Goal: Task Accomplishment & Management: Use online tool/utility

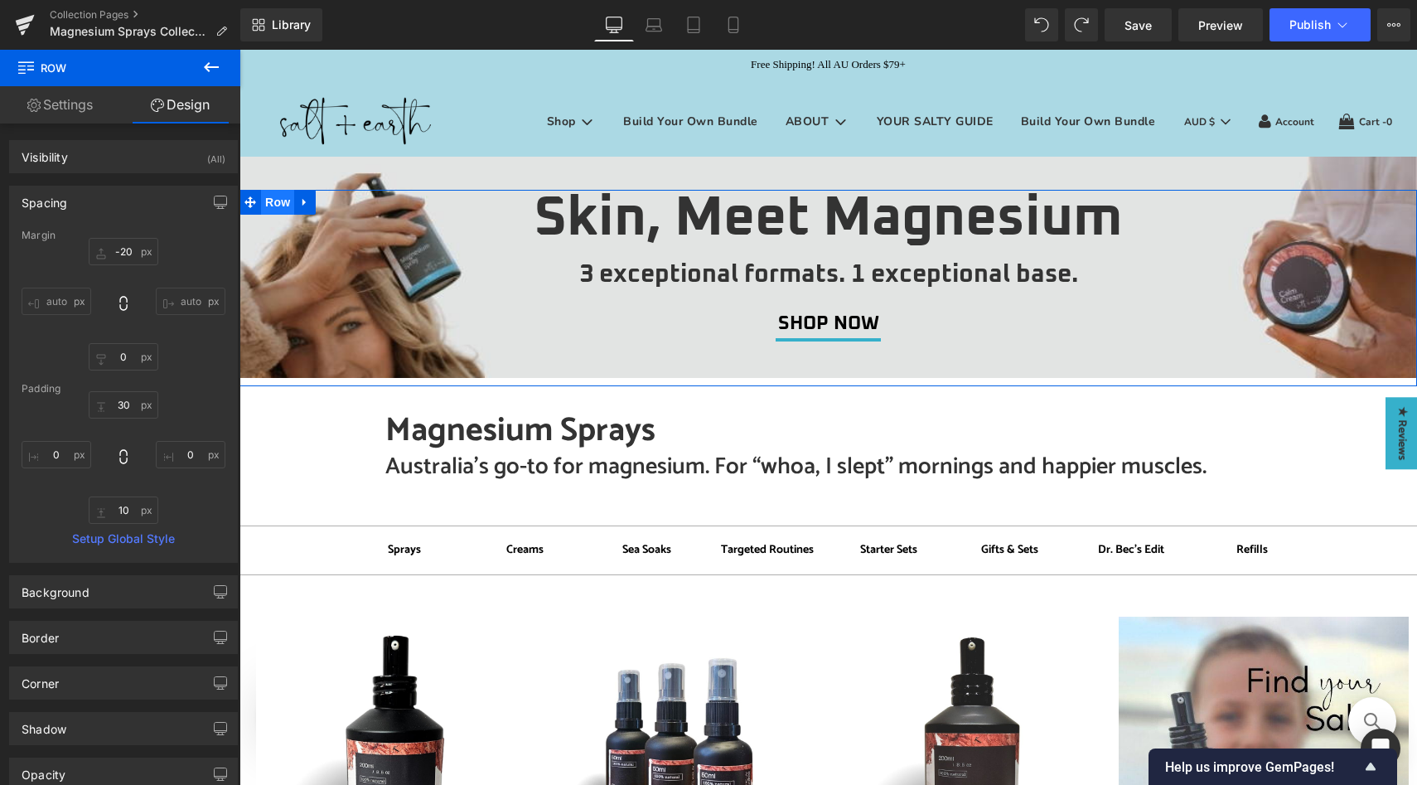
click at [272, 202] on span "Row" at bounding box center [277, 202] width 33 height 25
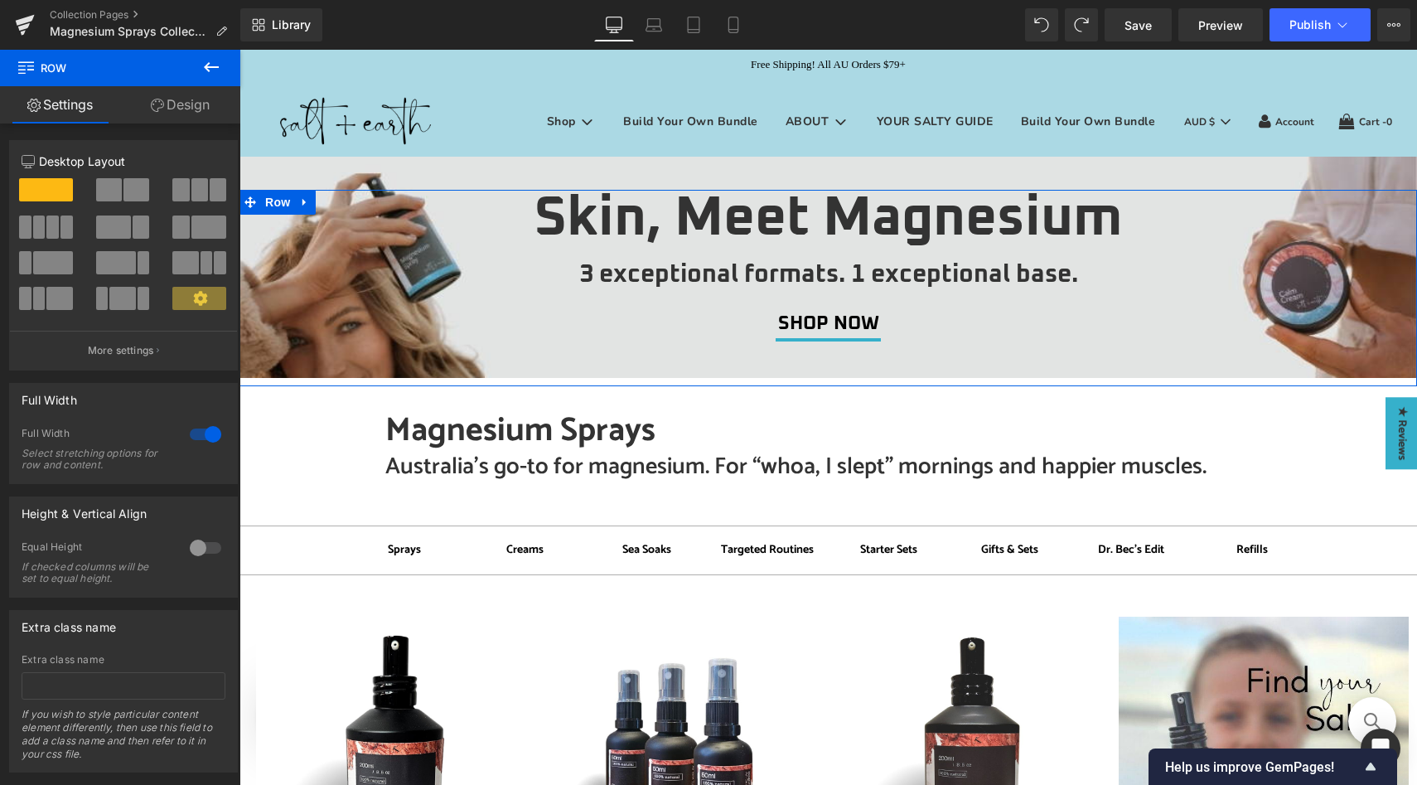
click at [172, 108] on link "Design" at bounding box center [180, 104] width 120 height 37
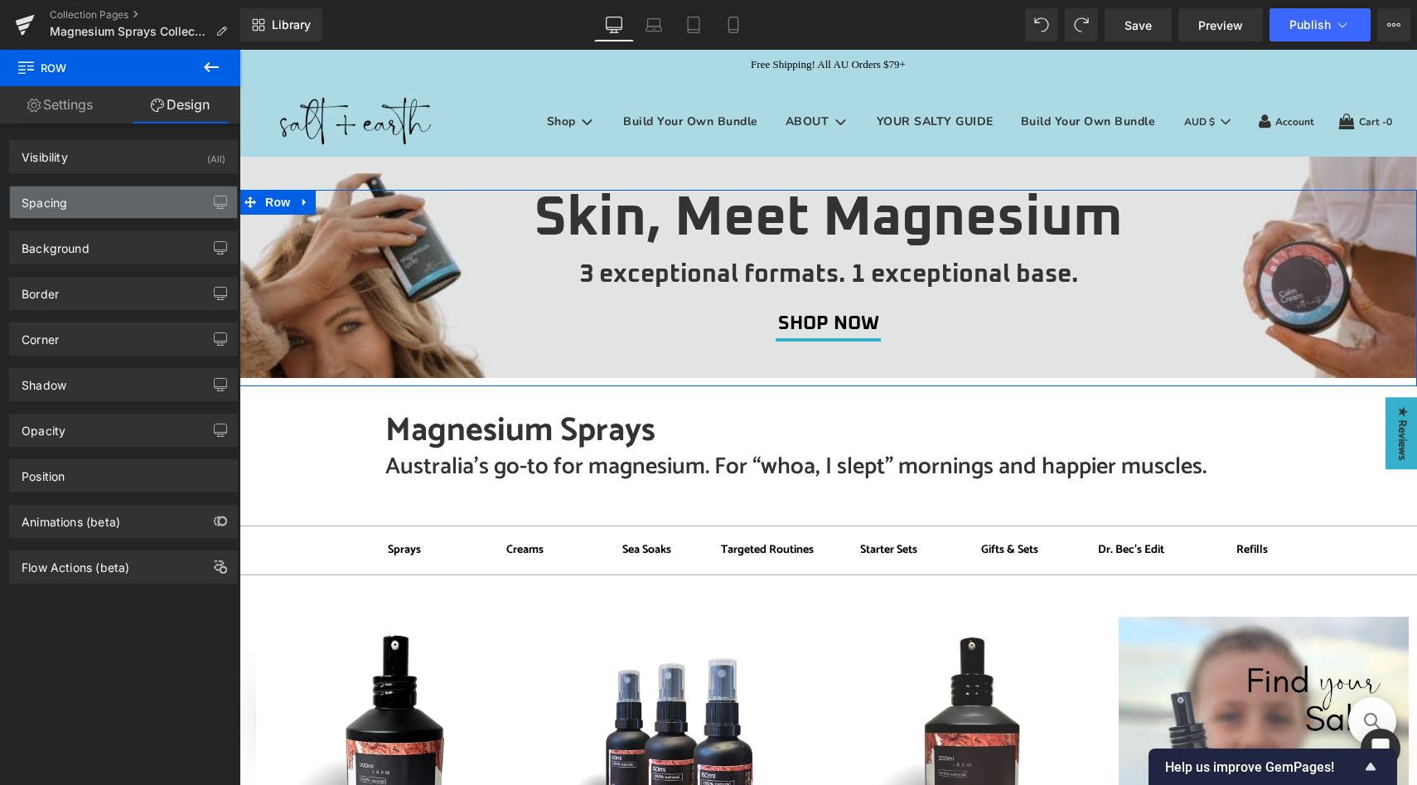
click at [122, 201] on div "Spacing" at bounding box center [123, 201] width 227 height 31
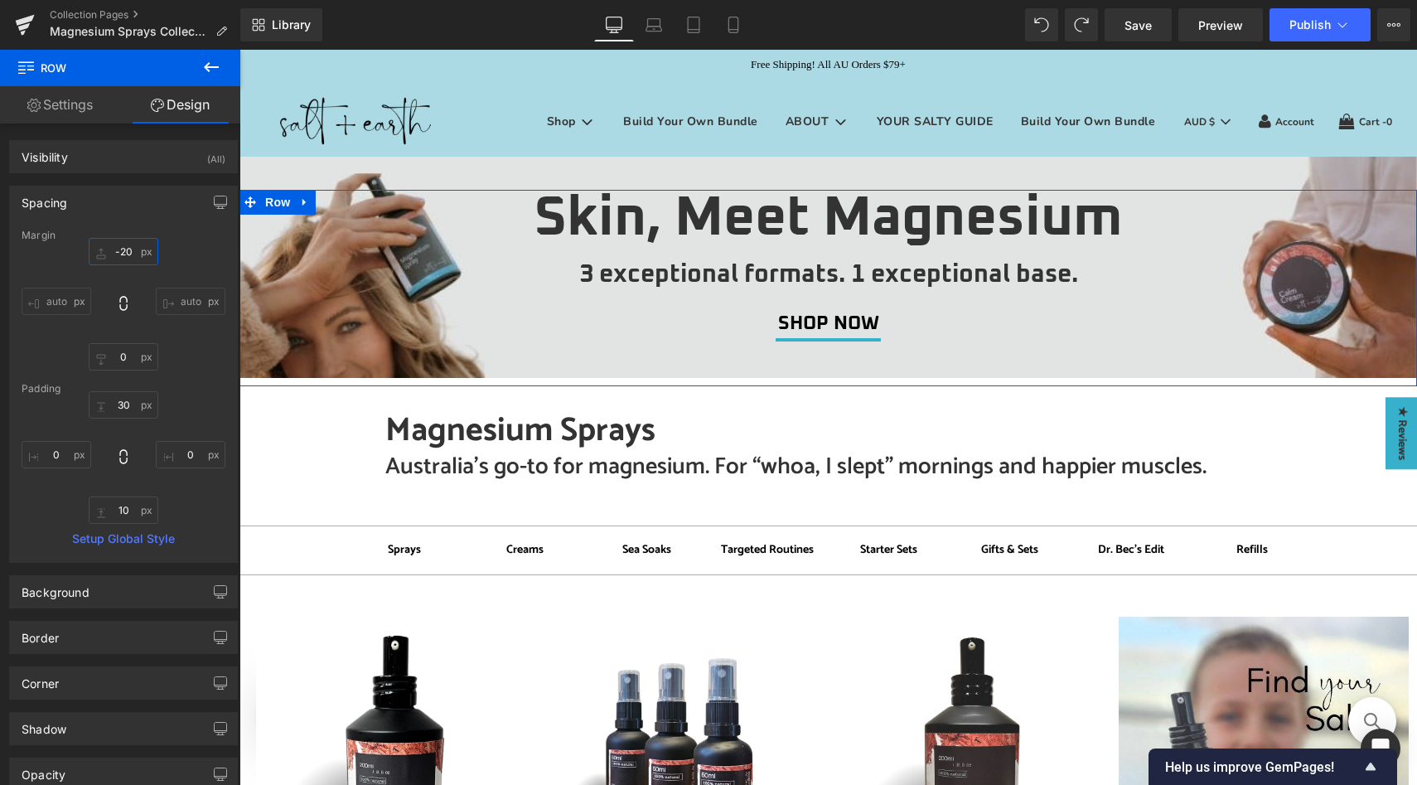
click at [125, 254] on input "-20" at bounding box center [124, 251] width 70 height 27
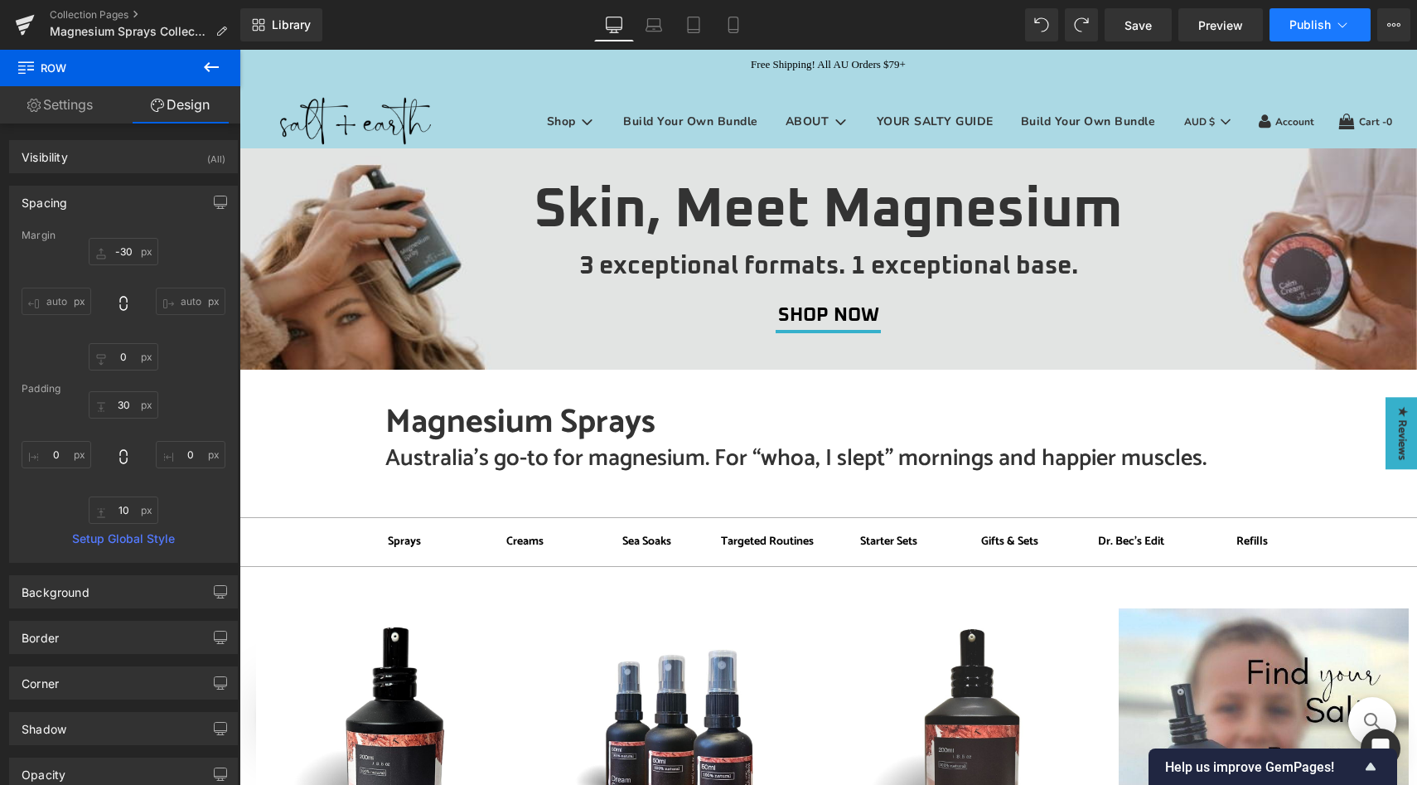
click at [1318, 27] on span "Publish" at bounding box center [1309, 24] width 41 height 13
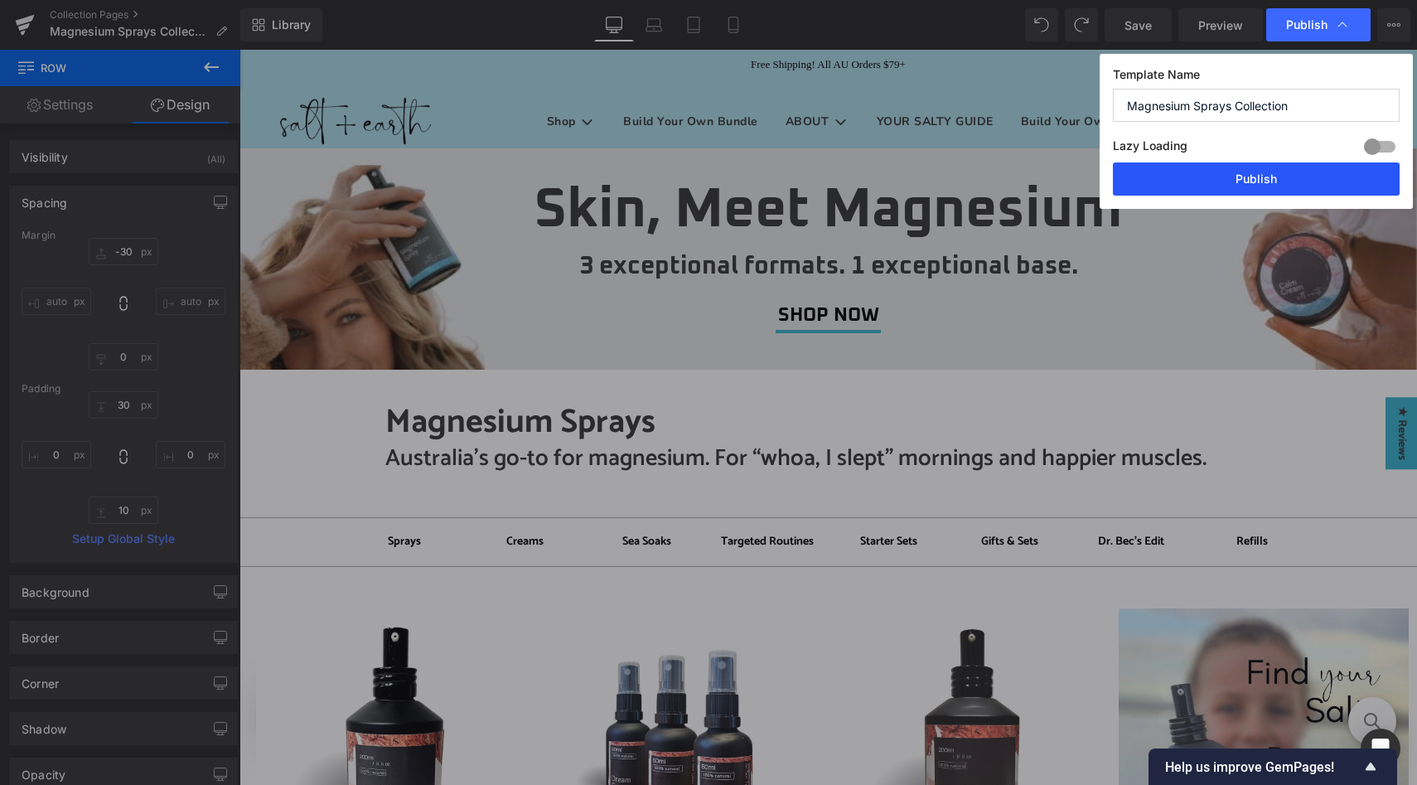
click at [1216, 184] on button "Publish" at bounding box center [1256, 178] width 287 height 33
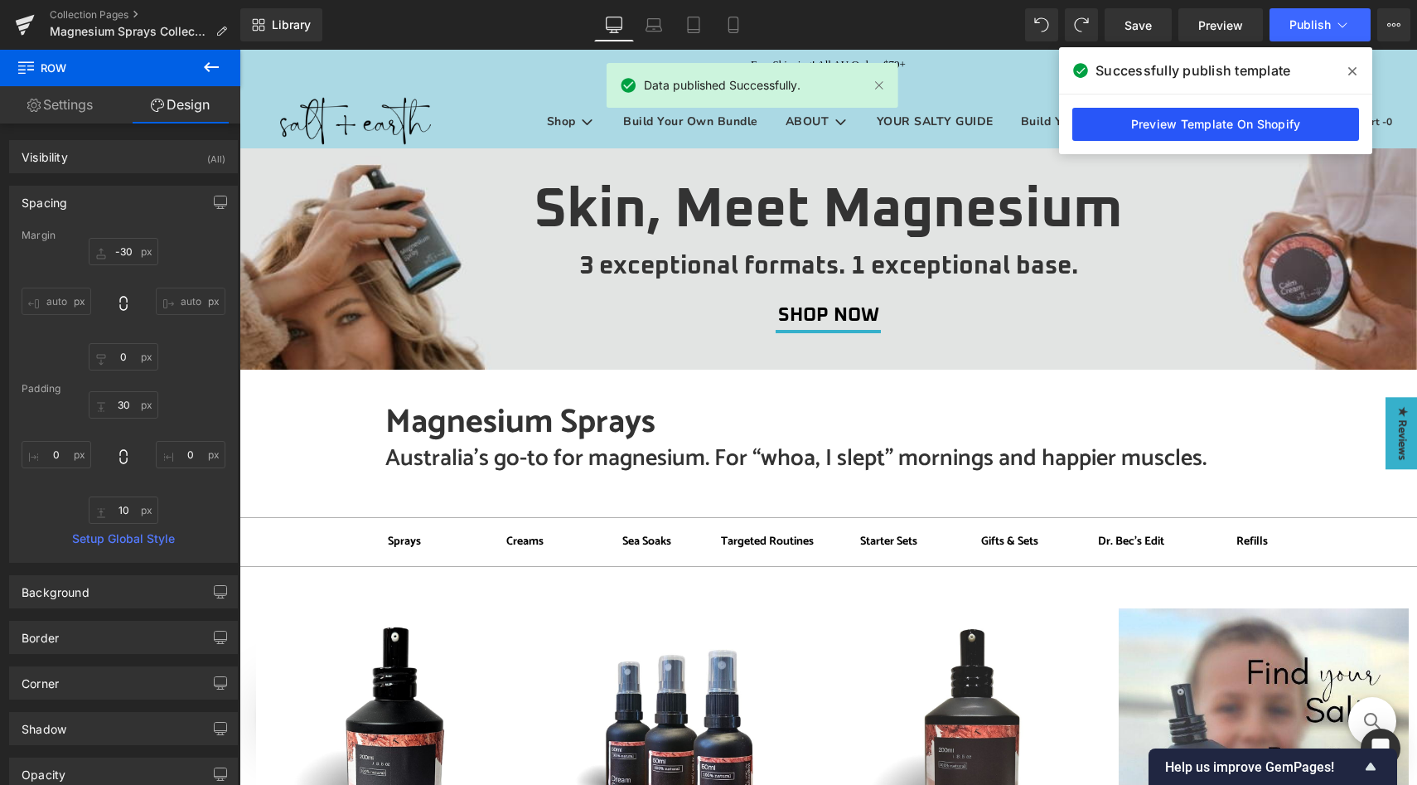
click at [1153, 123] on link "Preview Template On Shopify" at bounding box center [1215, 124] width 287 height 33
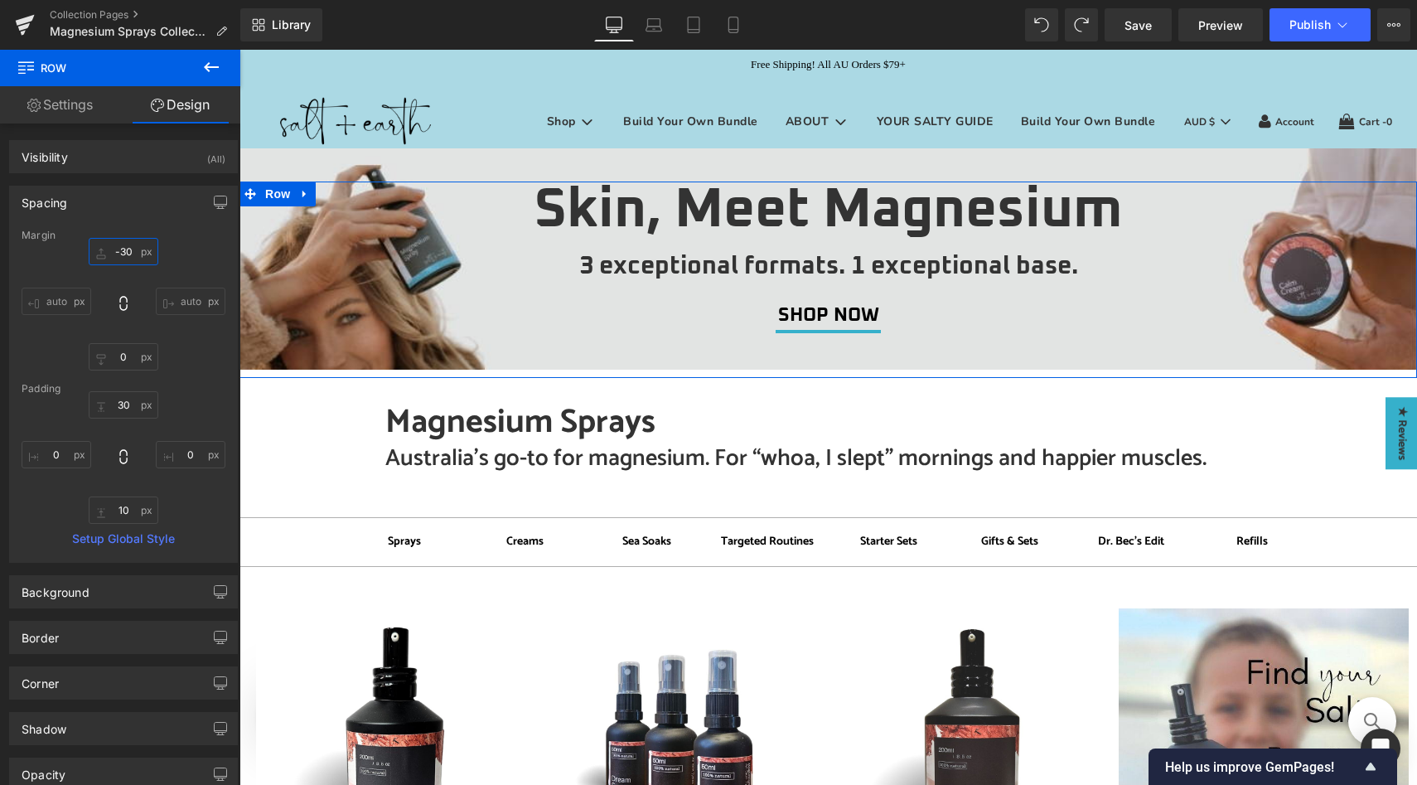
click at [125, 248] on input "-30" at bounding box center [124, 251] width 70 height 27
click at [123, 253] on input "-30" at bounding box center [124, 251] width 70 height 27
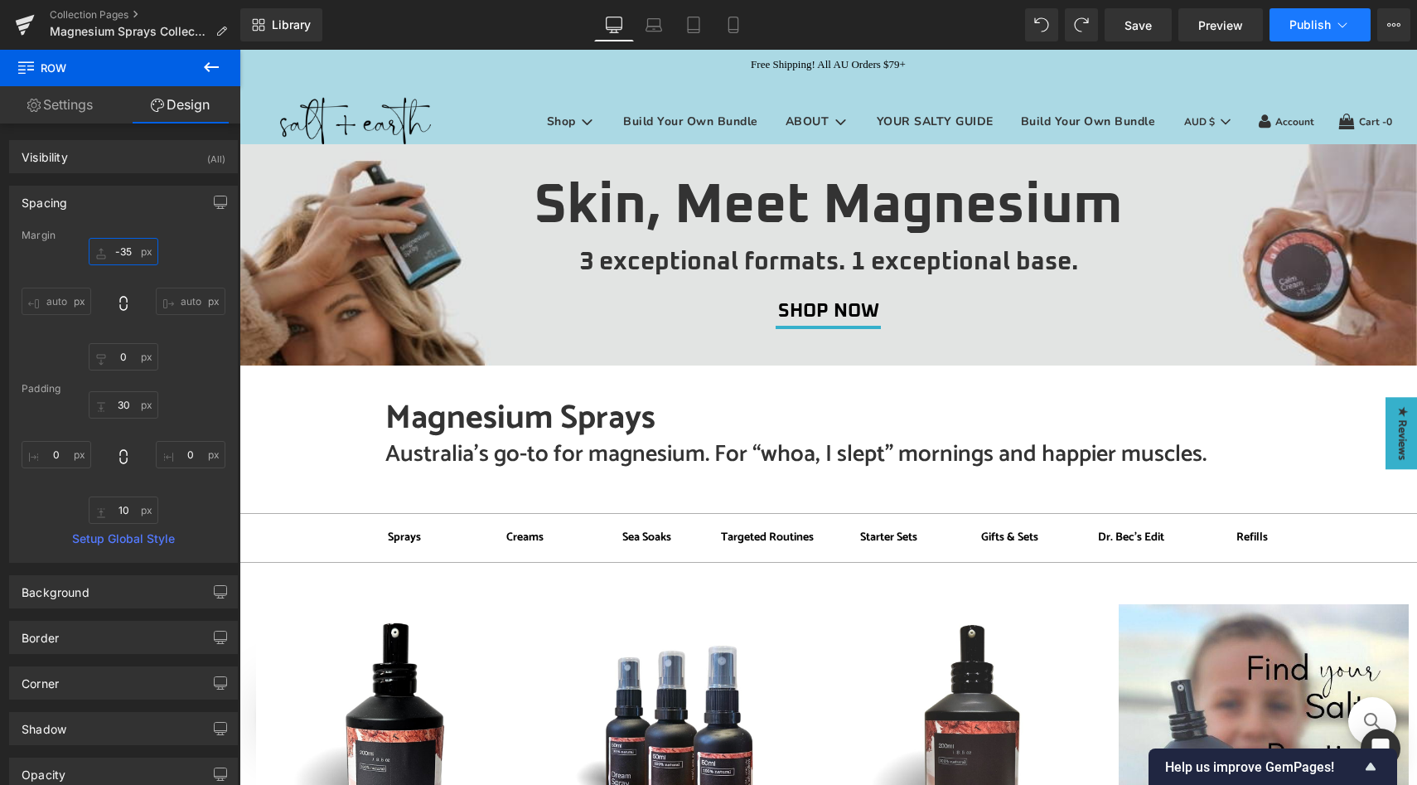
type input "-35"
click at [1335, 24] on icon at bounding box center [1342, 25] width 17 height 17
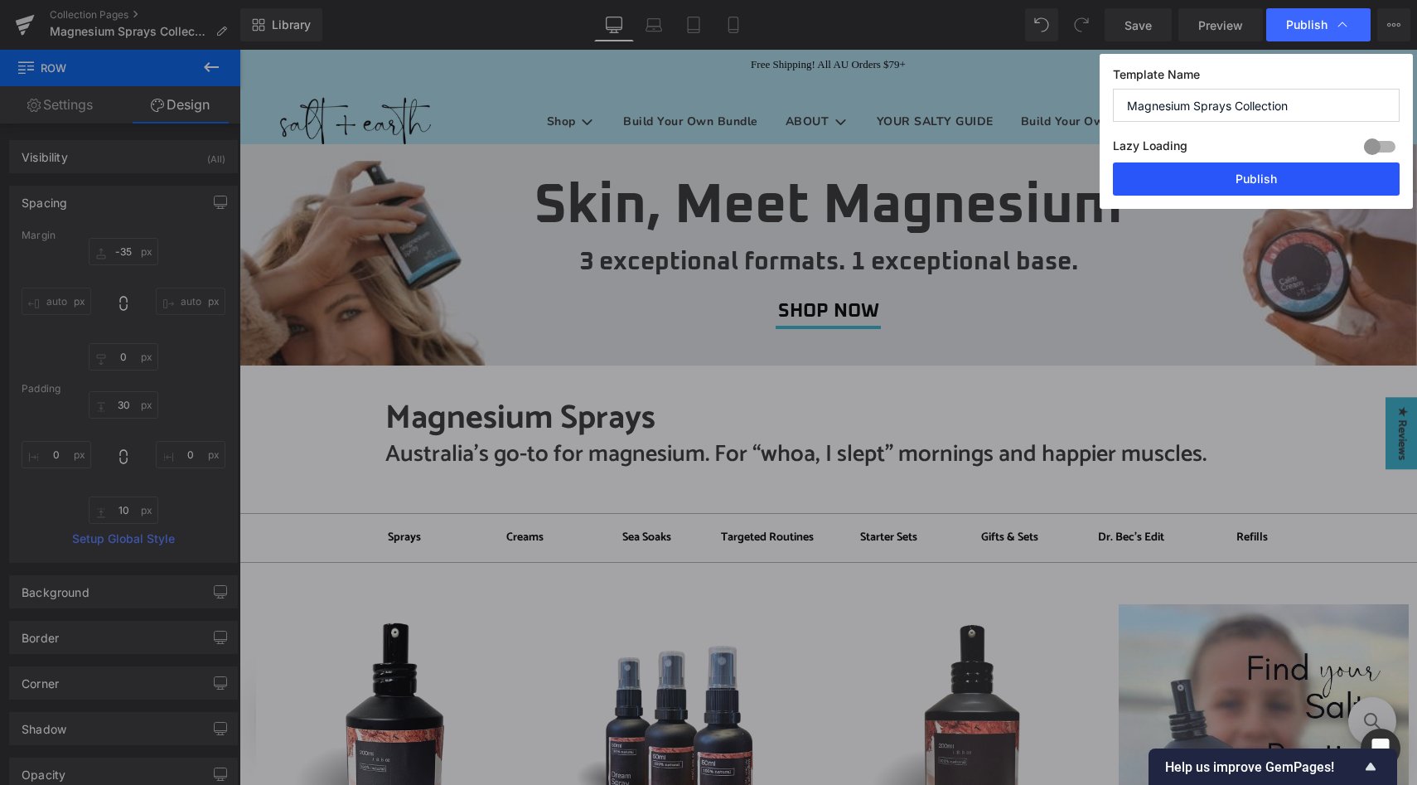
click at [1259, 172] on button "Publish" at bounding box center [1256, 178] width 287 height 33
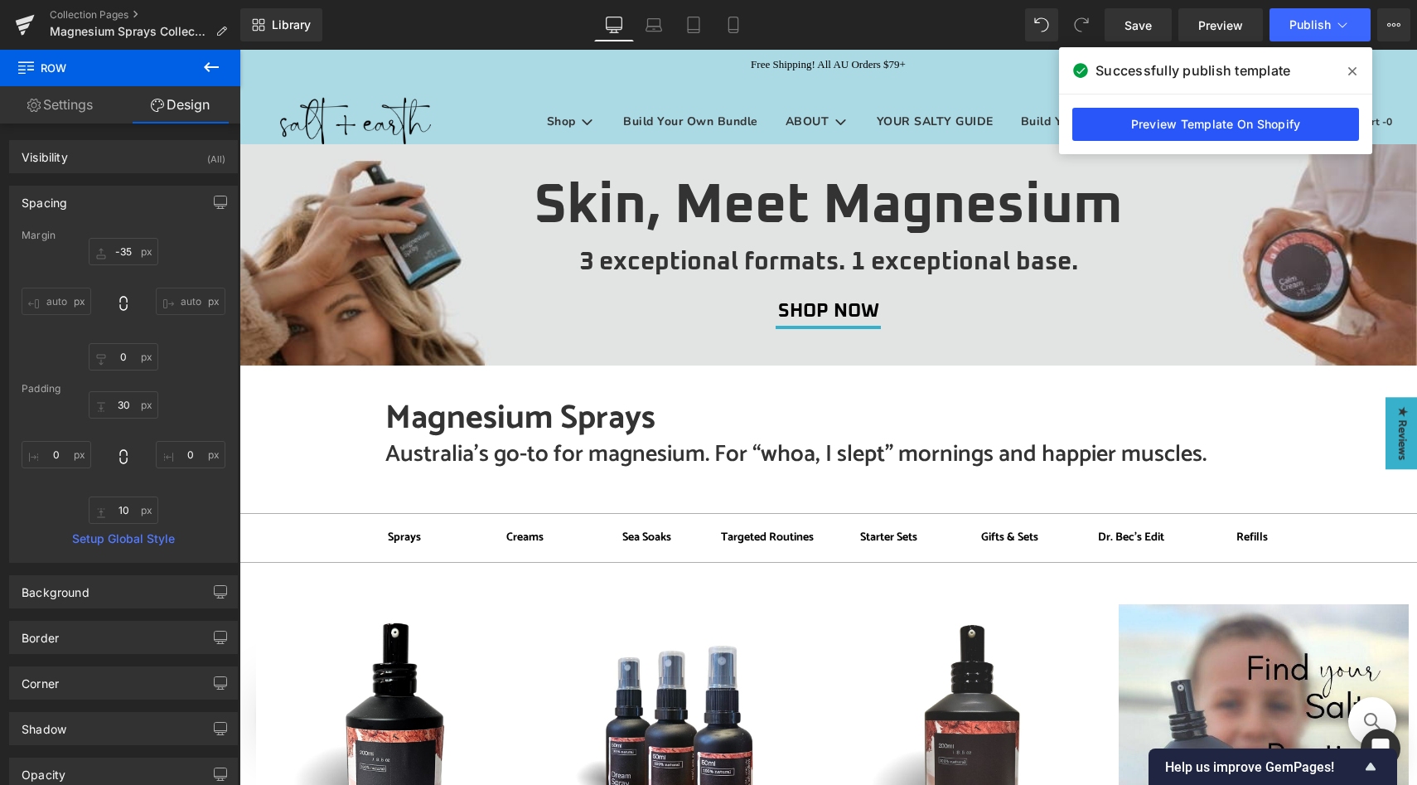
click at [1199, 121] on link "Preview Template On Shopify" at bounding box center [1215, 124] width 287 height 33
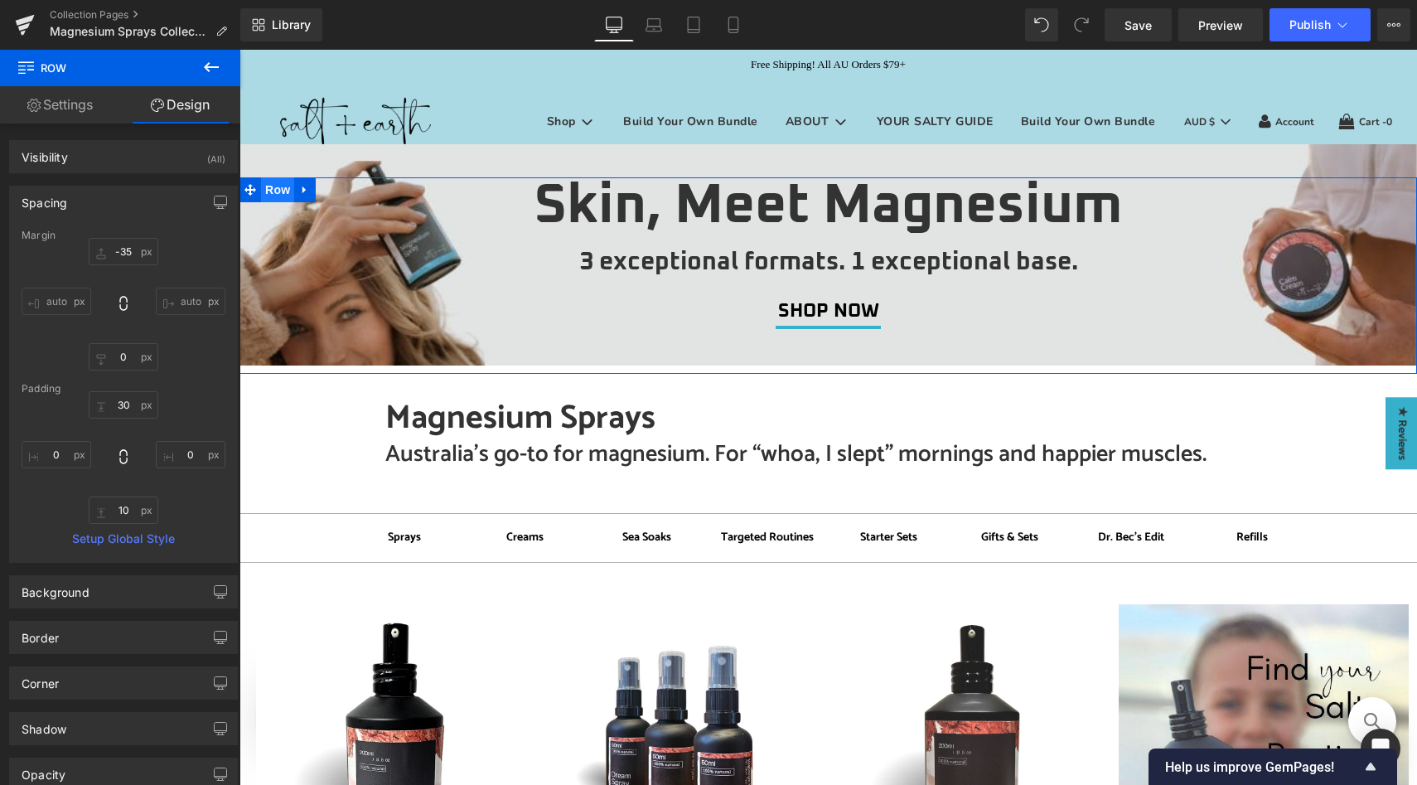
click at [264, 196] on span "Row" at bounding box center [277, 189] width 33 height 25
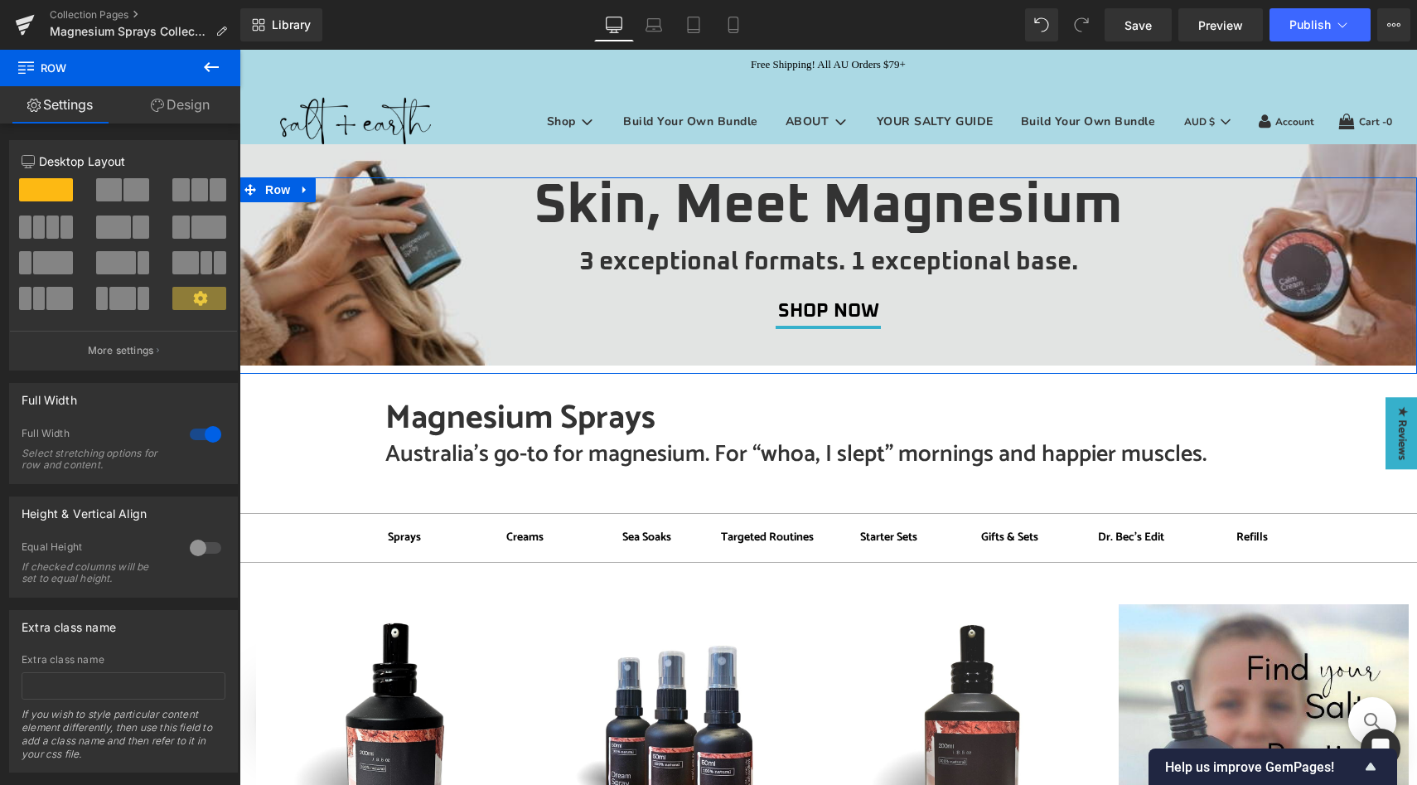
click at [178, 105] on link "Design" at bounding box center [180, 104] width 120 height 37
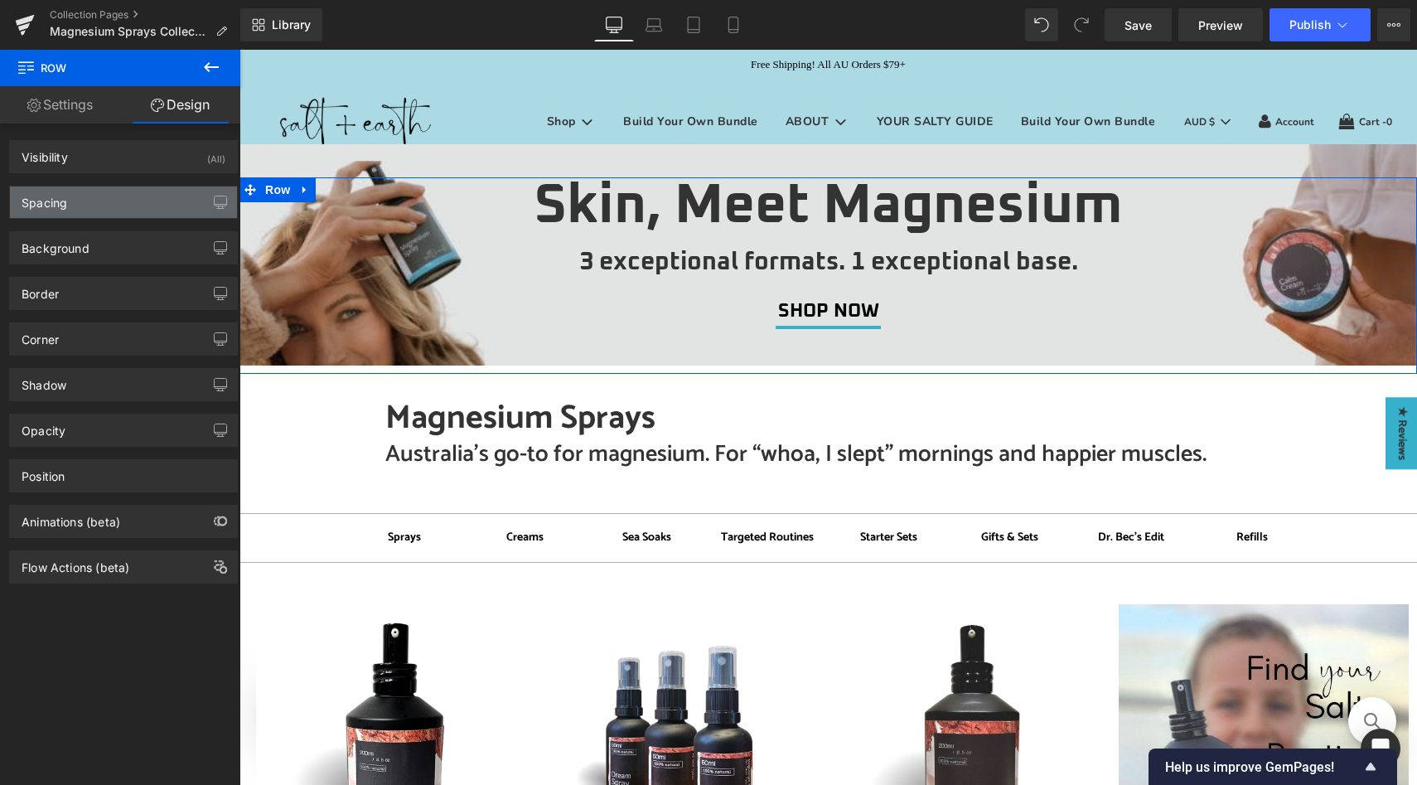
click at [132, 201] on div "Spacing" at bounding box center [123, 201] width 227 height 31
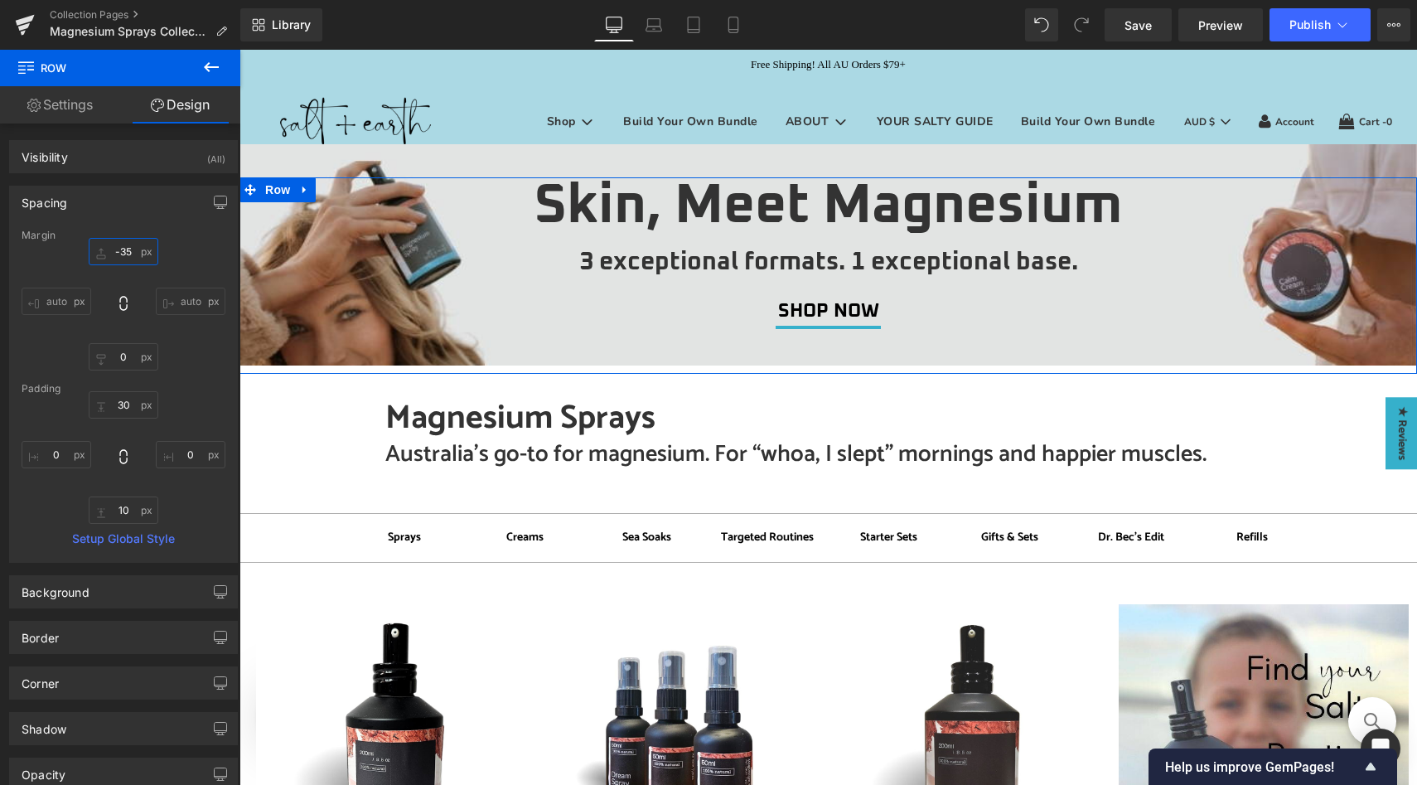
click at [128, 256] on input "-35" at bounding box center [124, 251] width 70 height 27
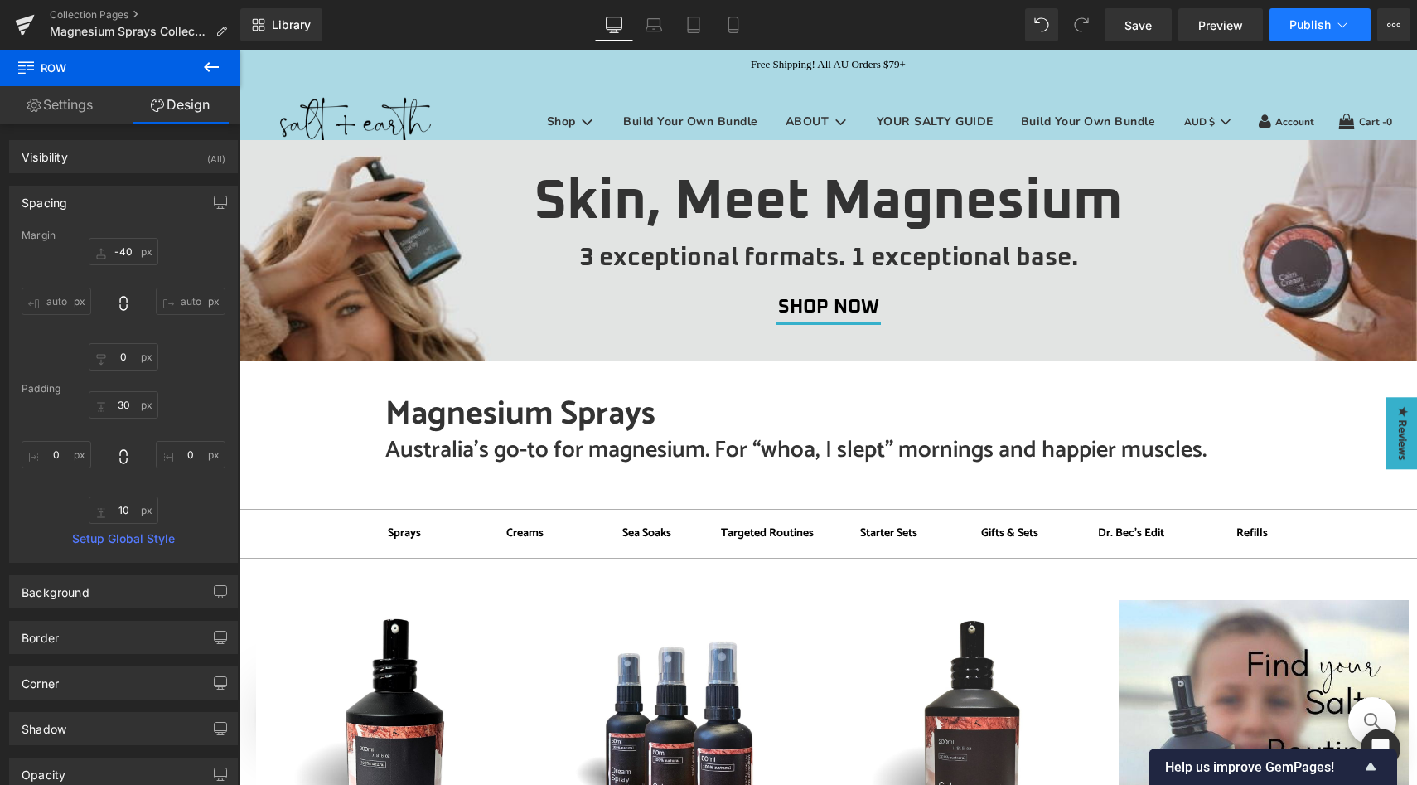
click at [1301, 38] on button "Publish" at bounding box center [1320, 24] width 101 height 33
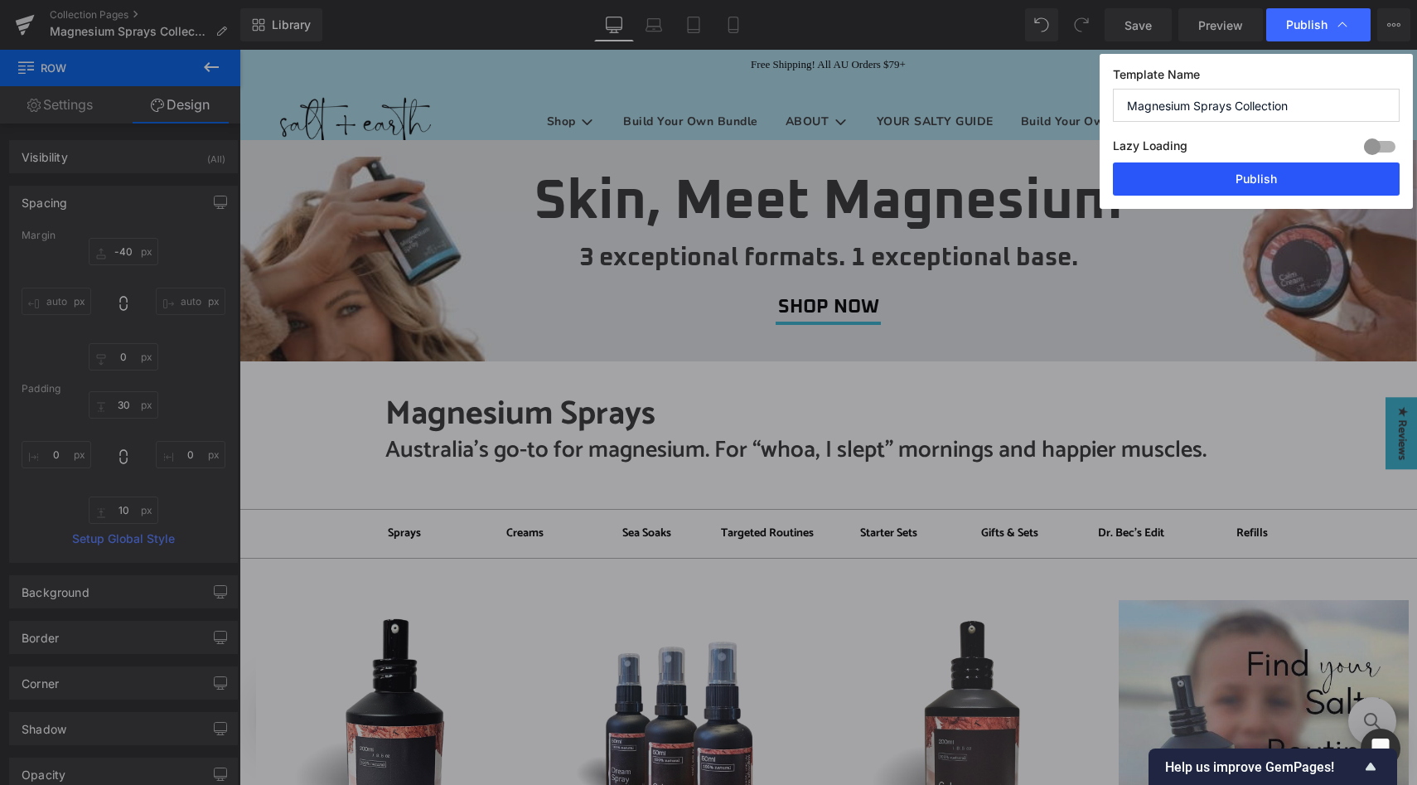
click at [1243, 181] on button "Publish" at bounding box center [1256, 178] width 287 height 33
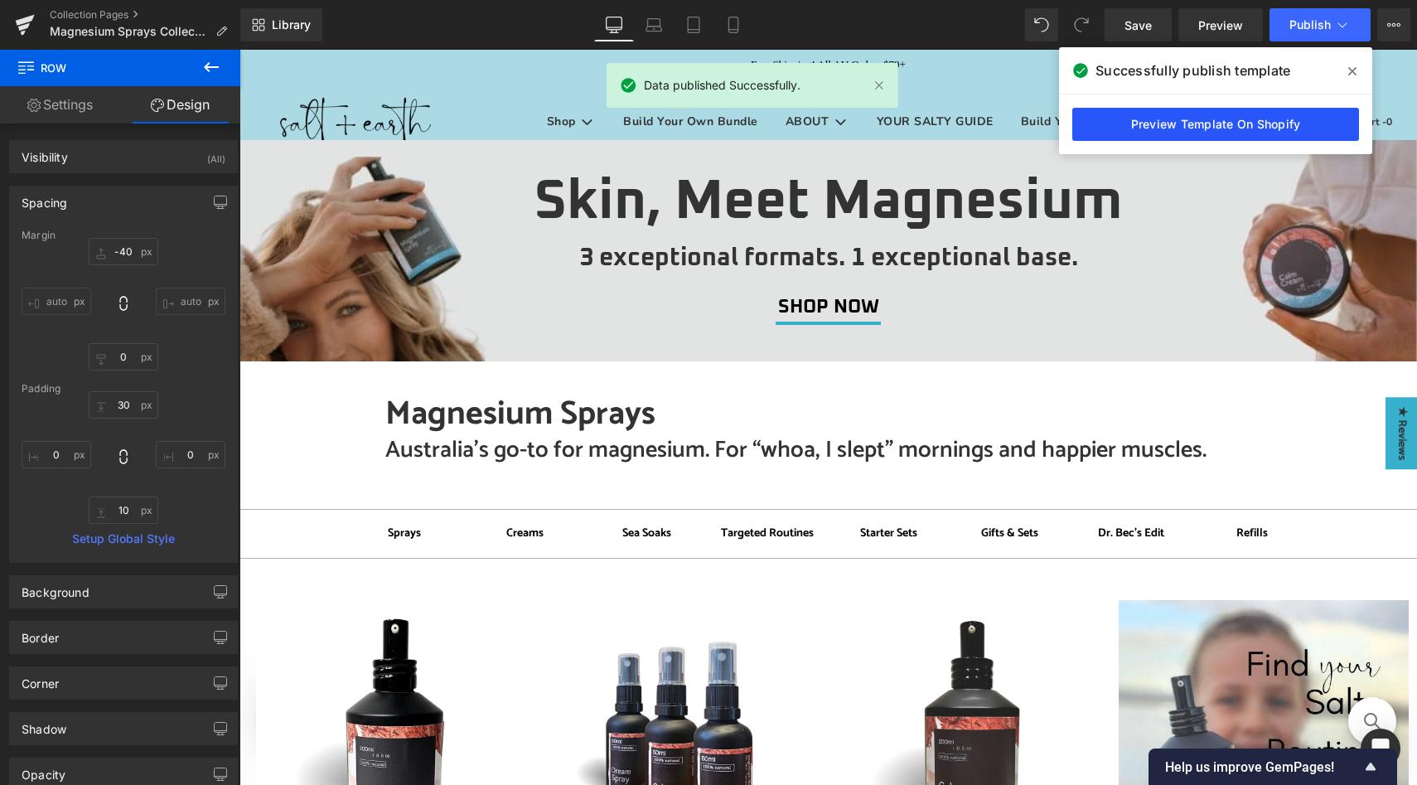
click at [1183, 129] on link "Preview Template On Shopify" at bounding box center [1215, 124] width 287 height 33
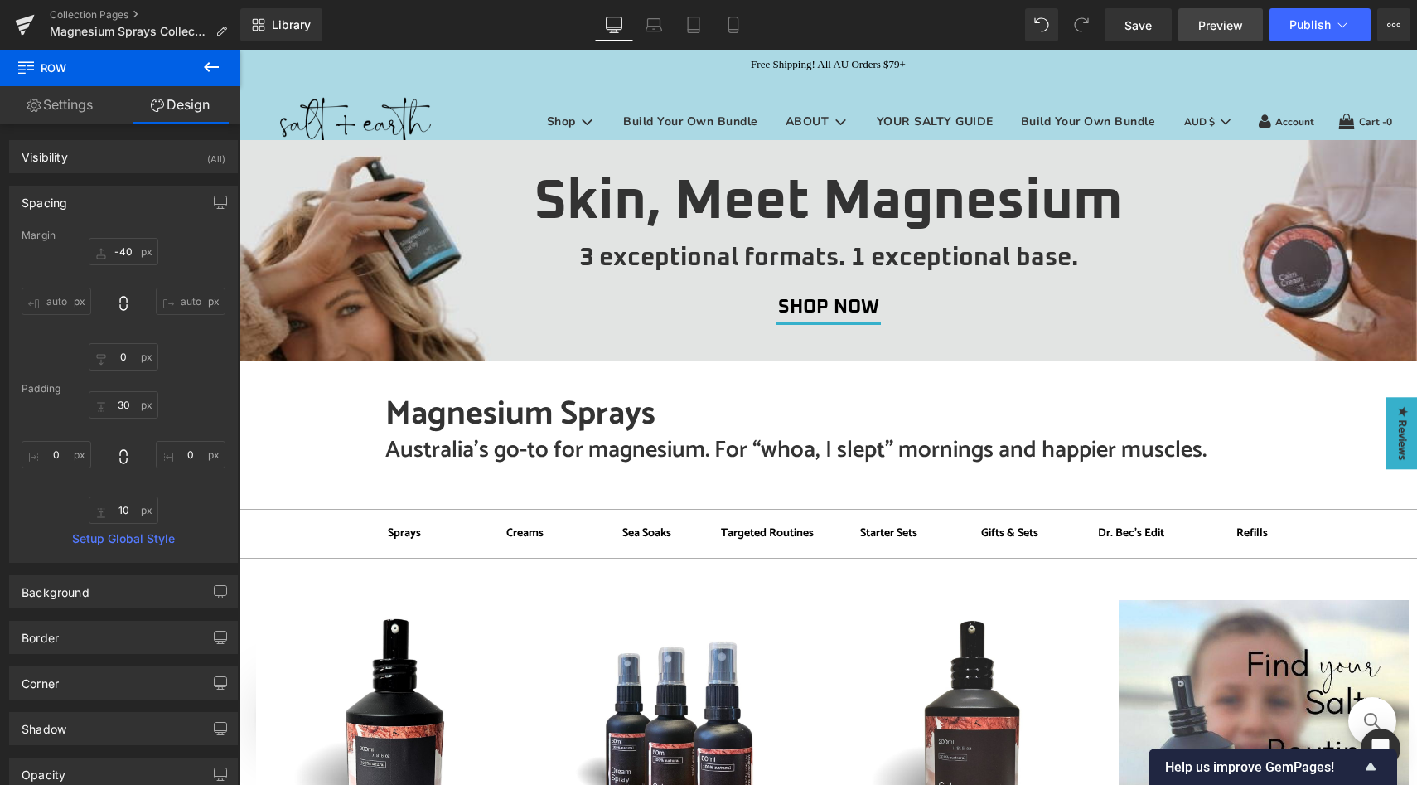
click at [1227, 26] on span "Preview" at bounding box center [1220, 25] width 45 height 17
click at [1226, 26] on span "Preview" at bounding box center [1220, 25] width 45 height 17
click at [652, 27] on icon at bounding box center [654, 25] width 17 height 17
type input "-40"
type input "0"
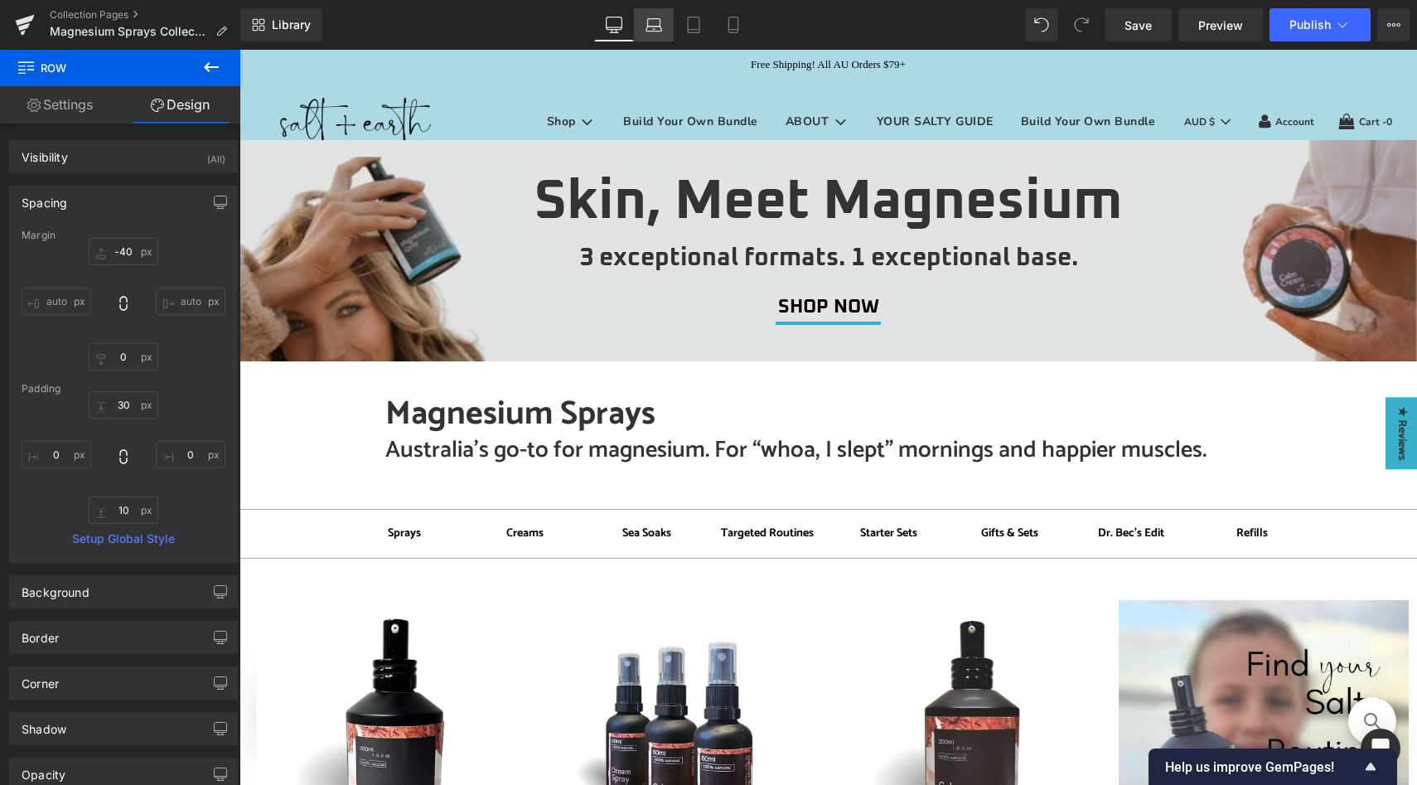
type input "30"
type input "0"
type input "10"
type input "0"
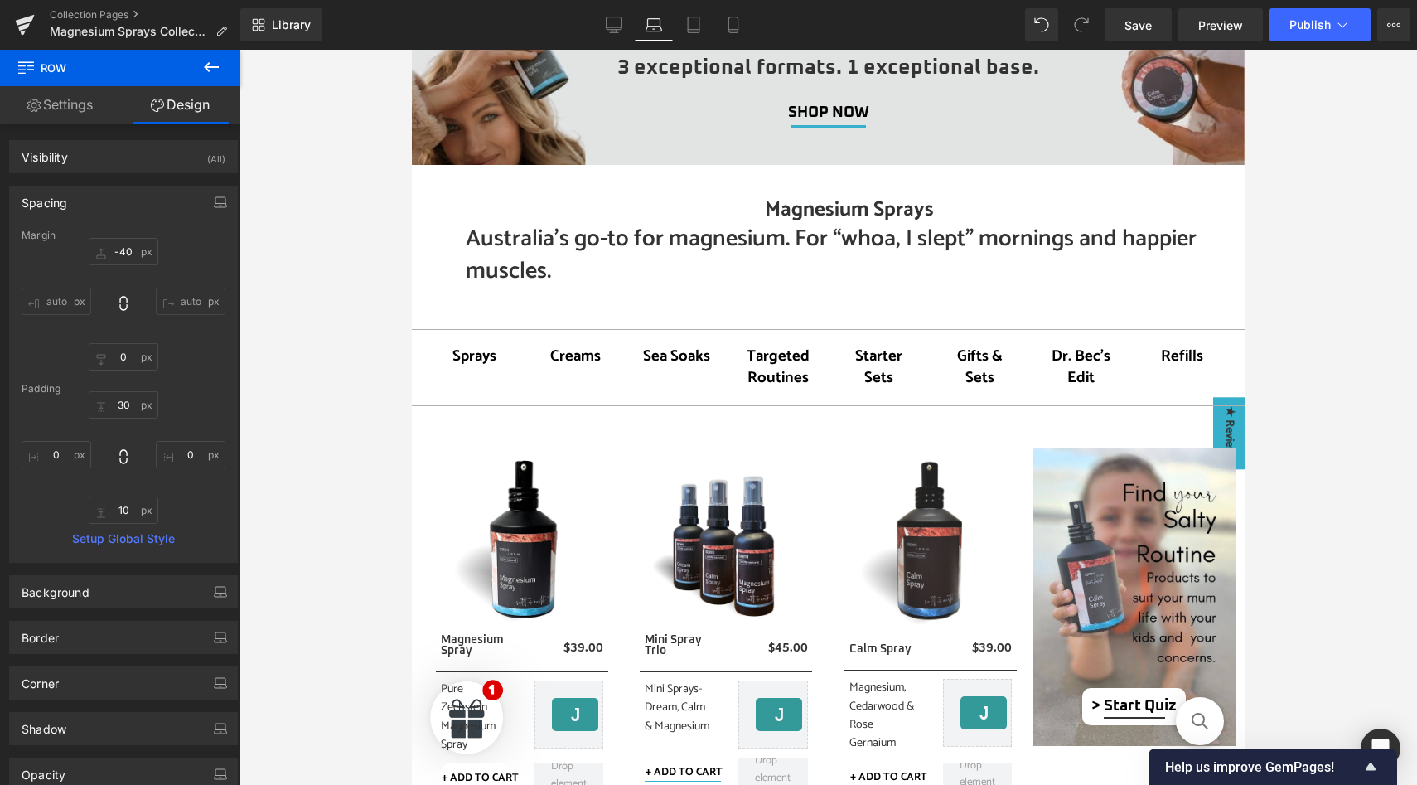
scroll to position [29, 0]
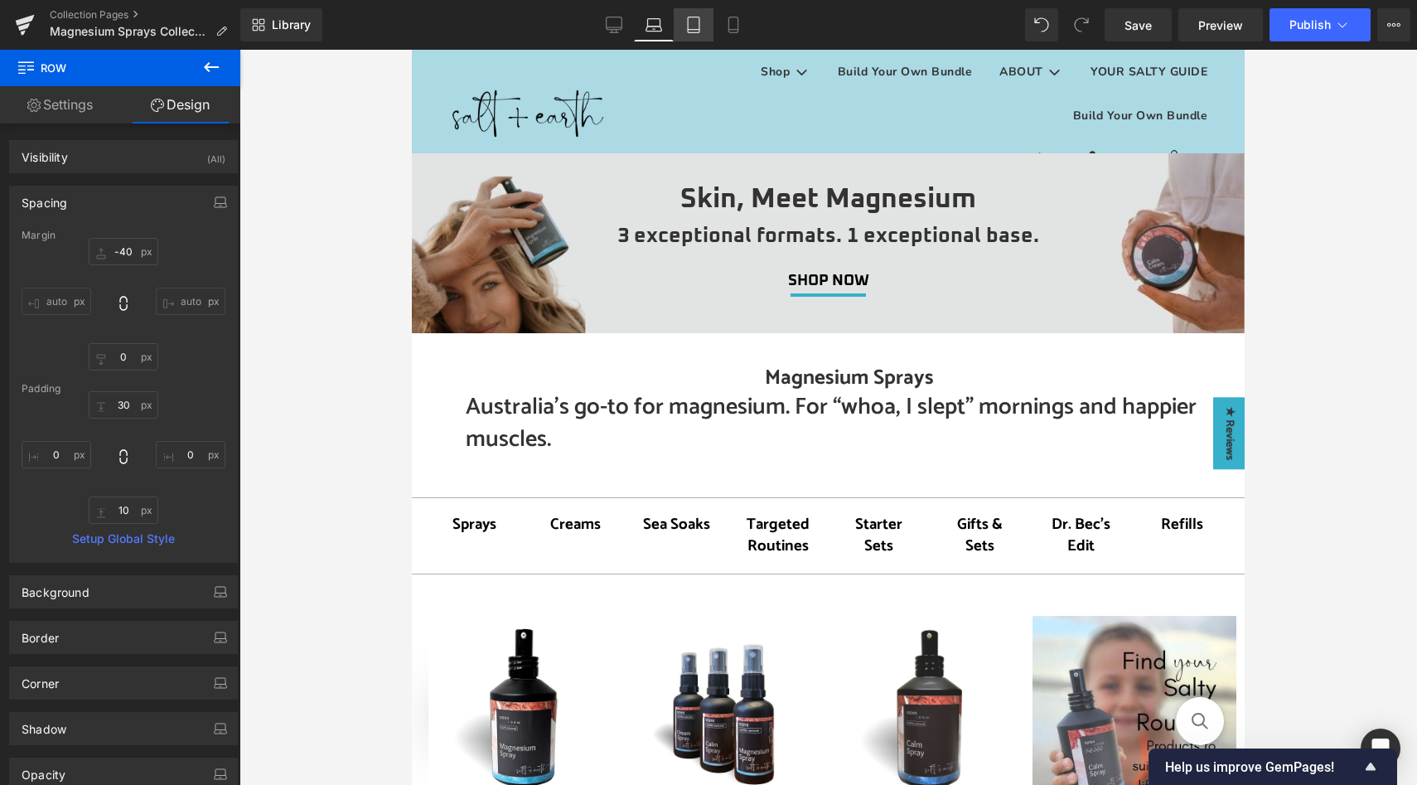
click at [694, 22] on icon at bounding box center [693, 25] width 17 height 17
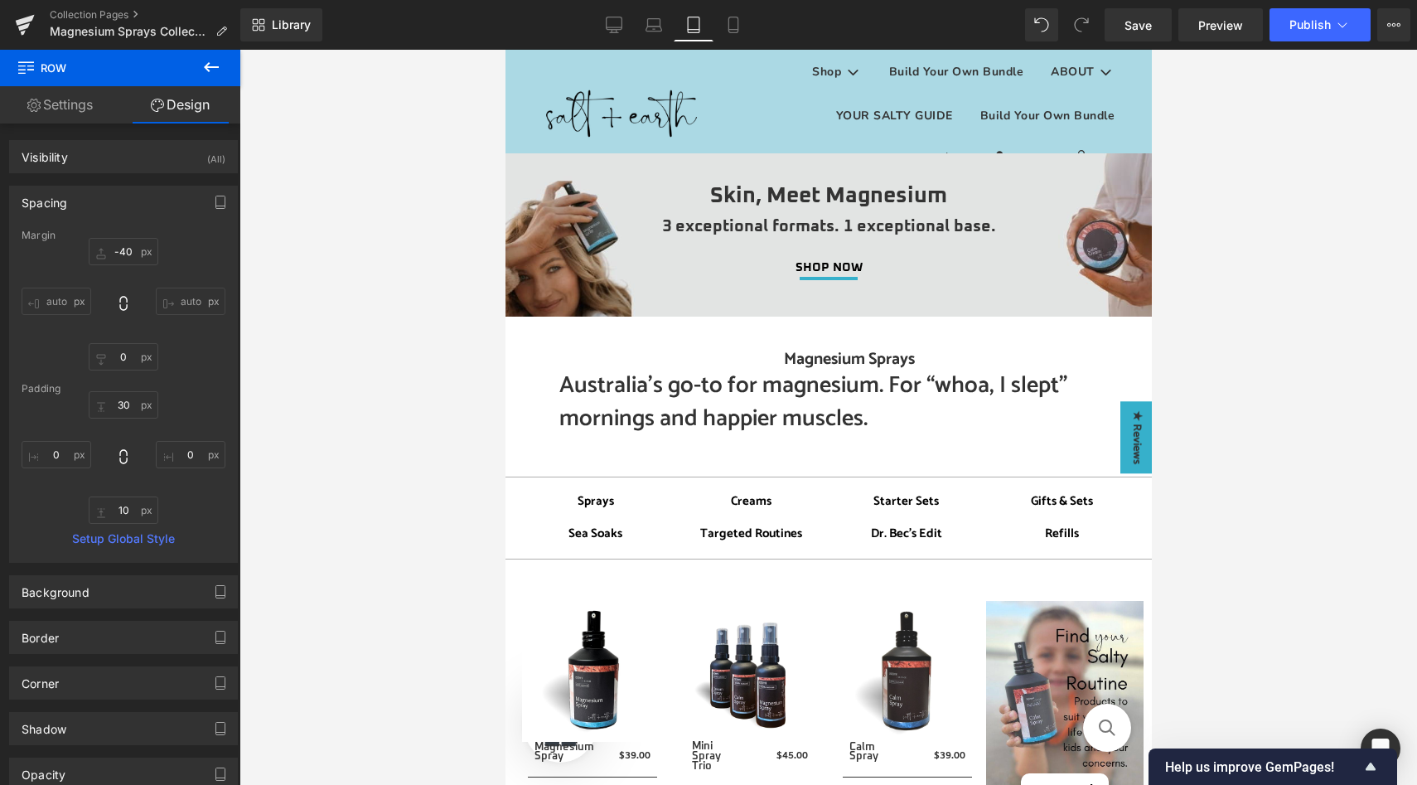
type input "-40"
type input "0"
type input "30"
type input "0"
type input "10"
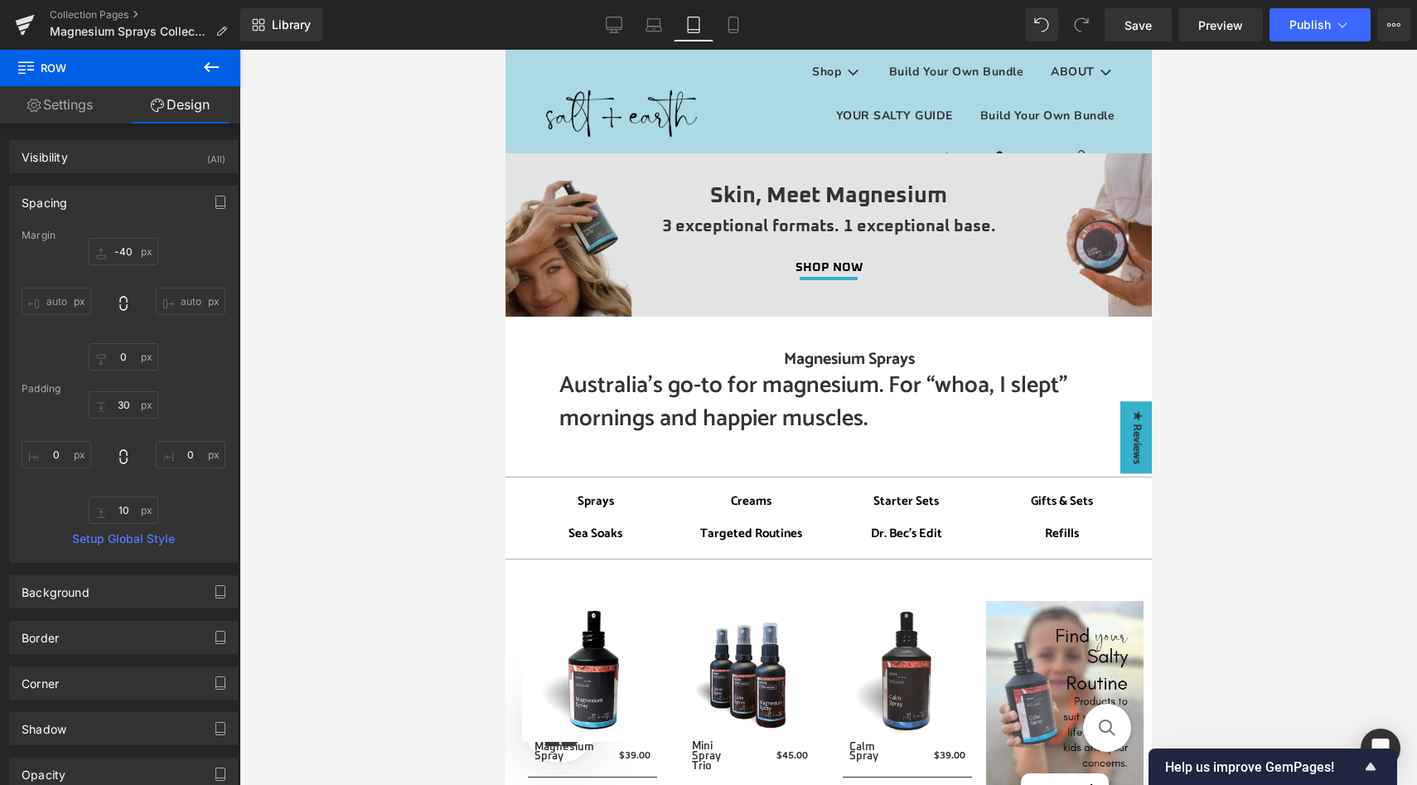
type input "0"
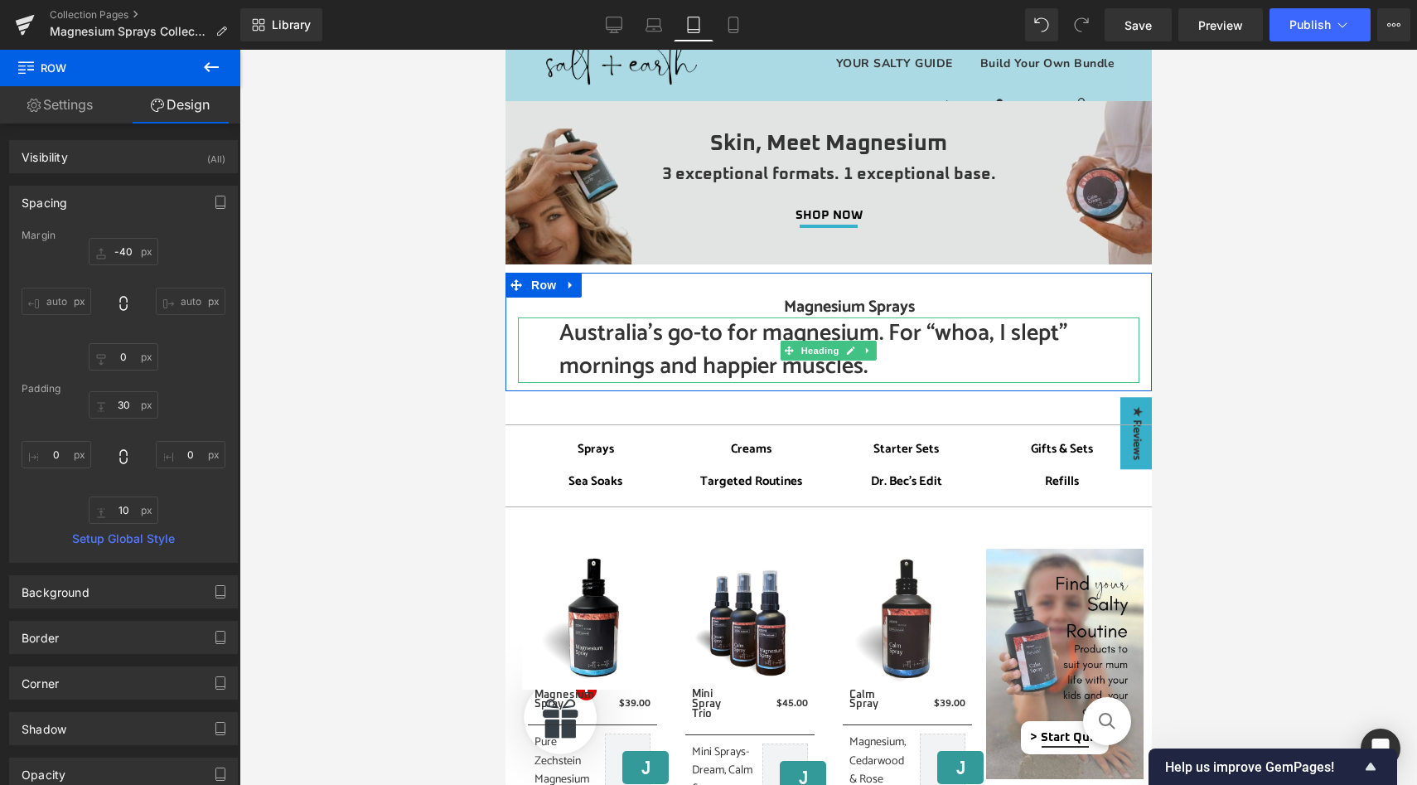
scroll to position [84, 0]
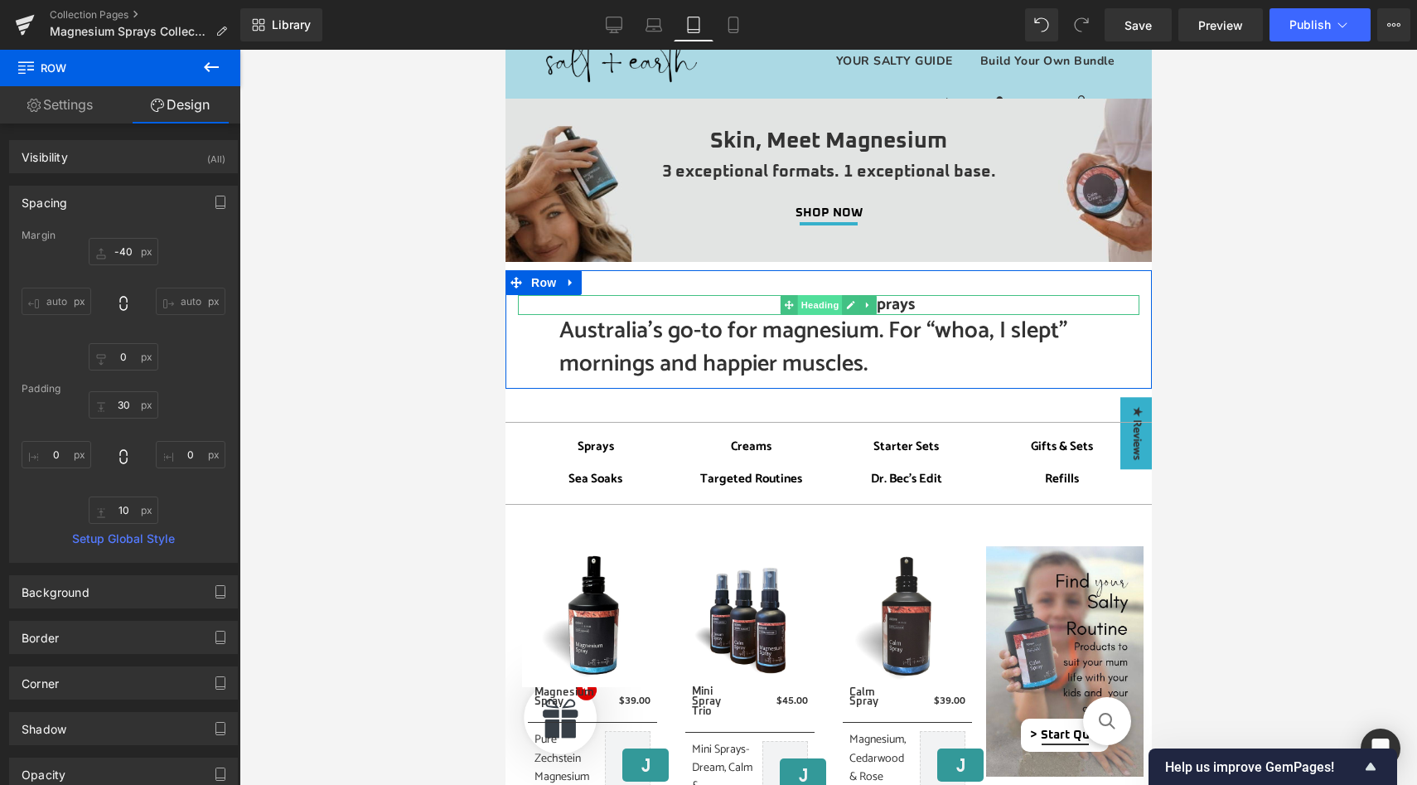
click at [821, 305] on span "Heading" at bounding box center [819, 305] width 45 height 20
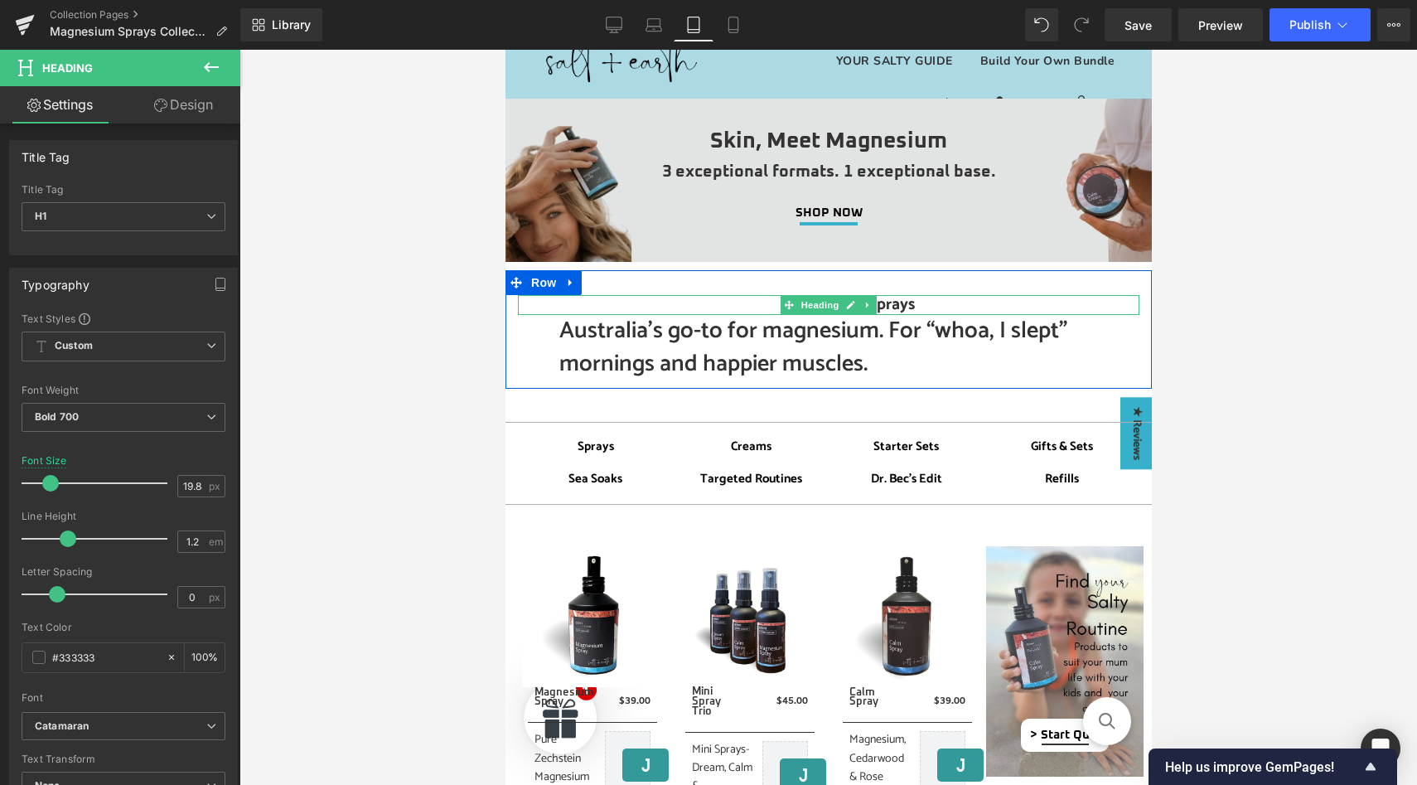
click at [773, 304] on h1 "Magnesium Sprays" at bounding box center [849, 305] width 580 height 20
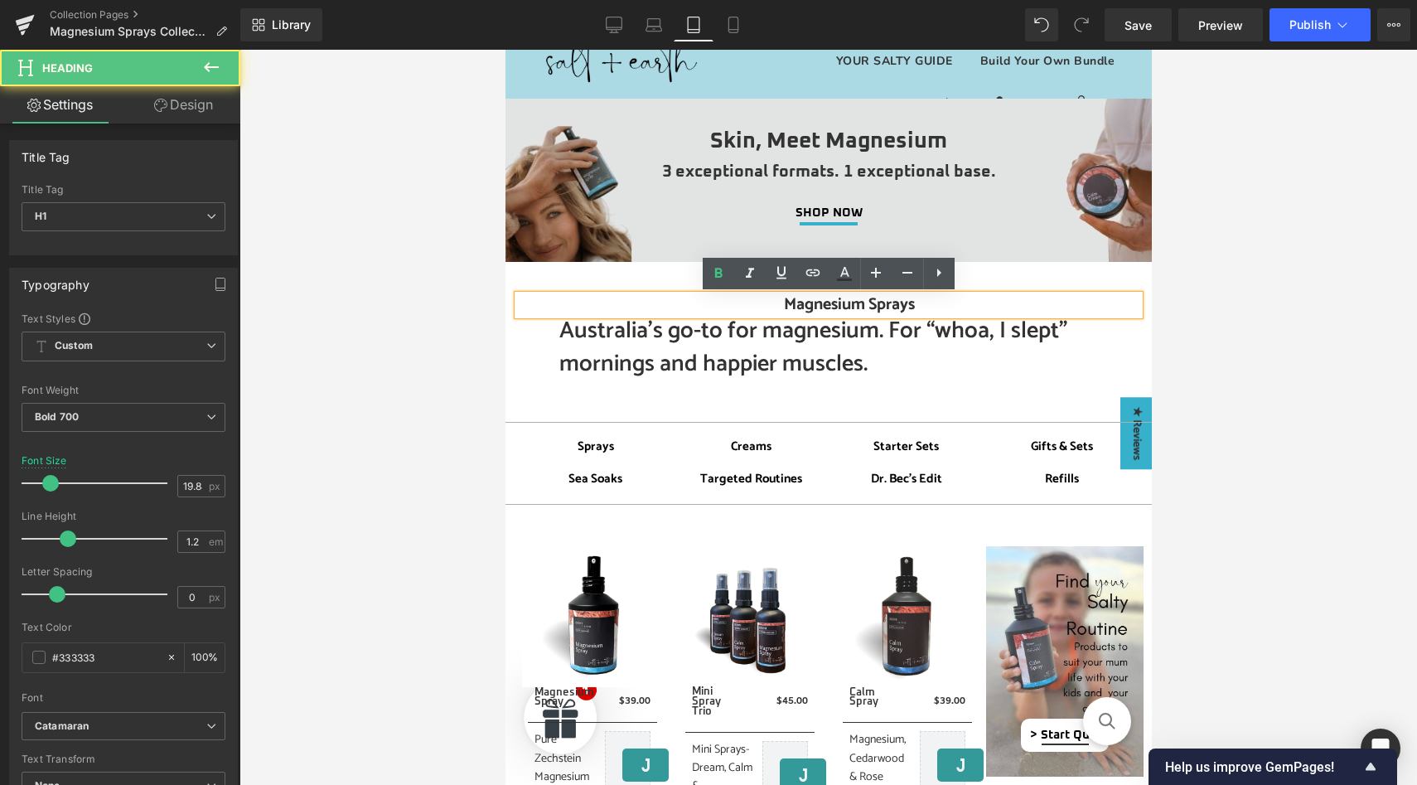
click at [773, 304] on h1 "Magnesium Sprays" at bounding box center [849, 305] width 580 height 20
click at [877, 276] on icon at bounding box center [876, 273] width 20 height 20
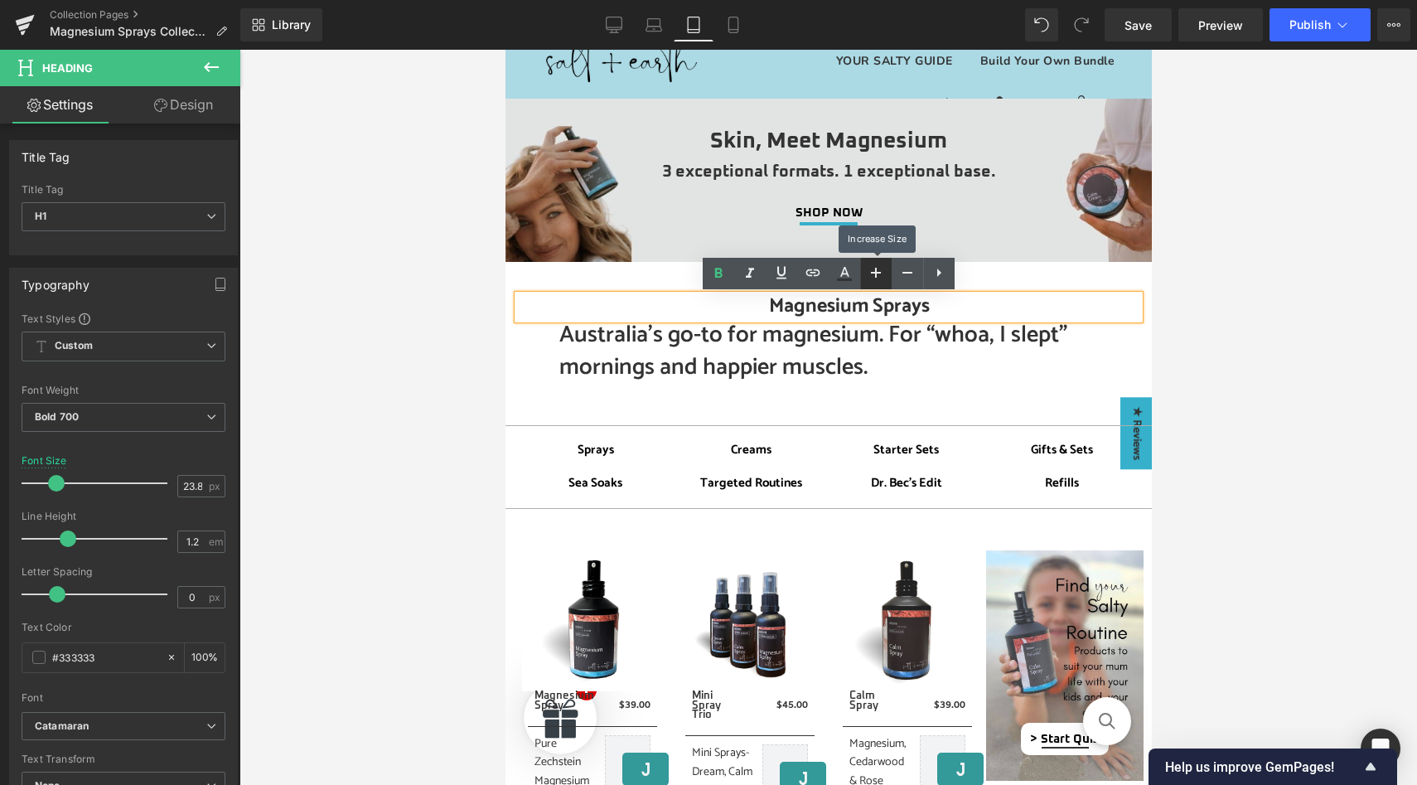
click at [877, 276] on icon at bounding box center [876, 273] width 20 height 20
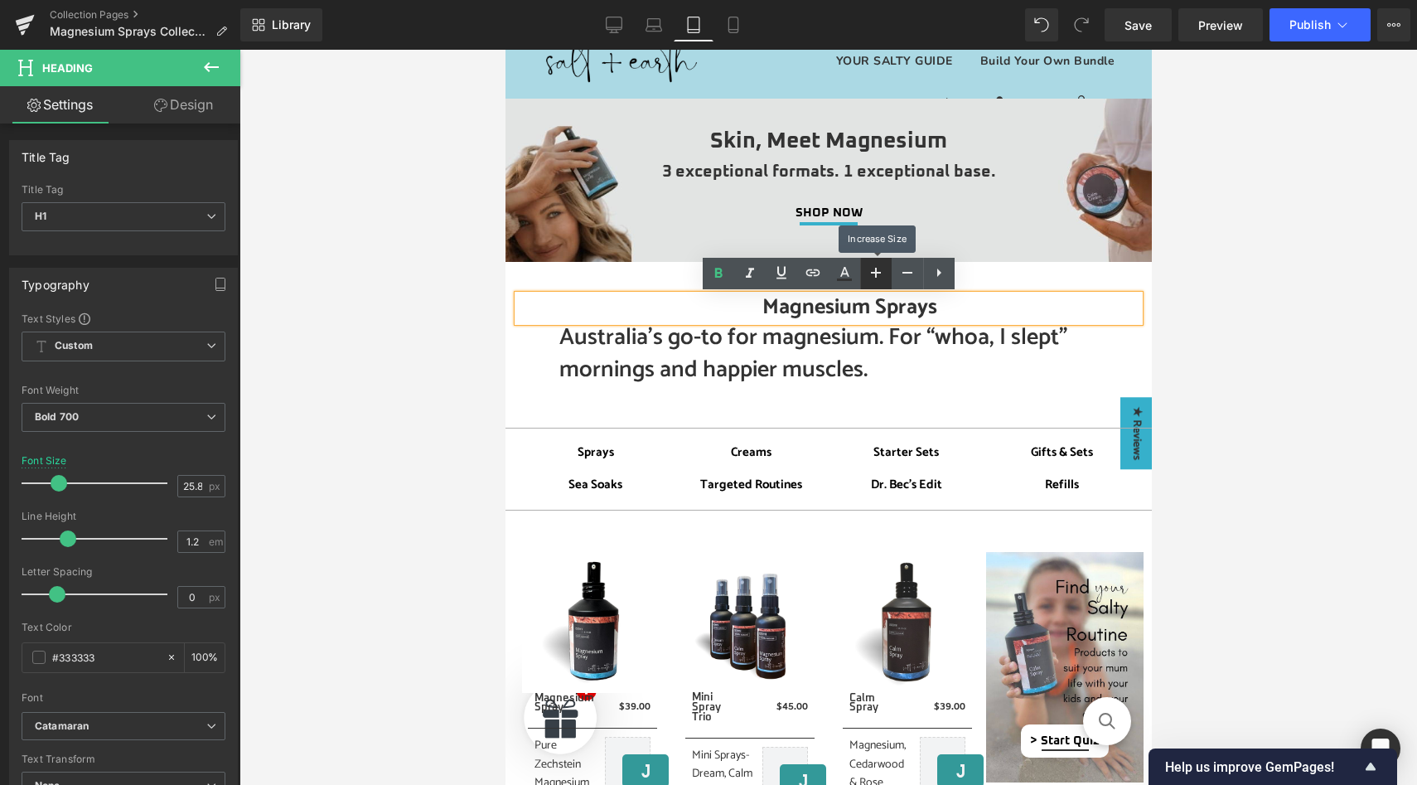
click at [877, 276] on icon at bounding box center [876, 273] width 20 height 20
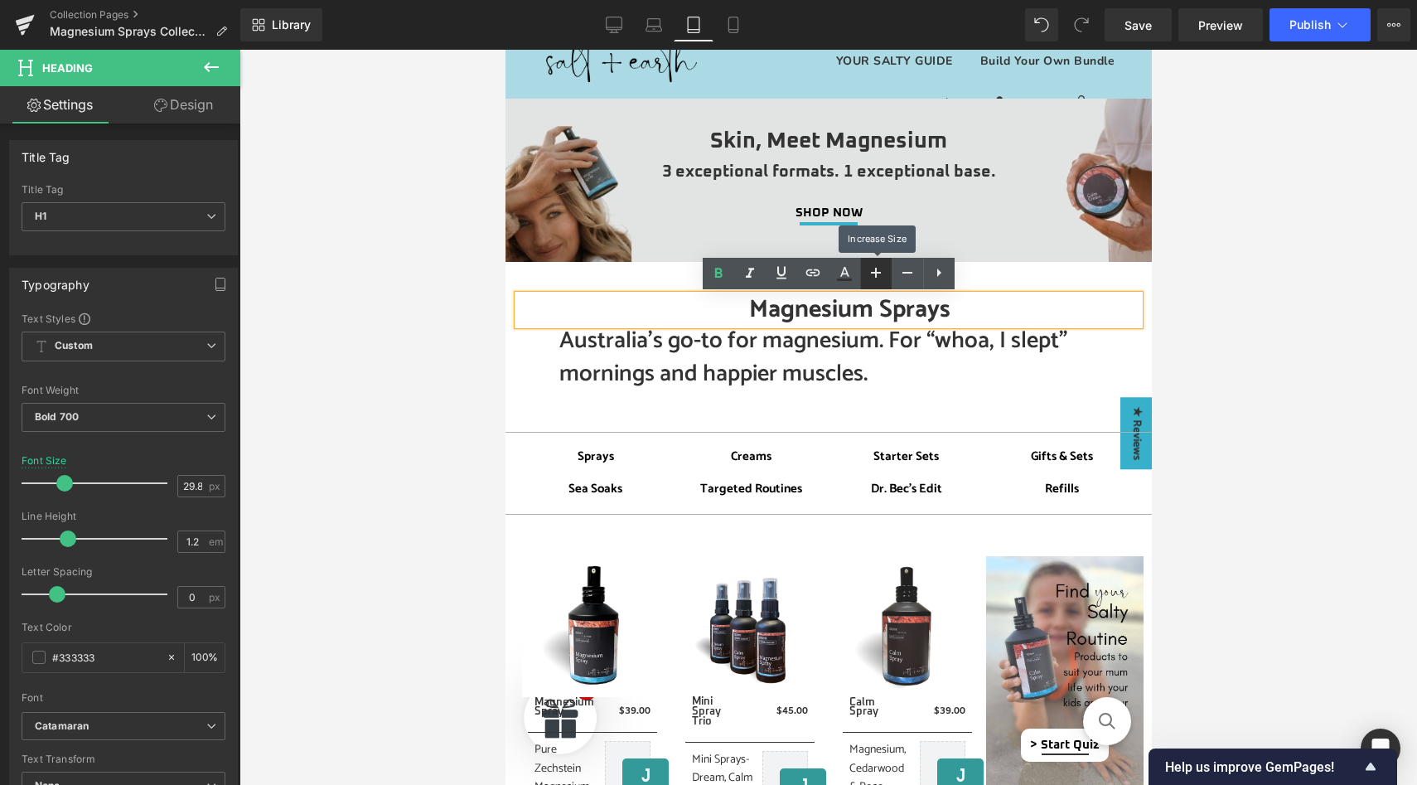
click at [877, 276] on icon at bounding box center [876, 273] width 20 height 20
type input "31.88"
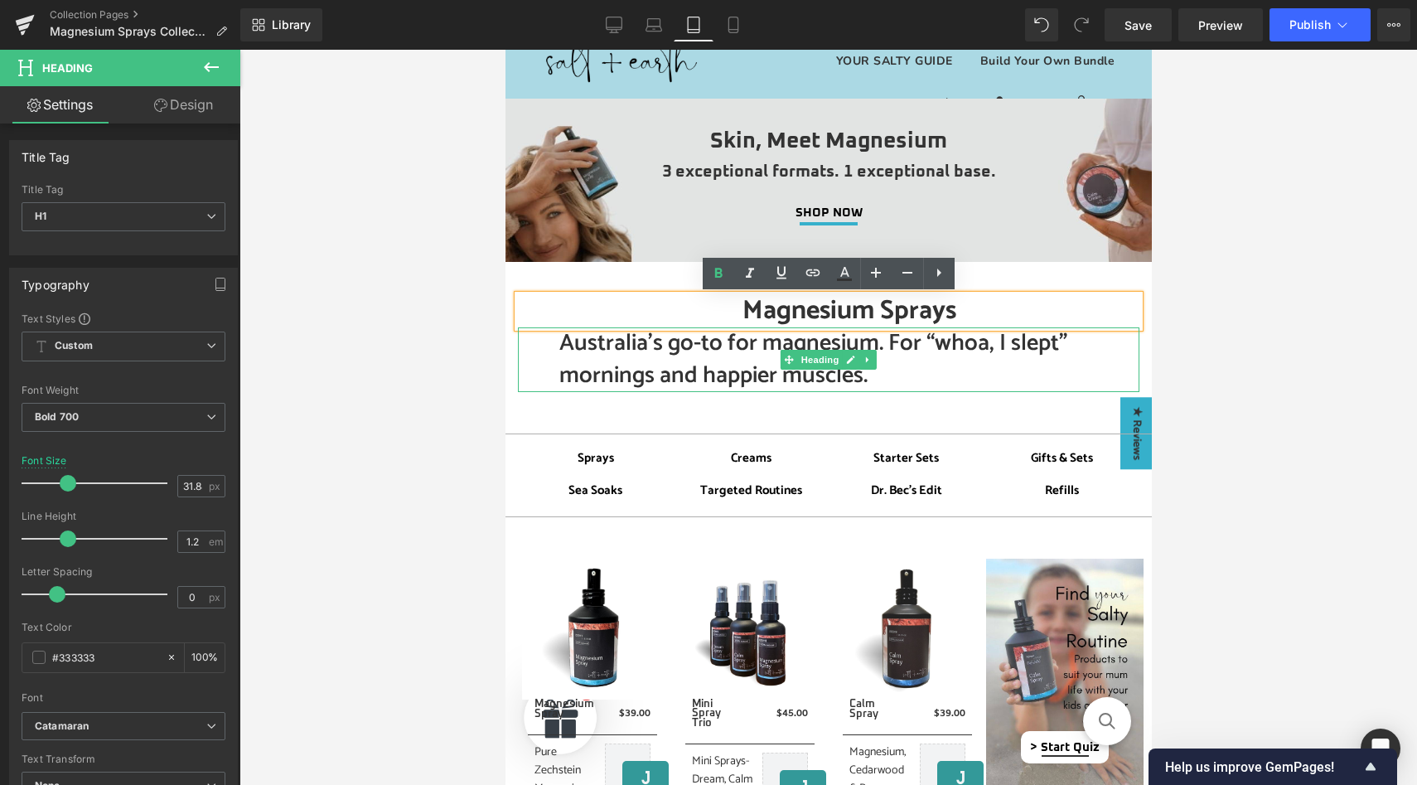
click at [754, 360] on h2 "Australia’s go-to for magnesium. For “whoa, I slept” mornings and happier muscl…" at bounding box center [849, 359] width 580 height 65
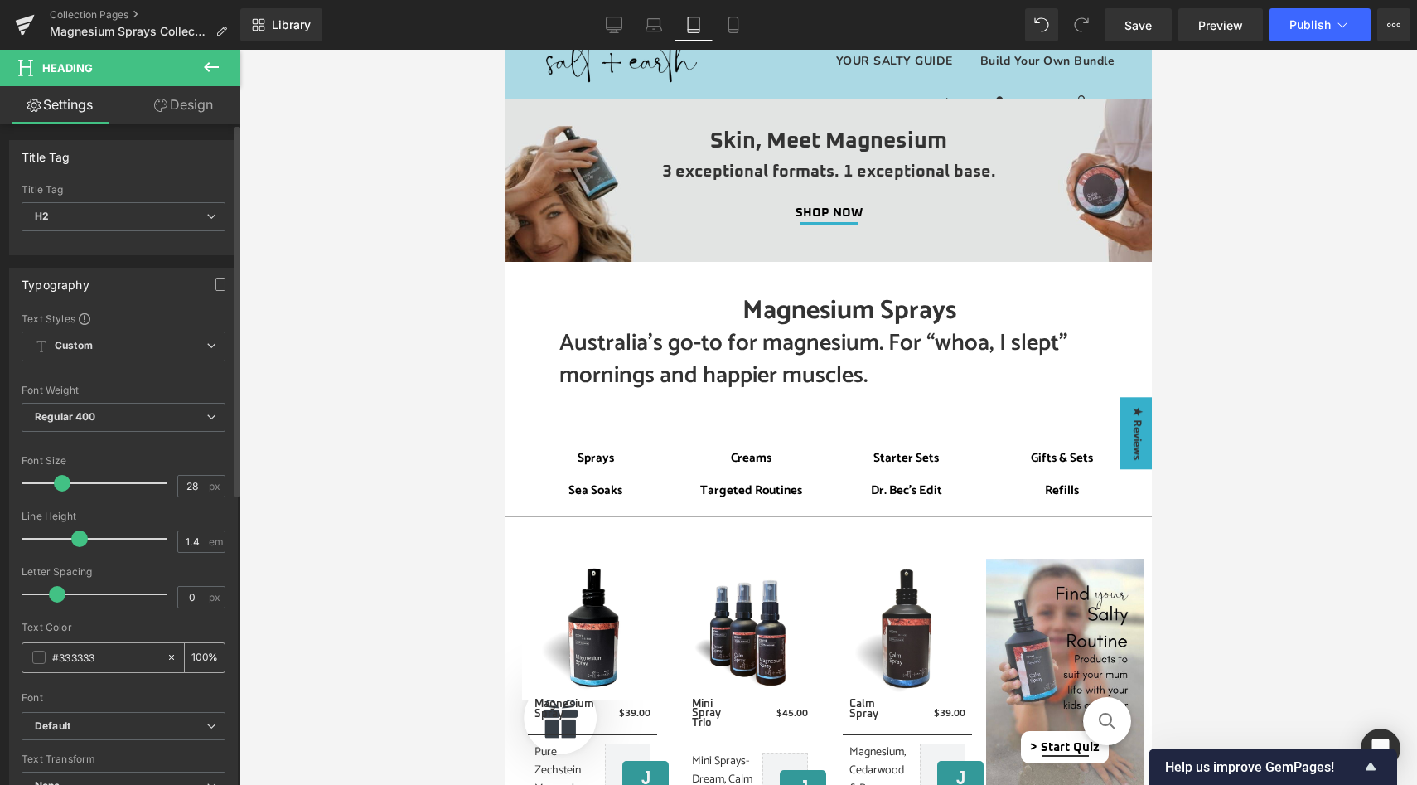
scroll to position [515, 0]
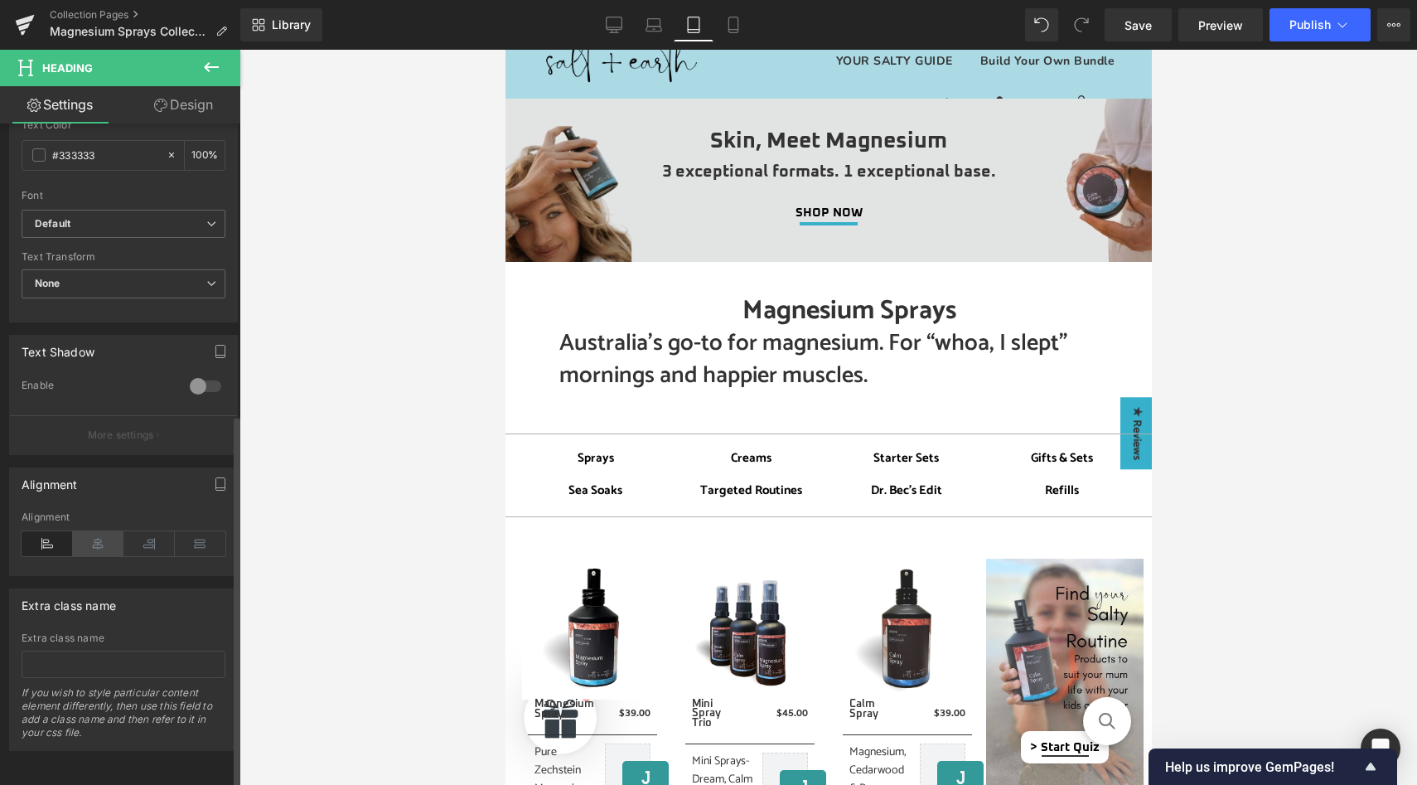
click at [99, 539] on icon at bounding box center [98, 543] width 51 height 25
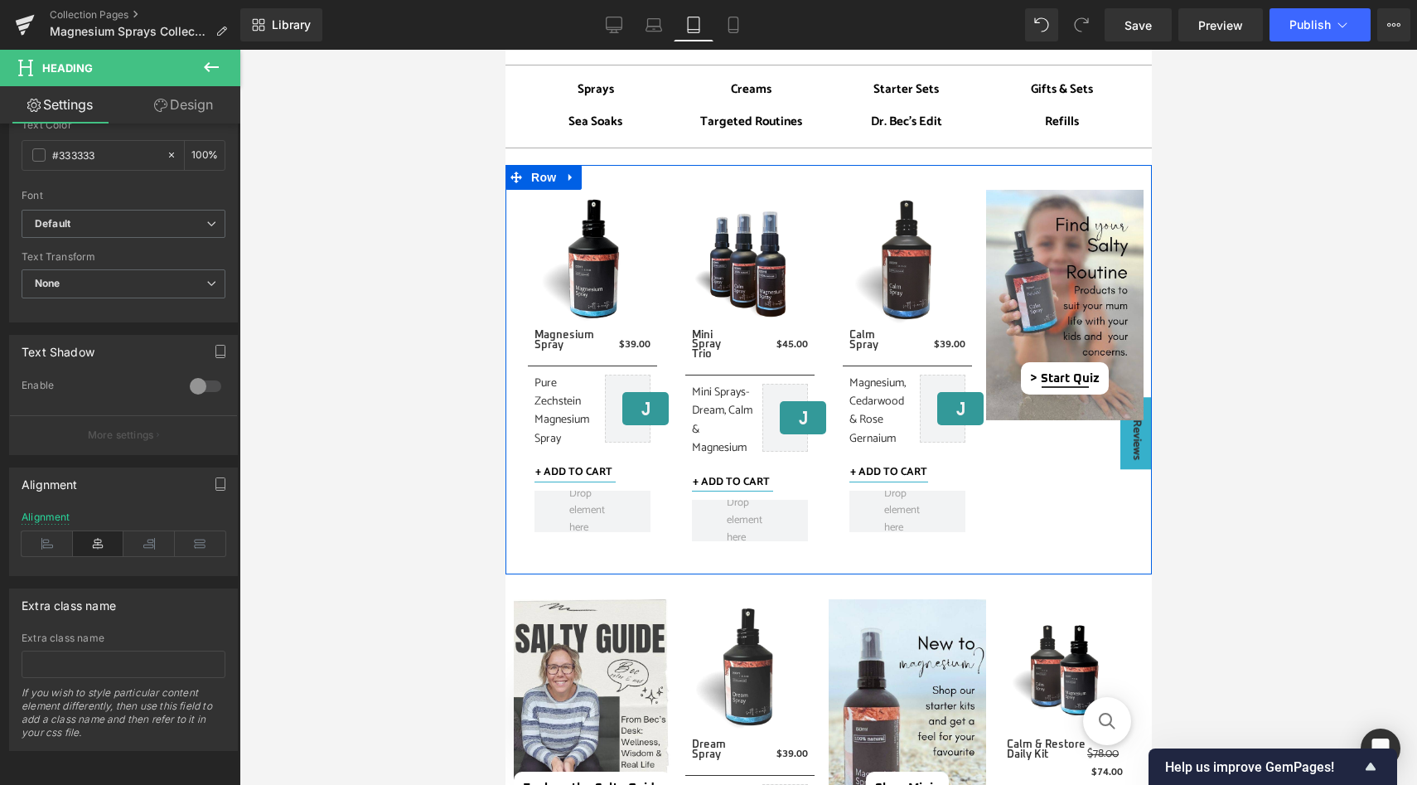
scroll to position [457, 0]
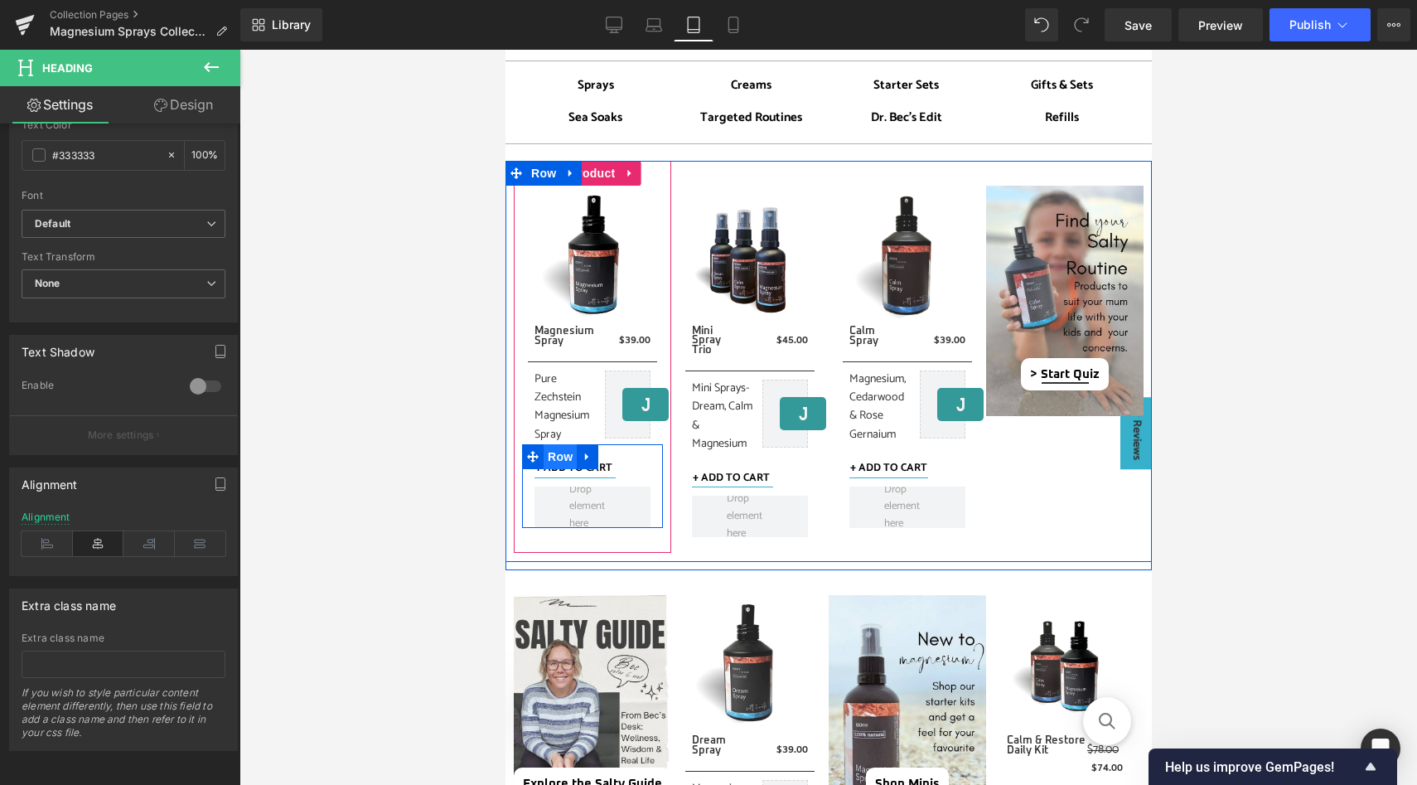
click at [557, 457] on span "Row" at bounding box center [559, 456] width 33 height 25
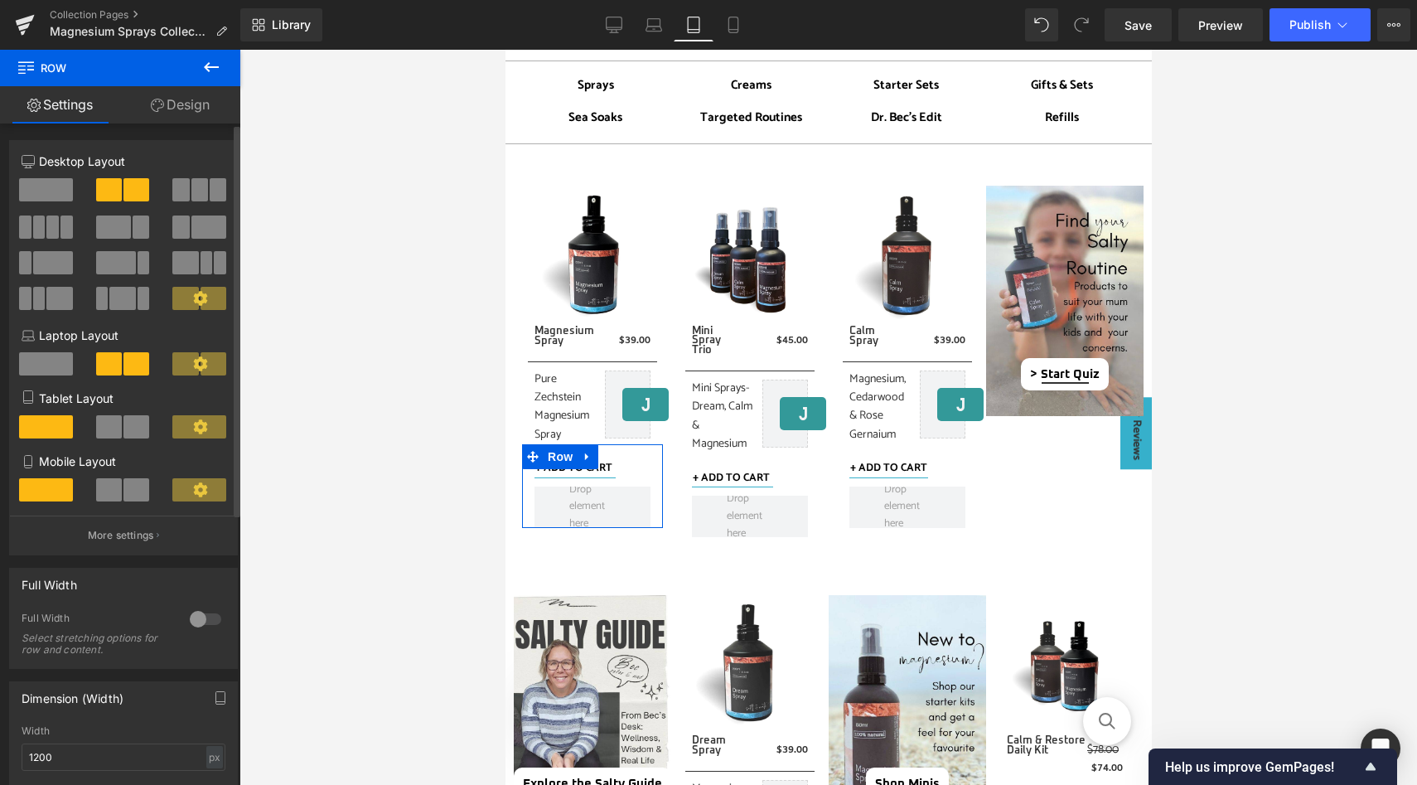
click at [123, 496] on span at bounding box center [136, 489] width 26 height 23
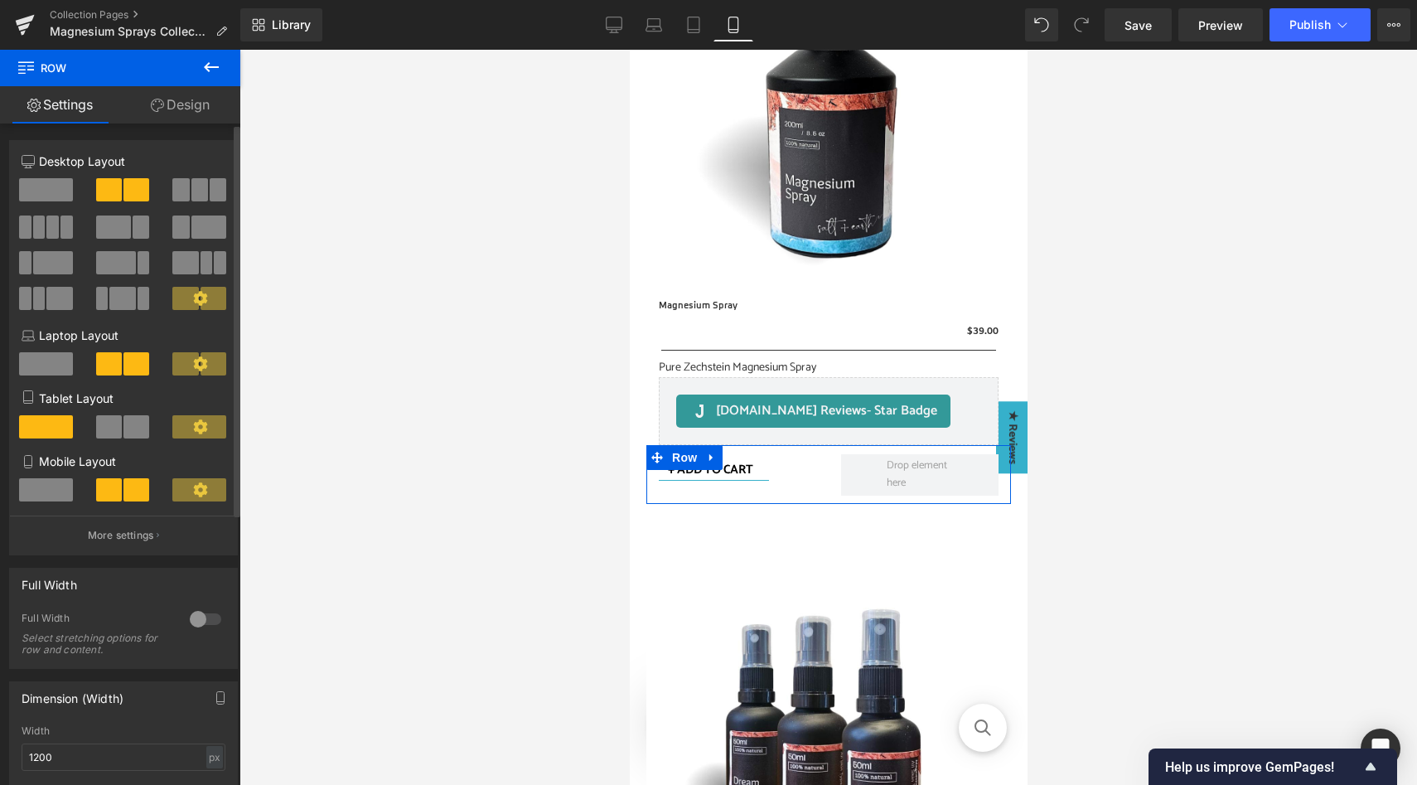
click at [123, 429] on span at bounding box center [136, 426] width 26 height 23
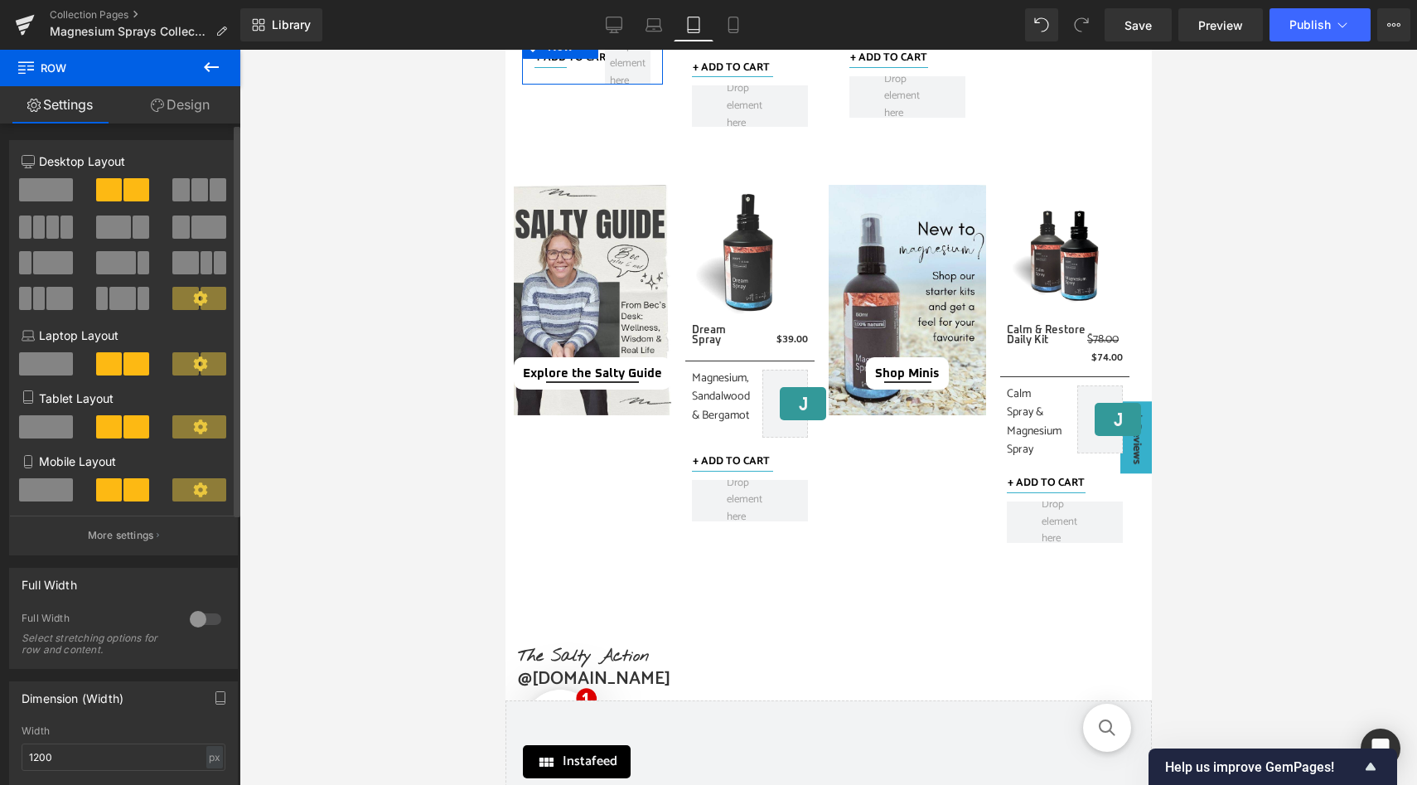
scroll to position [510, 0]
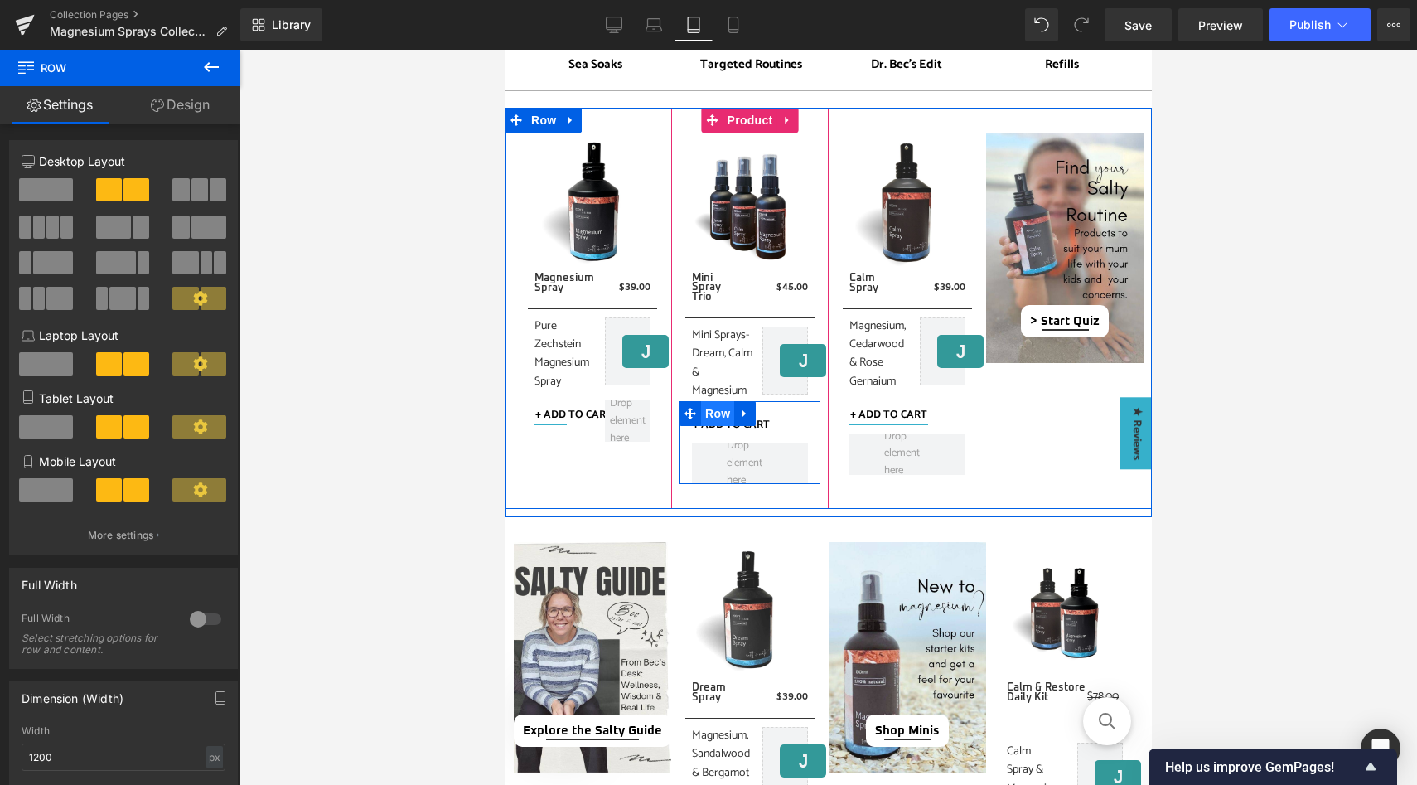
click at [723, 411] on span "Row" at bounding box center [716, 413] width 33 height 25
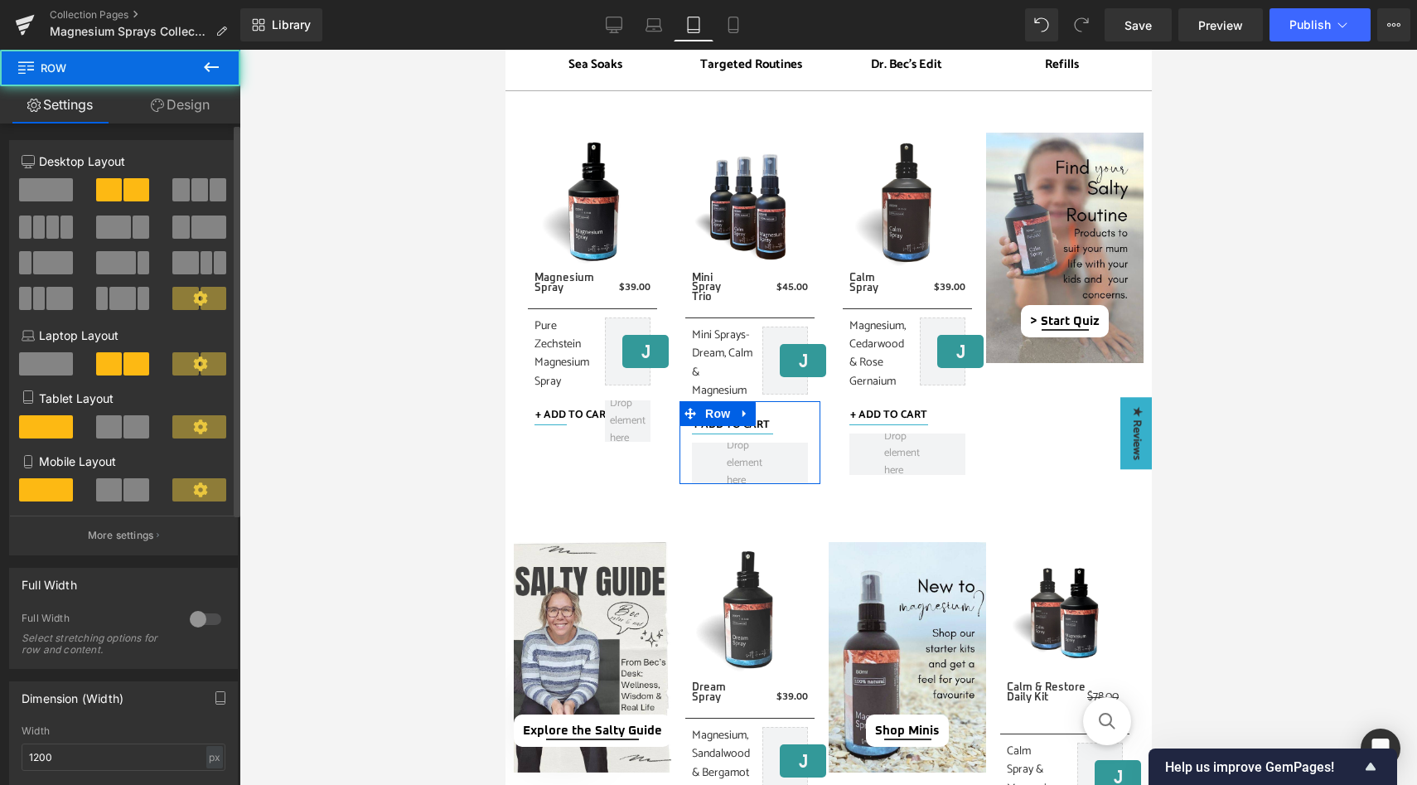
click at [123, 486] on span at bounding box center [136, 489] width 26 height 23
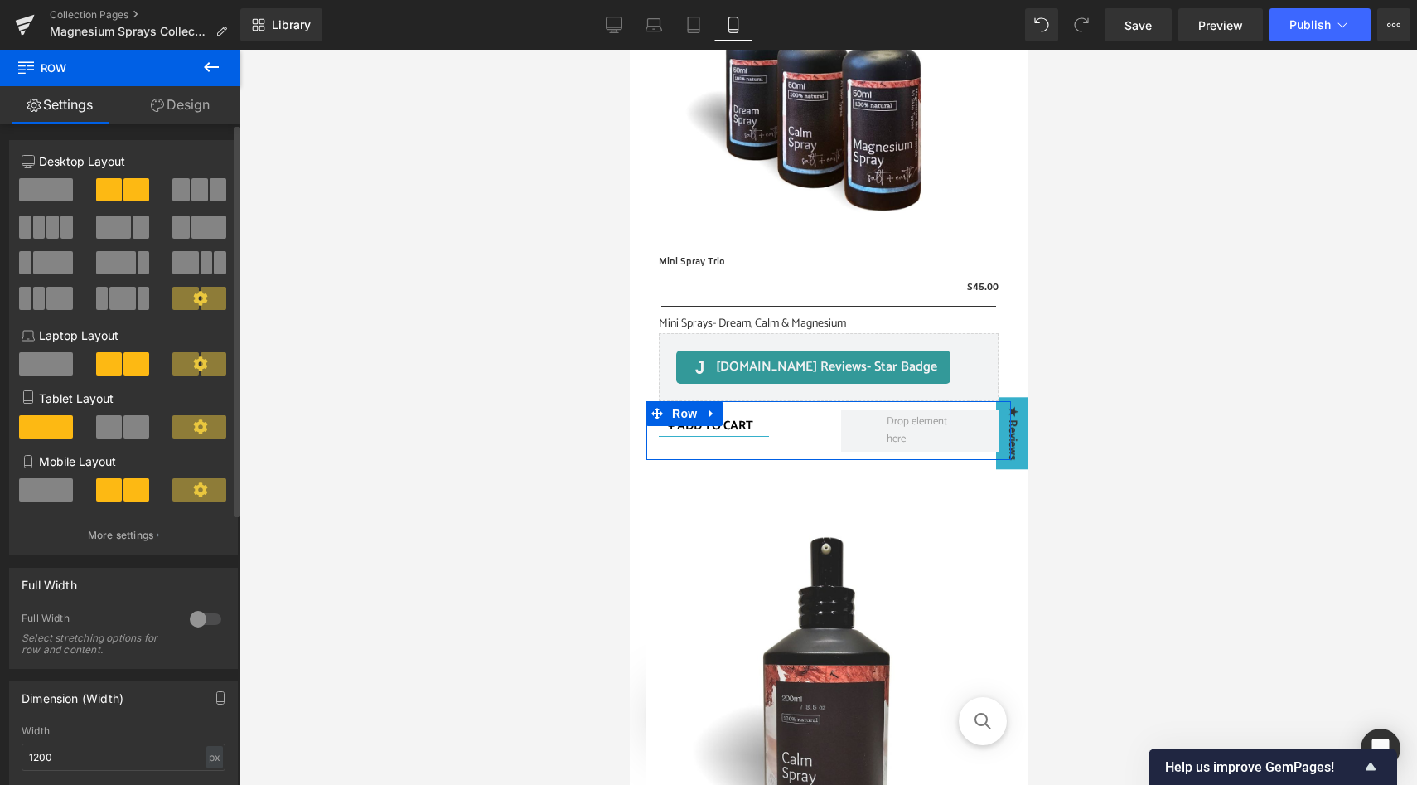
click at [123, 444] on div at bounding box center [123, 433] width 77 height 36
click at [128, 427] on span at bounding box center [136, 426] width 26 height 23
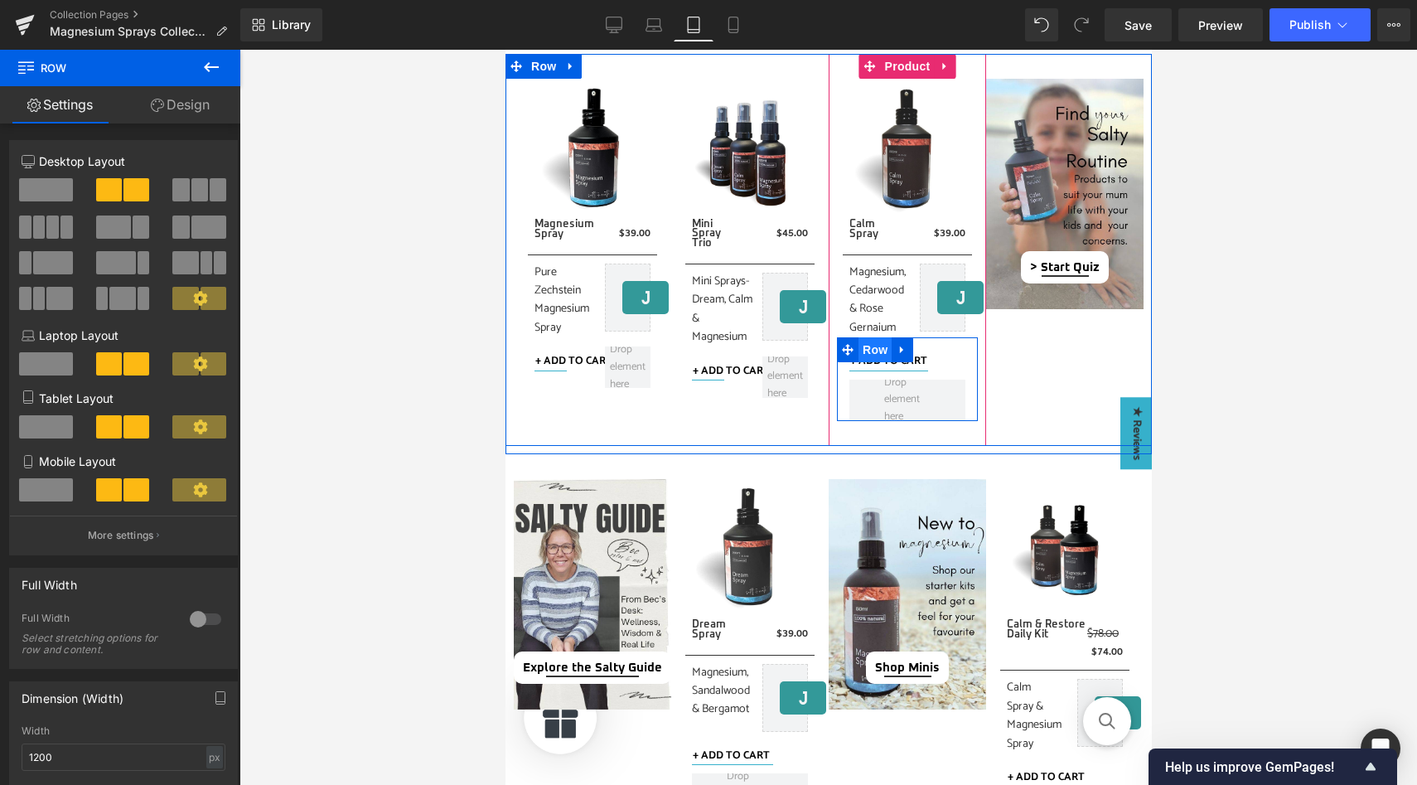
click at [871, 351] on span "Row" at bounding box center [874, 349] width 33 height 25
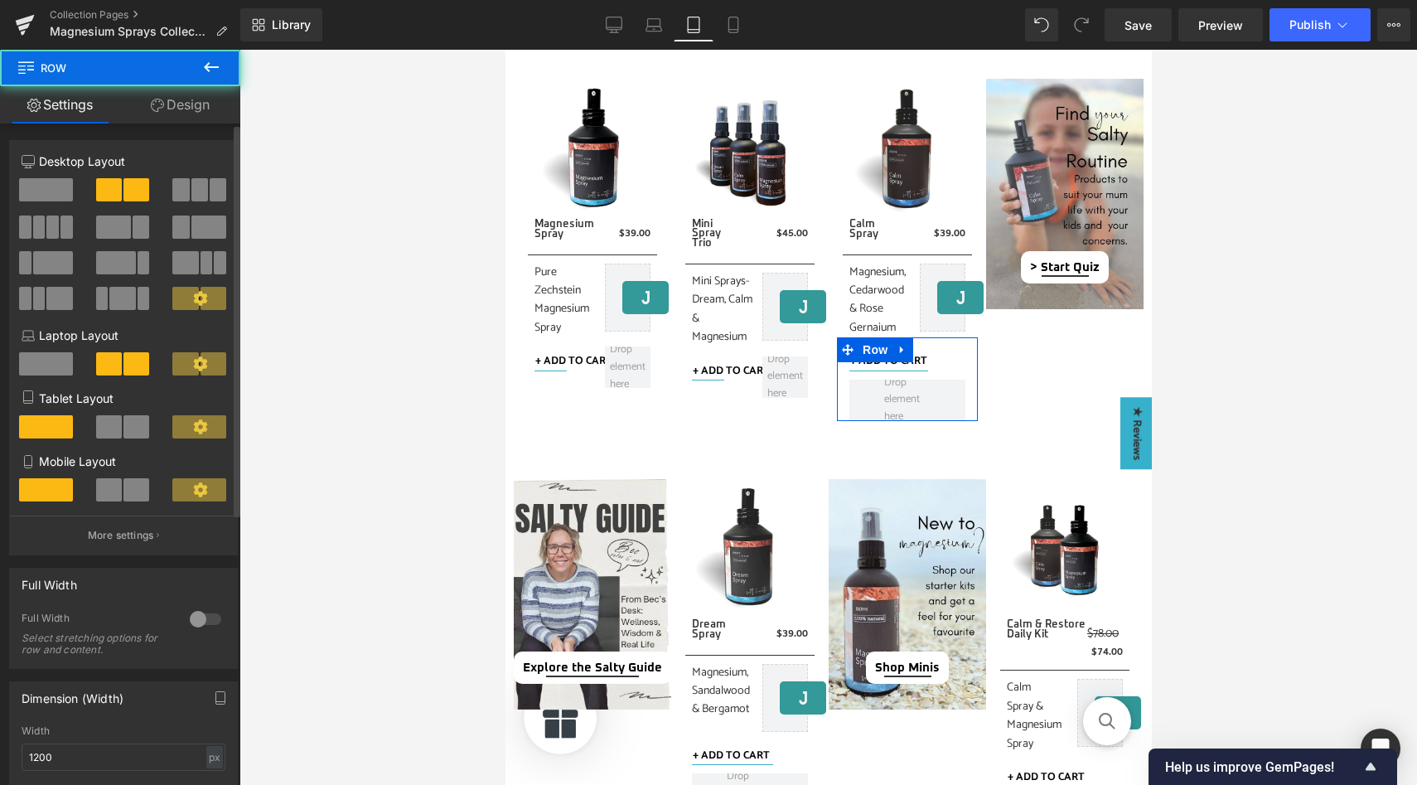
click at [130, 486] on span at bounding box center [136, 489] width 26 height 23
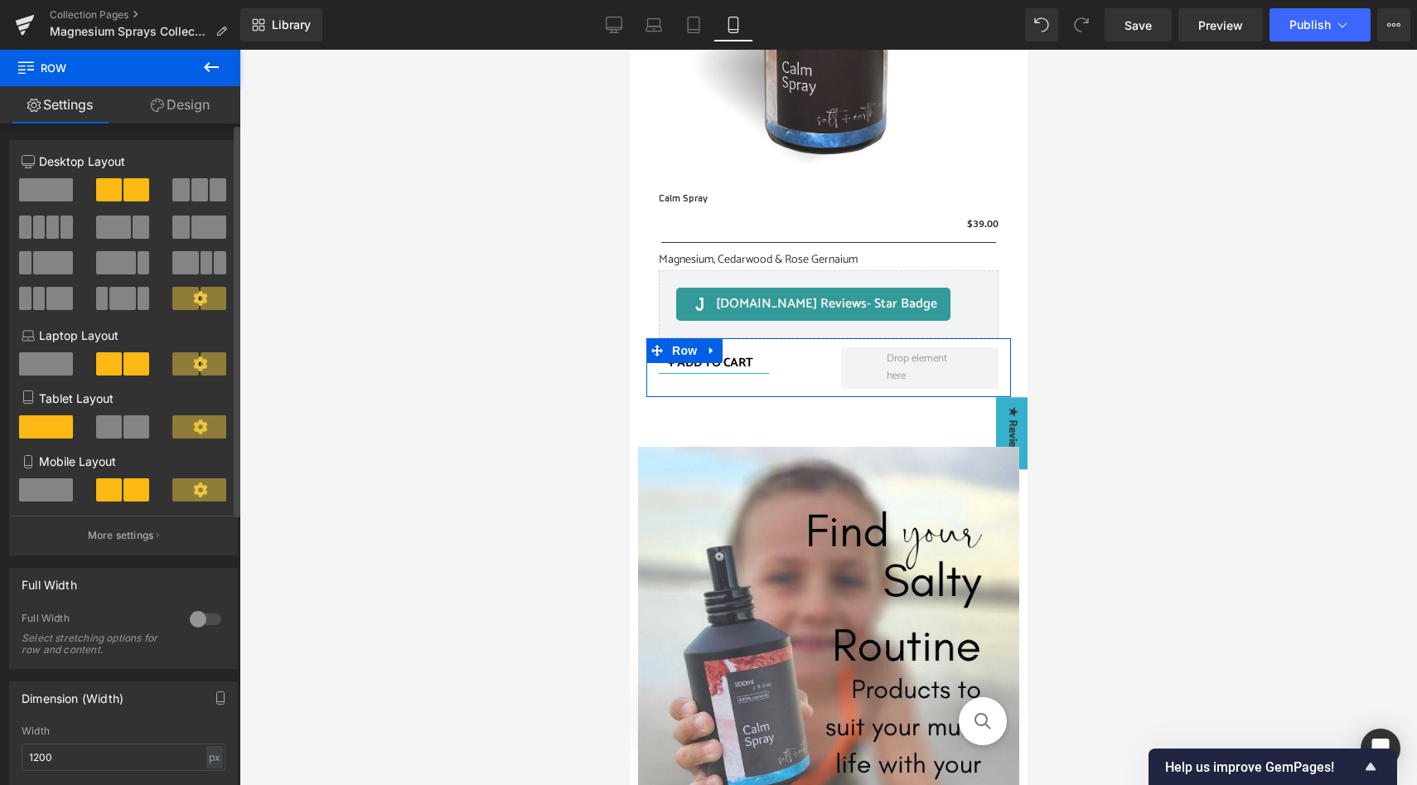
click at [130, 433] on span at bounding box center [136, 426] width 26 height 23
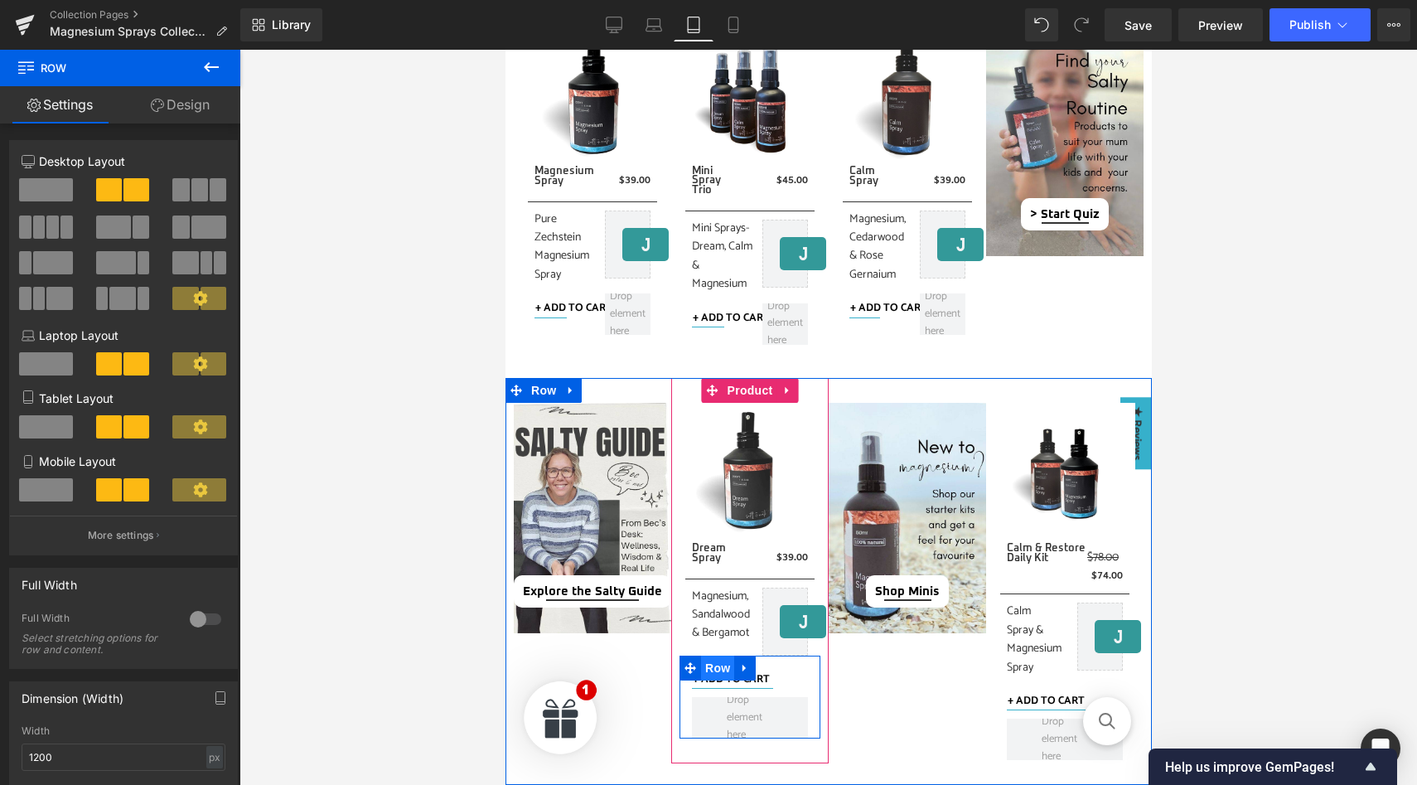
click at [717, 666] on span "Row" at bounding box center [716, 667] width 33 height 25
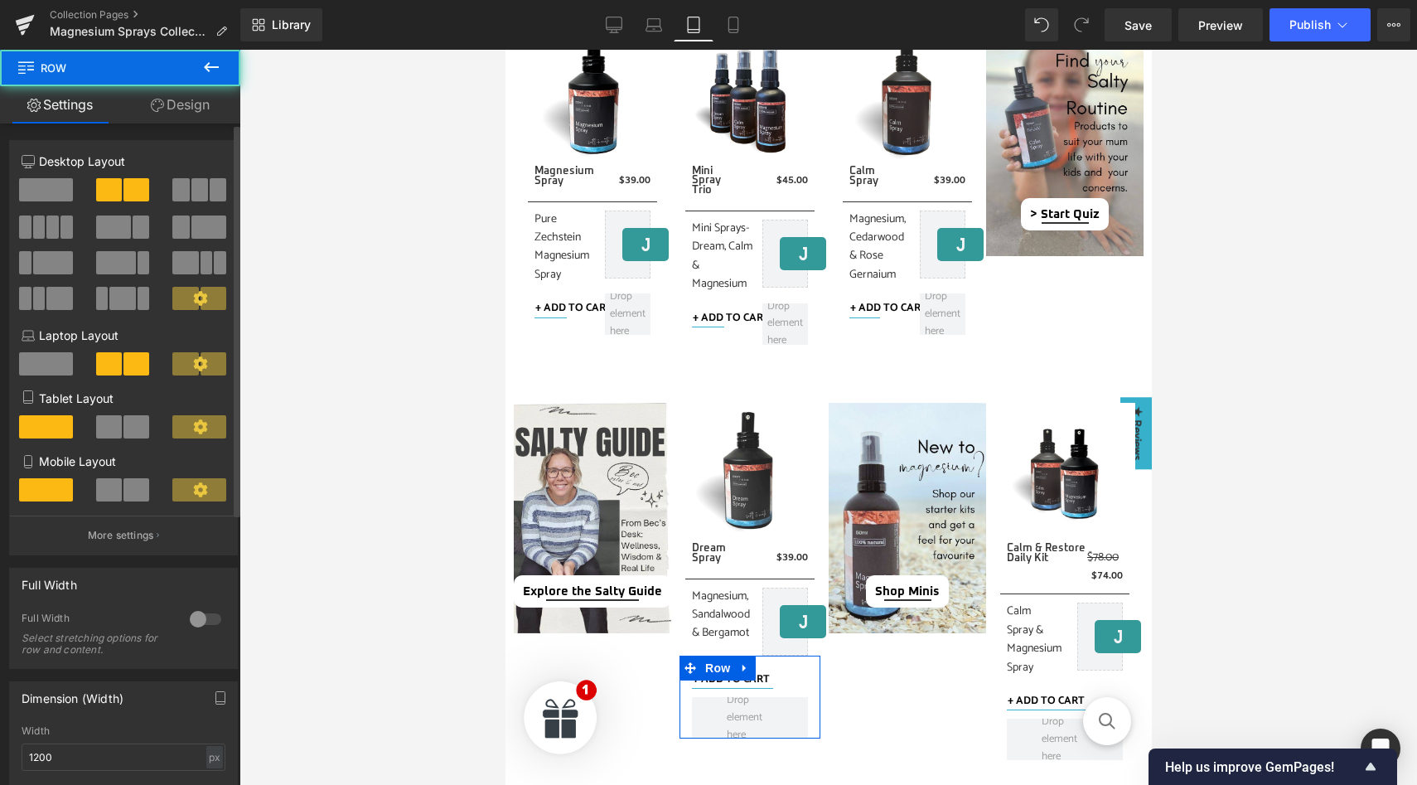
click at [114, 488] on span at bounding box center [109, 489] width 26 height 23
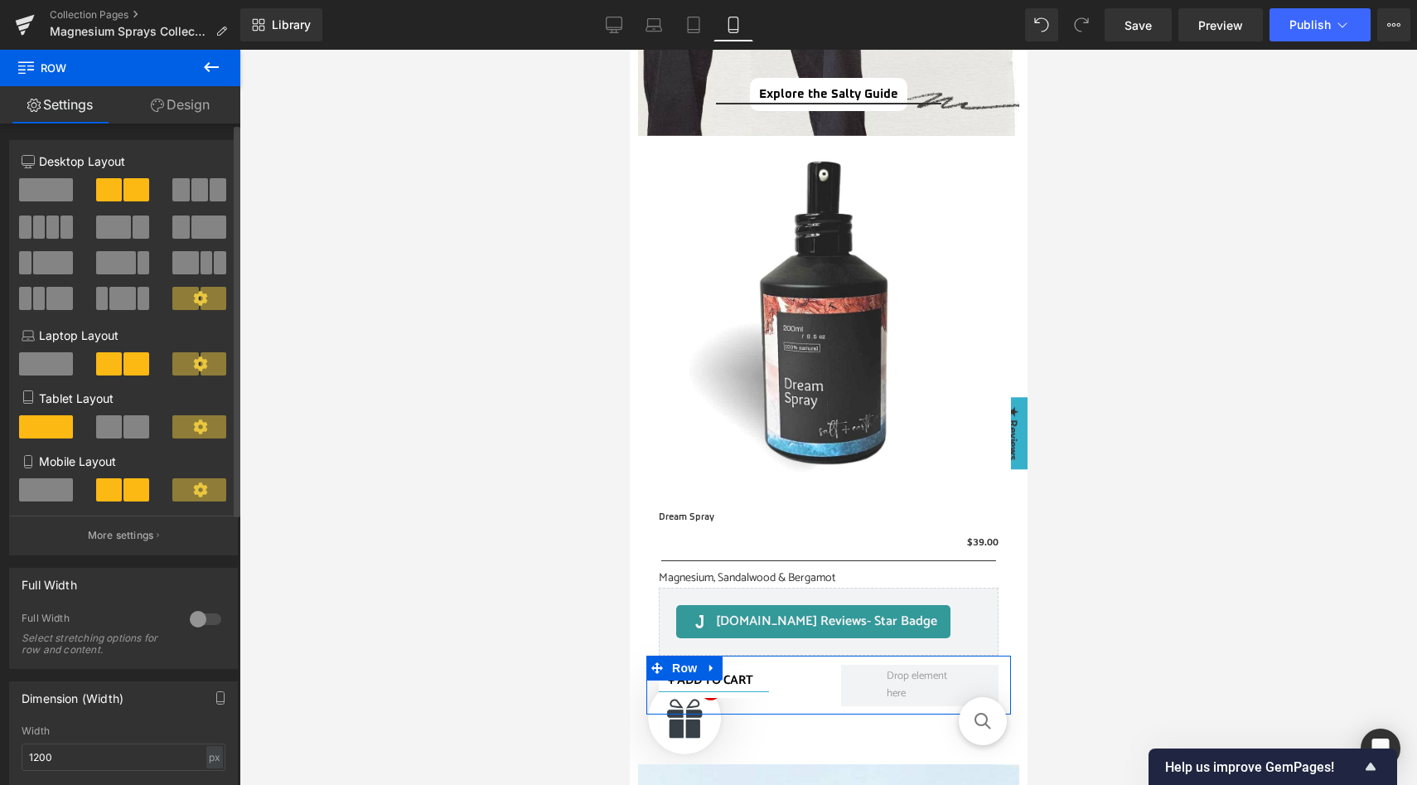
click at [123, 428] on span at bounding box center [136, 426] width 26 height 23
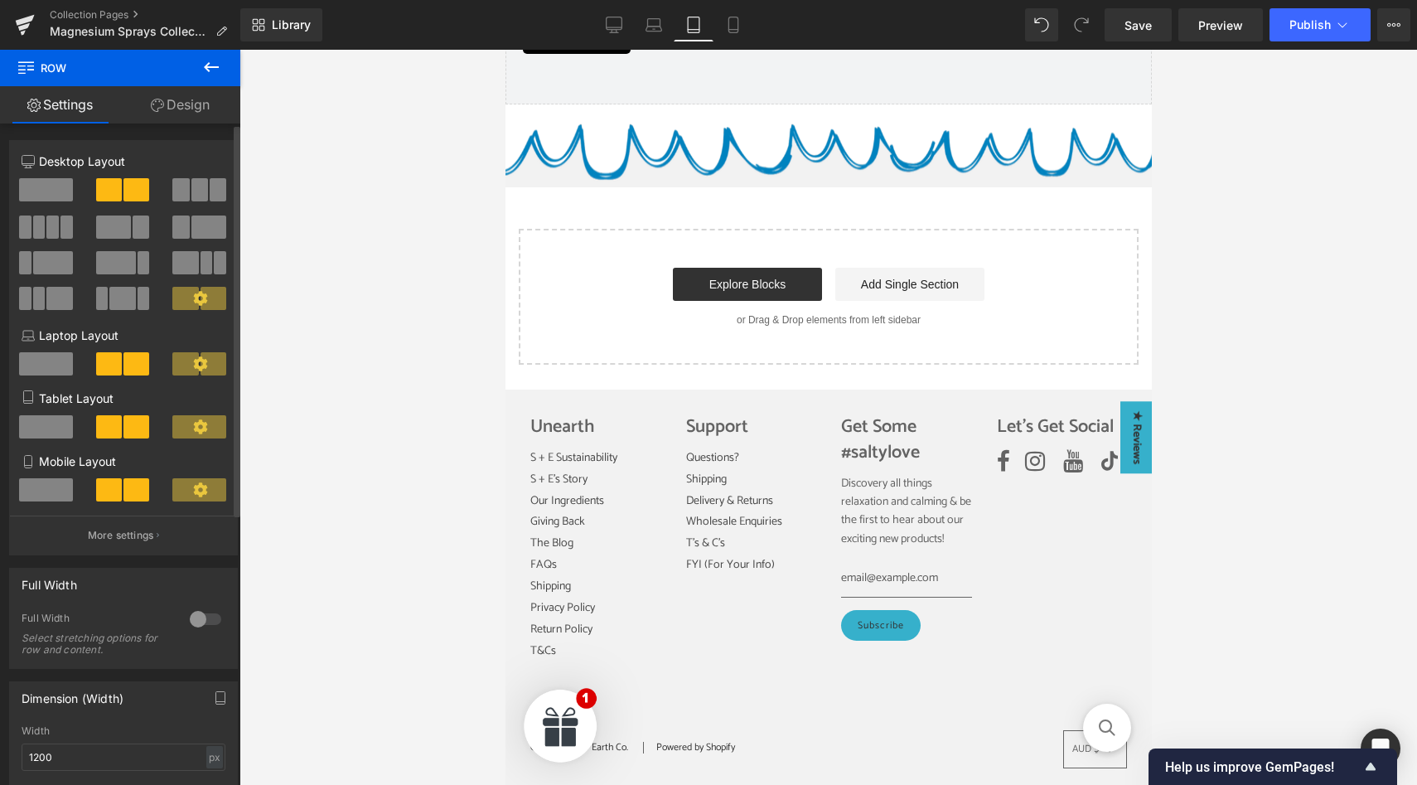
scroll to position [729, 0]
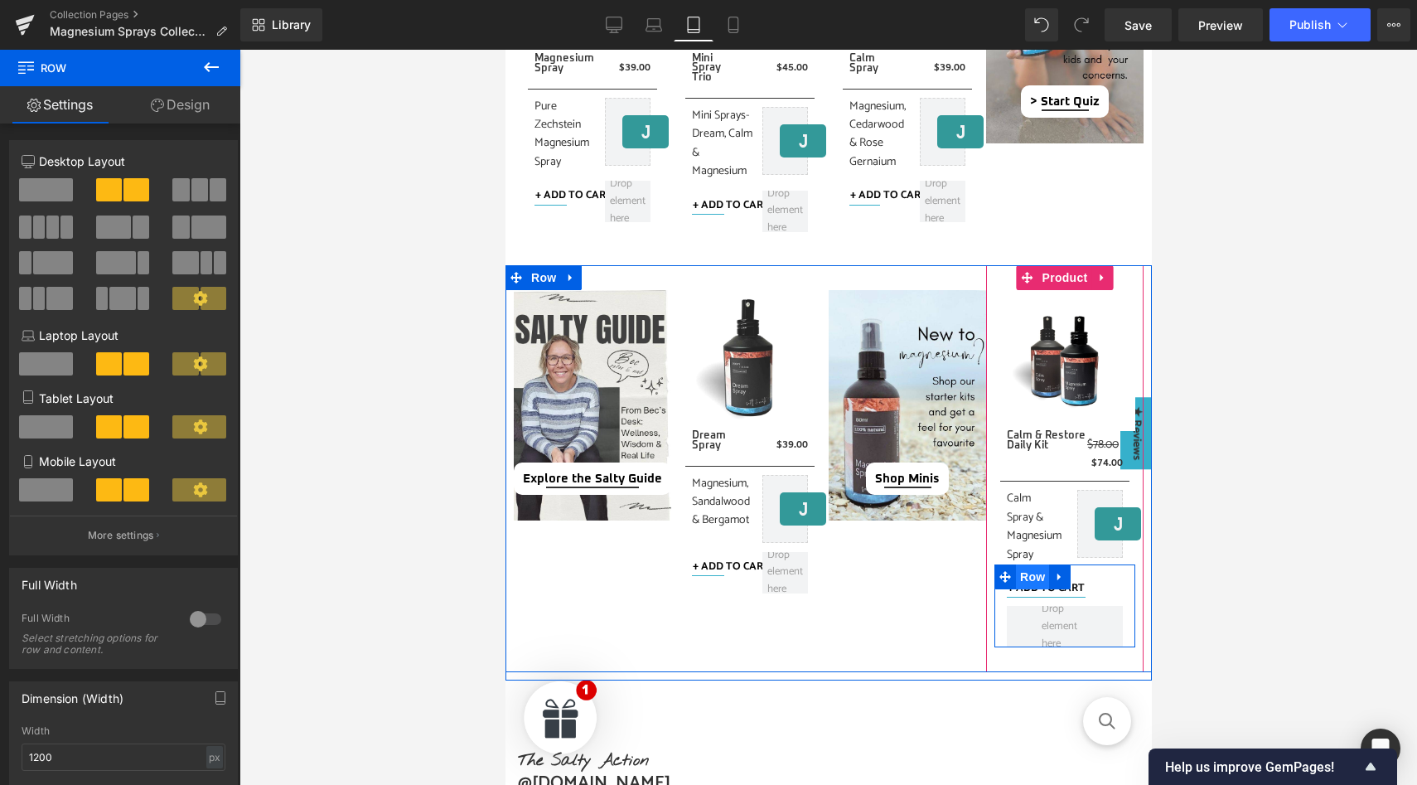
click at [1032, 578] on span "Row" at bounding box center [1031, 576] width 33 height 25
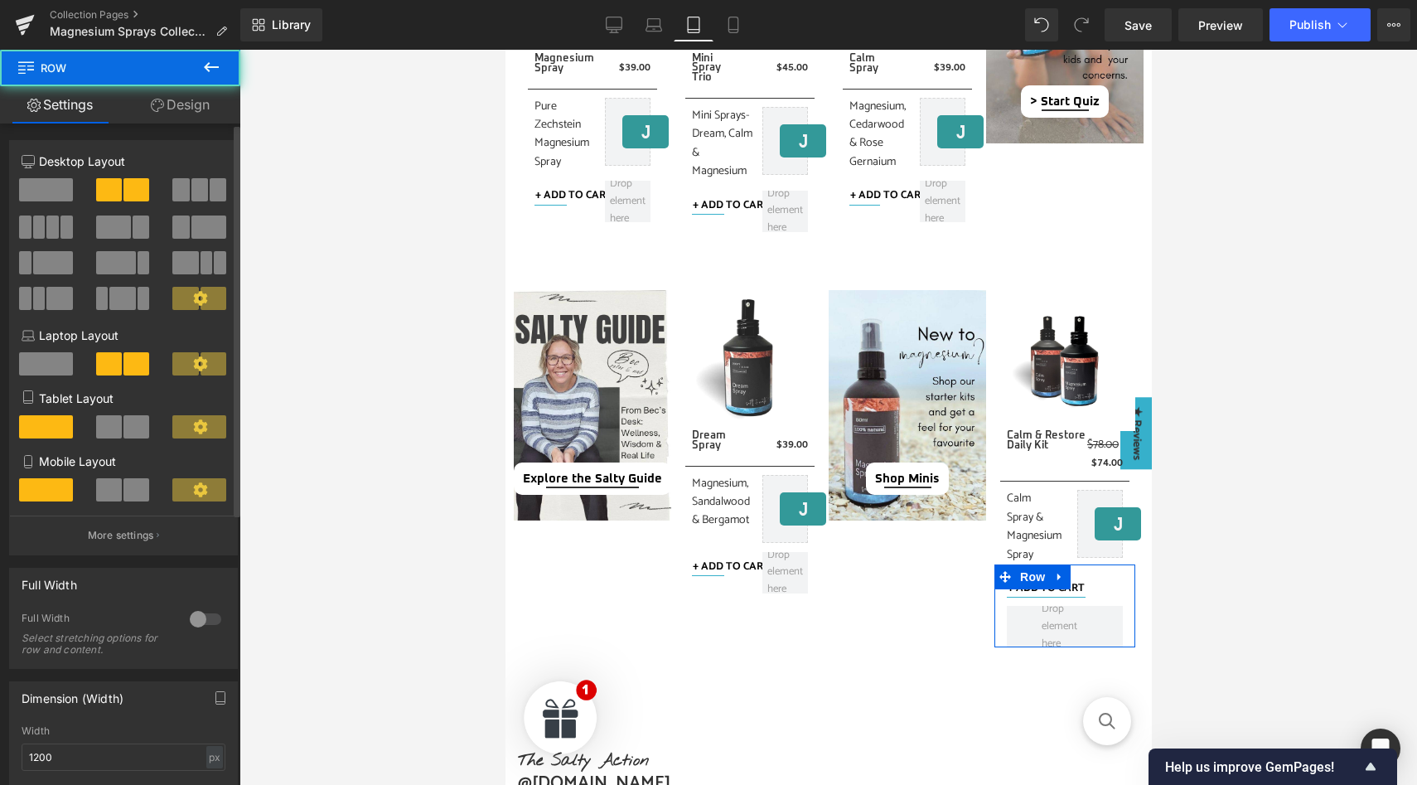
drag, startPoint x: 121, startPoint y: 496, endPoint x: 121, endPoint y: 445, distance: 51.4
click at [123, 496] on span at bounding box center [136, 489] width 26 height 23
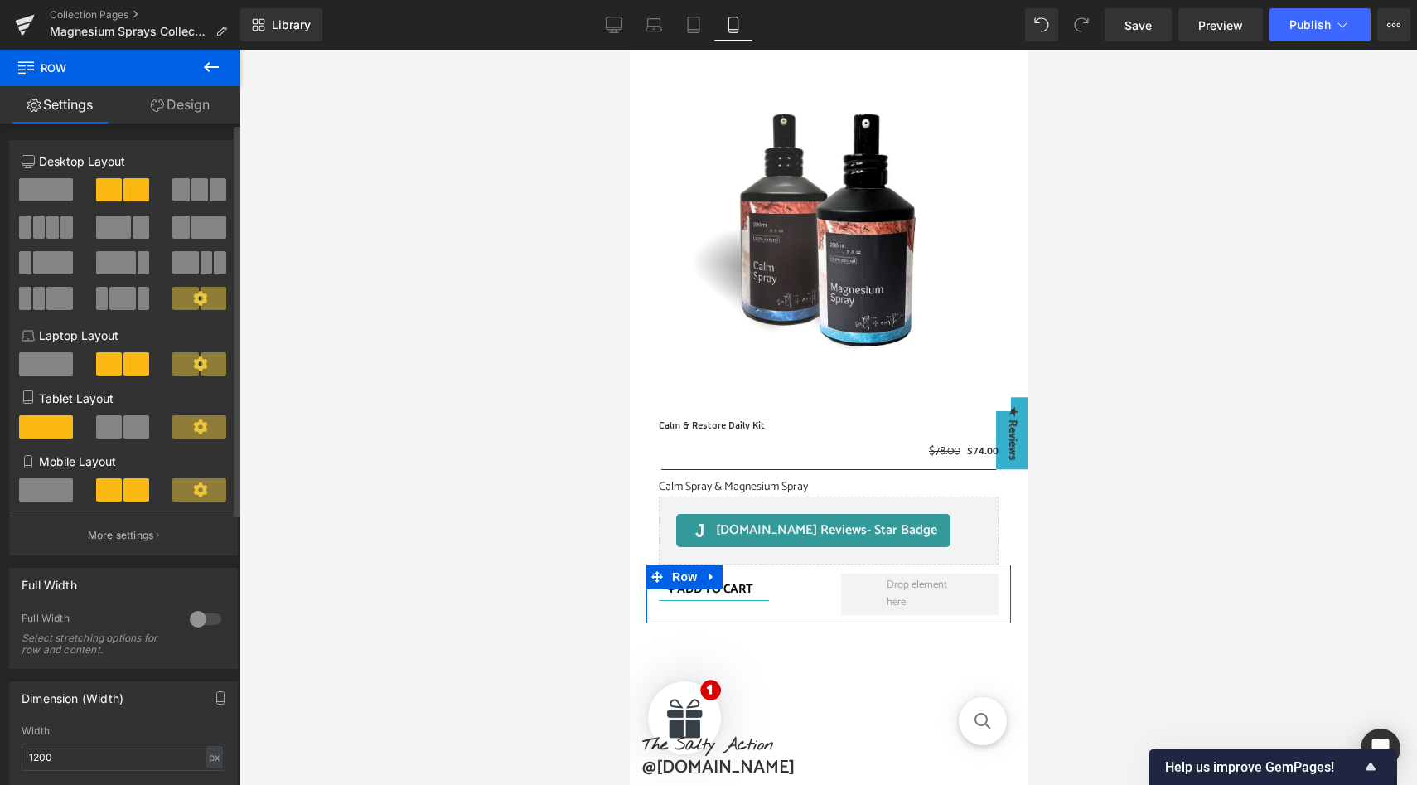
click at [123, 420] on span at bounding box center [136, 426] width 26 height 23
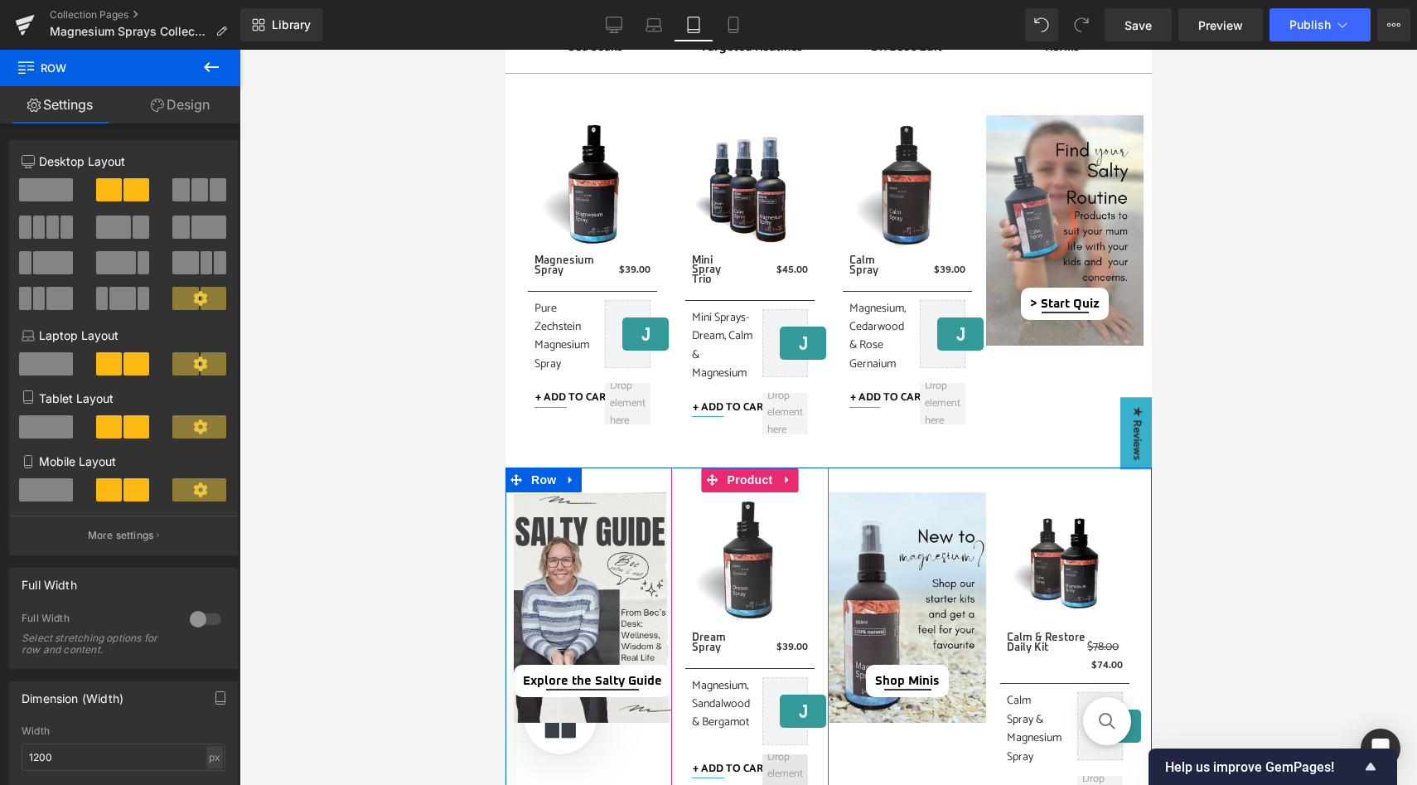
scroll to position [523, 0]
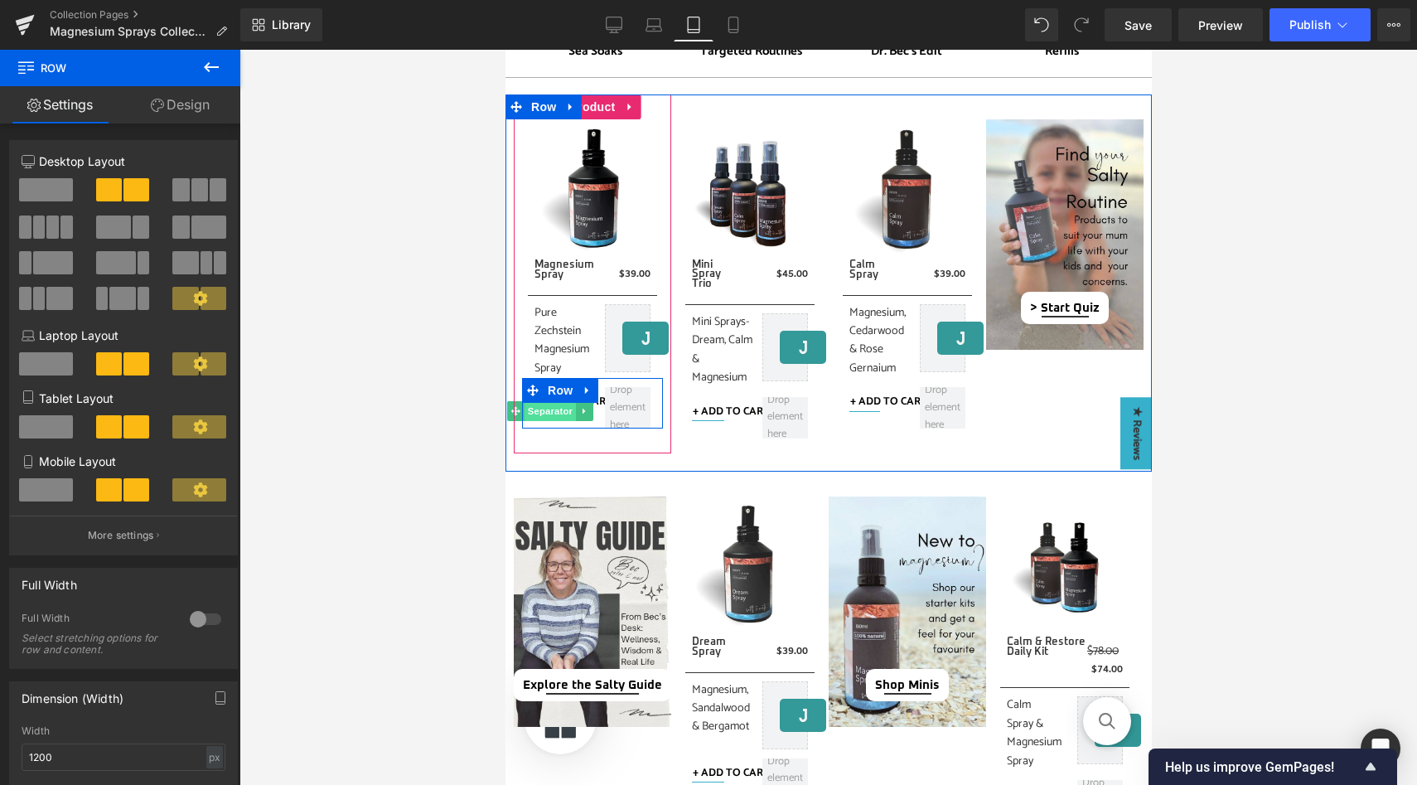
click at [552, 414] on span "Separator" at bounding box center [549, 411] width 51 height 20
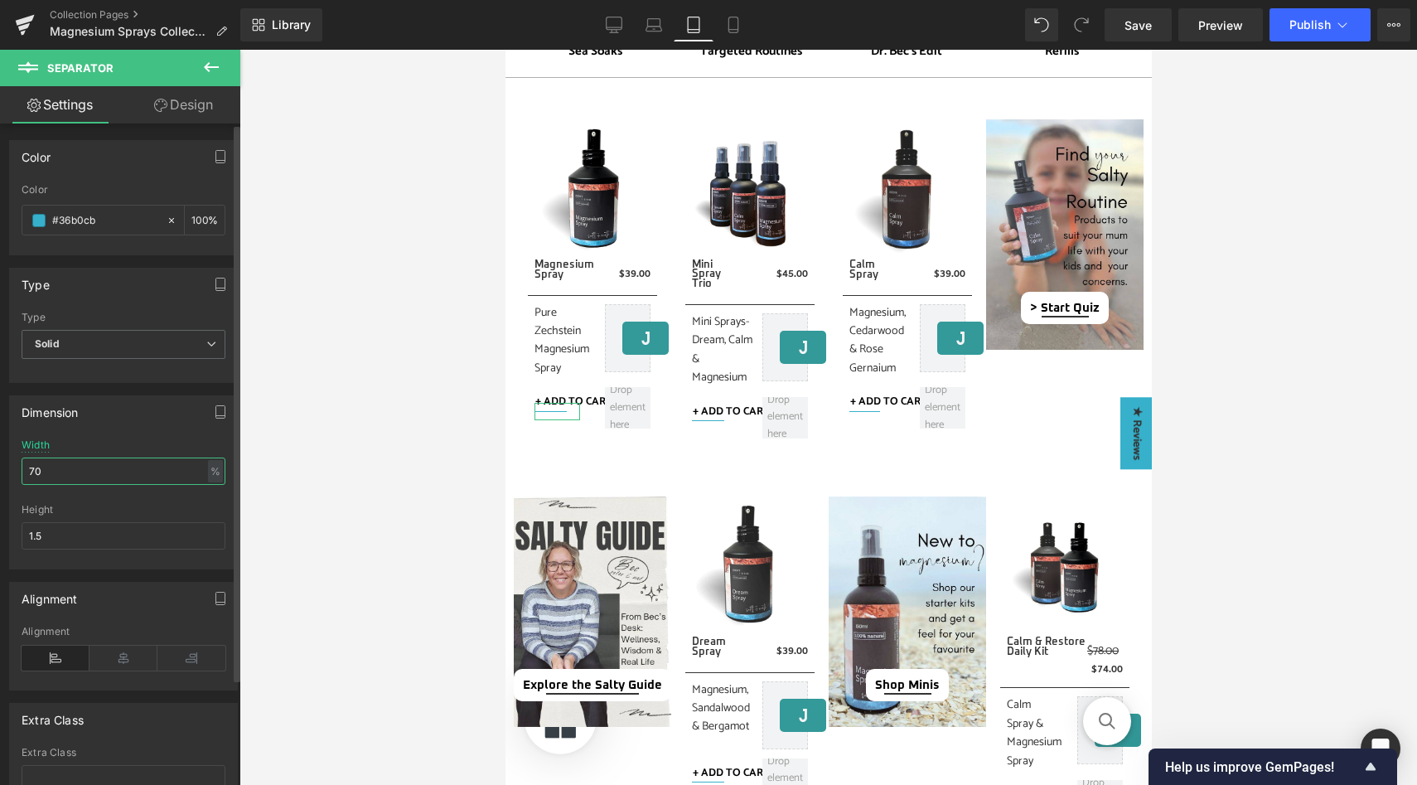
drag, startPoint x: 72, startPoint y: 470, endPoint x: 16, endPoint y: 470, distance: 56.4
click at [16, 470] on div "70% Width 70 % % px 1.5px Height 1.5" at bounding box center [123, 503] width 227 height 129
type input "200"
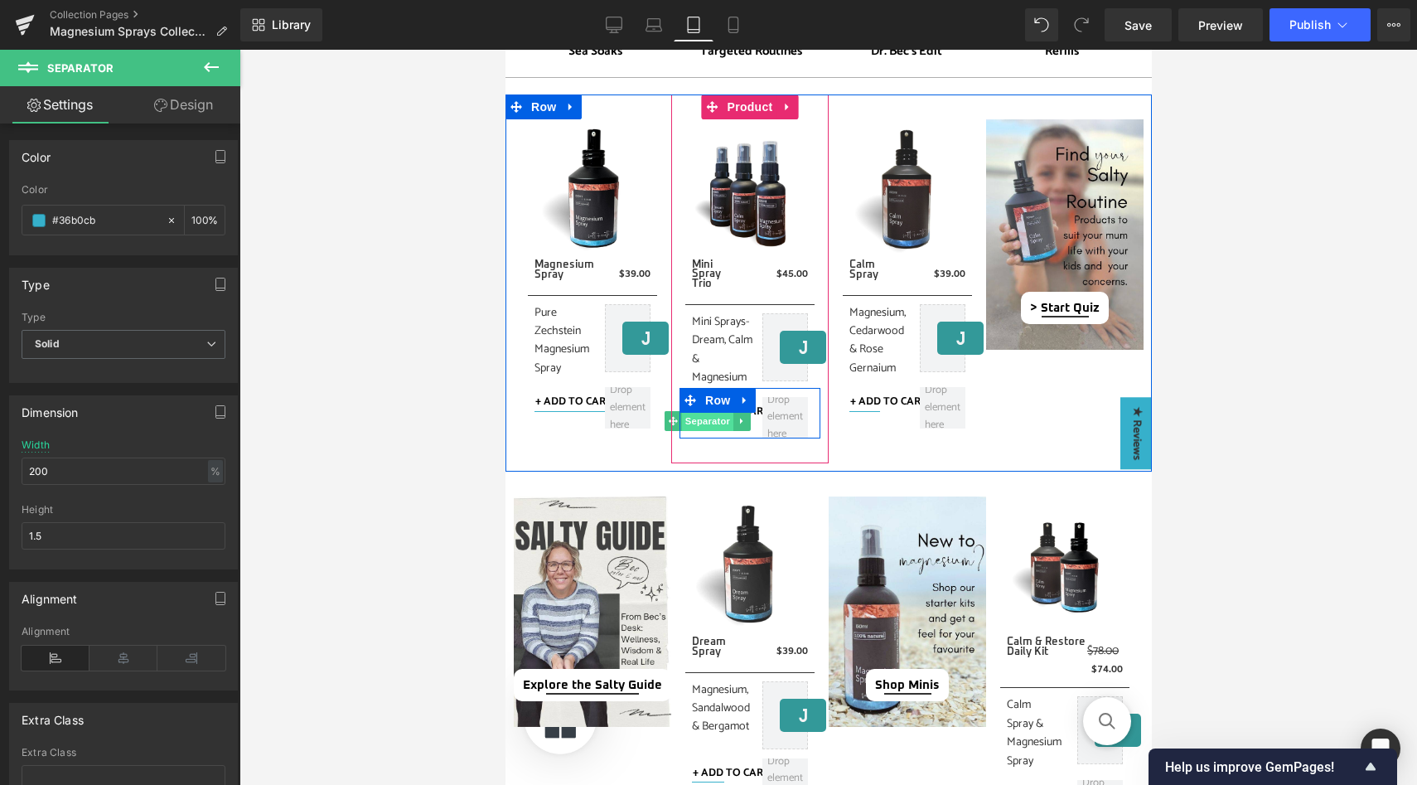
click at [719, 421] on span "Separator" at bounding box center [706, 421] width 51 height 20
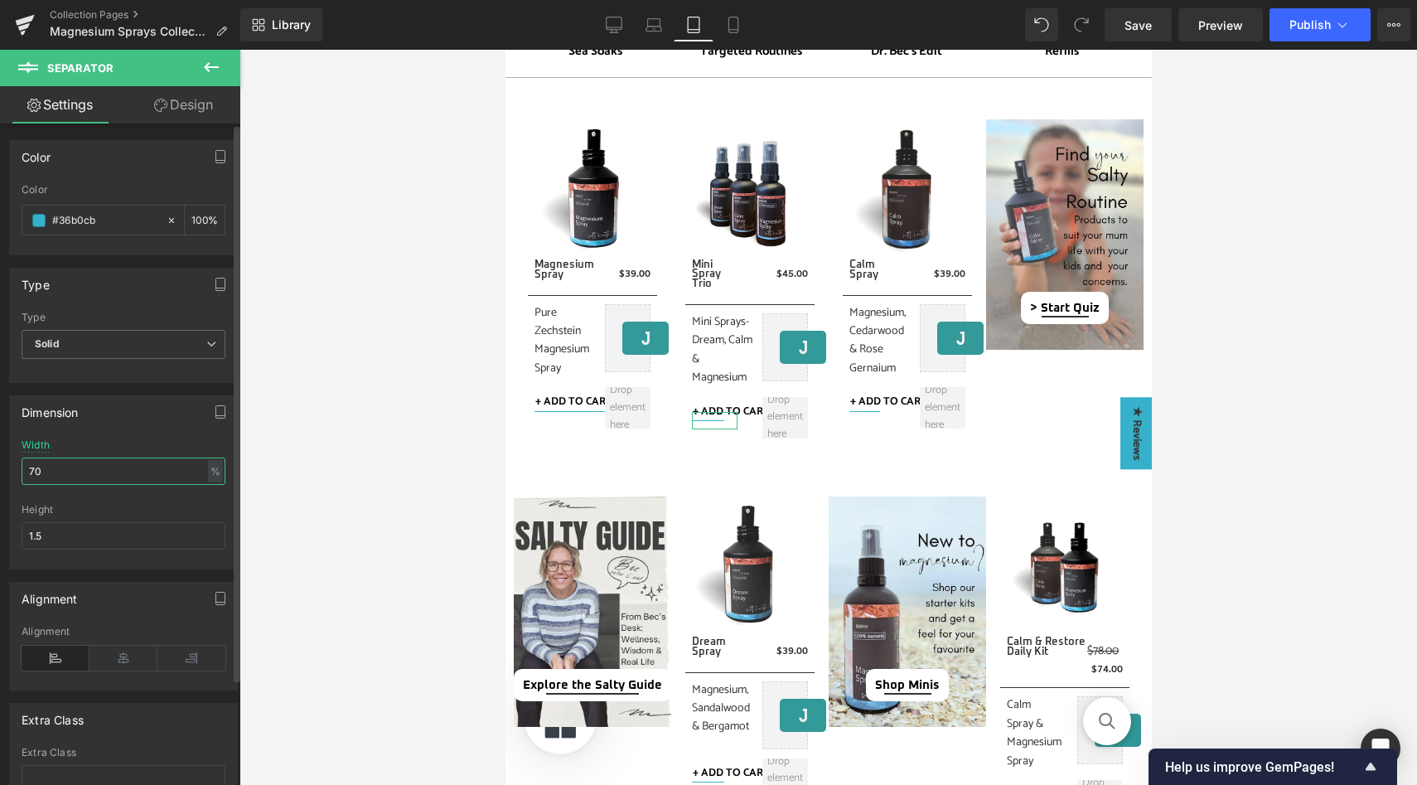
drag, startPoint x: 64, startPoint y: 471, endPoint x: 4, endPoint y: 471, distance: 59.7
click at [4, 471] on div "Dimension 70% Width 70 % % px 1.5px Height 1.5" at bounding box center [124, 476] width 248 height 186
paste input "20"
type input "200"
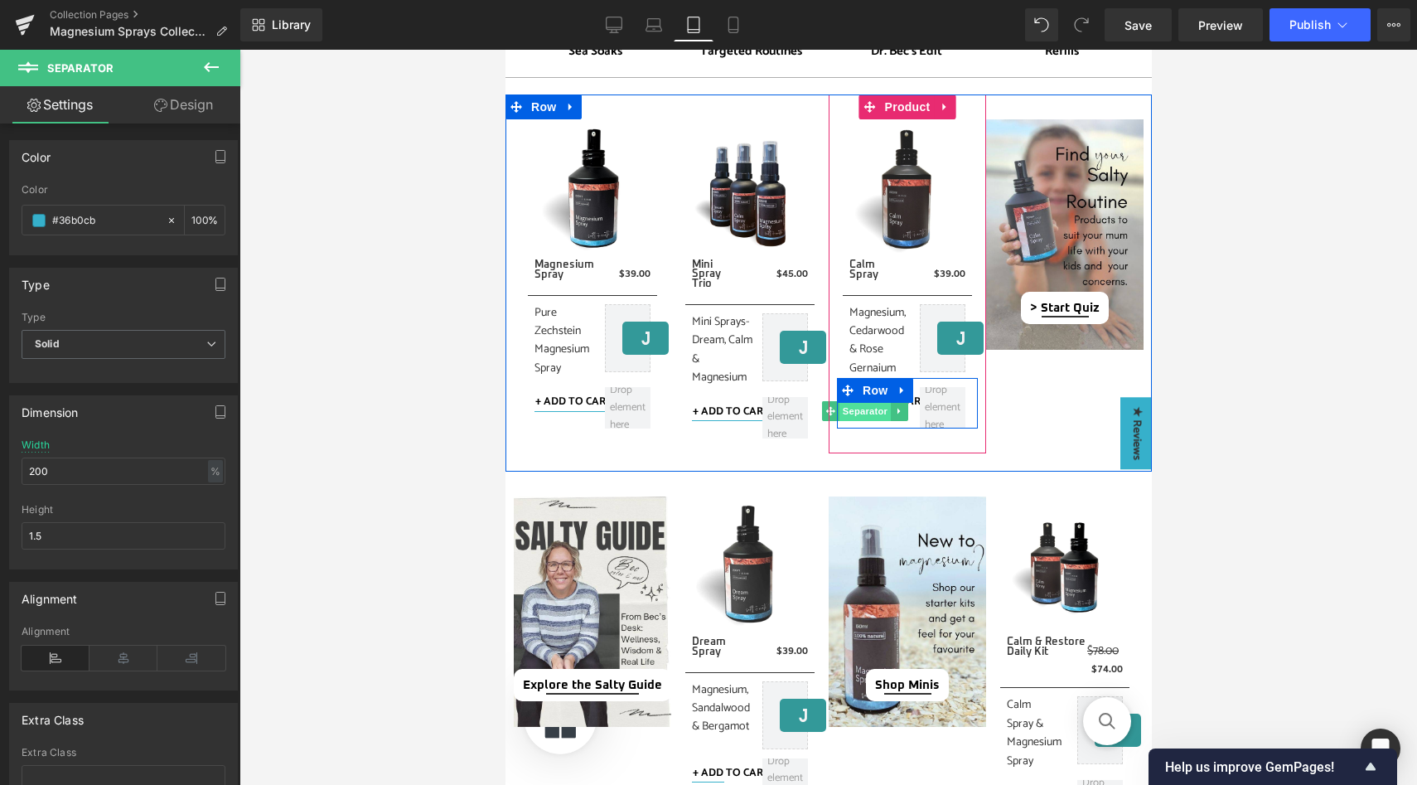
click at [873, 413] on span "Separator" at bounding box center [863, 411] width 51 height 20
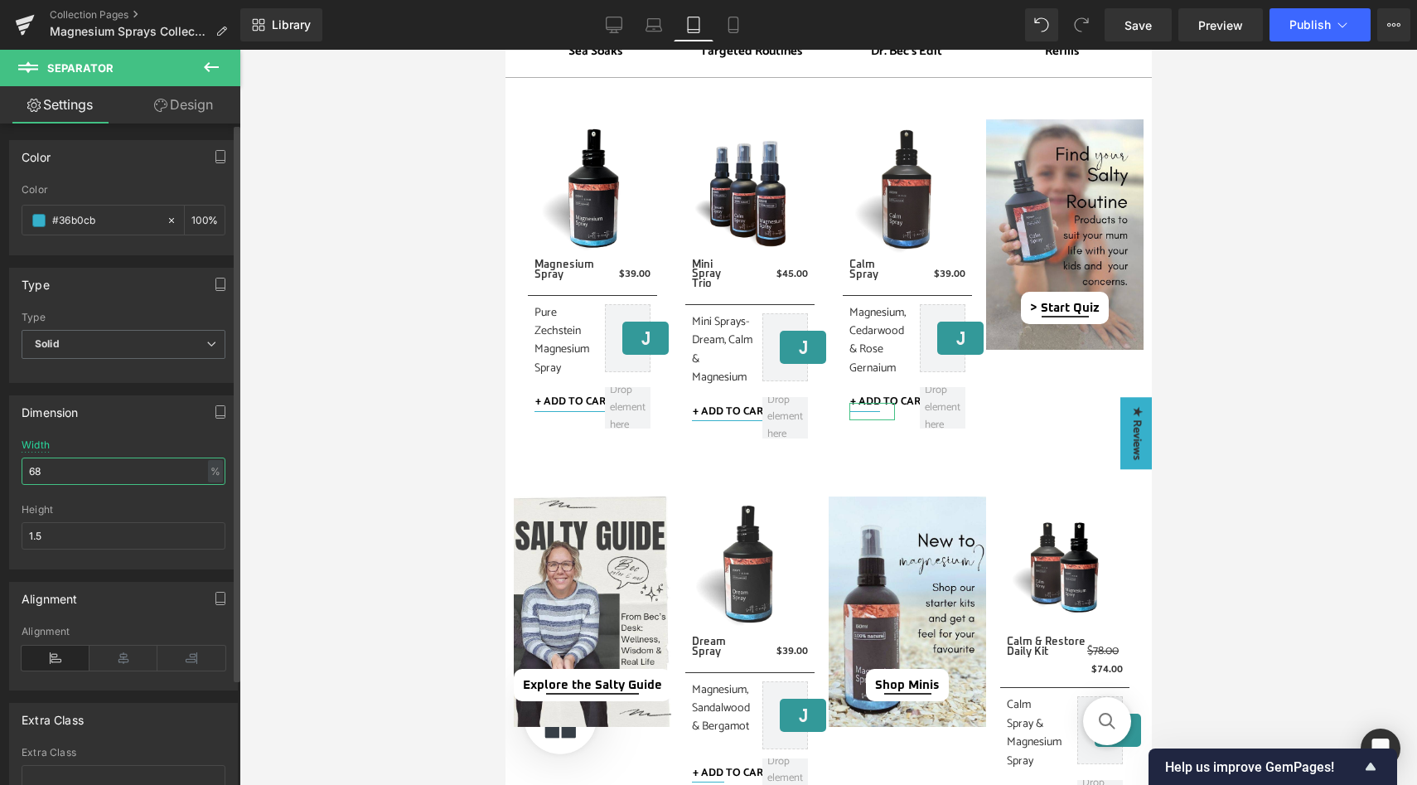
drag, startPoint x: 91, startPoint y: 465, endPoint x: 0, endPoint y: 462, distance: 91.2
click at [0, 462] on div "Dimension 68% Width 68 % % px 1.5px Height 1.5" at bounding box center [124, 476] width 248 height 186
paste input "200"
type input "200"
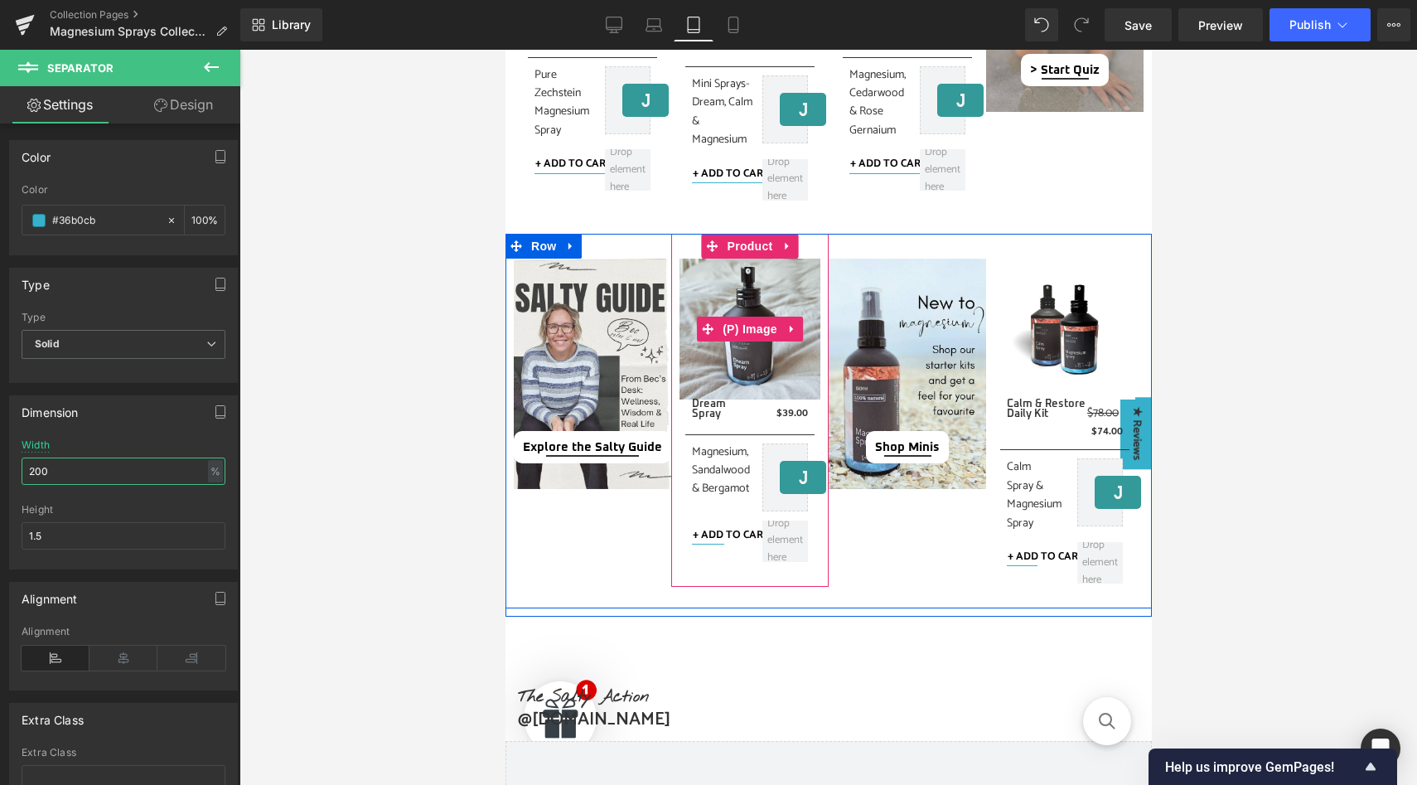
scroll to position [762, 0]
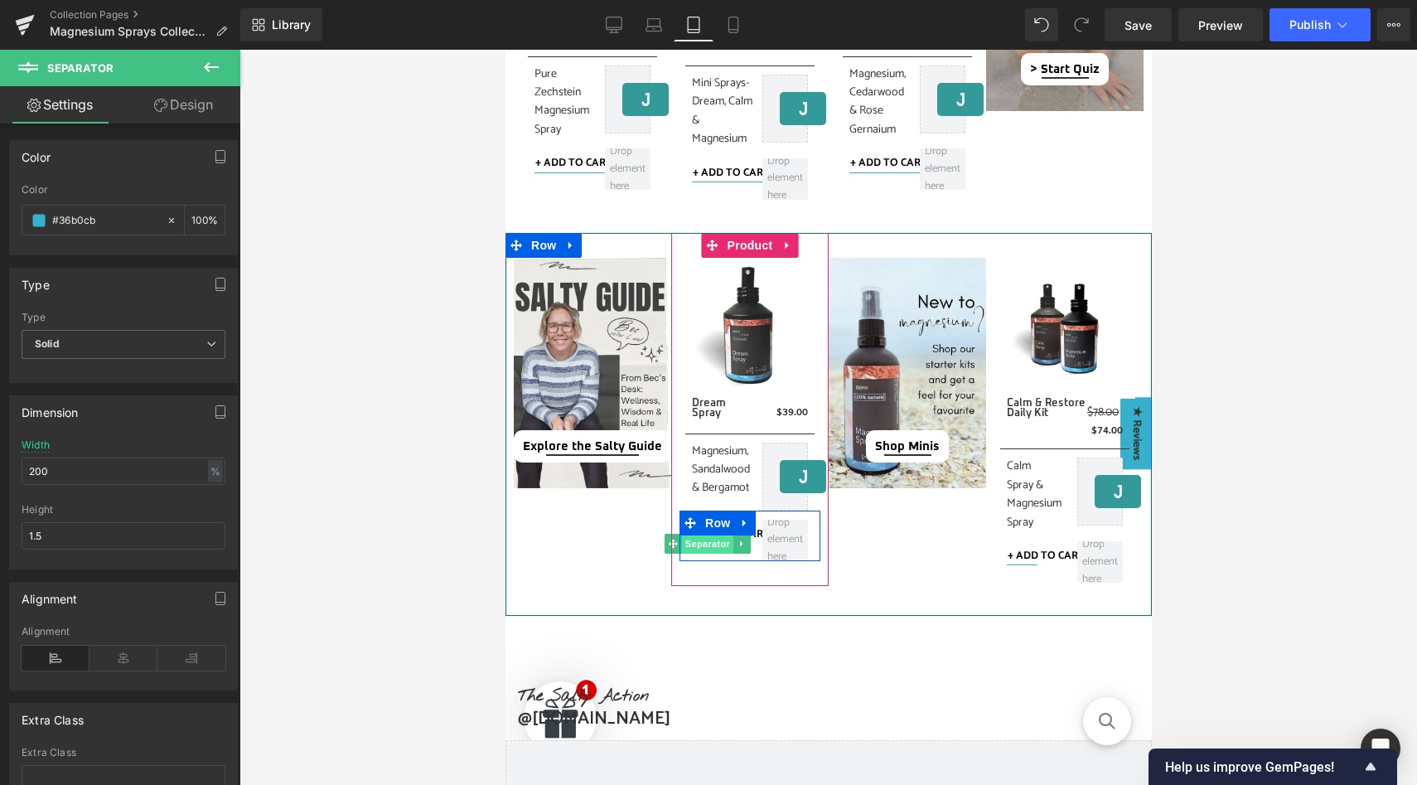
click at [713, 545] on span "Separator" at bounding box center [706, 544] width 51 height 20
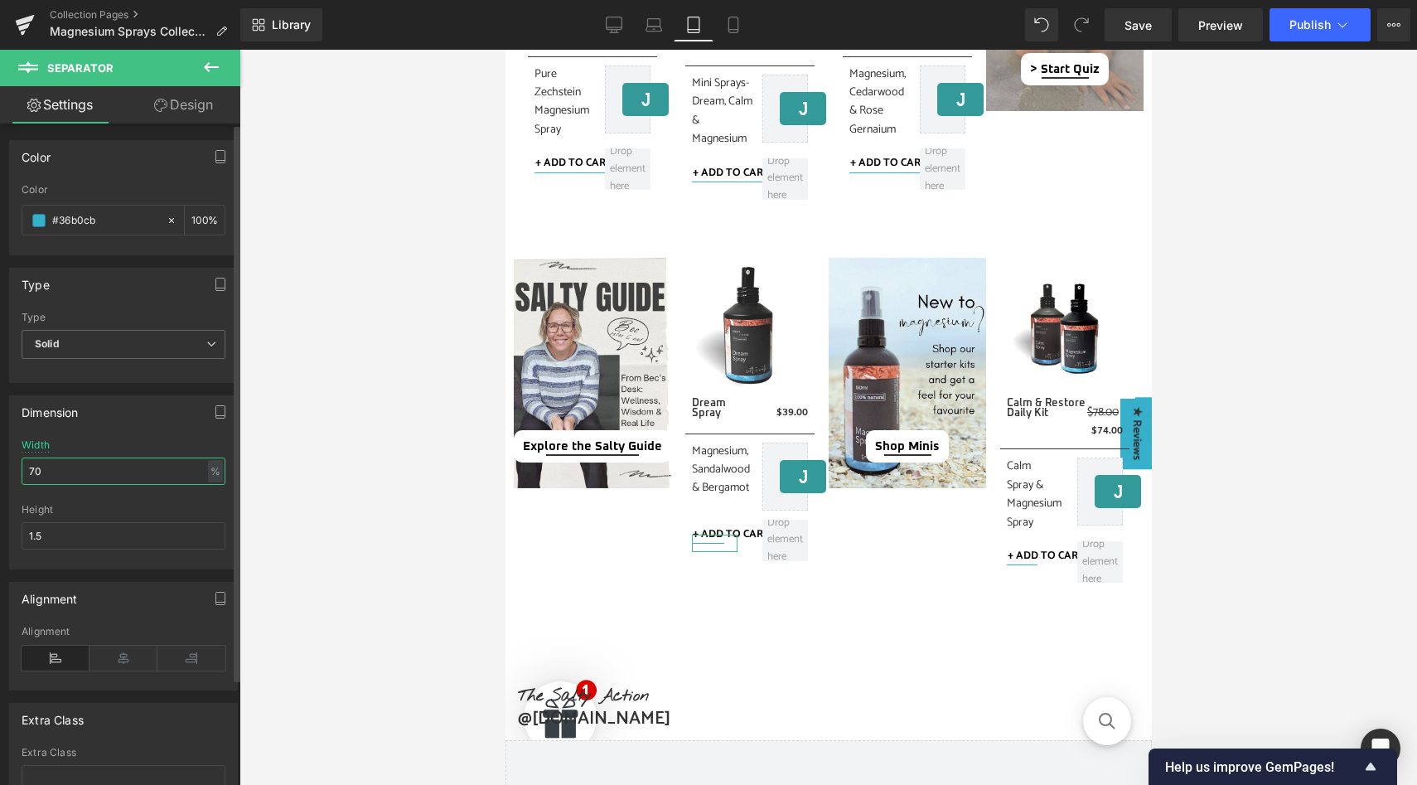
drag, startPoint x: 58, startPoint y: 472, endPoint x: 5, endPoint y: 472, distance: 53.0
click at [5, 472] on div "Dimension 70% Width 70 % % px 1.5px Height 1.5" at bounding box center [124, 476] width 248 height 186
paste input "20"
type input "200"
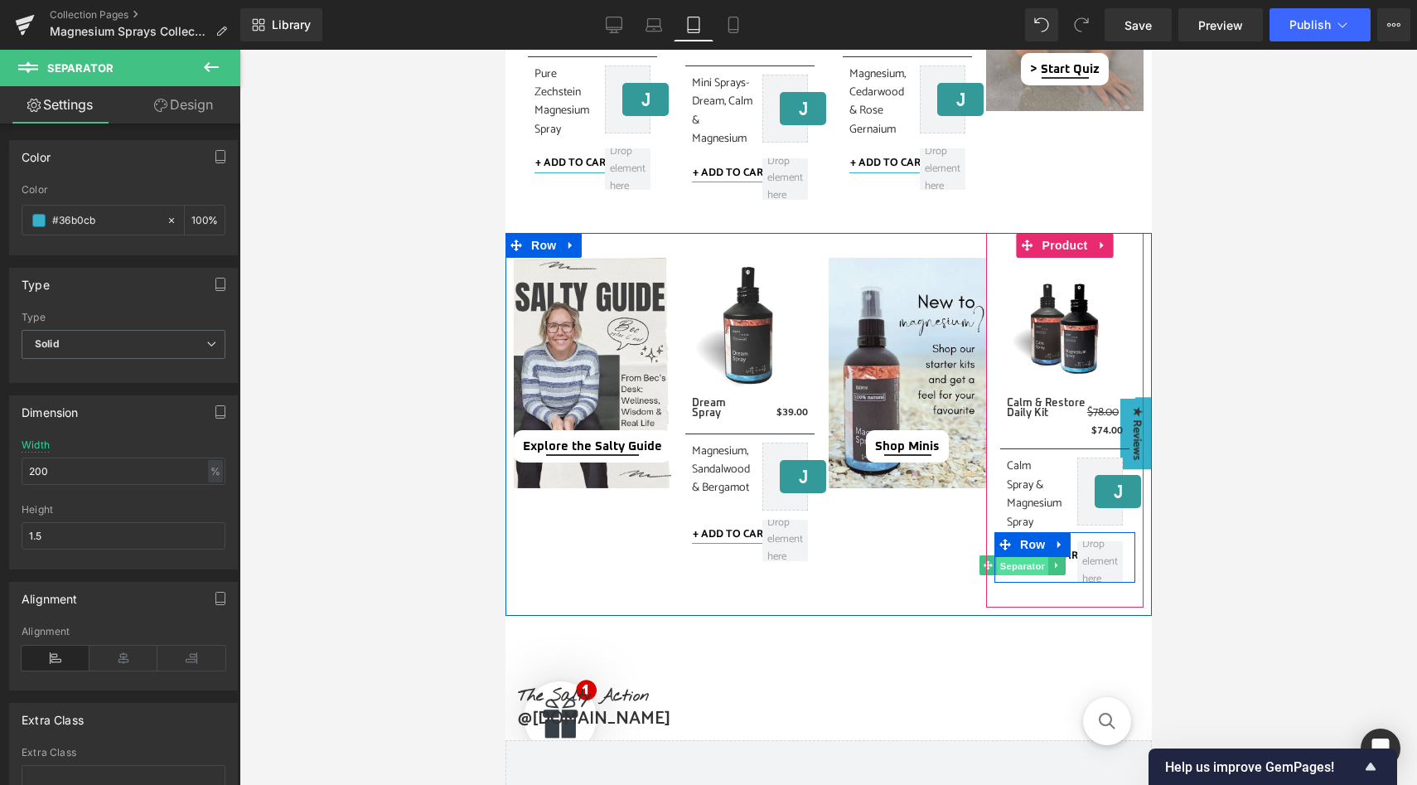
click at [1024, 564] on span "Separator" at bounding box center [1020, 566] width 51 height 20
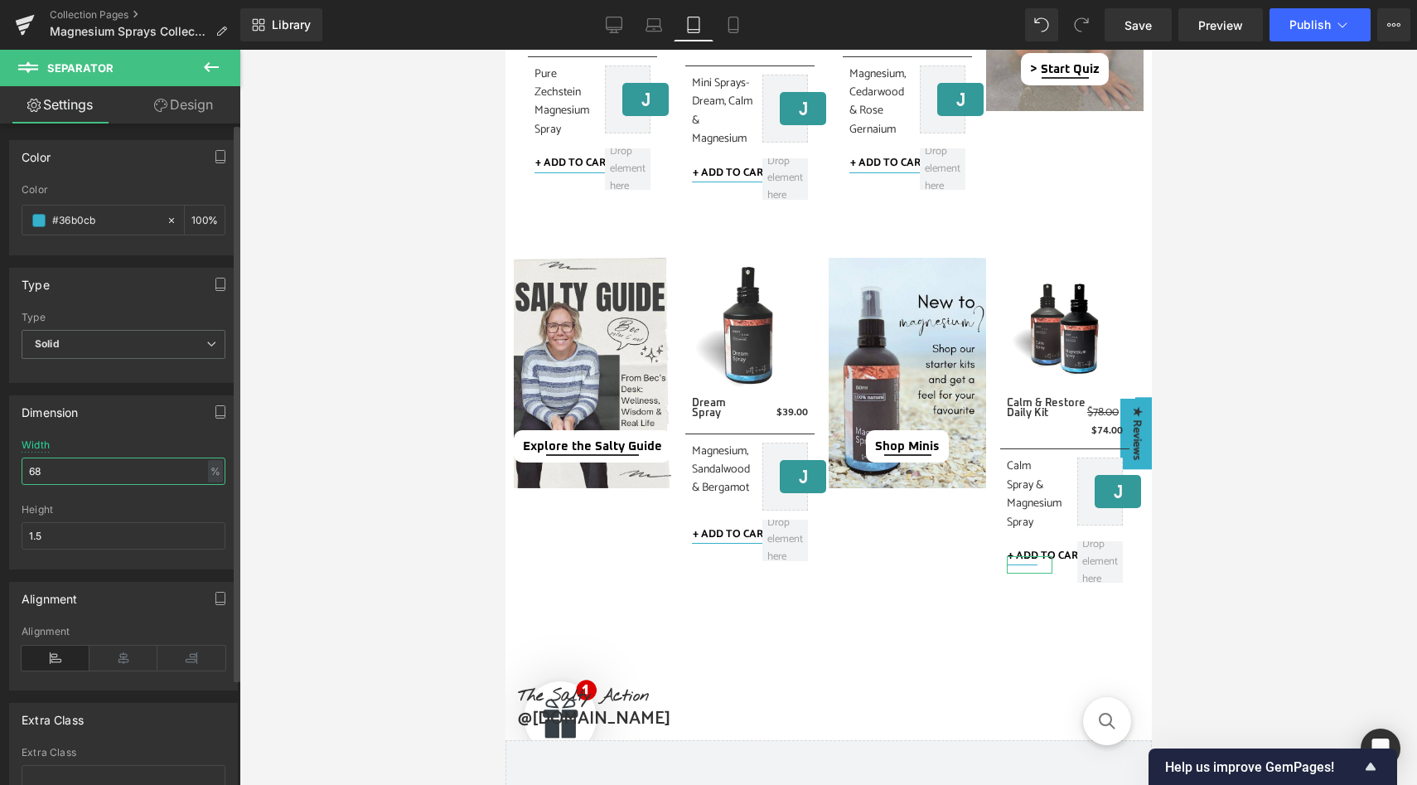
drag, startPoint x: 60, startPoint y: 470, endPoint x: 3, endPoint y: 470, distance: 56.4
click at [3, 470] on div "Dimension 68% Width 68 % % px 1.5px Height 1.5" at bounding box center [124, 476] width 248 height 186
paste input "200"
type input "200"
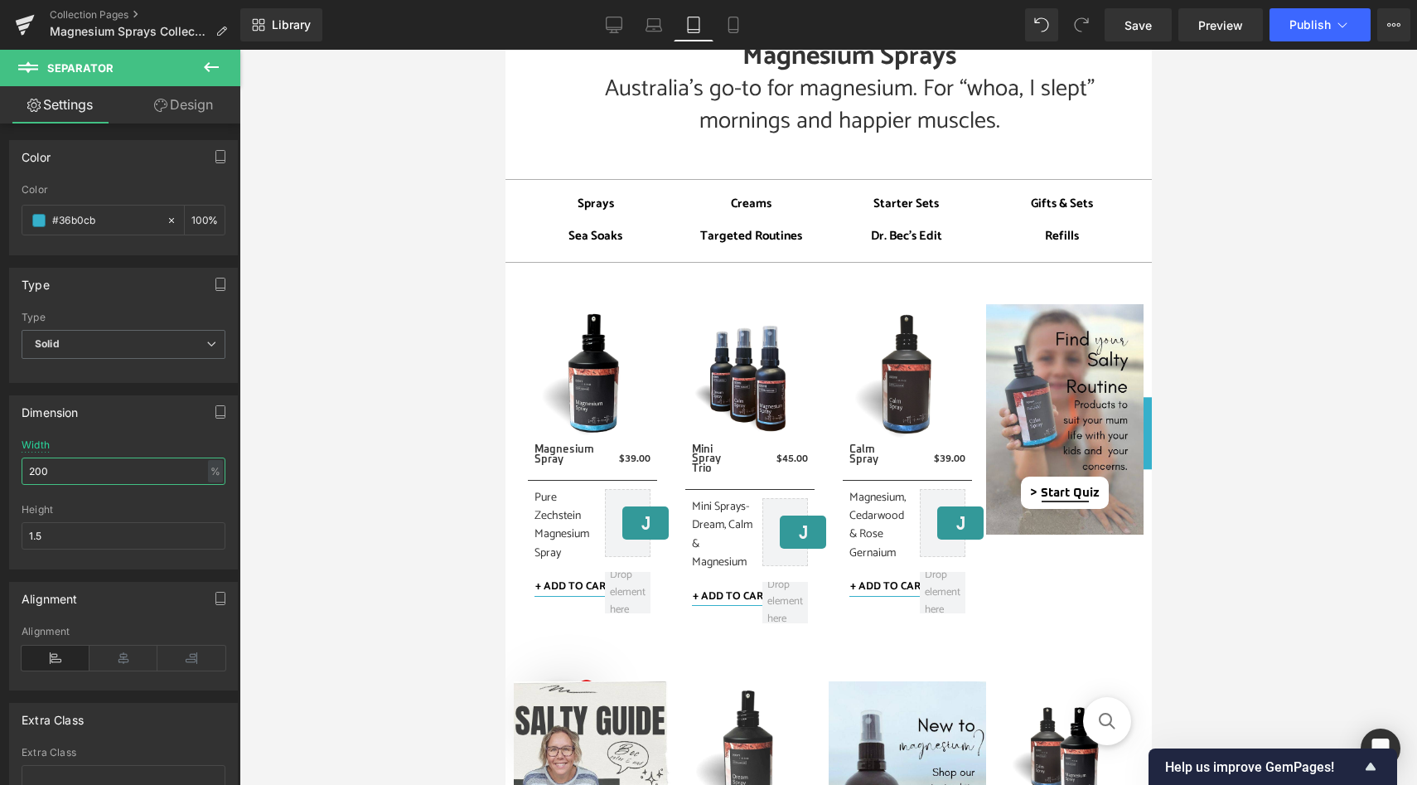
scroll to position [326, 0]
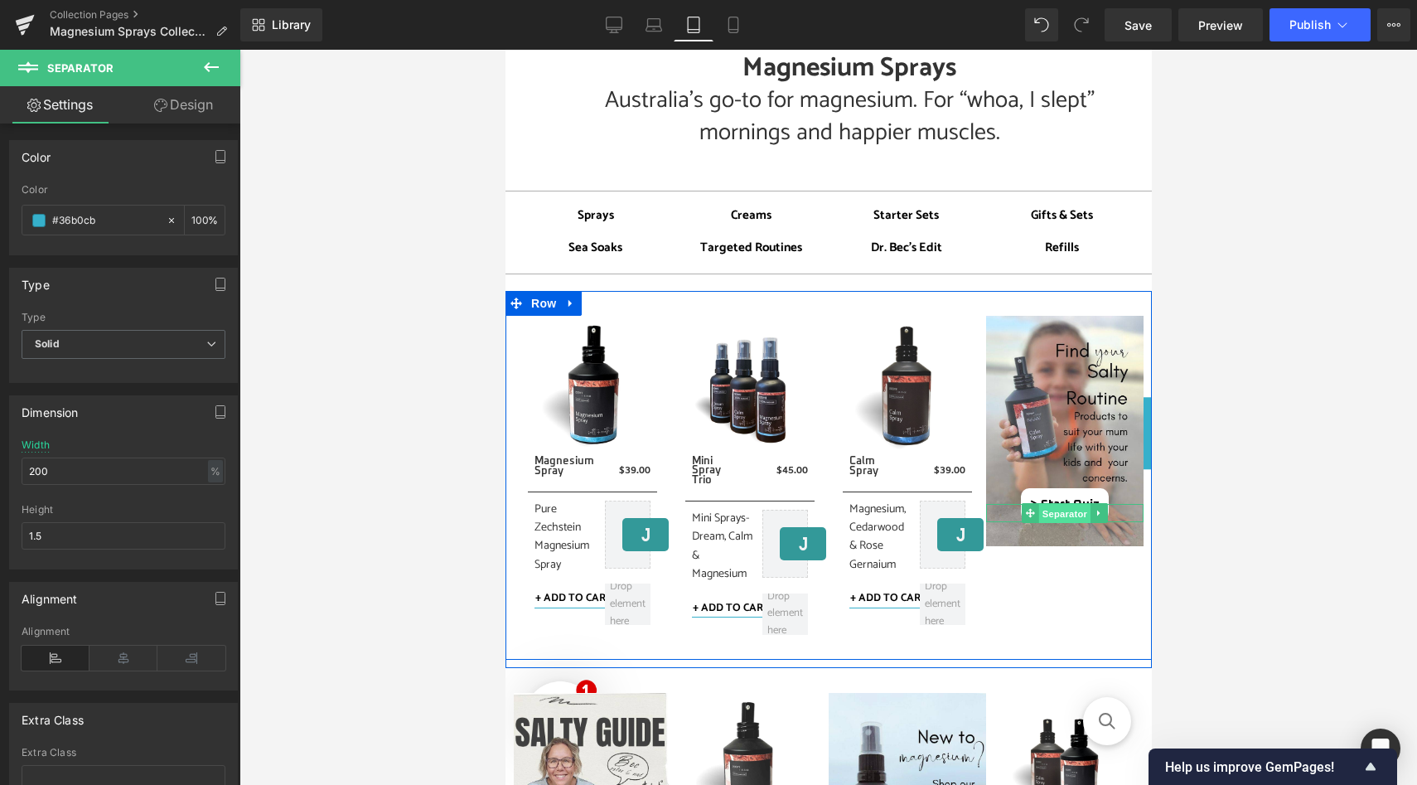
click at [1063, 513] on span "Separator" at bounding box center [1063, 514] width 51 height 20
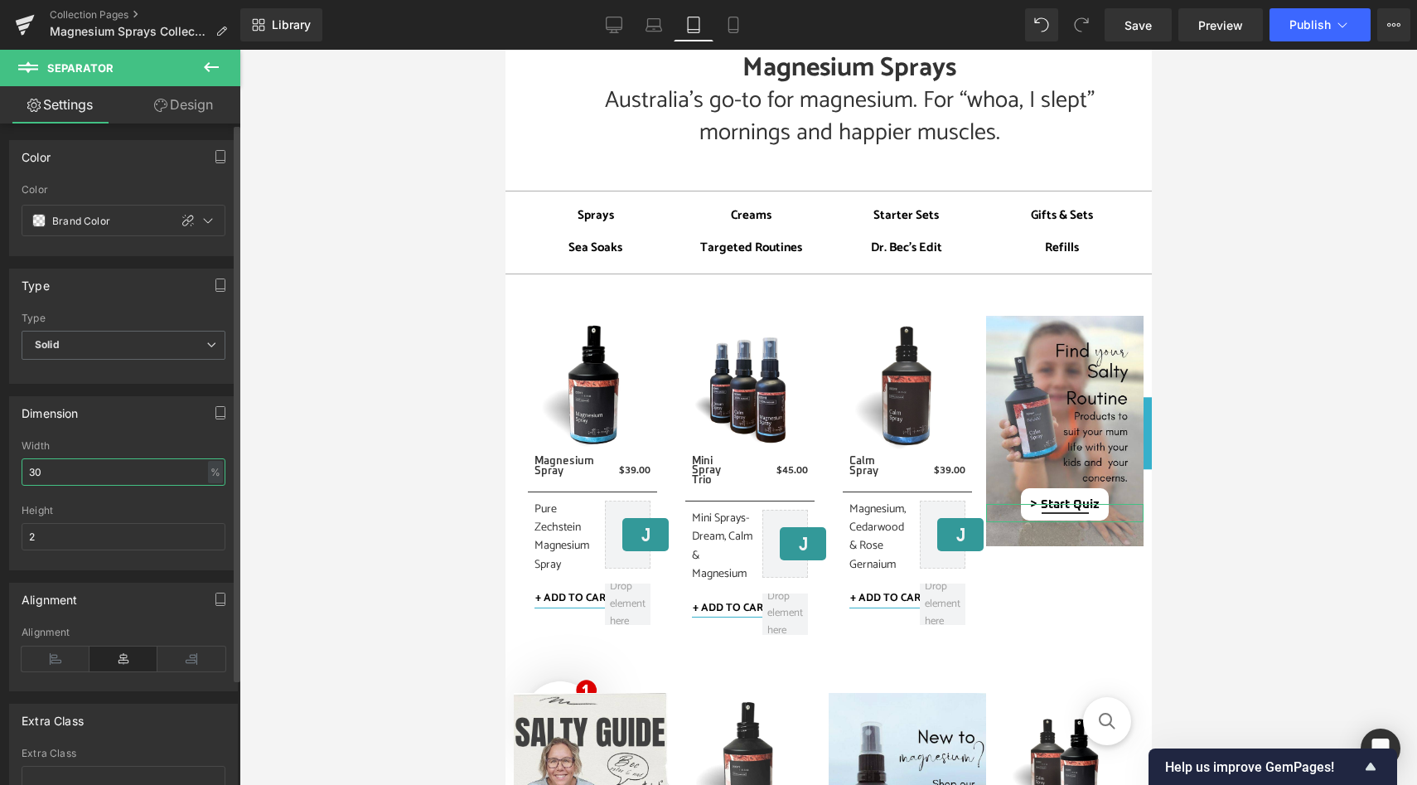
drag, startPoint x: 53, startPoint y: 467, endPoint x: 18, endPoint y: 467, distance: 34.8
click at [18, 467] on div "30% Width 30 % % px 2px Height 2" at bounding box center [123, 504] width 227 height 129
type input "4"
type input "5"
type input "45"
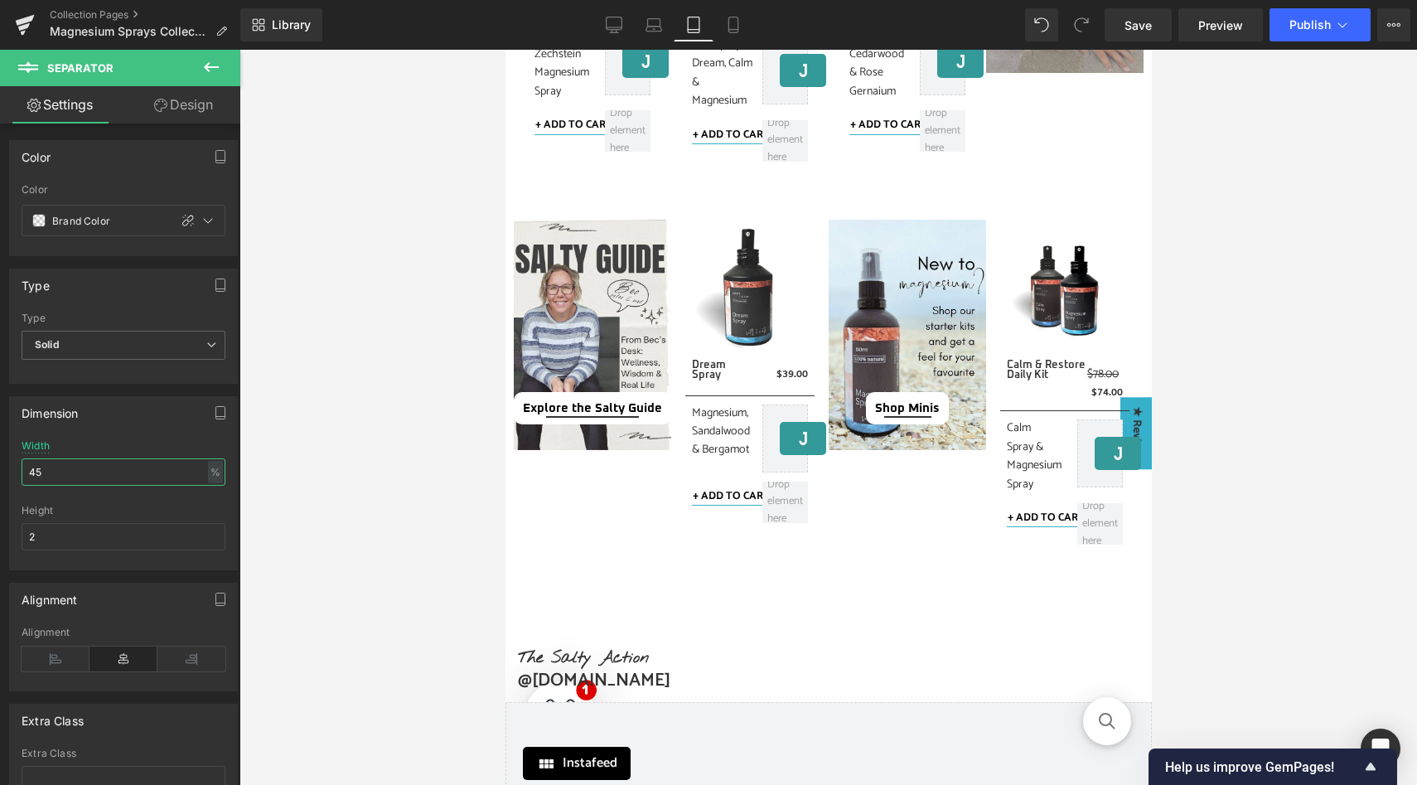
scroll to position [801, 0]
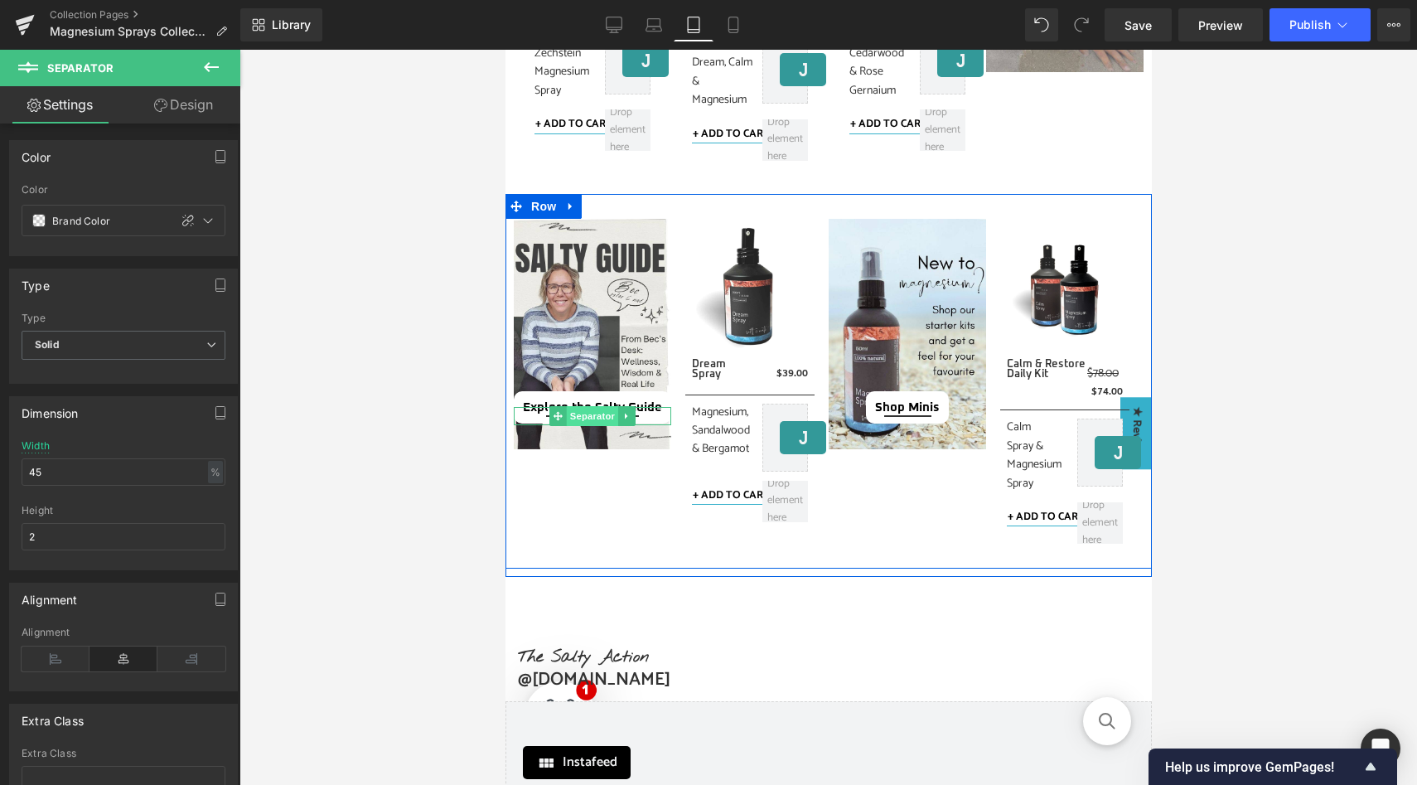
click at [592, 417] on span "Separator" at bounding box center [591, 416] width 51 height 20
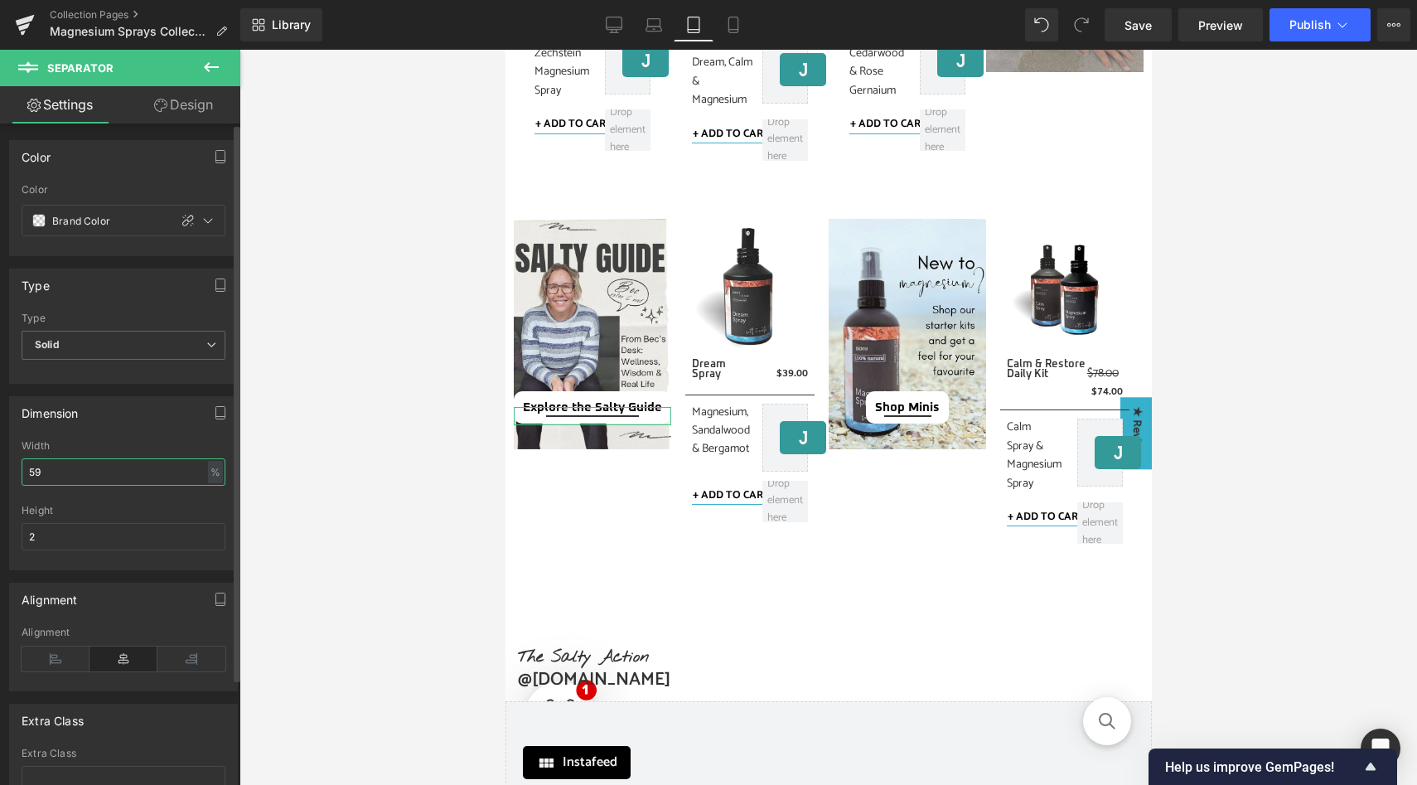
drag, startPoint x: 70, startPoint y: 483, endPoint x: 16, endPoint y: 476, distance: 54.3
click at [16, 476] on div "59% Width 59 % % px 2px Height 2" at bounding box center [123, 504] width 227 height 129
type input "8"
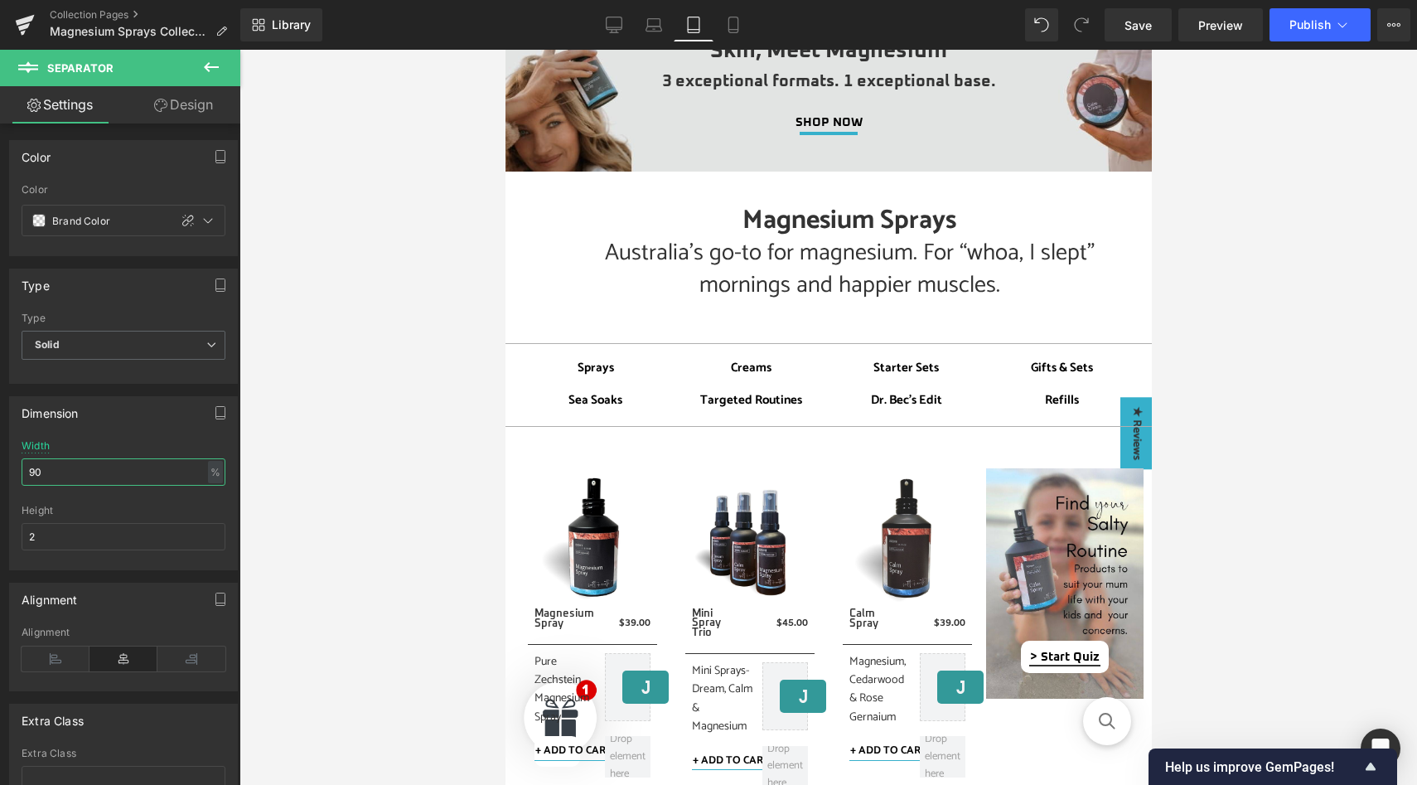
scroll to position [0, 0]
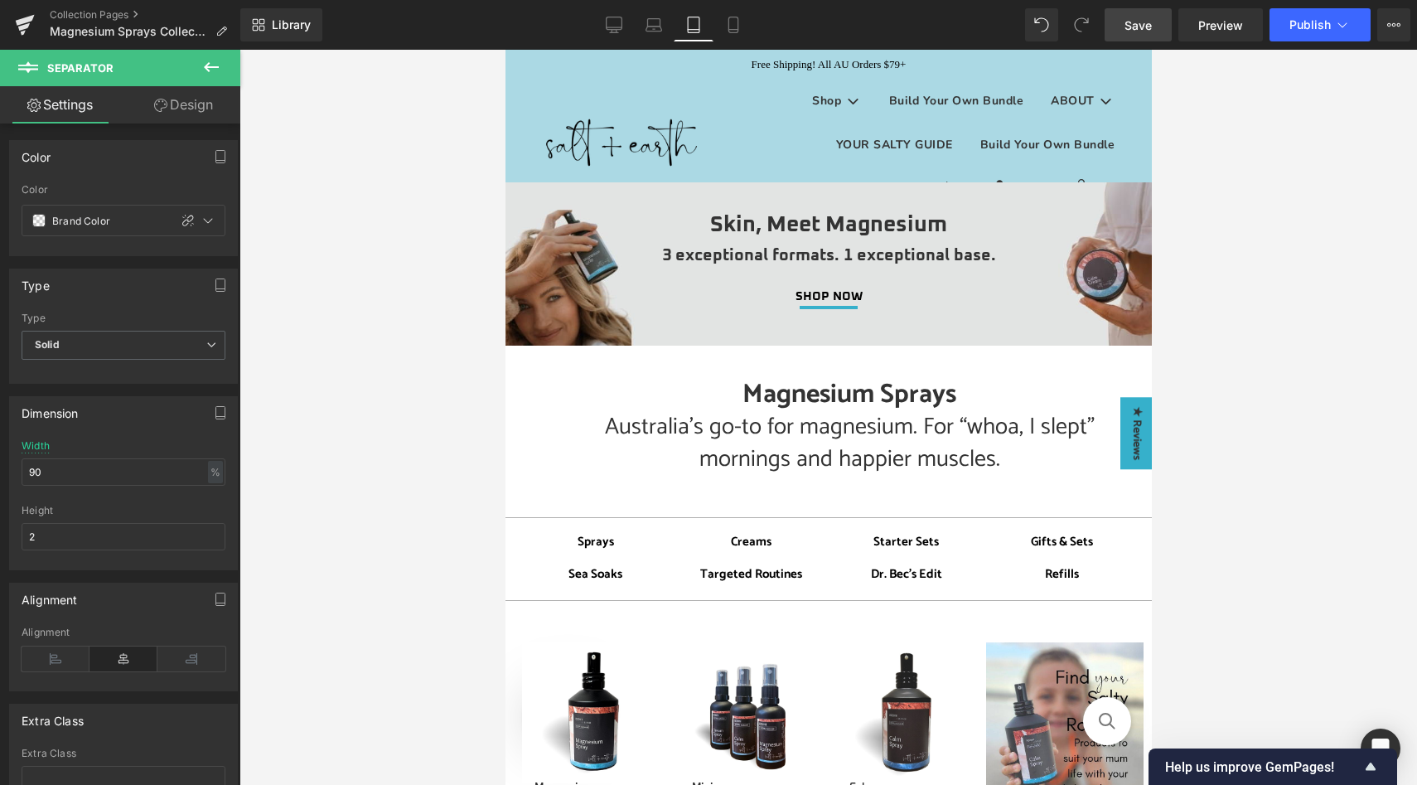
click at [1134, 33] on link "Save" at bounding box center [1138, 24] width 67 height 33
click at [728, 30] on icon at bounding box center [732, 30] width 9 height 0
type input "59"
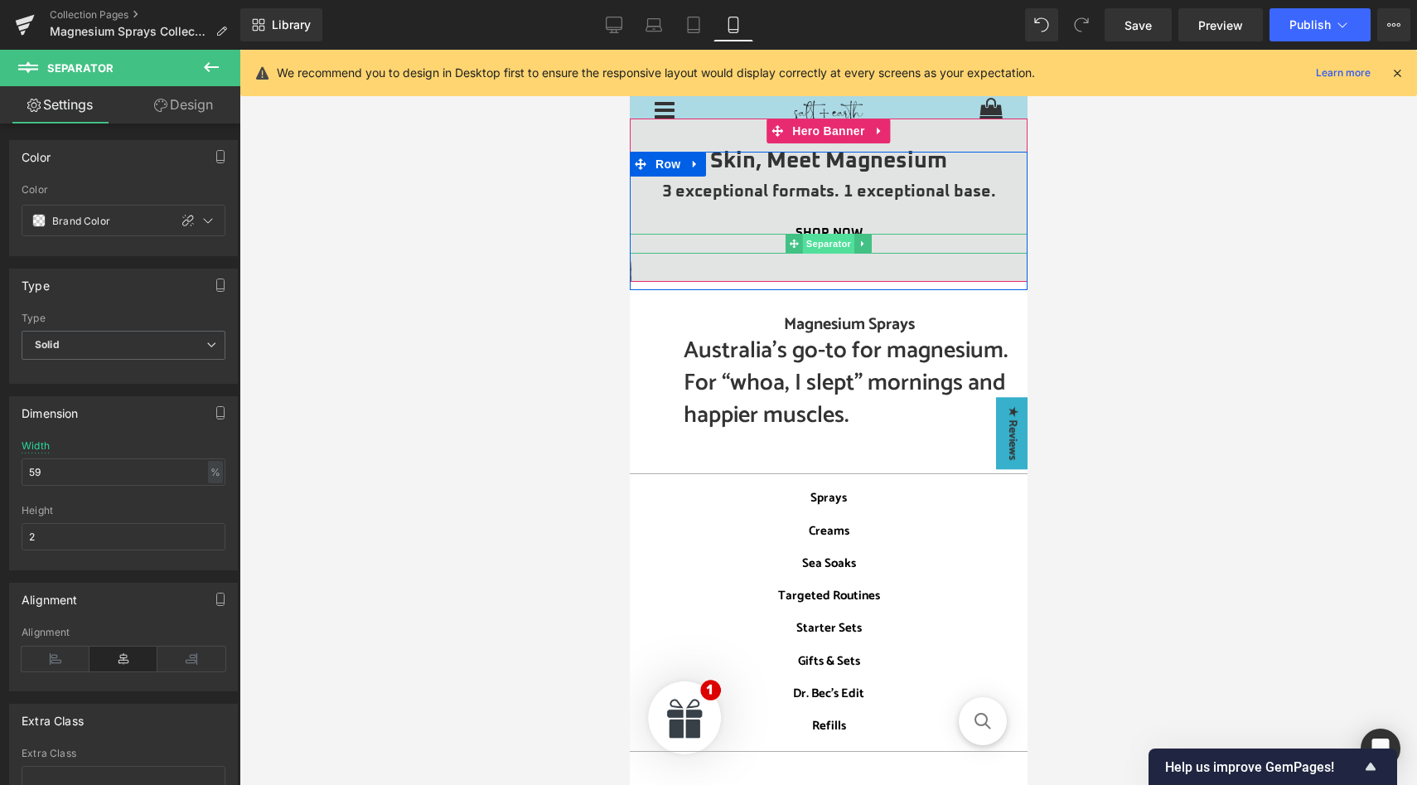
click at [830, 242] on span "Separator" at bounding box center [827, 244] width 51 height 20
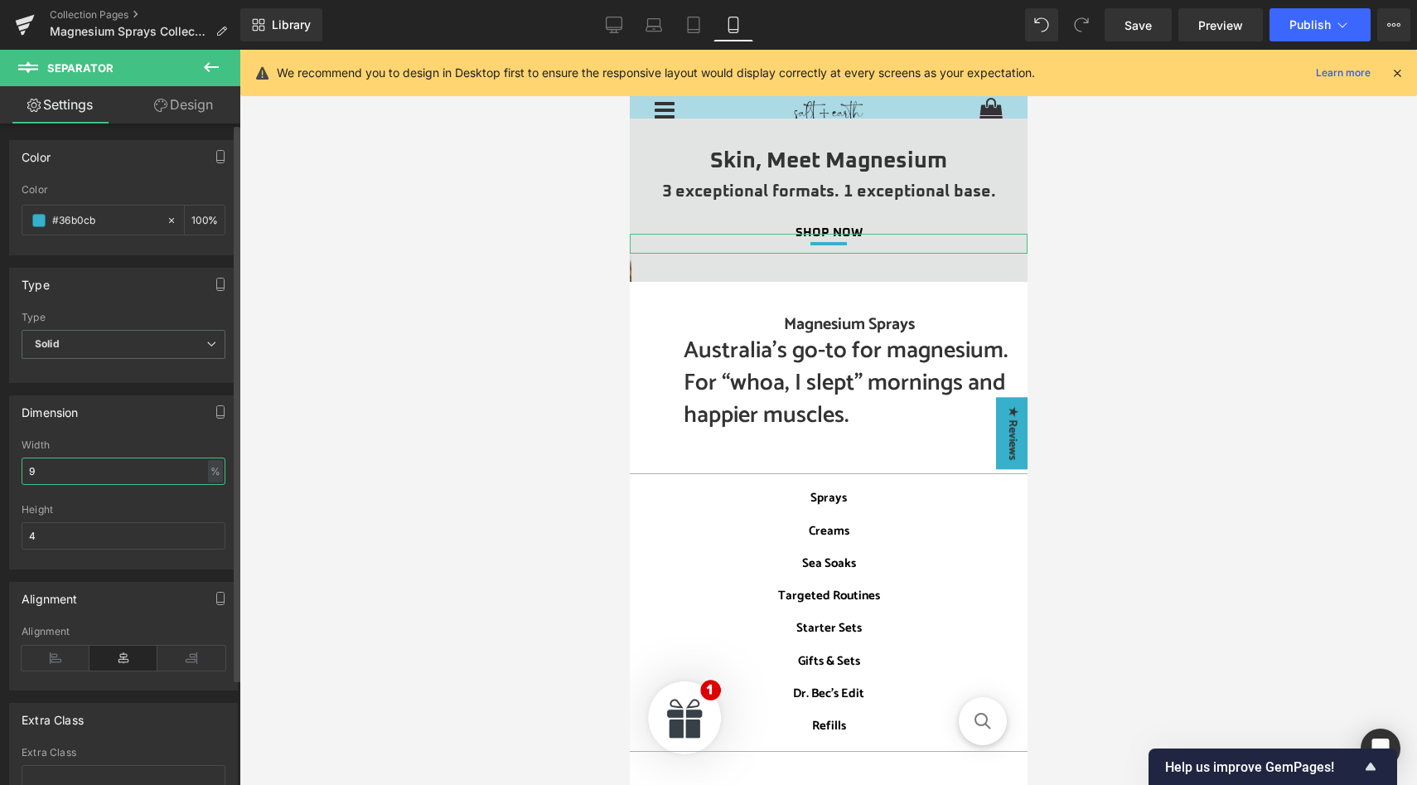
drag, startPoint x: 51, startPoint y: 471, endPoint x: 12, endPoint y: 470, distance: 38.1
click at [12, 470] on div "9% Width 9 % % px 4px Height 4" at bounding box center [123, 503] width 227 height 129
type input "2"
type input "18"
click at [667, 167] on span "Row" at bounding box center [667, 164] width 33 height 25
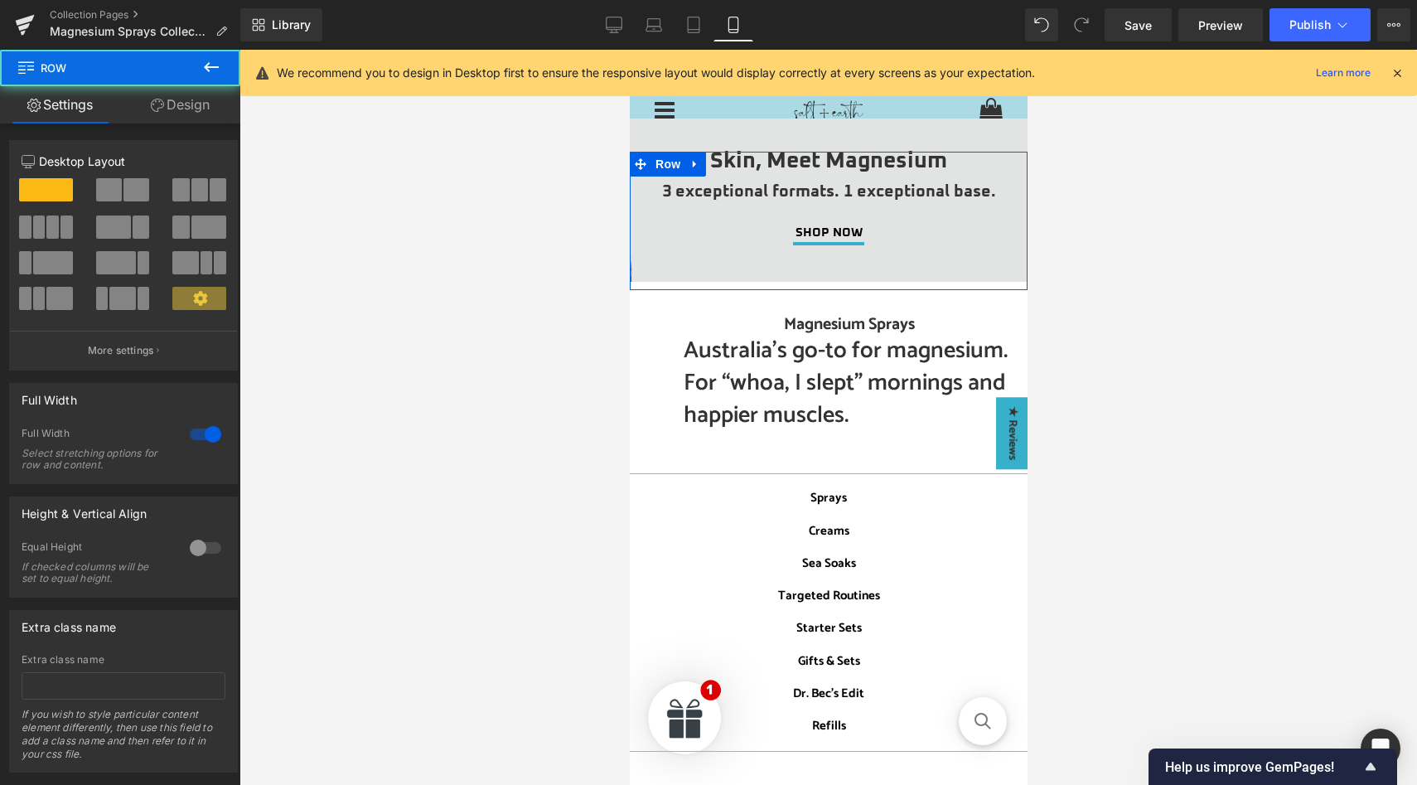
click at [170, 106] on link "Design" at bounding box center [180, 104] width 120 height 37
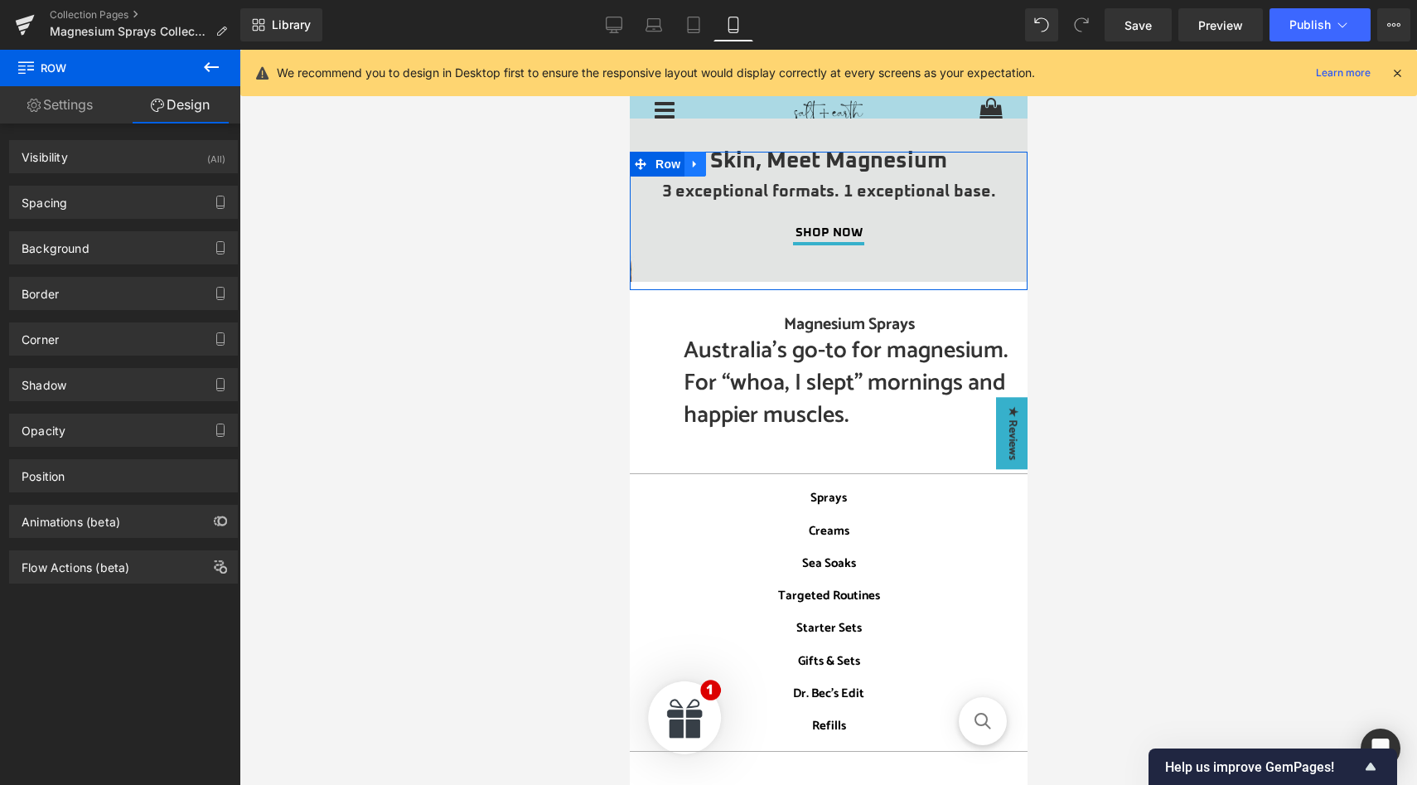
click at [694, 164] on icon at bounding box center [693, 163] width 3 height 7
click at [713, 163] on icon at bounding box center [716, 164] width 12 height 12
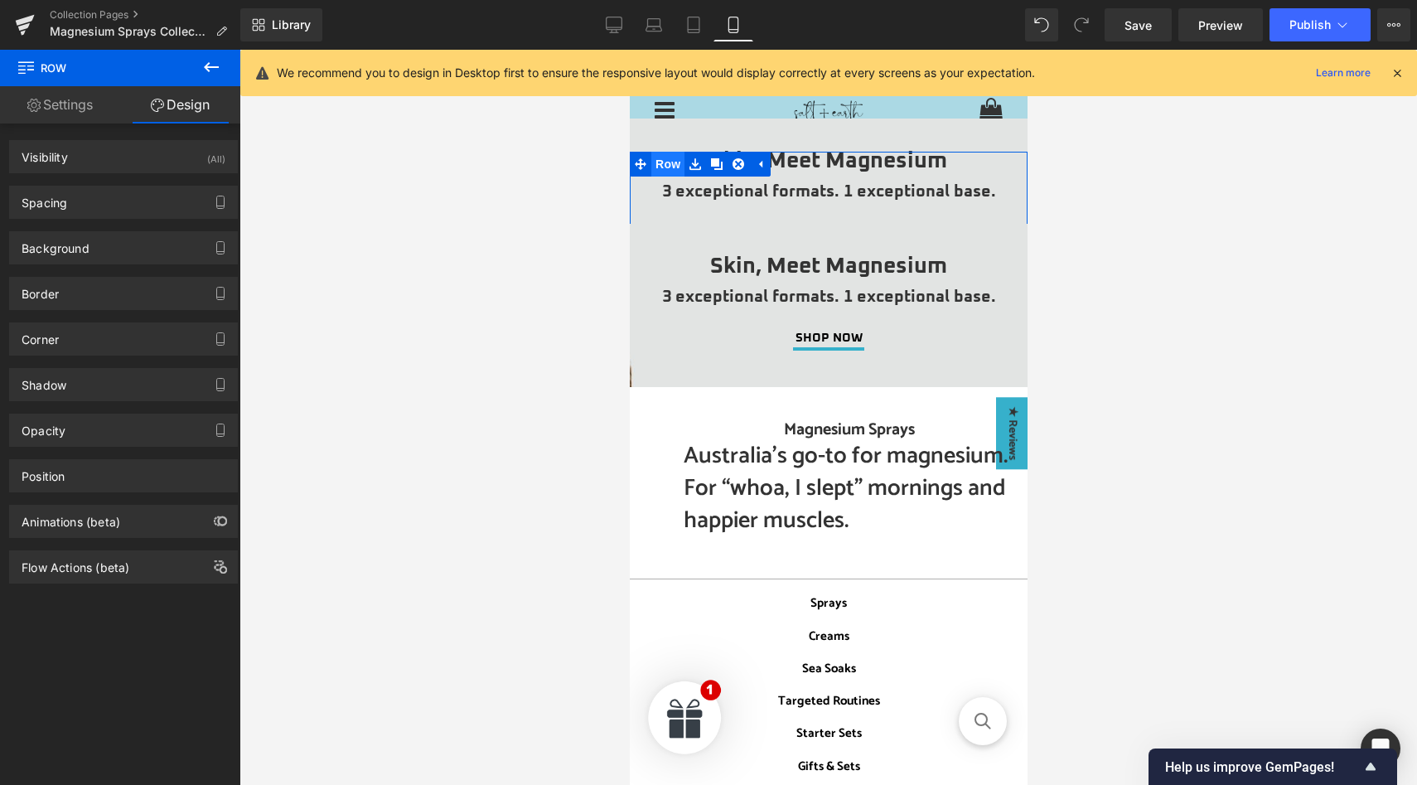
click at [662, 169] on span "Row" at bounding box center [667, 164] width 33 height 25
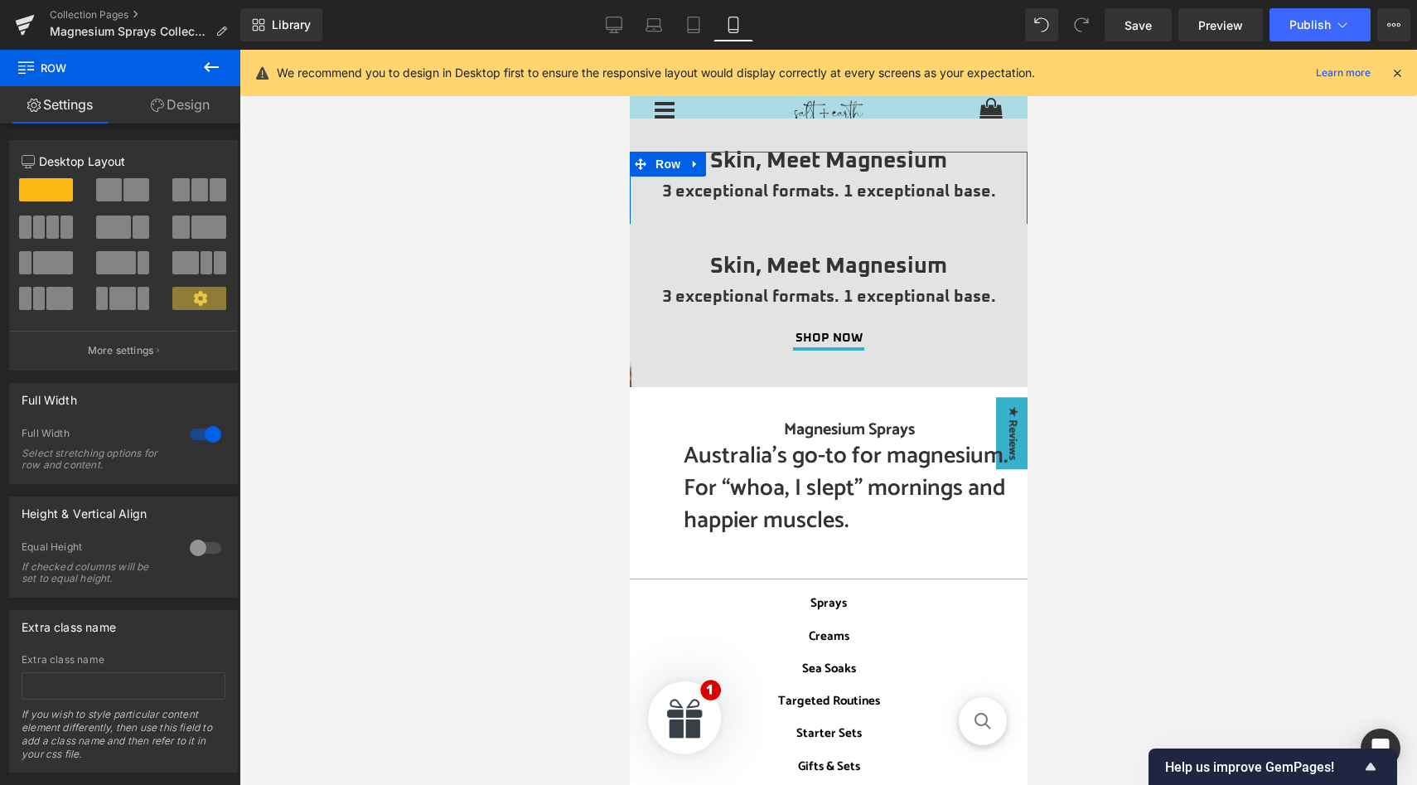
click at [196, 109] on link "Design" at bounding box center [180, 104] width 120 height 37
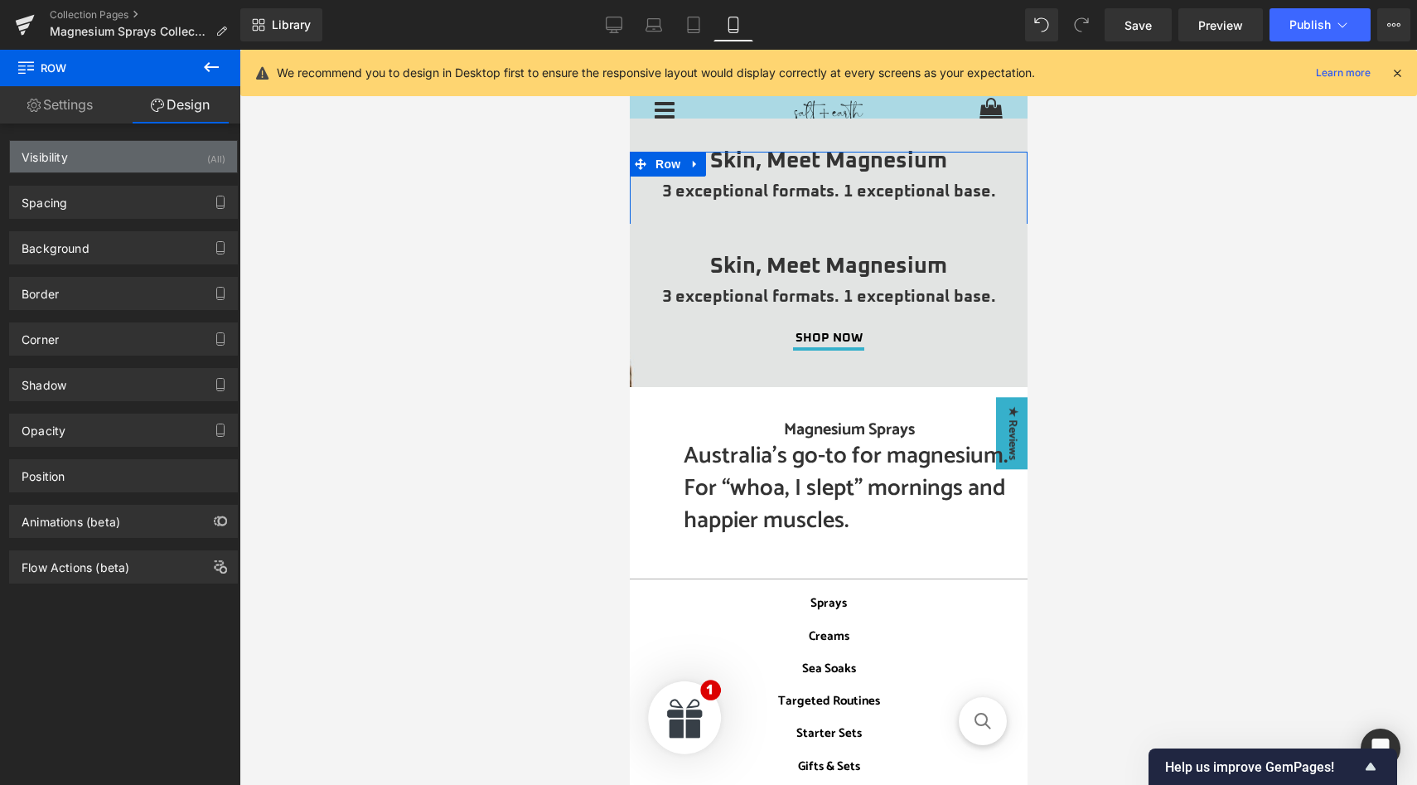
click at [183, 161] on div "Visibility (All)" at bounding box center [123, 156] width 227 height 31
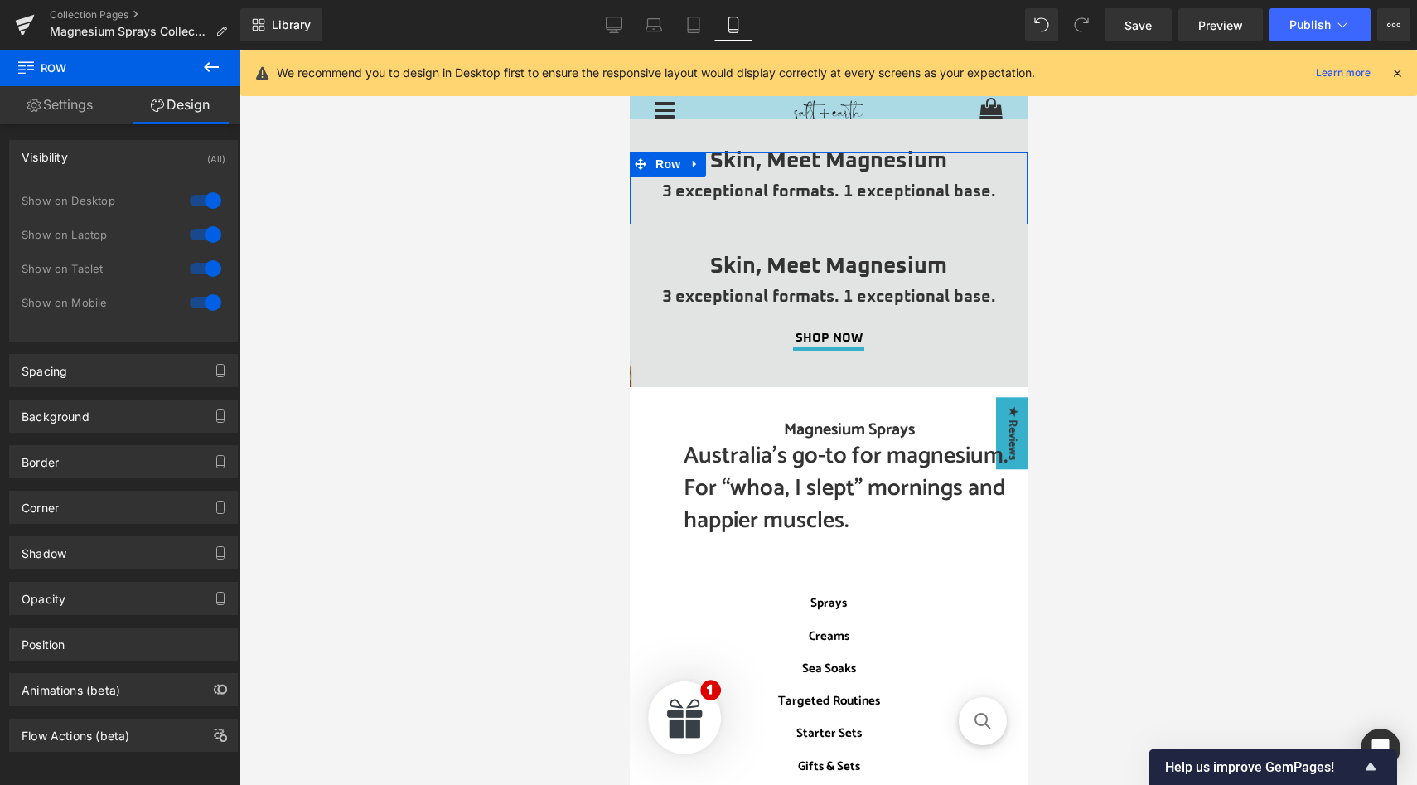
click at [201, 304] on div at bounding box center [206, 302] width 40 height 27
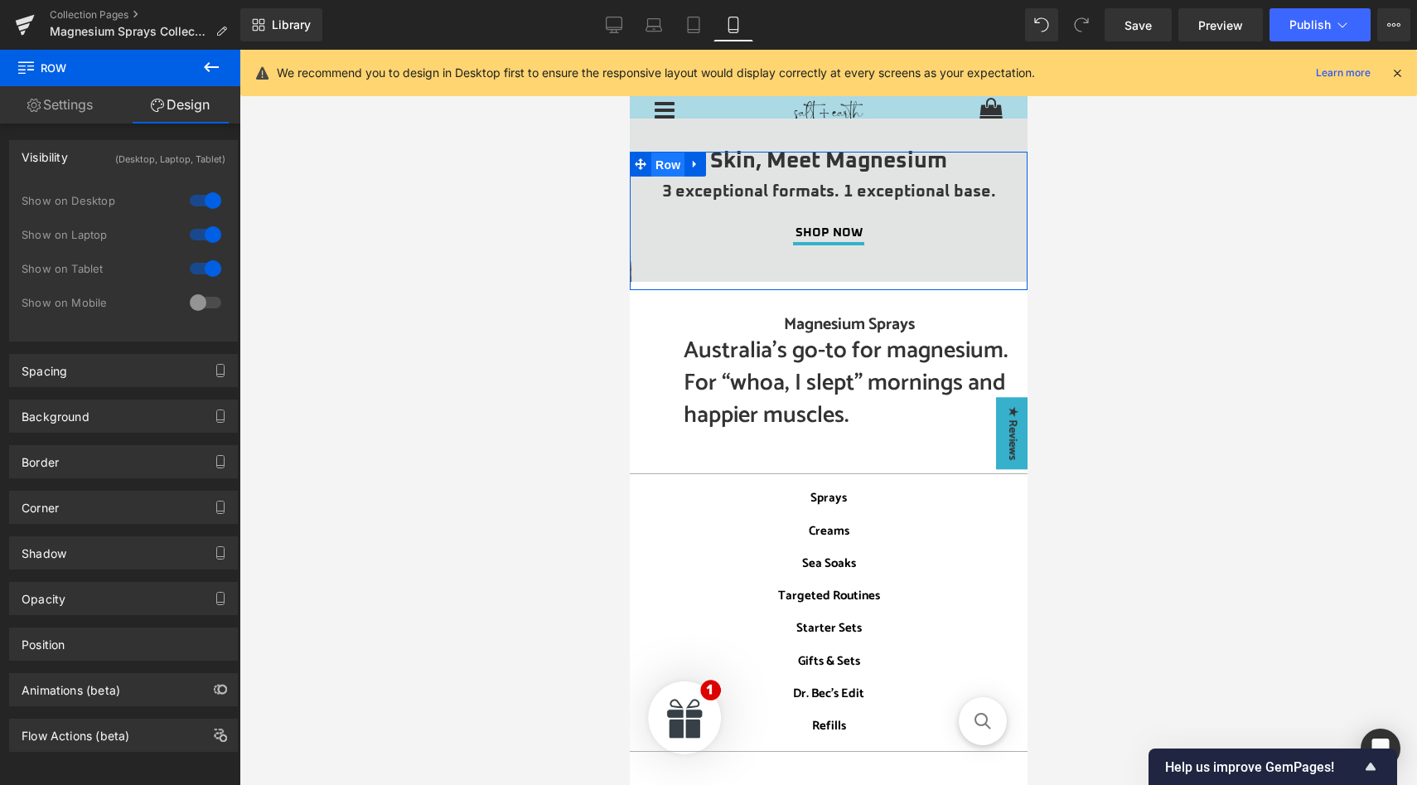
click at [668, 165] on span "Row" at bounding box center [667, 164] width 33 height 25
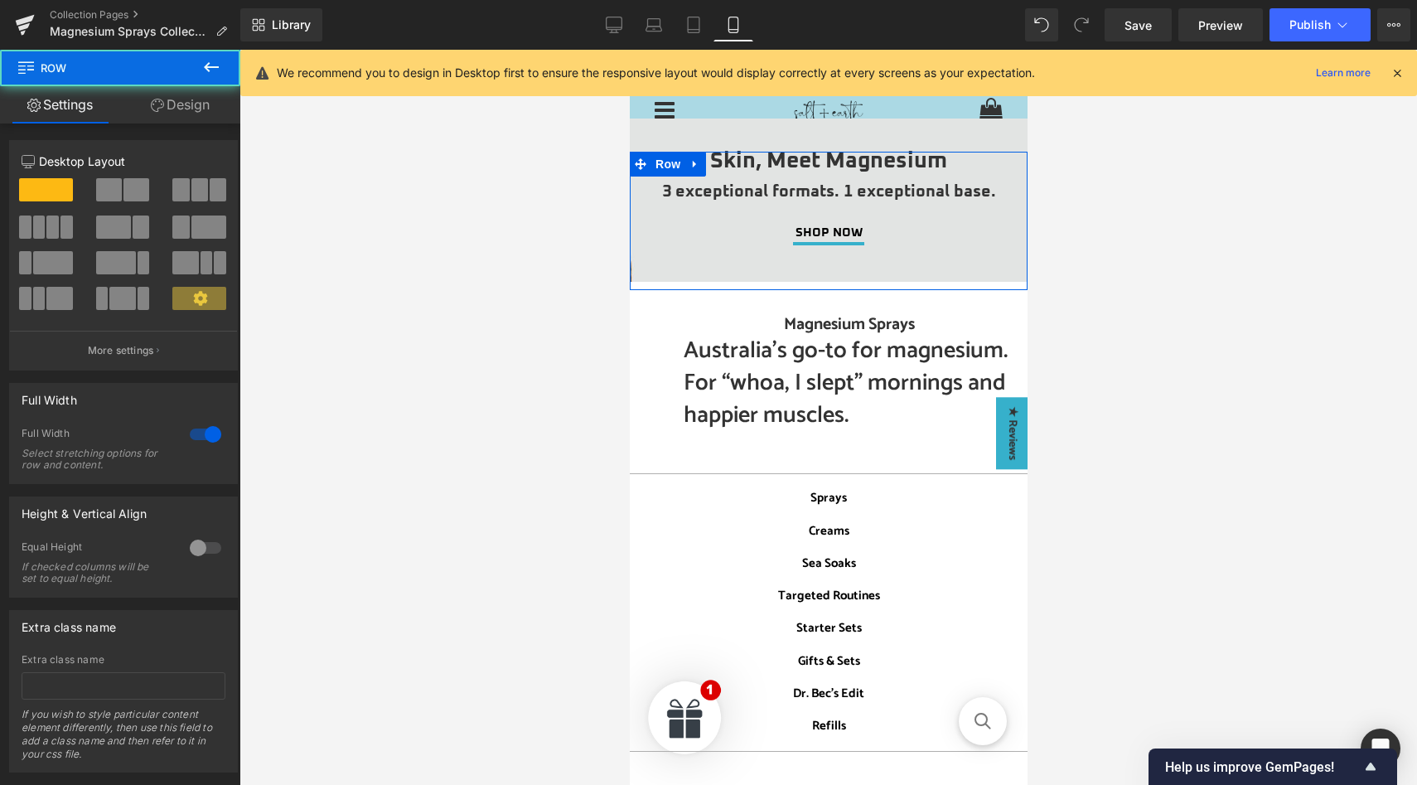
click at [189, 111] on link "Design" at bounding box center [180, 104] width 120 height 37
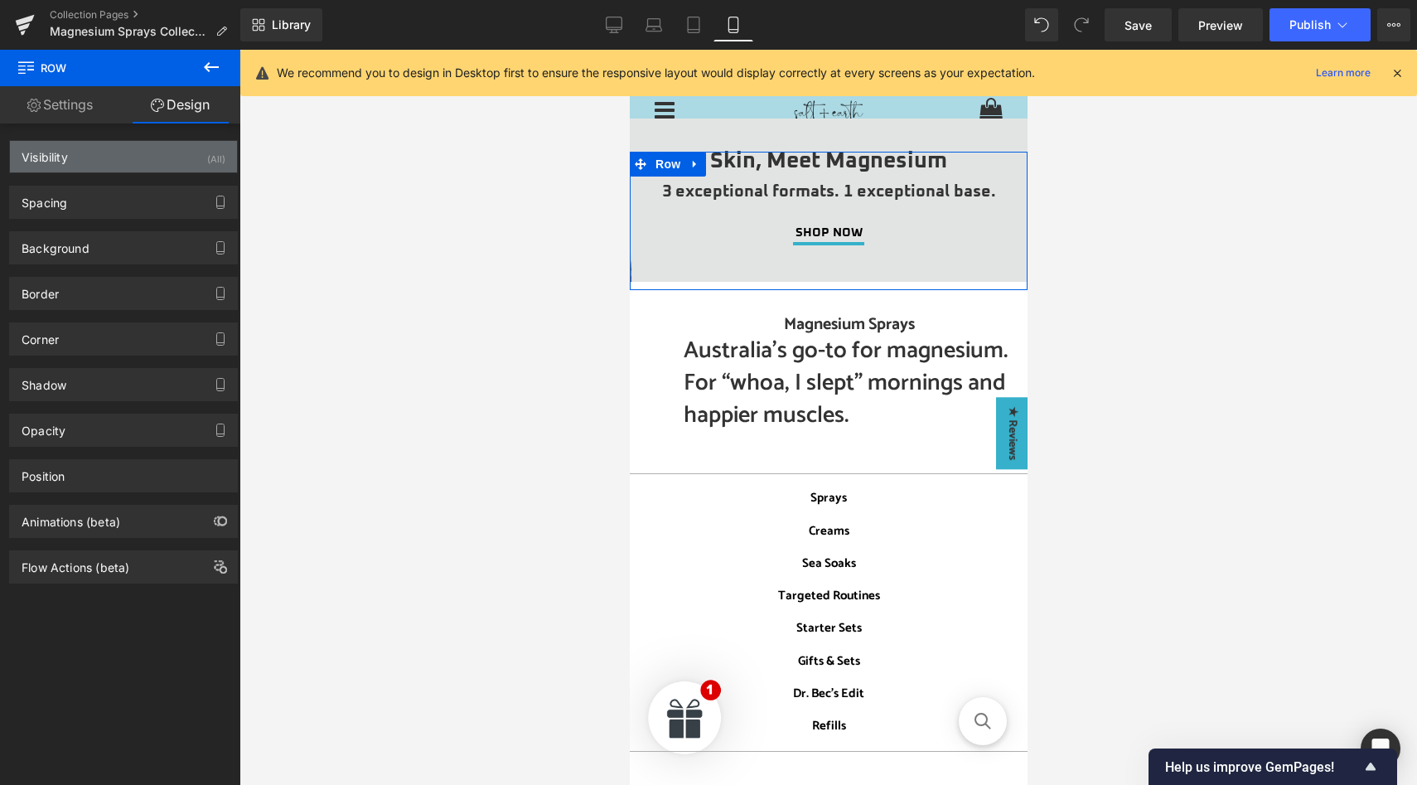
click at [190, 163] on div "Visibility (All)" at bounding box center [123, 156] width 227 height 31
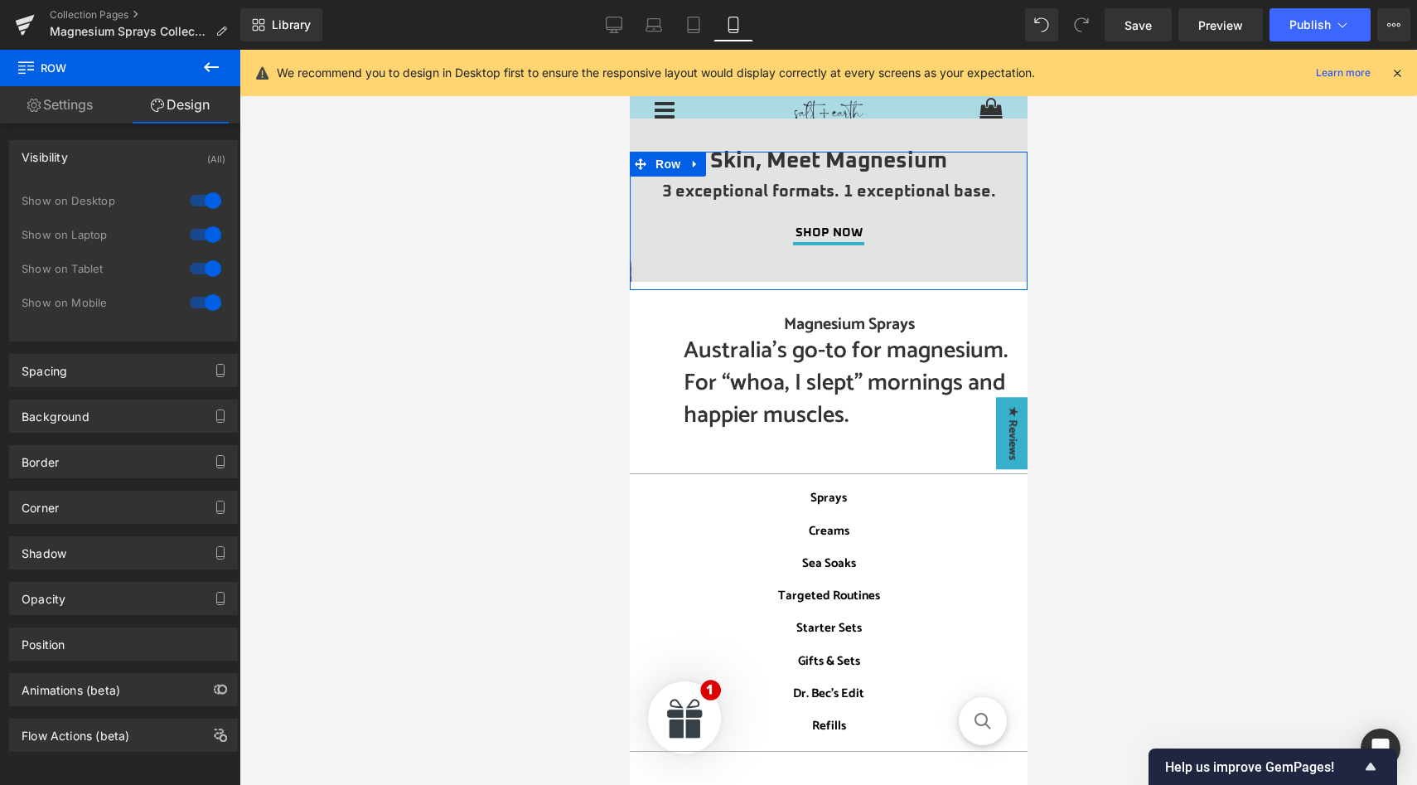
click at [209, 201] on div at bounding box center [206, 200] width 40 height 27
click at [209, 230] on div at bounding box center [206, 234] width 40 height 27
click at [206, 273] on div at bounding box center [206, 268] width 40 height 27
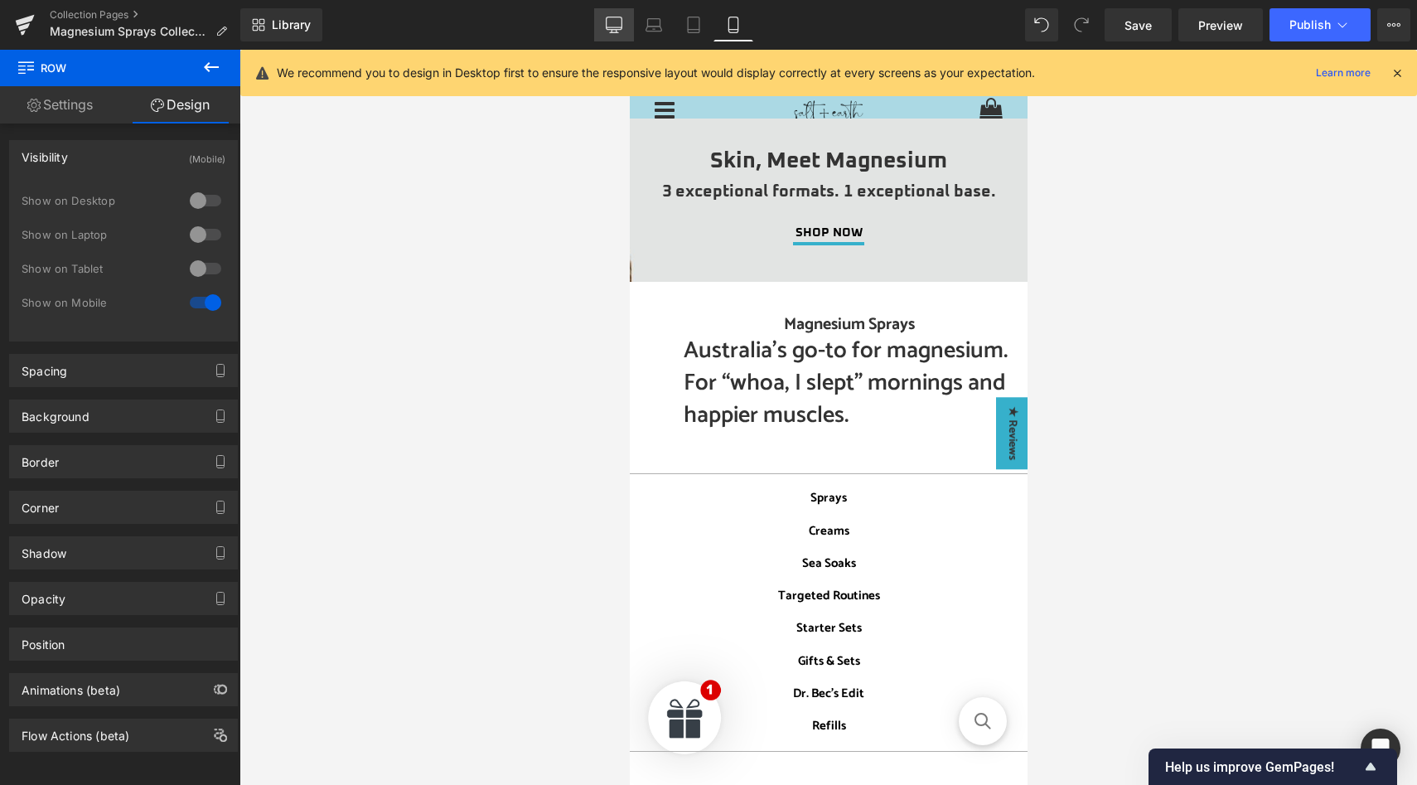
click at [612, 28] on icon at bounding box center [614, 25] width 17 height 17
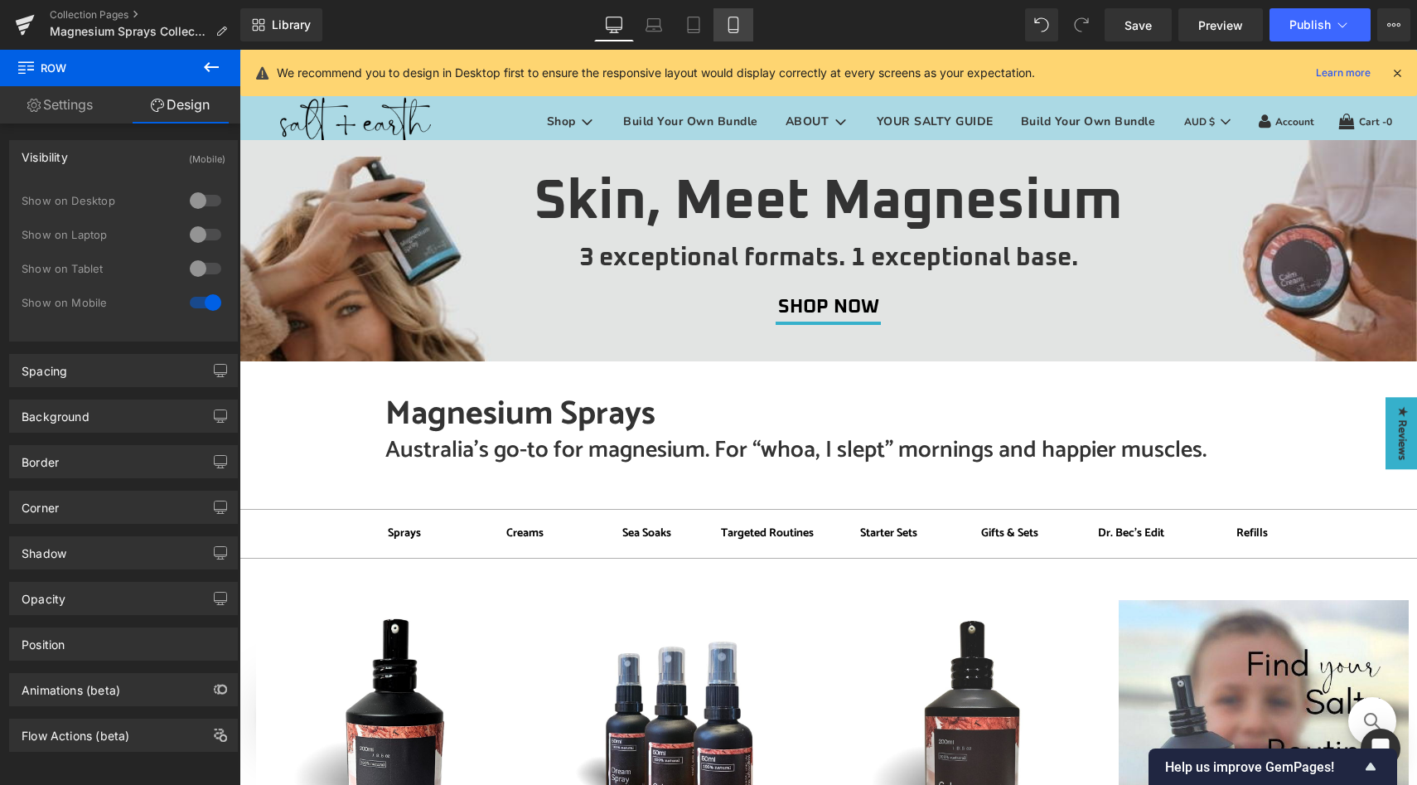
click at [742, 27] on icon at bounding box center [733, 25] width 17 height 17
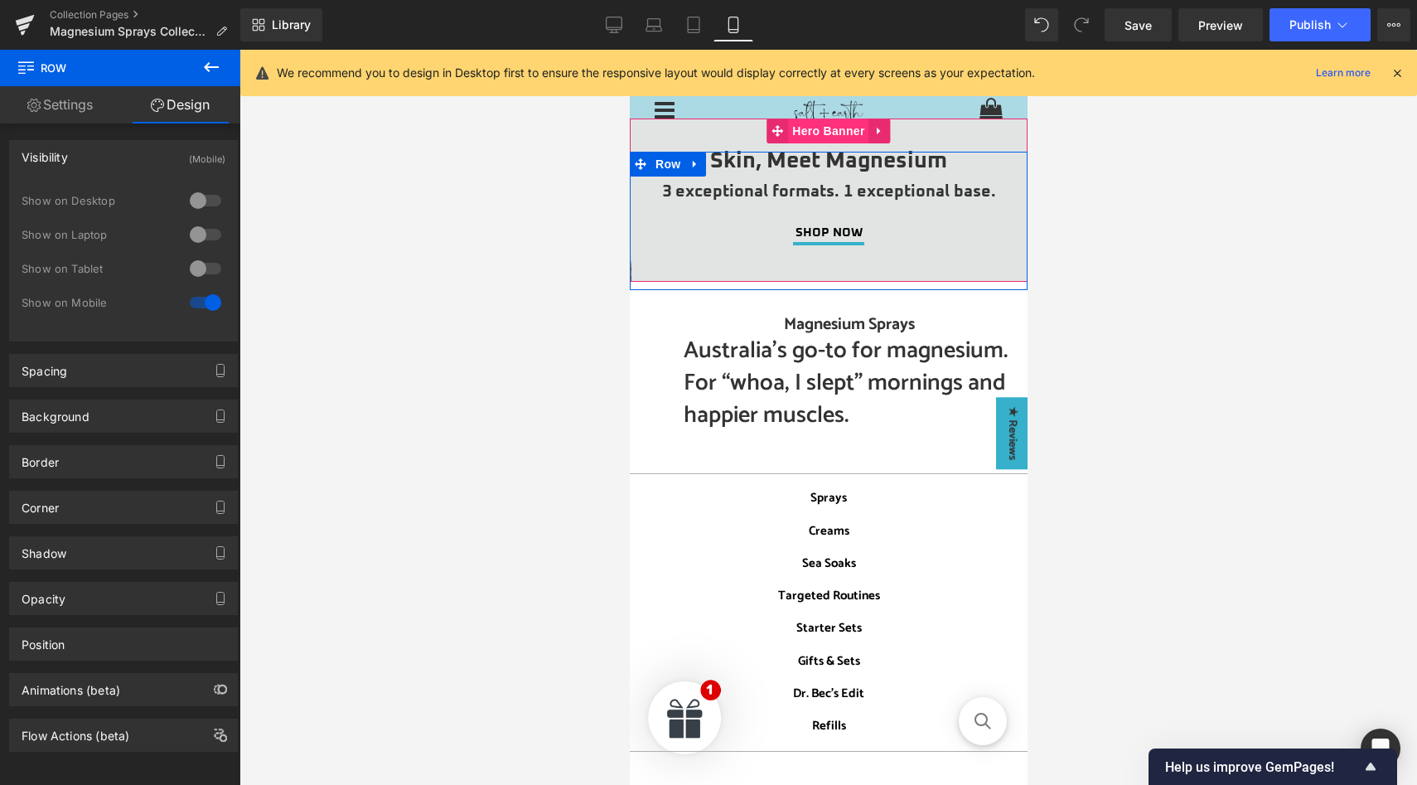
click at [825, 135] on span "Hero Banner" at bounding box center [827, 131] width 80 height 25
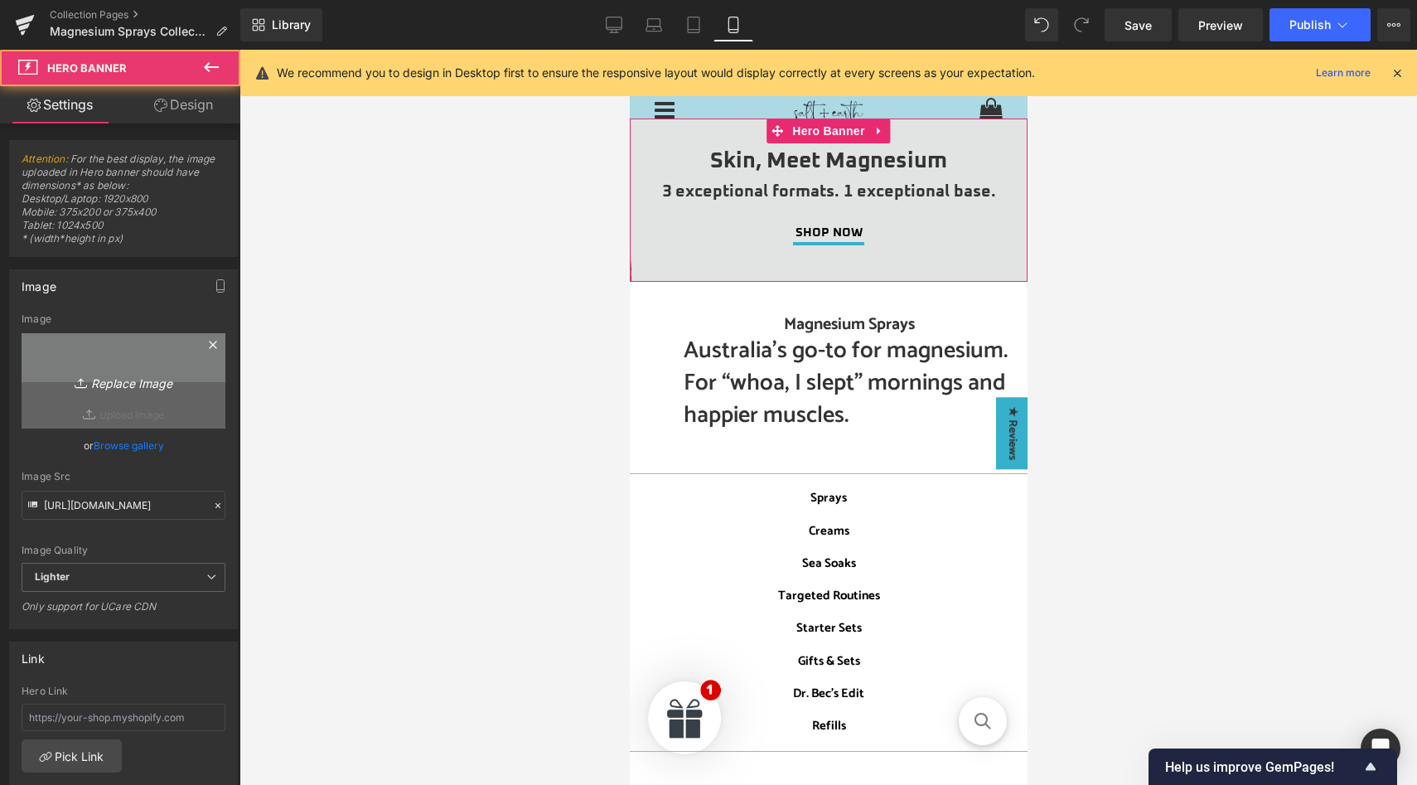
click at [110, 378] on icon "Replace Image" at bounding box center [123, 380] width 133 height 21
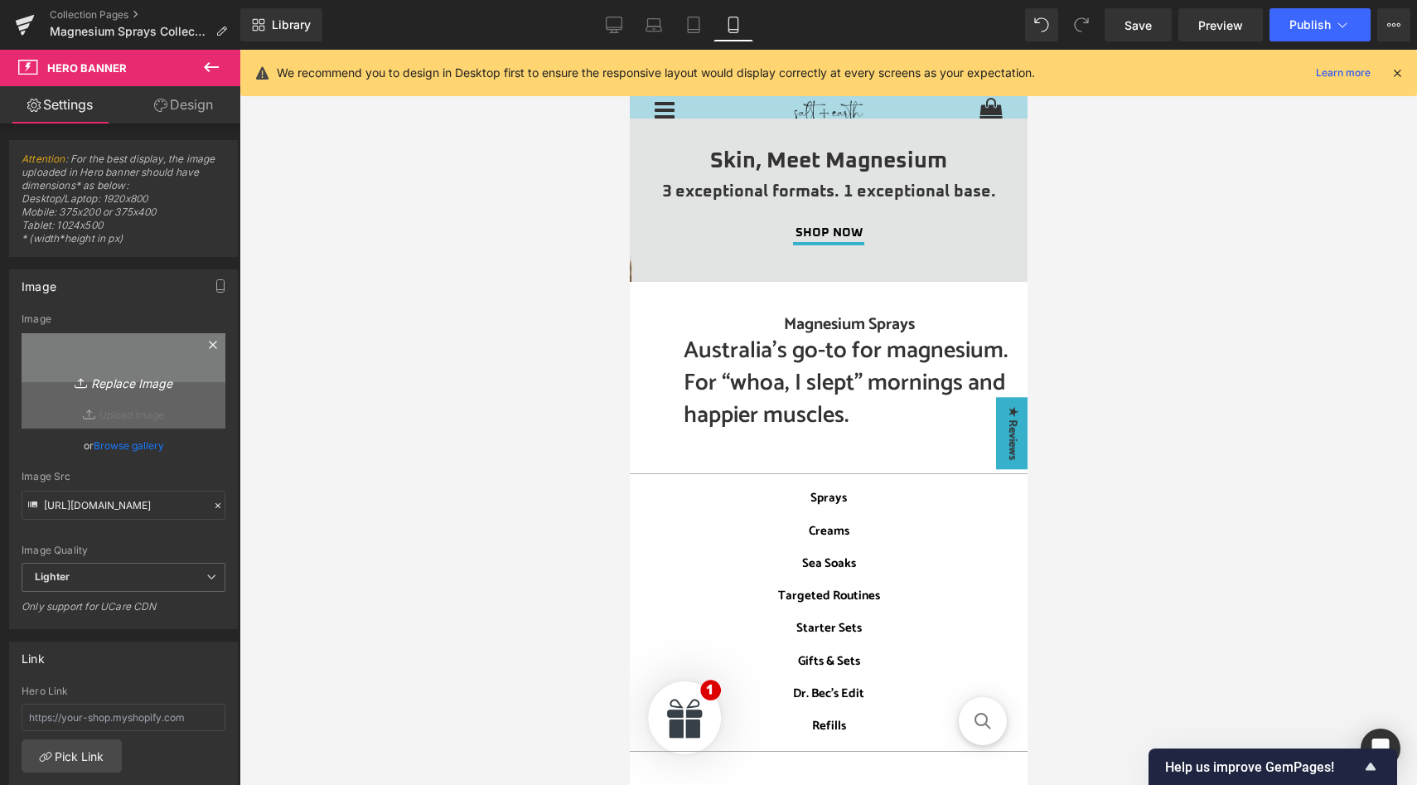
type input "C:\fakepath\Skin, meet magnesium (mobile).jpg"
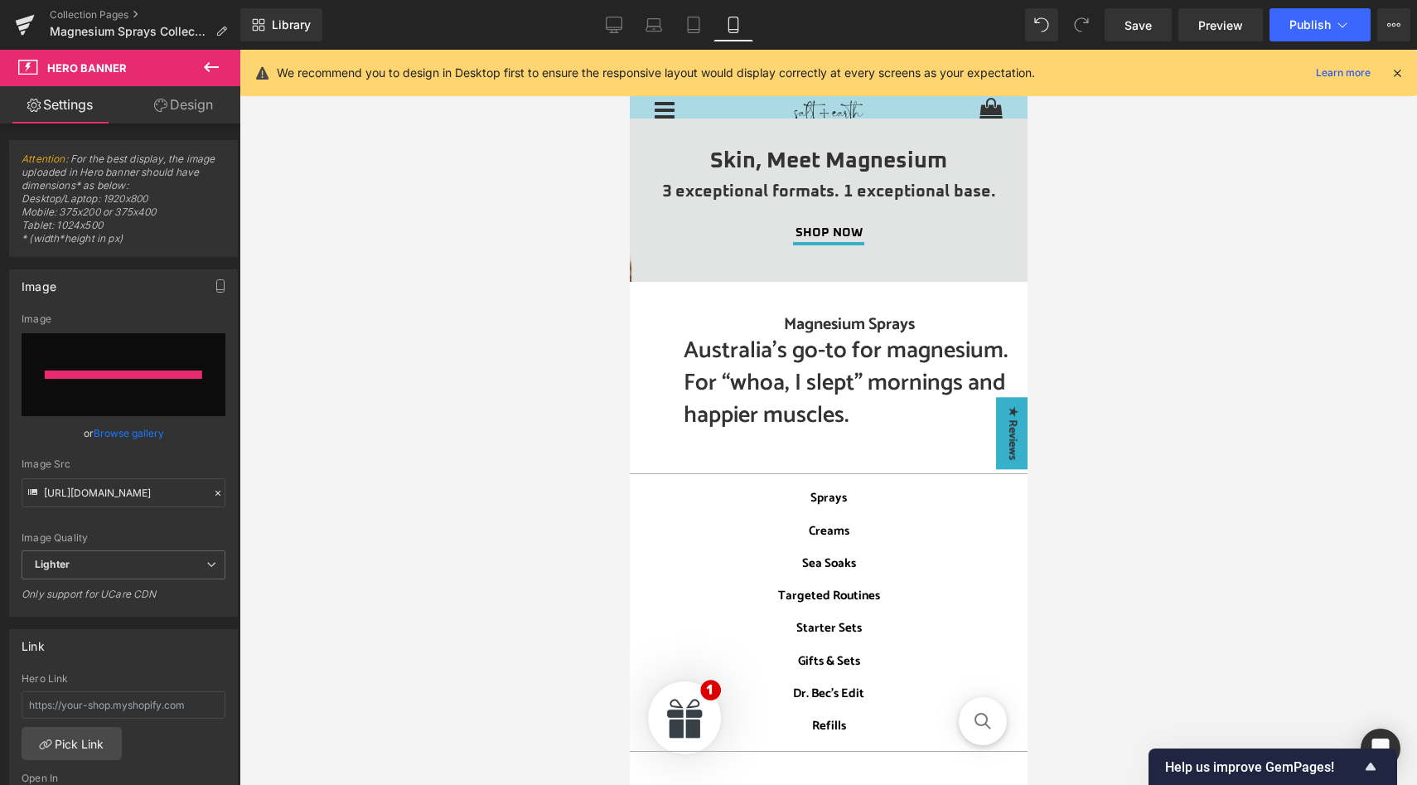
type input "[URL][DOMAIN_NAME]"
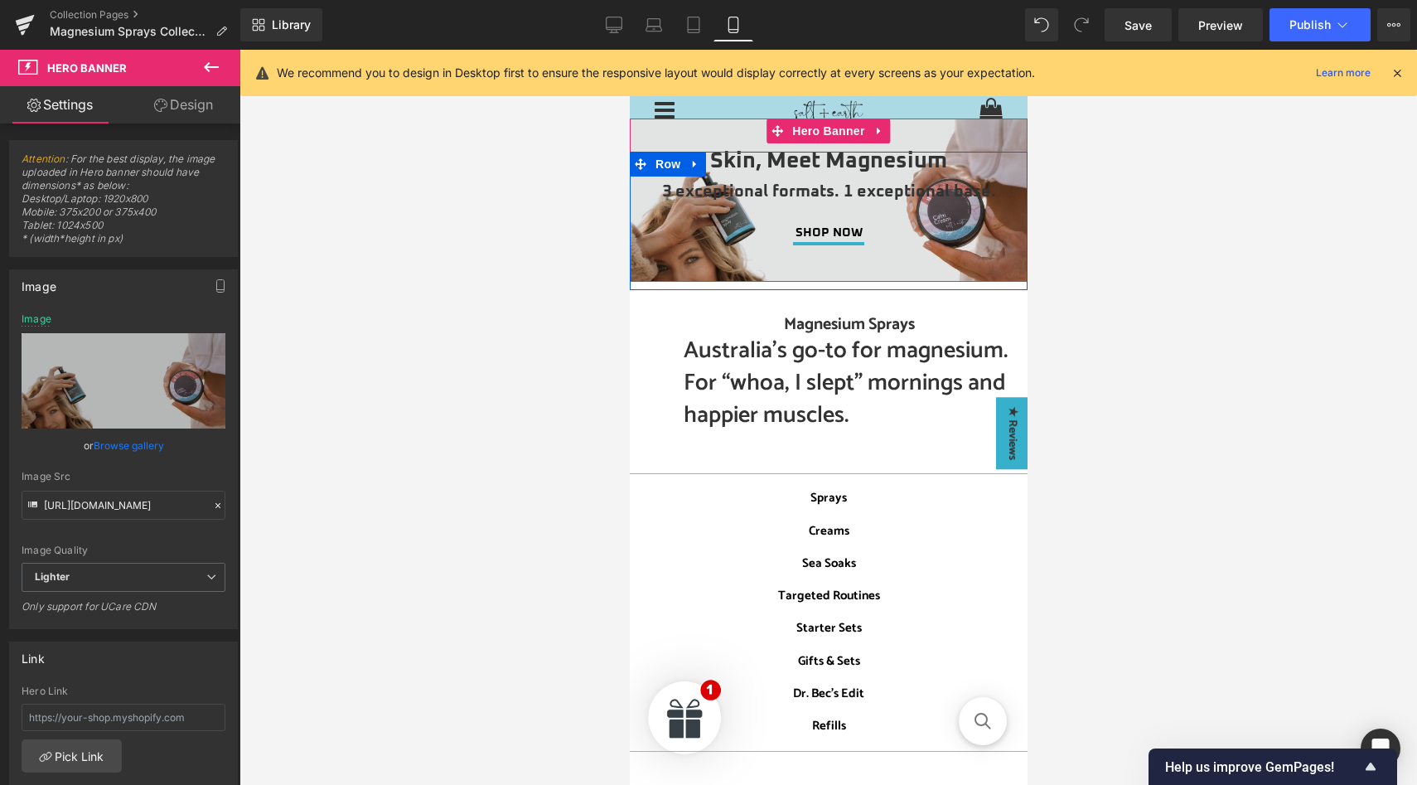
click at [789, 167] on span at bounding box center [788, 162] width 17 height 20
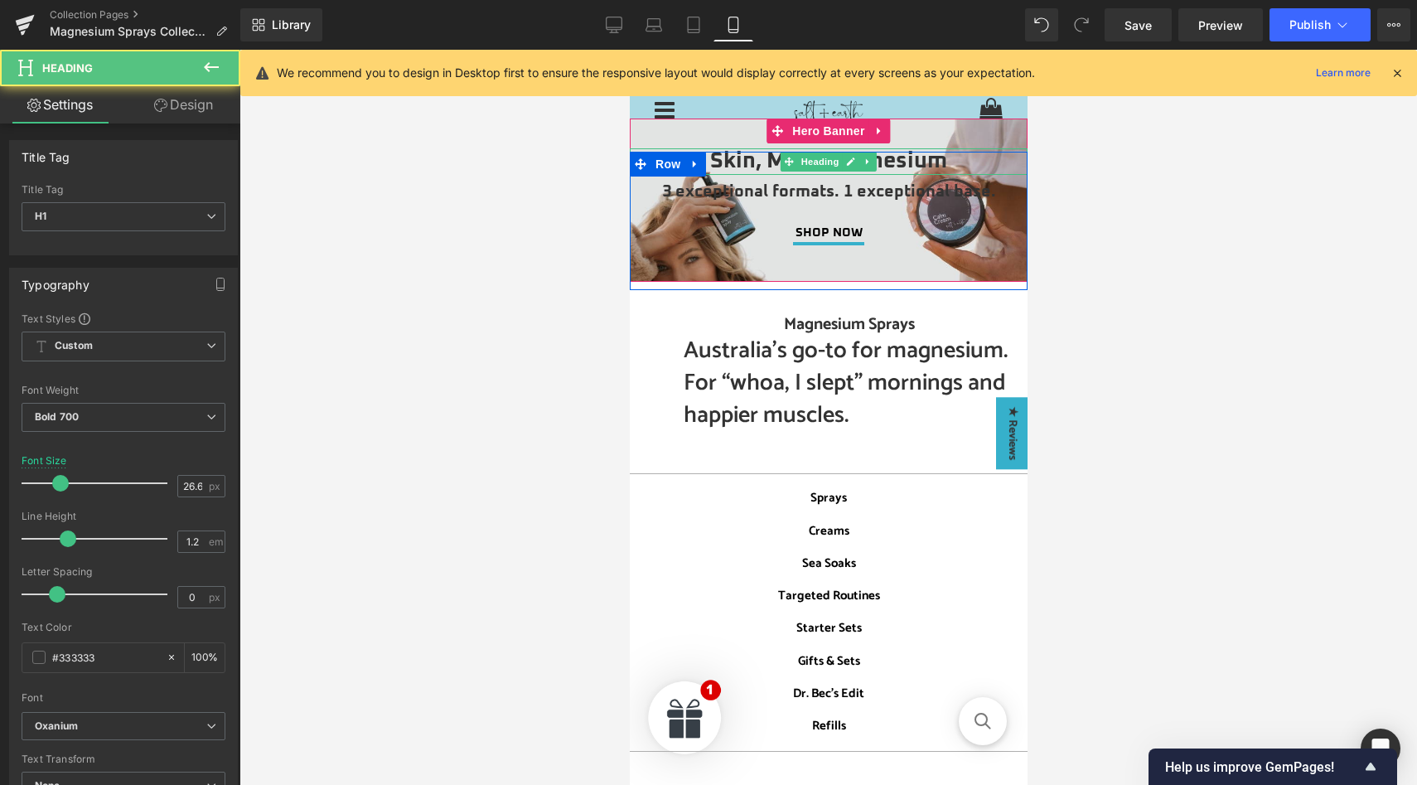
click at [768, 162] on h1 "Skin, Meet Magnesium" at bounding box center [828, 161] width 398 height 27
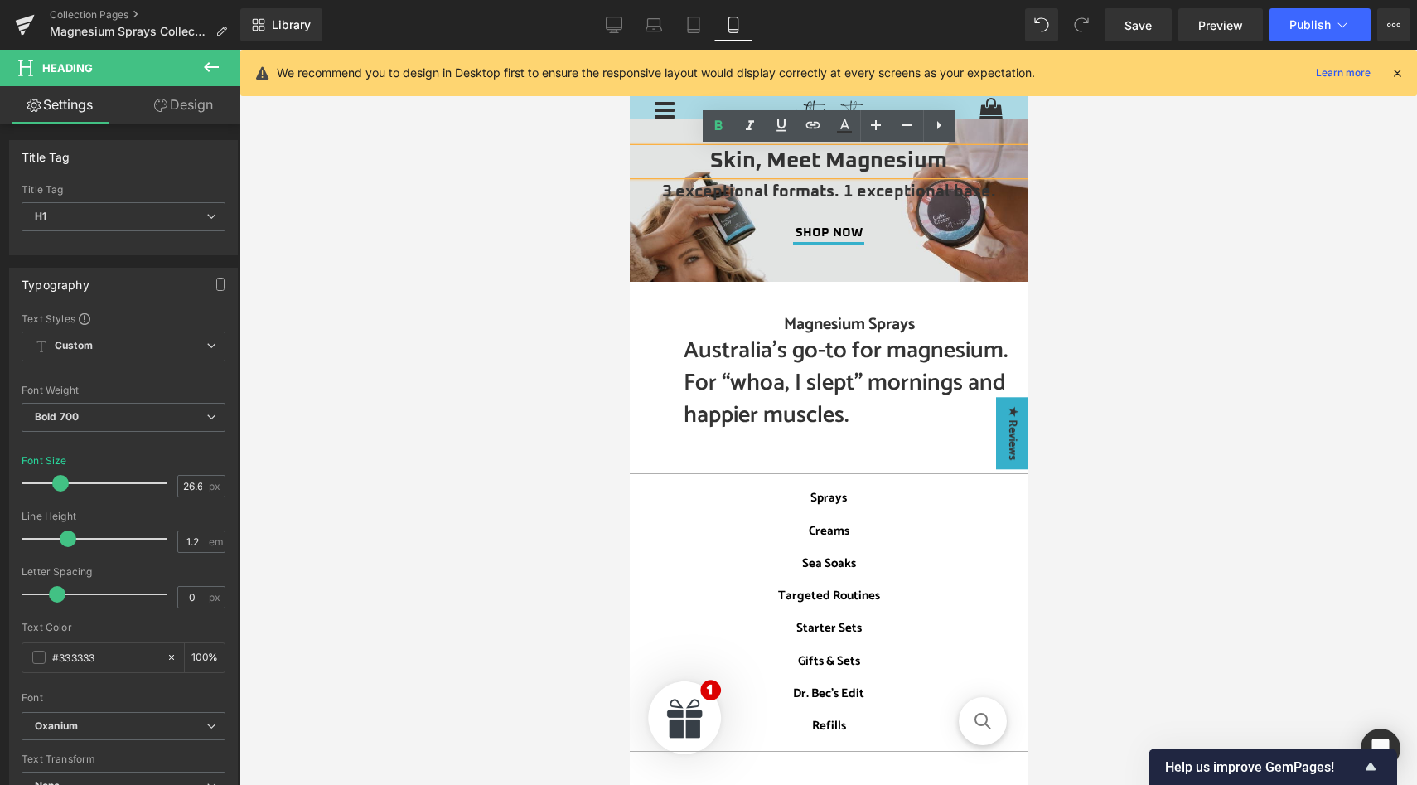
click at [768, 162] on h1 "Skin, Meet Magnesium" at bounding box center [828, 161] width 398 height 27
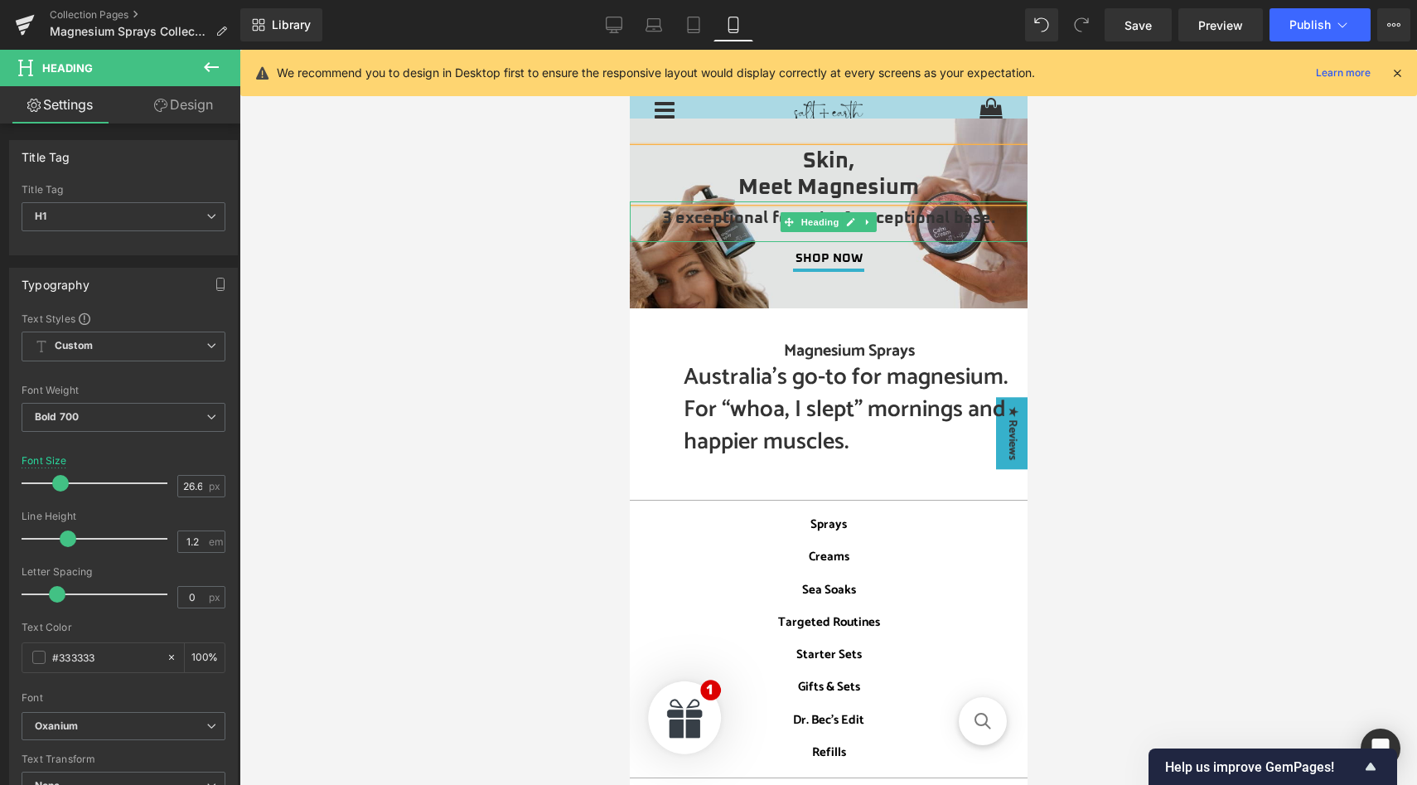
click at [896, 219] on h2 "3 exceptional formats. 1 exceptional base." at bounding box center [828, 219] width 398 height 20
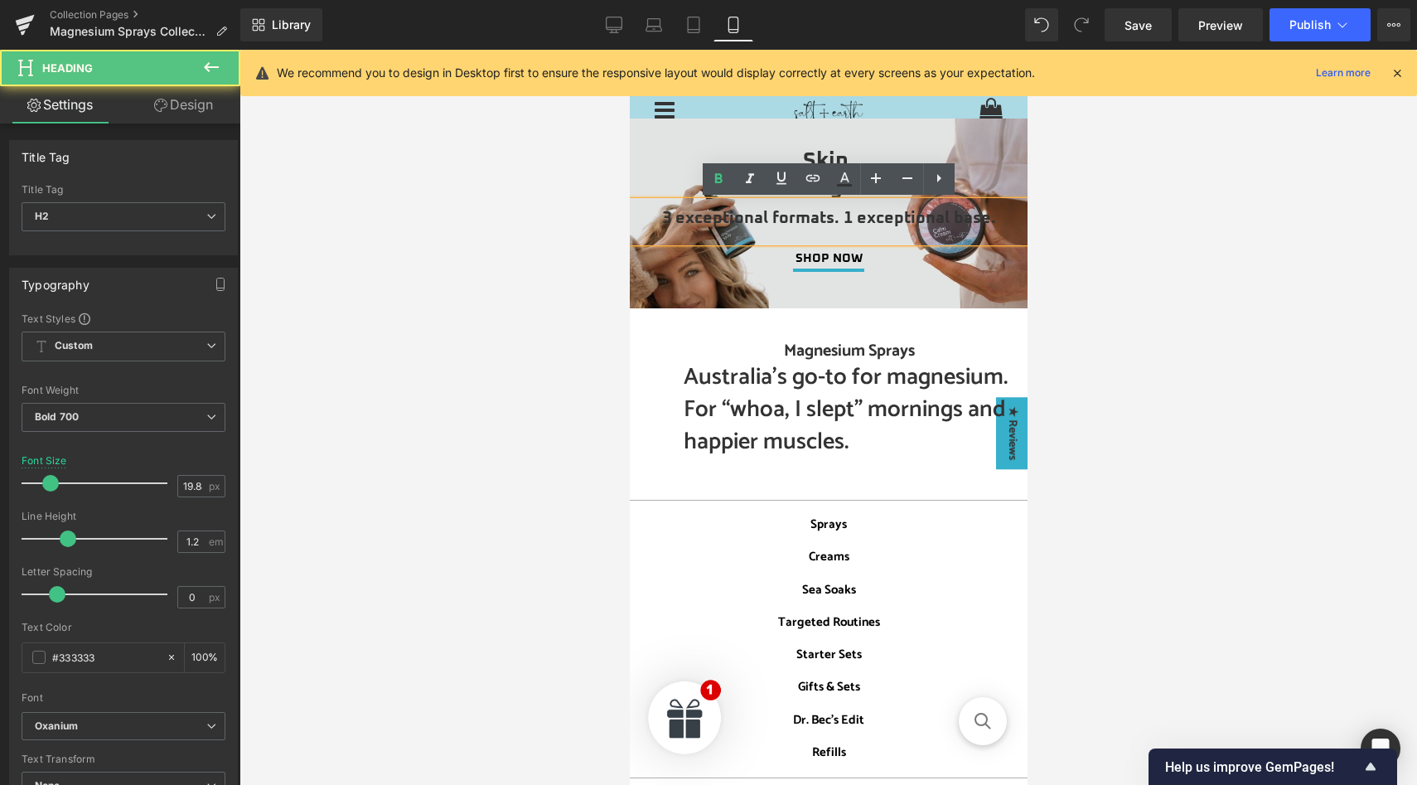
click at [844, 219] on h2 "3 exceptional formats. 1 exceptional base." at bounding box center [828, 219] width 398 height 20
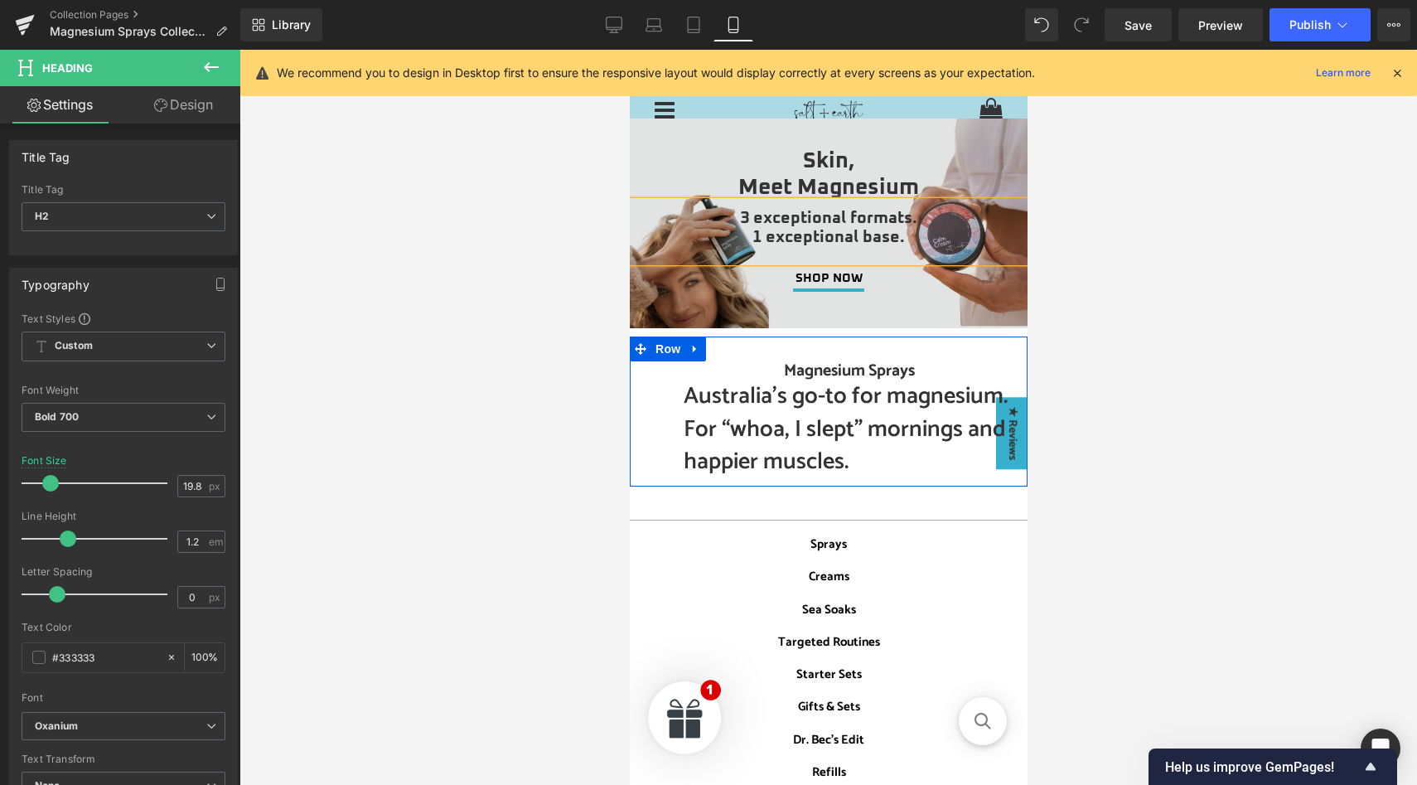
click at [755, 374] on h1 "Magnesium Sprays" at bounding box center [848, 371] width 331 height 20
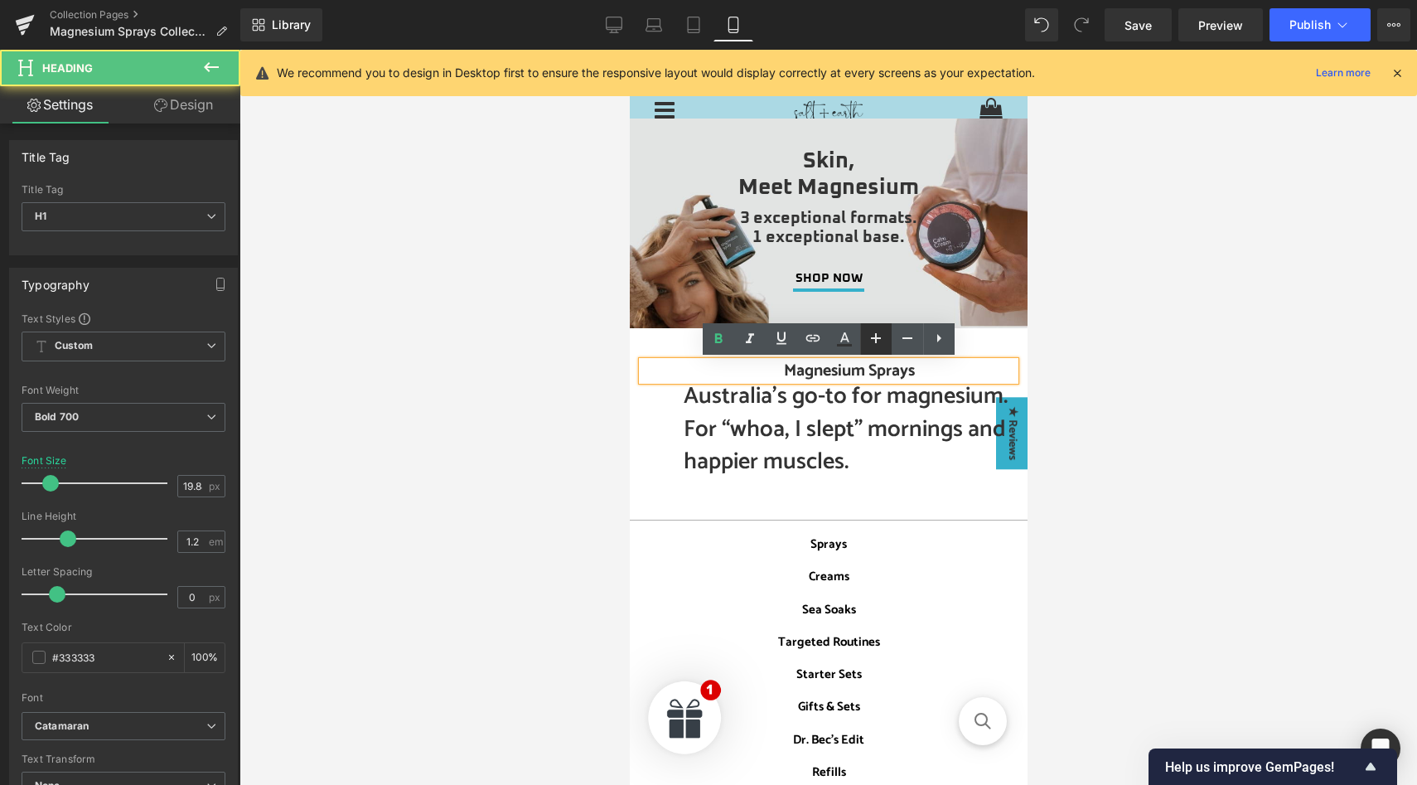
click at [880, 341] on icon at bounding box center [876, 338] width 20 height 20
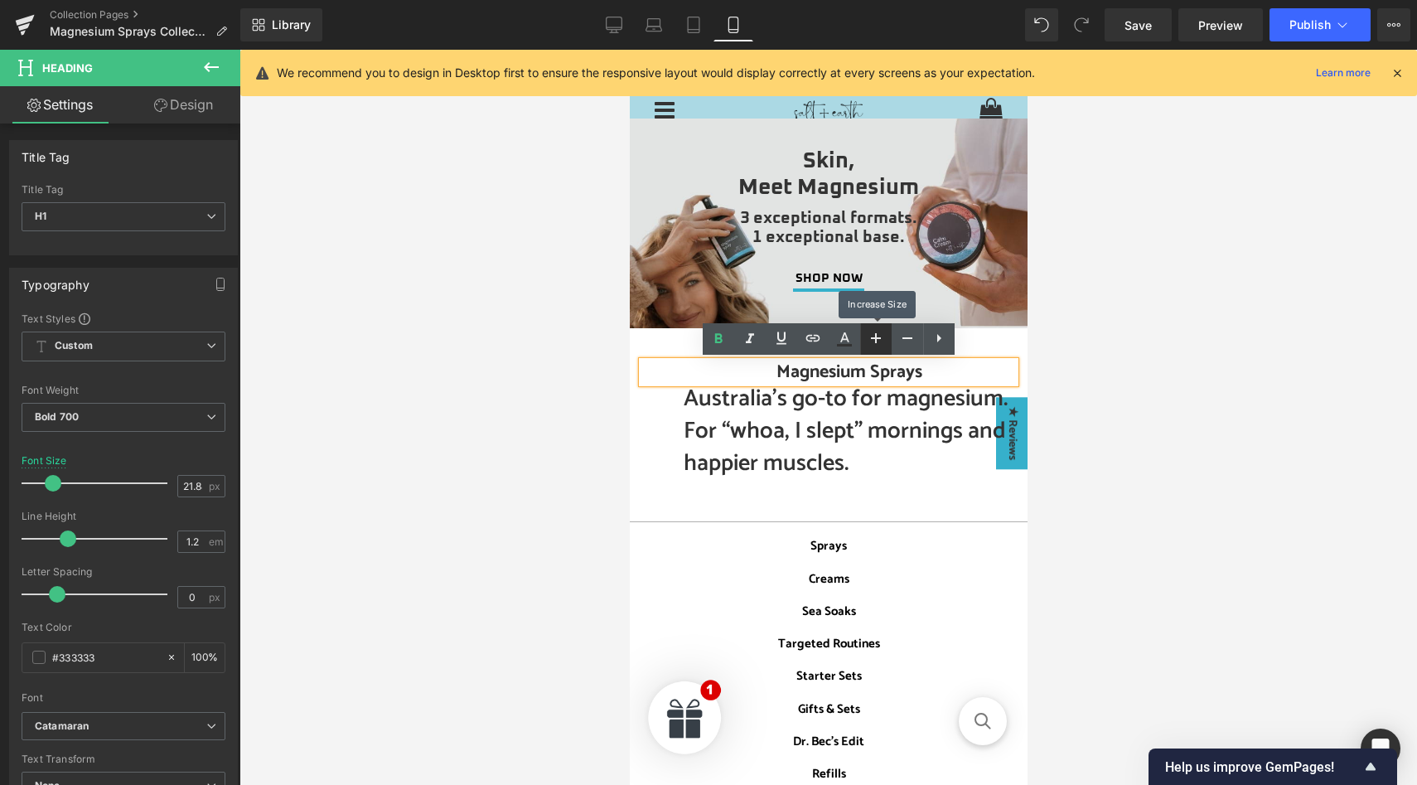
click at [880, 341] on icon at bounding box center [876, 338] width 20 height 20
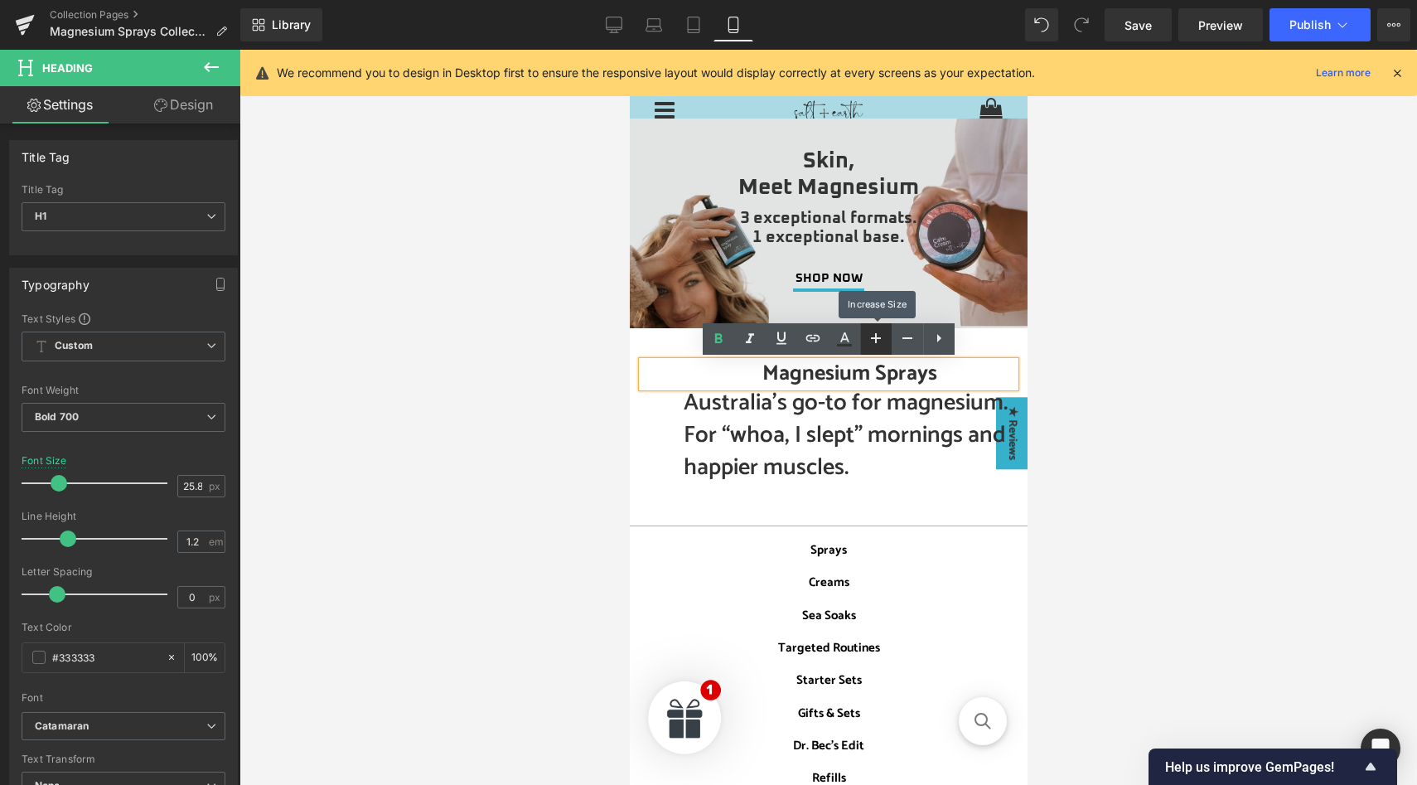
click at [880, 341] on icon at bounding box center [876, 338] width 20 height 20
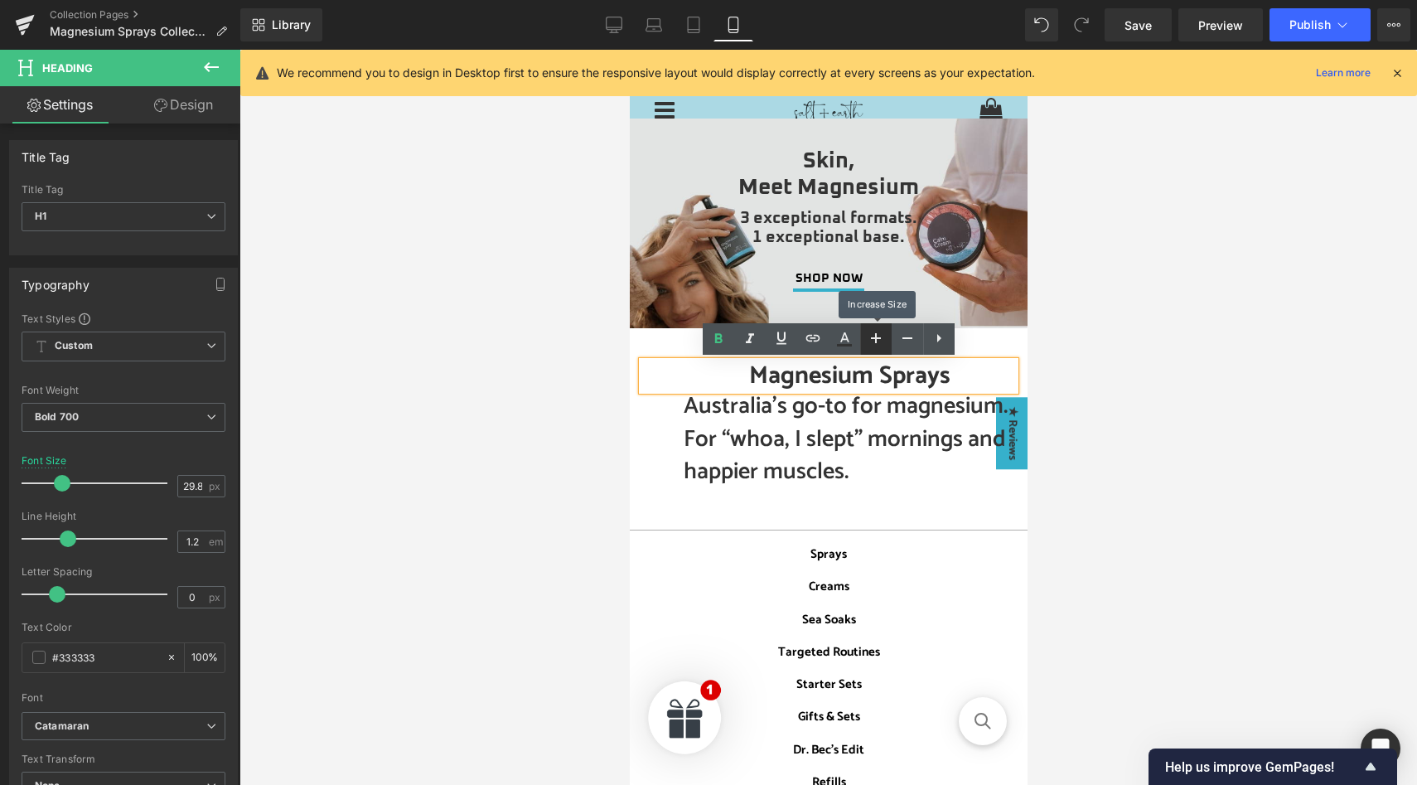
click at [880, 341] on icon at bounding box center [876, 338] width 20 height 20
type input "31.88"
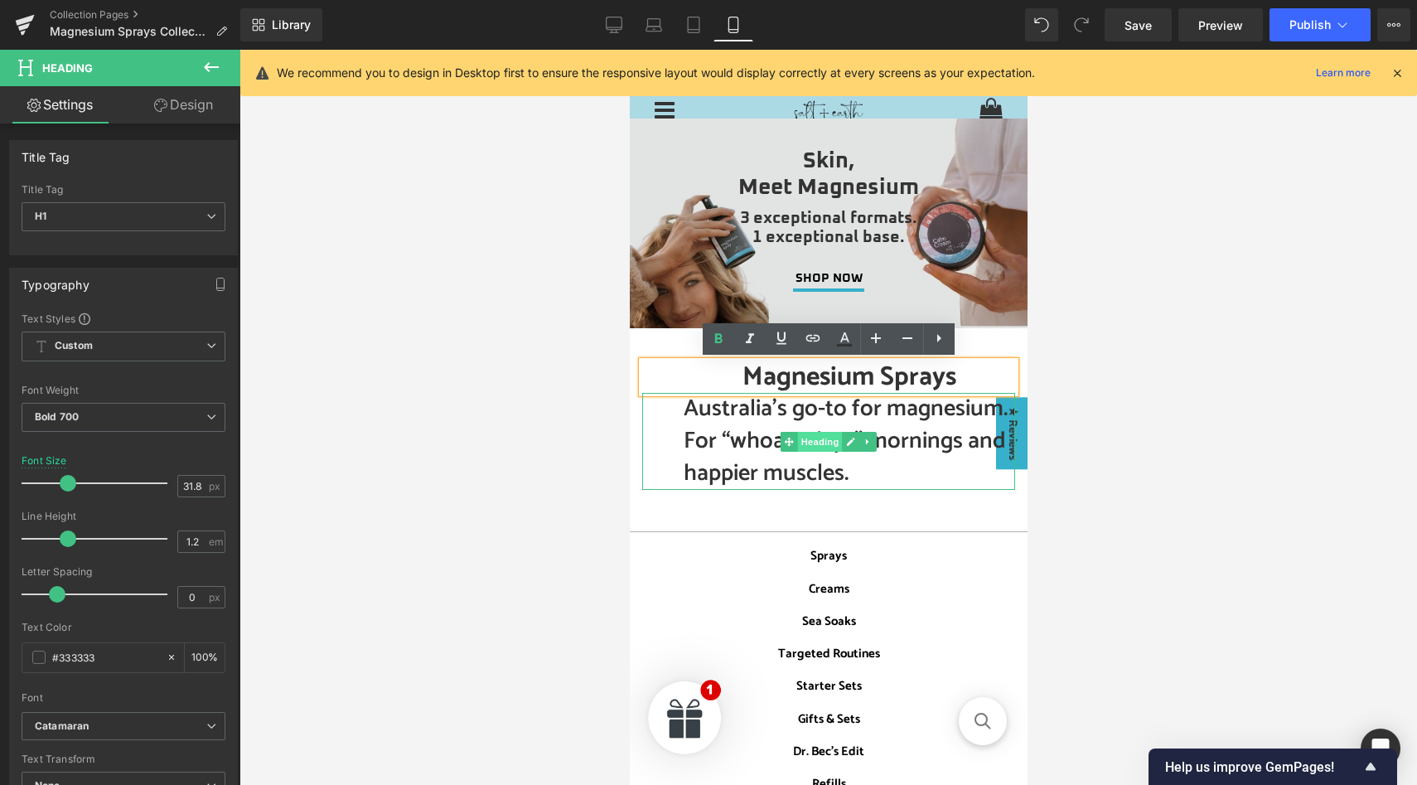
click at [815, 440] on span "Heading" at bounding box center [819, 442] width 45 height 20
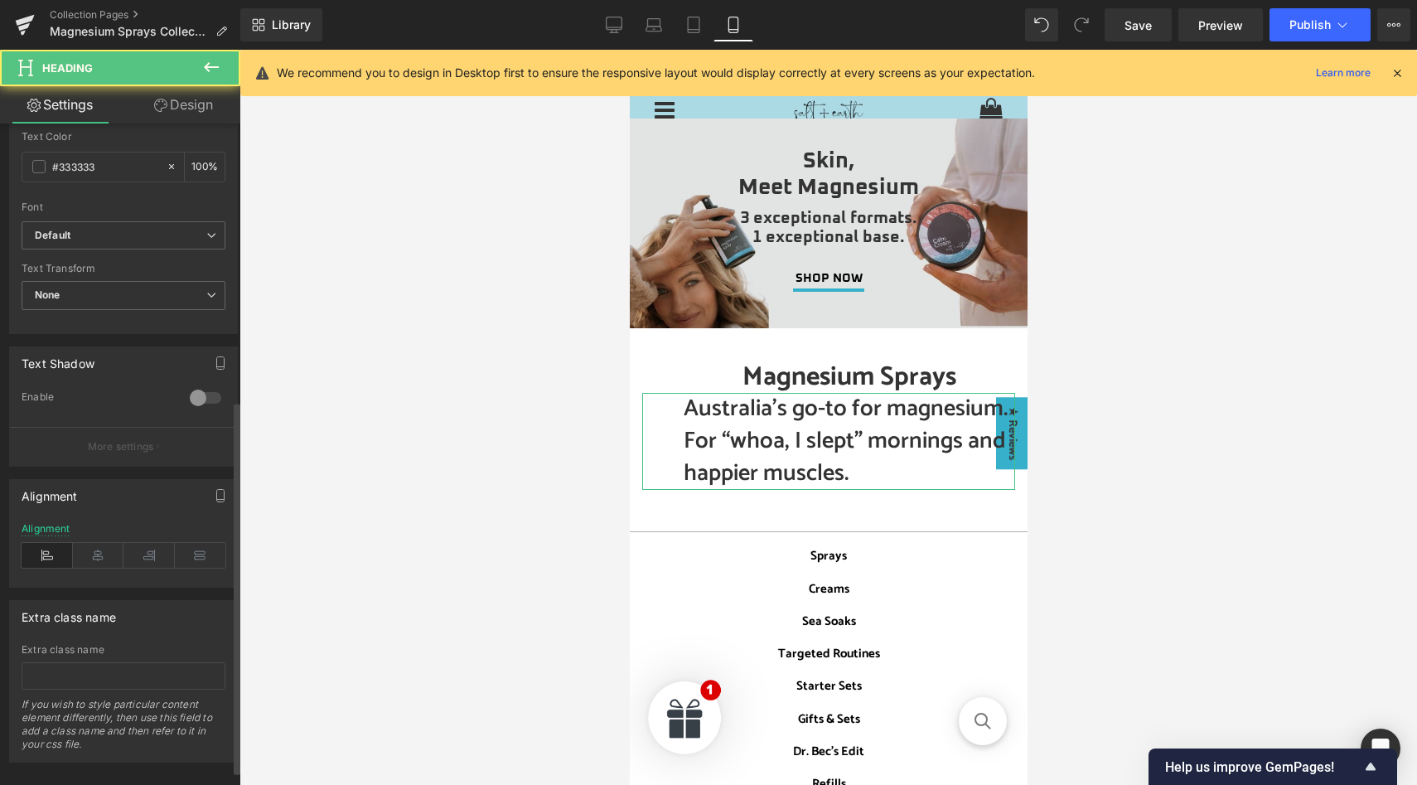
scroll to position [515, 0]
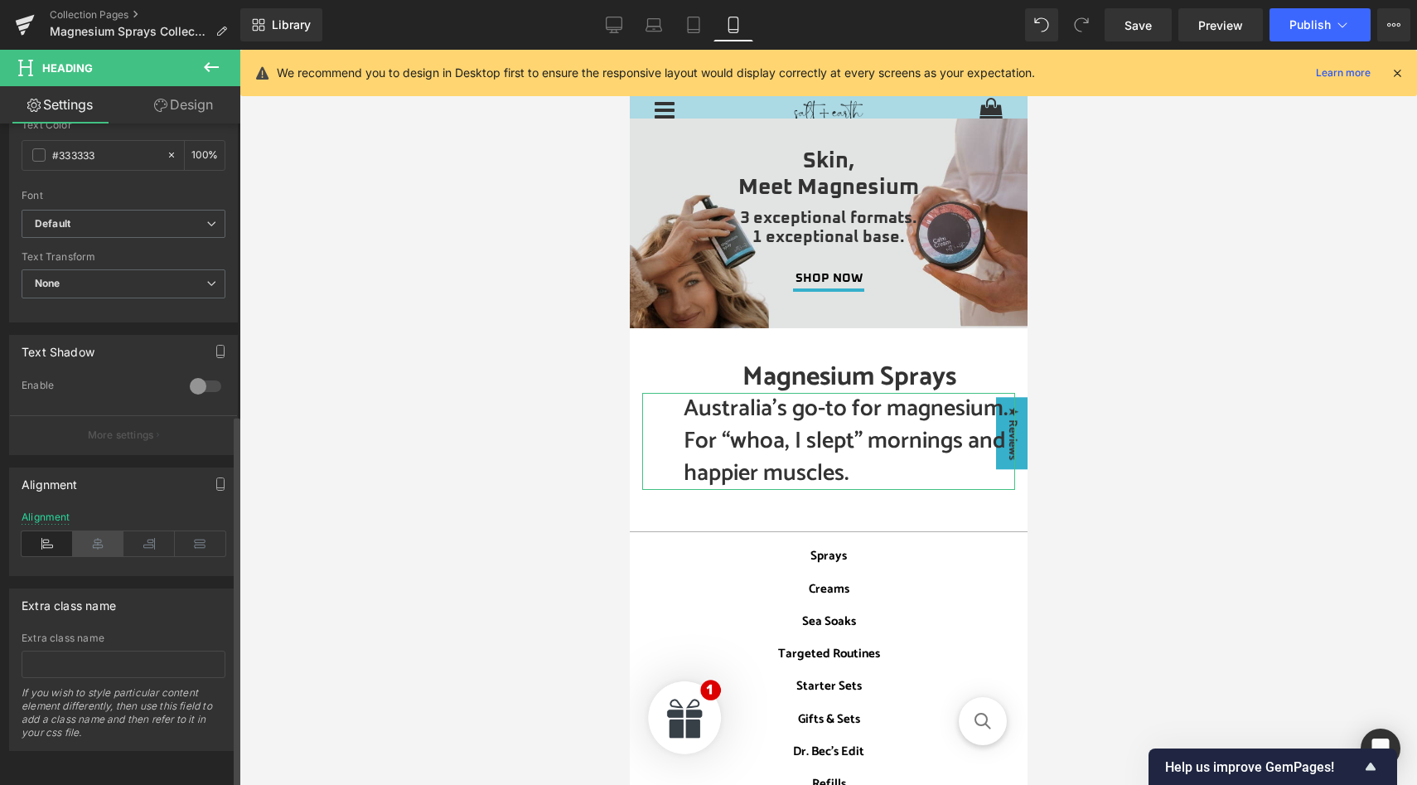
click at [105, 533] on icon at bounding box center [98, 543] width 51 height 25
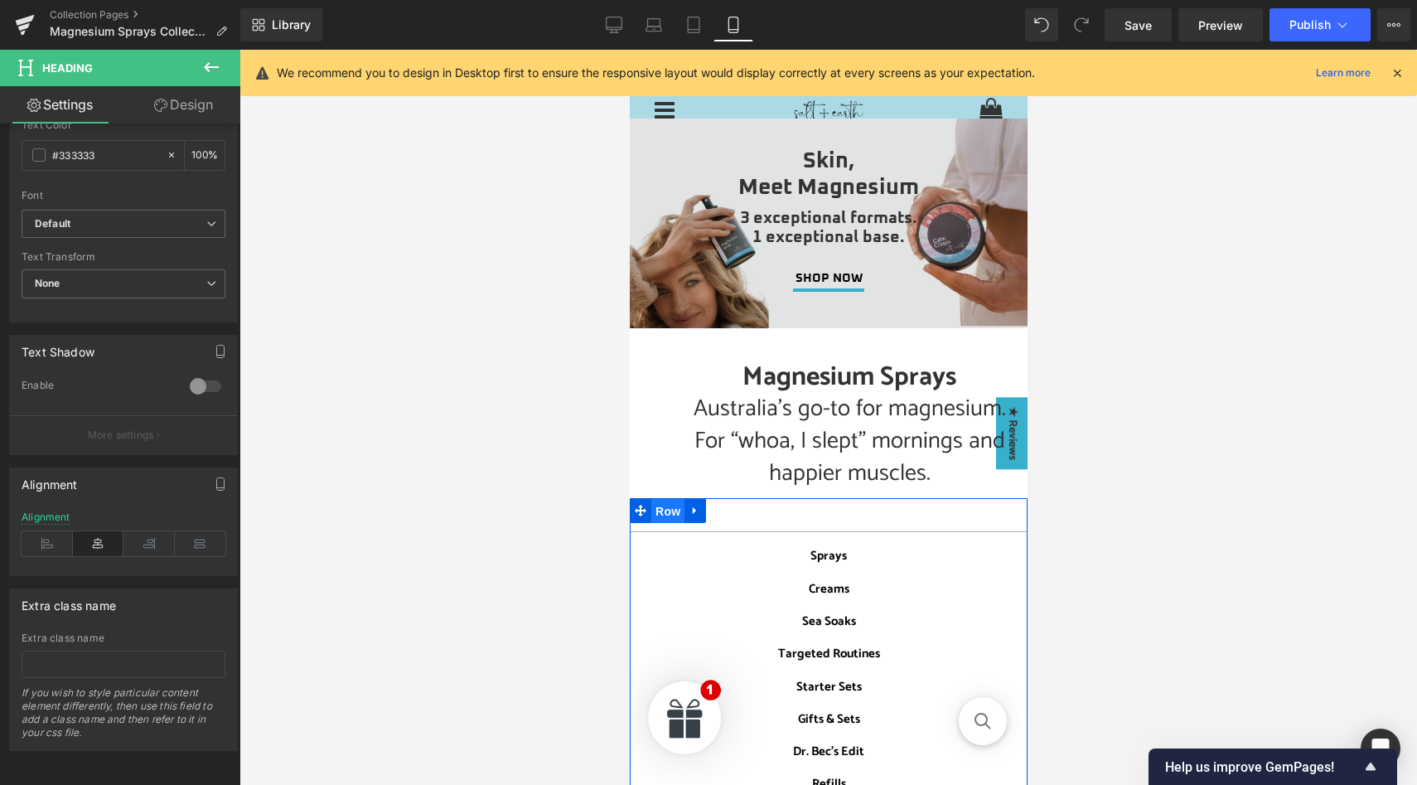
click at [672, 515] on span "Row" at bounding box center [667, 511] width 33 height 25
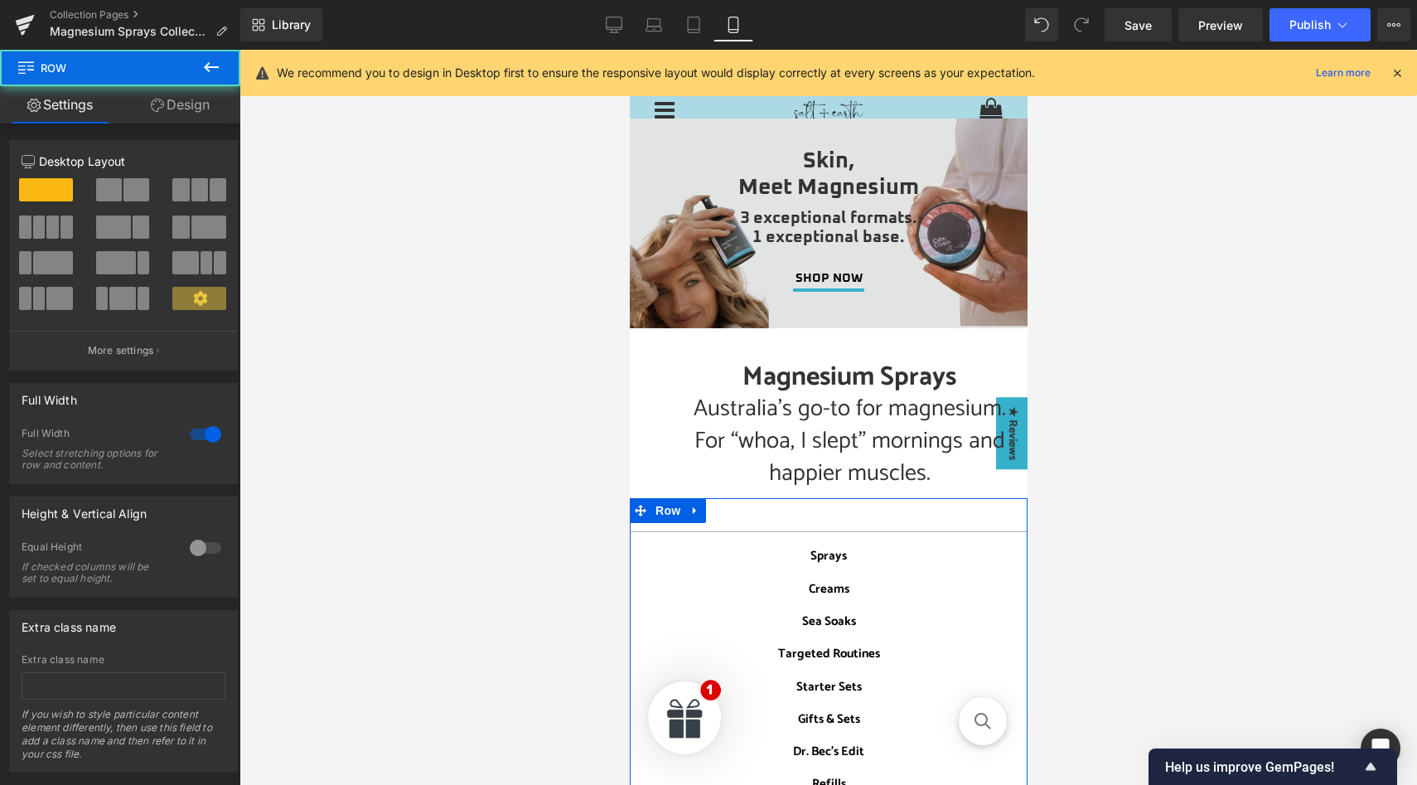
click at [165, 99] on link "Design" at bounding box center [180, 104] width 120 height 37
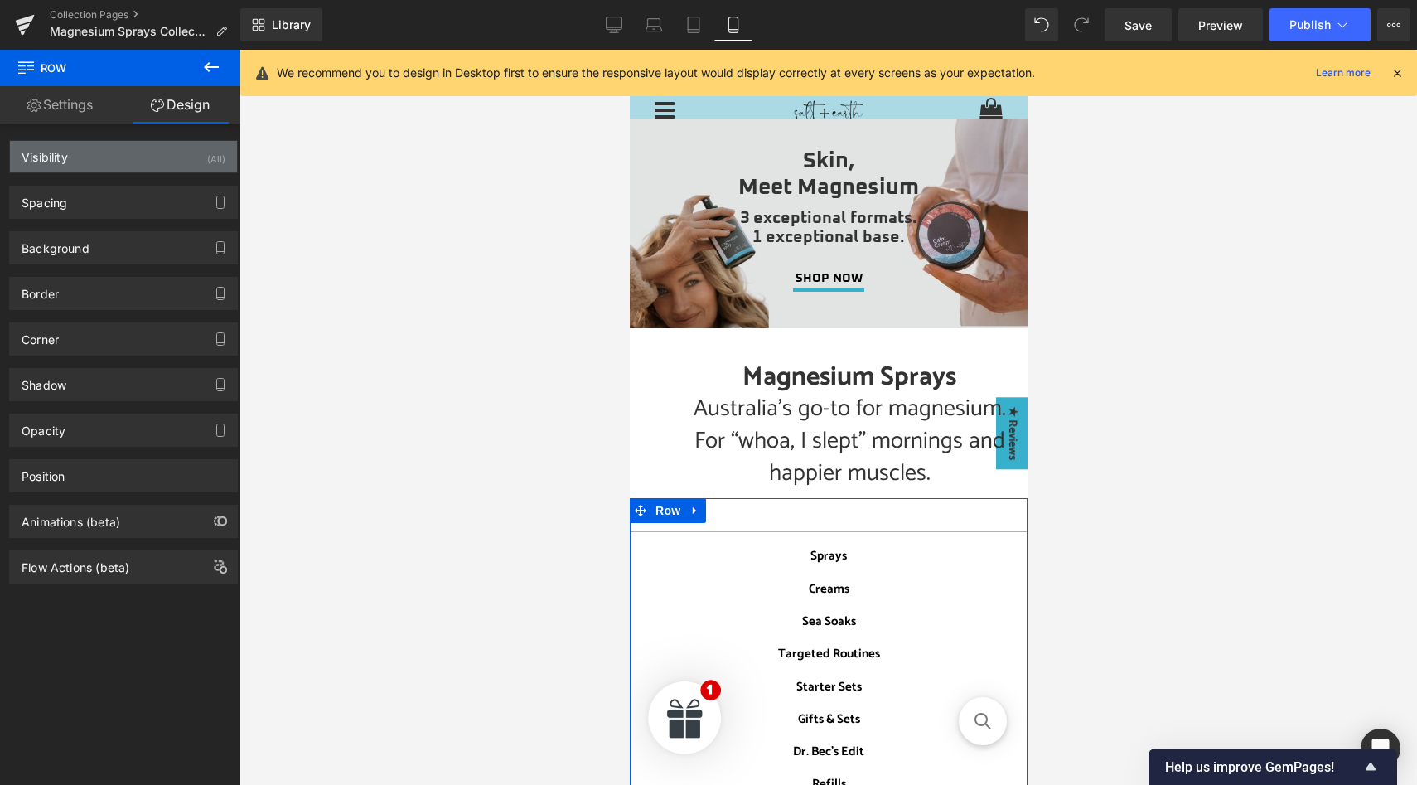
click at [186, 154] on div "Visibility (All)" at bounding box center [123, 156] width 227 height 31
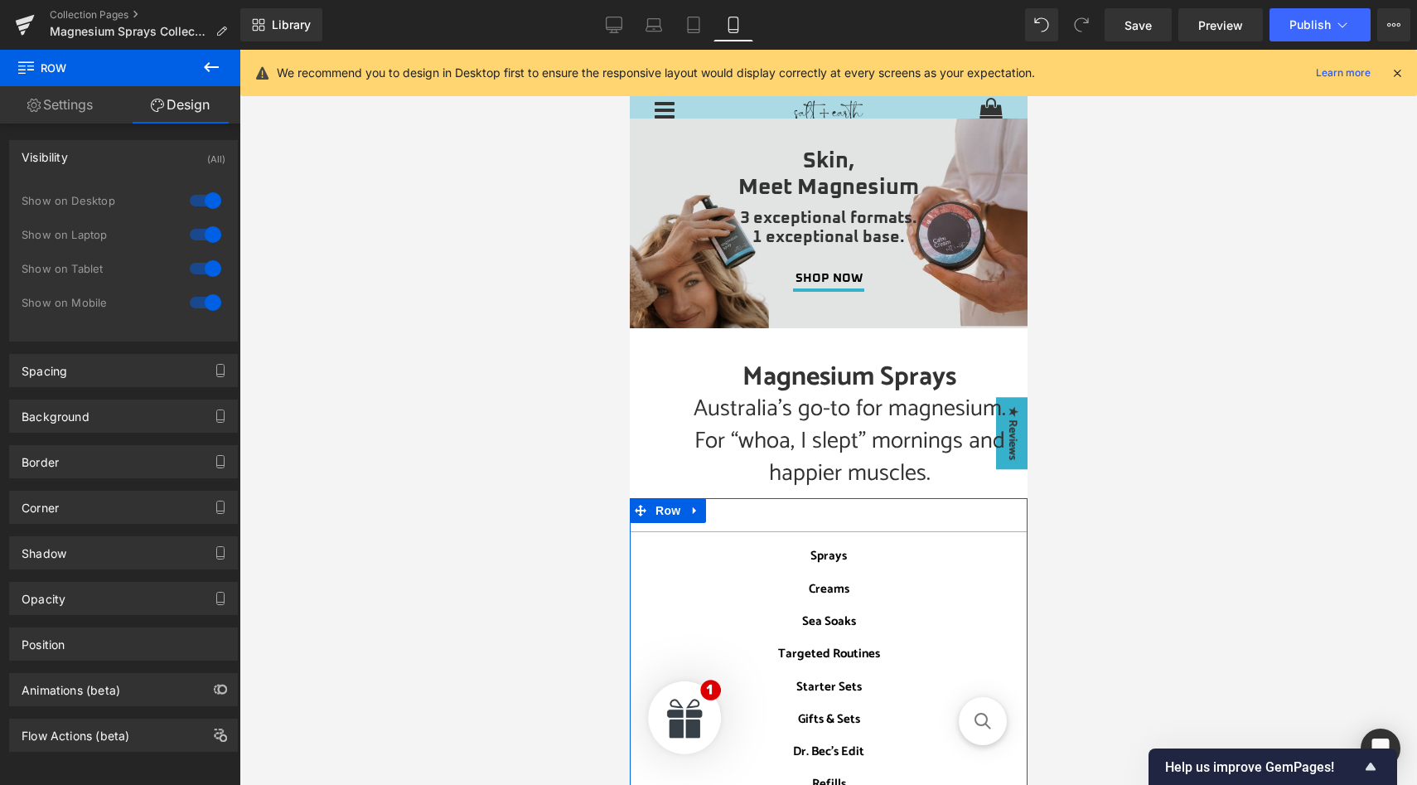
click at [201, 302] on div at bounding box center [206, 302] width 40 height 27
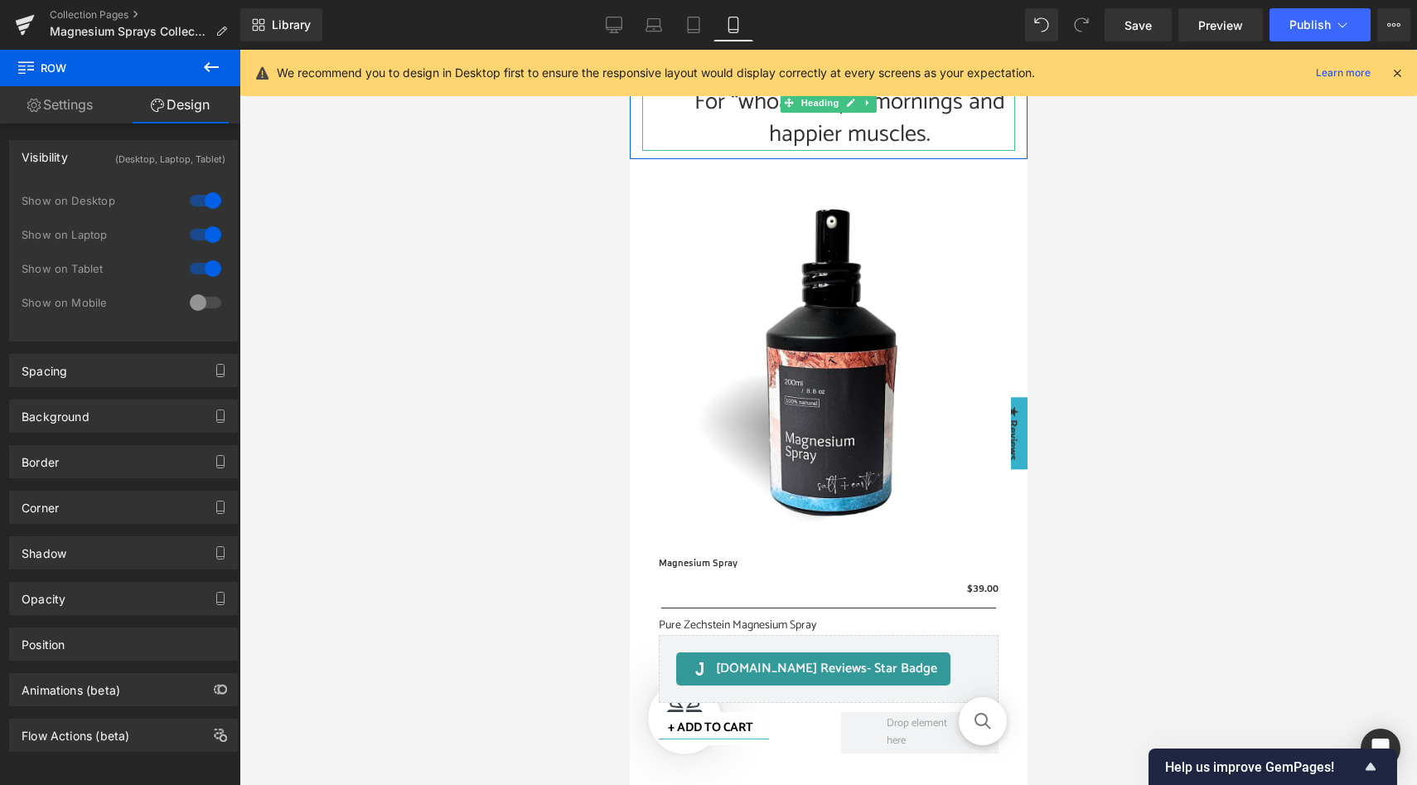
scroll to position [342, 0]
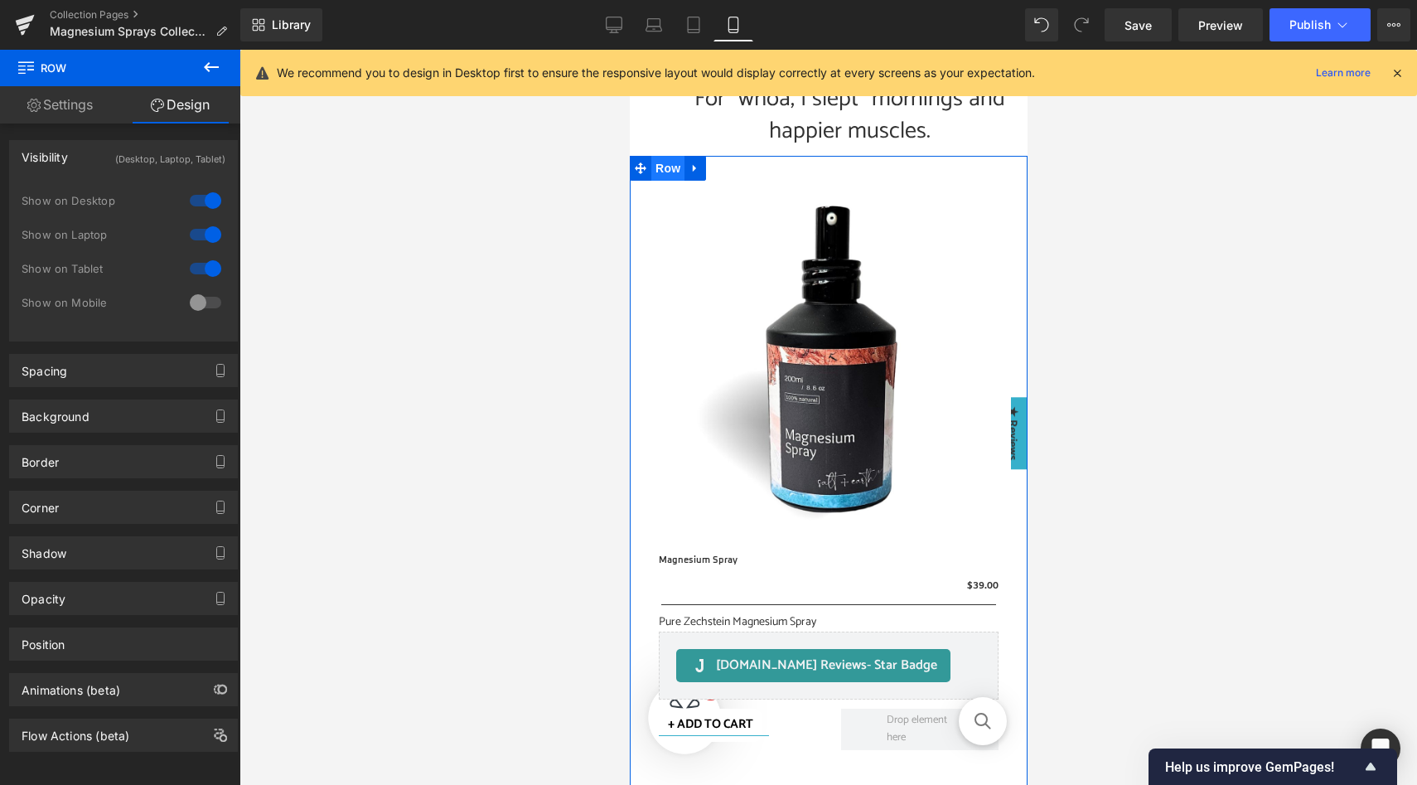
click at [669, 168] on span "Row" at bounding box center [667, 168] width 33 height 25
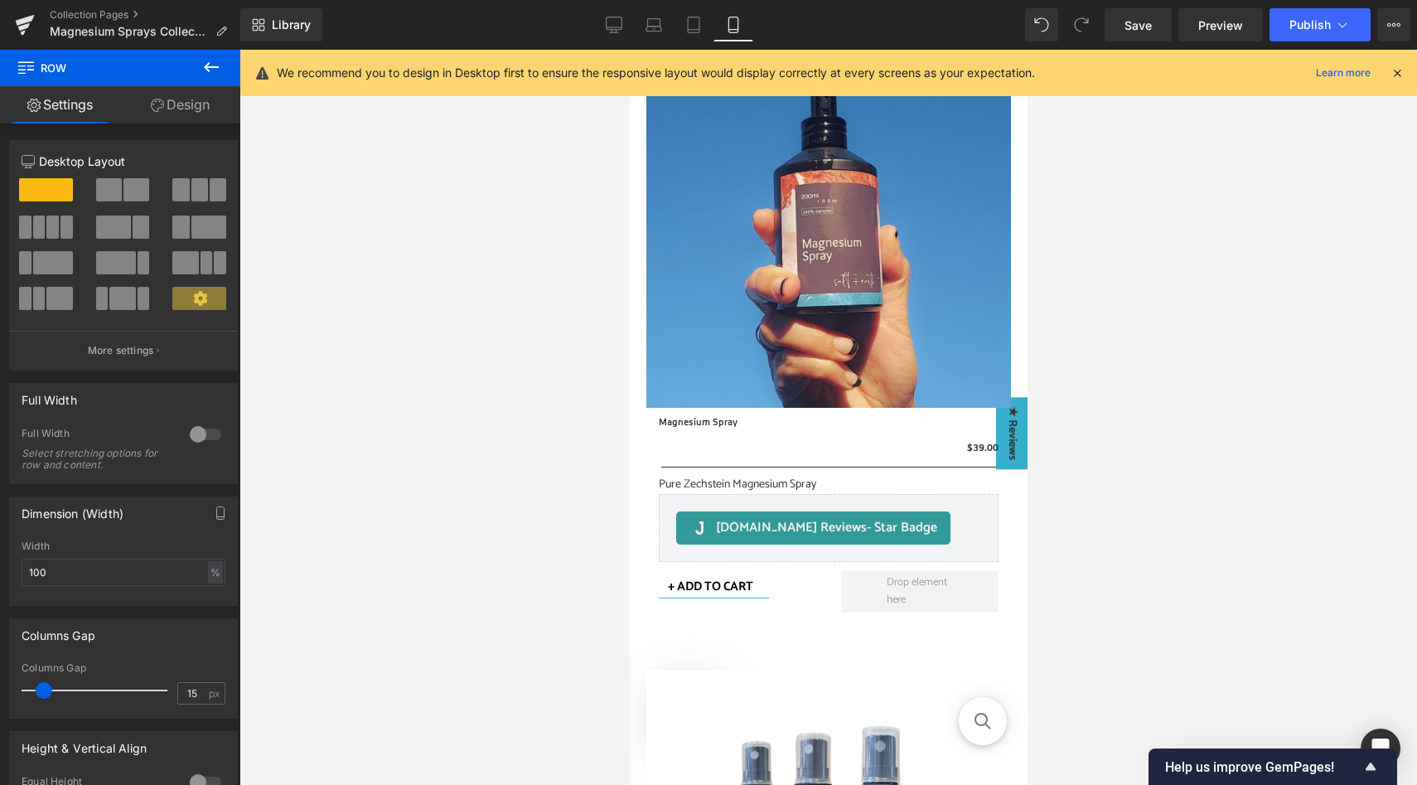
scroll to position [508, 0]
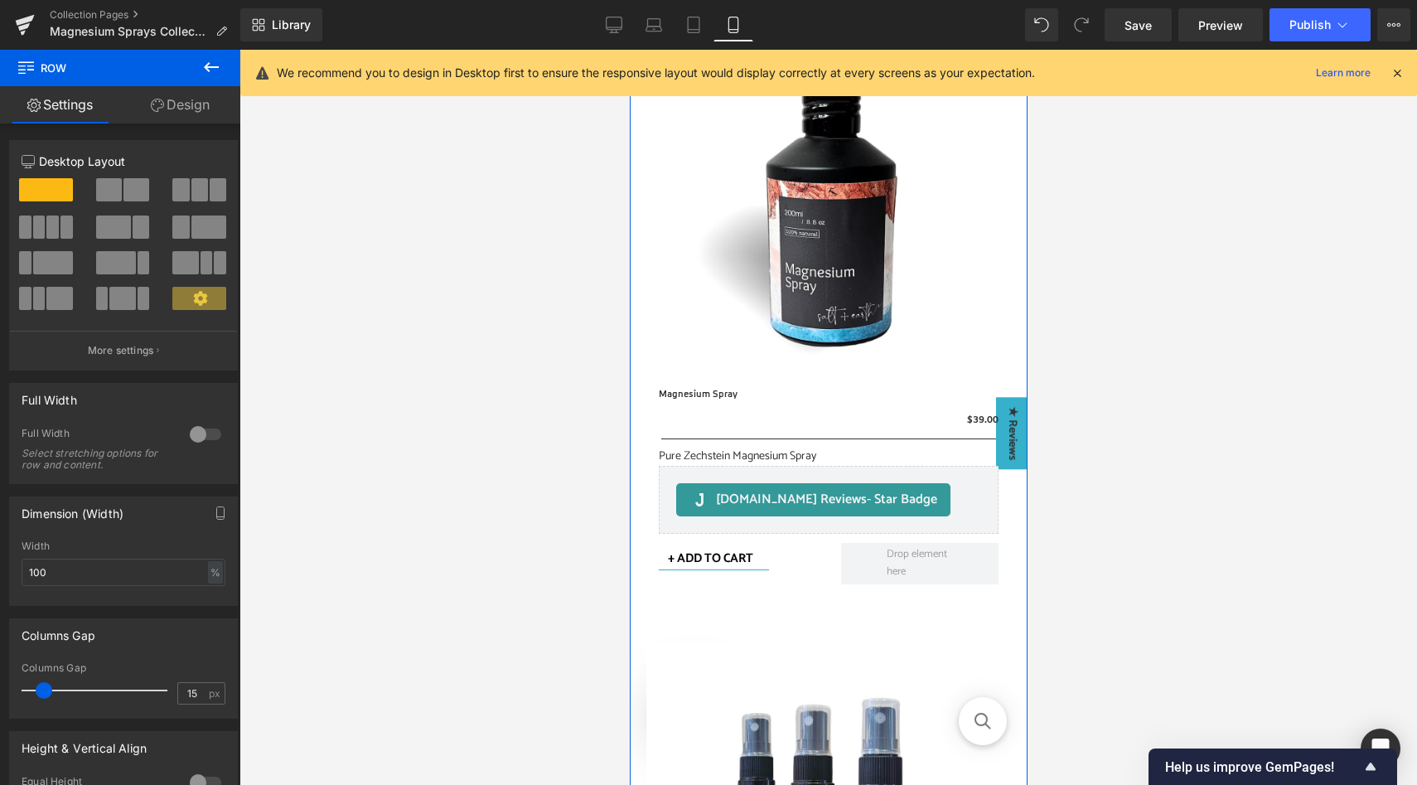
click at [218, 75] on icon at bounding box center [211, 67] width 20 height 20
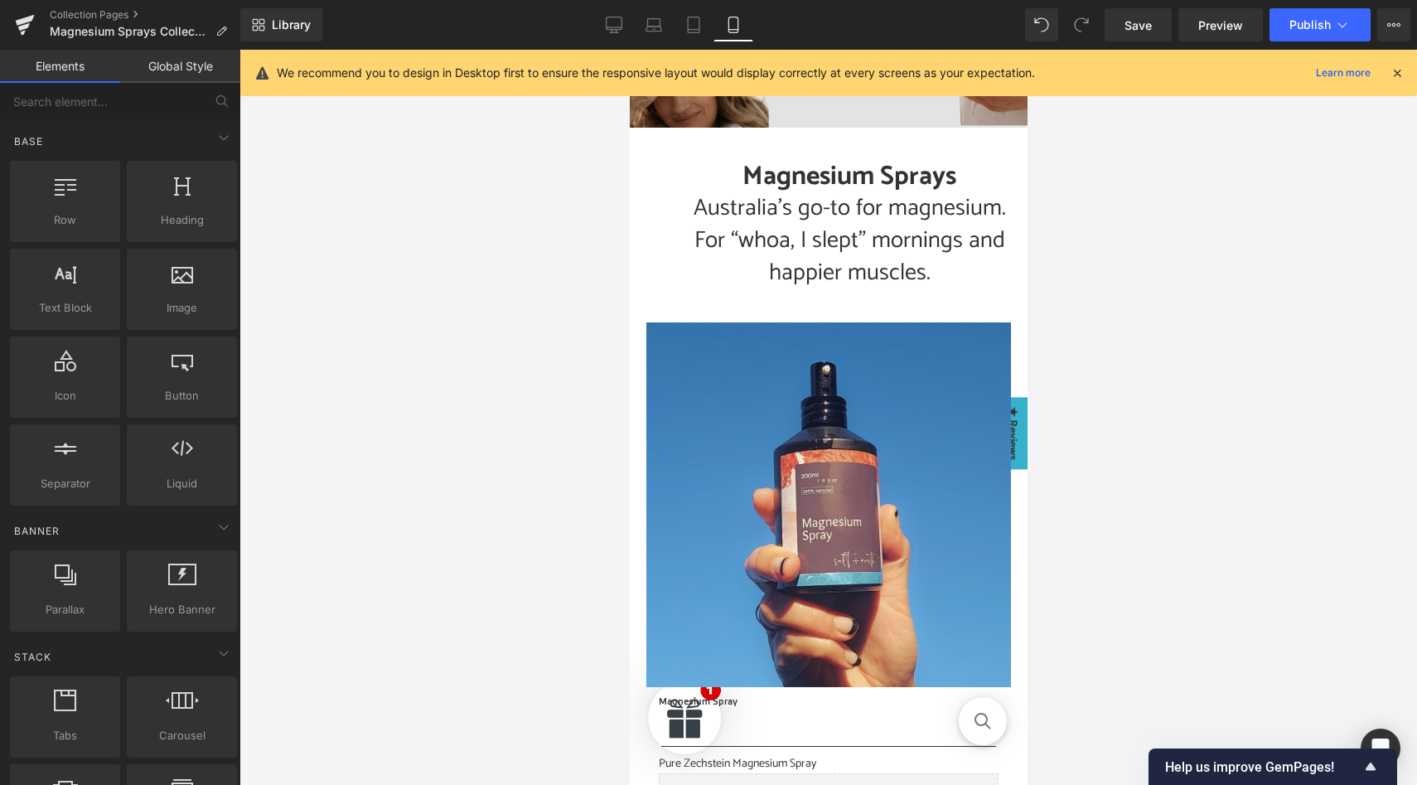
scroll to position [219, 0]
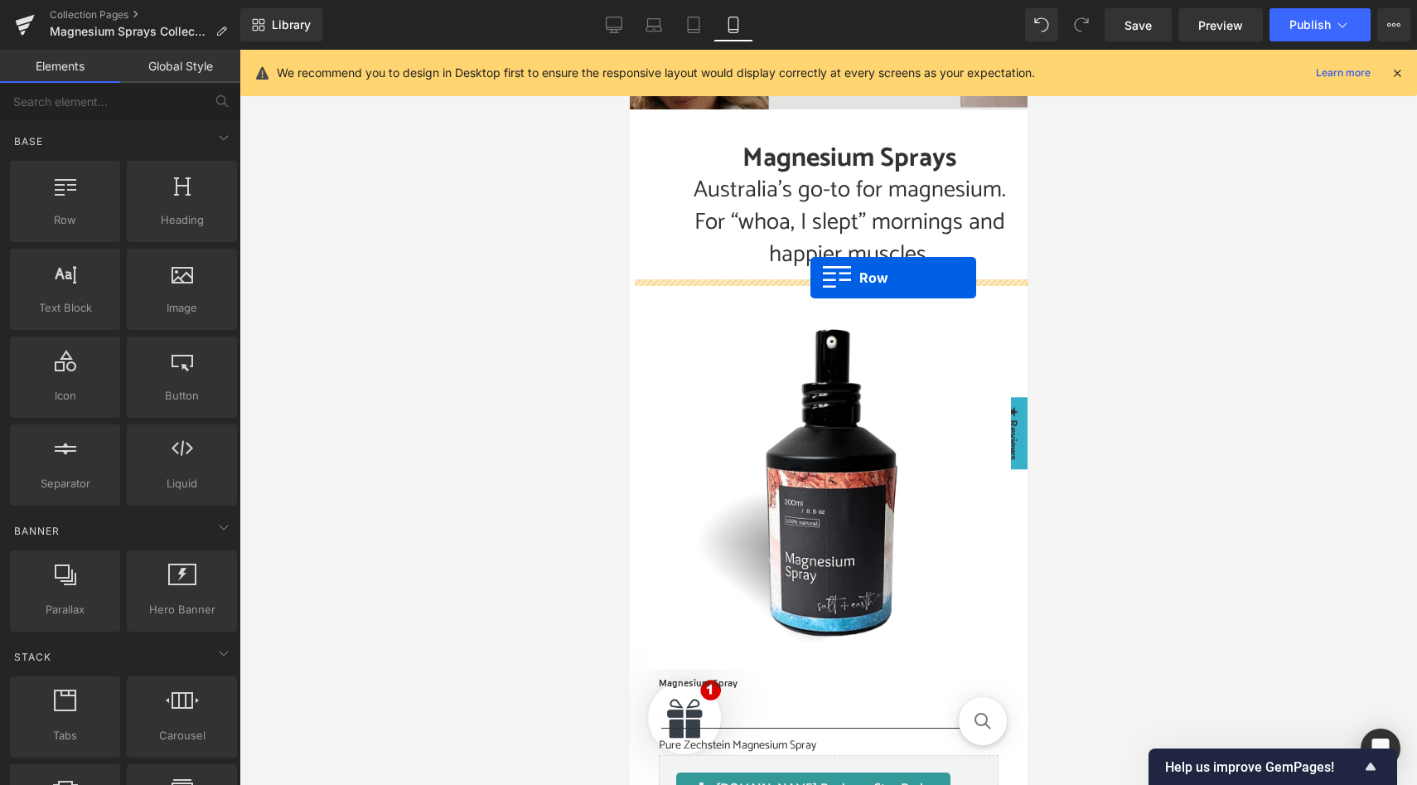
drag, startPoint x: 709, startPoint y: 259, endPoint x: 810, endPoint y: 278, distance: 101.9
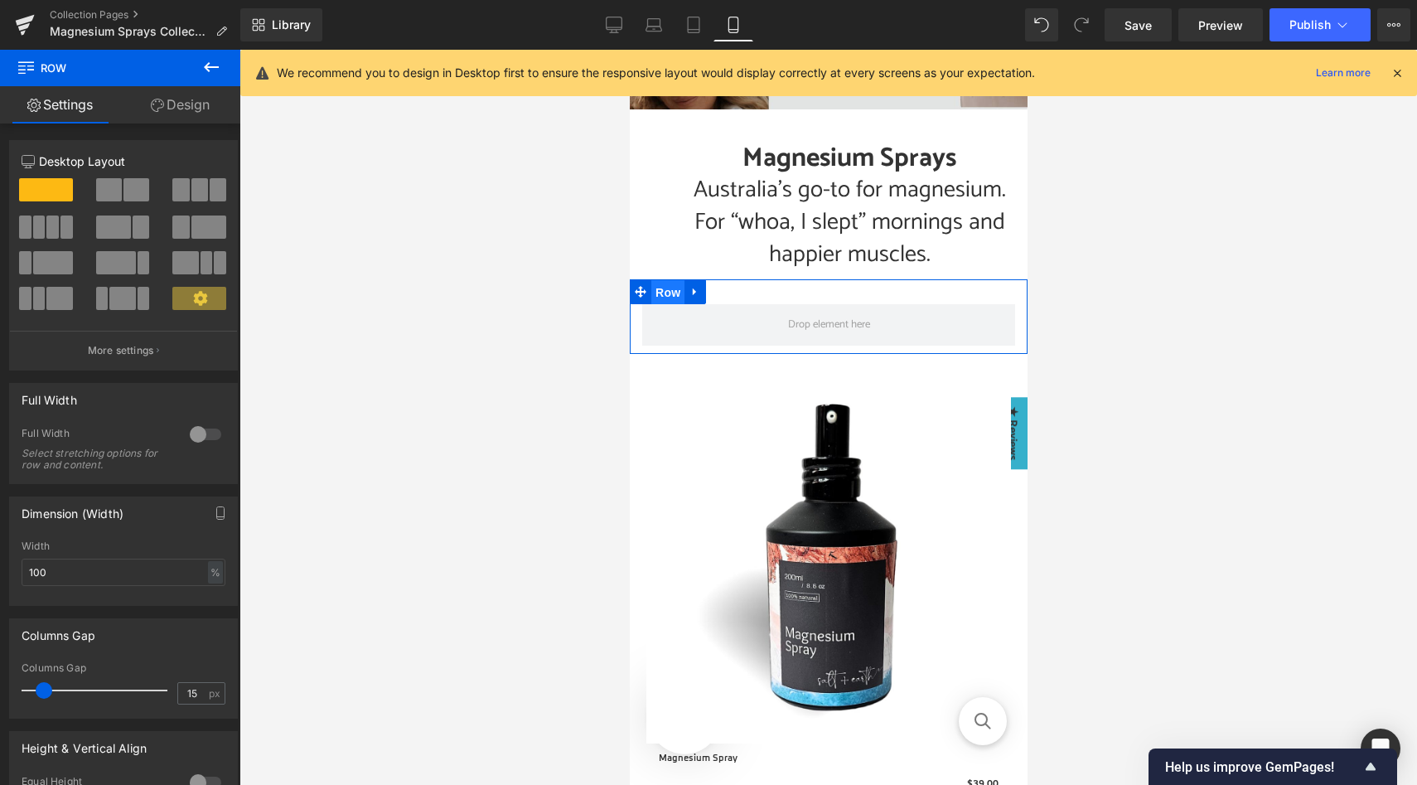
click at [668, 291] on span "Row" at bounding box center [667, 292] width 33 height 25
click at [189, 112] on link "Design" at bounding box center [180, 104] width 120 height 37
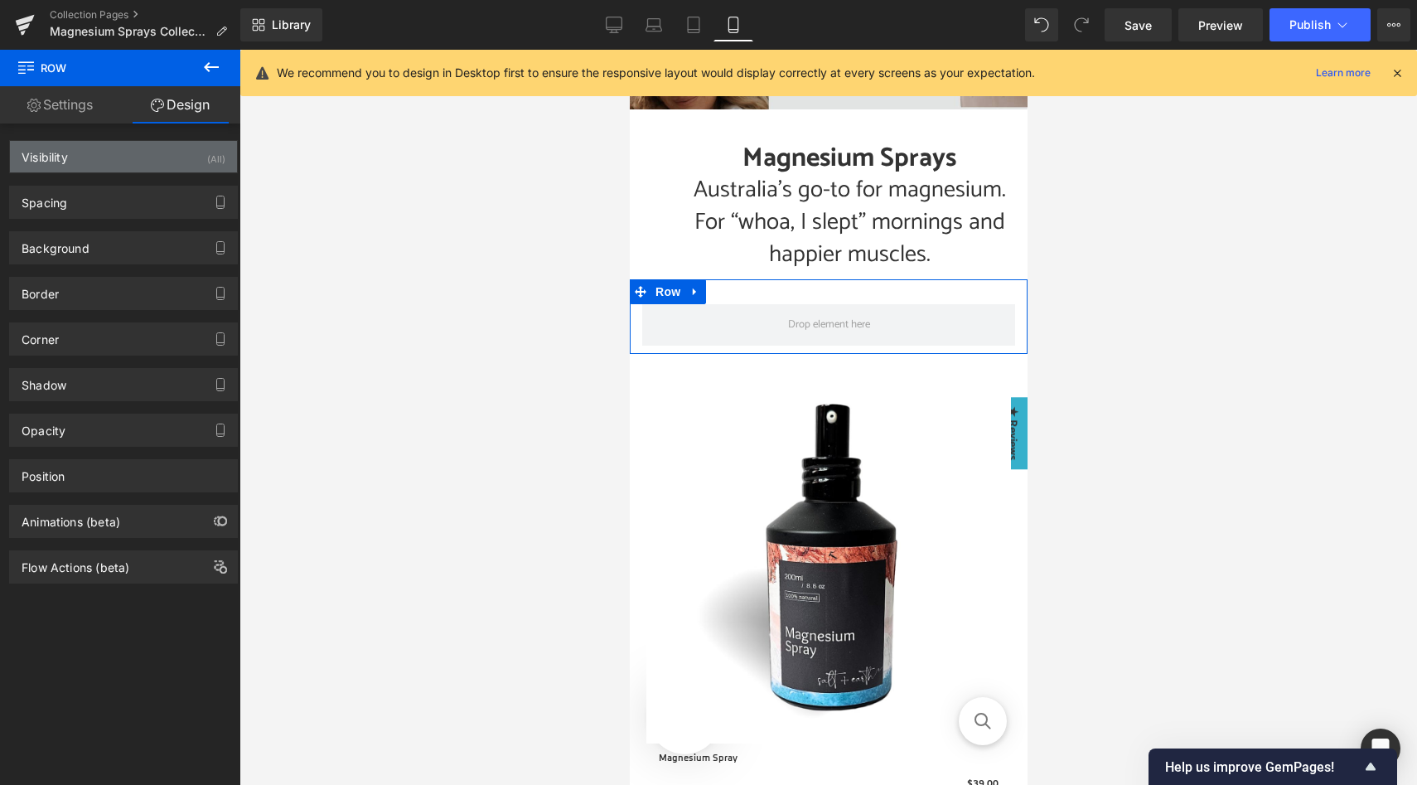
click at [143, 162] on div "Visibility (All)" at bounding box center [123, 156] width 227 height 31
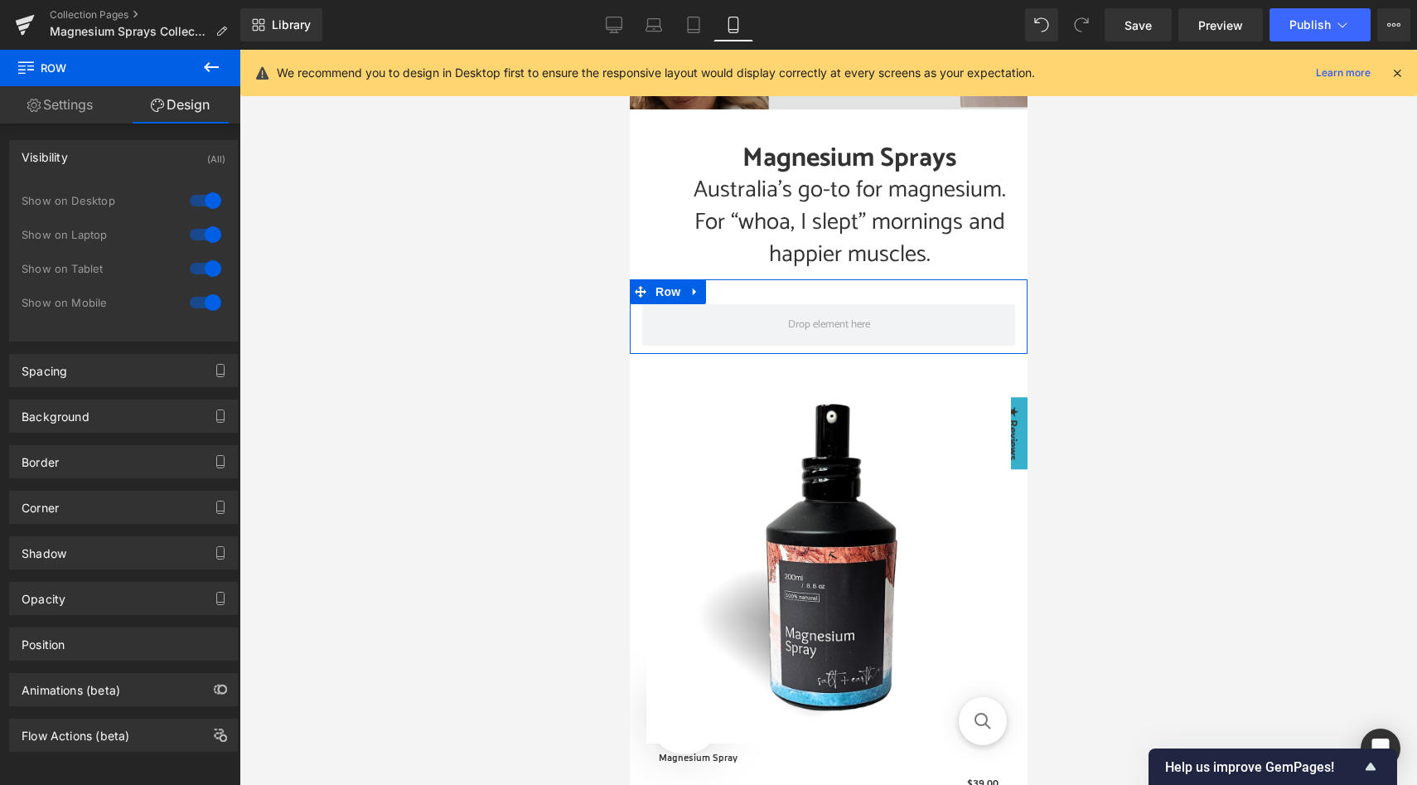
click at [186, 201] on div at bounding box center [206, 200] width 40 height 27
click at [187, 239] on div at bounding box center [206, 234] width 40 height 27
click at [191, 271] on div at bounding box center [206, 268] width 40 height 27
click at [217, 67] on icon at bounding box center [211, 67] width 15 height 10
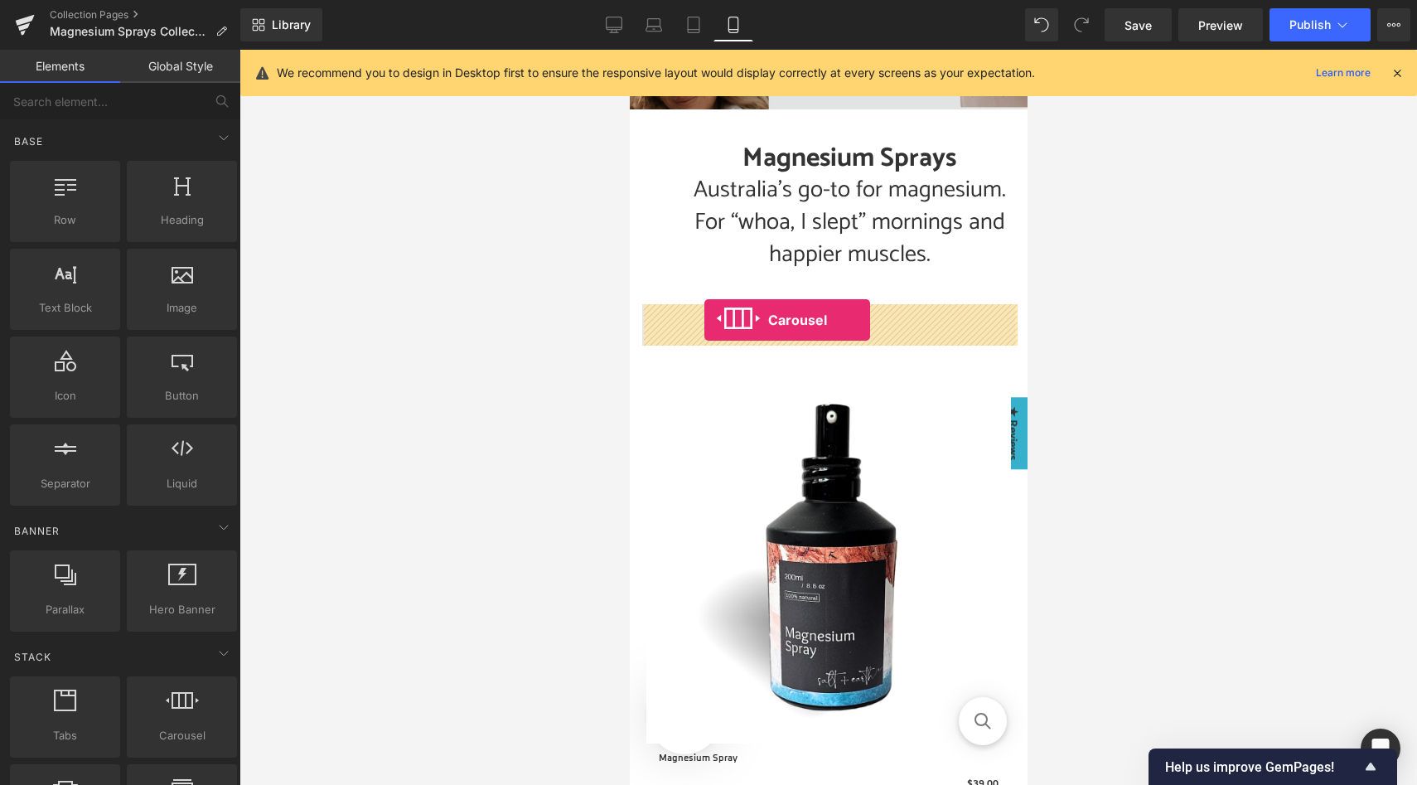
drag, startPoint x: 800, startPoint y: 754, endPoint x: 704, endPoint y: 320, distance: 444.7
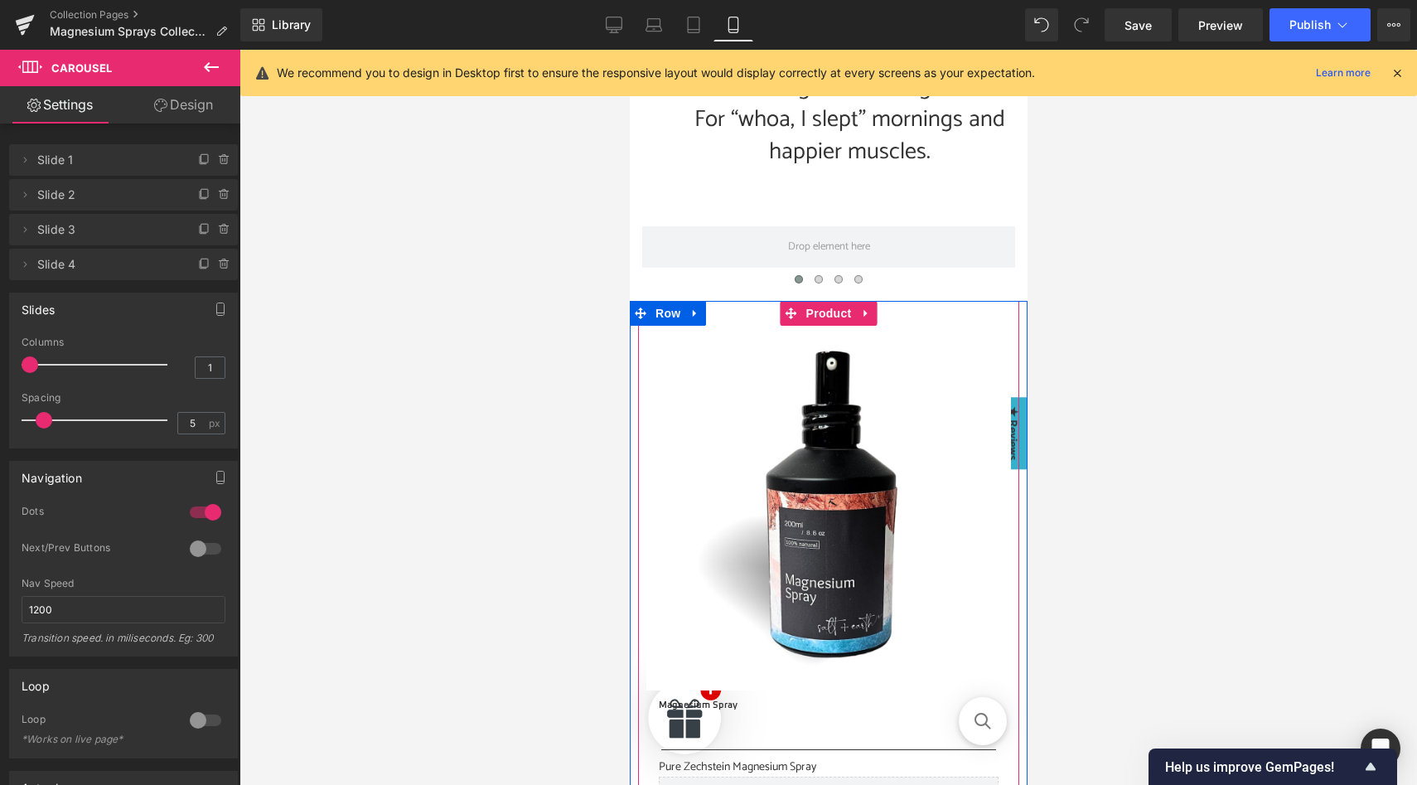
scroll to position [321, 0]
click at [696, 314] on icon at bounding box center [695, 314] width 12 height 12
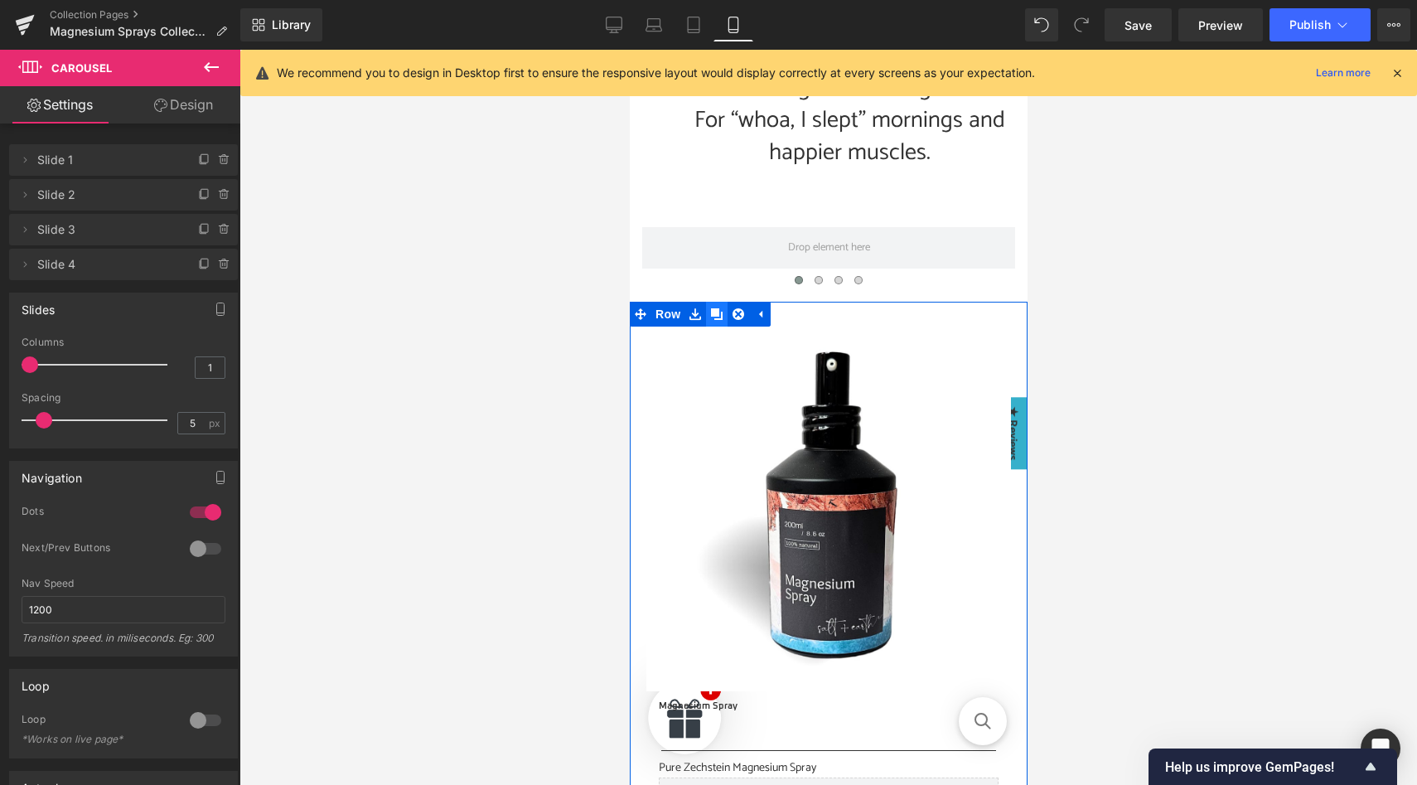
click at [716, 316] on icon at bounding box center [716, 314] width 12 height 12
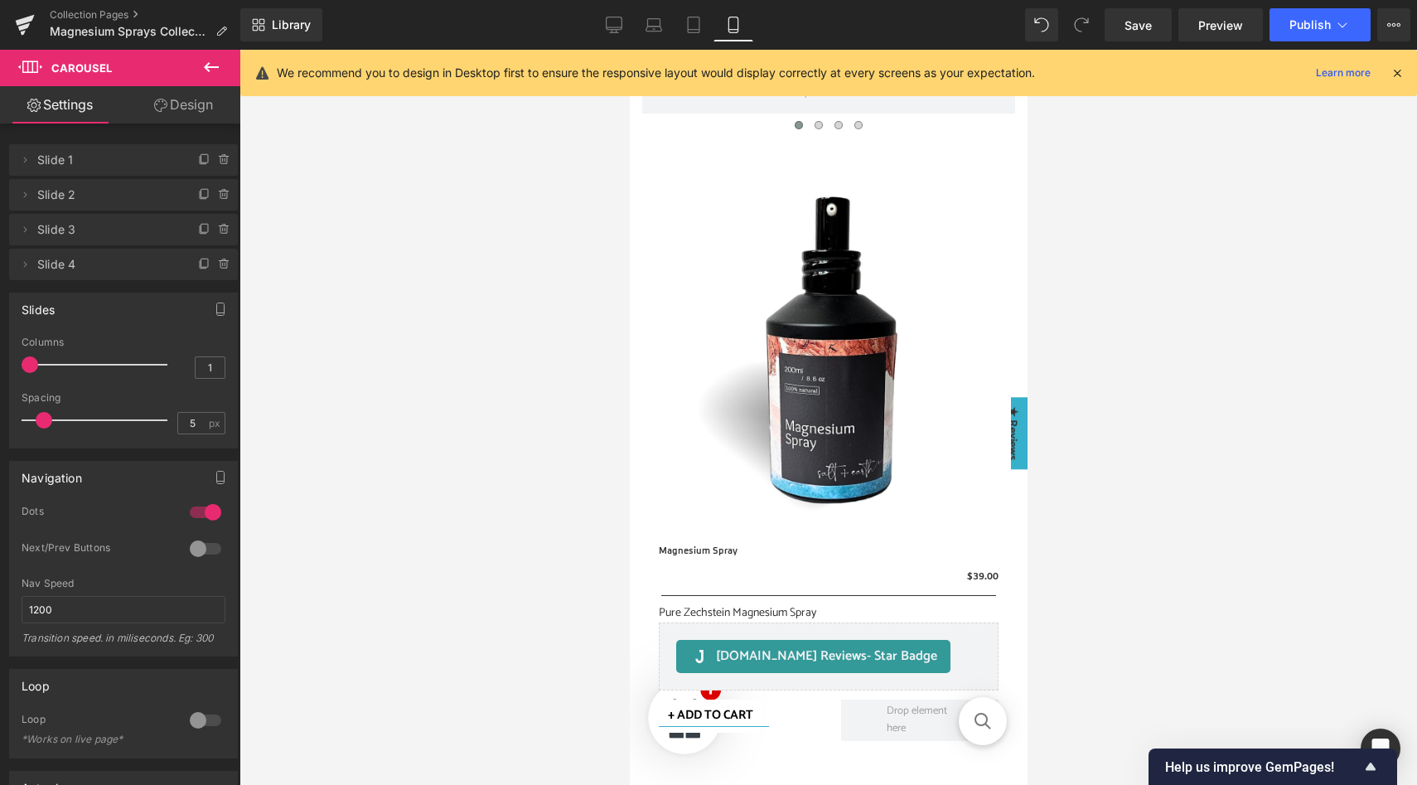
scroll to position [474, 0]
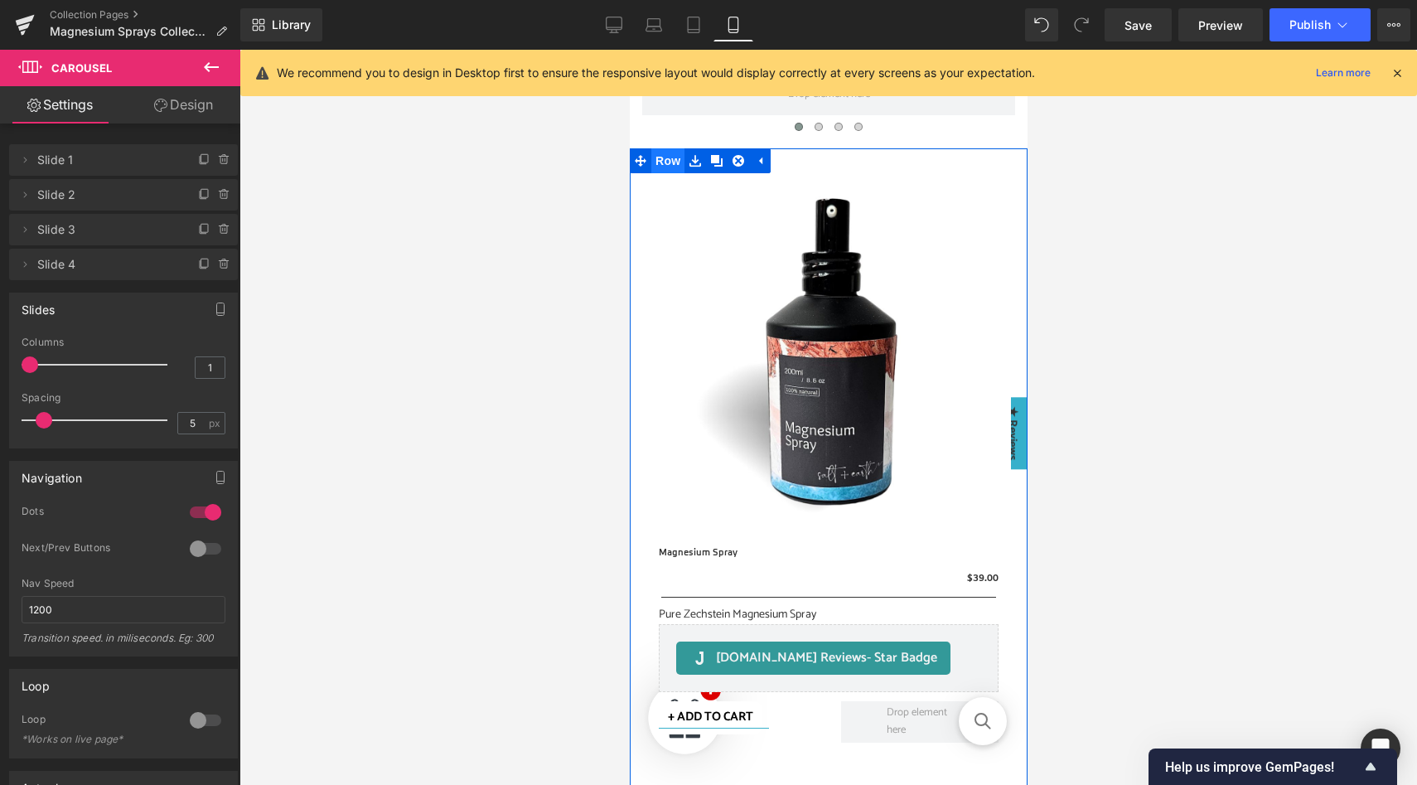
click at [665, 160] on span "Row" at bounding box center [667, 160] width 33 height 25
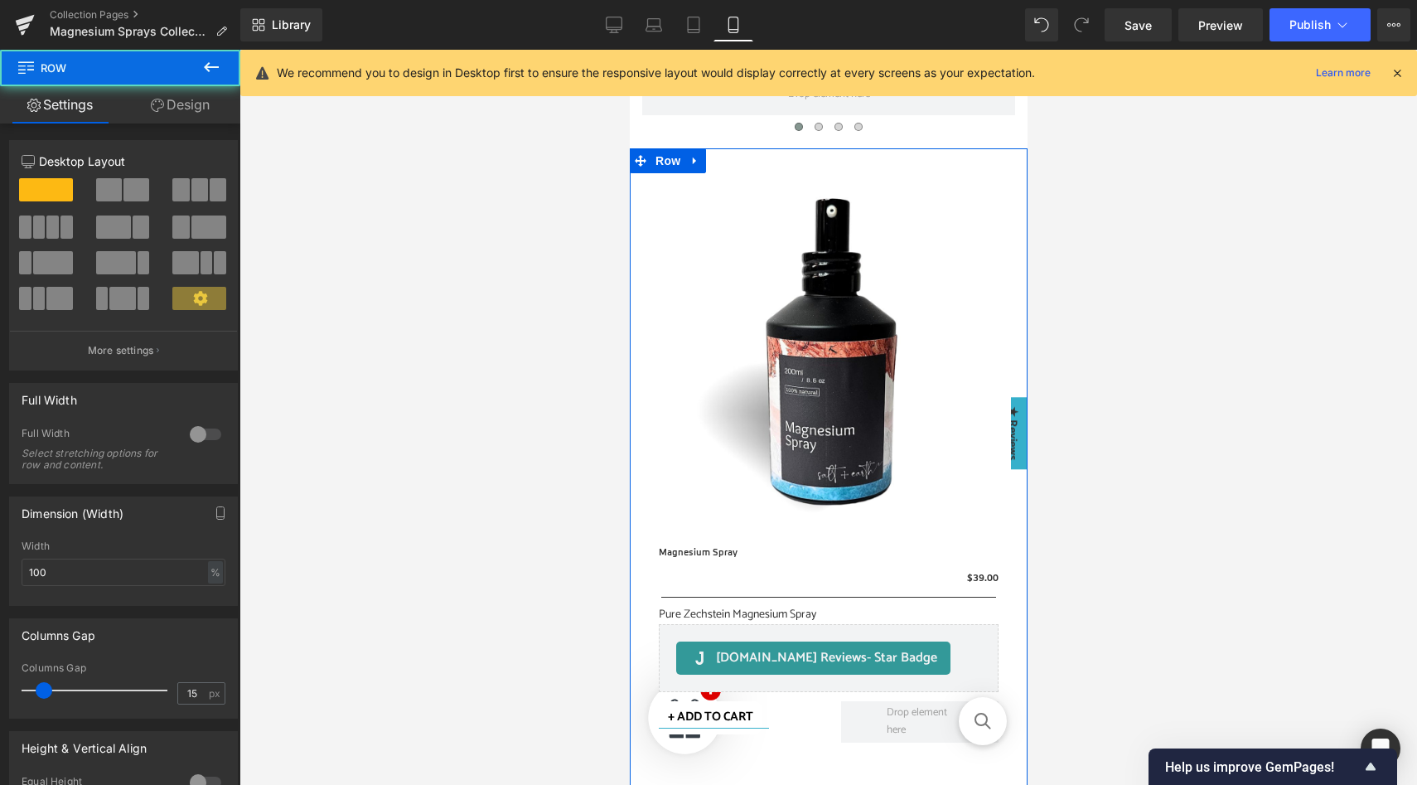
click at [180, 108] on link "Design" at bounding box center [180, 104] width 120 height 37
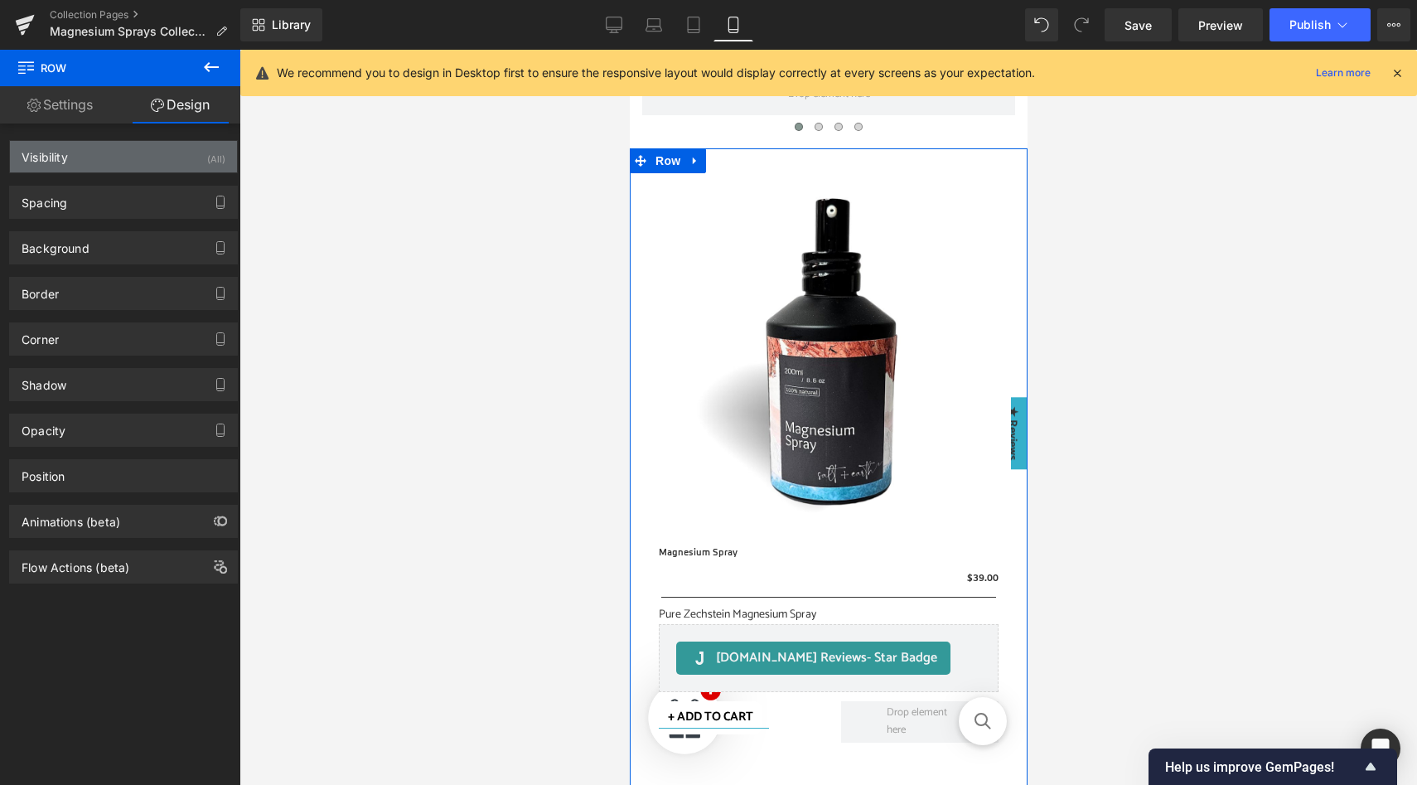
click at [183, 168] on div "Visibility (All)" at bounding box center [123, 156] width 227 height 31
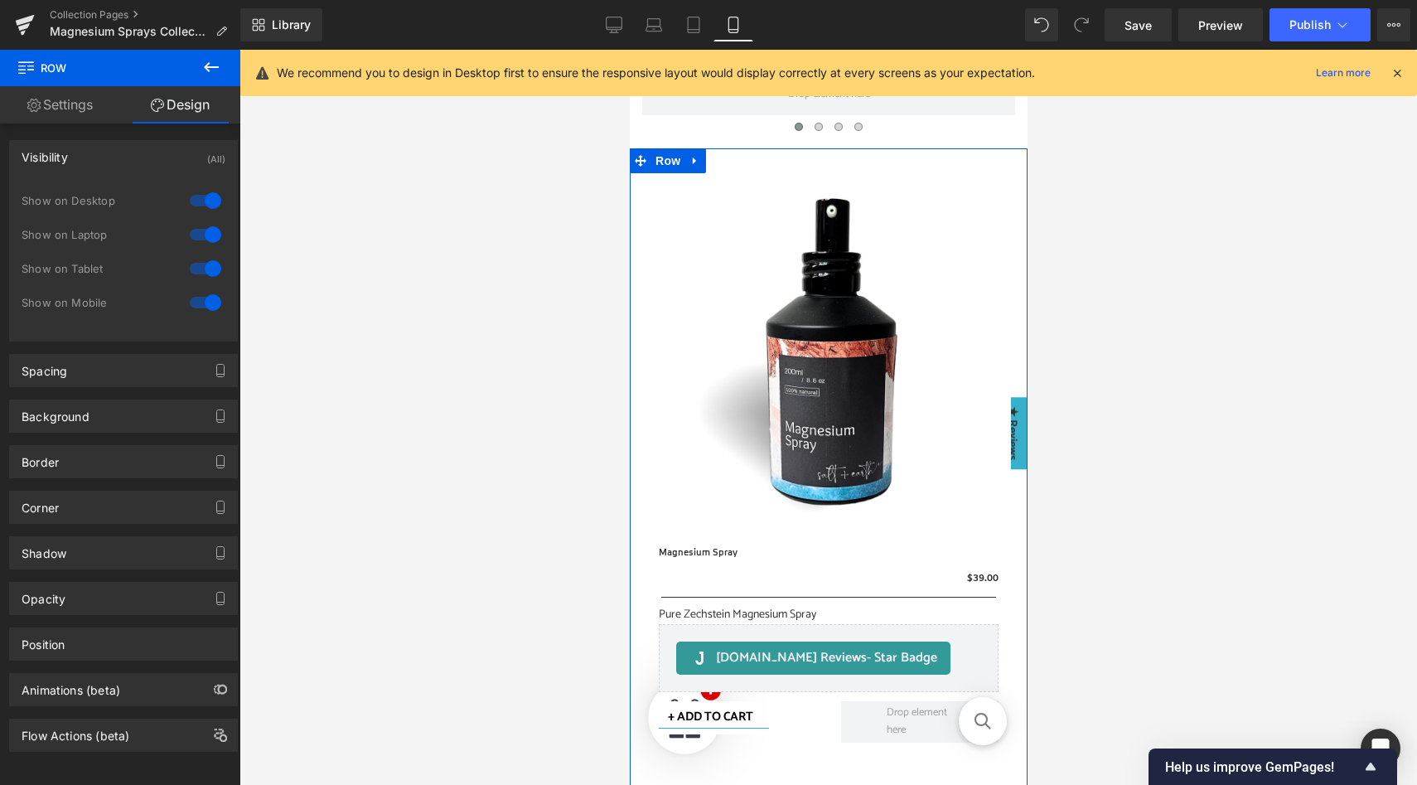
click at [200, 302] on div at bounding box center [206, 302] width 40 height 27
click at [659, 161] on span "Row" at bounding box center [667, 161] width 33 height 25
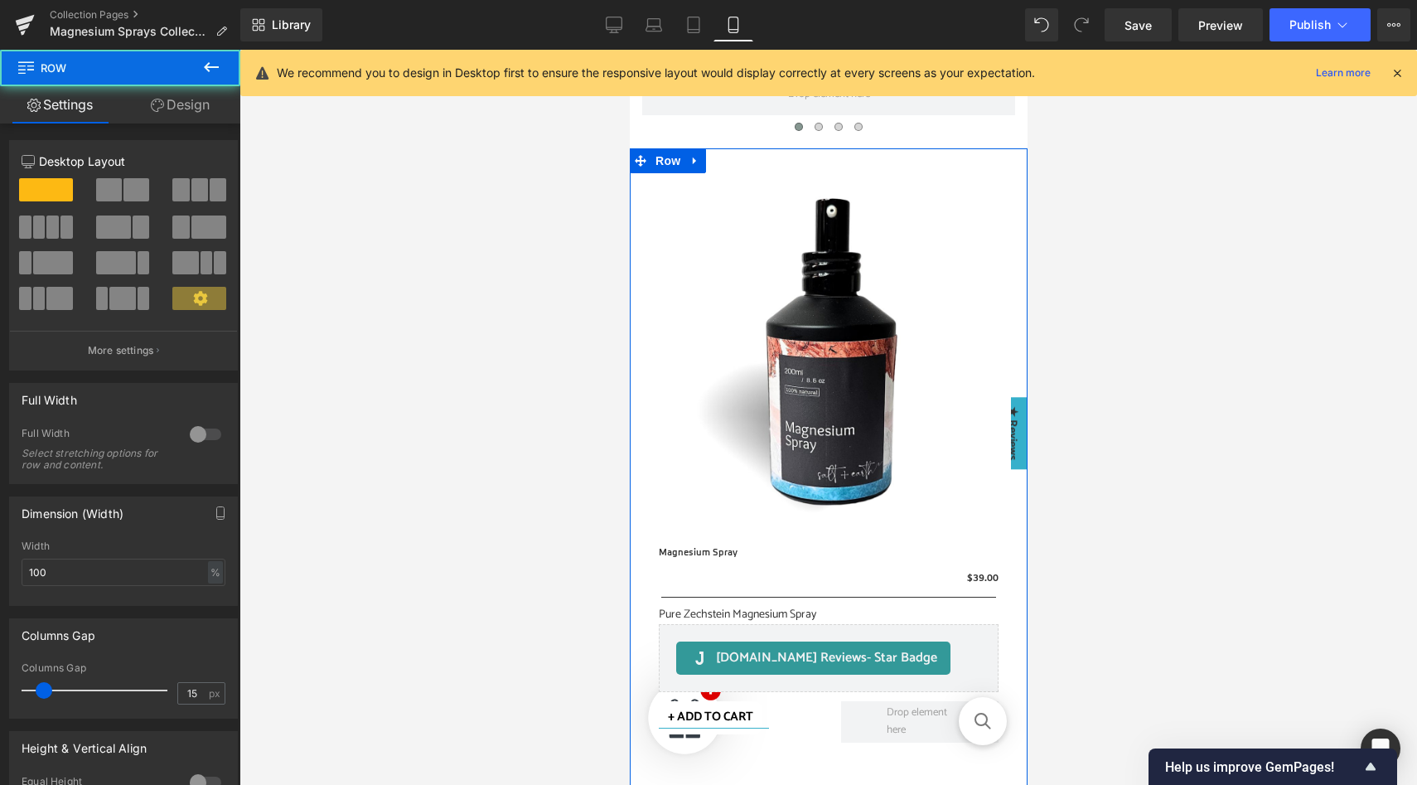
click at [196, 105] on link "Design" at bounding box center [180, 104] width 120 height 37
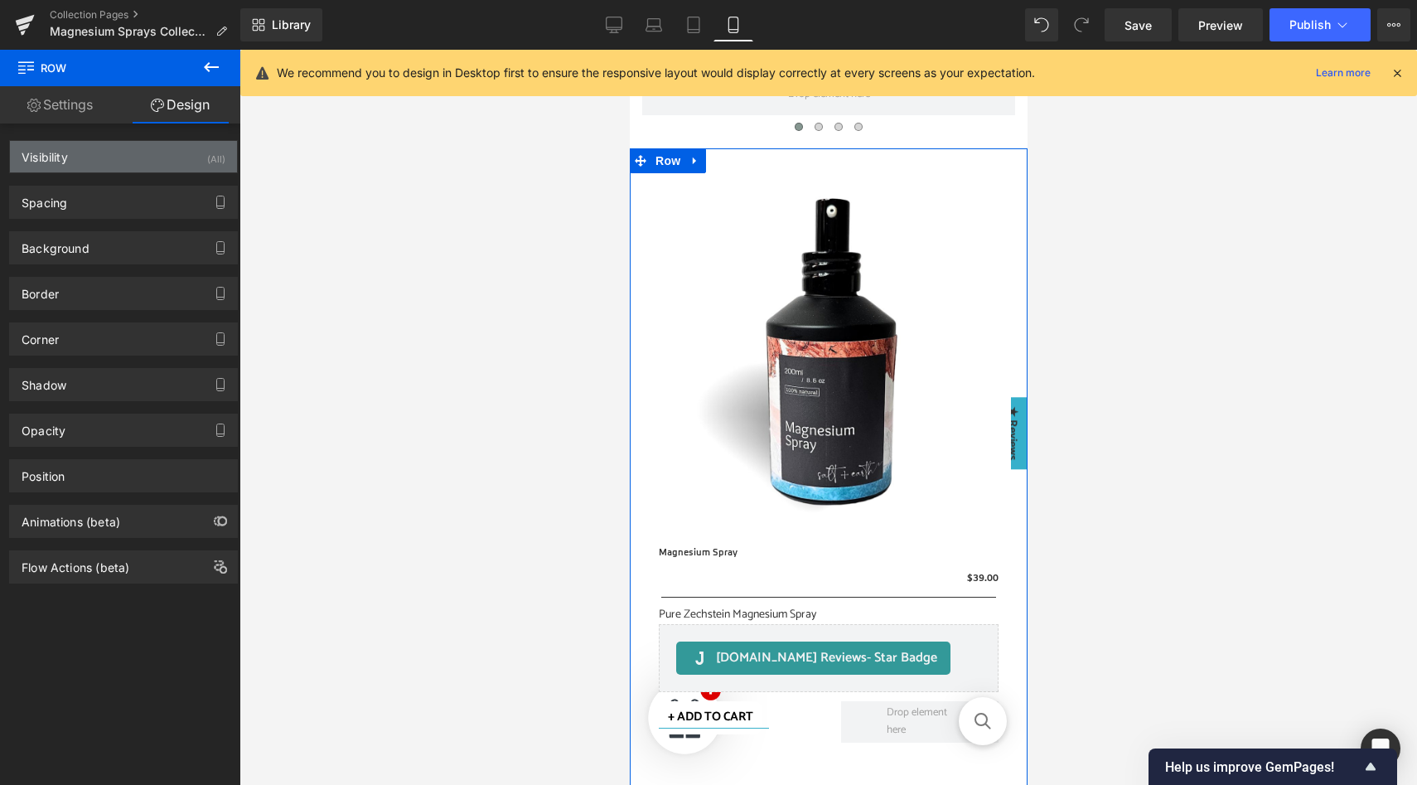
click at [201, 165] on div "Visibility (All)" at bounding box center [123, 156] width 227 height 31
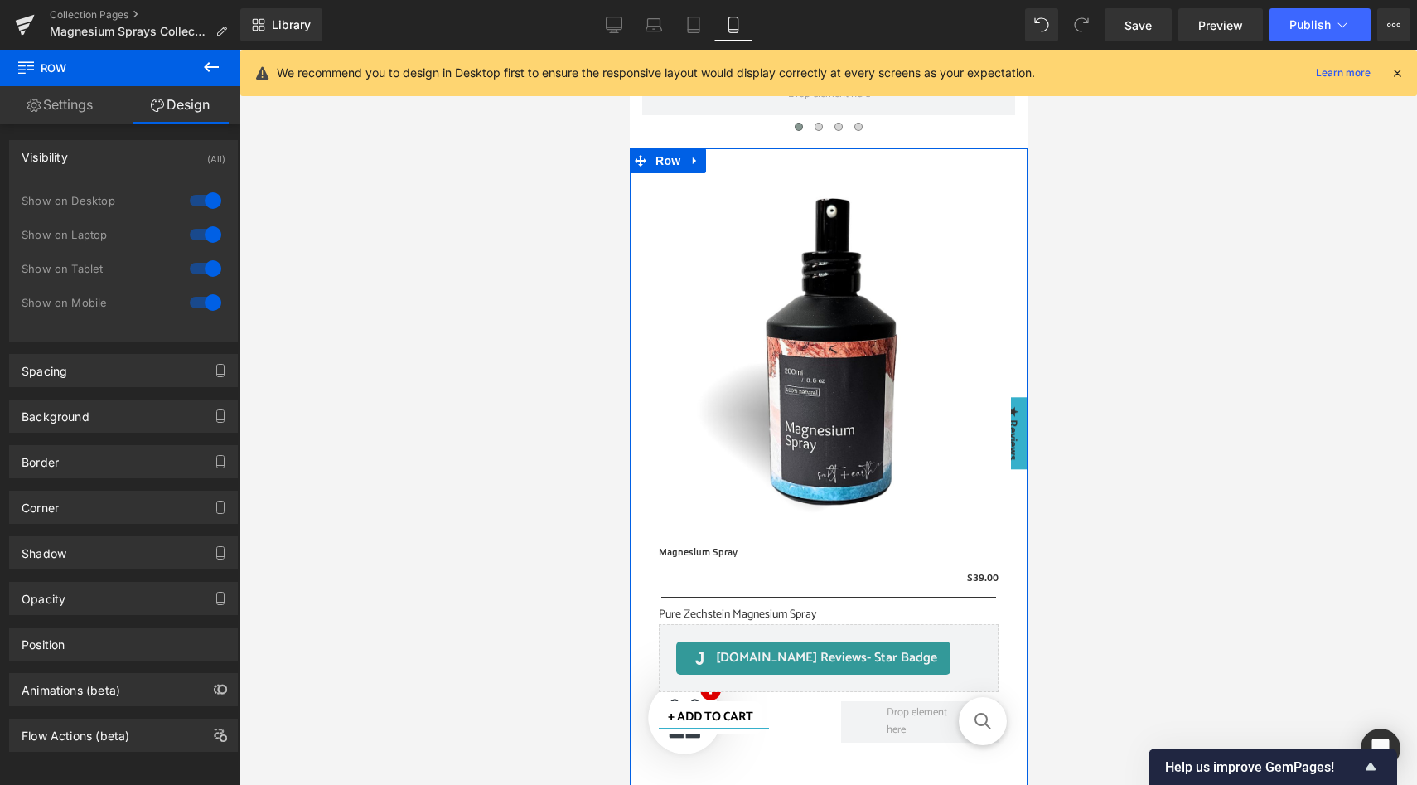
click at [204, 211] on div at bounding box center [206, 200] width 40 height 27
click at [205, 236] on div at bounding box center [206, 234] width 40 height 27
click at [205, 265] on div at bounding box center [206, 268] width 40 height 27
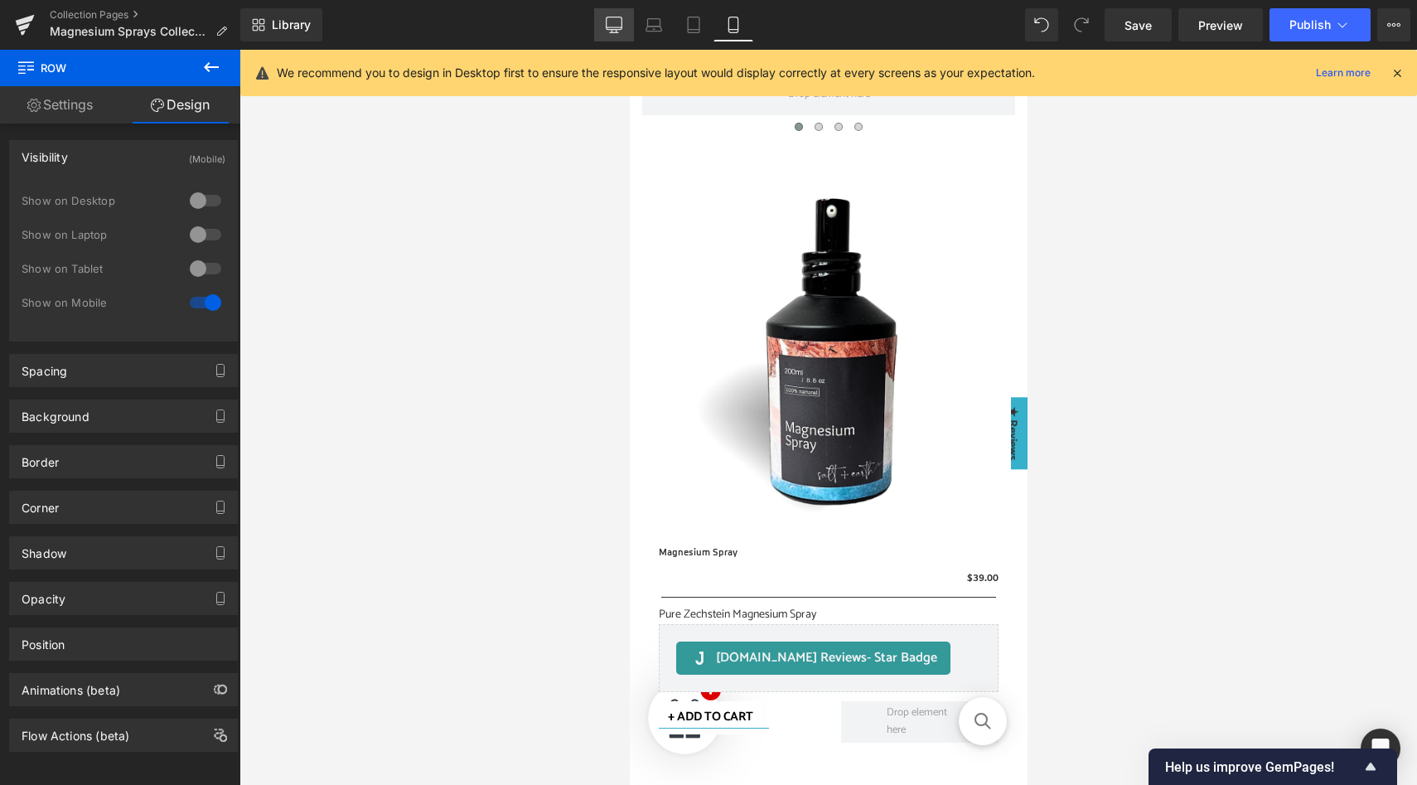
click at [619, 20] on icon at bounding box center [614, 25] width 17 height 17
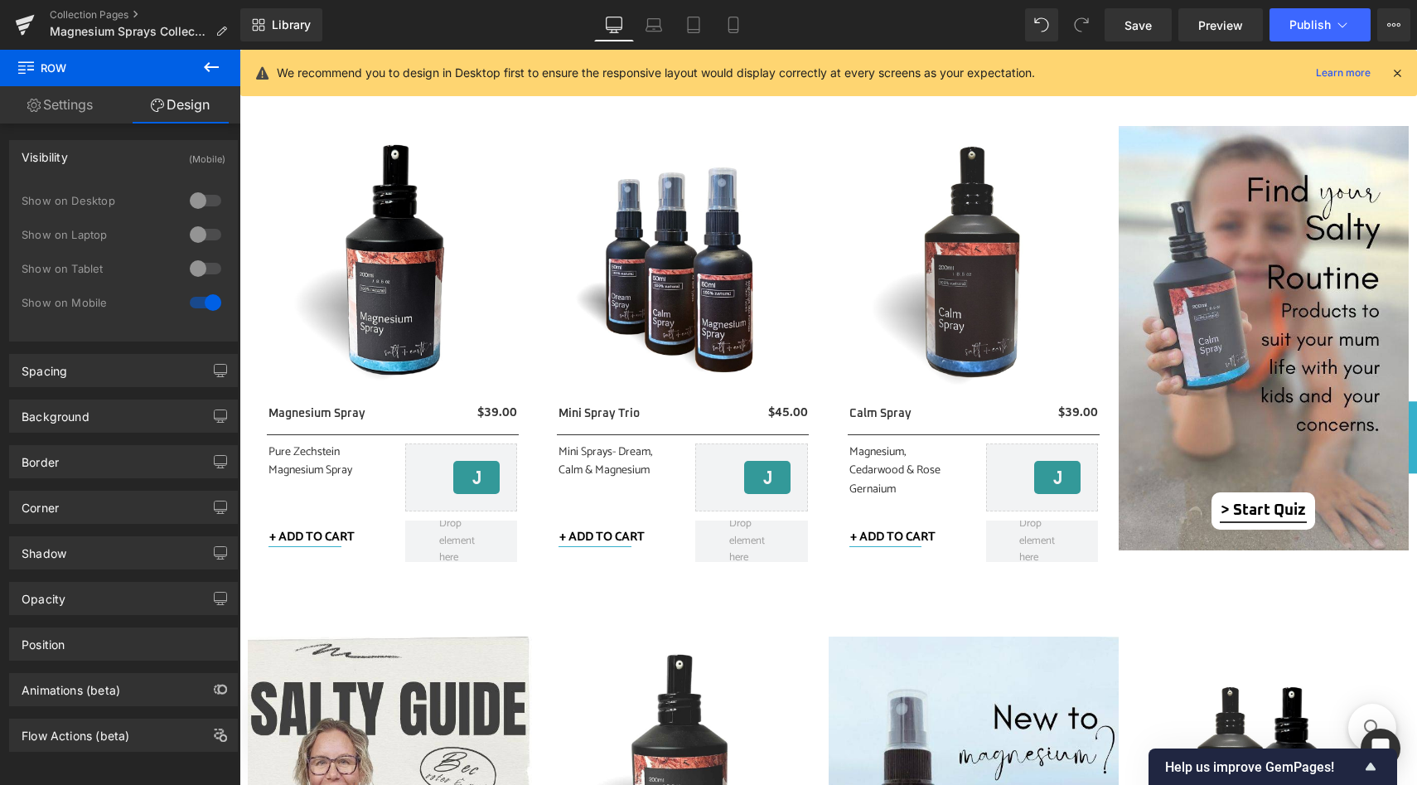
scroll to position [0, 0]
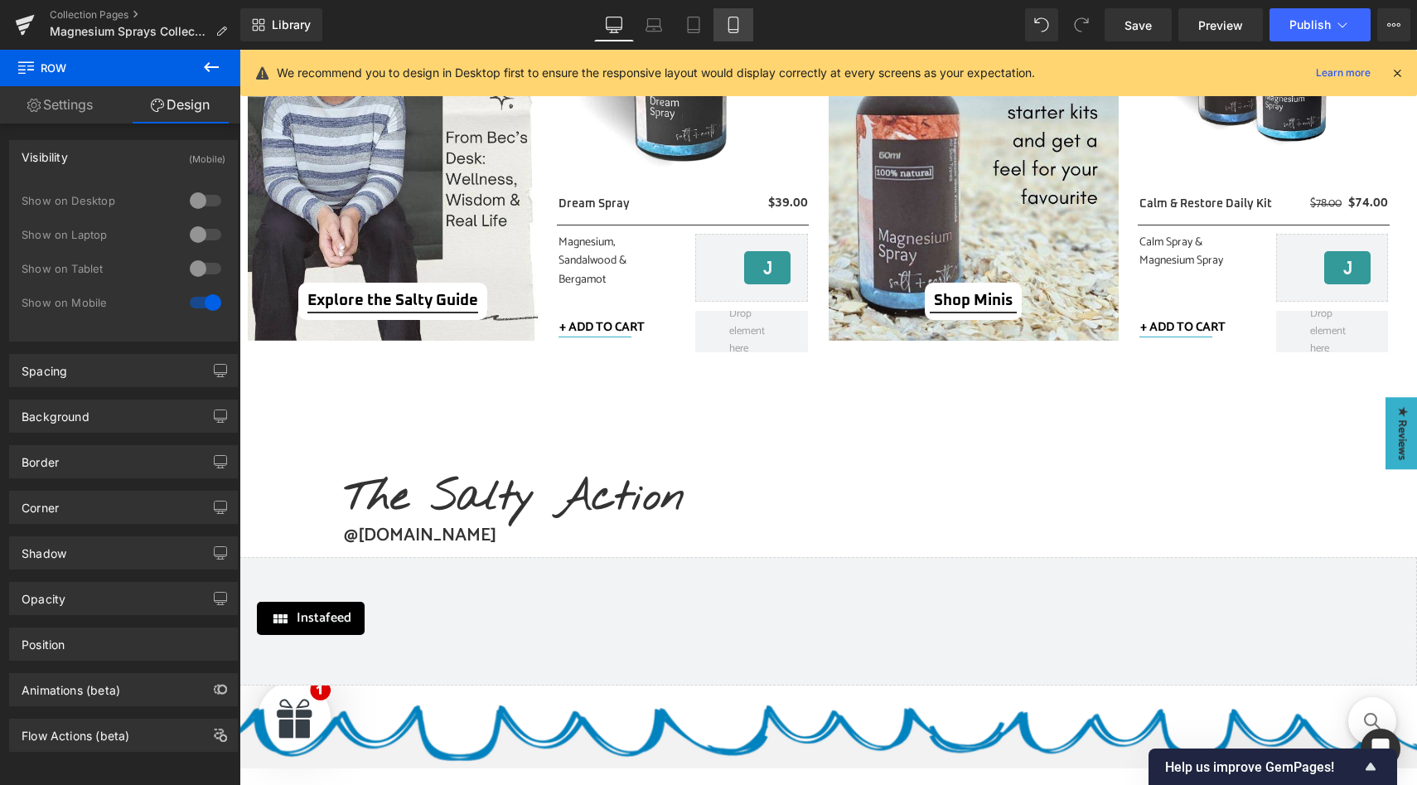
click at [738, 30] on icon at bounding box center [732, 30] width 9 height 0
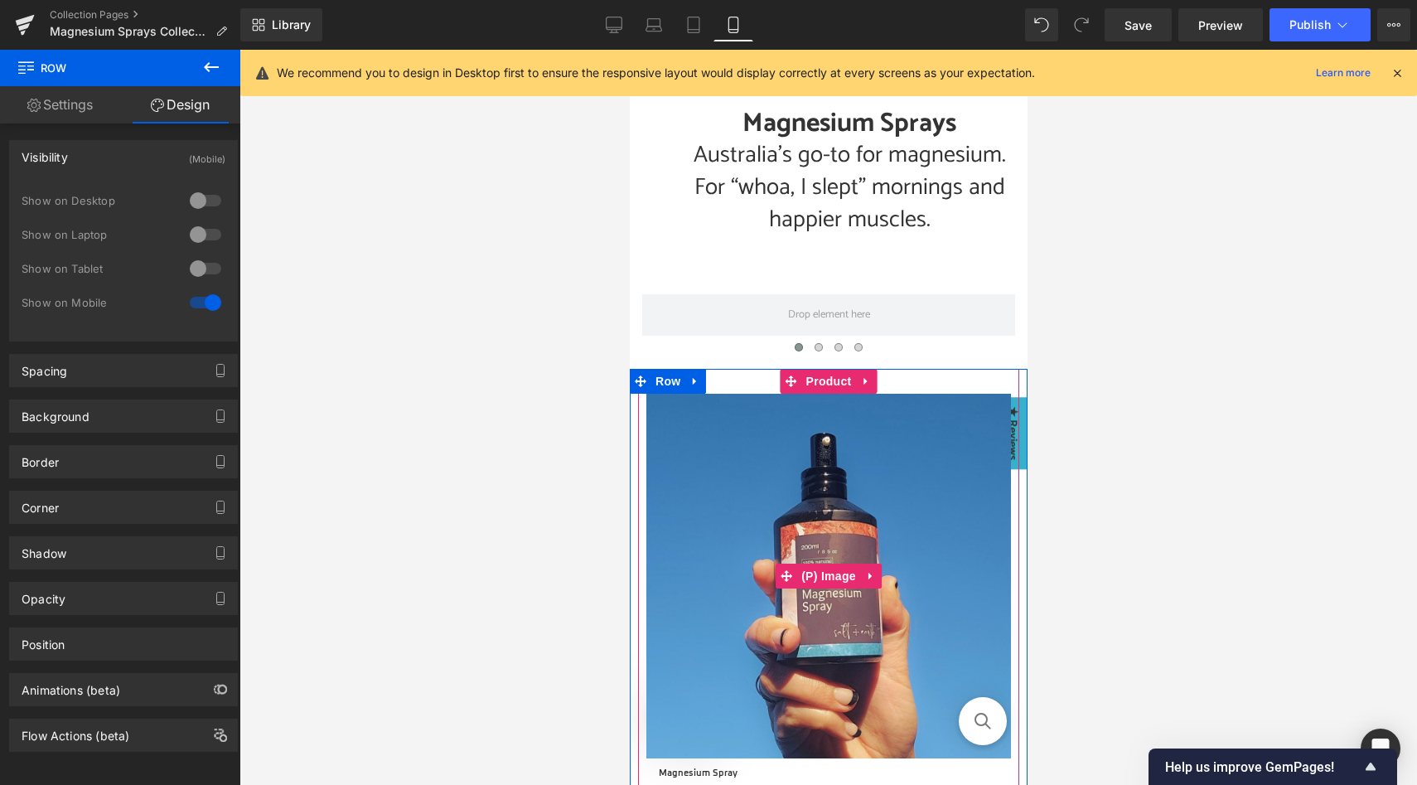
scroll to position [230, 0]
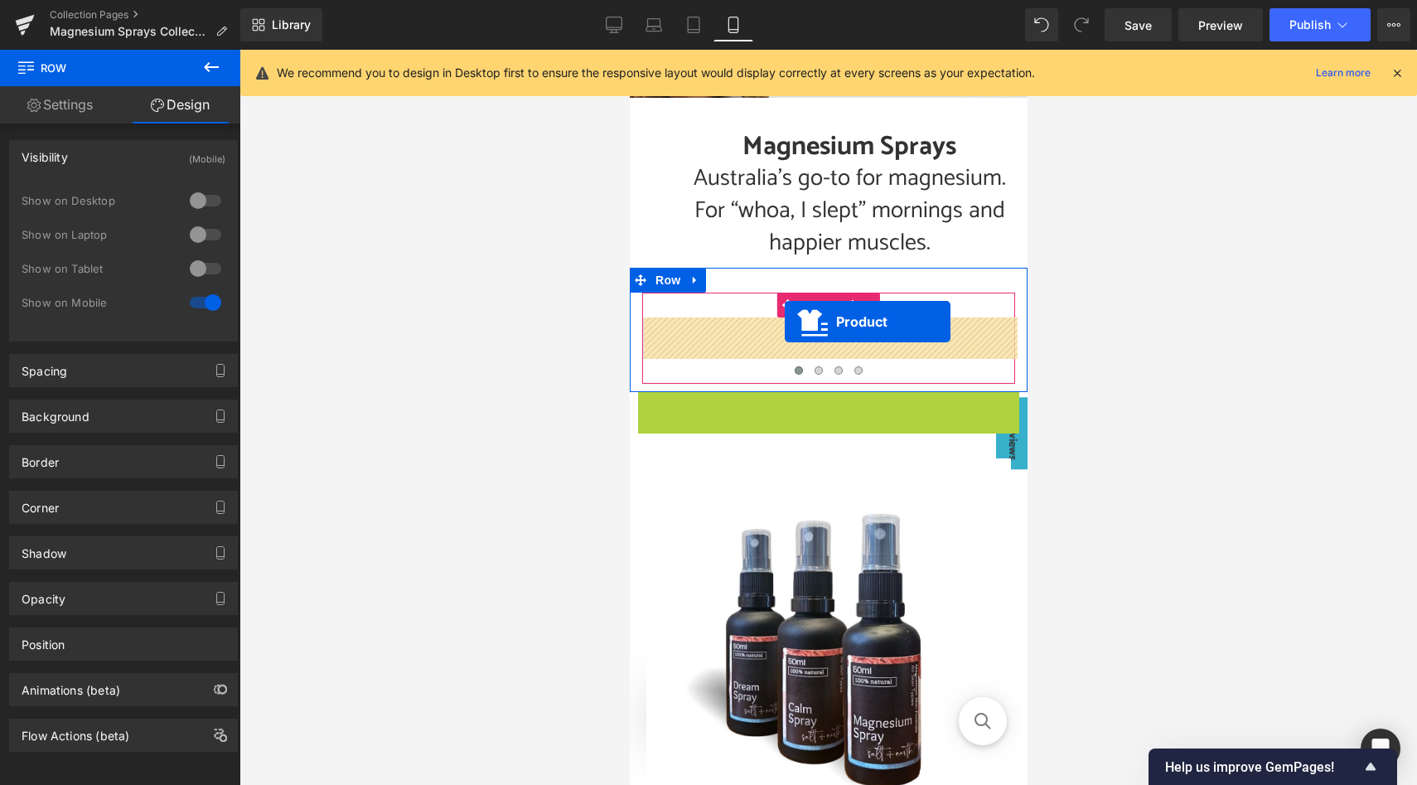
drag, startPoint x: 787, startPoint y: 408, endPoint x: 785, endPoint y: 322, distance: 86.2
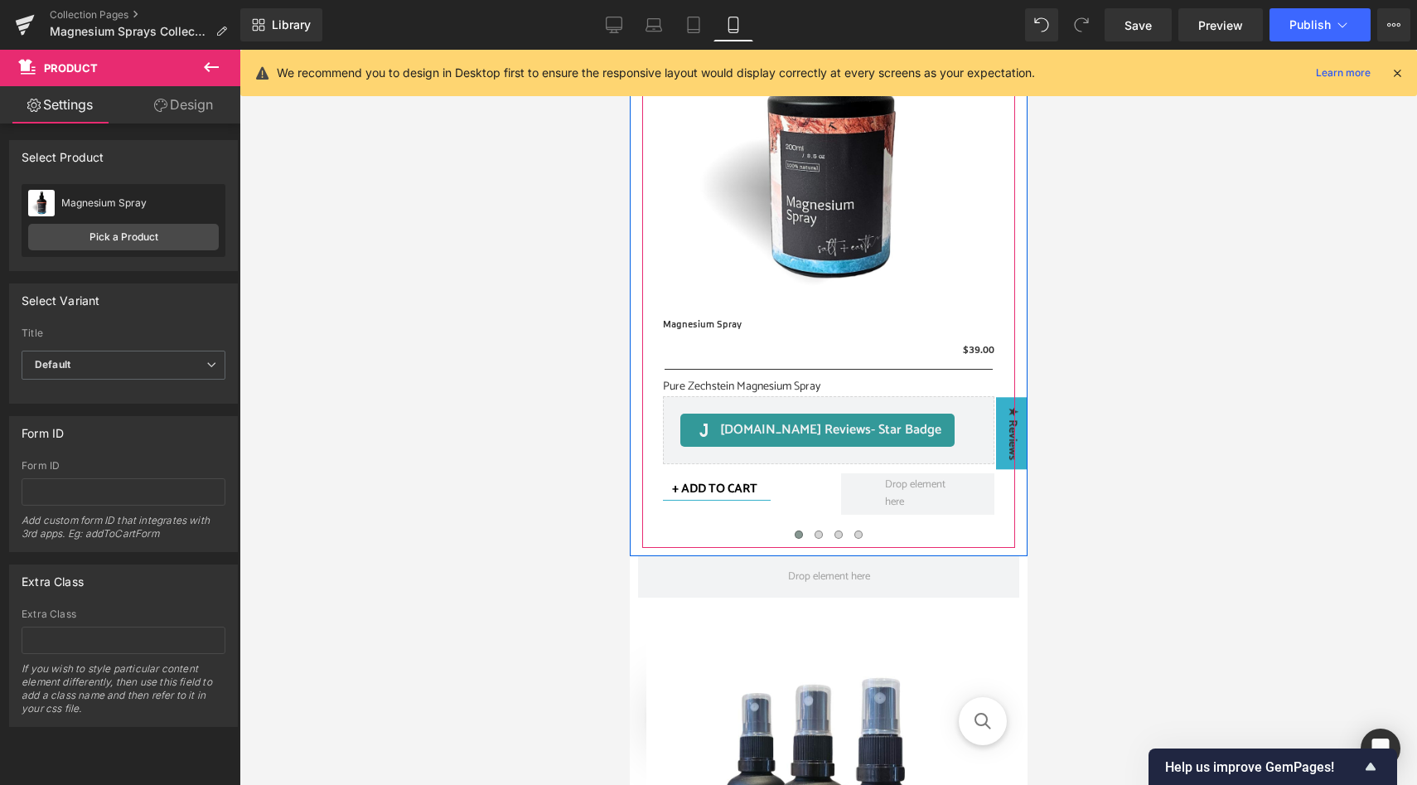
scroll to position [628, 0]
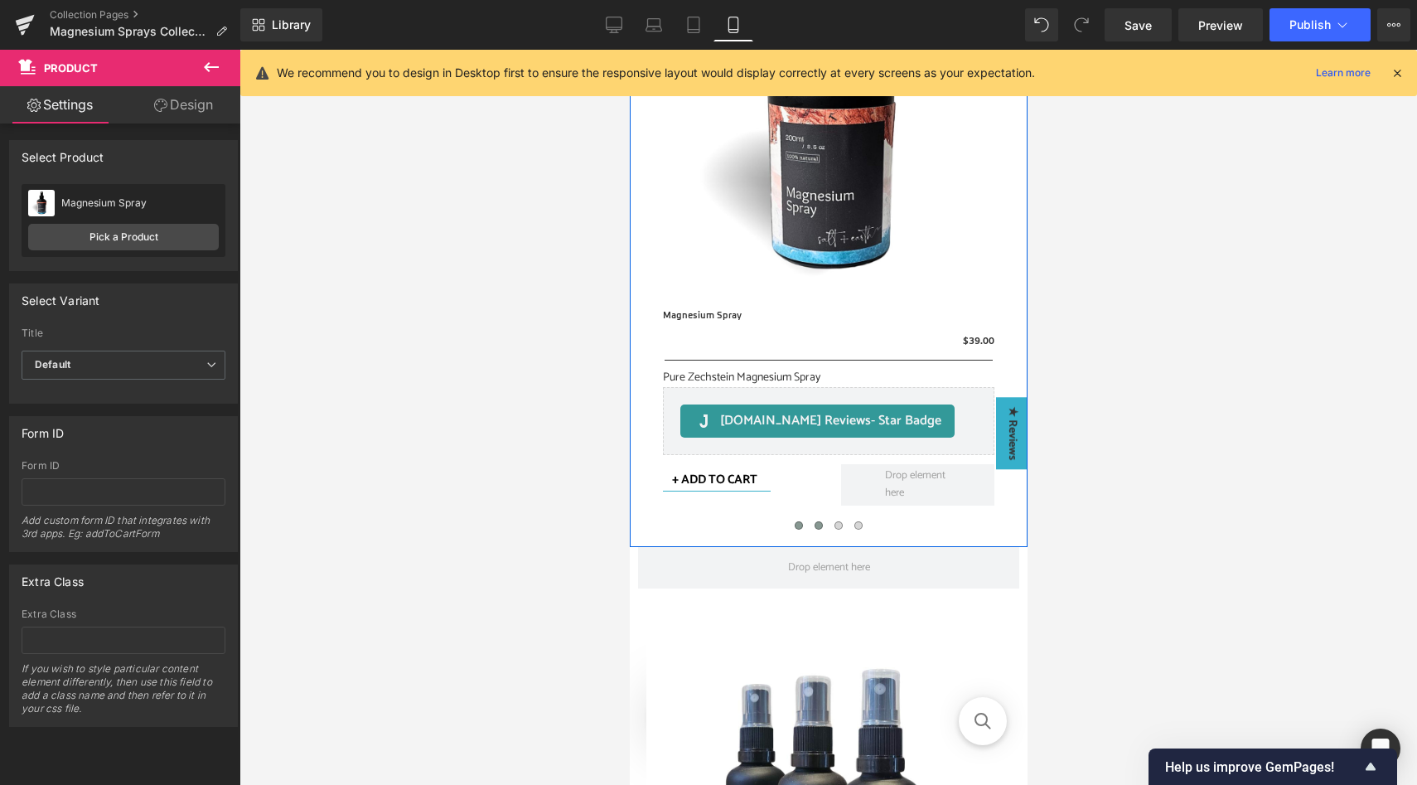
click at [820, 527] on span at bounding box center [818, 525] width 8 height 8
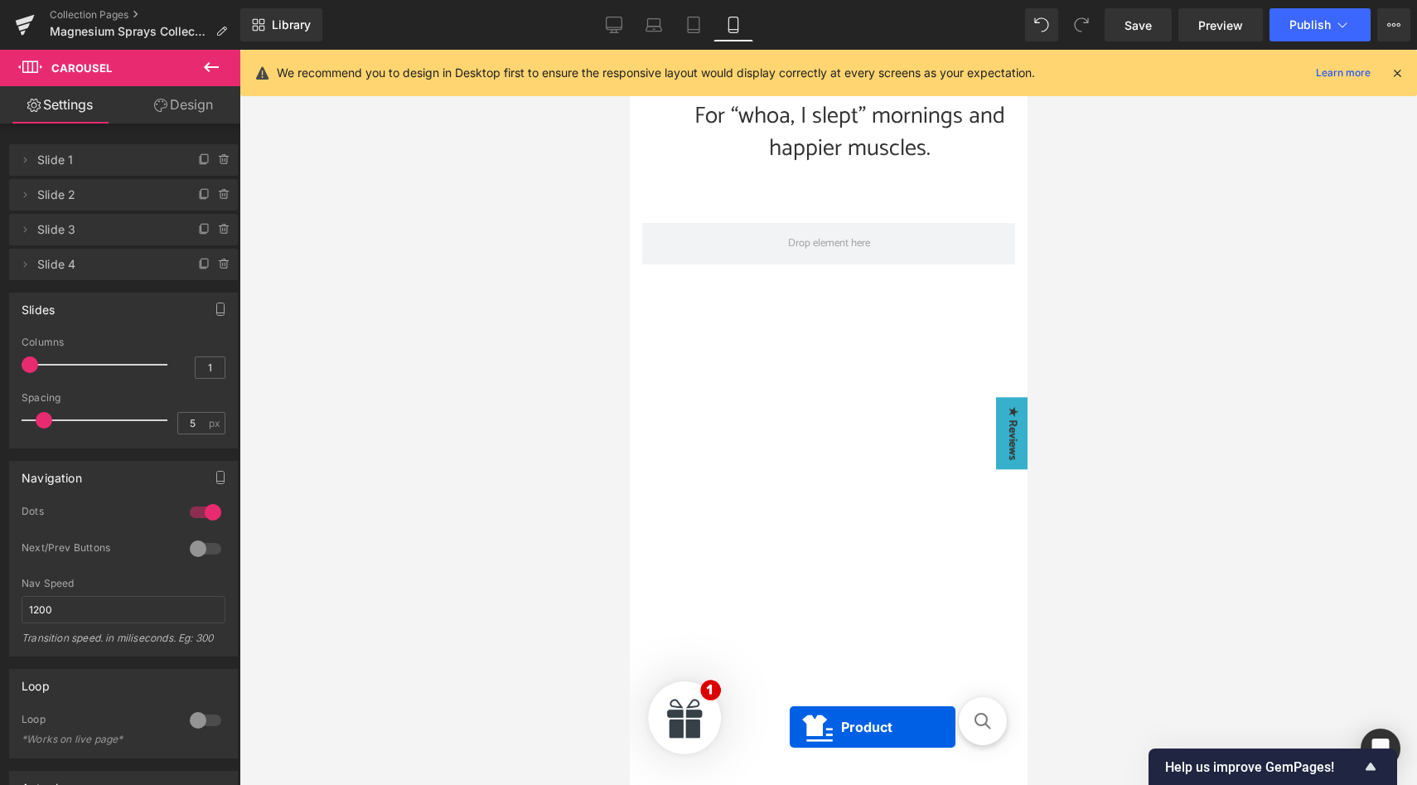
scroll to position [318, 0]
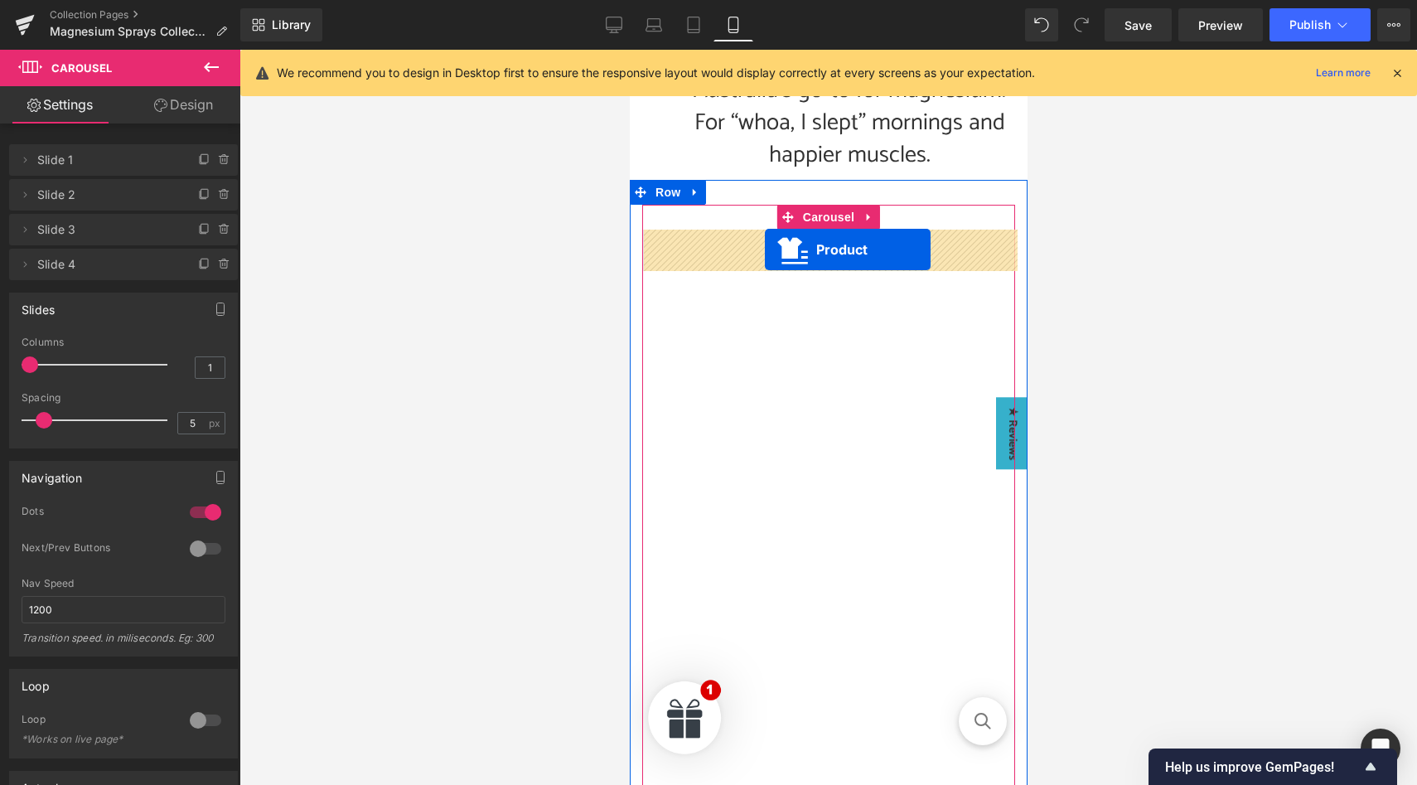
drag, startPoint x: 788, startPoint y: 599, endPoint x: 764, endPoint y: 249, distance: 350.5
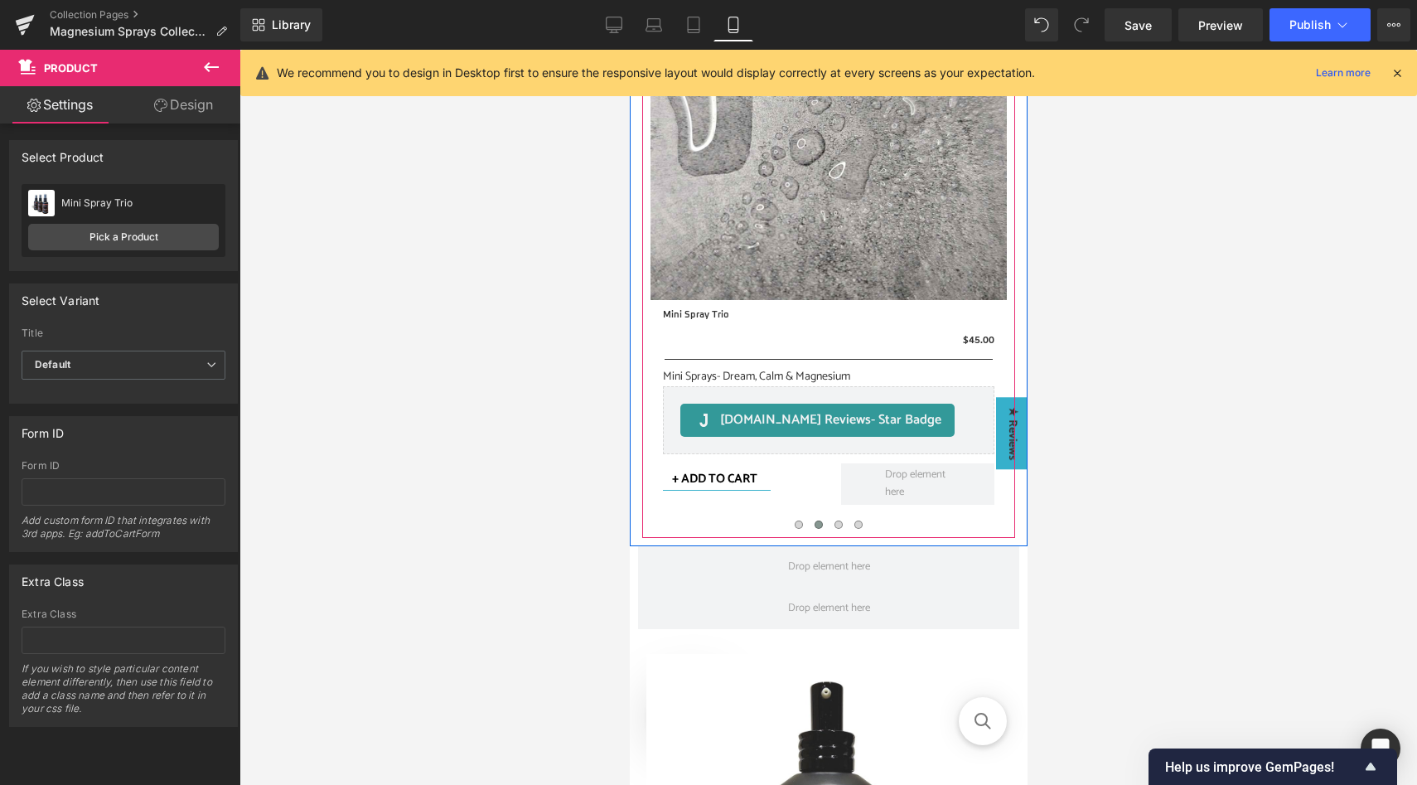
scroll to position [786, 0]
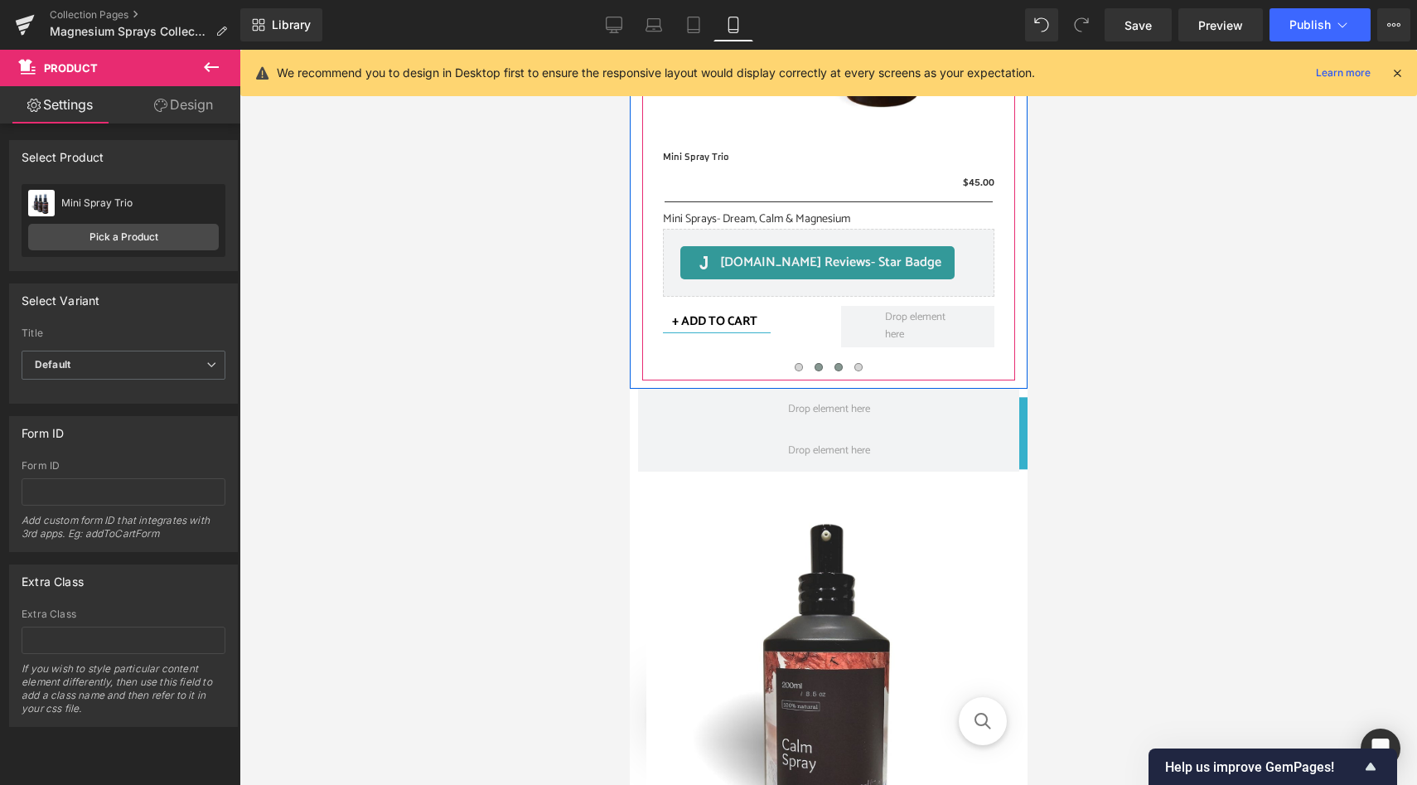
click at [839, 372] on button at bounding box center [838, 367] width 20 height 17
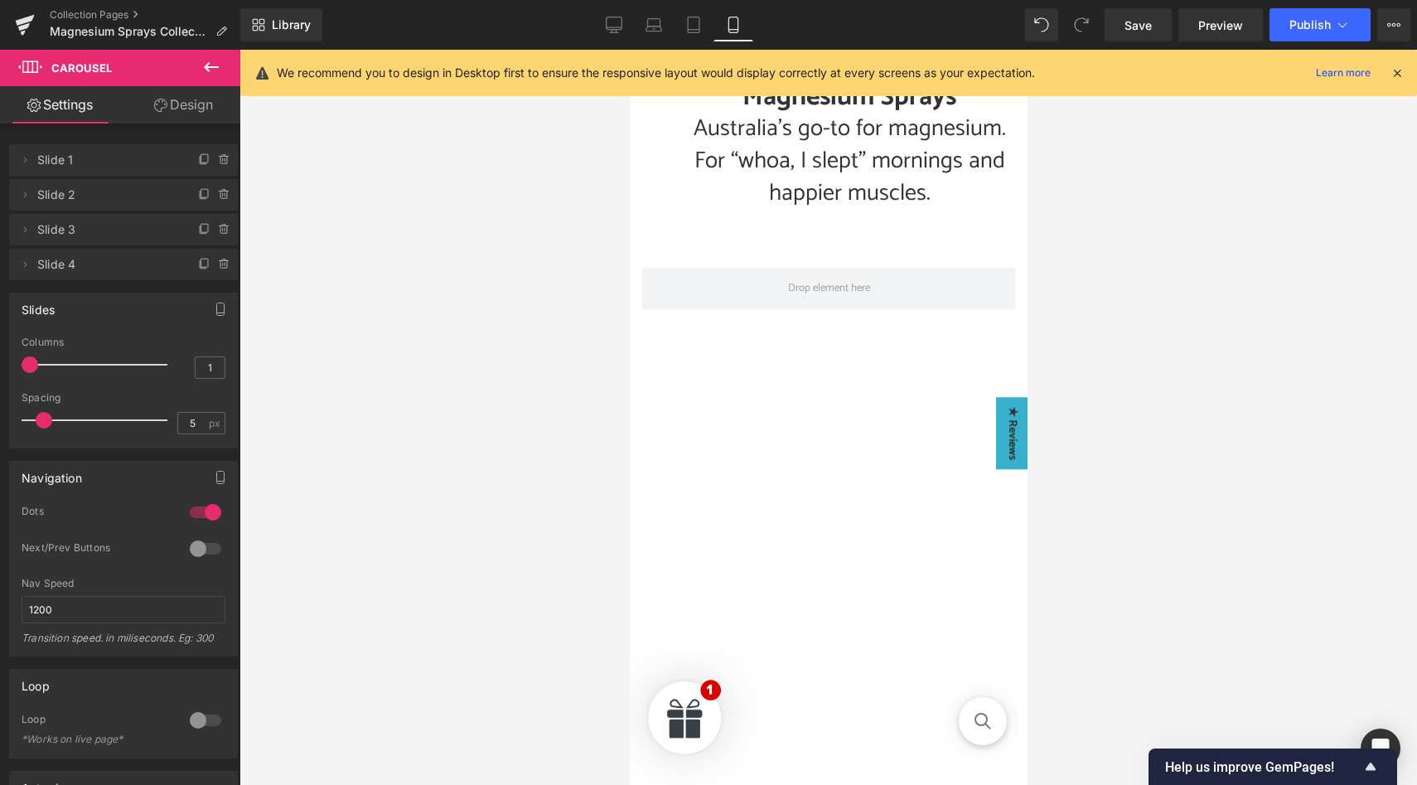
scroll to position [272, 0]
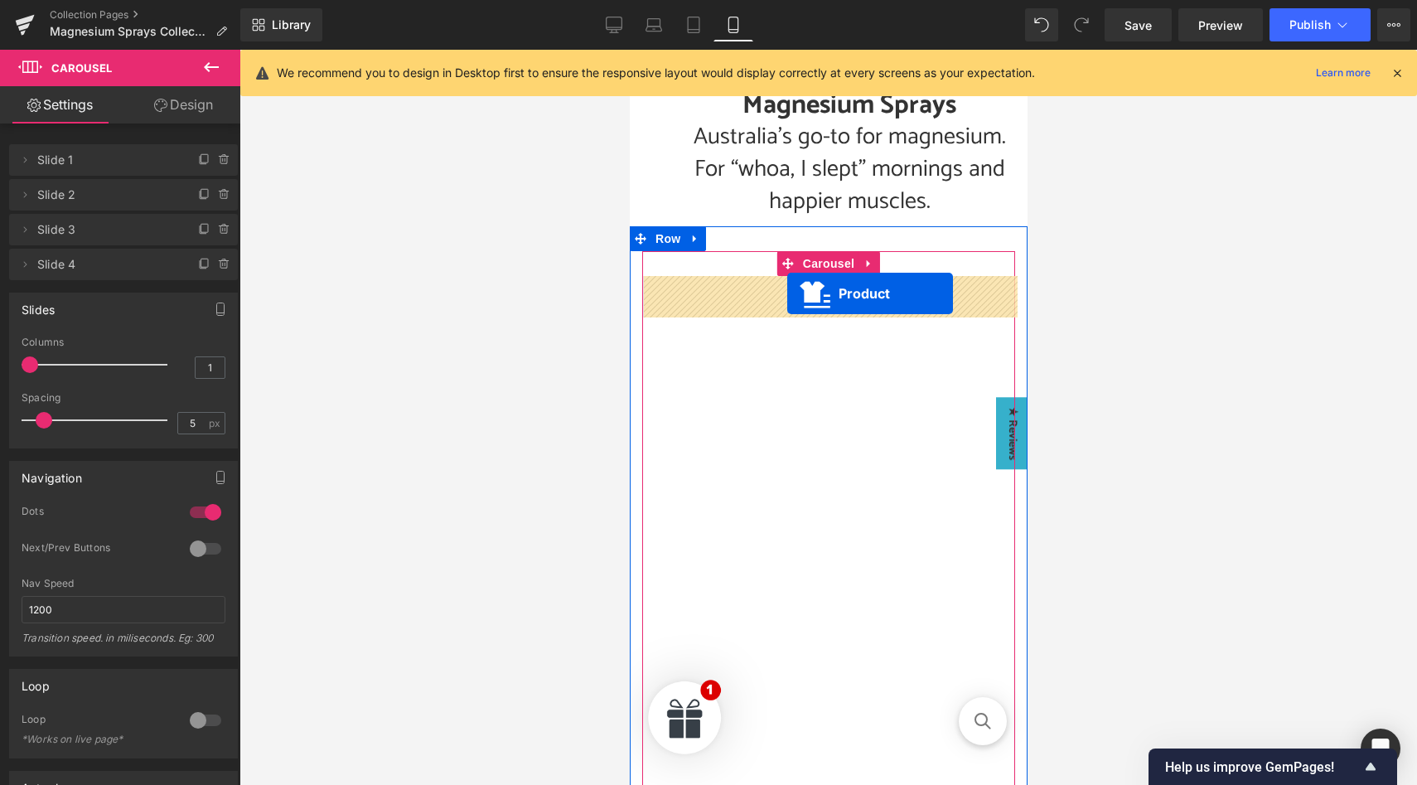
drag, startPoint x: 786, startPoint y: 487, endPoint x: 786, endPoint y: 293, distance: 194.7
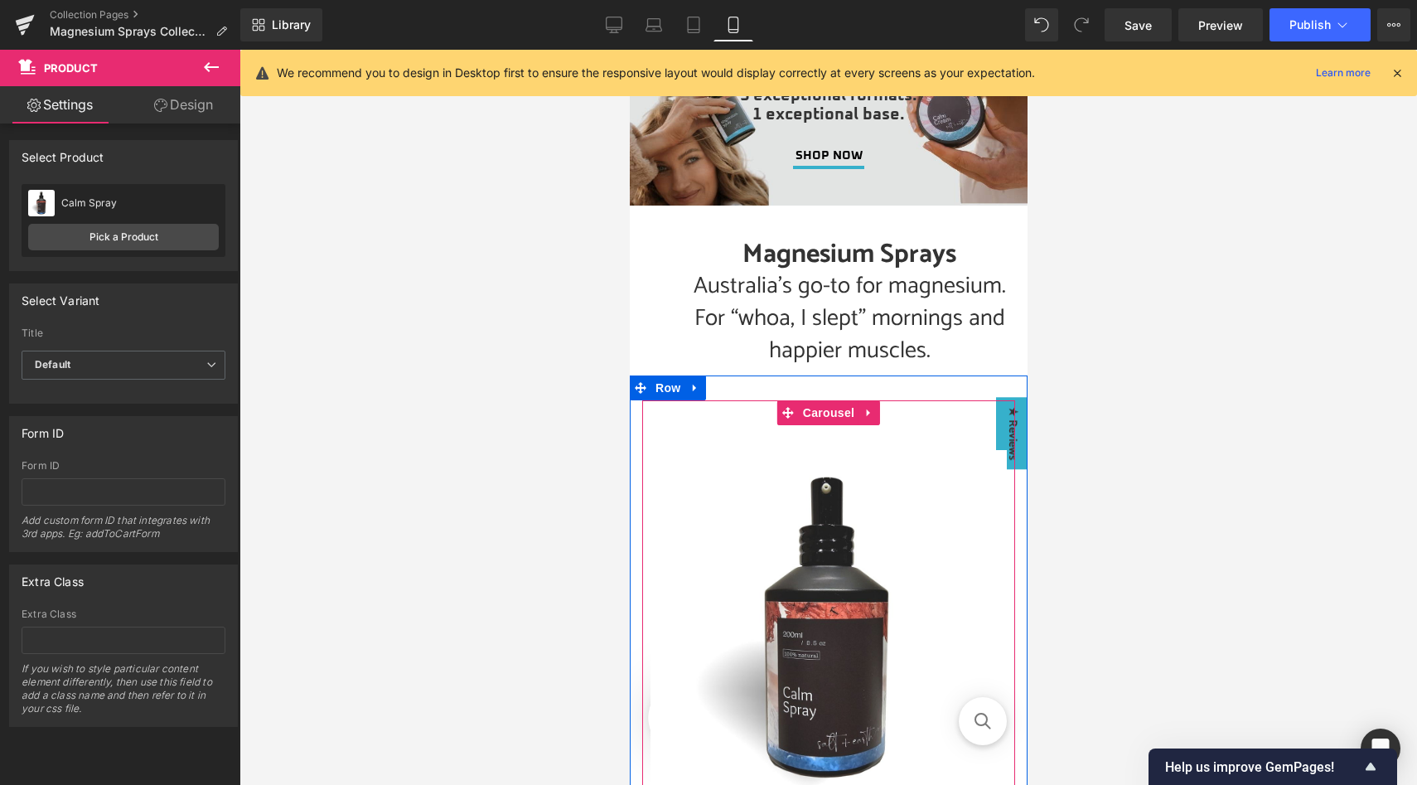
scroll to position [111, 0]
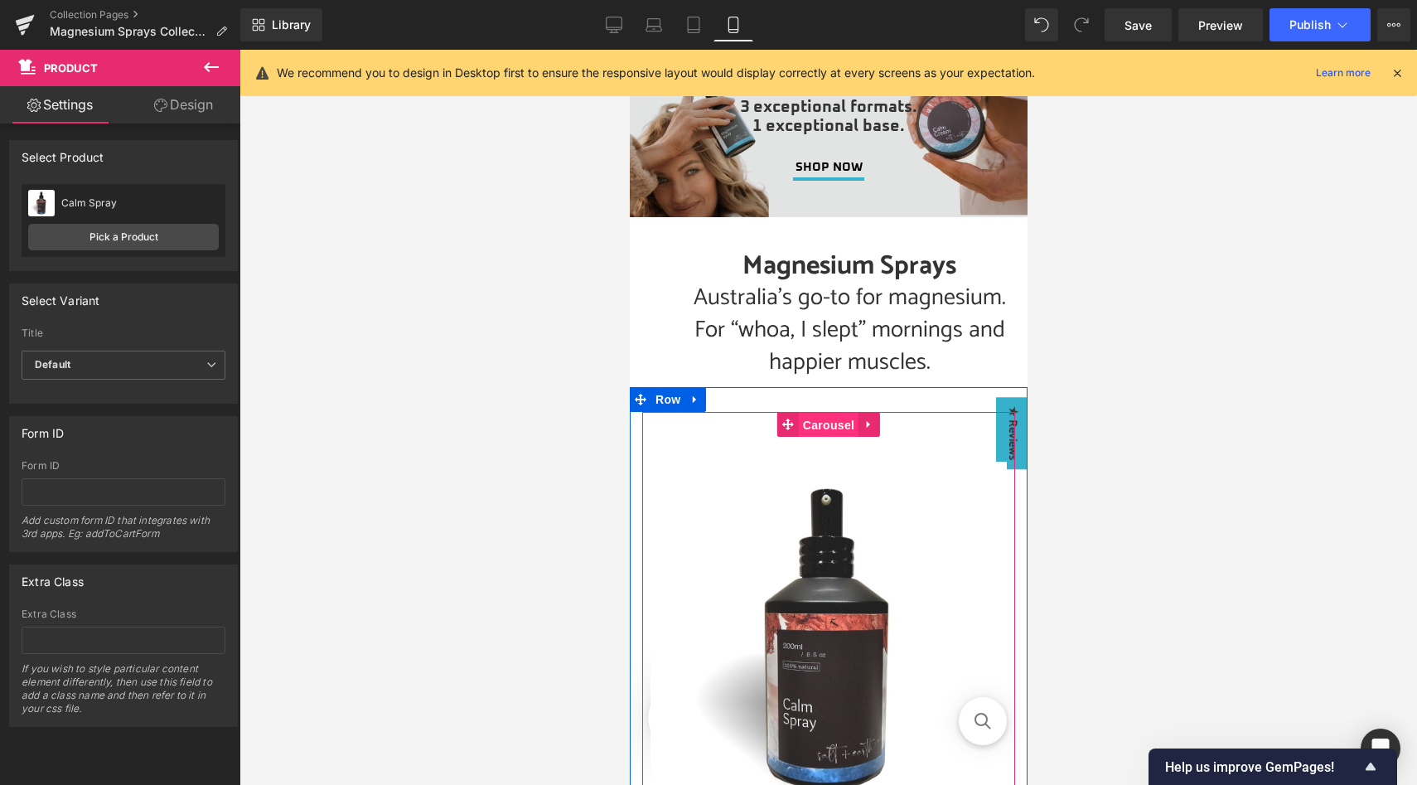
click at [833, 424] on span "Carousel" at bounding box center [828, 425] width 60 height 25
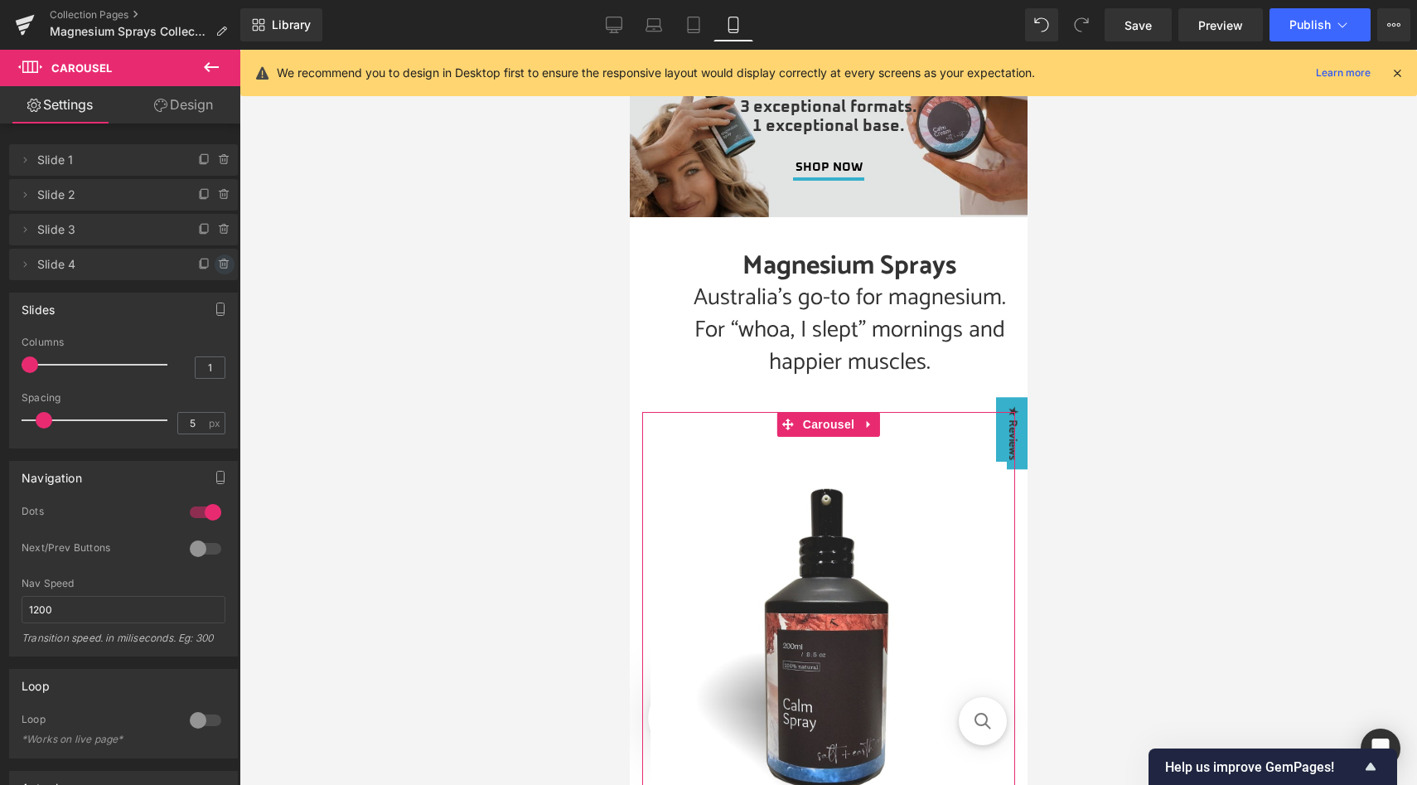
click at [218, 266] on icon at bounding box center [224, 264] width 13 height 13
click at [206, 265] on button "Delete" at bounding box center [207, 265] width 52 height 22
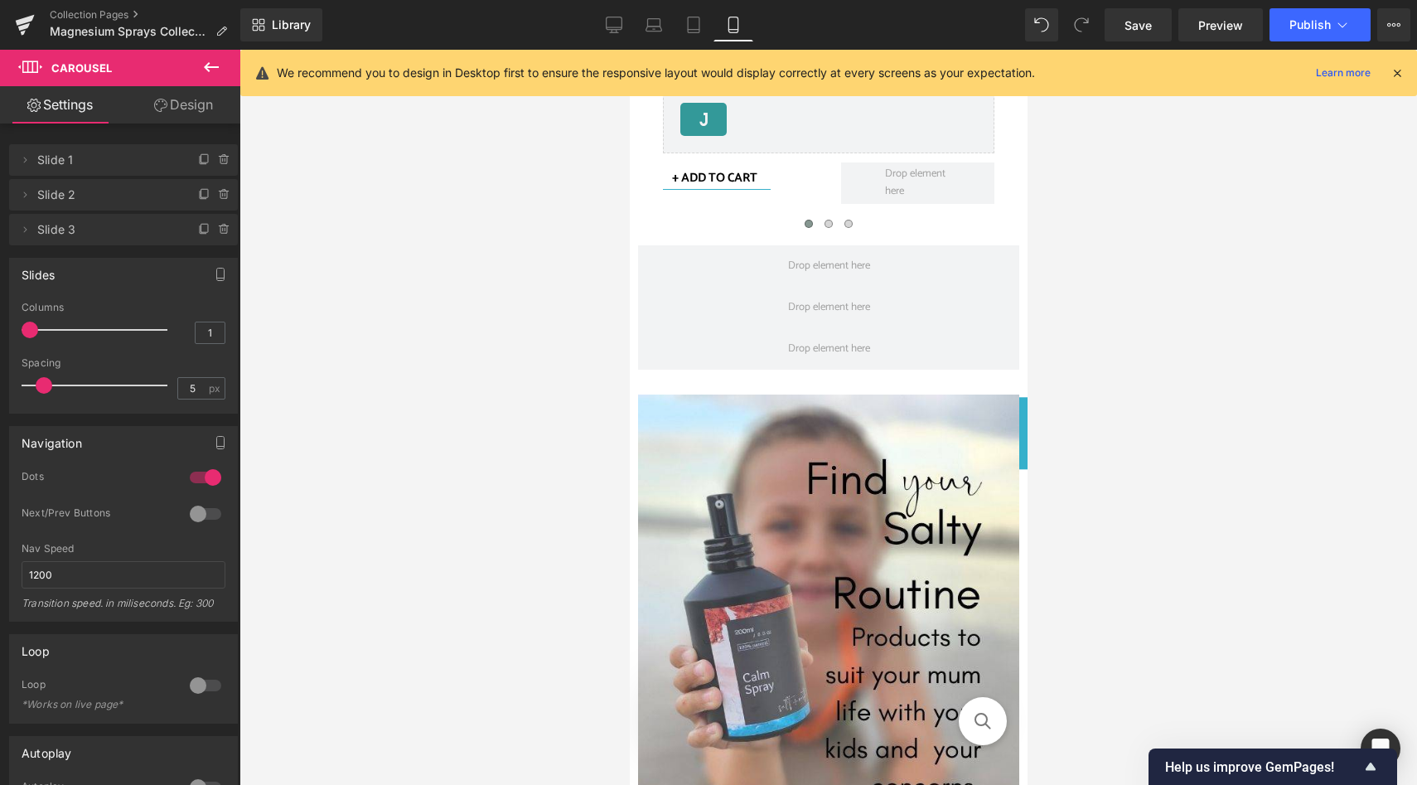
scroll to position [941, 0]
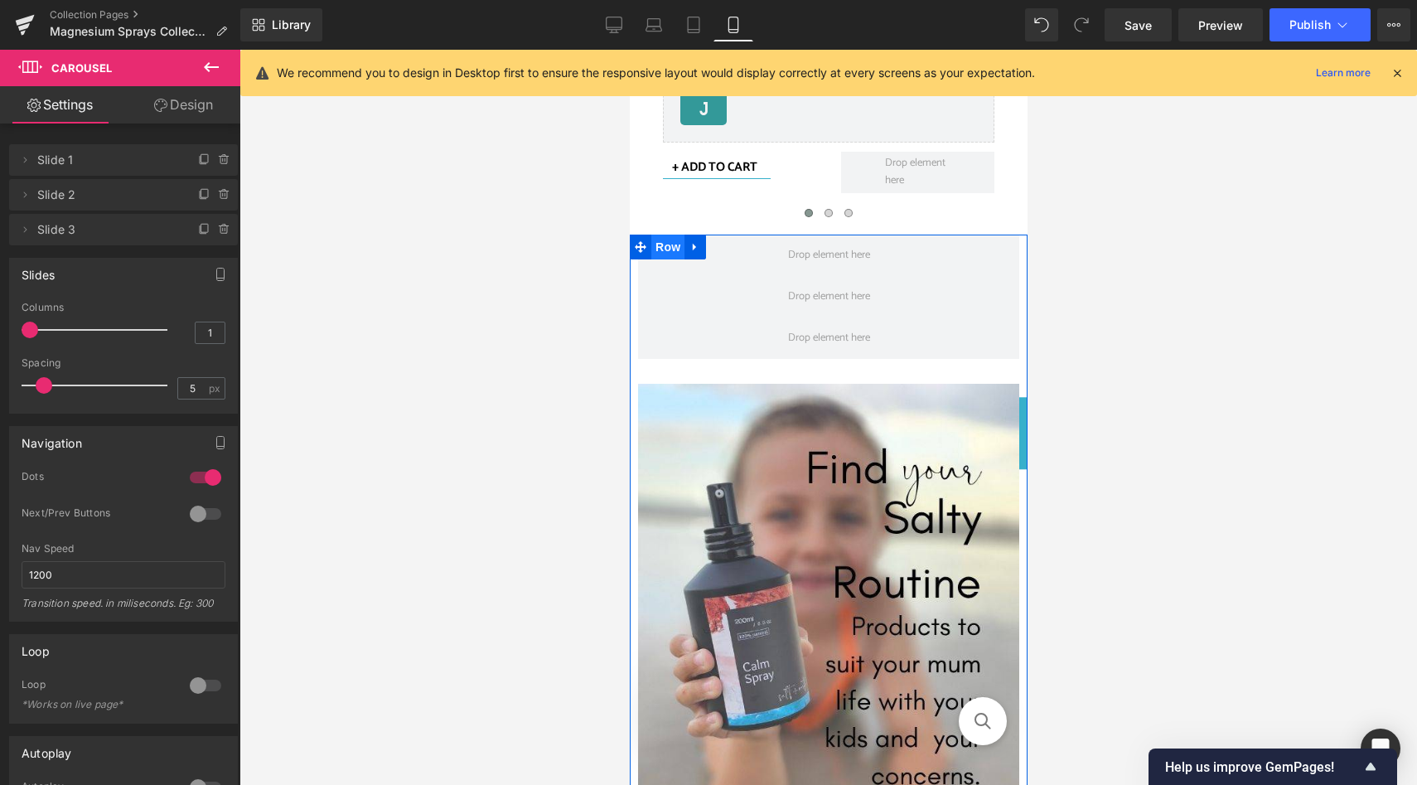
click at [667, 249] on span "Row" at bounding box center [667, 247] width 33 height 25
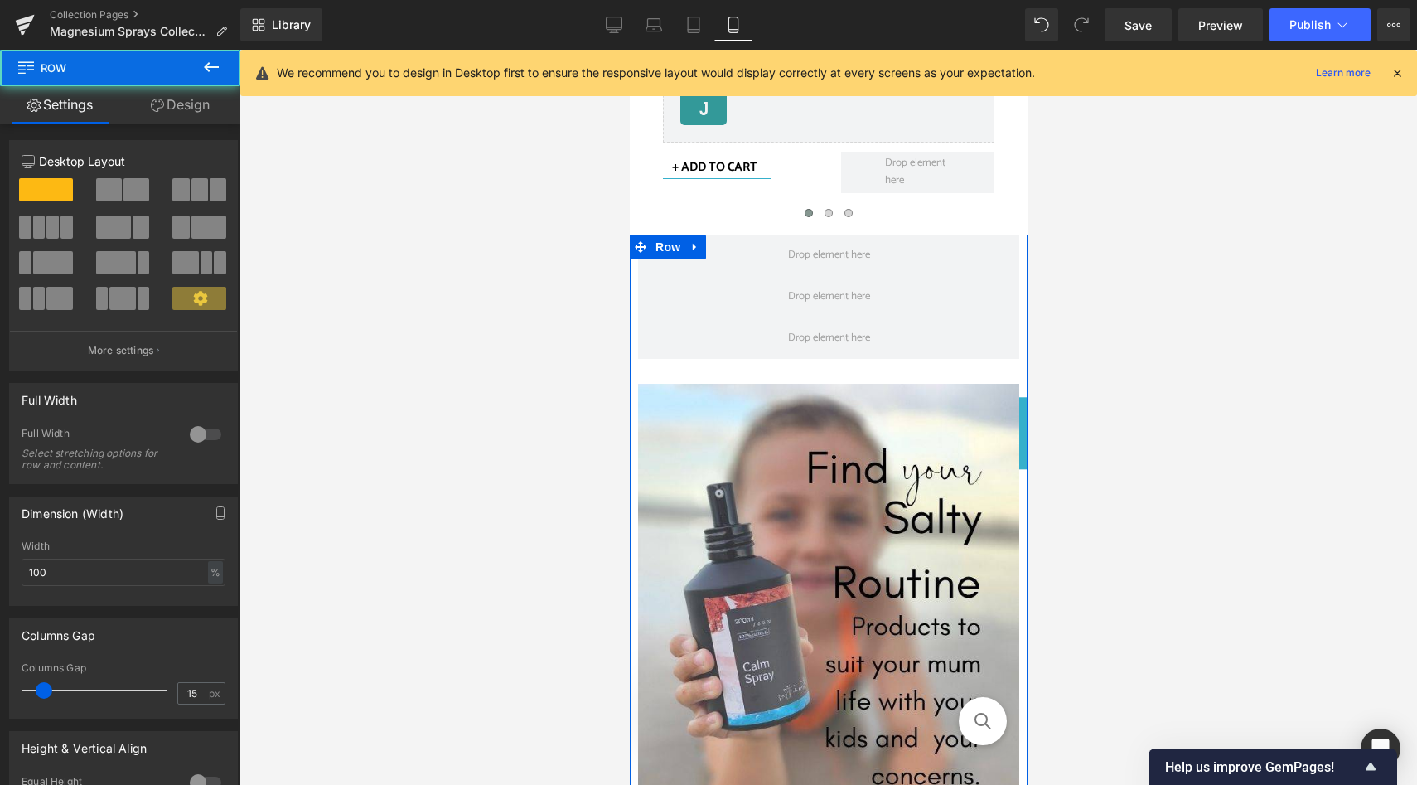
click at [195, 112] on link "Design" at bounding box center [180, 104] width 120 height 37
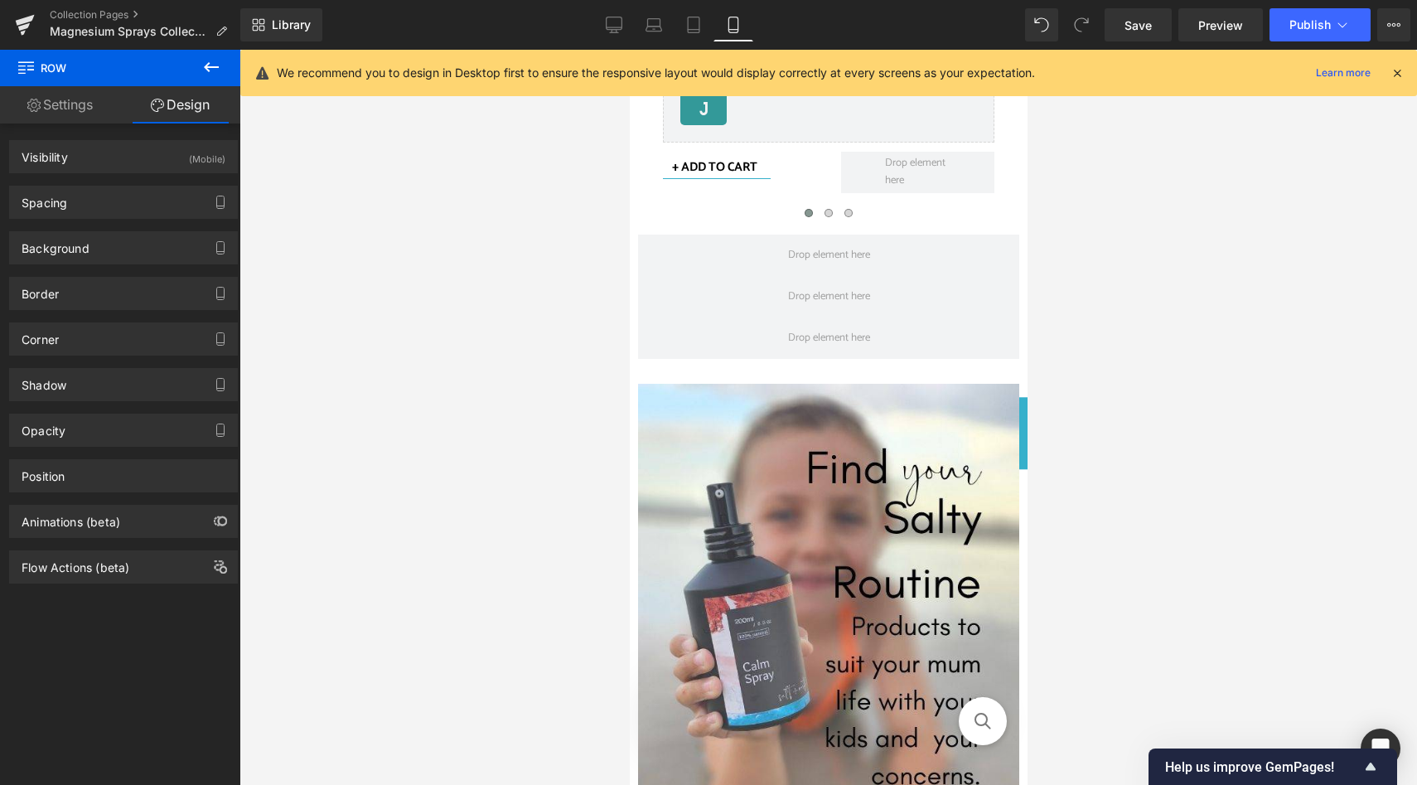
click at [208, 60] on icon at bounding box center [211, 67] width 20 height 20
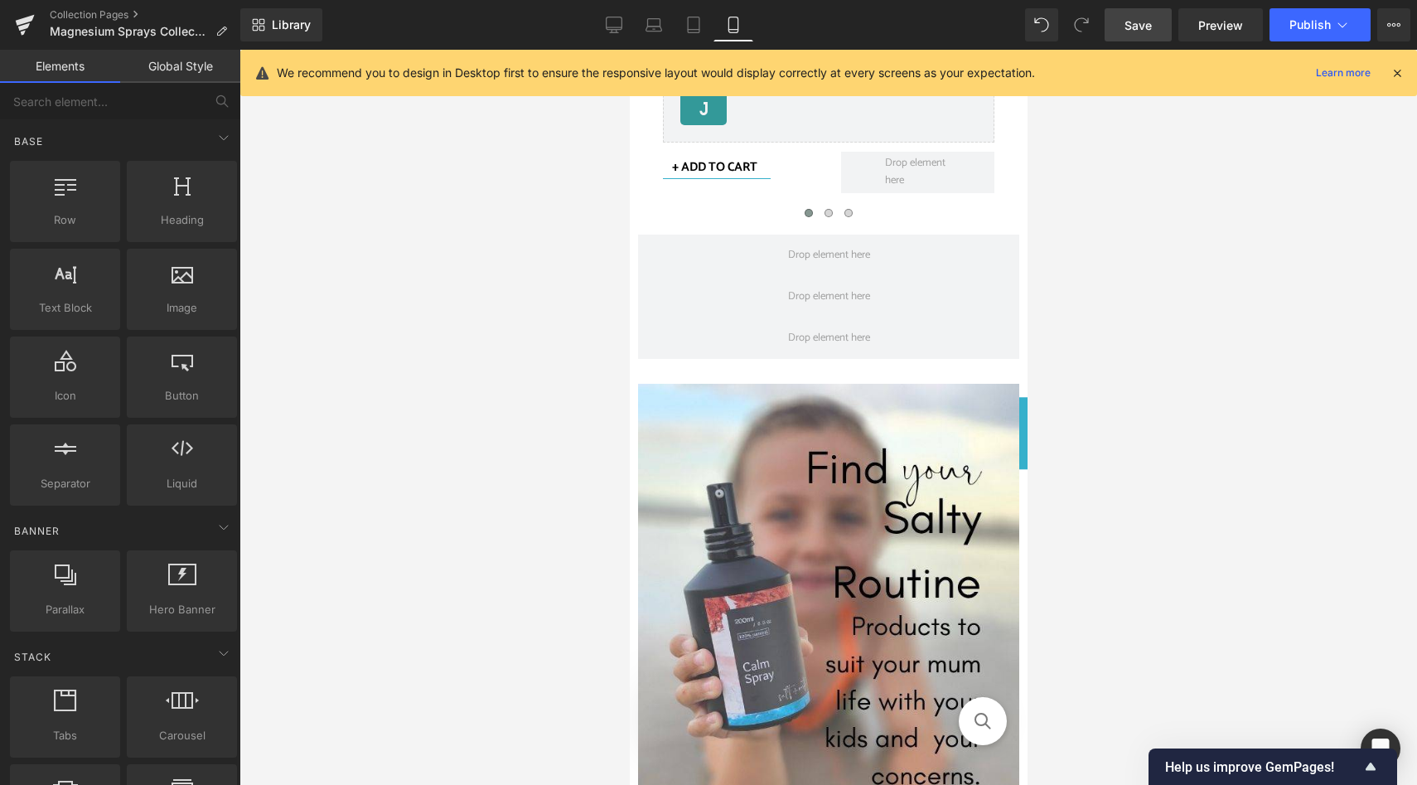
click at [1145, 27] on span "Save" at bounding box center [1138, 25] width 27 height 17
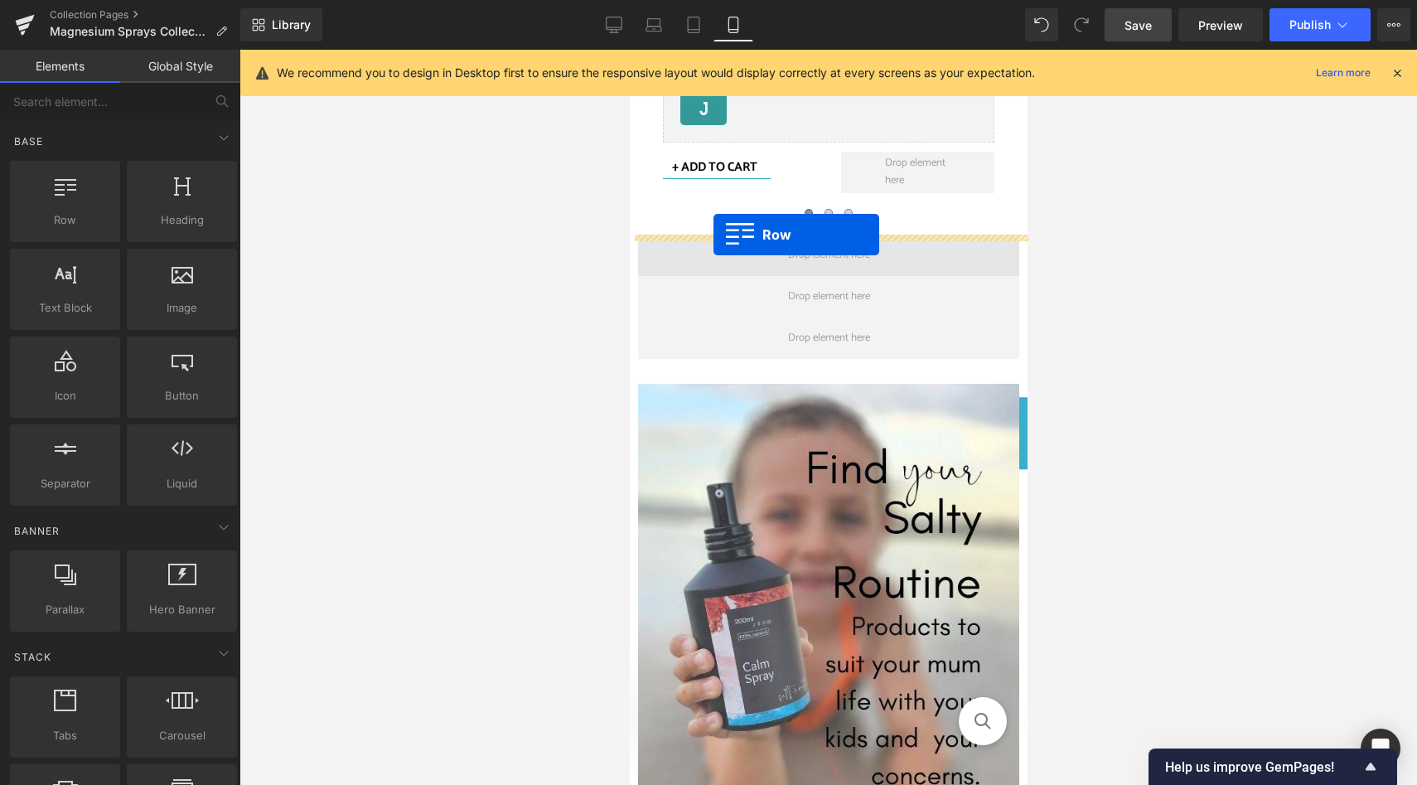
drag, startPoint x: 701, startPoint y: 238, endPoint x: 713, endPoint y: 235, distance: 12.1
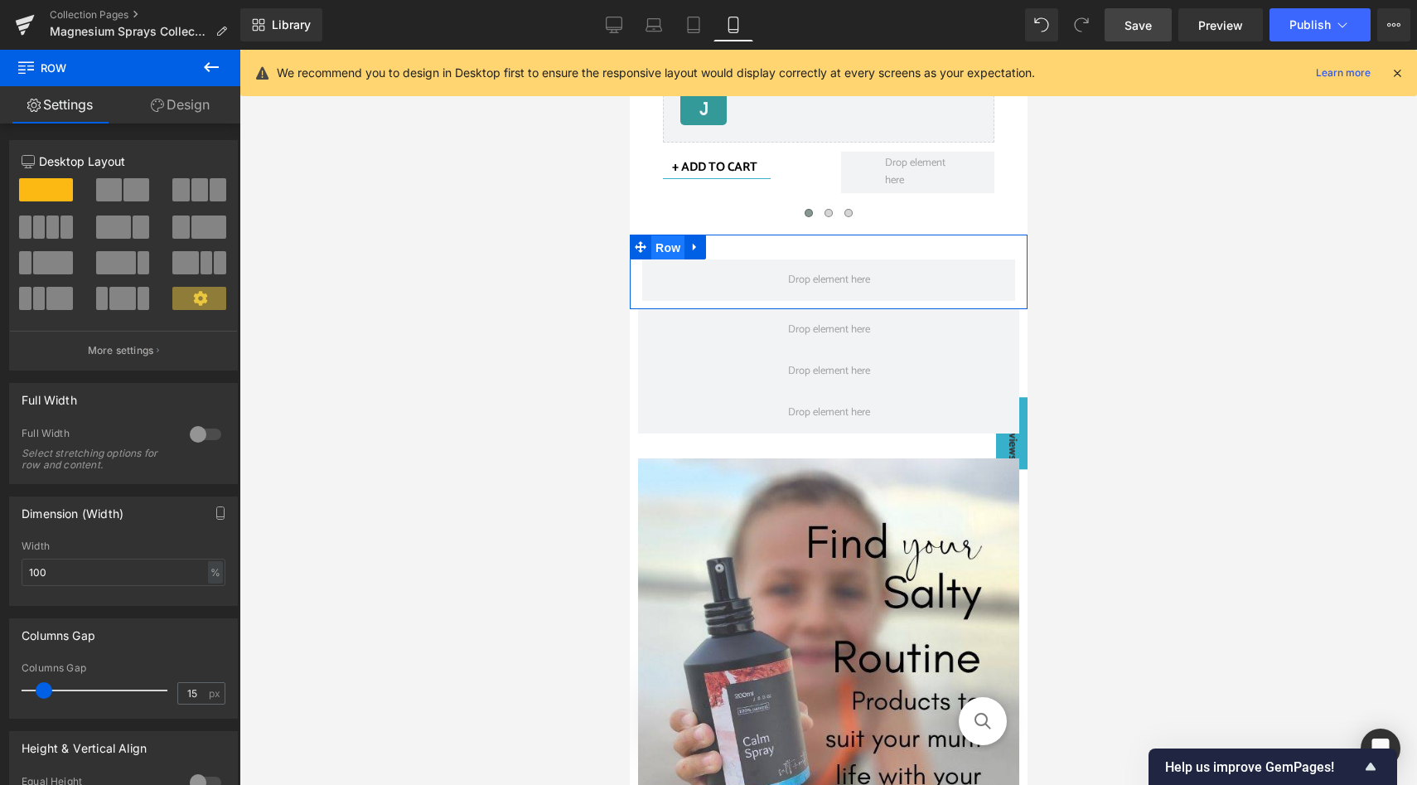
click at [666, 247] on span "Row" at bounding box center [667, 247] width 33 height 25
click at [180, 96] on link "Design" at bounding box center [180, 104] width 120 height 37
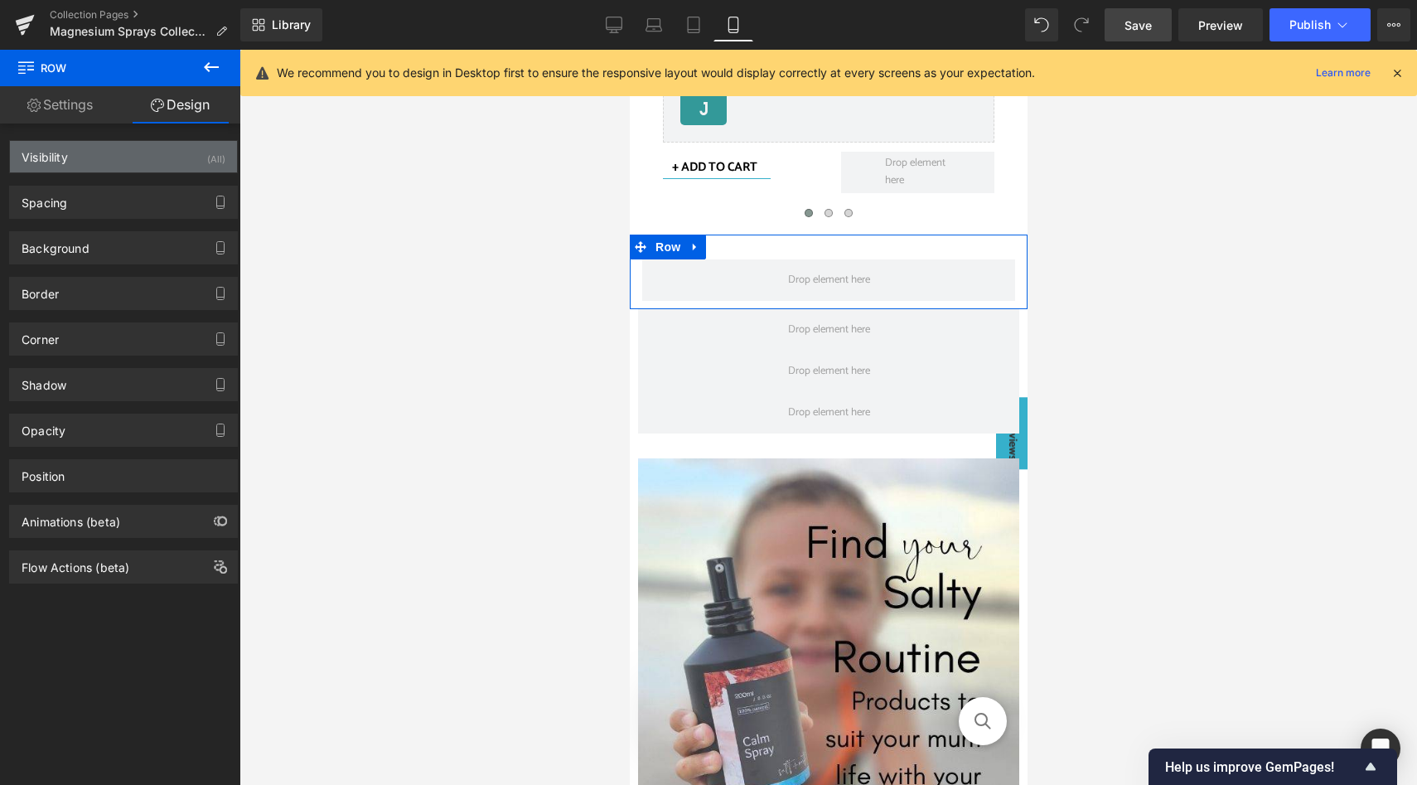
click at [179, 158] on div "Visibility (All)" at bounding box center [123, 156] width 227 height 31
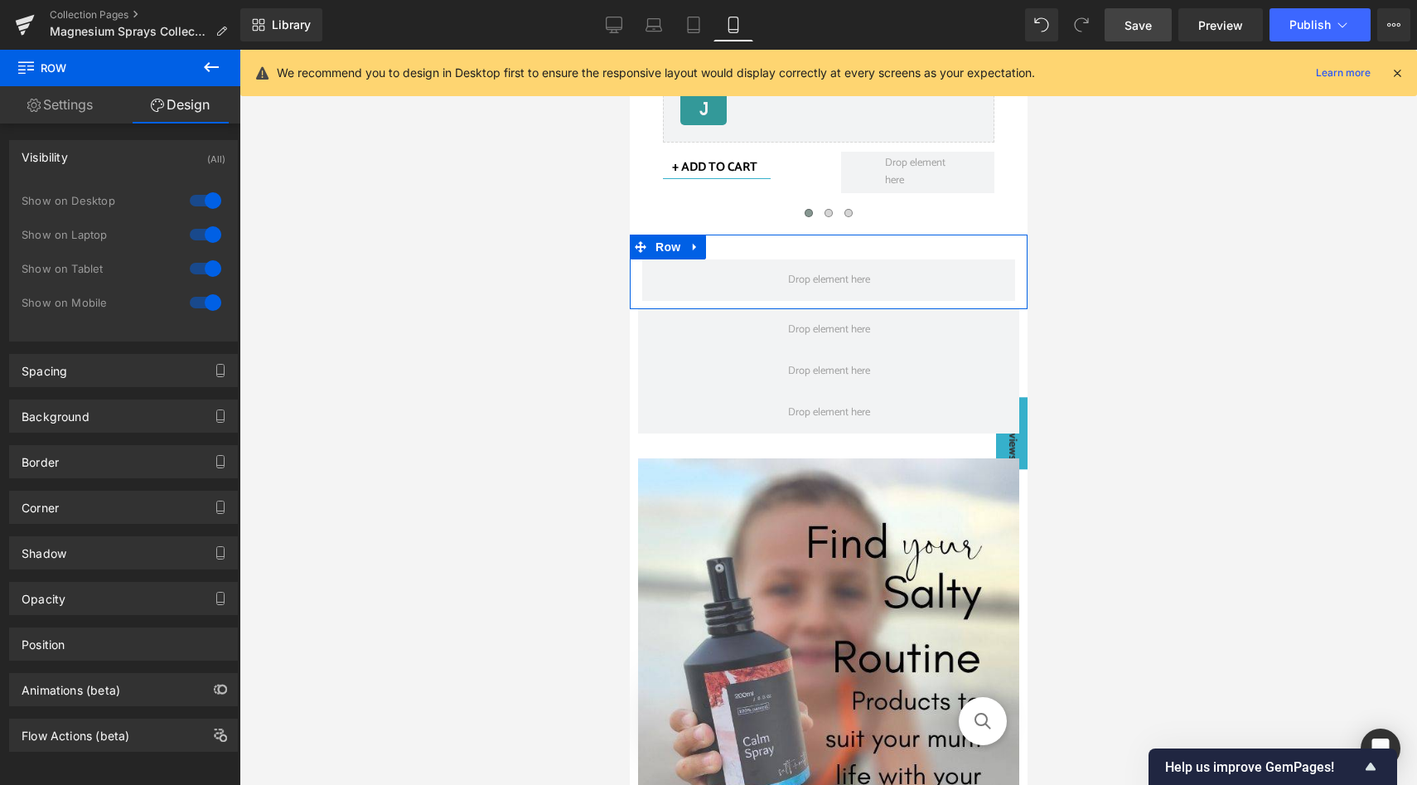
click at [191, 199] on div at bounding box center [206, 200] width 40 height 27
click at [191, 235] on div at bounding box center [206, 234] width 40 height 27
click at [191, 268] on div at bounding box center [206, 268] width 40 height 27
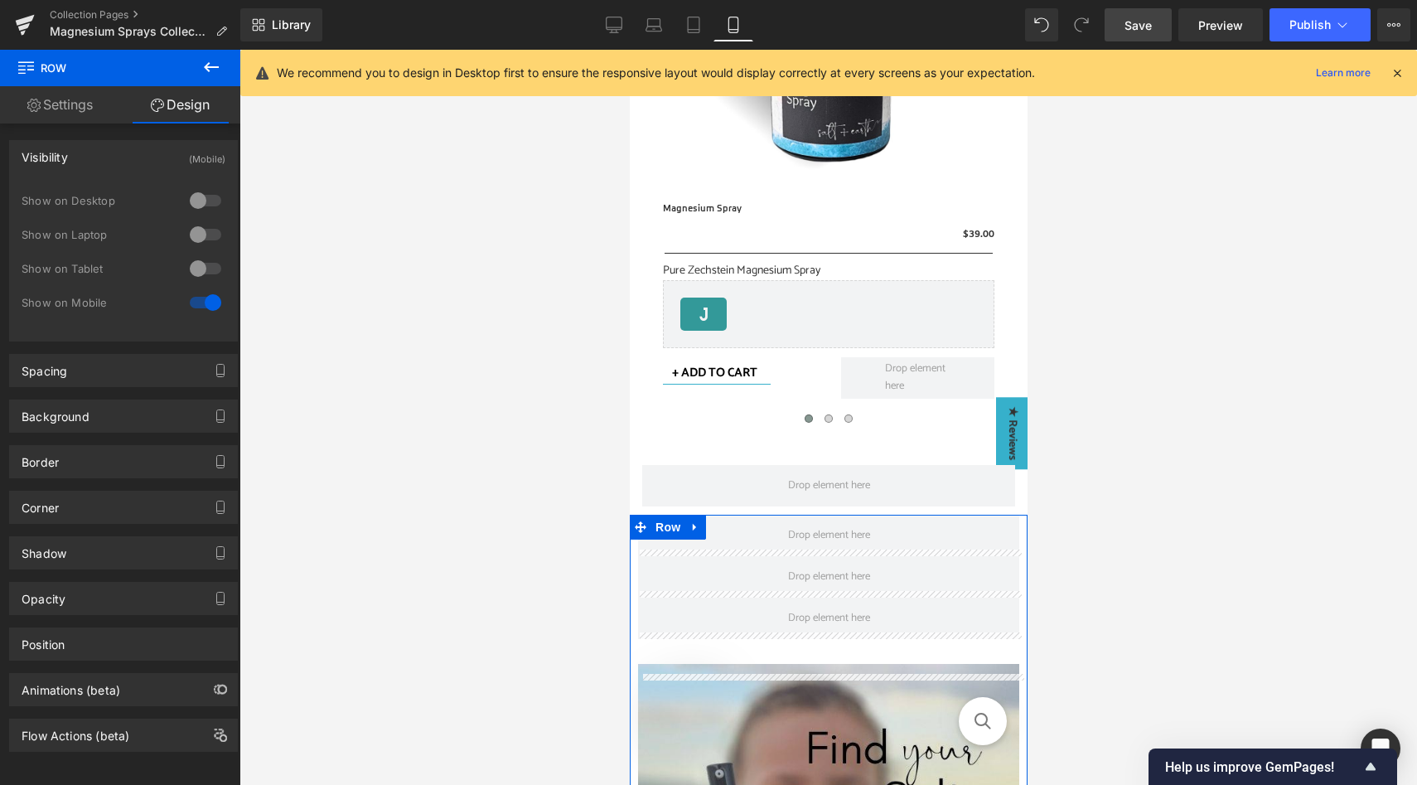
scroll to position [700, 0]
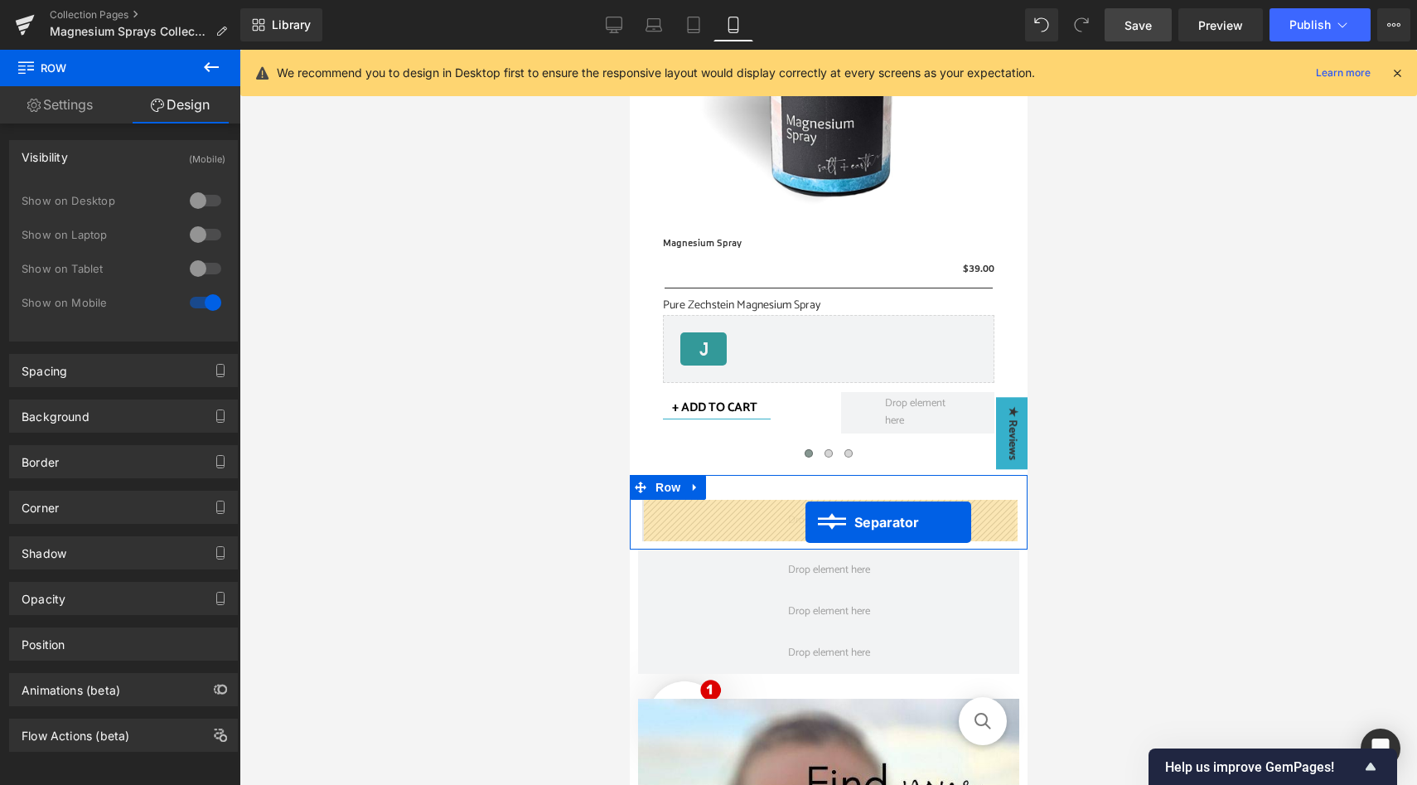
drag, startPoint x: 796, startPoint y: 689, endPoint x: 805, endPoint y: 521, distance: 167.6
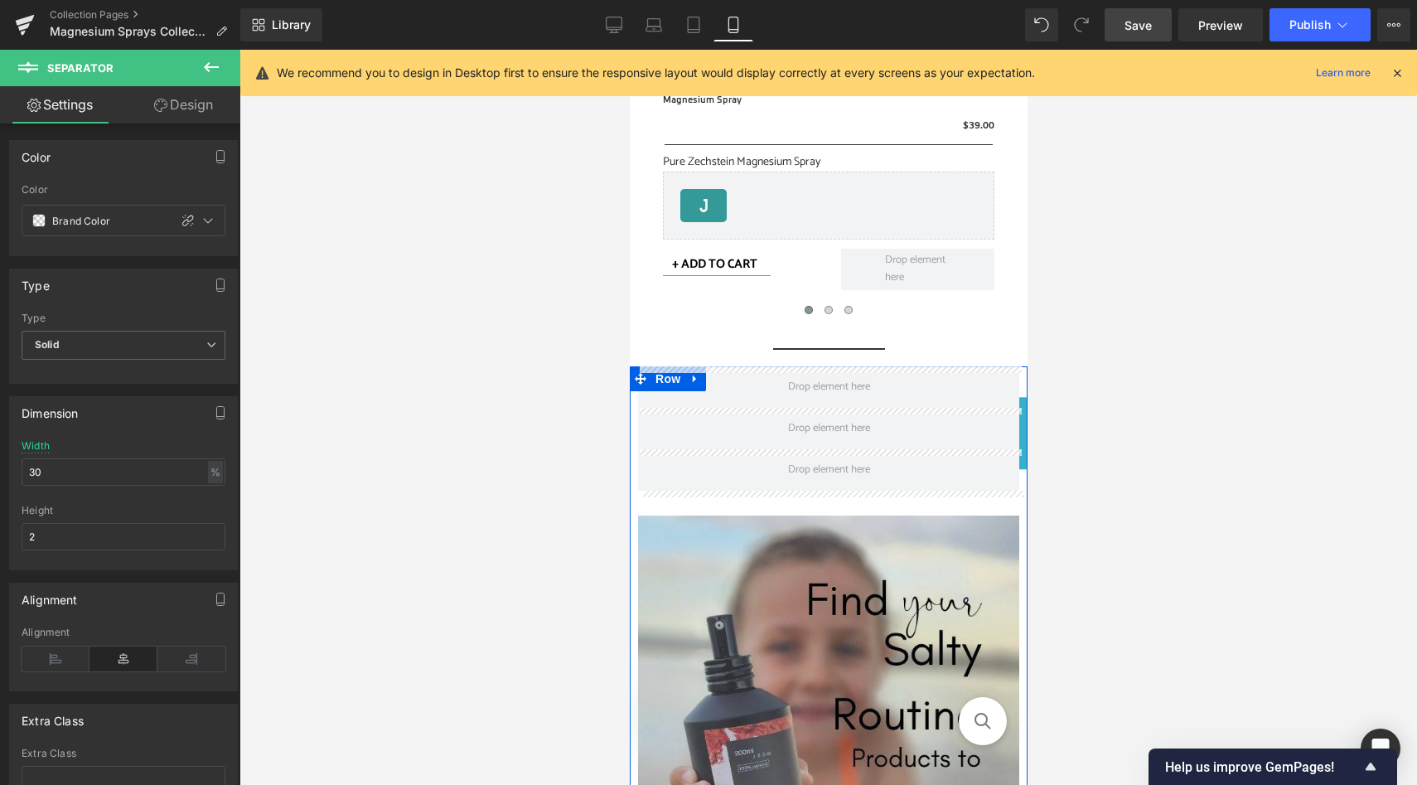
scroll to position [829, 0]
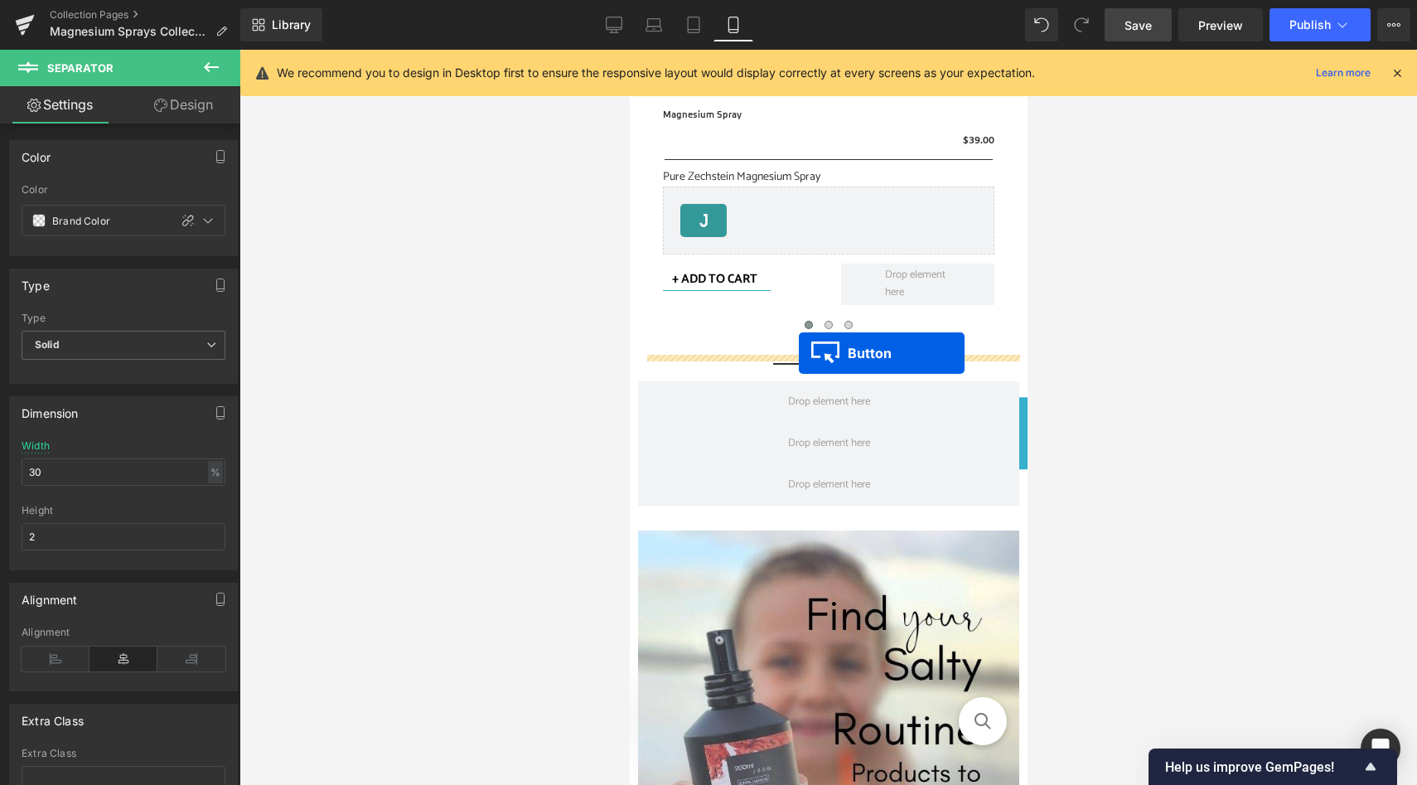
drag, startPoint x: 799, startPoint y: 616, endPoint x: 798, endPoint y: 353, distance: 262.7
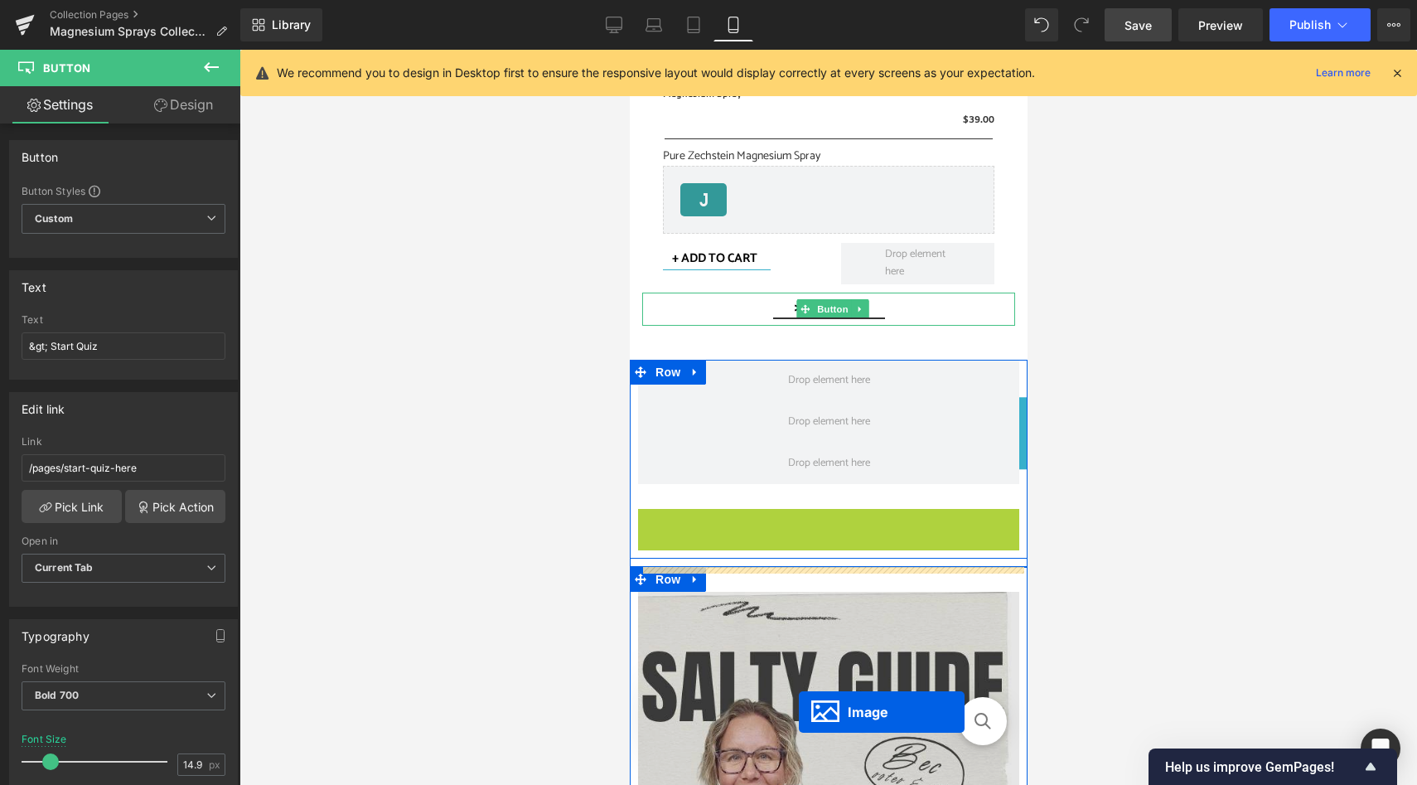
scroll to position [771, 0]
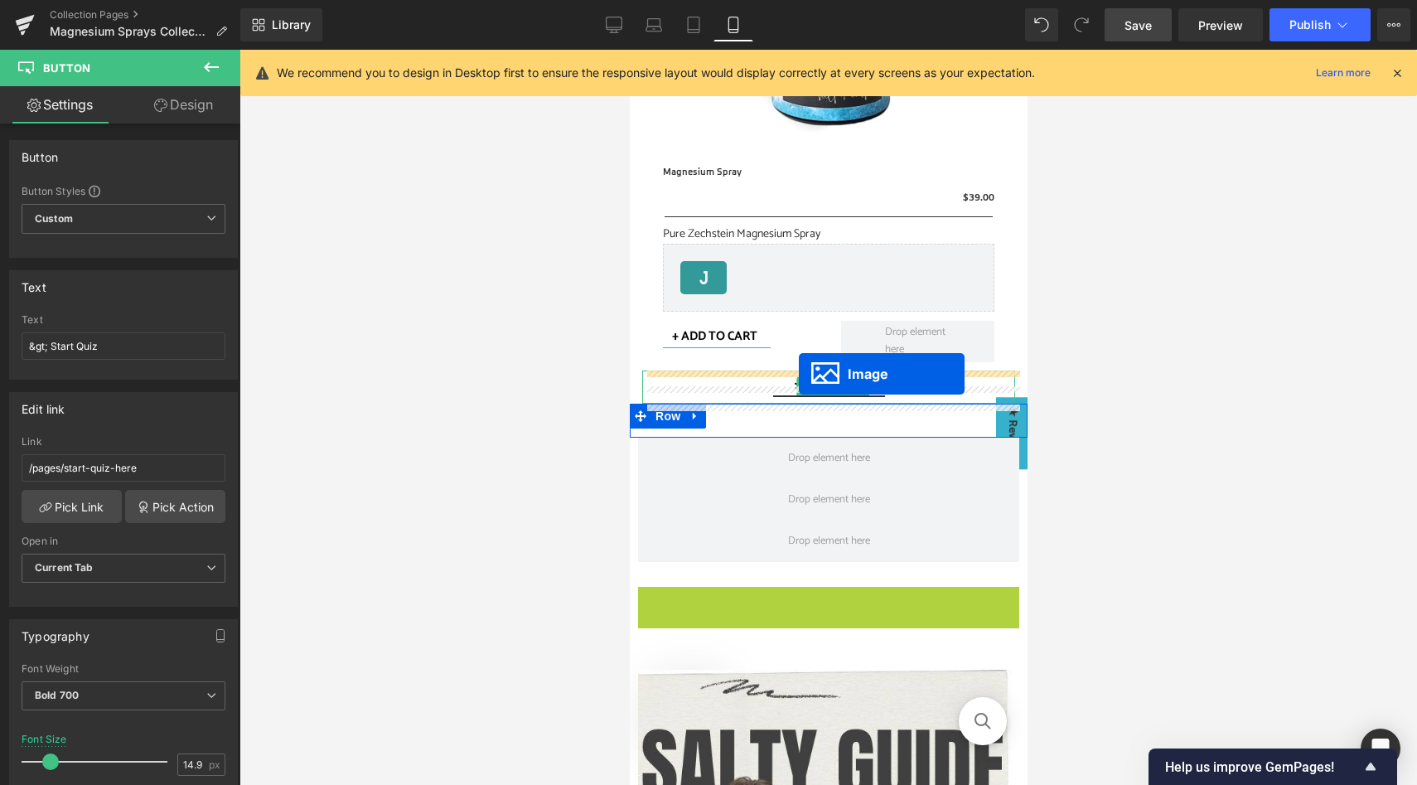
drag, startPoint x: 799, startPoint y: 621, endPoint x: 798, endPoint y: 373, distance: 247.8
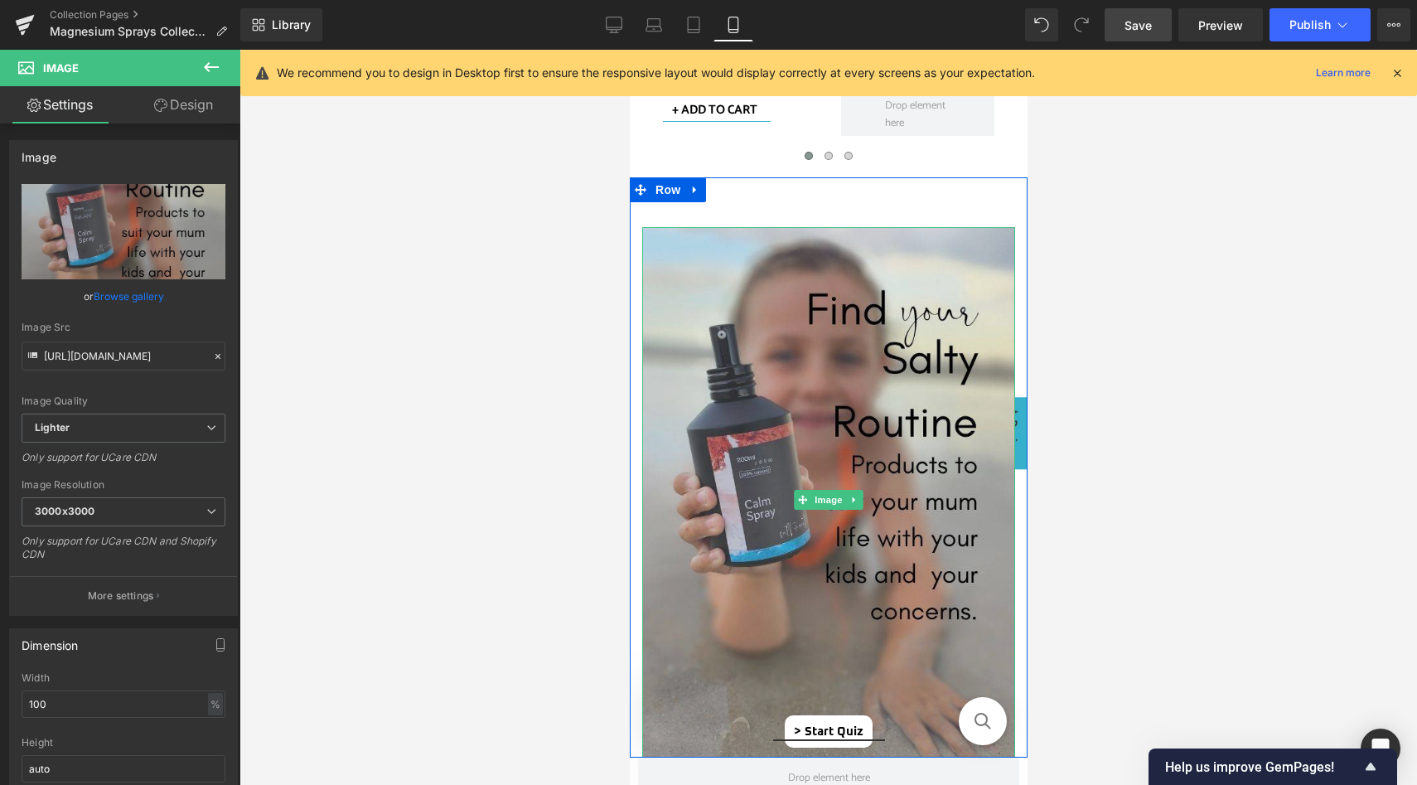
scroll to position [995, 0]
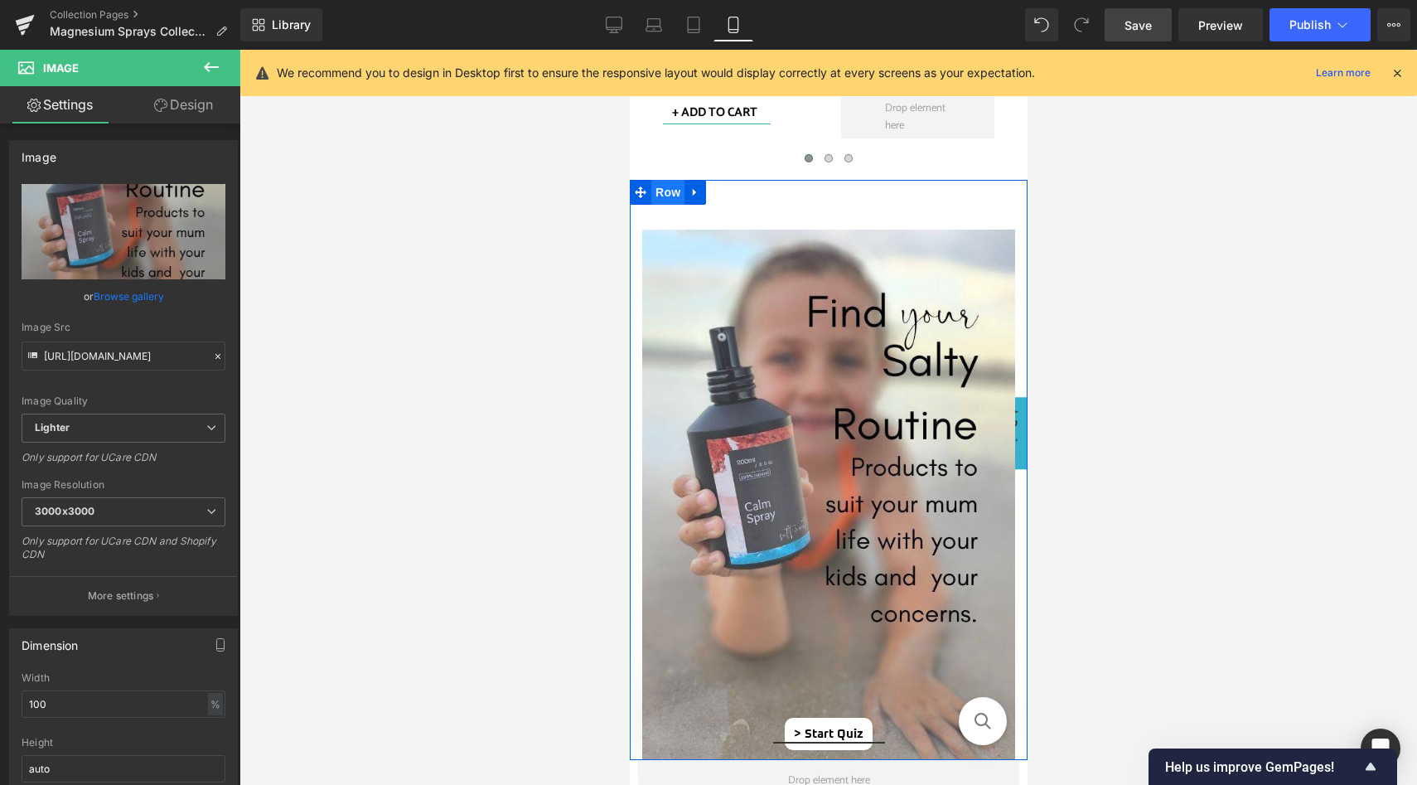
click at [665, 185] on span "Row" at bounding box center [667, 192] width 33 height 25
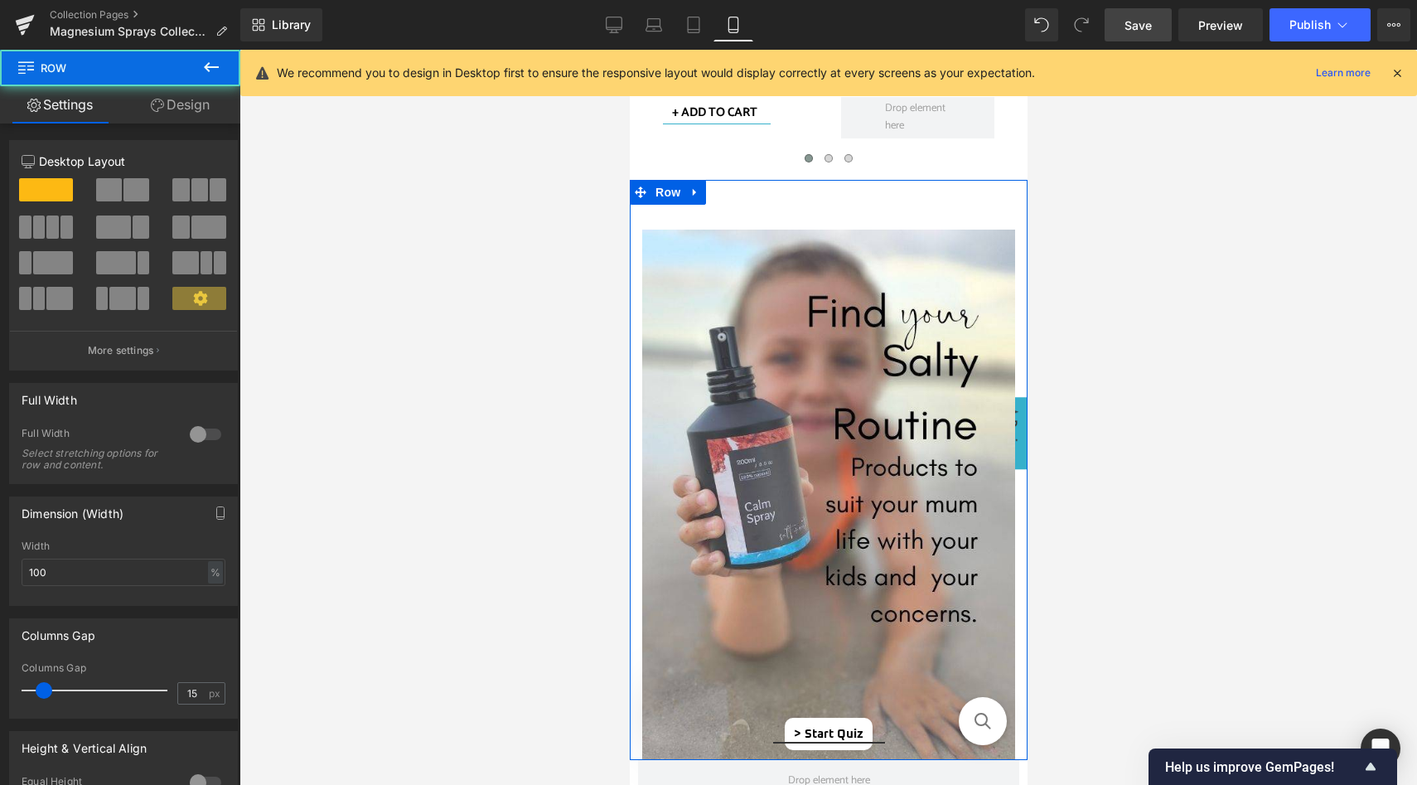
click at [163, 107] on link "Design" at bounding box center [180, 104] width 120 height 37
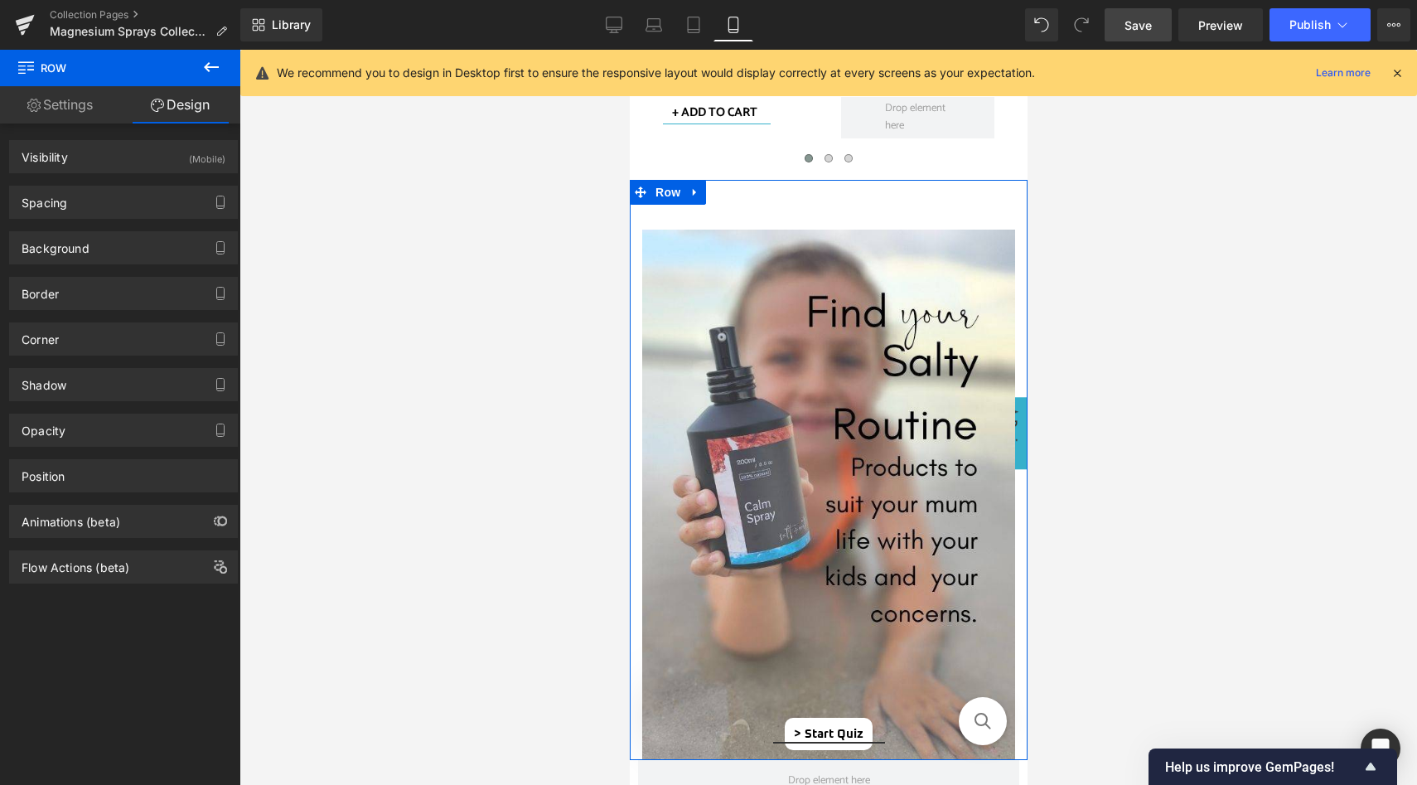
click at [796, 213] on div "Image > Start Quiz Button Separator" at bounding box center [828, 478] width 398 height 547
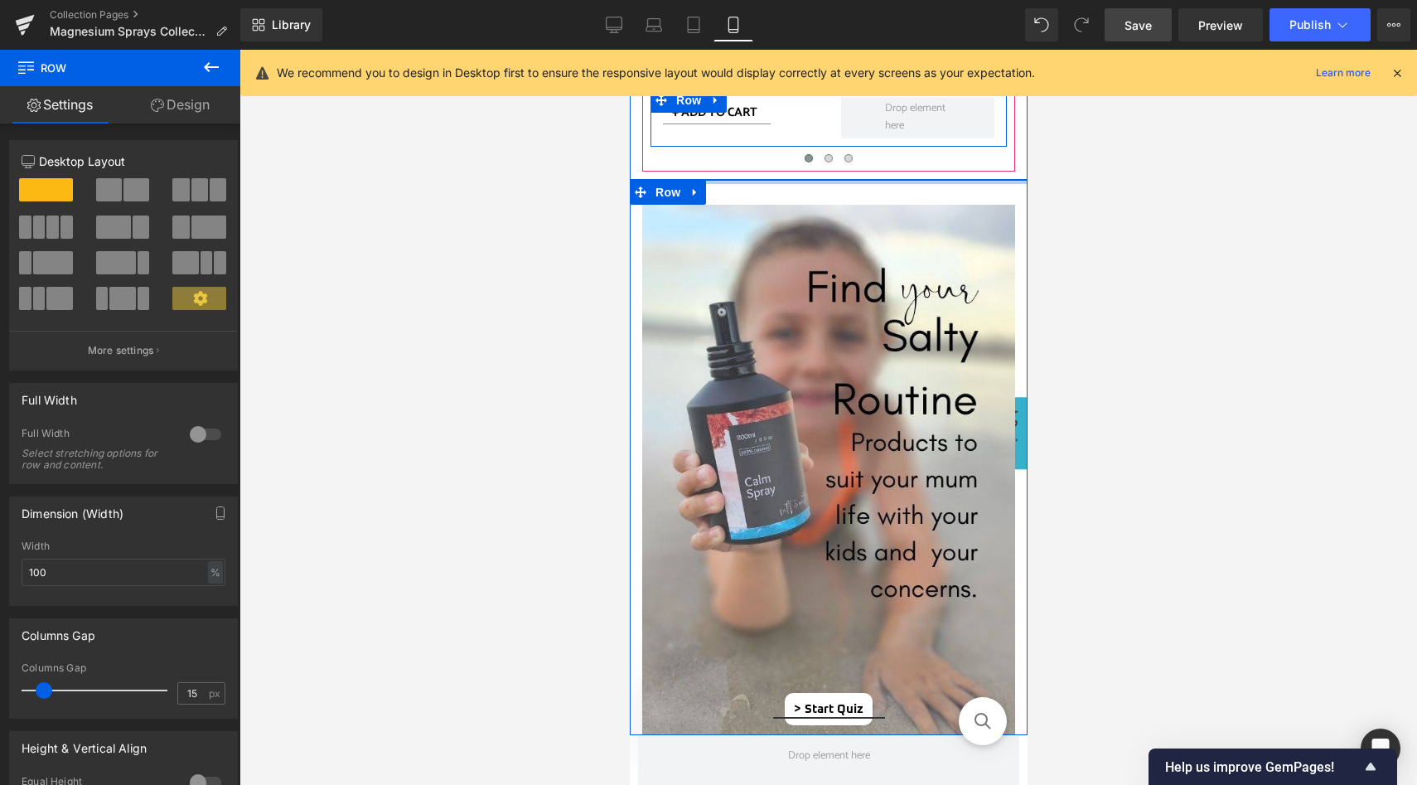
drag, startPoint x: 798, startPoint y: 194, endPoint x: 796, endPoint y: 135, distance: 58.9
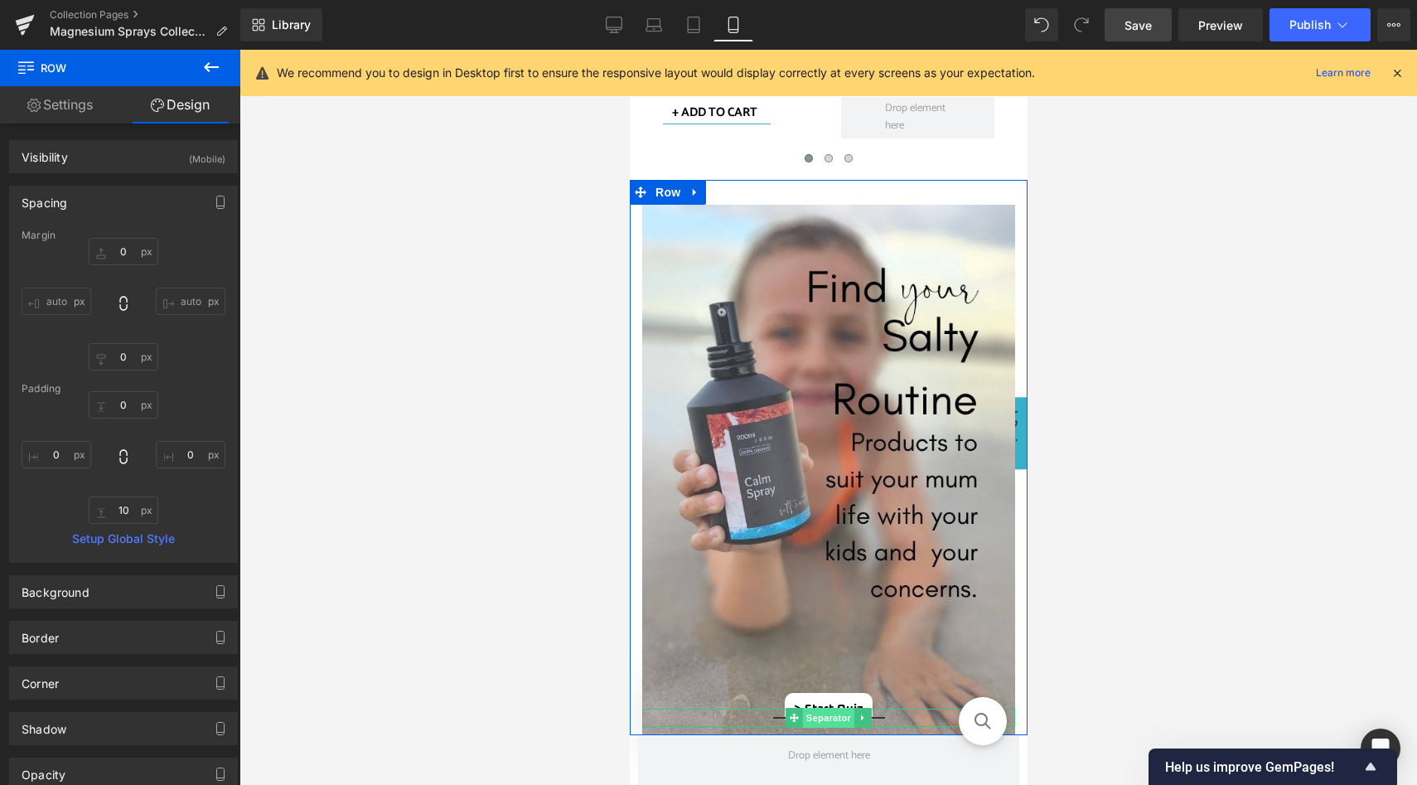
click at [828, 715] on span "Separator" at bounding box center [827, 718] width 51 height 20
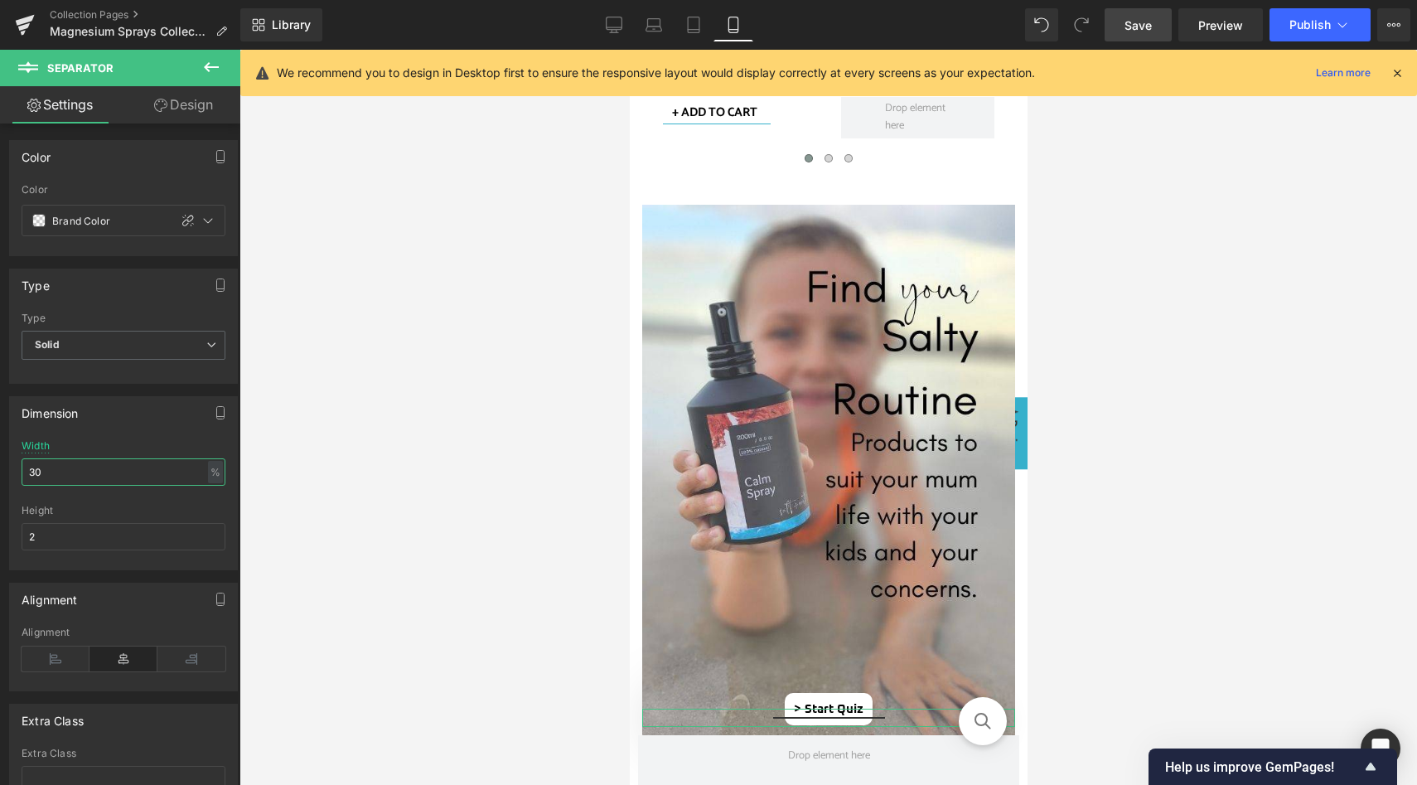
drag, startPoint x: 47, startPoint y: 469, endPoint x: 14, endPoint y: 469, distance: 33.1
click at [14, 469] on div "30% Width 30 % % px 2px Height 2" at bounding box center [123, 504] width 227 height 129
type input "20"
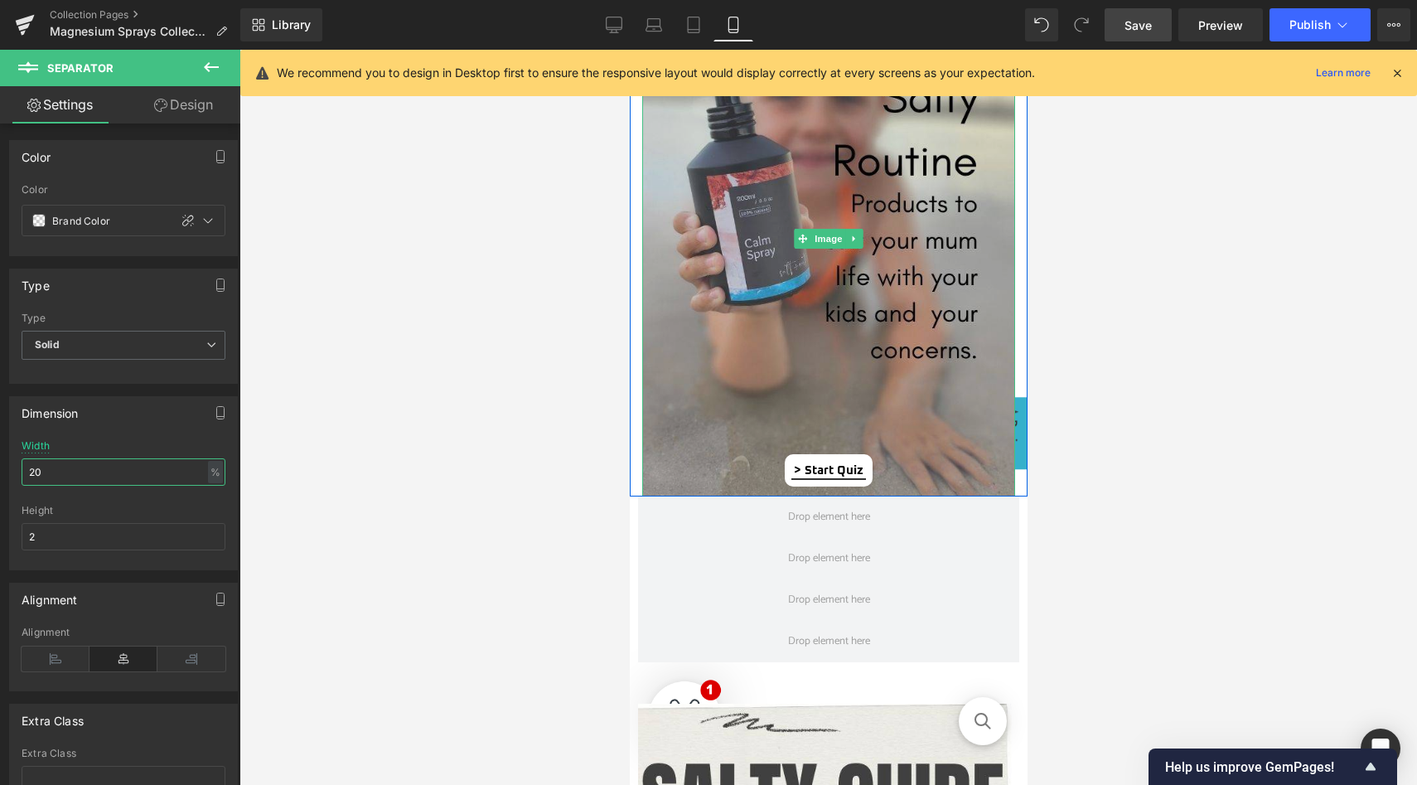
scroll to position [1275, 0]
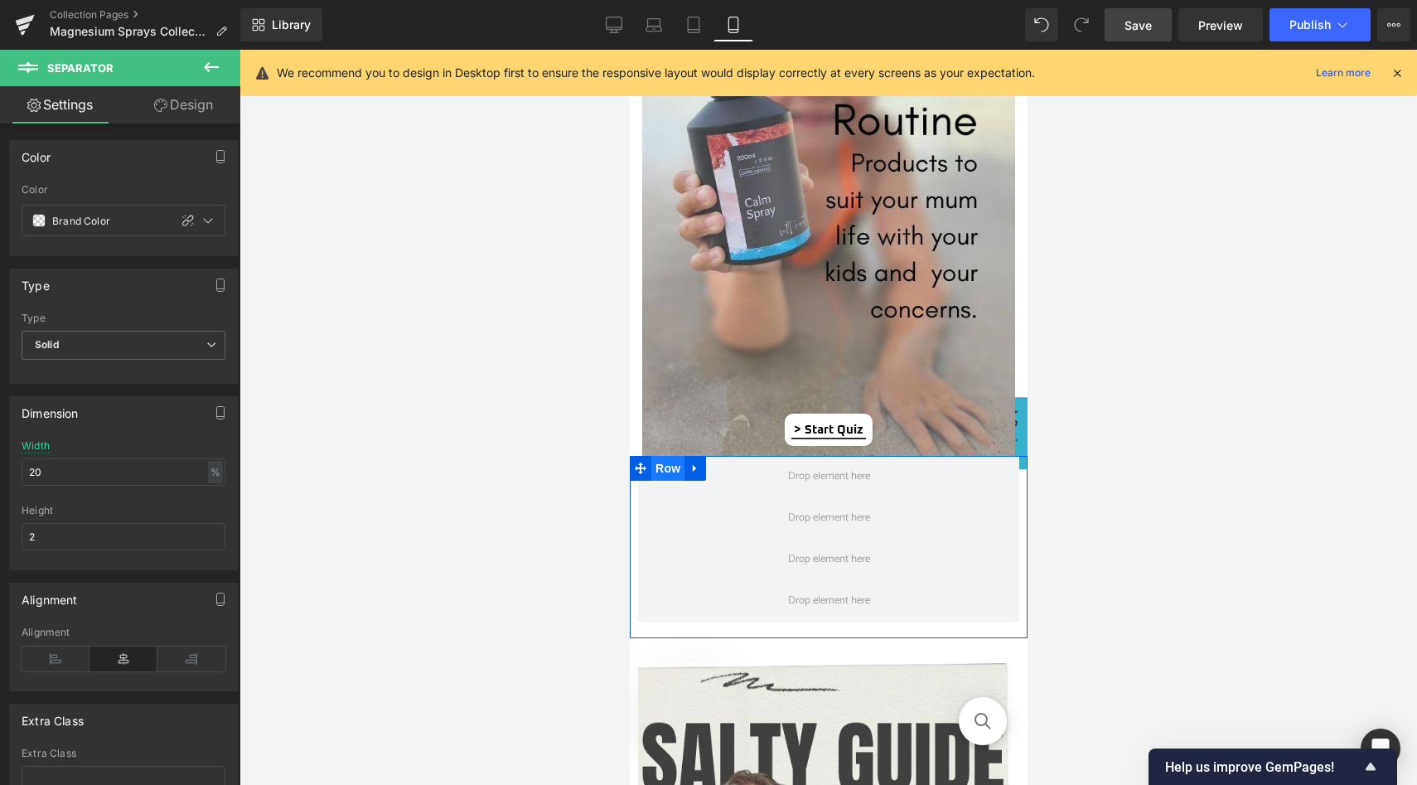
click at [666, 462] on span "Row" at bounding box center [667, 468] width 33 height 25
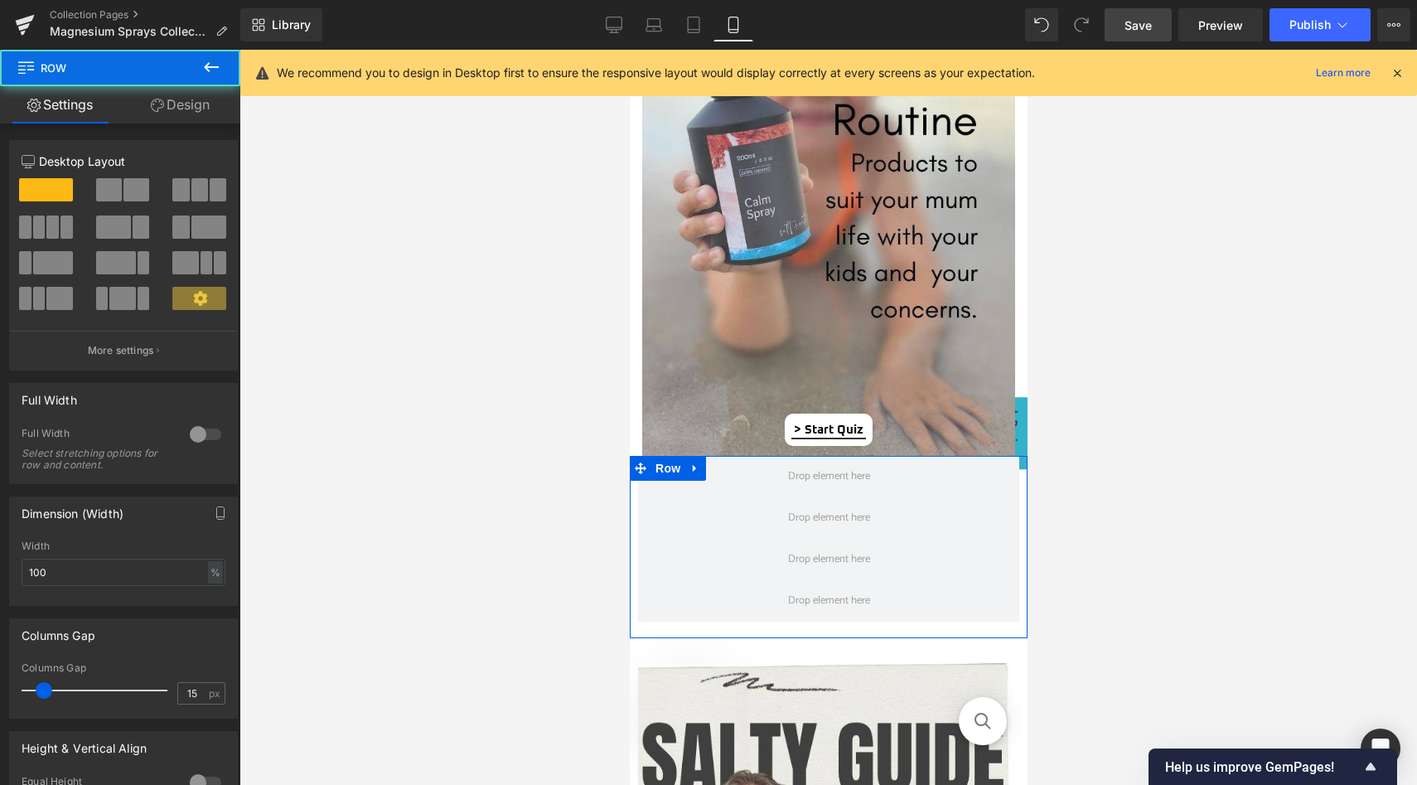
click at [177, 99] on link "Design" at bounding box center [180, 104] width 120 height 37
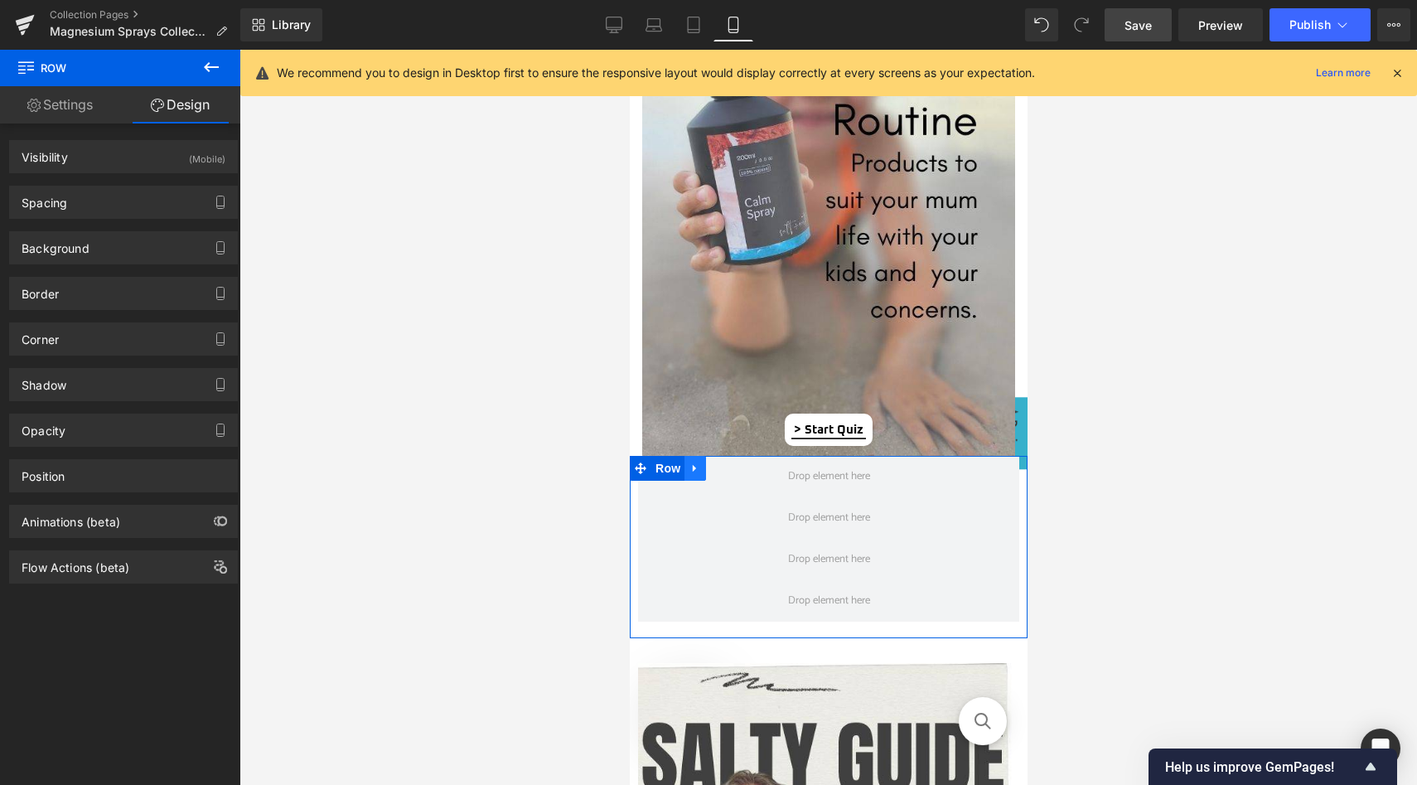
click at [690, 465] on icon at bounding box center [695, 468] width 12 height 12
click at [738, 467] on icon at bounding box center [738, 468] width 12 height 12
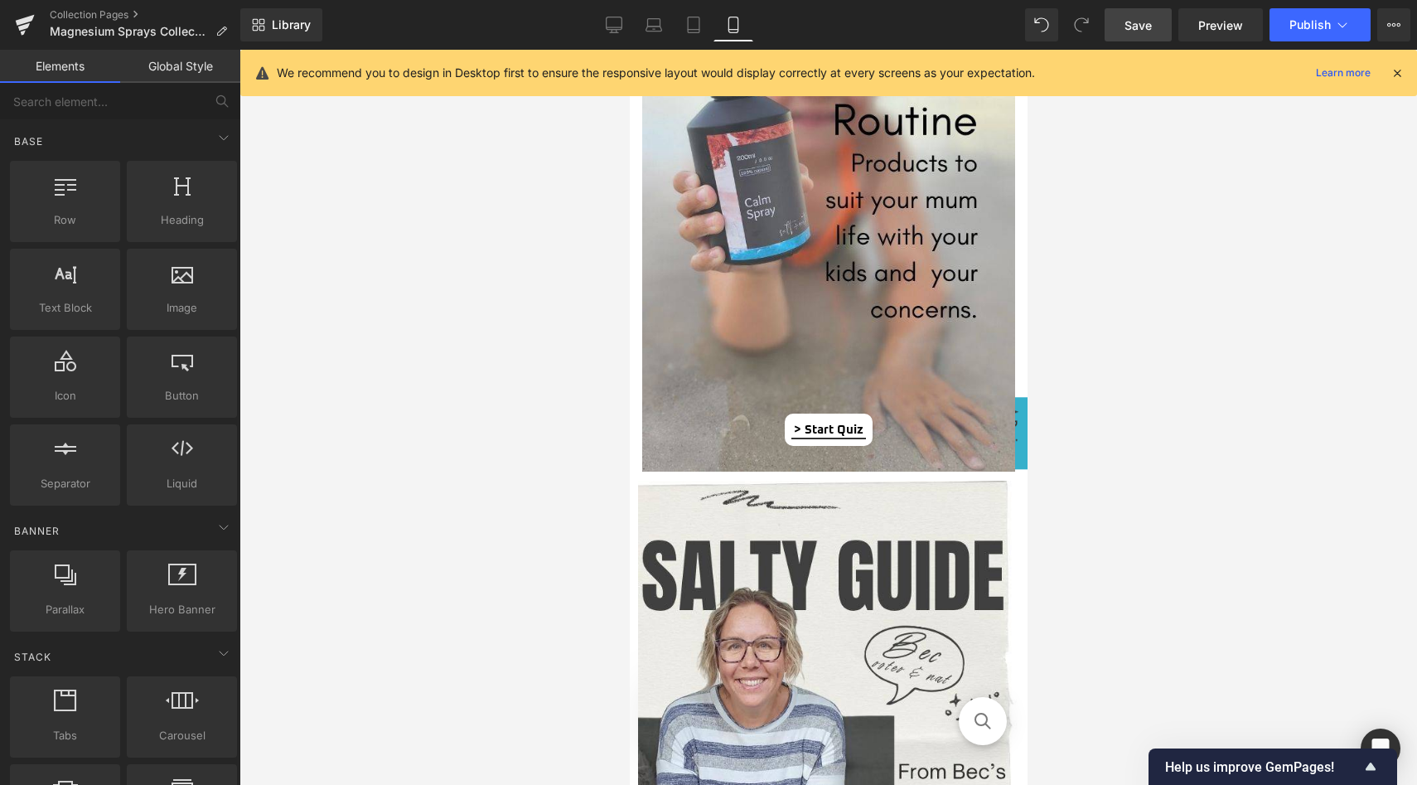
click at [1132, 24] on span "Save" at bounding box center [1138, 25] width 27 height 17
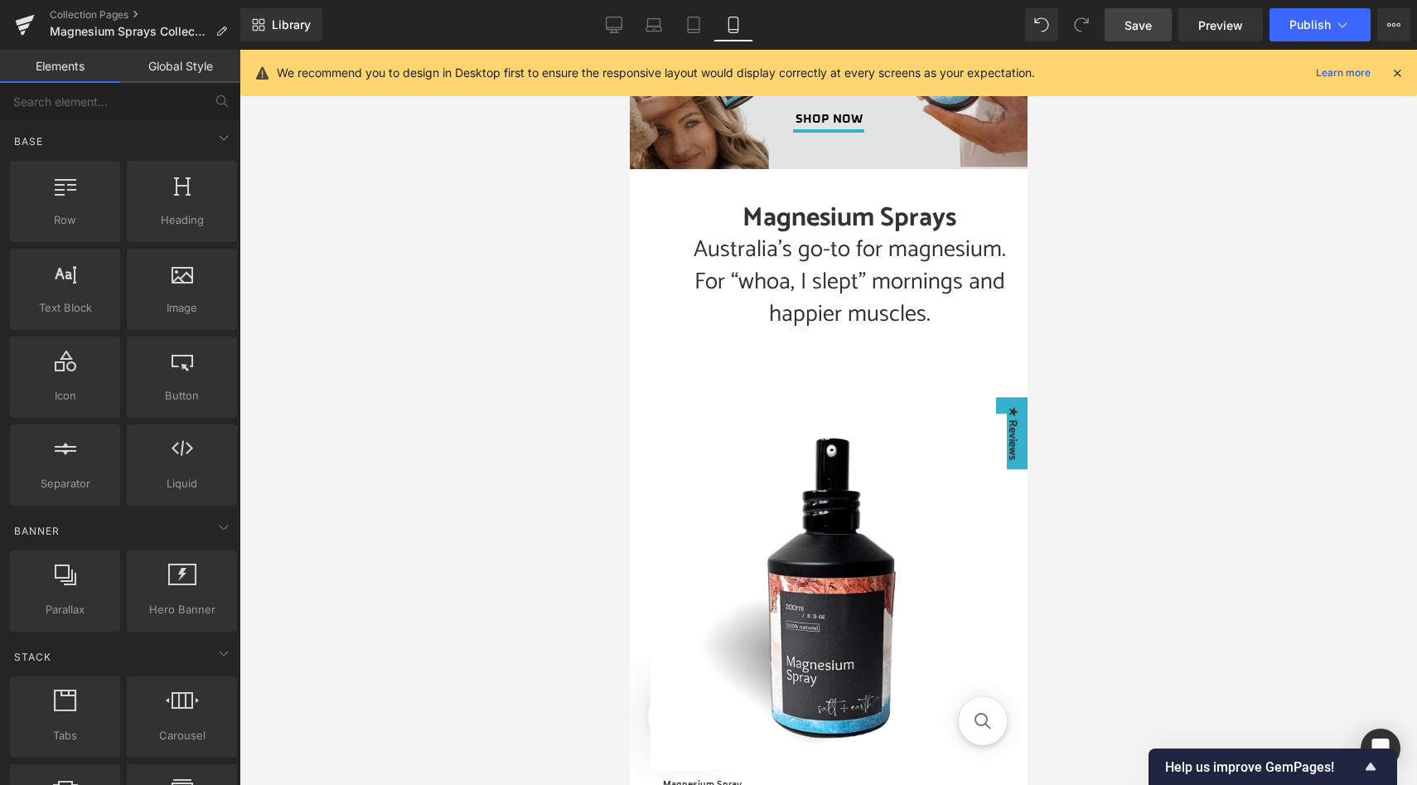
scroll to position [196, 0]
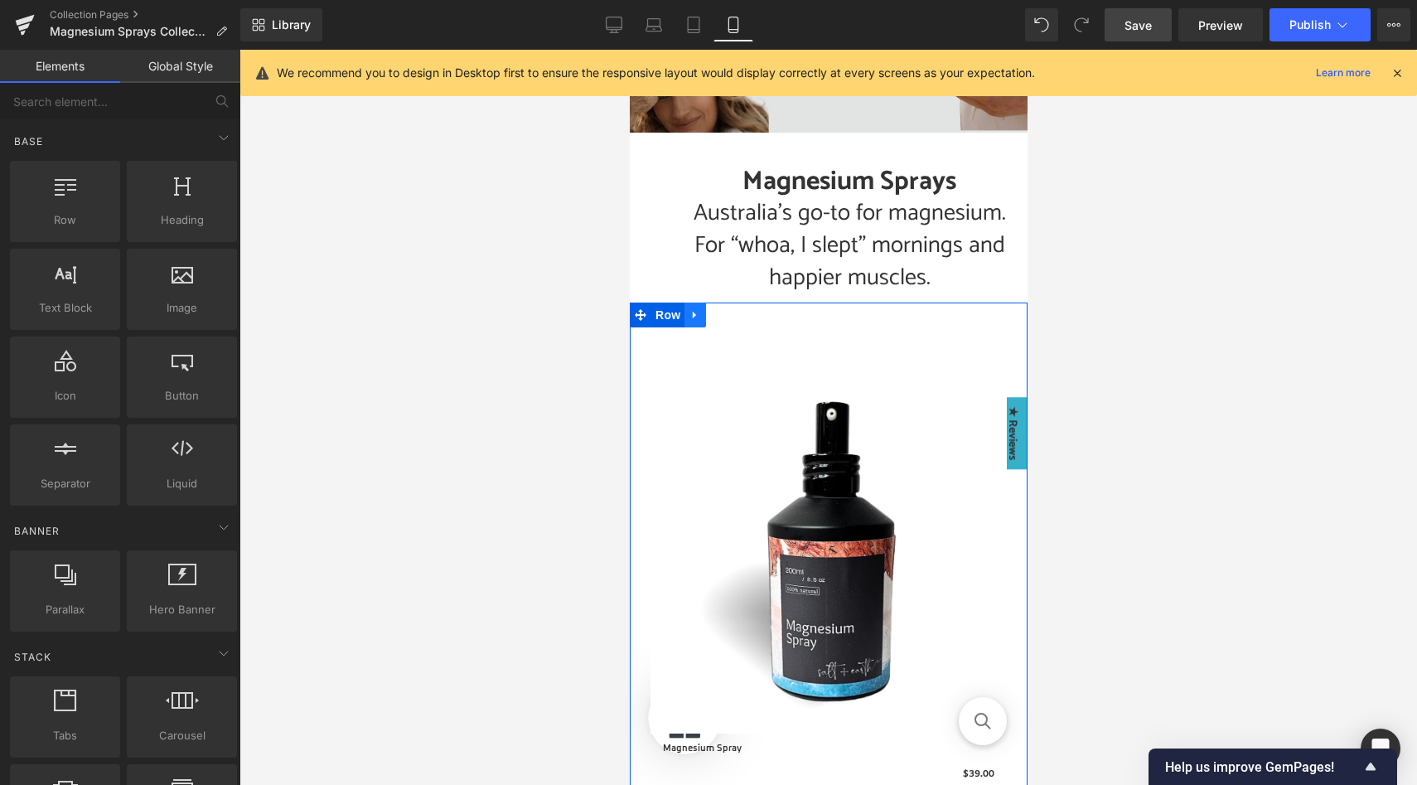
click at [692, 315] on icon at bounding box center [693, 315] width 3 height 7
click at [716, 316] on icon at bounding box center [716, 315] width 12 height 12
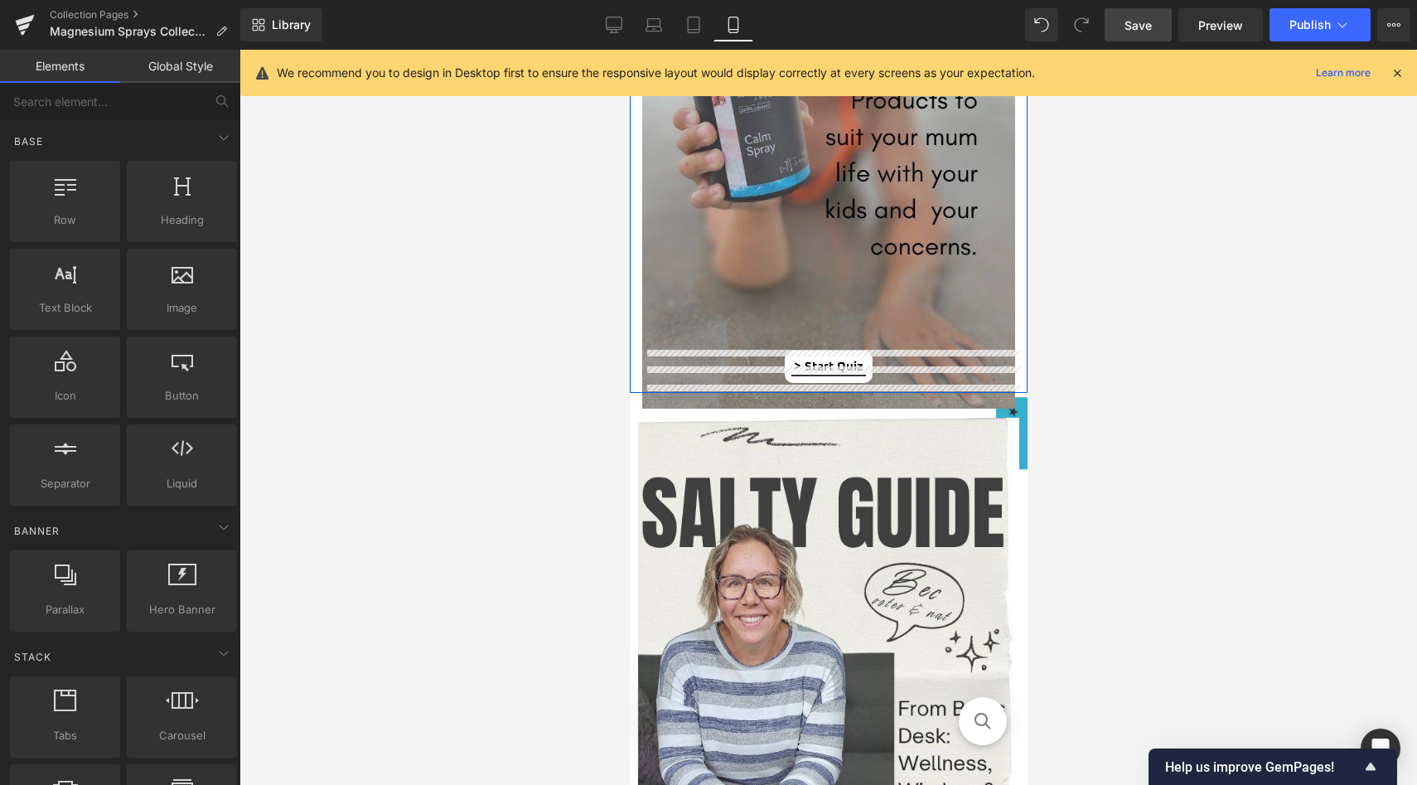
scroll to position [1381, 0]
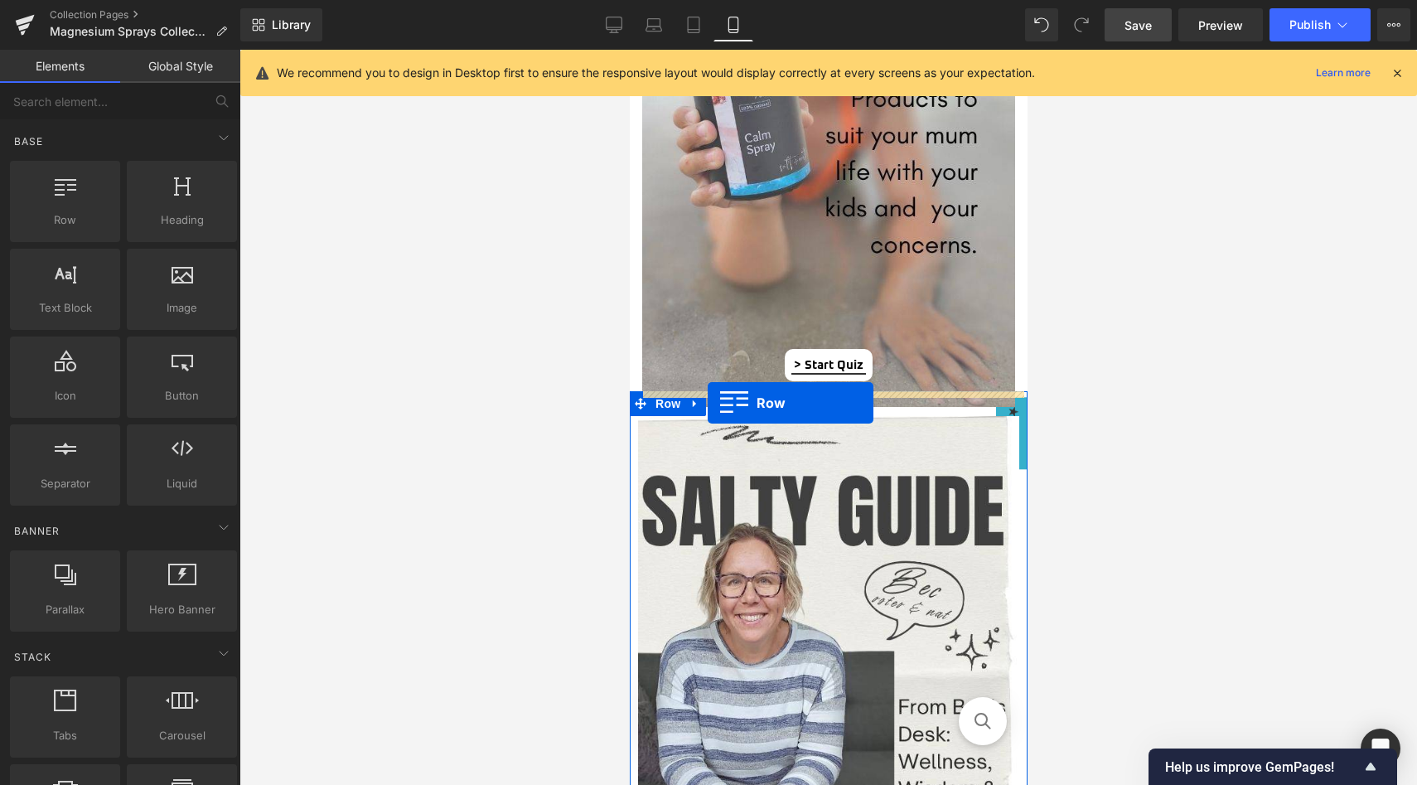
drag, startPoint x: 636, startPoint y: 205, endPoint x: 707, endPoint y: 402, distance: 209.7
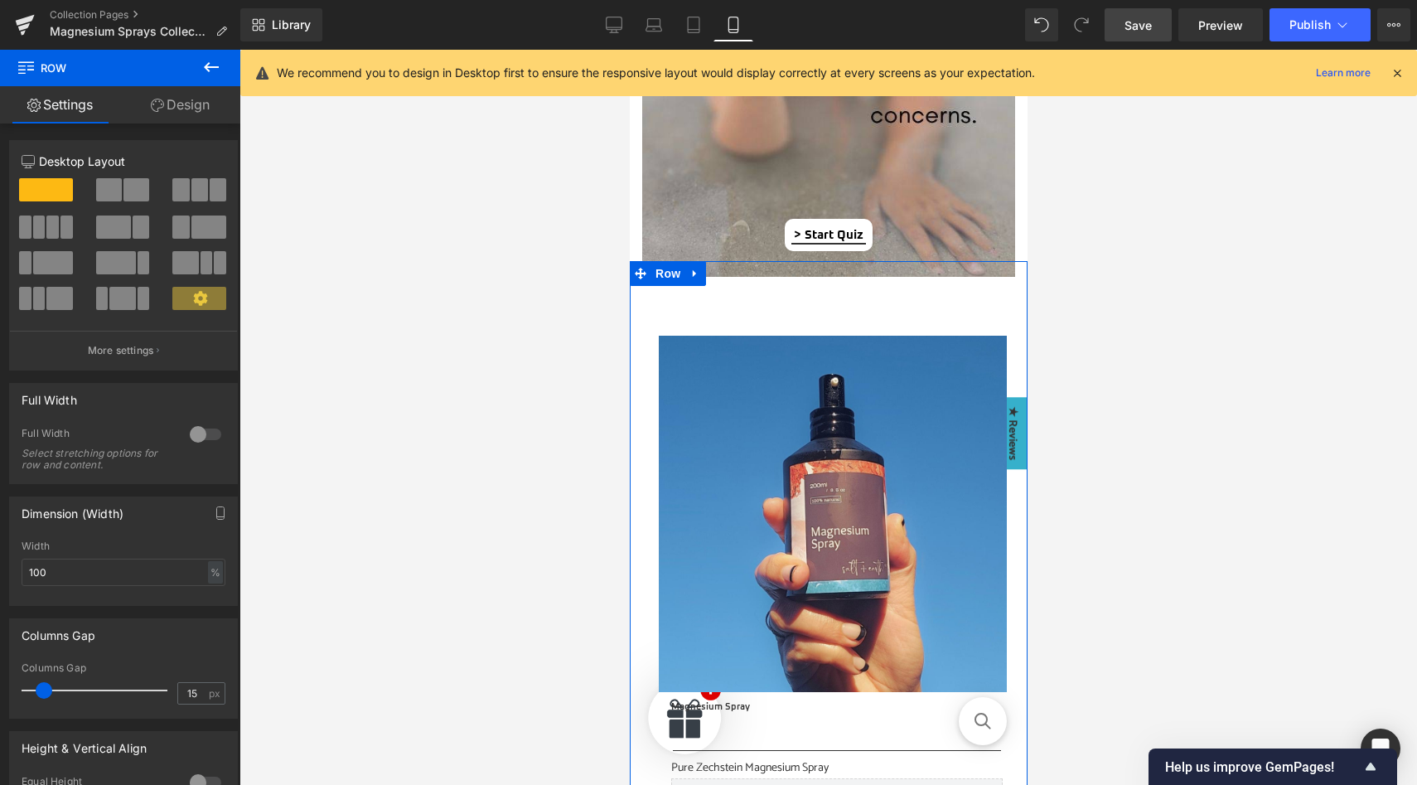
scroll to position [1468, 0]
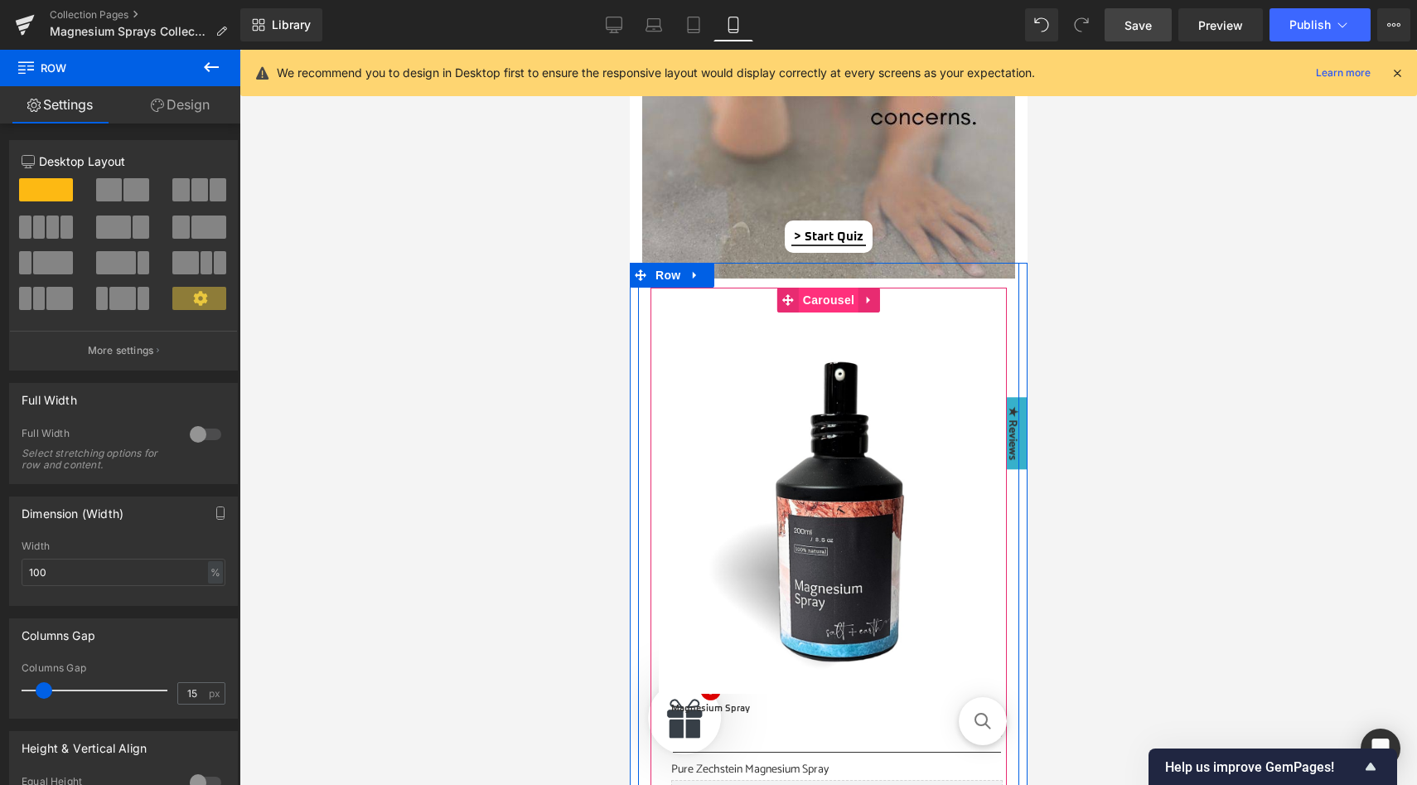
click at [823, 293] on span "Carousel" at bounding box center [828, 300] width 60 height 25
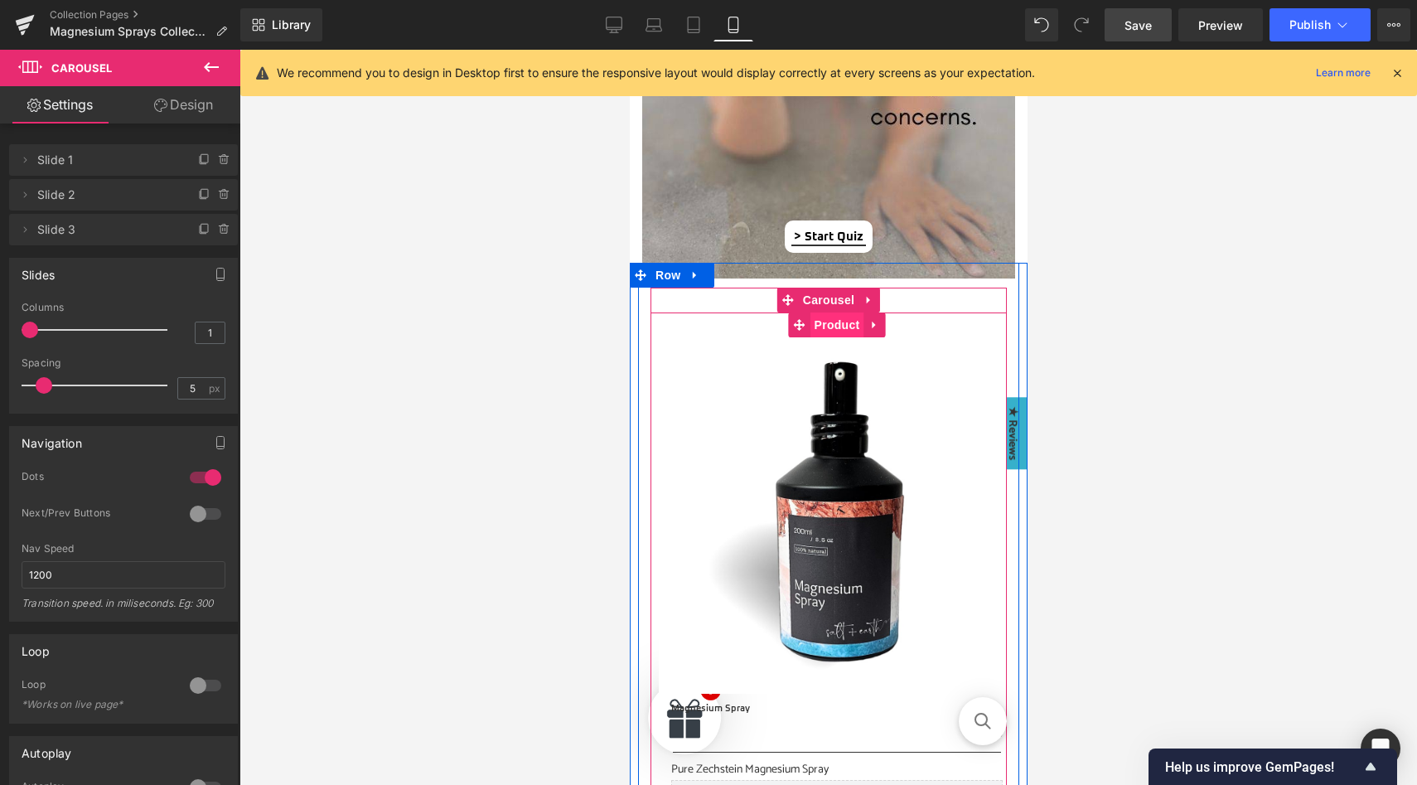
click at [824, 327] on span "Product" at bounding box center [837, 324] width 54 height 25
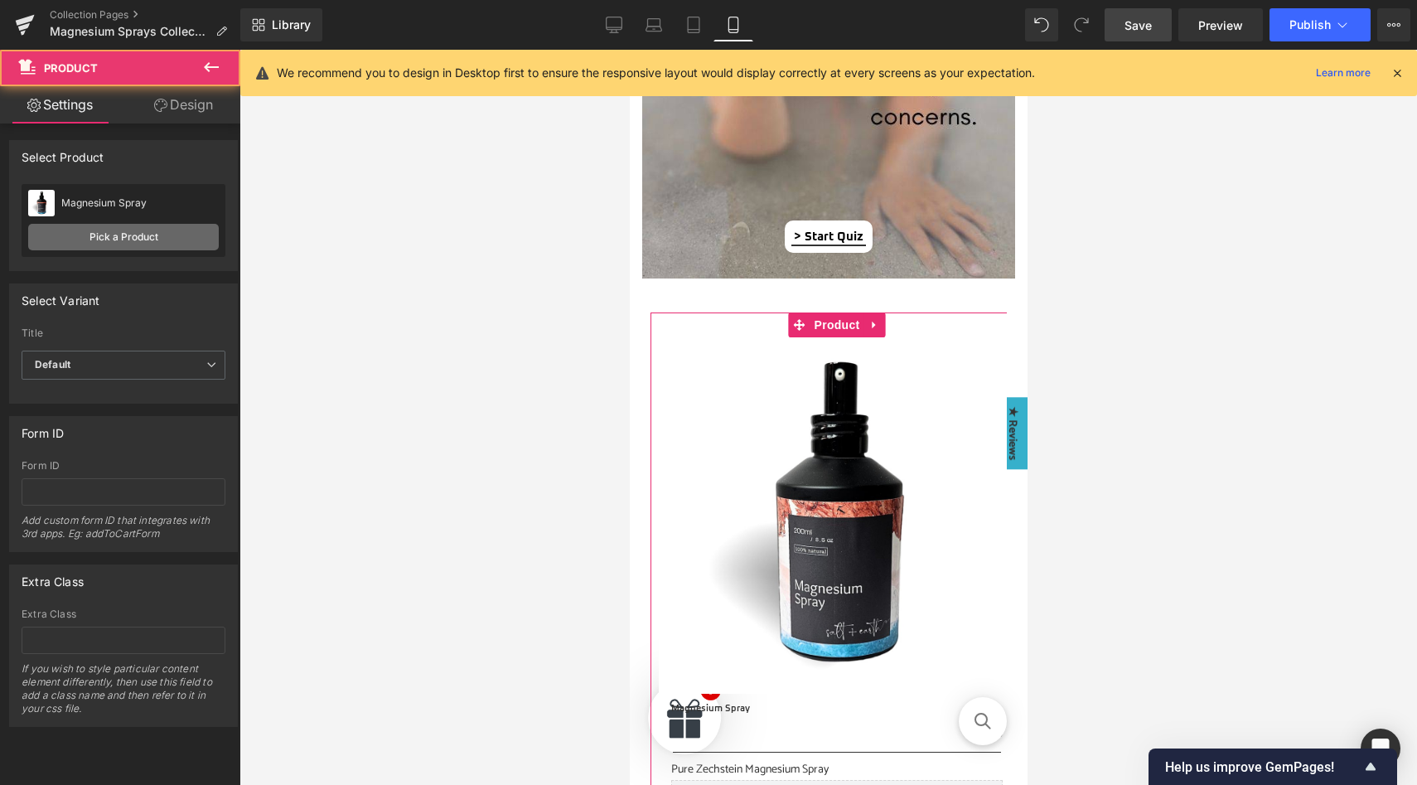
click at [141, 235] on link "Pick a Product" at bounding box center [123, 237] width 191 height 27
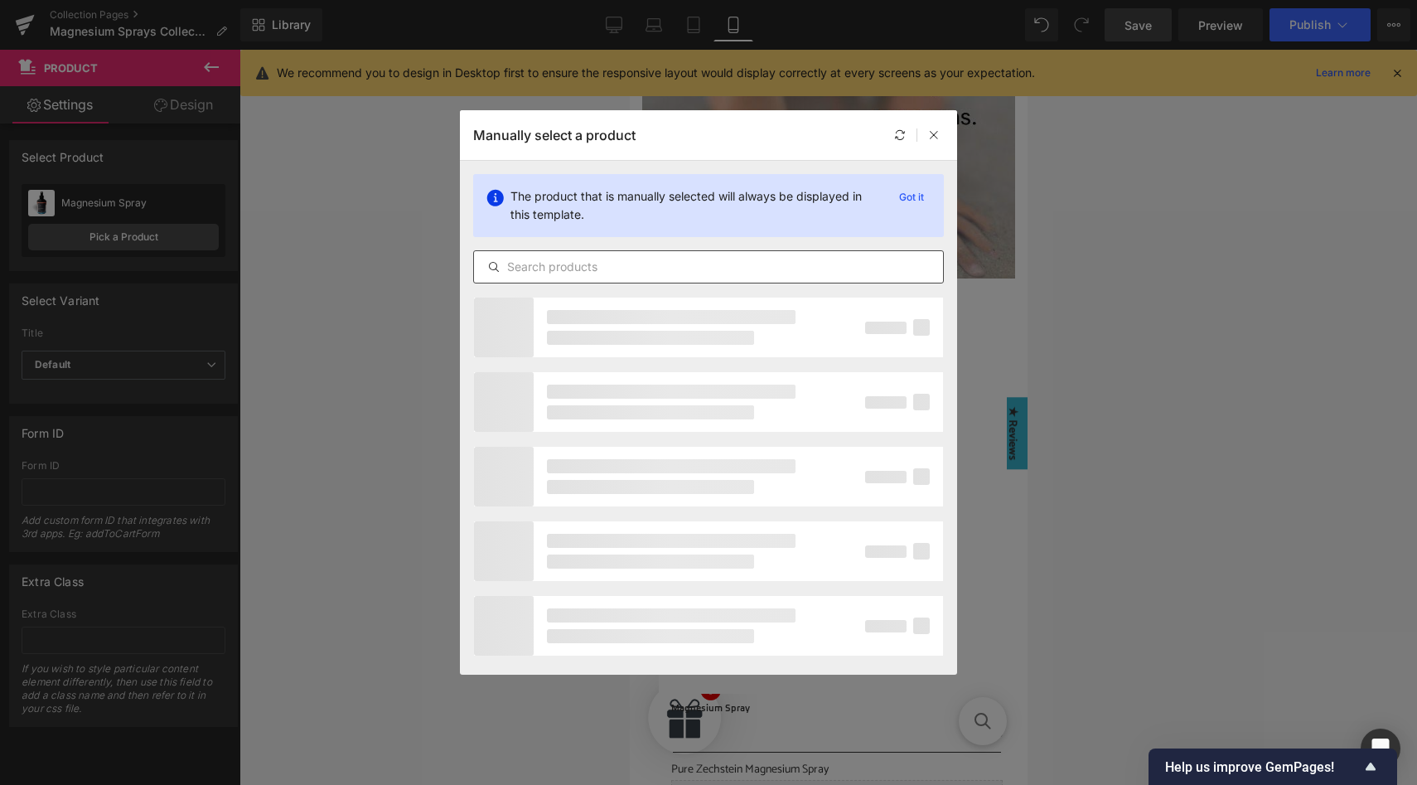
click at [590, 266] on input "text" at bounding box center [708, 267] width 469 height 20
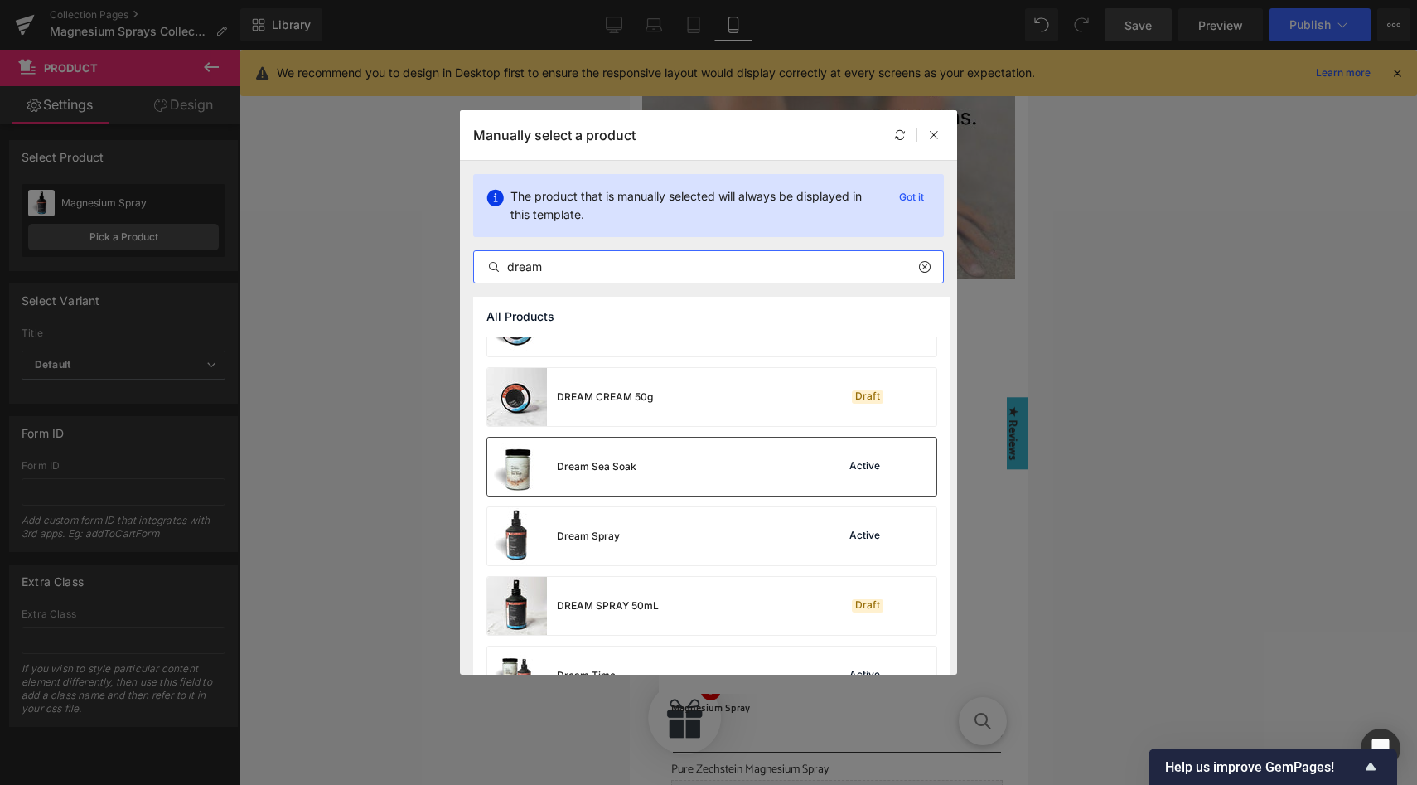
scroll to position [45, 0]
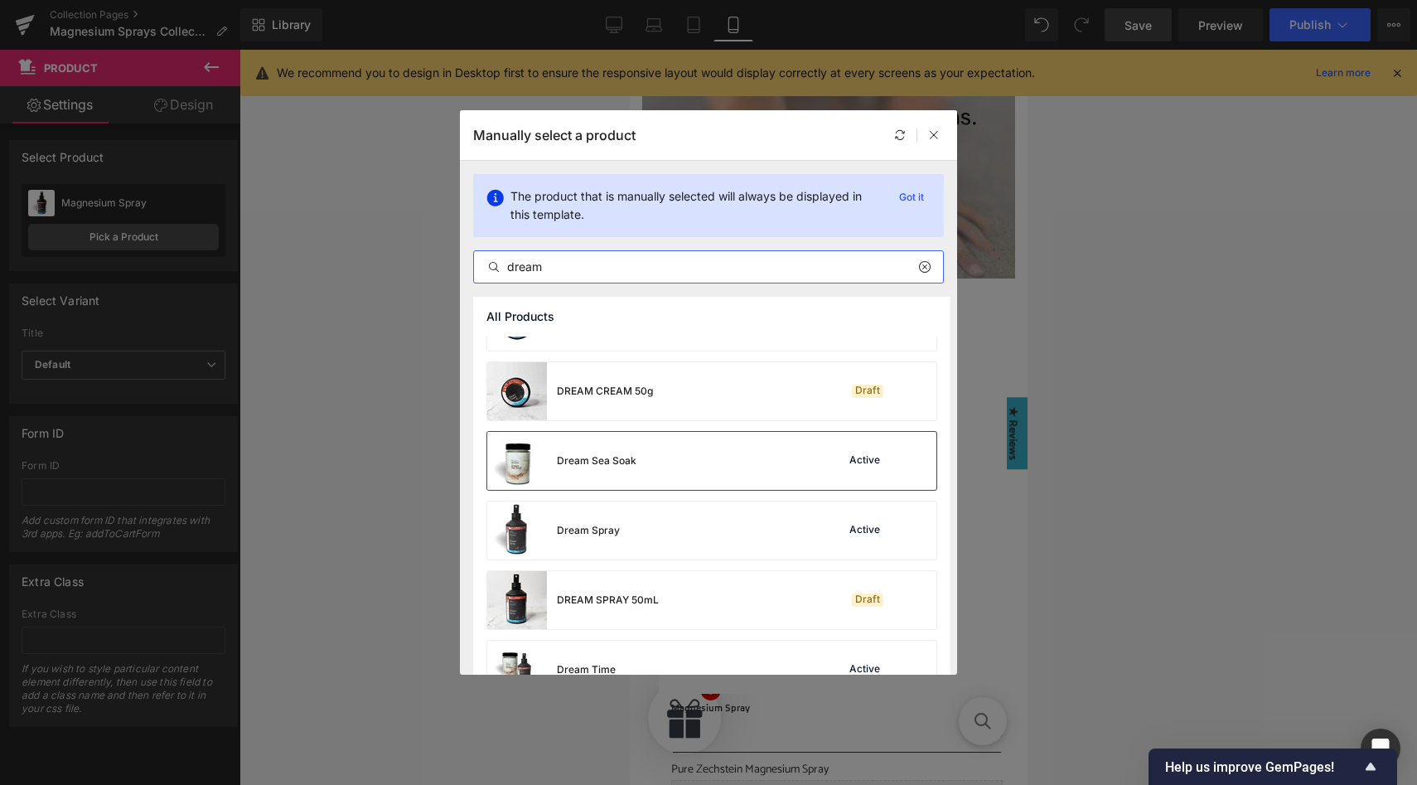
type input "dream"
click at [668, 523] on div "Dream Spray Active" at bounding box center [711, 530] width 449 height 58
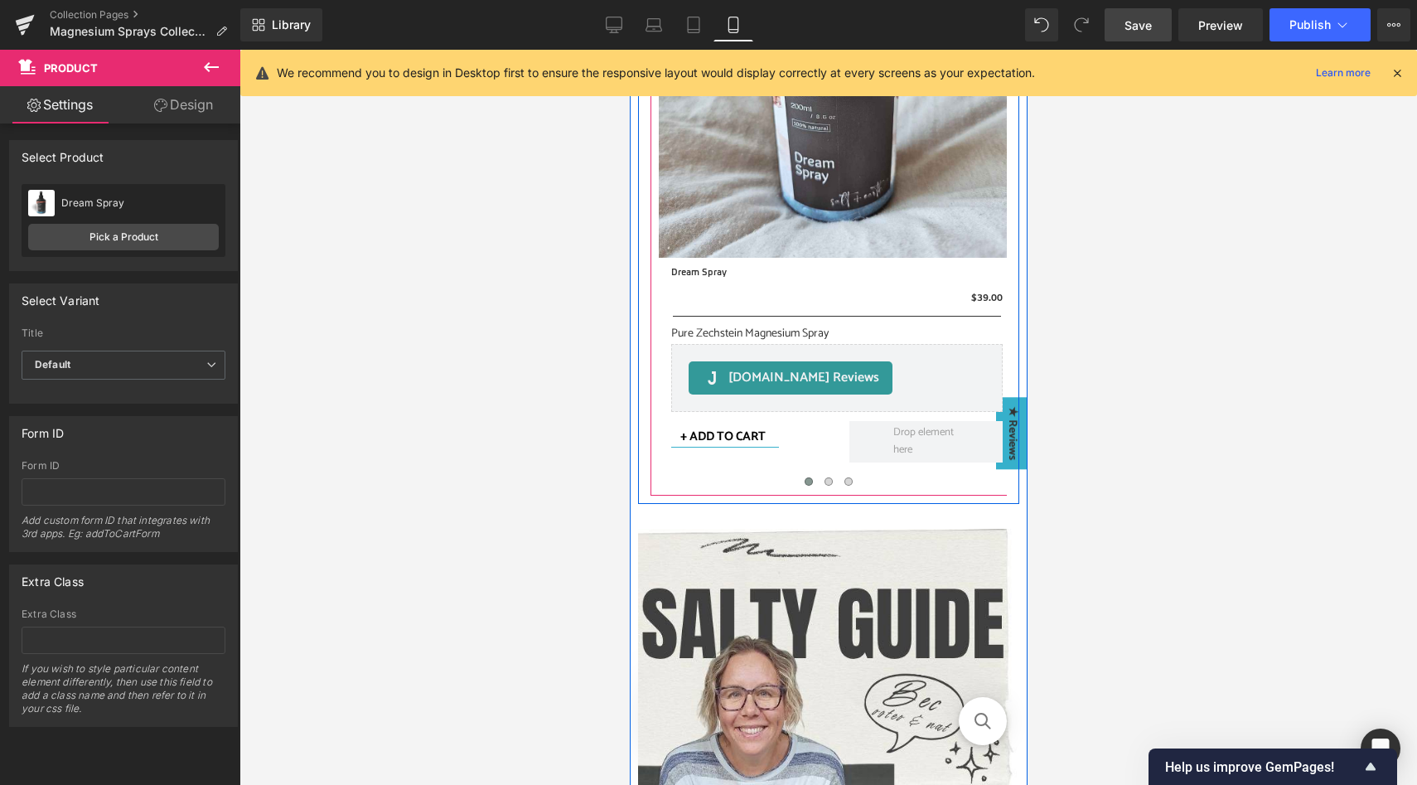
scroll to position [2100, 0]
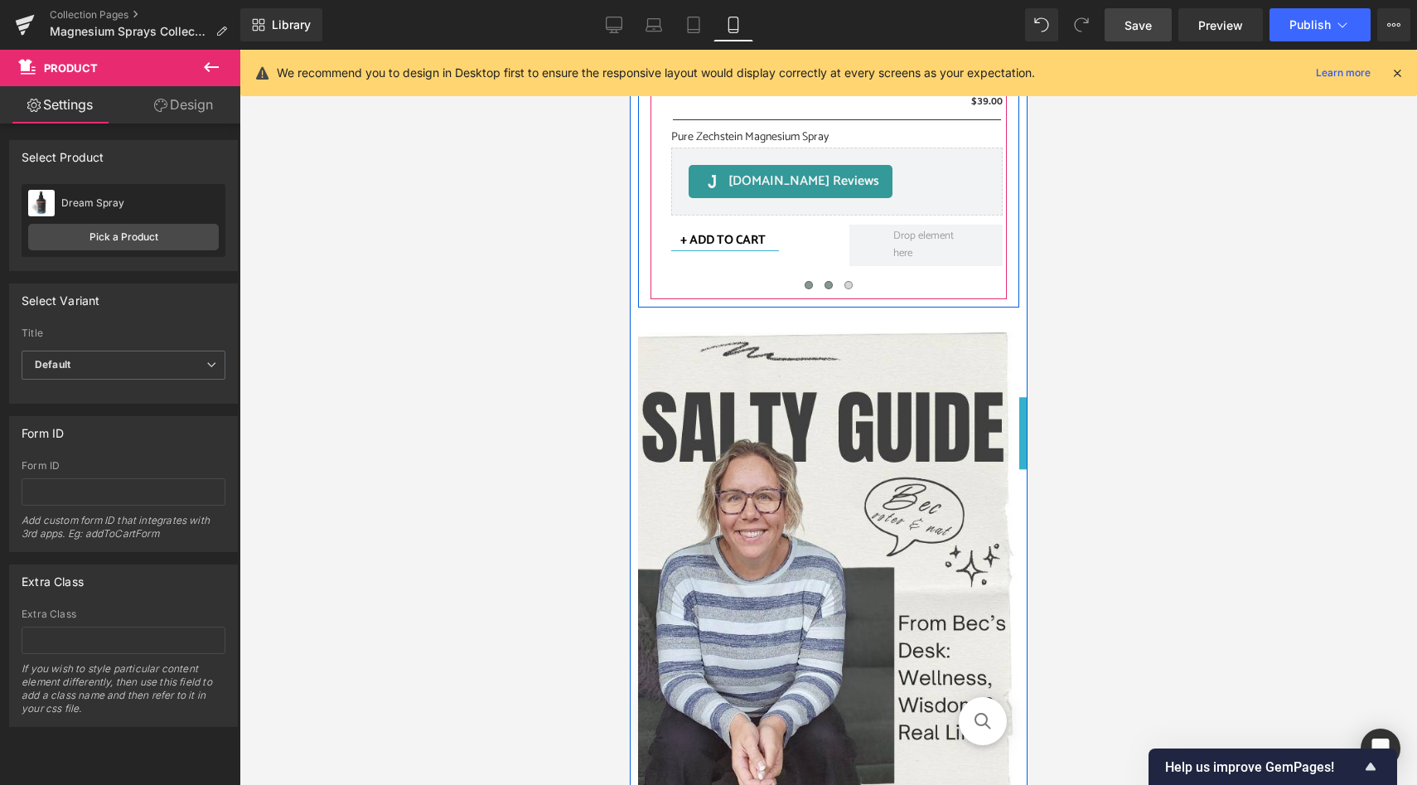
click at [826, 286] on span at bounding box center [828, 285] width 8 height 8
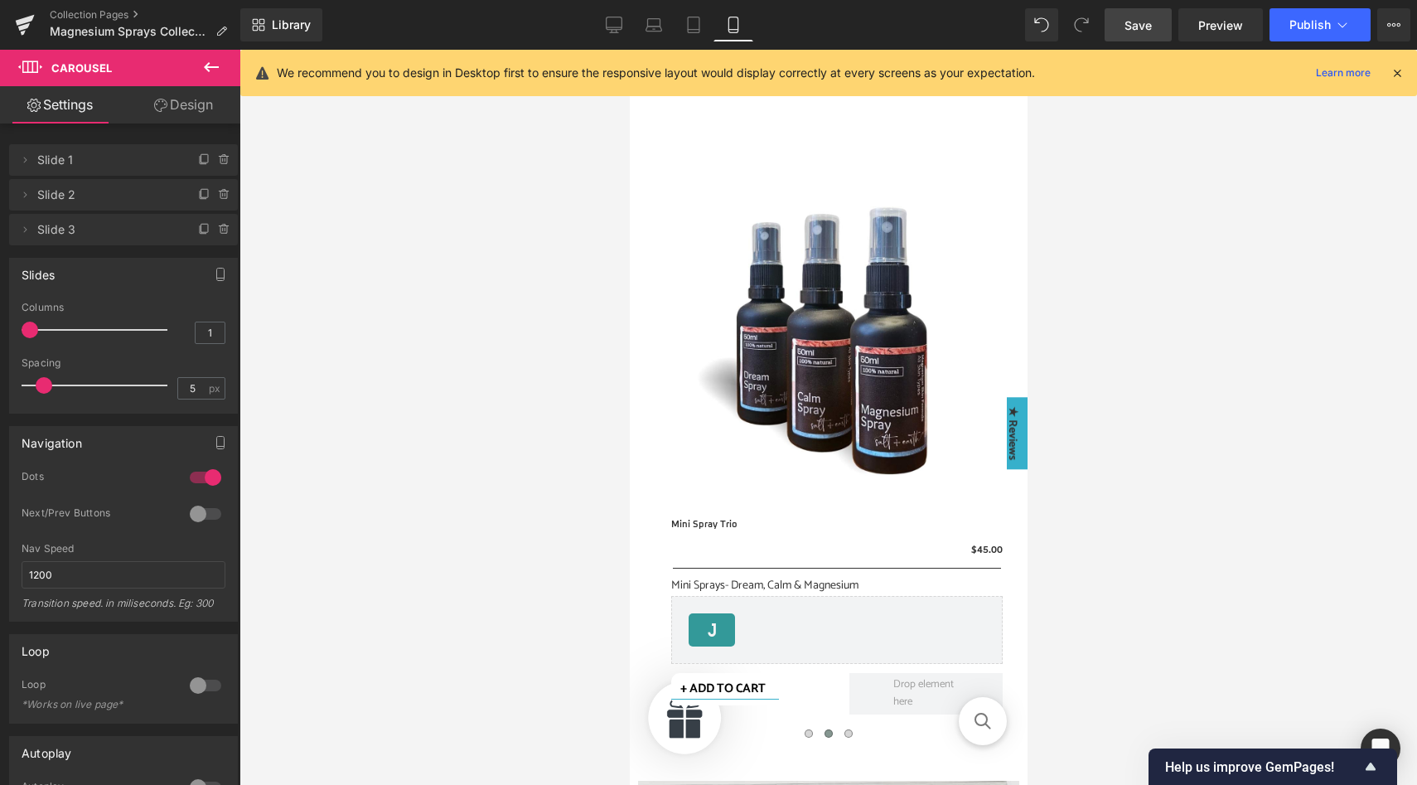
scroll to position [1672, 0]
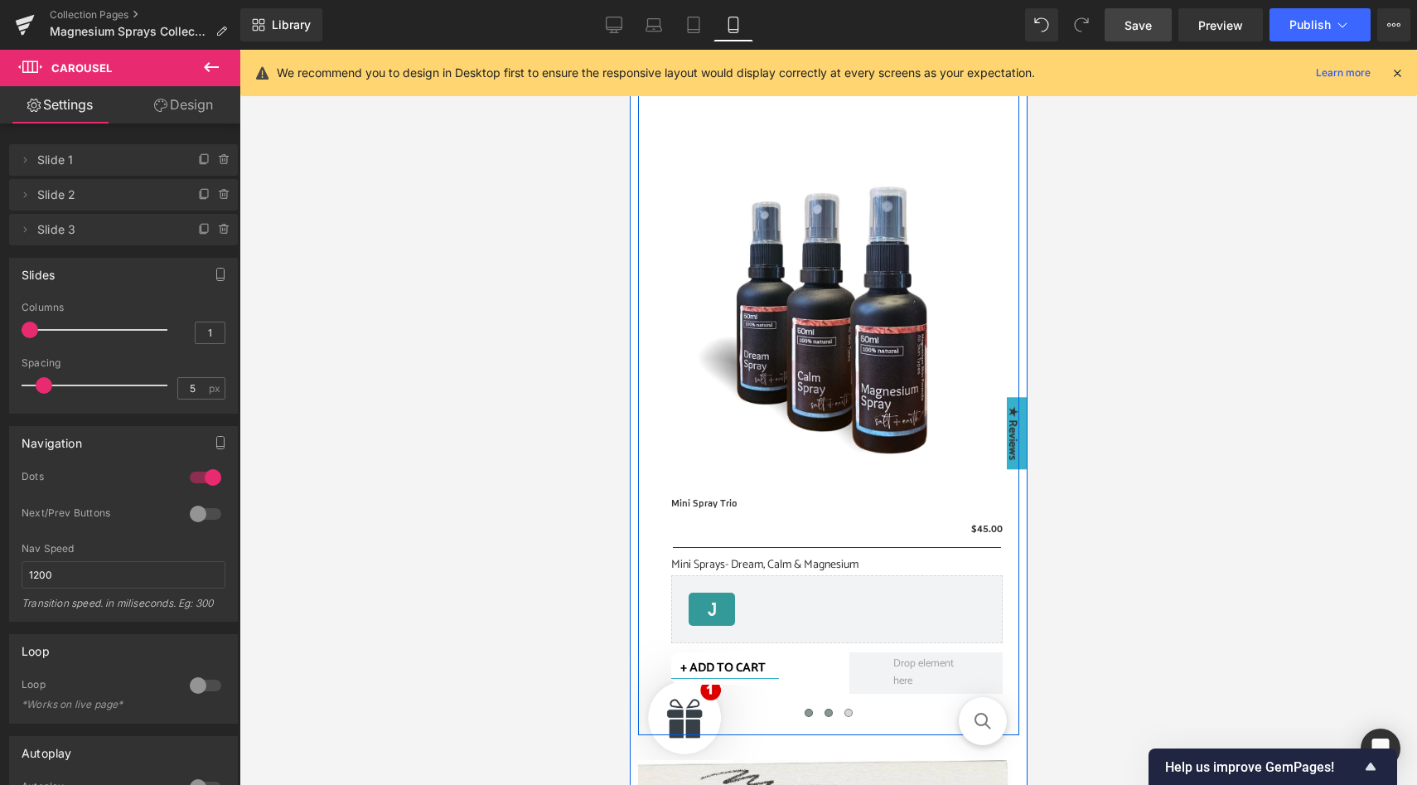
click at [806, 712] on span at bounding box center [808, 713] width 8 height 8
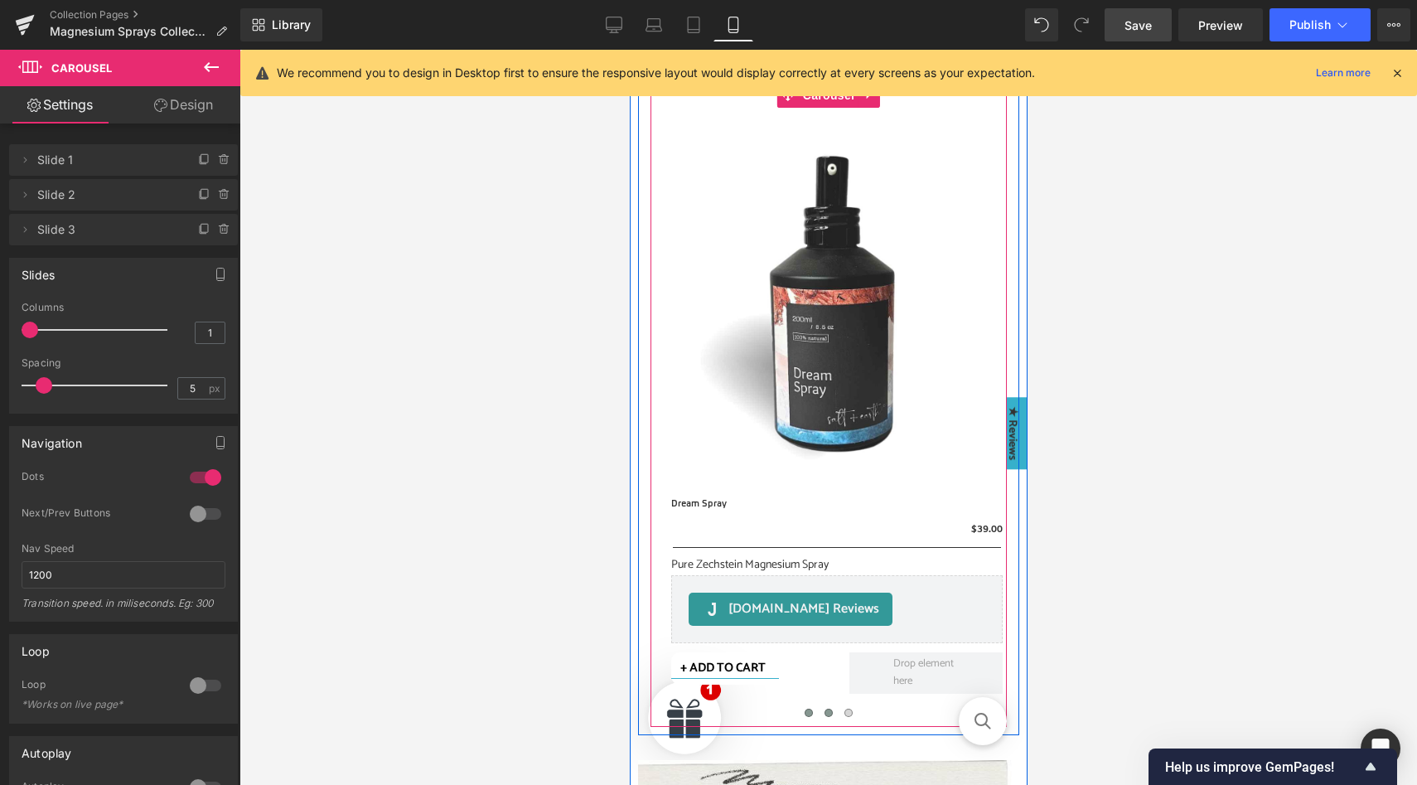
click at [828, 713] on span at bounding box center [828, 713] width 8 height 8
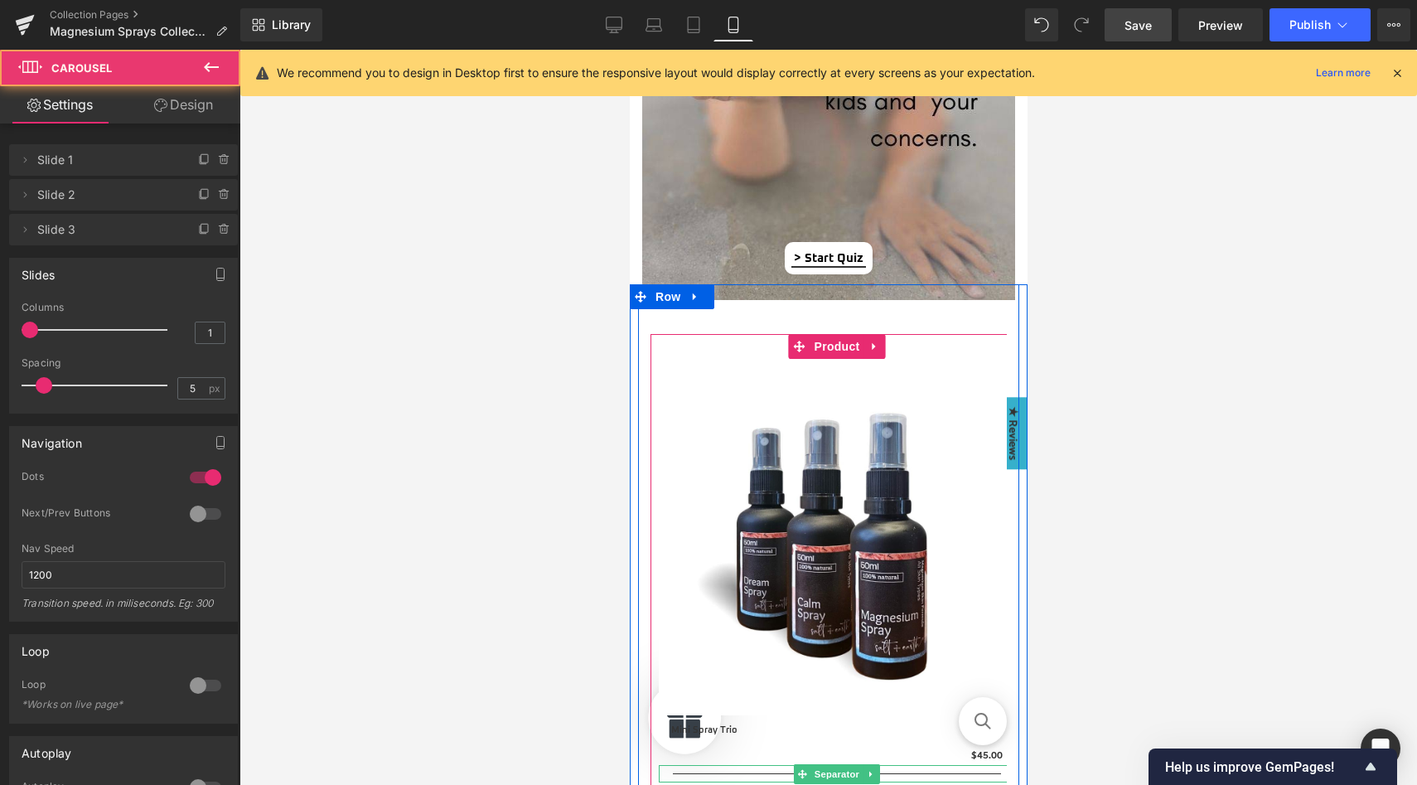
scroll to position [1444, 0]
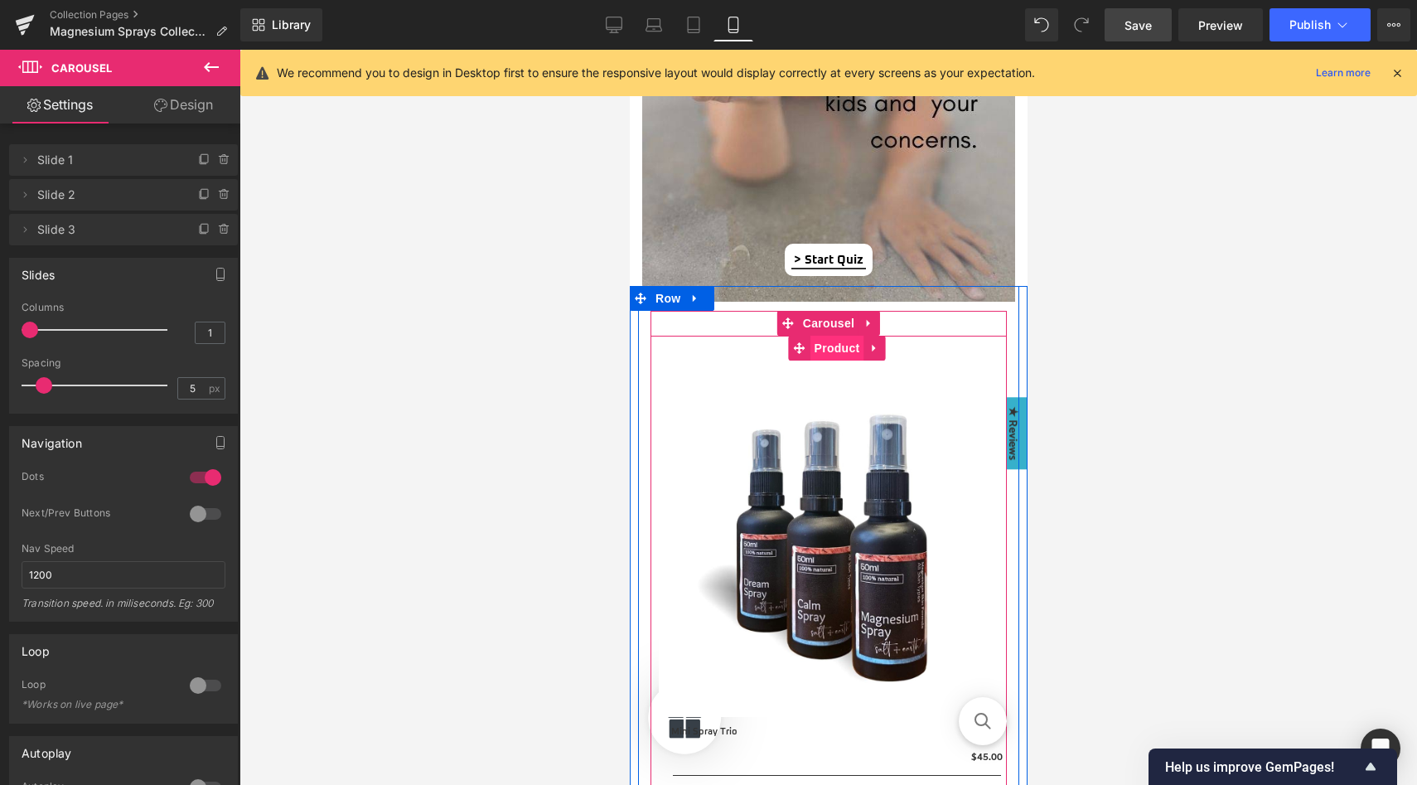
click at [838, 349] on span "Product" at bounding box center [837, 348] width 54 height 25
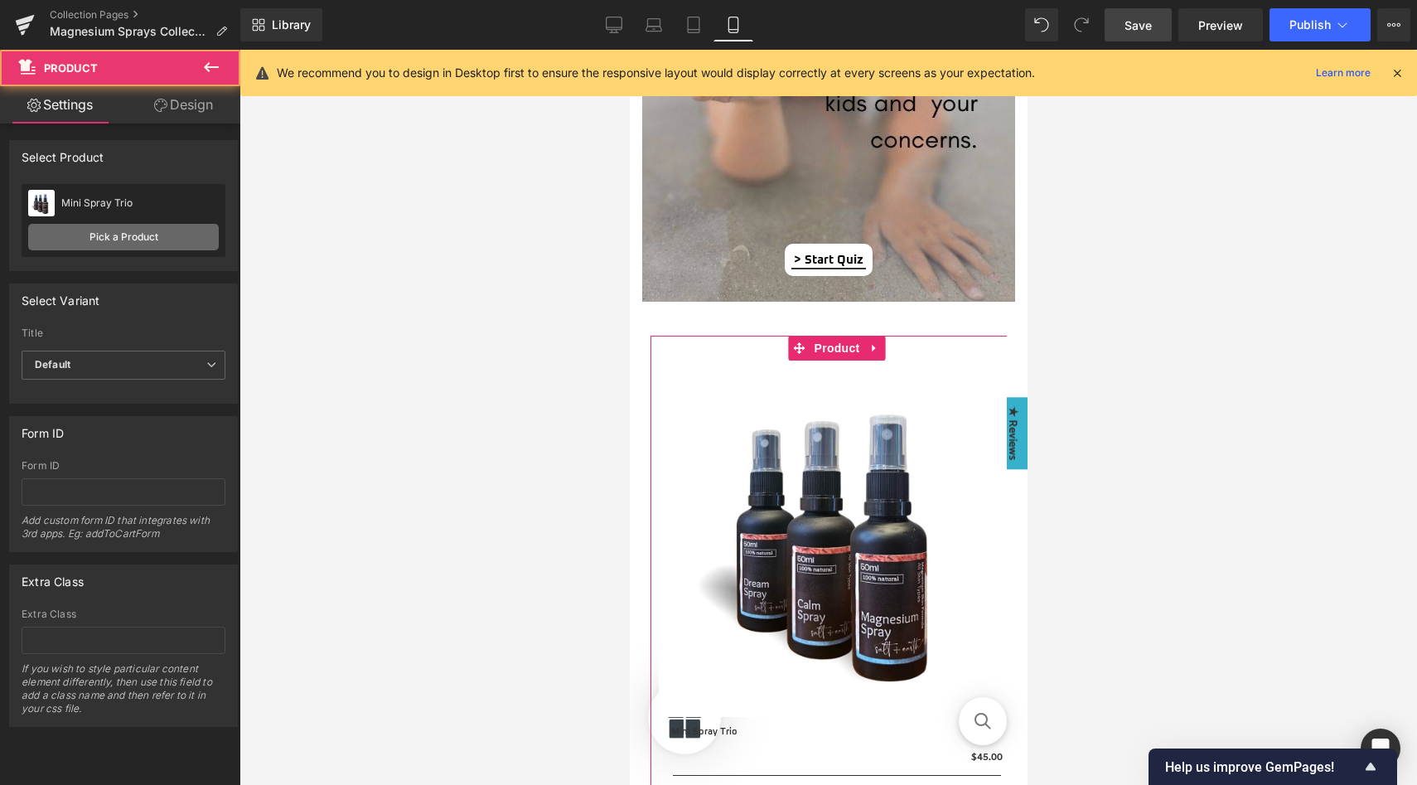
click at [118, 236] on link "Pick a Product" at bounding box center [123, 237] width 191 height 27
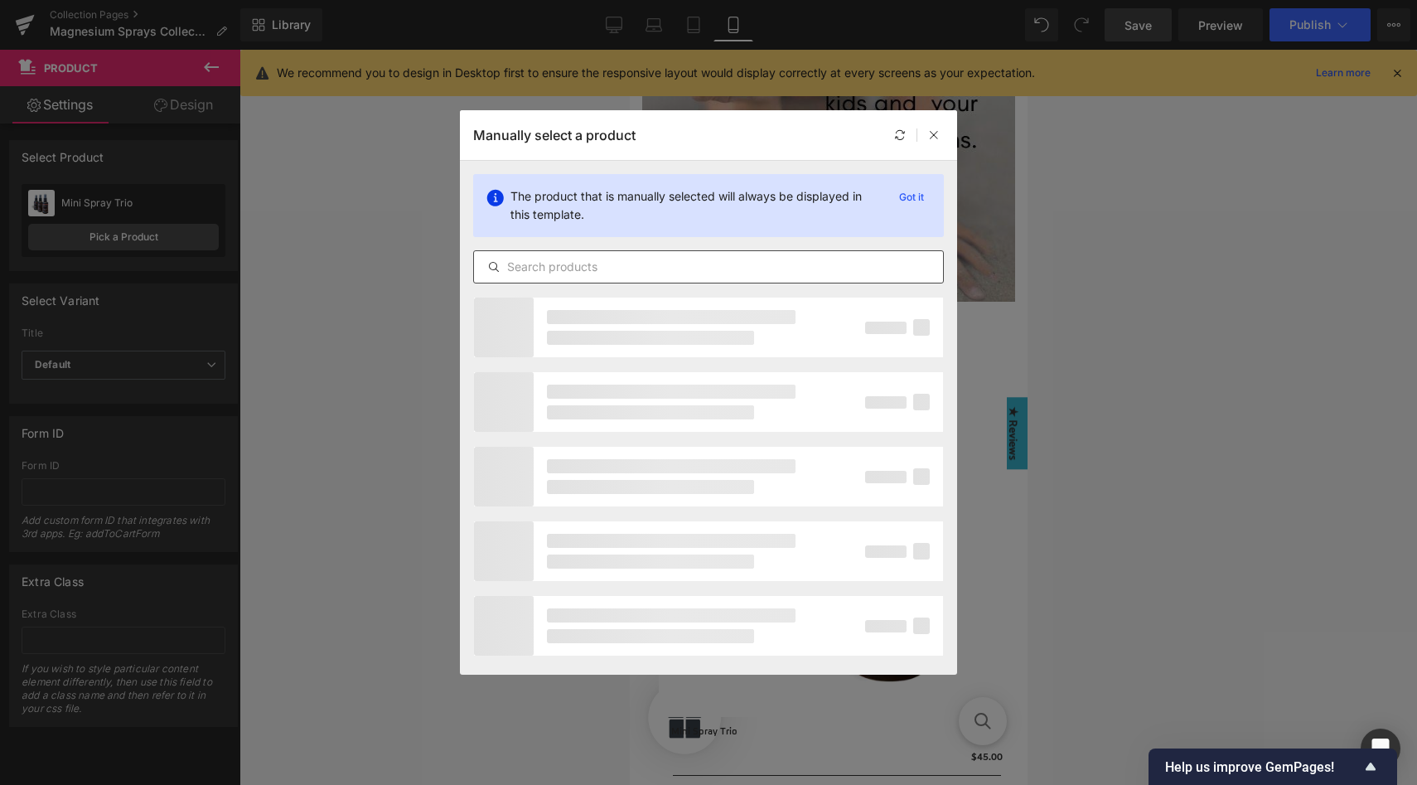
click at [543, 261] on input "text" at bounding box center [708, 267] width 469 height 20
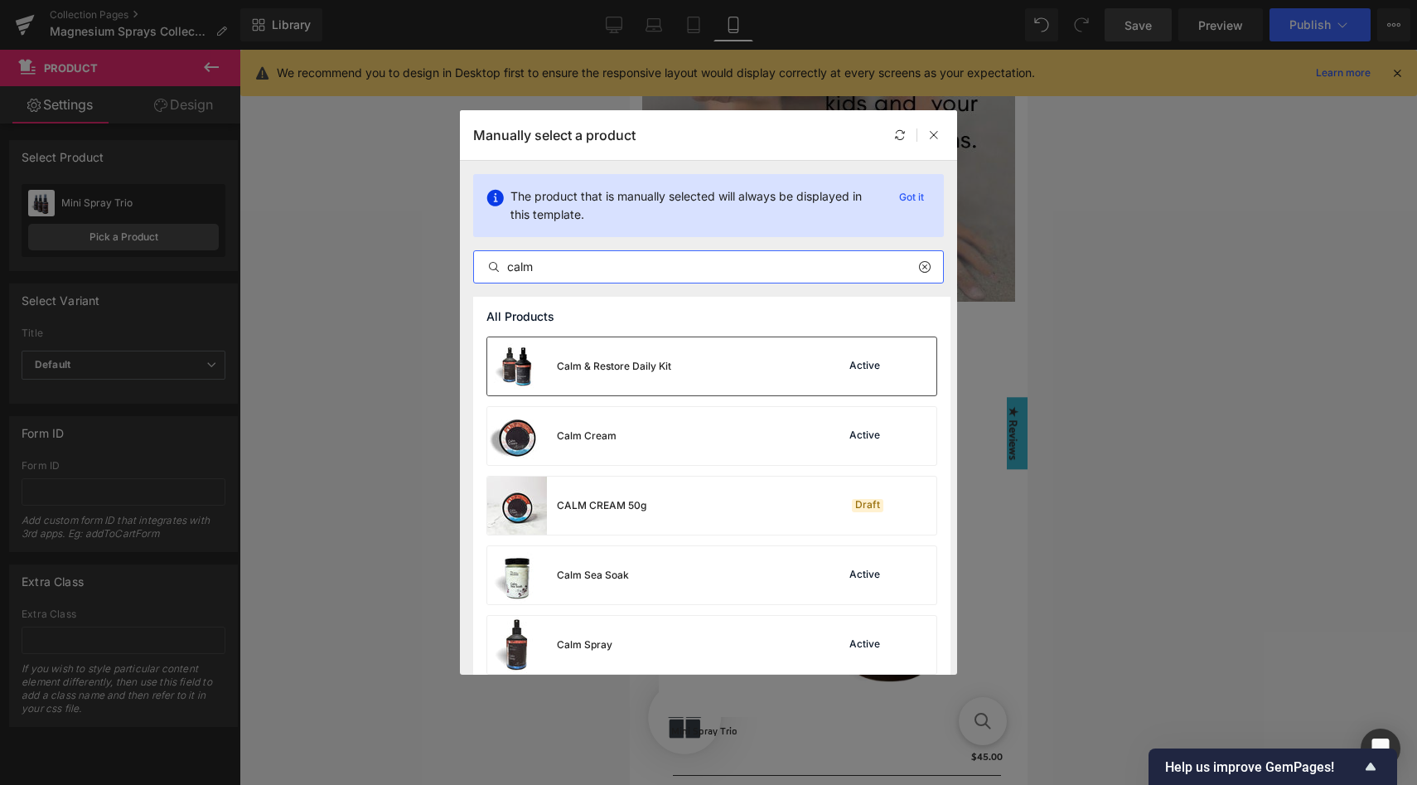
type input "calm"
click at [664, 360] on div "Calm & Restore Daily Kit" at bounding box center [614, 366] width 114 height 15
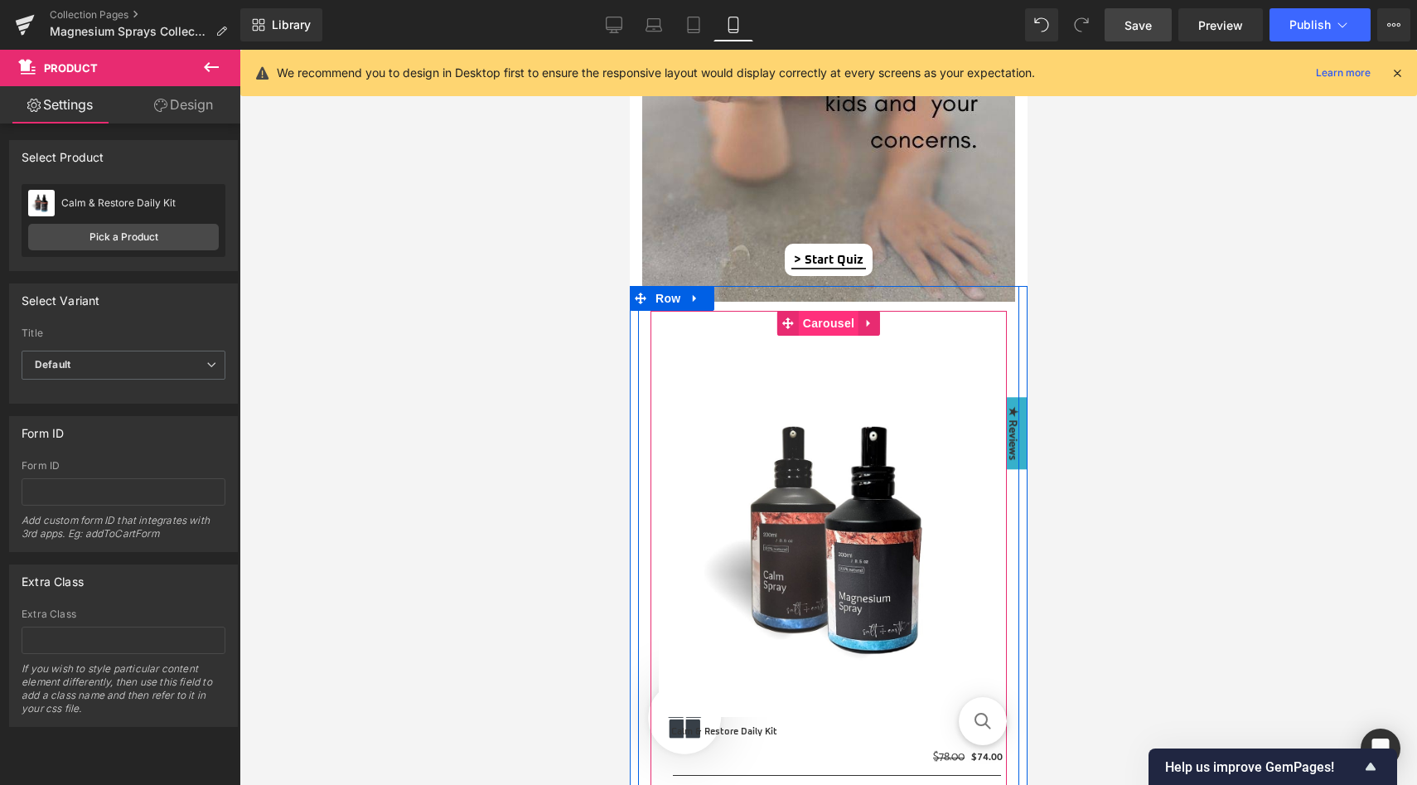
click at [829, 324] on span "Carousel" at bounding box center [828, 323] width 60 height 25
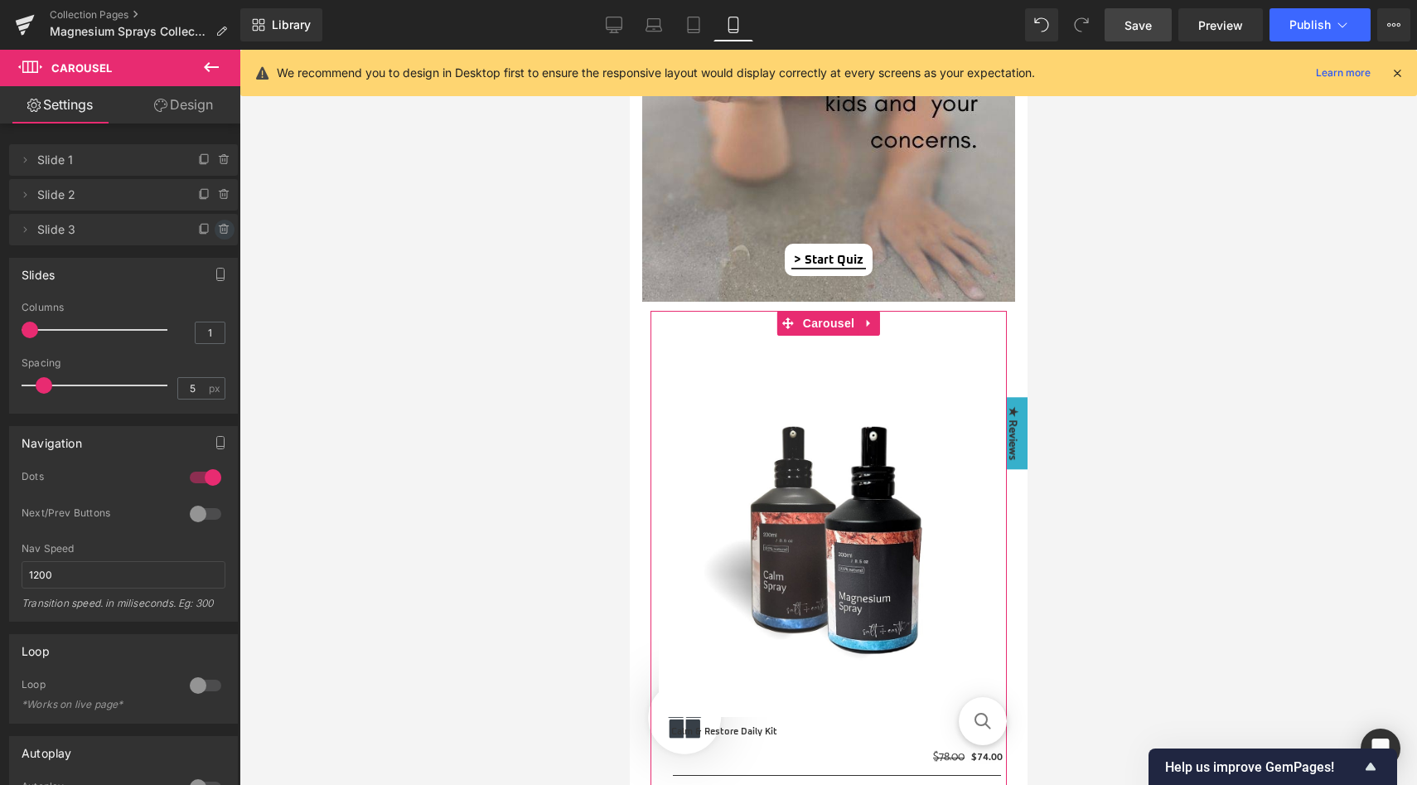
click at [220, 233] on icon at bounding box center [223, 229] width 7 height 7
click at [210, 230] on button "Delete" at bounding box center [207, 231] width 52 height 22
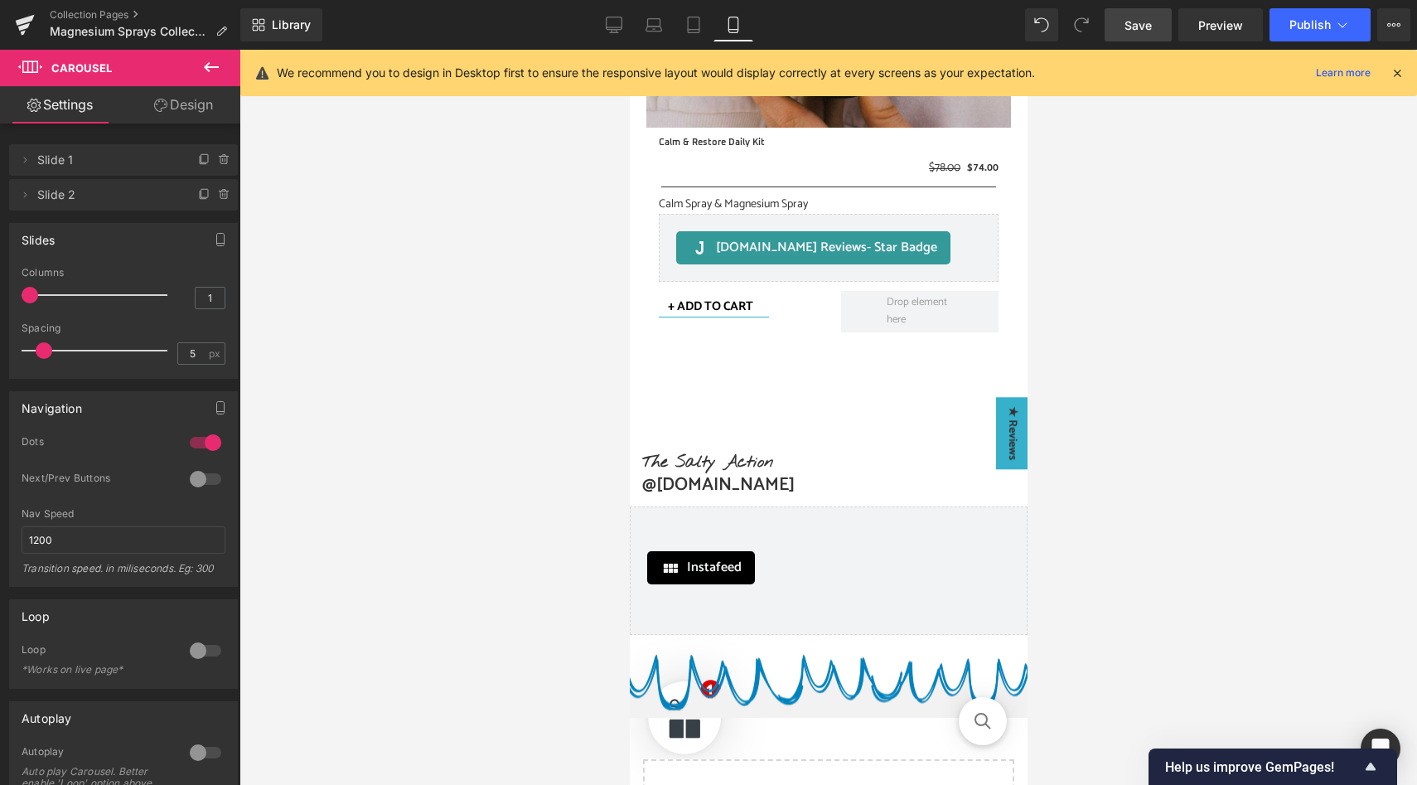
scroll to position [4390, 0]
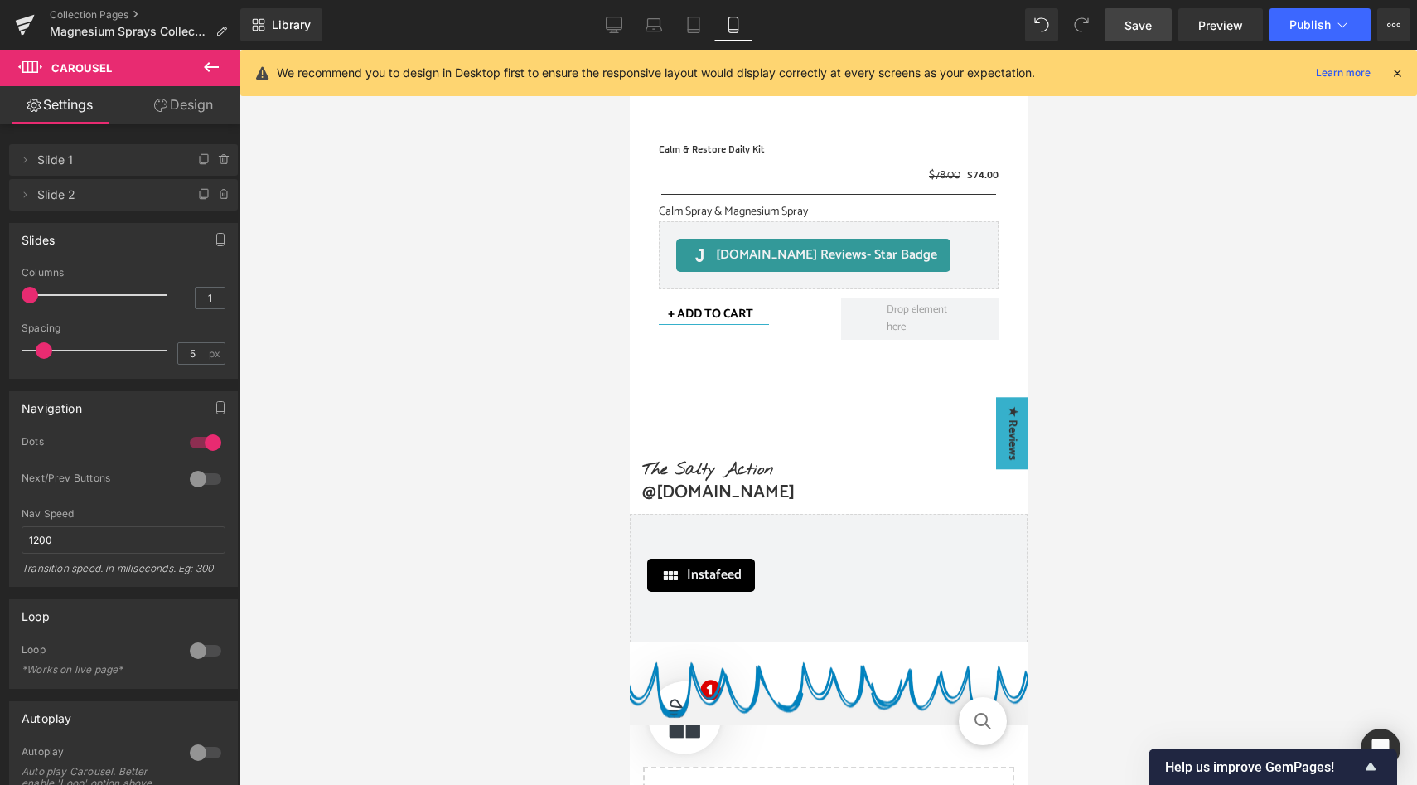
click at [213, 65] on icon at bounding box center [211, 67] width 20 height 20
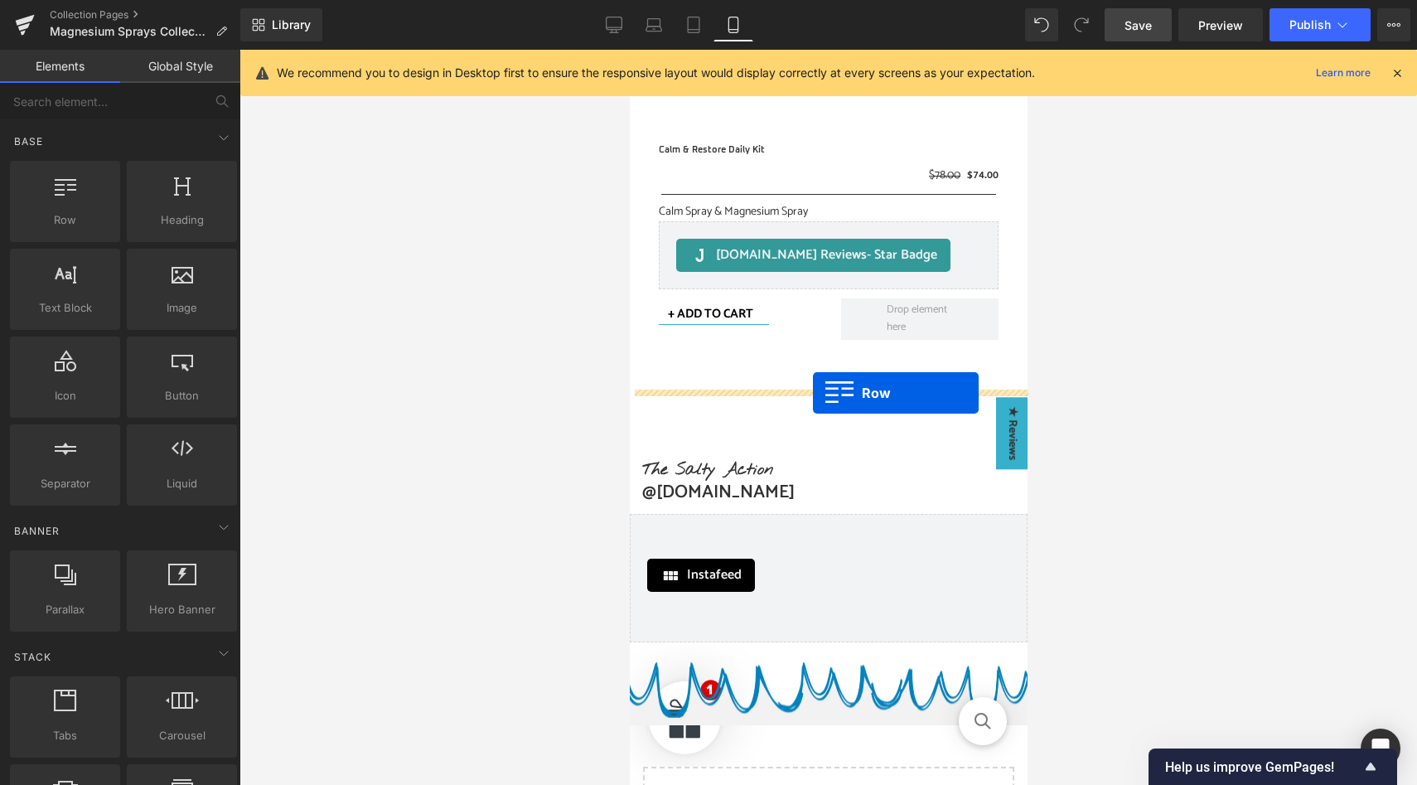
drag, startPoint x: 700, startPoint y: 254, endPoint x: 812, endPoint y: 393, distance: 178.0
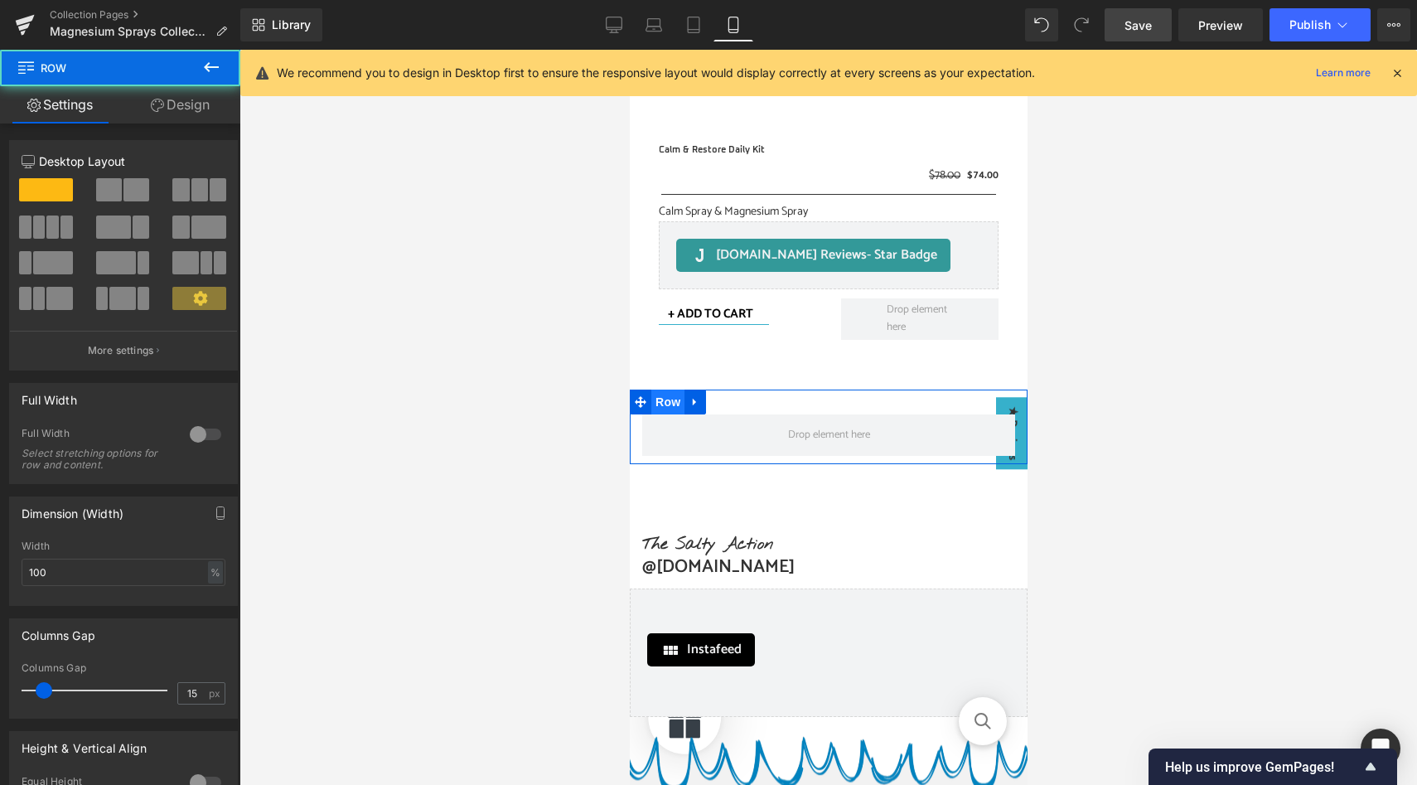
click at [665, 401] on span "Row" at bounding box center [667, 401] width 33 height 25
click at [186, 104] on link "Design" at bounding box center [180, 104] width 120 height 37
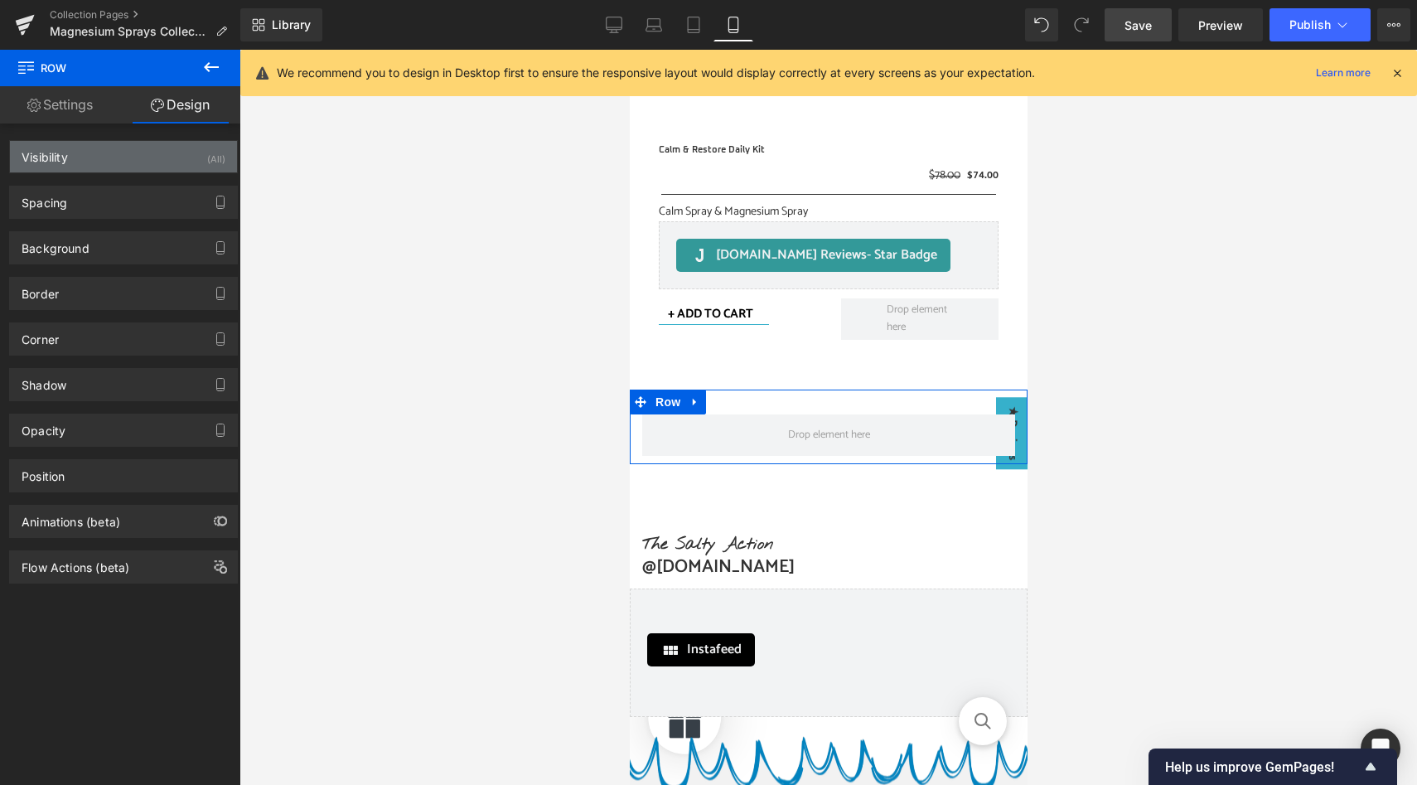
click at [199, 159] on div "Visibility (All)" at bounding box center [123, 156] width 227 height 31
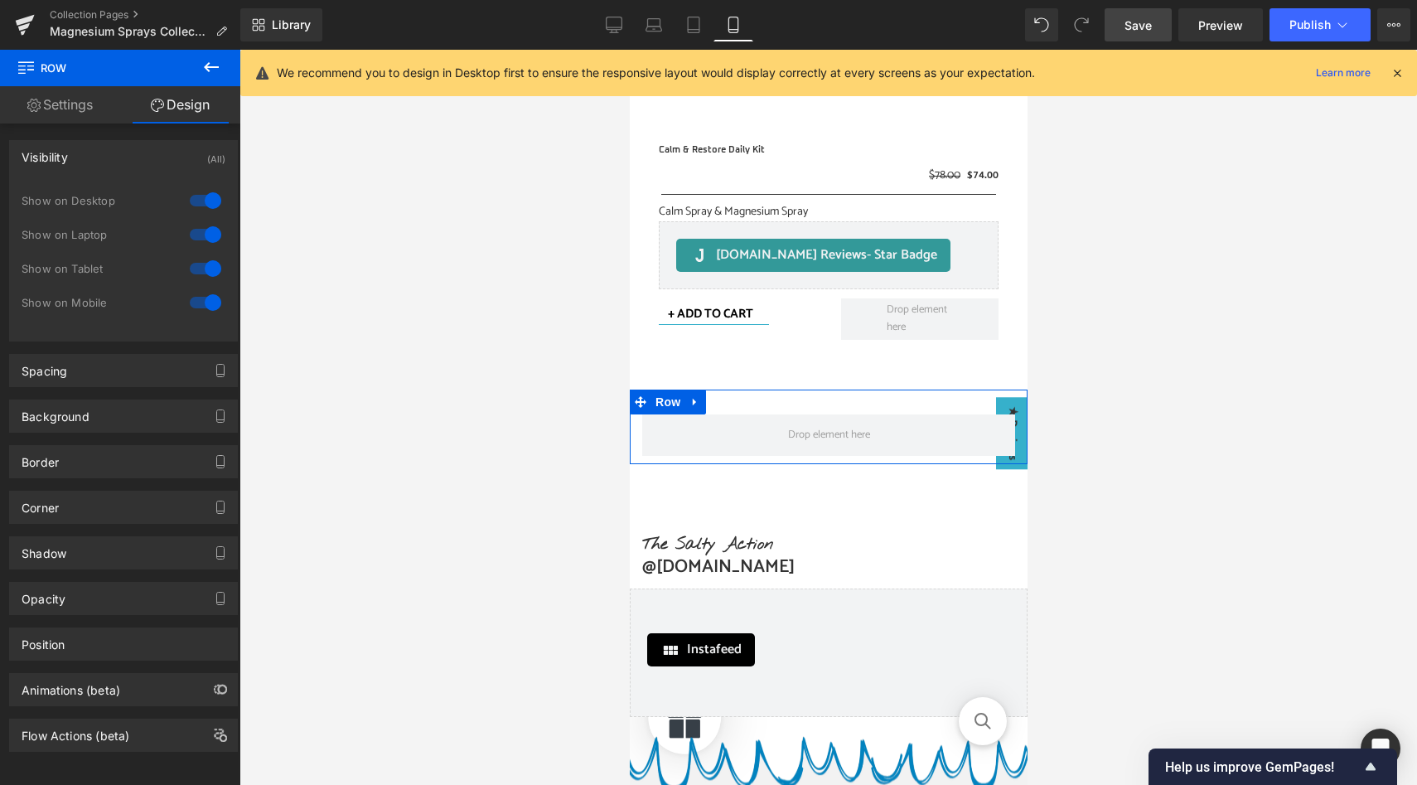
click at [204, 201] on div at bounding box center [206, 200] width 40 height 27
click at [204, 227] on div at bounding box center [206, 234] width 40 height 27
click at [204, 264] on div at bounding box center [206, 268] width 40 height 27
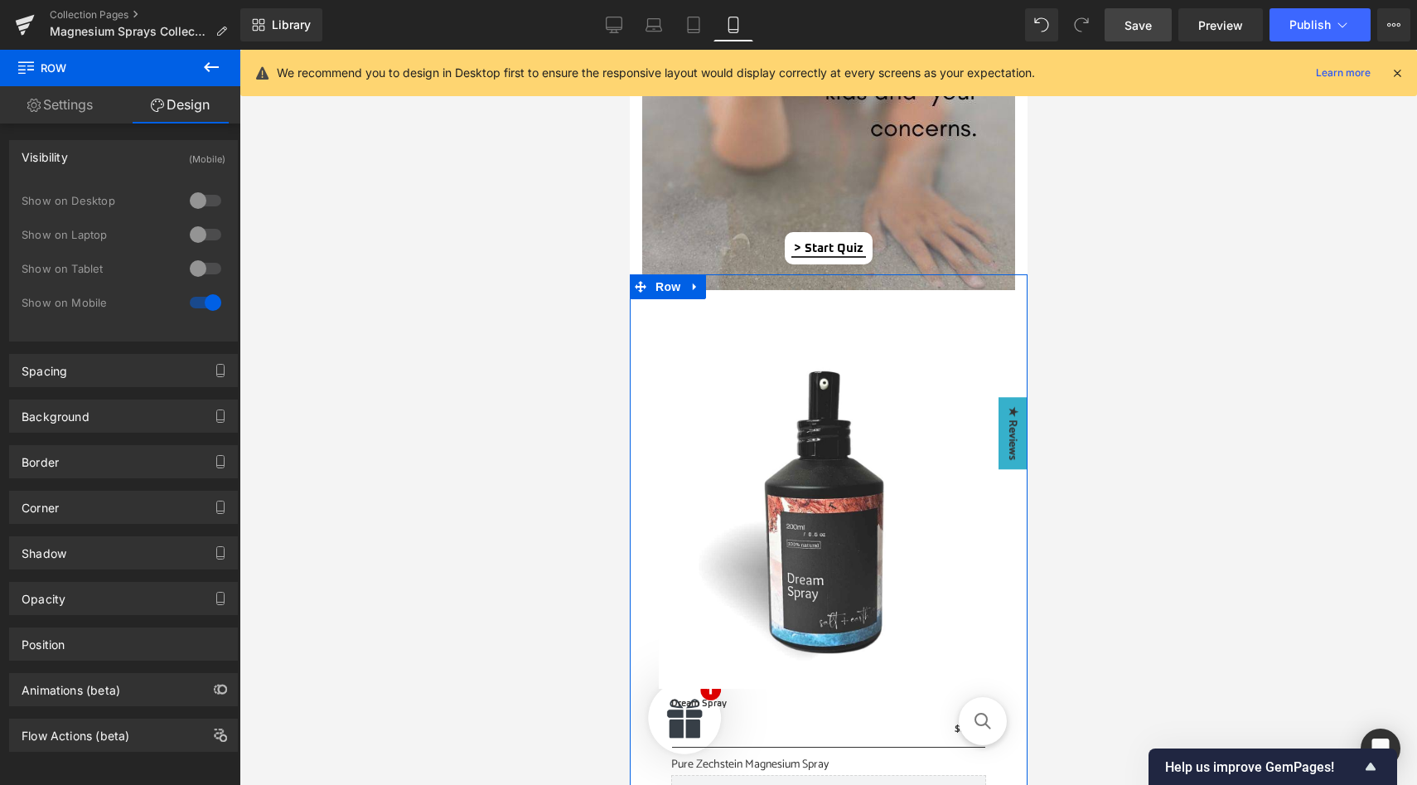
scroll to position [1447, 0]
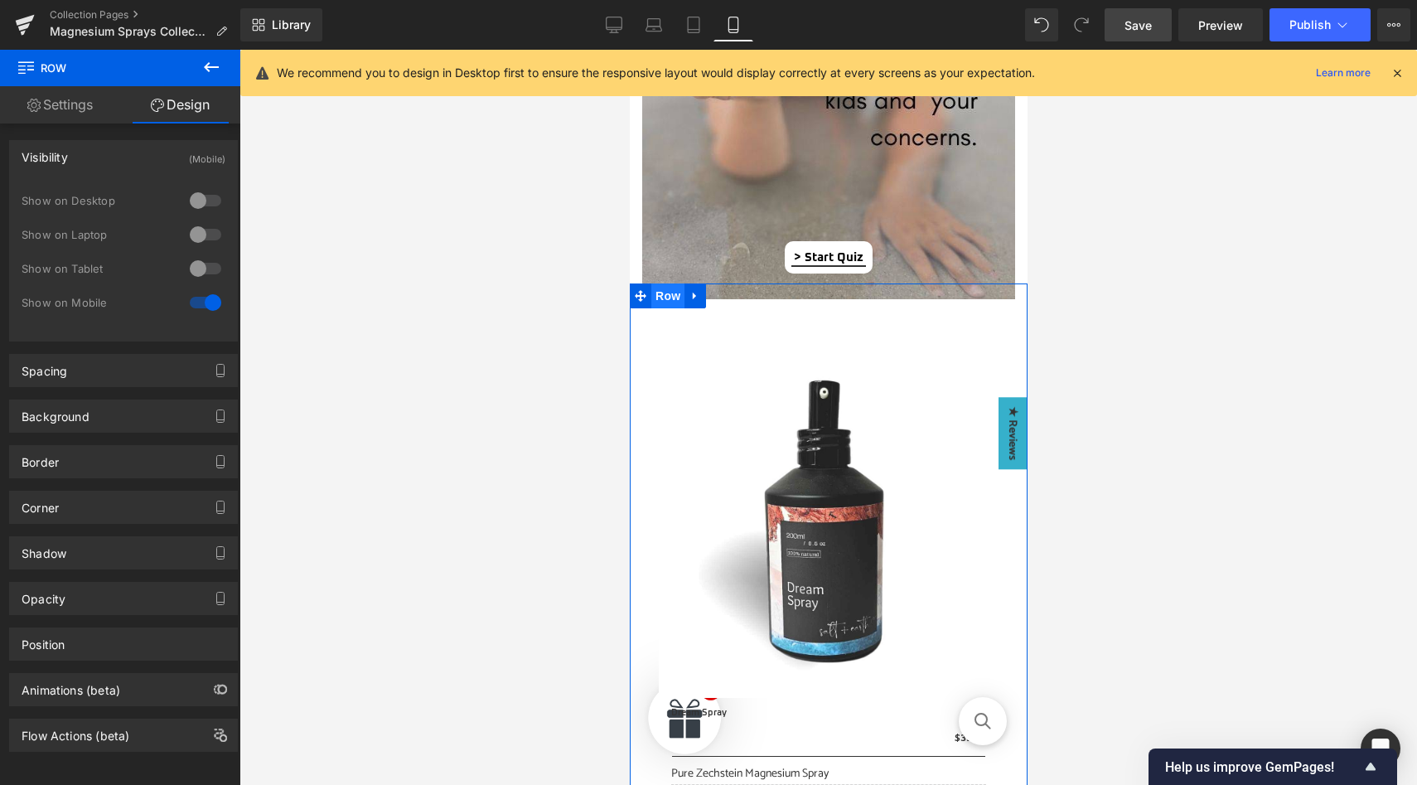
click at [666, 298] on span "Row" at bounding box center [667, 295] width 33 height 25
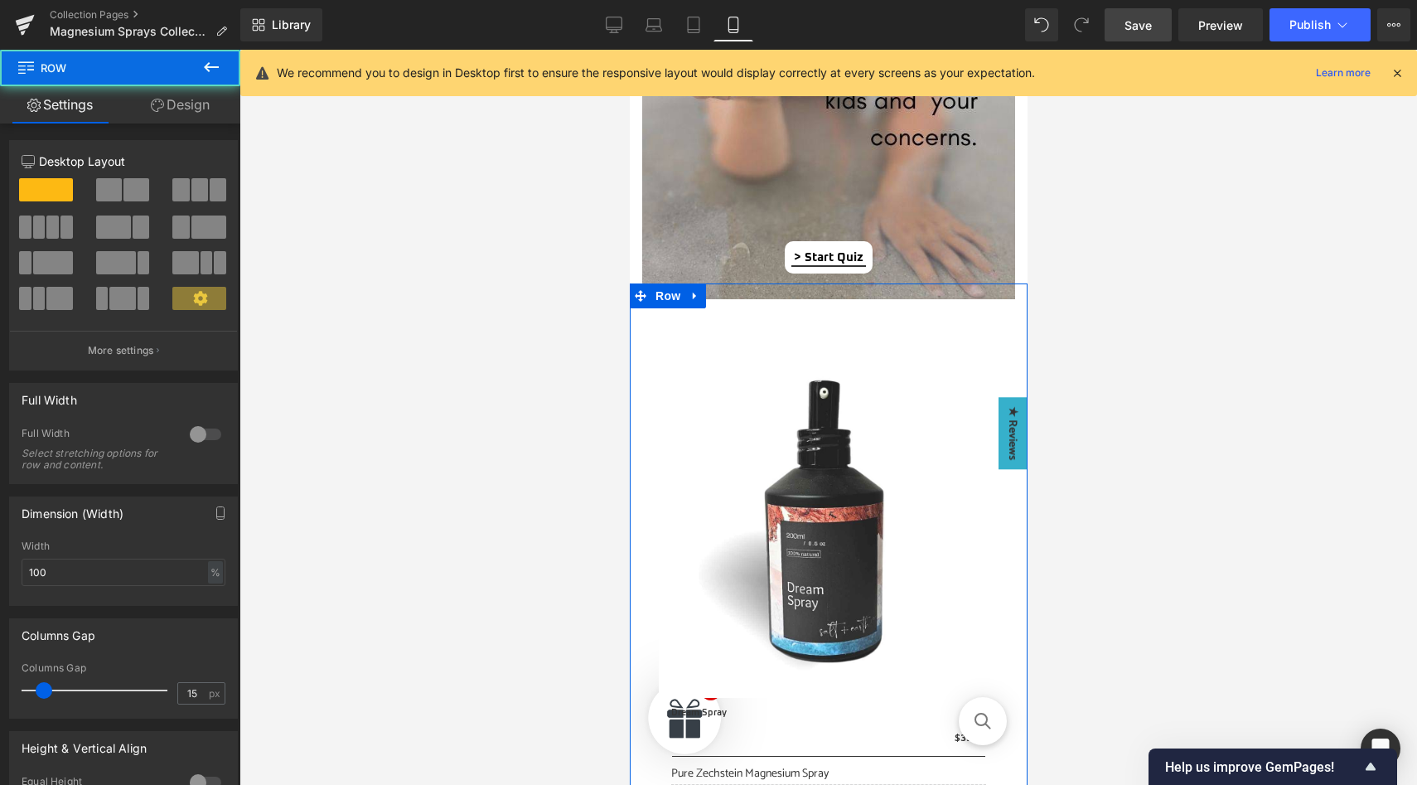
click at [190, 103] on link "Design" at bounding box center [180, 104] width 120 height 37
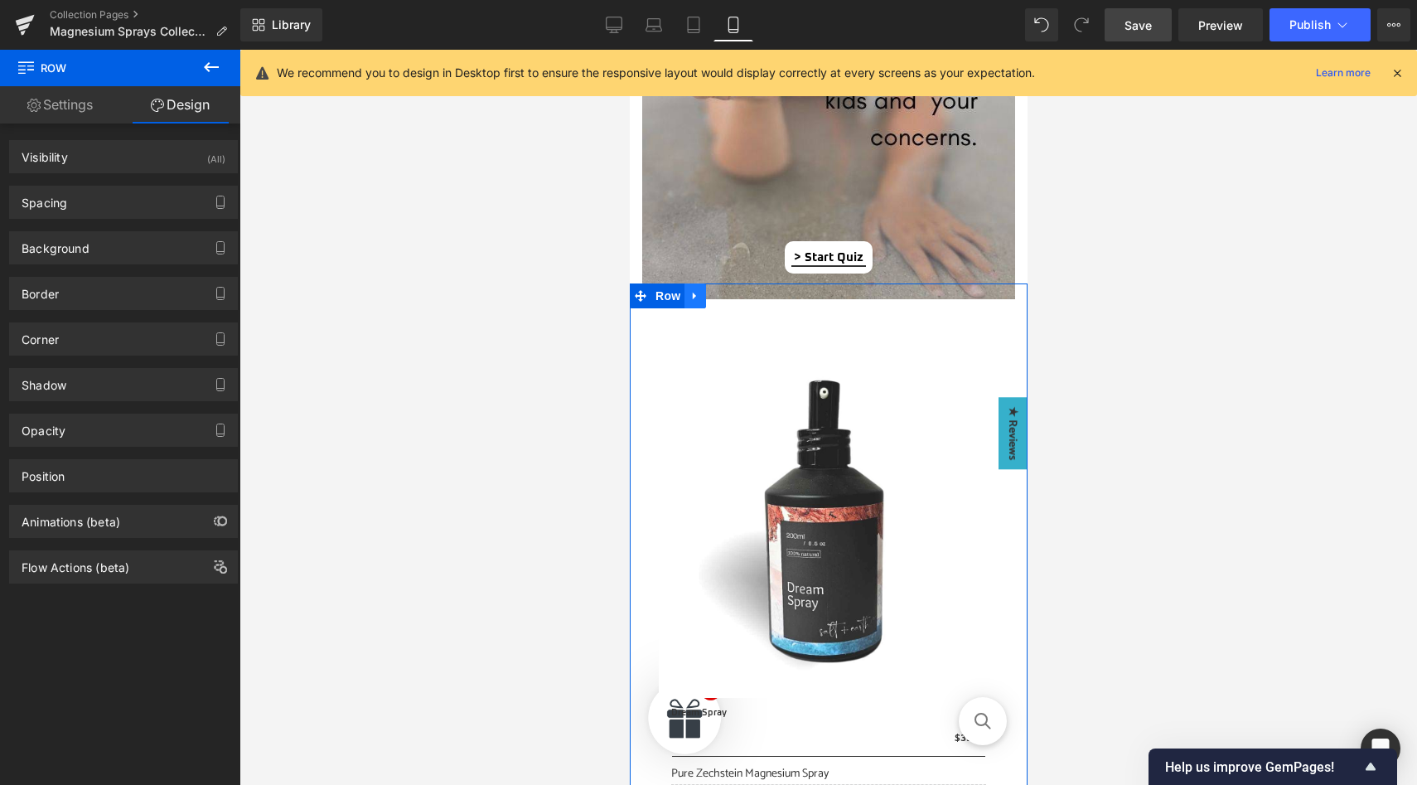
click at [696, 296] on icon at bounding box center [695, 295] width 12 height 12
click at [713, 294] on icon at bounding box center [716, 296] width 12 height 12
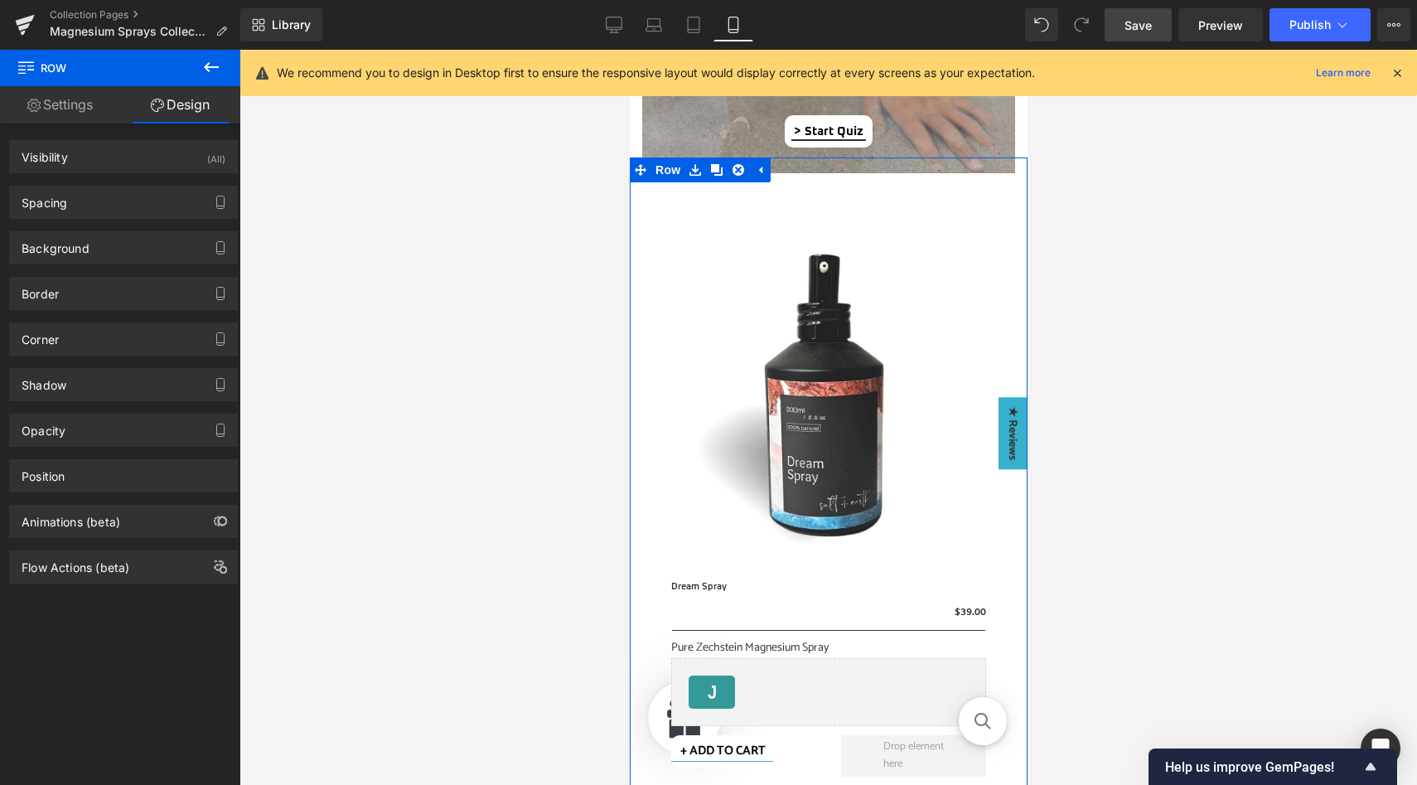
scroll to position [1561, 0]
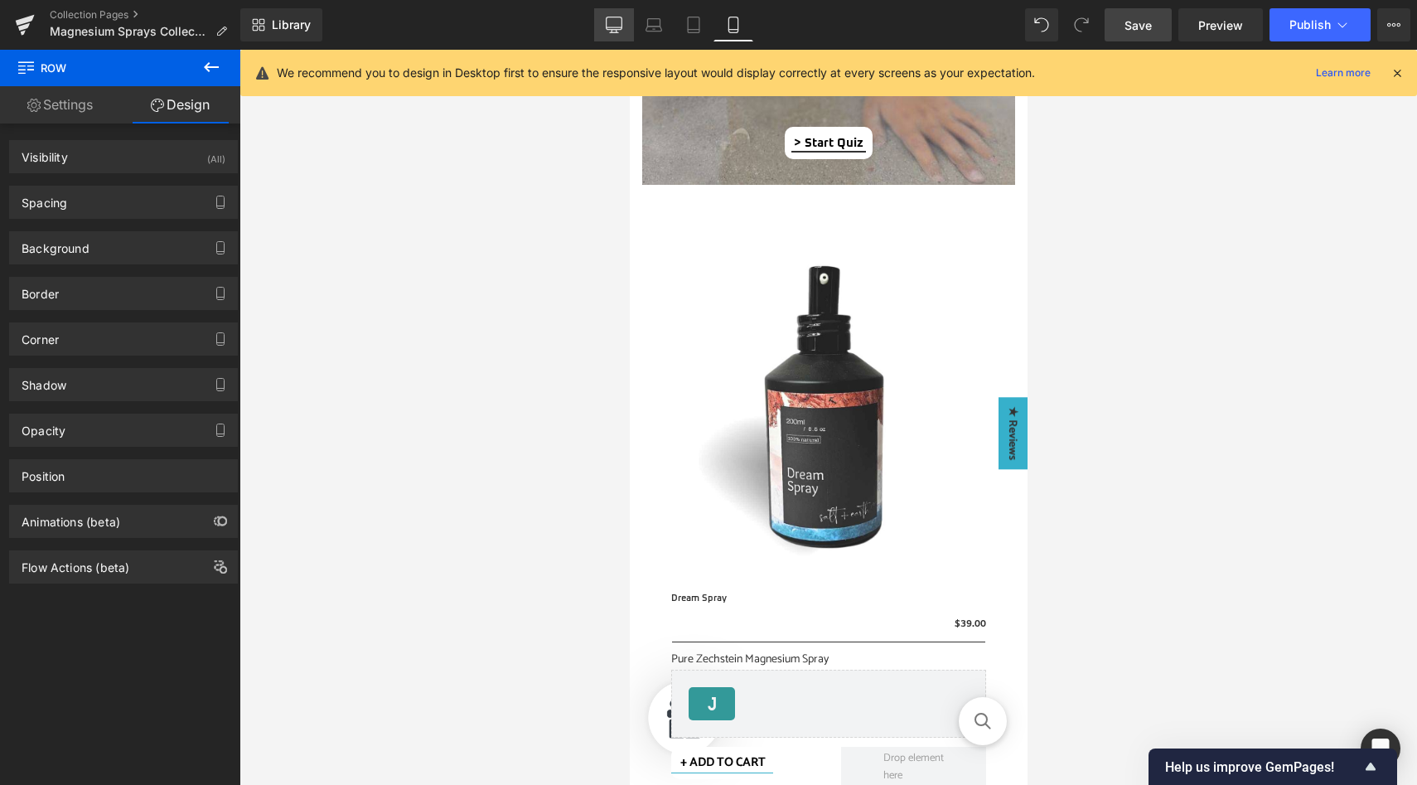
click at [614, 27] on icon at bounding box center [614, 25] width 17 height 17
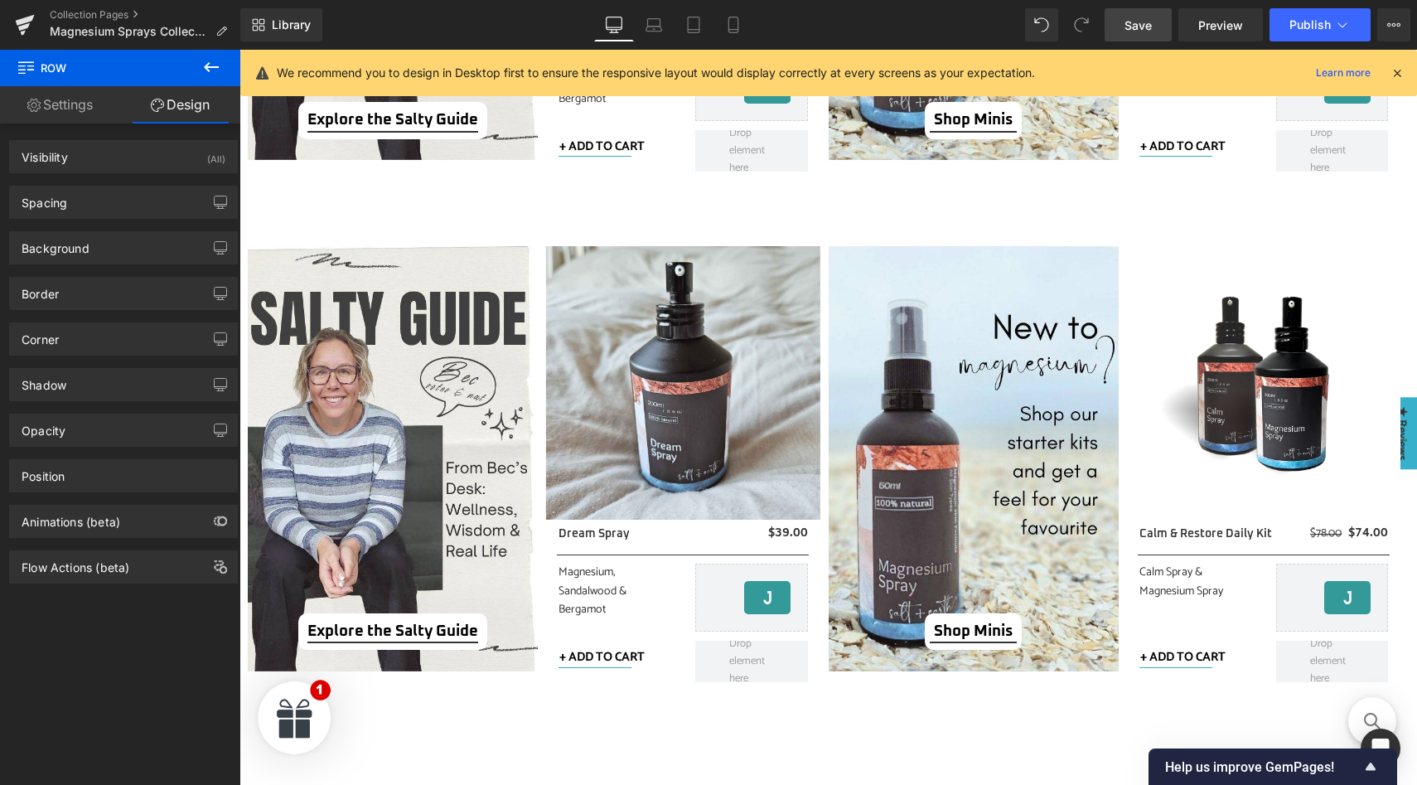
scroll to position [1363, 0]
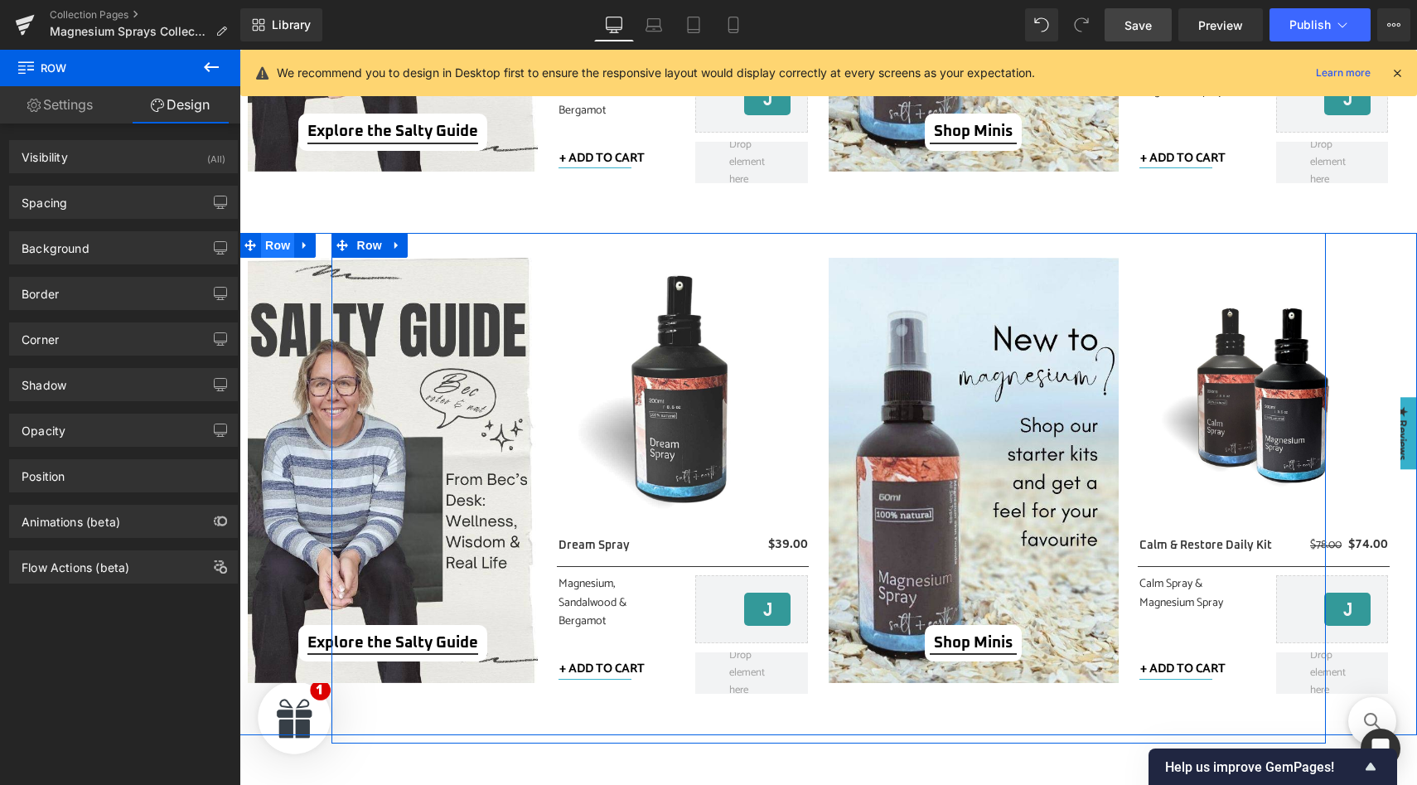
click at [277, 246] on span "Row" at bounding box center [277, 245] width 33 height 25
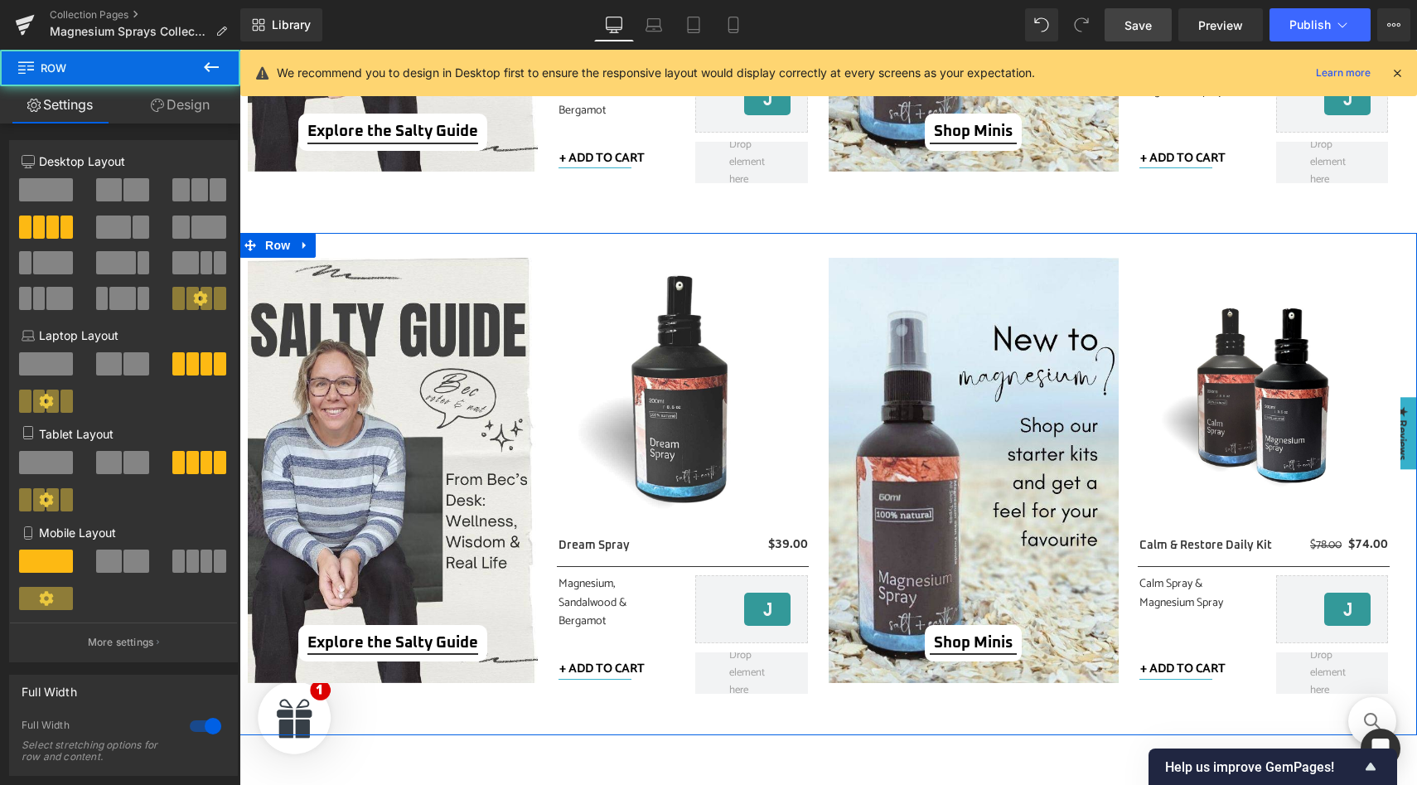
click at [183, 105] on link "Design" at bounding box center [180, 104] width 120 height 37
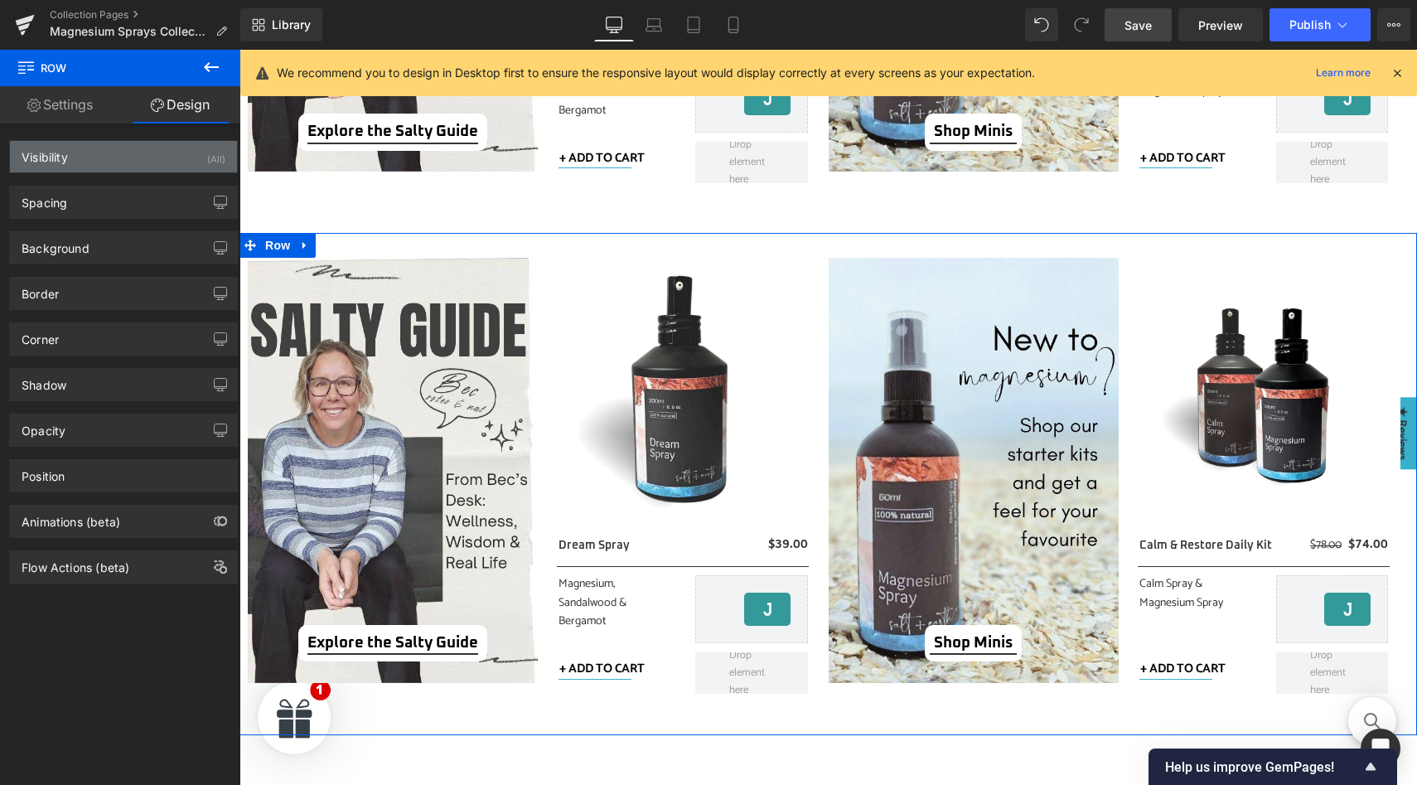
click at [196, 163] on div "Visibility (All)" at bounding box center [123, 156] width 227 height 31
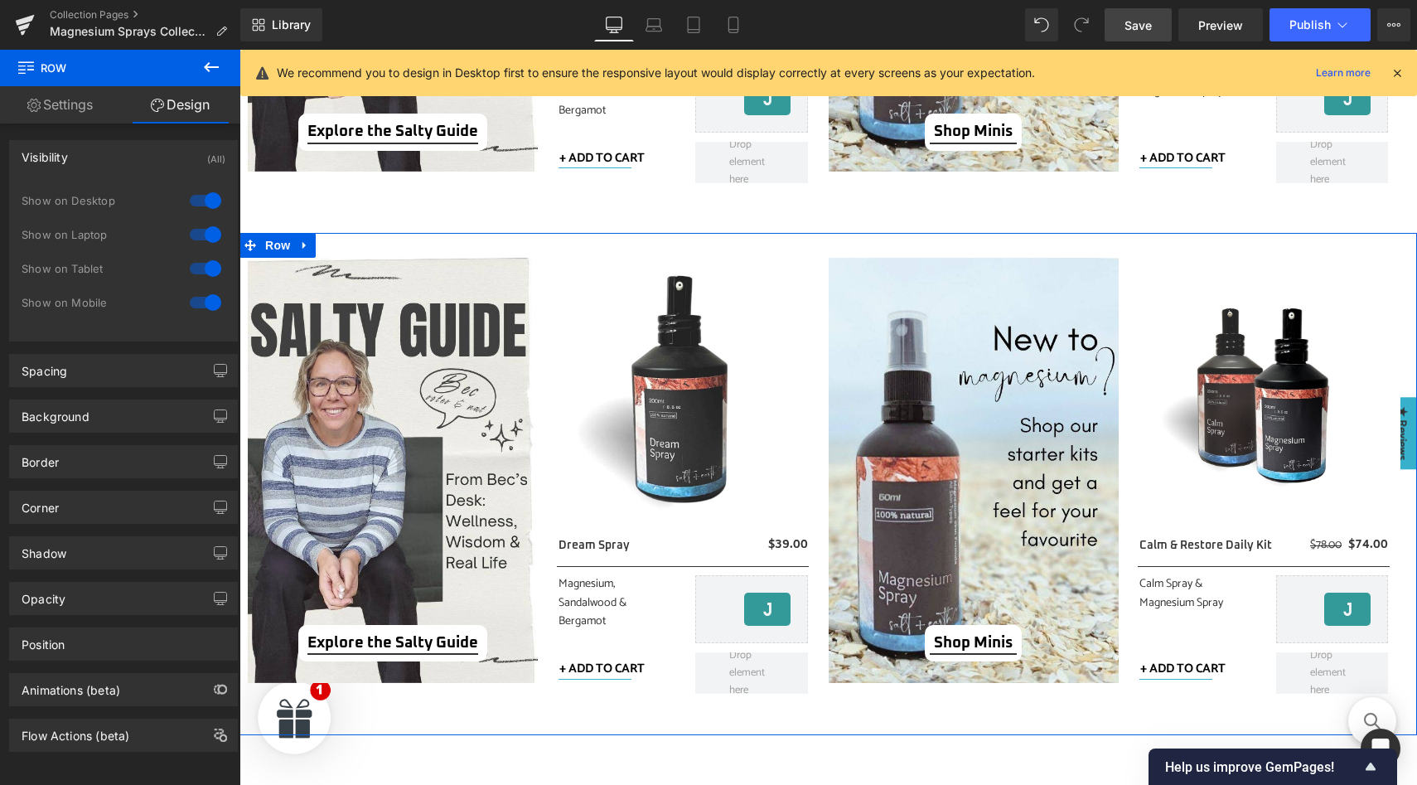
click at [204, 268] on div at bounding box center [206, 268] width 40 height 27
click at [204, 233] on div at bounding box center [206, 234] width 40 height 27
click at [204, 209] on div at bounding box center [206, 200] width 40 height 27
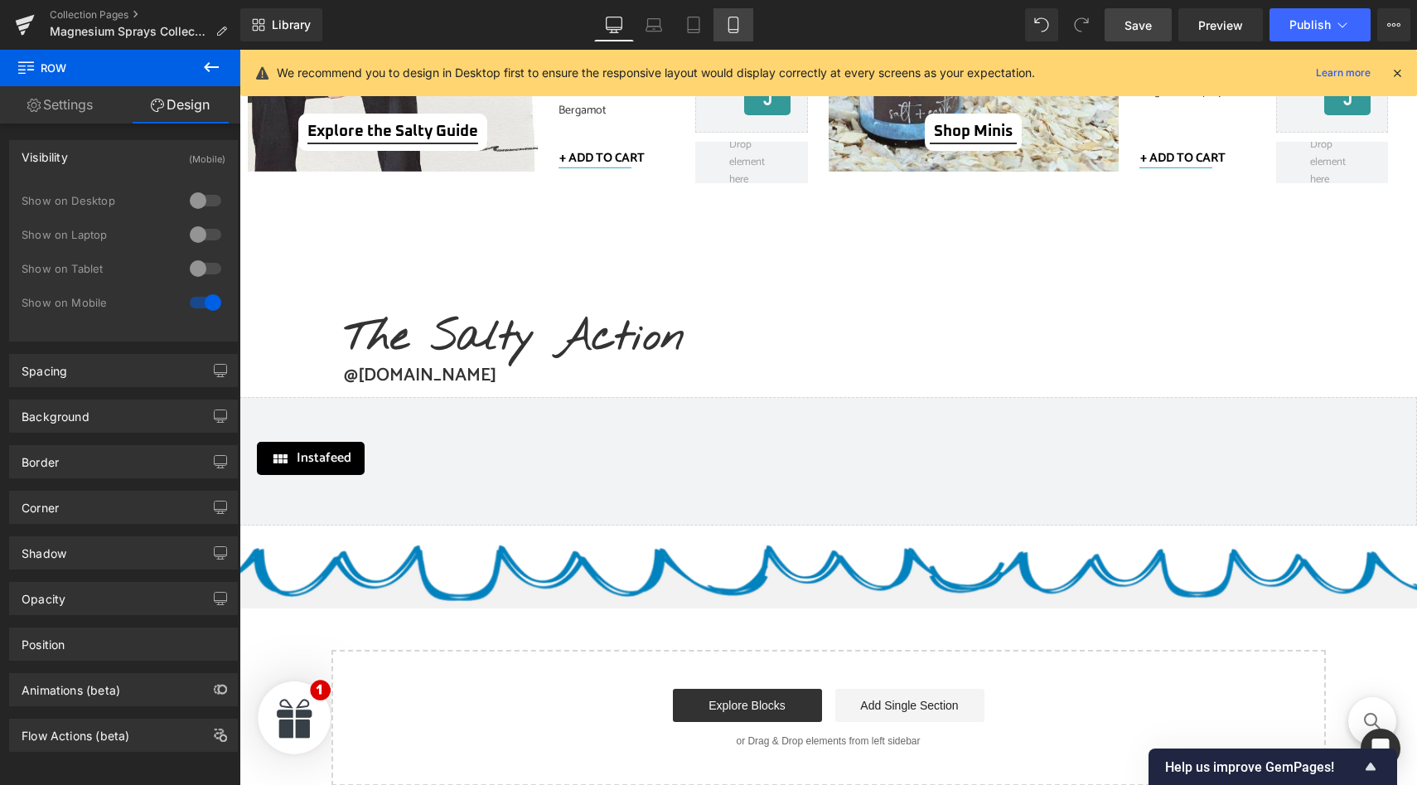
click at [727, 27] on icon at bounding box center [733, 25] width 17 height 17
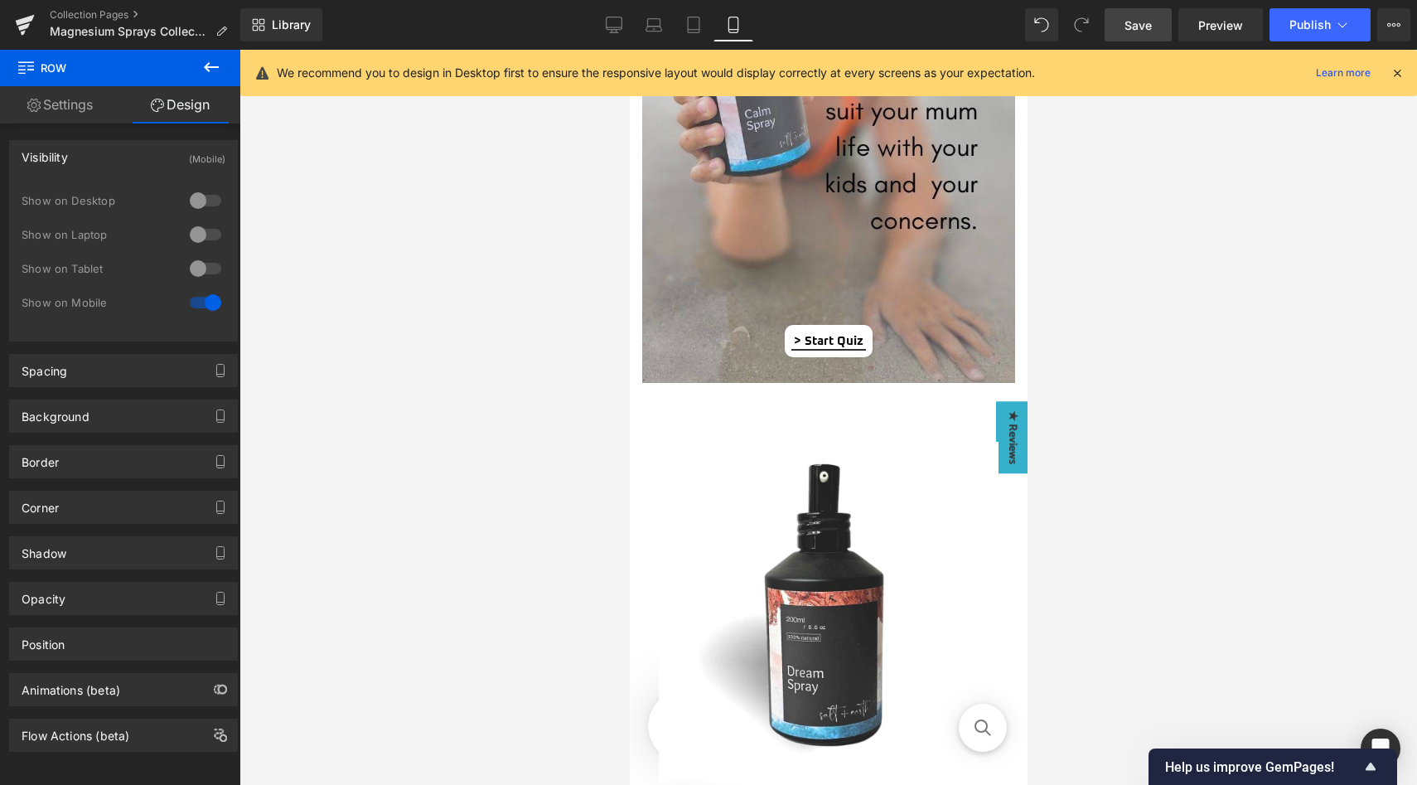
scroll to position [4481, 0]
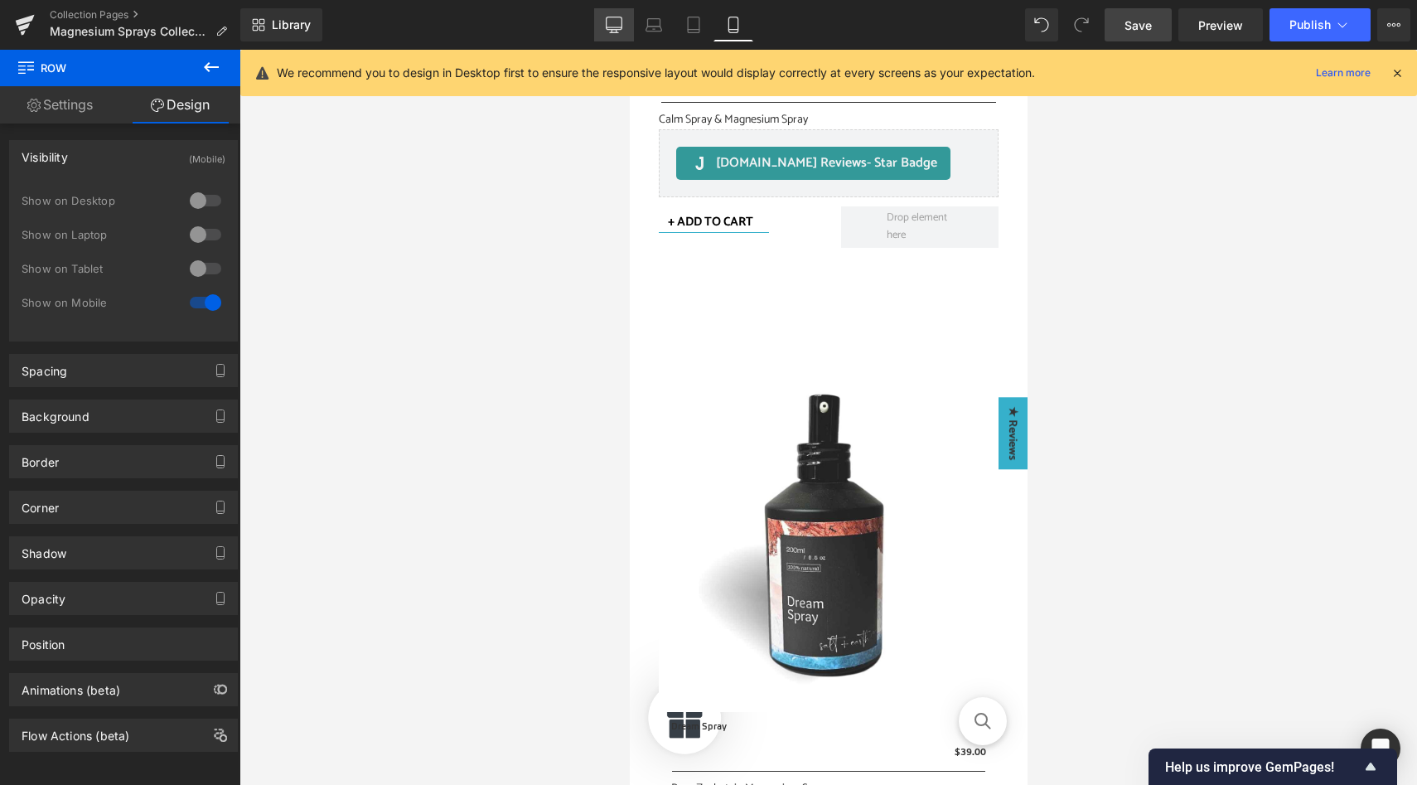
click at [622, 15] on link "Desktop" at bounding box center [614, 24] width 40 height 33
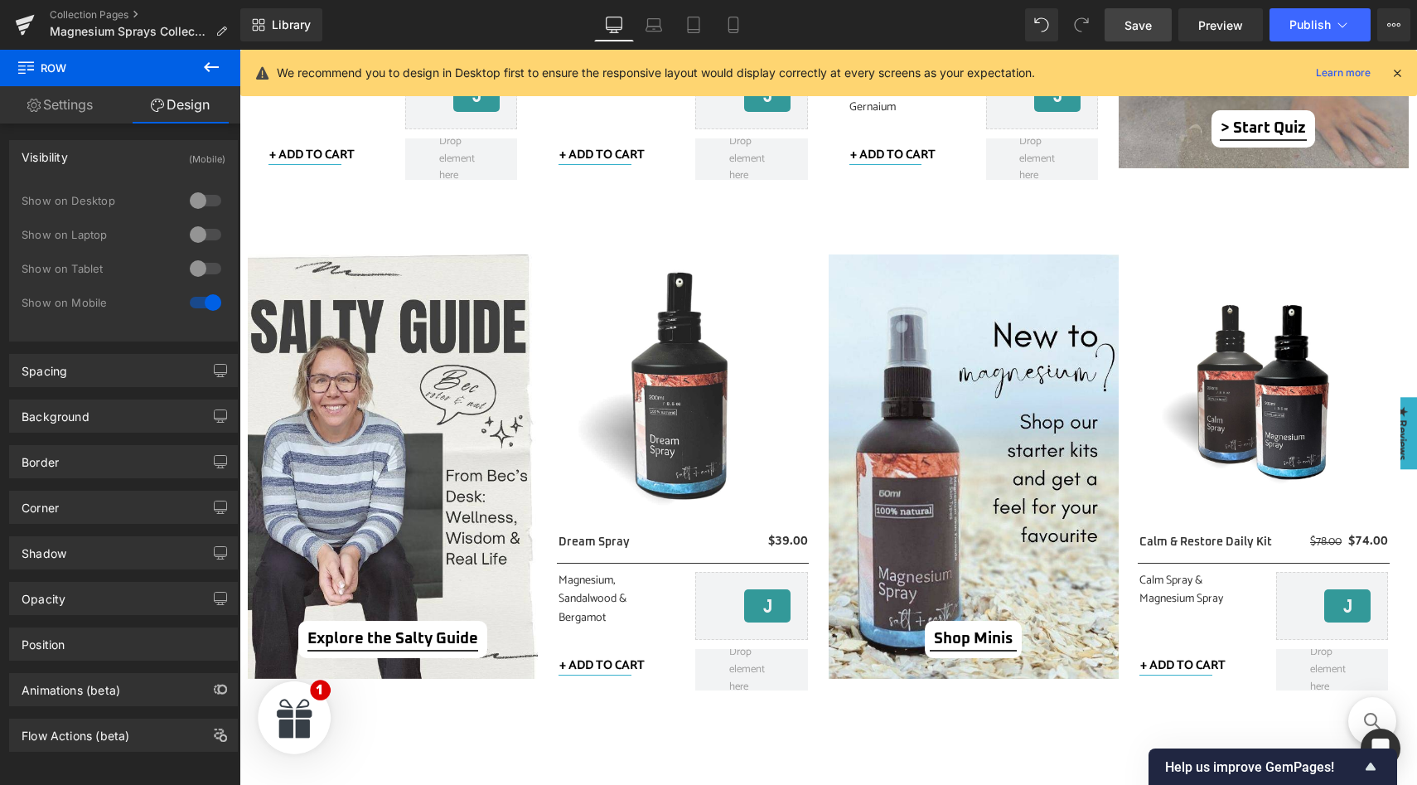
scroll to position [884, 0]
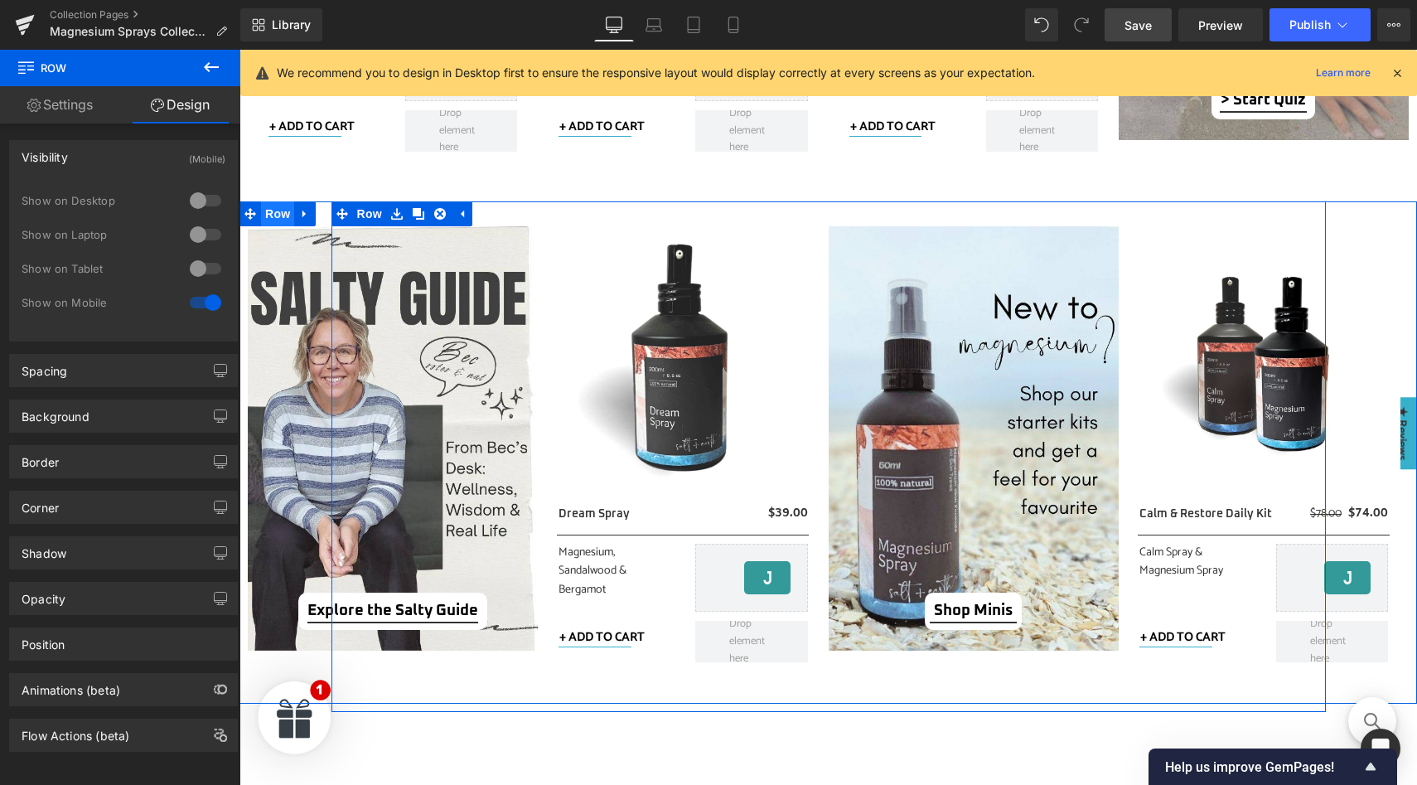
click at [274, 213] on span "Row" at bounding box center [277, 213] width 33 height 25
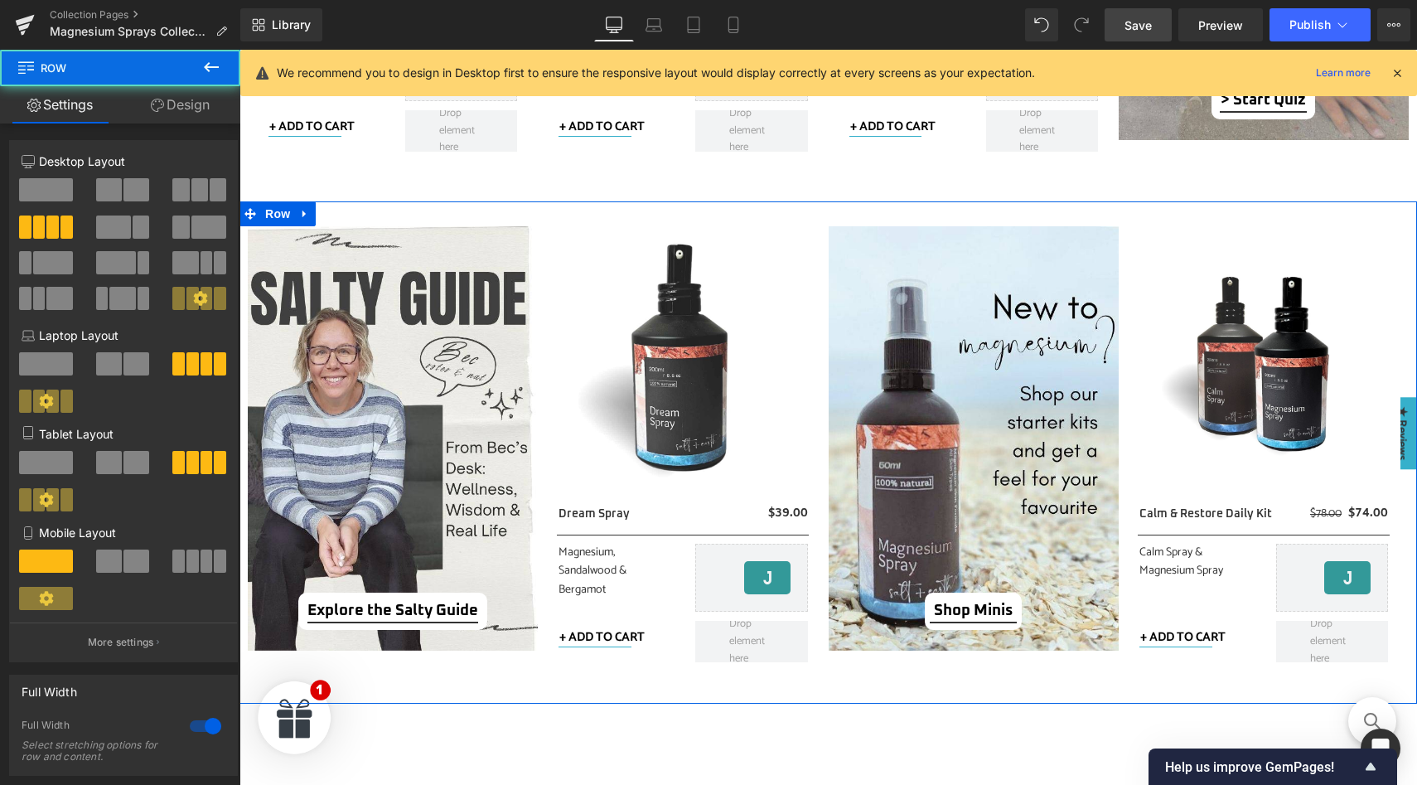
click at [174, 97] on link "Design" at bounding box center [180, 104] width 120 height 37
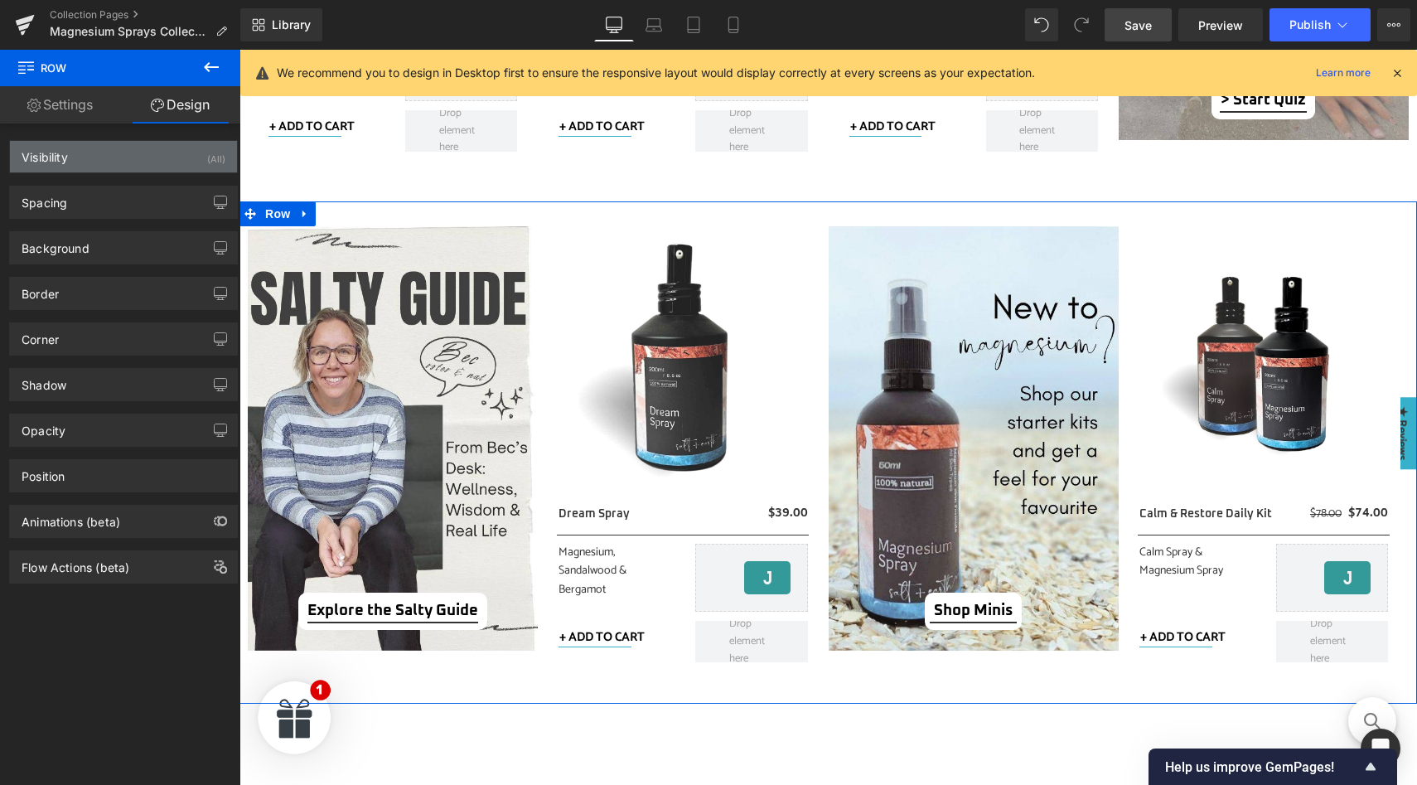
click at [195, 156] on div "Visibility (All)" at bounding box center [123, 156] width 227 height 31
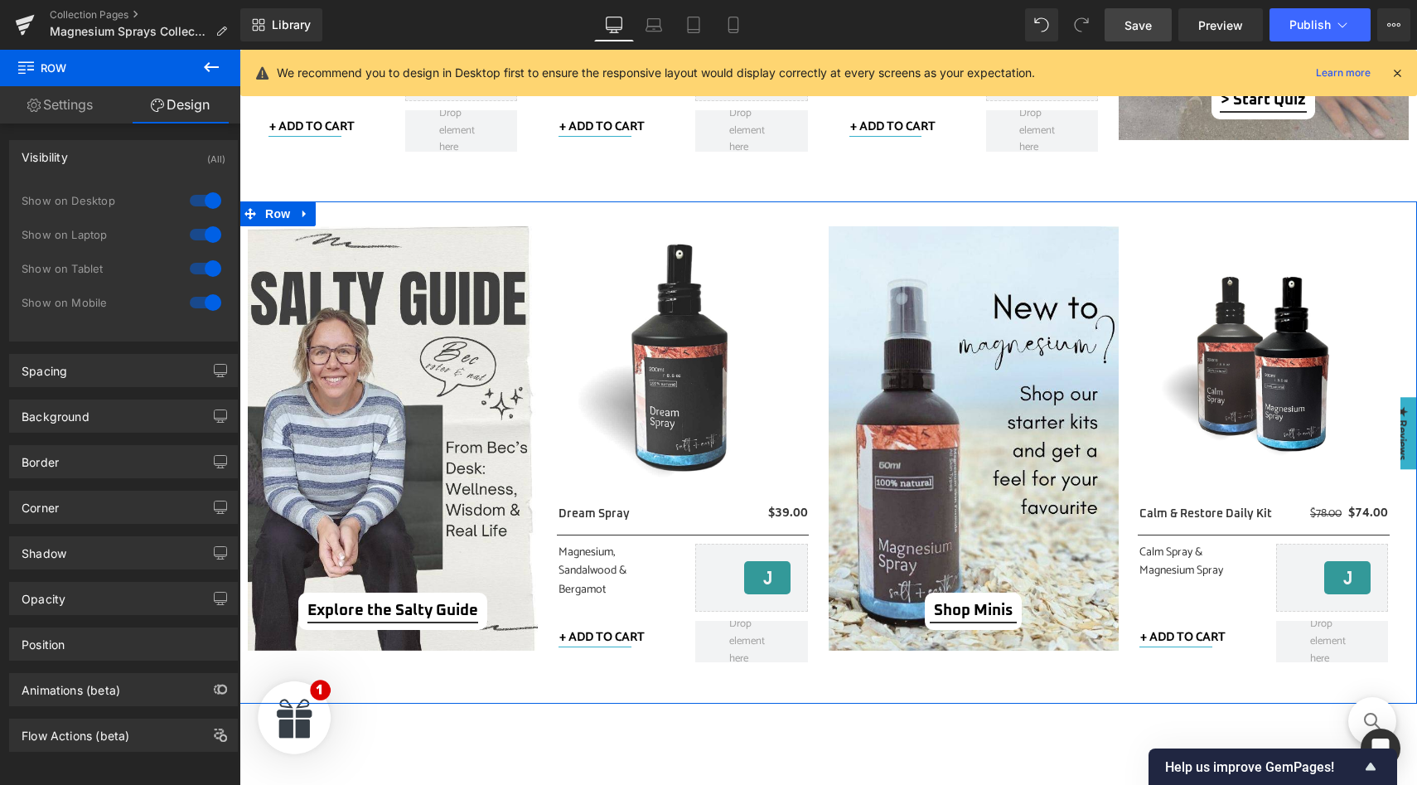
click at [205, 307] on div at bounding box center [206, 302] width 40 height 27
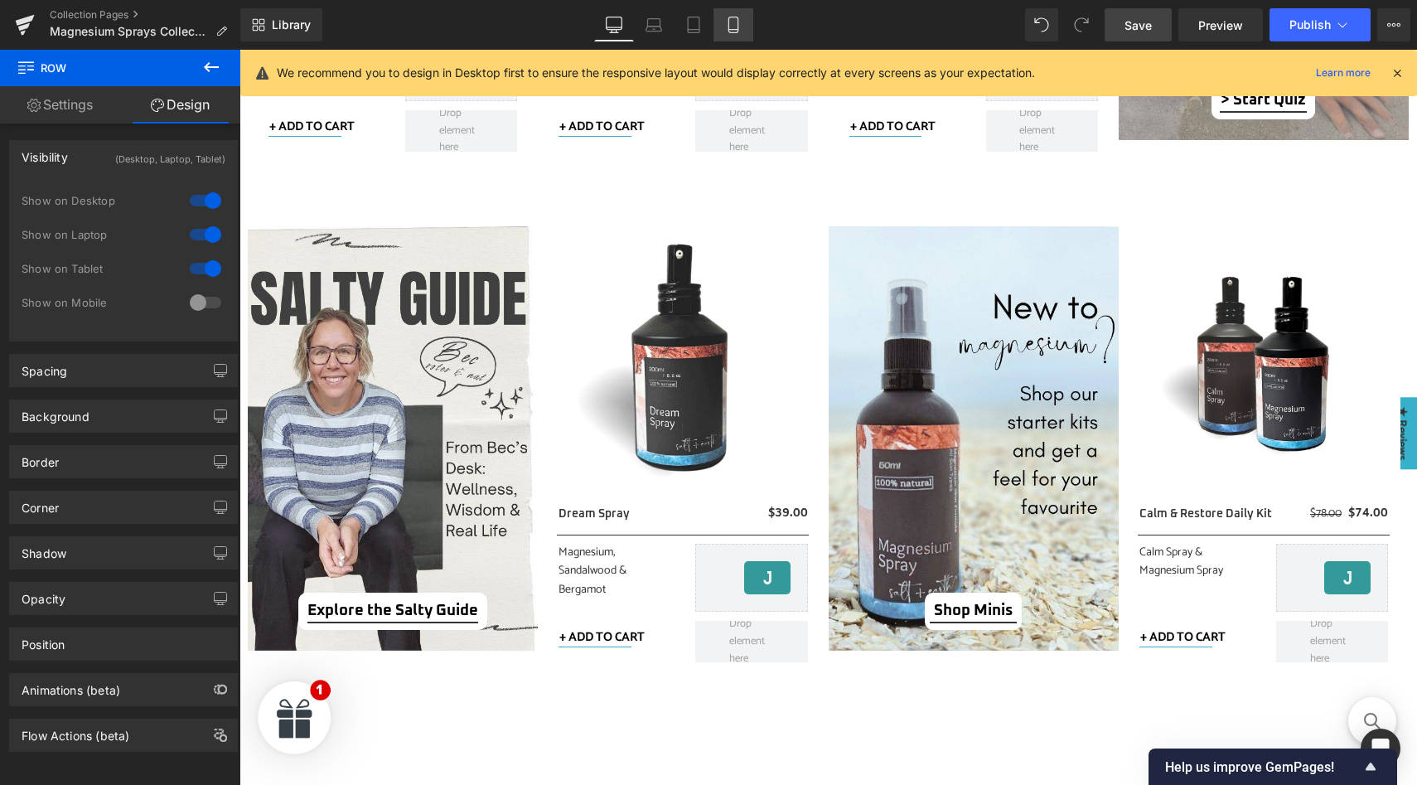
click at [725, 32] on link "Mobile" at bounding box center [733, 24] width 40 height 33
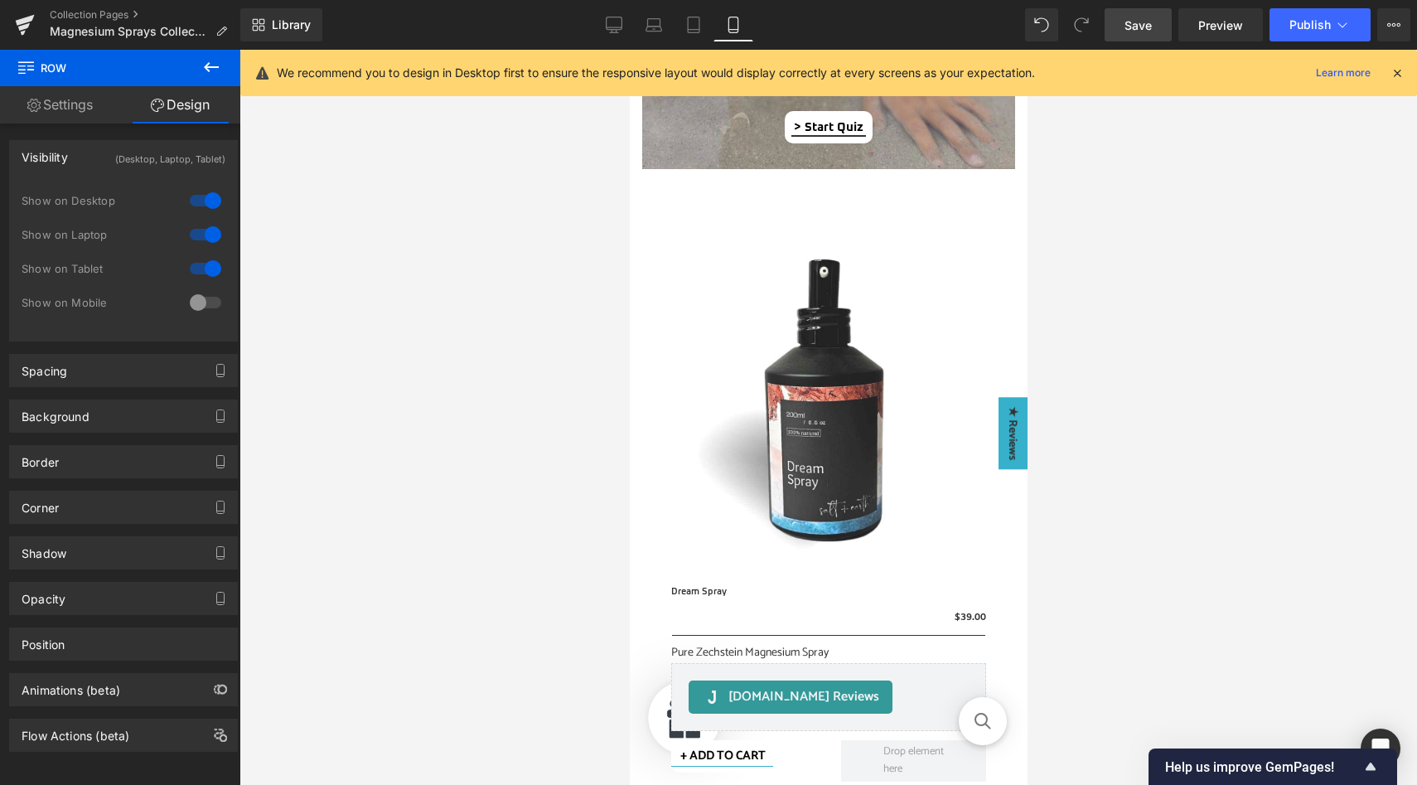
scroll to position [1579, 0]
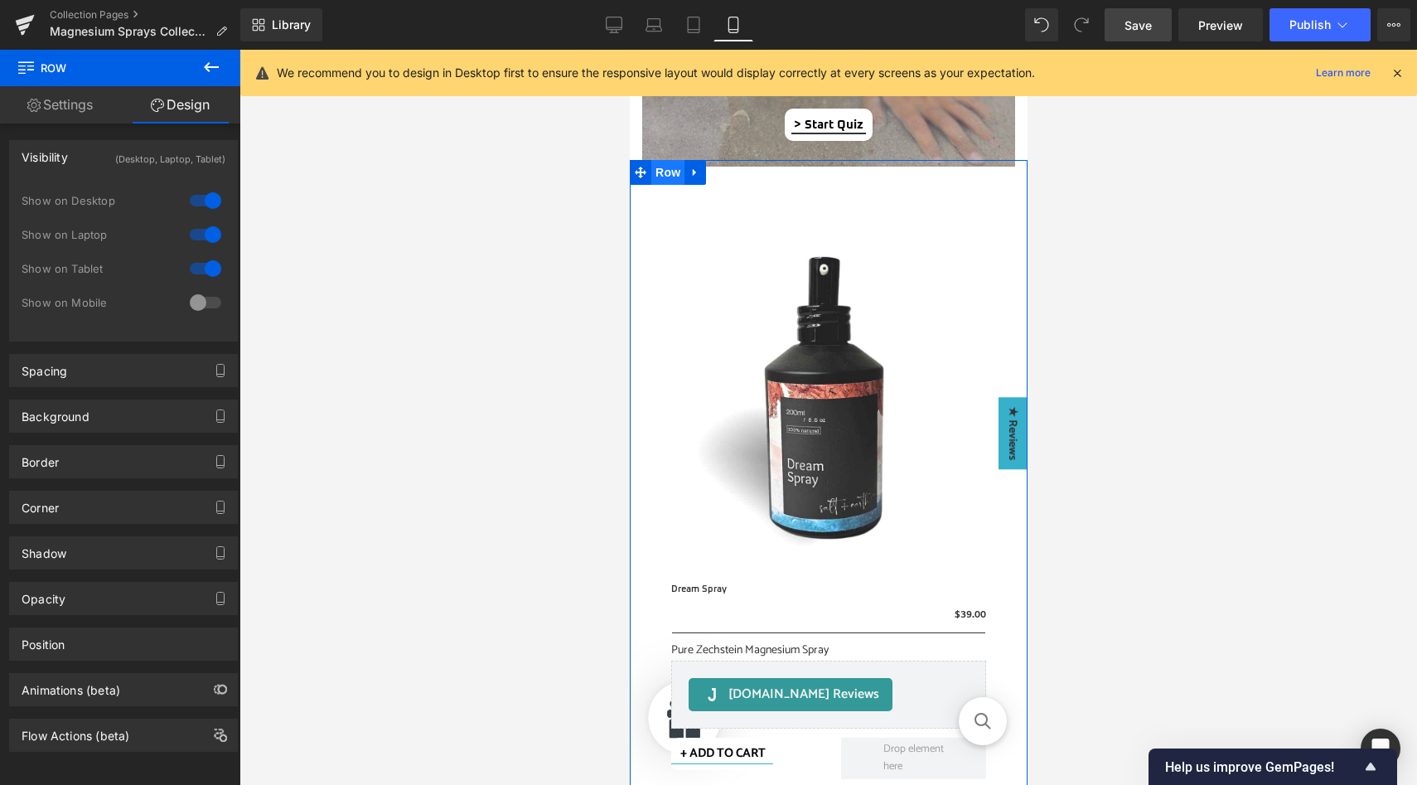
click at [665, 172] on span "Row" at bounding box center [667, 172] width 33 height 25
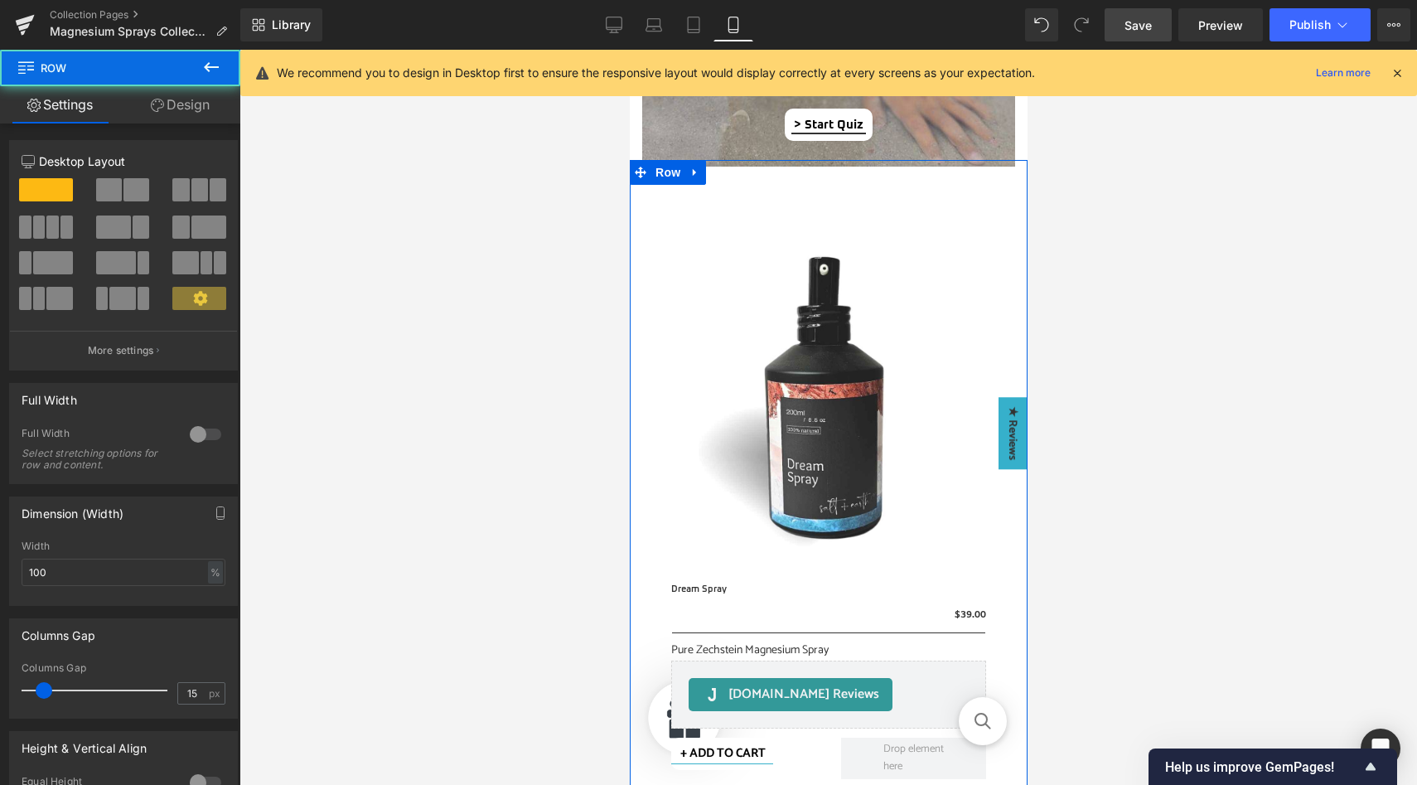
click at [200, 109] on link "Design" at bounding box center [180, 104] width 120 height 37
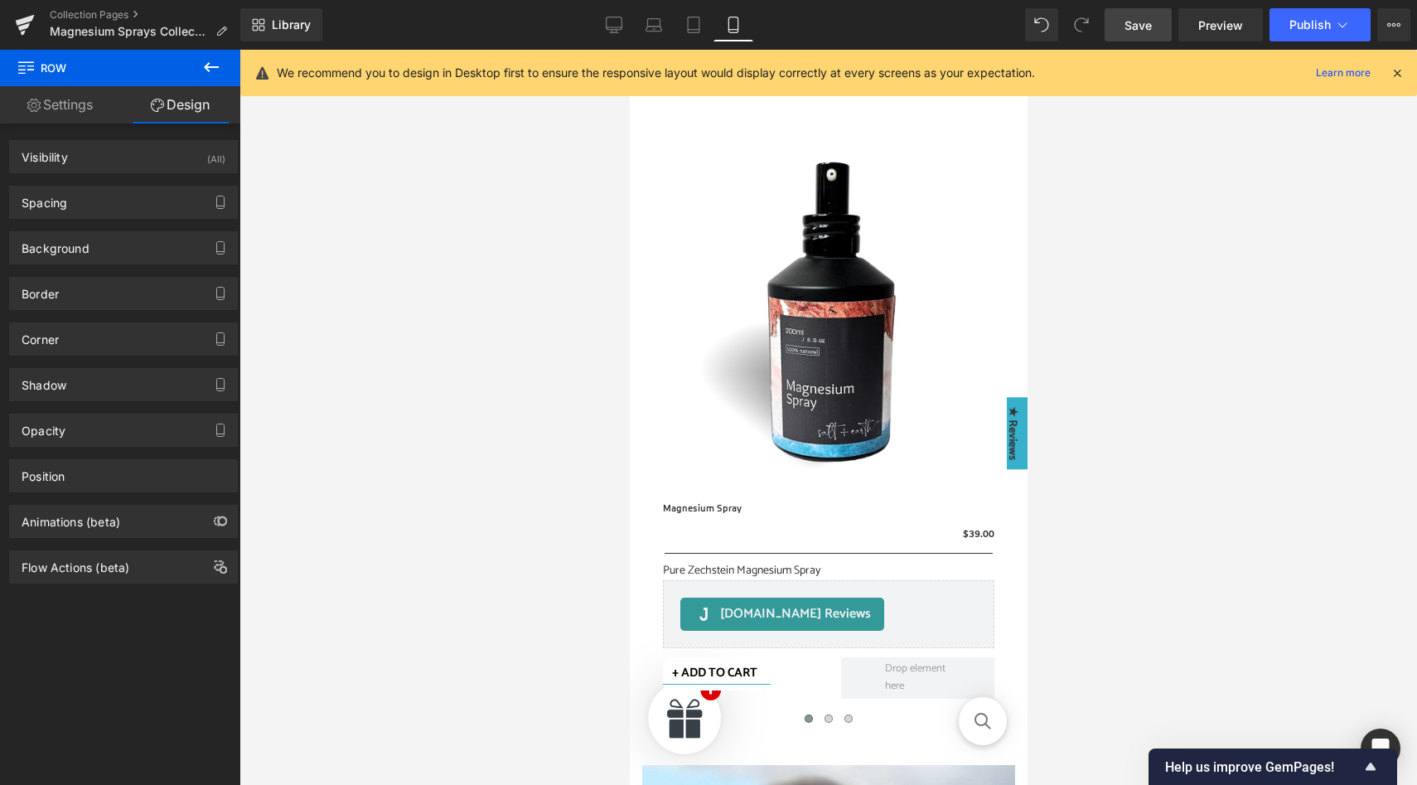
scroll to position [0, 0]
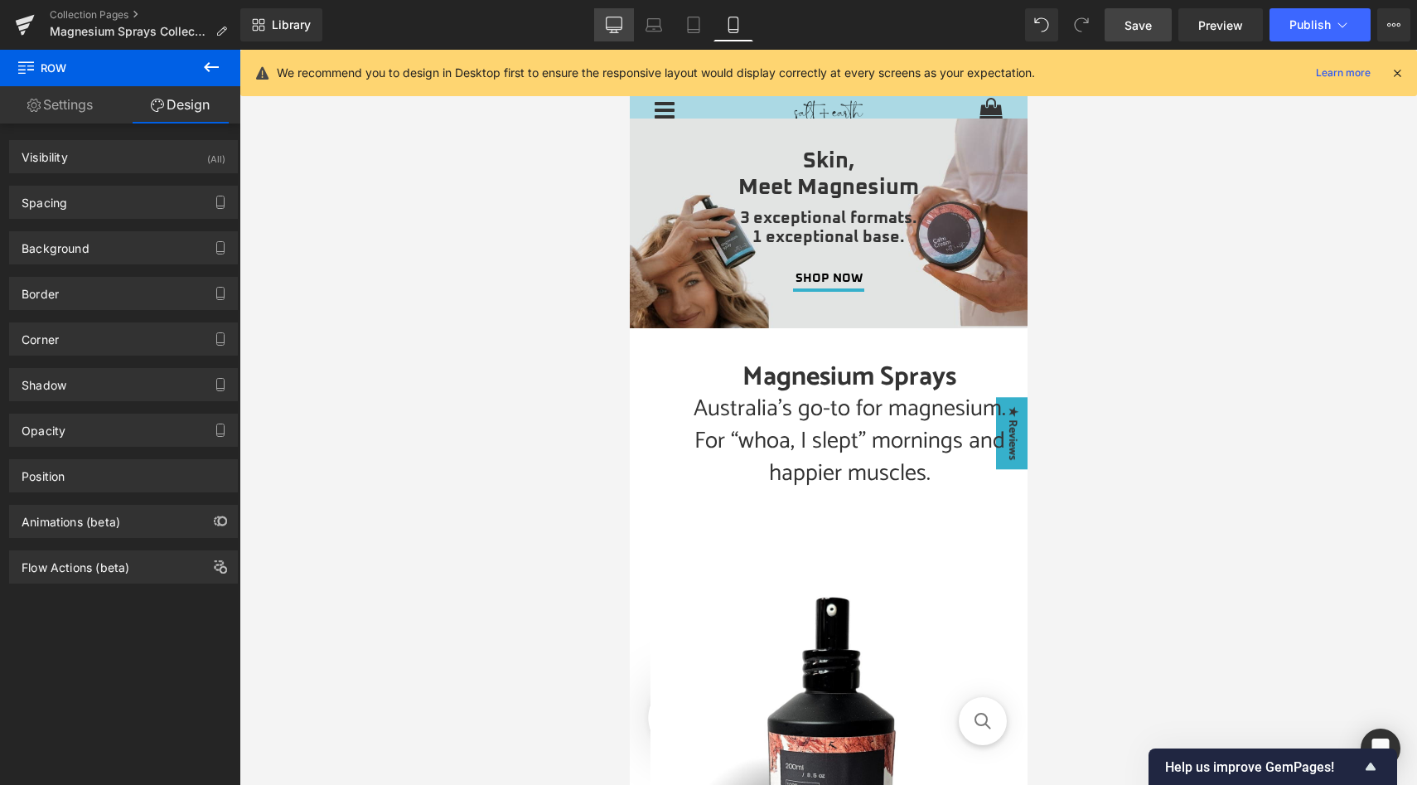
click at [614, 17] on icon at bounding box center [615, 23] width 16 height 12
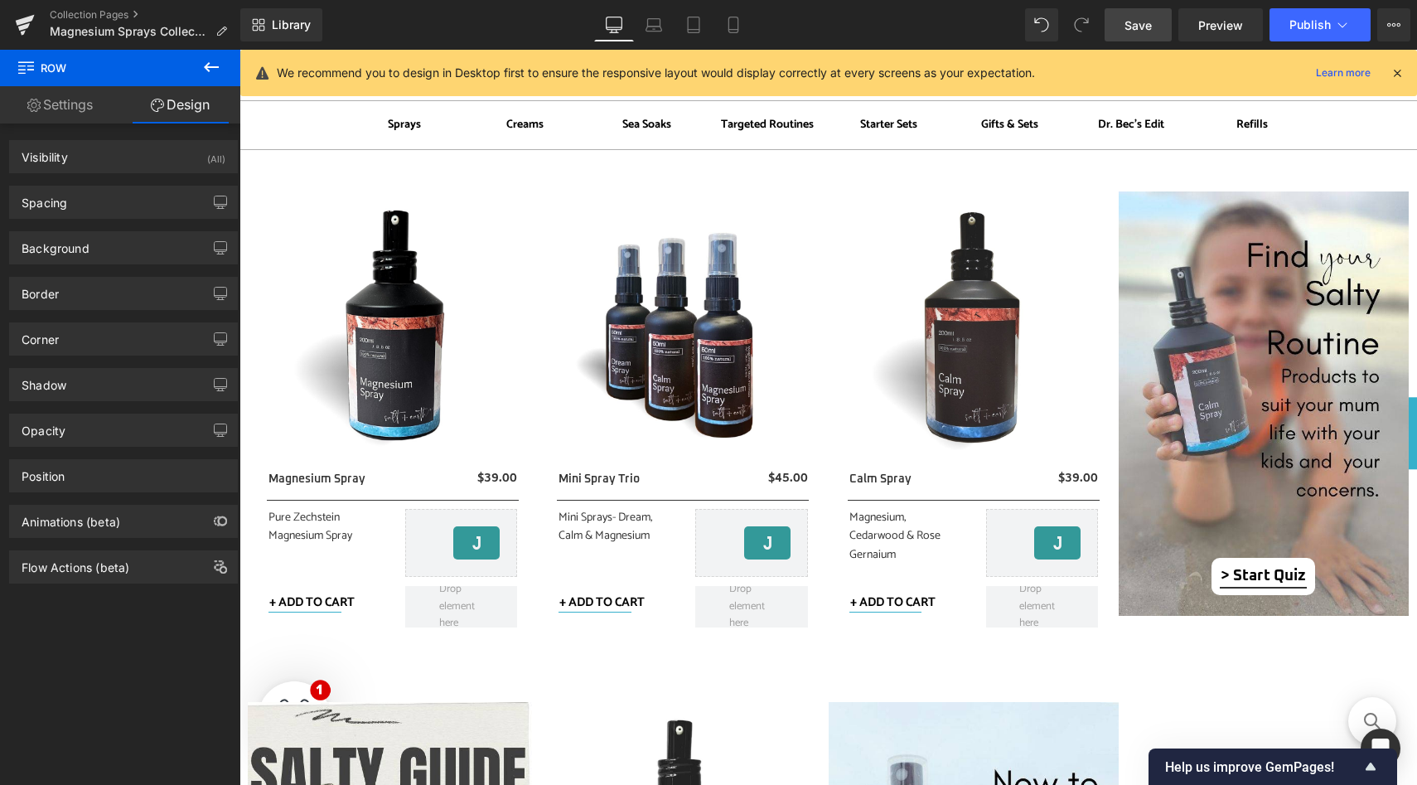
scroll to position [287, 0]
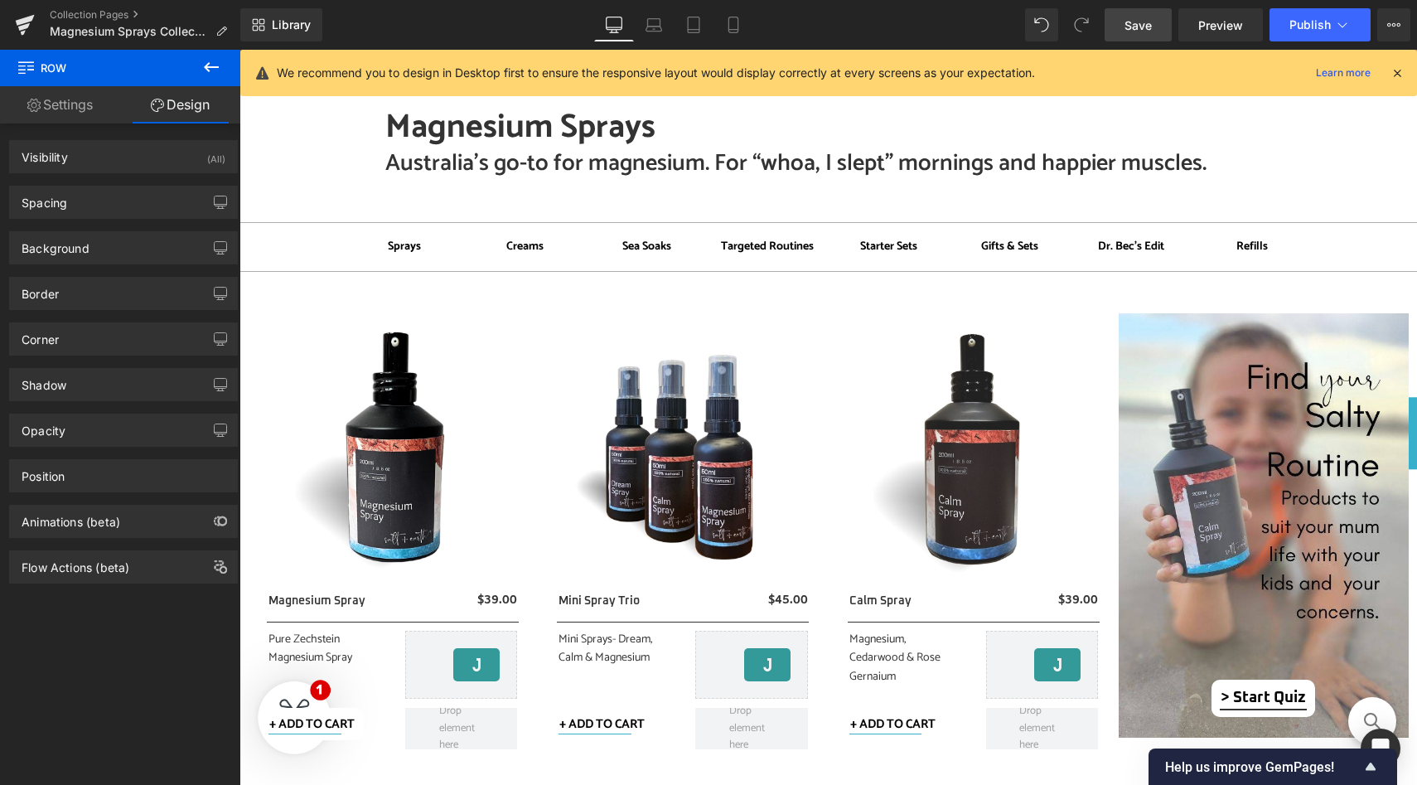
click at [1149, 21] on span "Save" at bounding box center [1138, 25] width 27 height 17
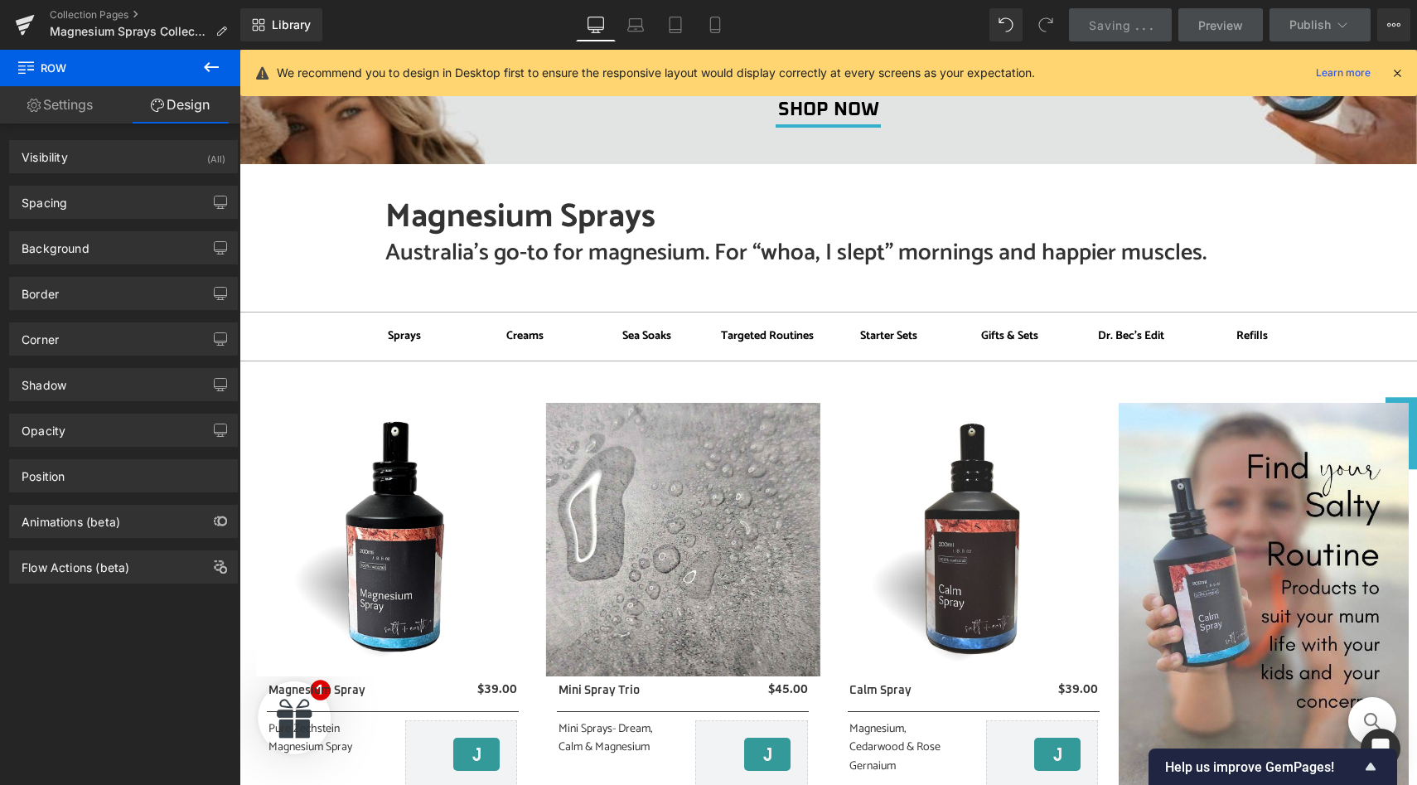
scroll to position [0, 0]
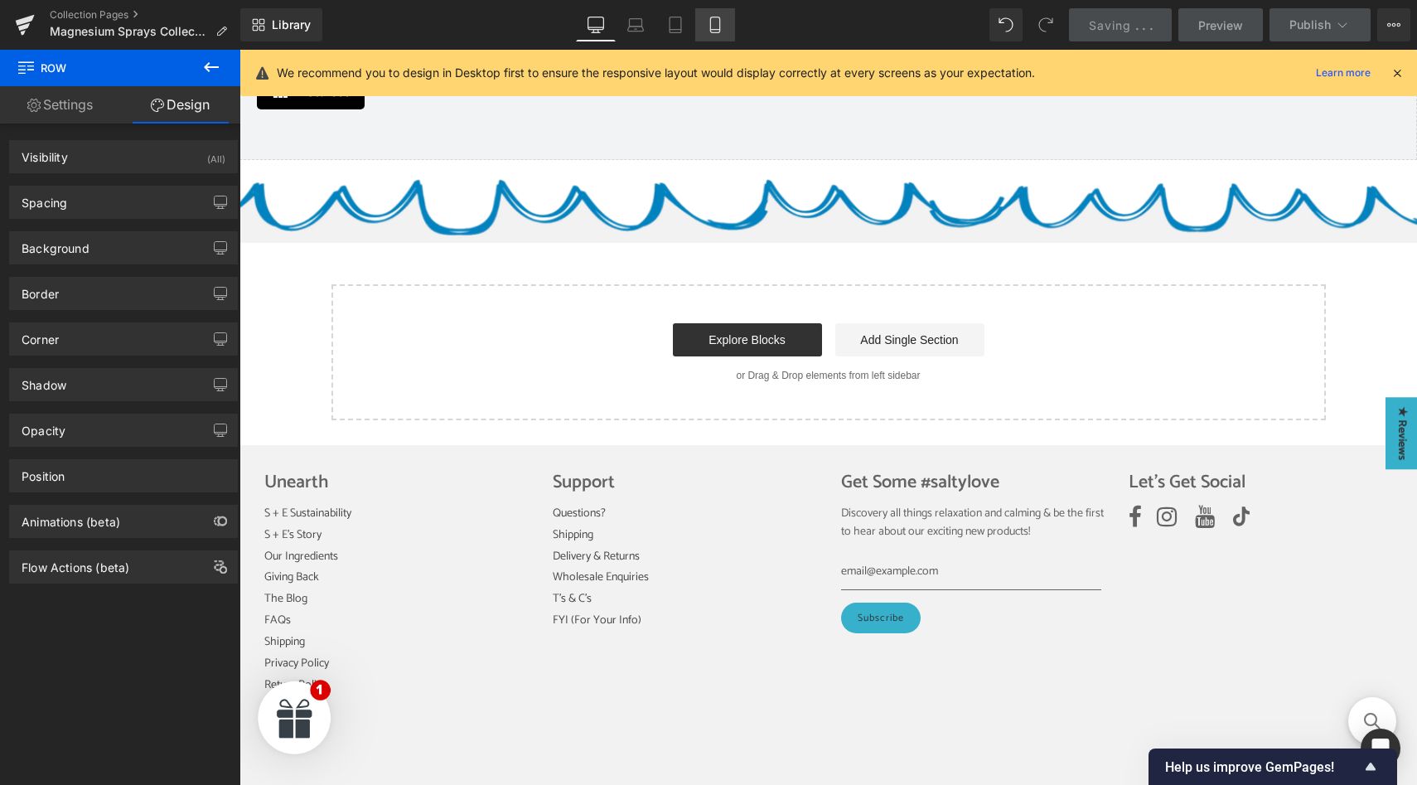
click at [726, 17] on link "Mobile" at bounding box center [715, 24] width 40 height 33
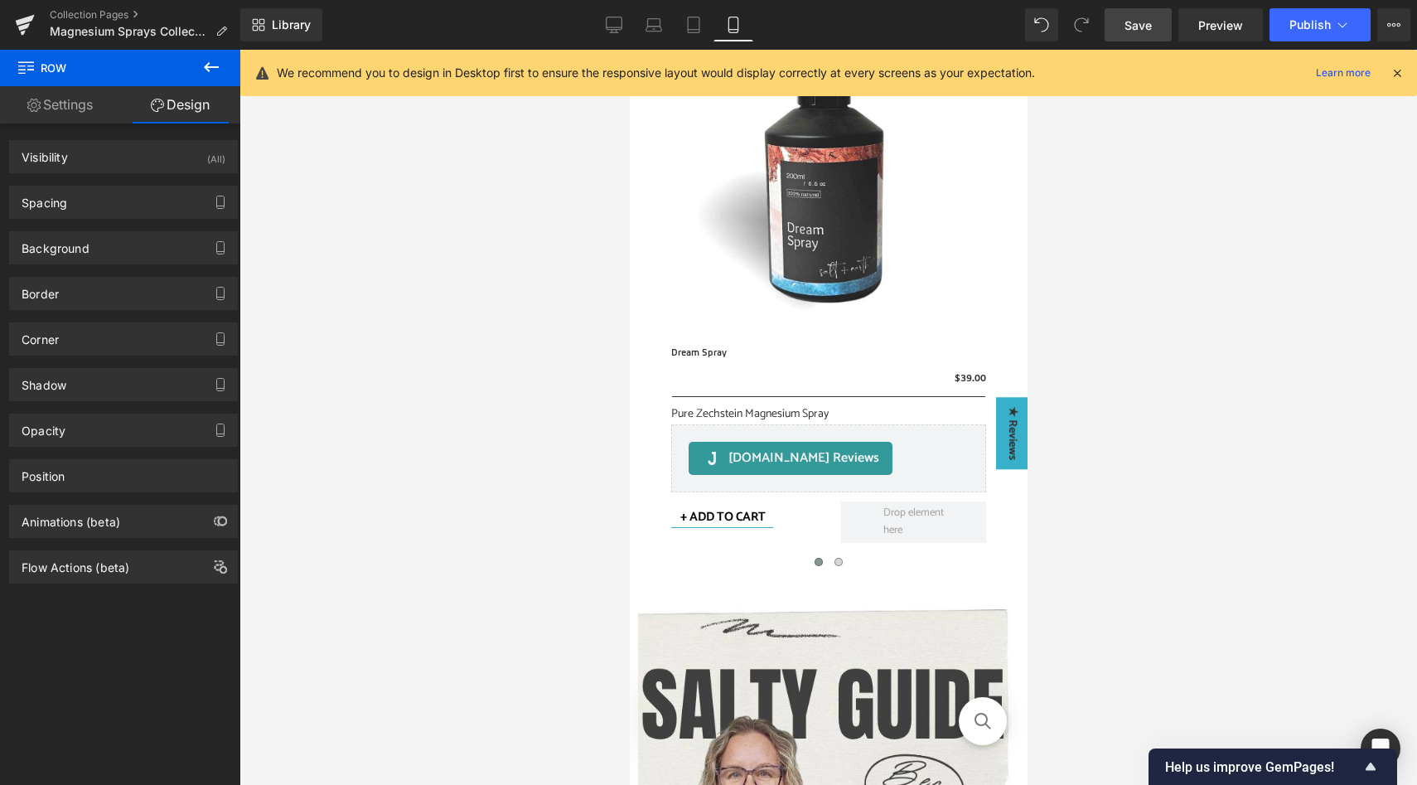
scroll to position [1817, 0]
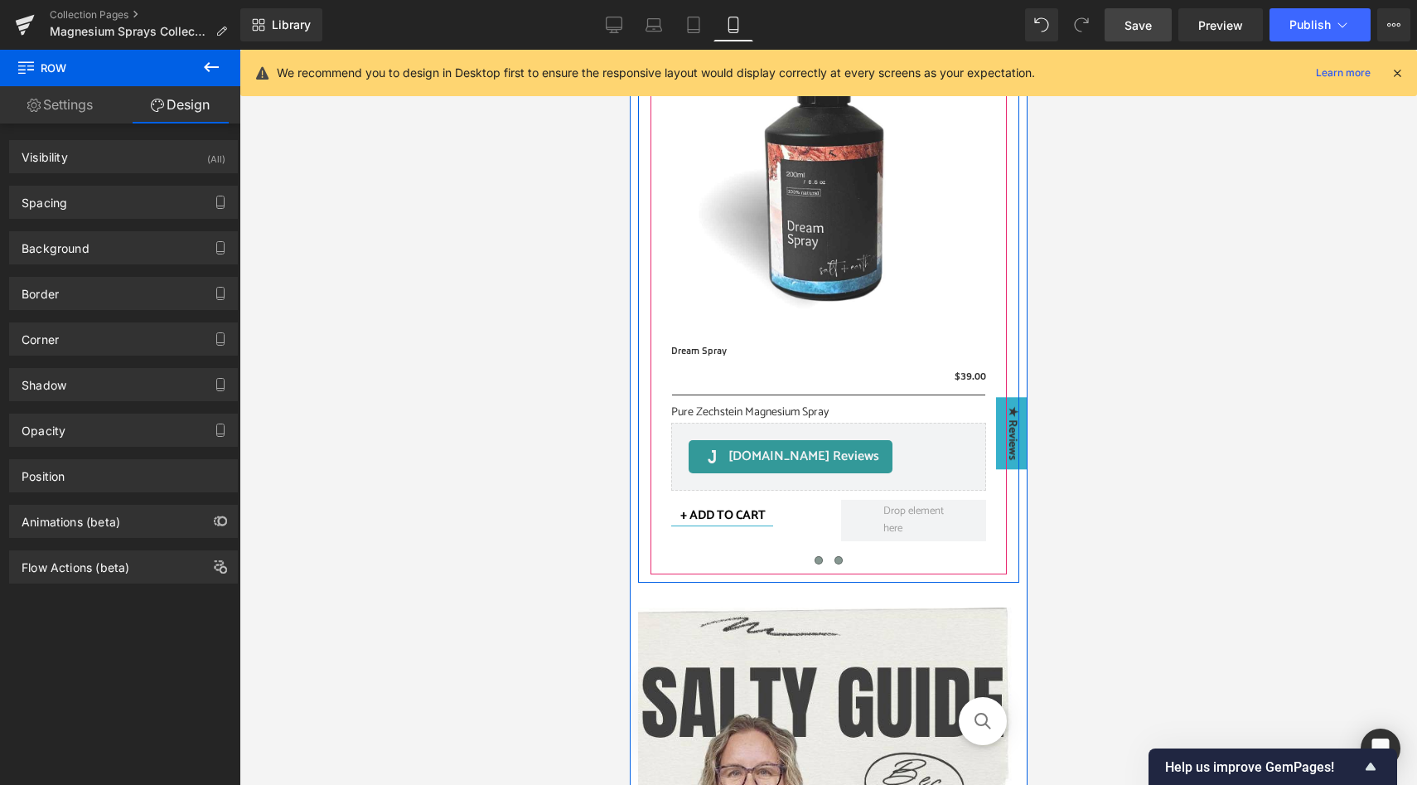
click at [839, 564] on button at bounding box center [838, 560] width 20 height 17
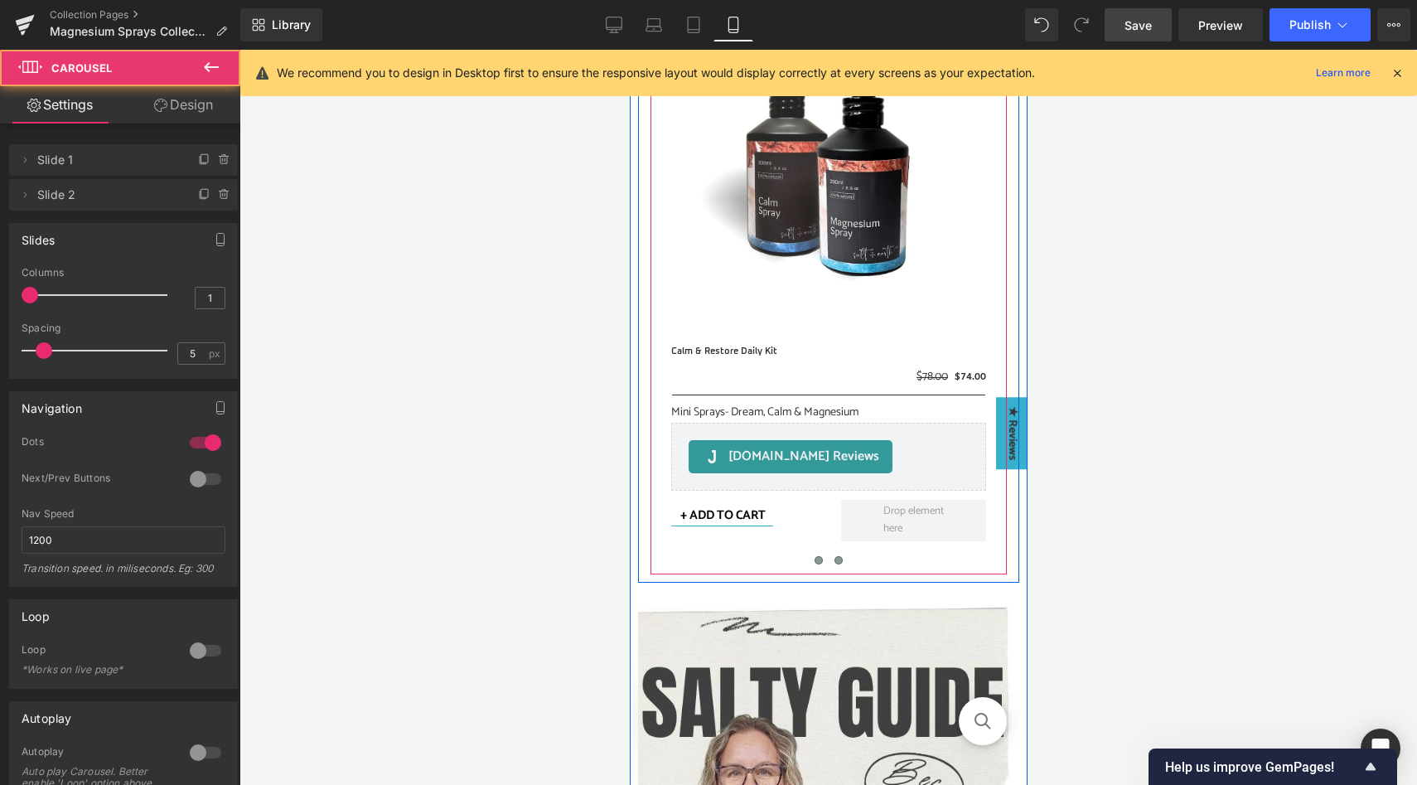
click at [820, 563] on span at bounding box center [818, 560] width 8 height 8
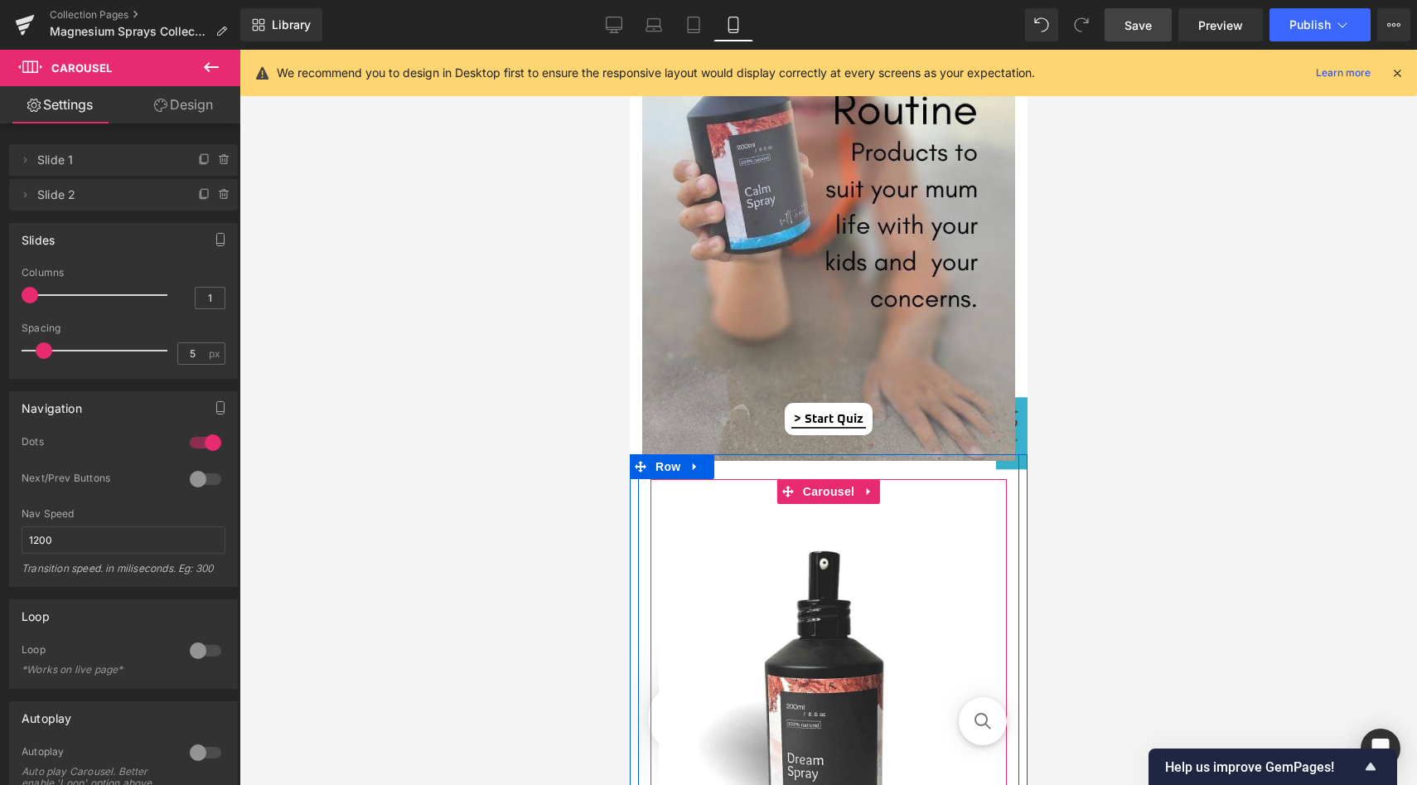
scroll to position [1286, 0]
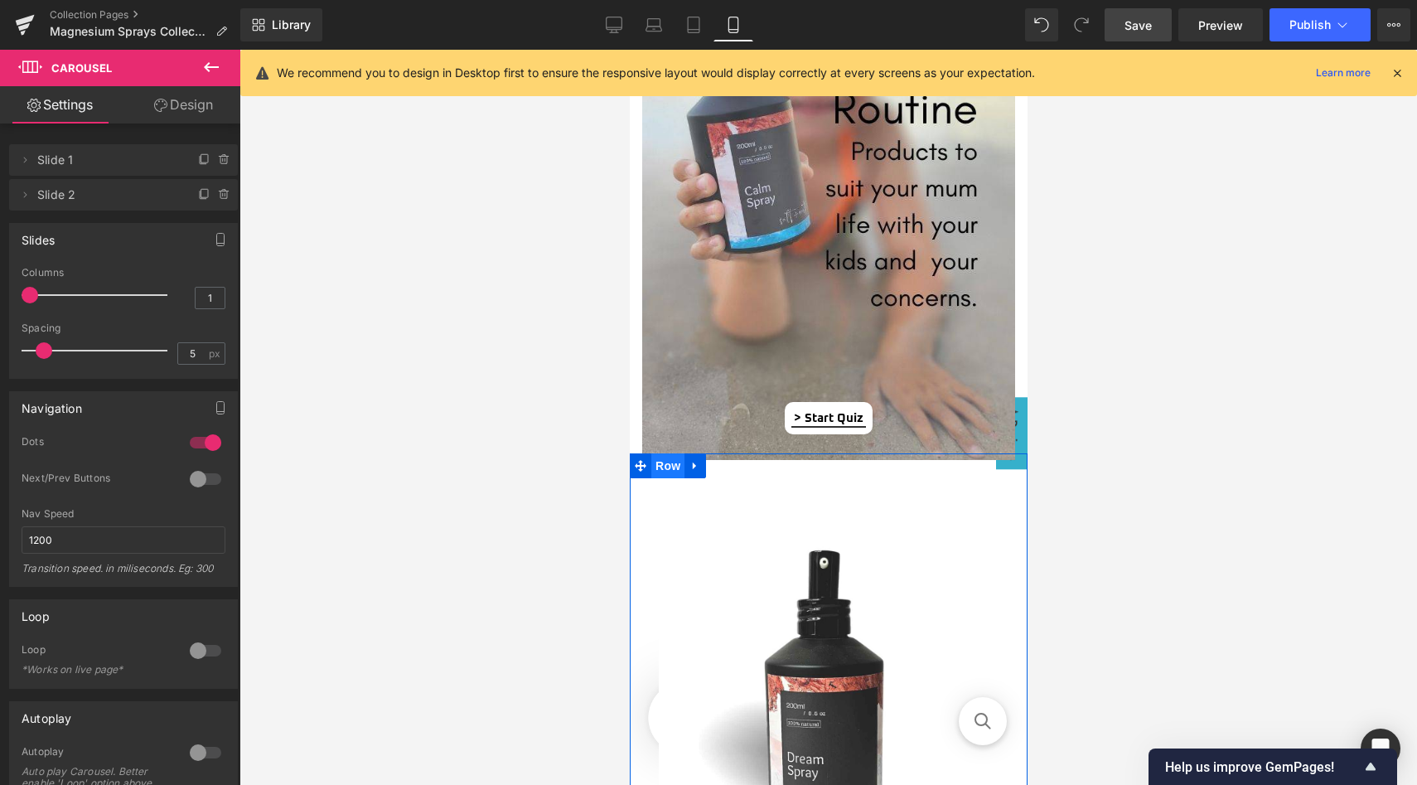
click at [665, 467] on span "Row" at bounding box center [667, 465] width 33 height 25
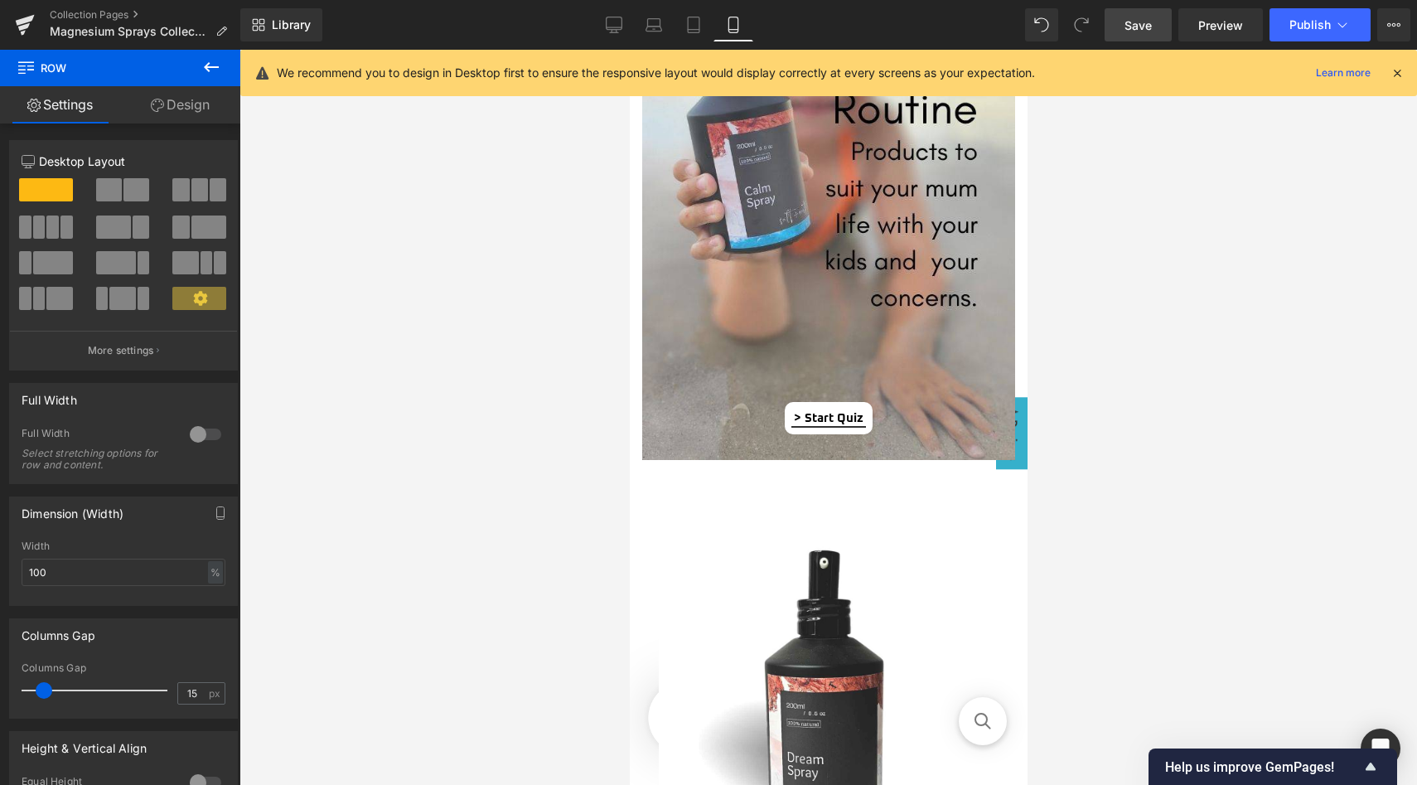
click at [216, 112] on link "Design" at bounding box center [180, 104] width 120 height 37
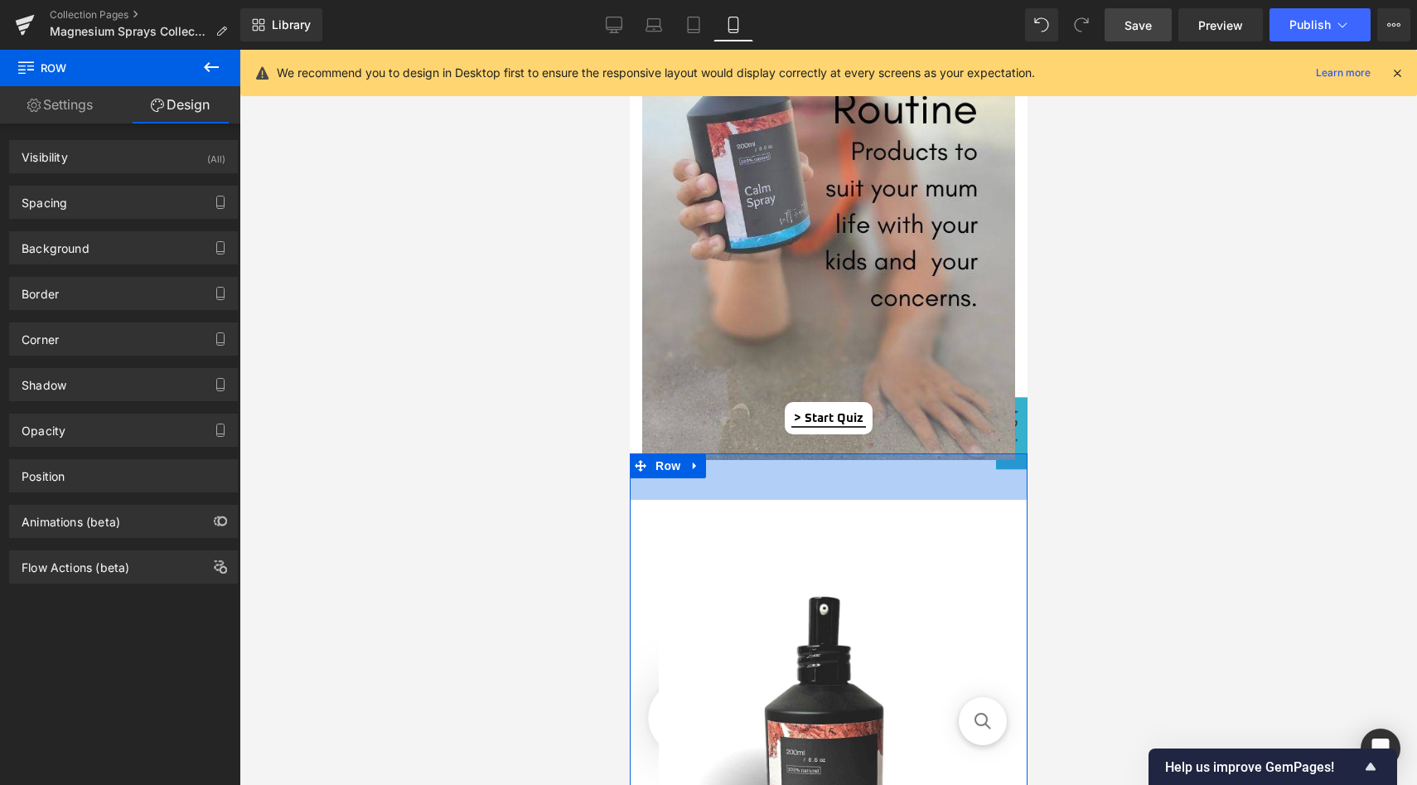
drag, startPoint x: 736, startPoint y: 454, endPoint x: 736, endPoint y: 509, distance: 54.7
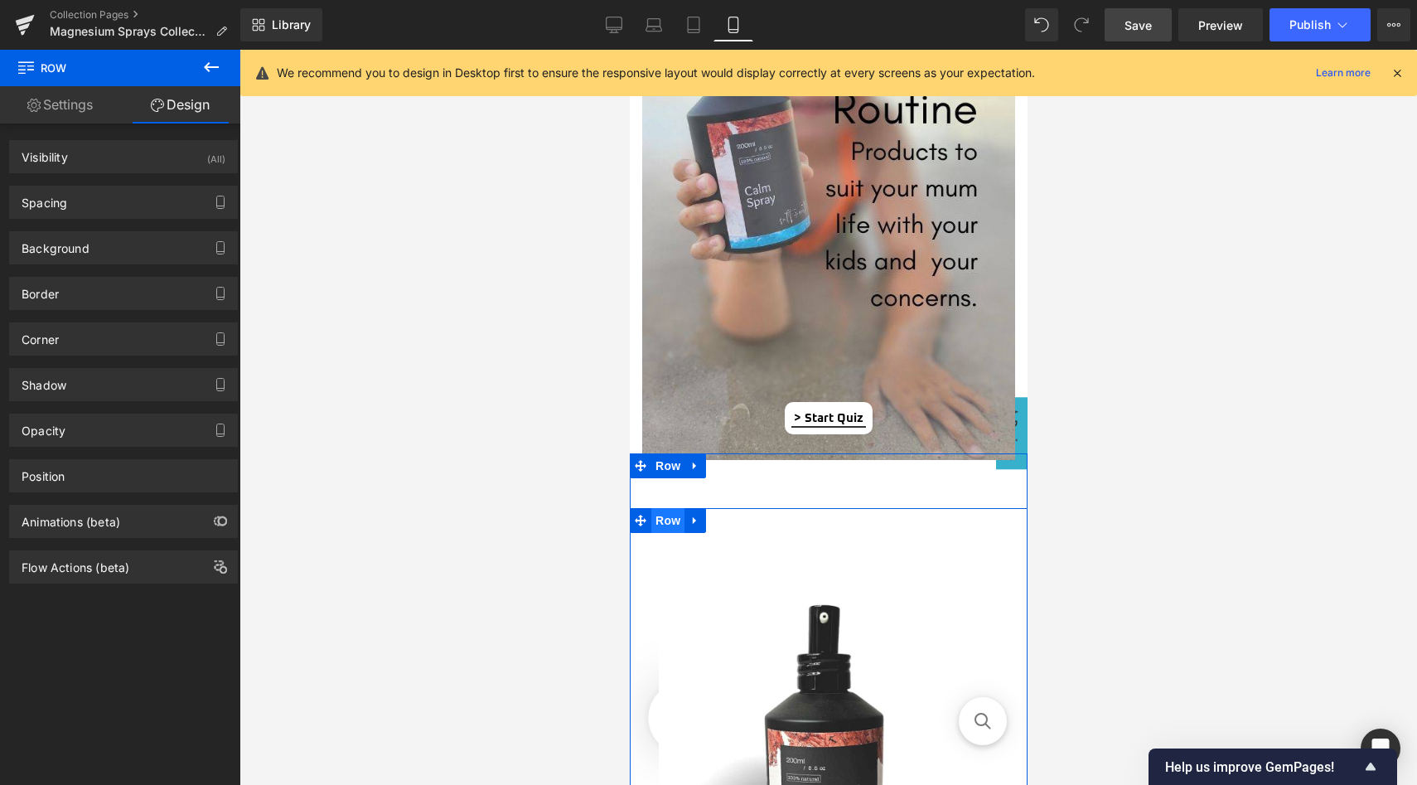
click at [670, 519] on span "Row" at bounding box center [667, 520] width 33 height 25
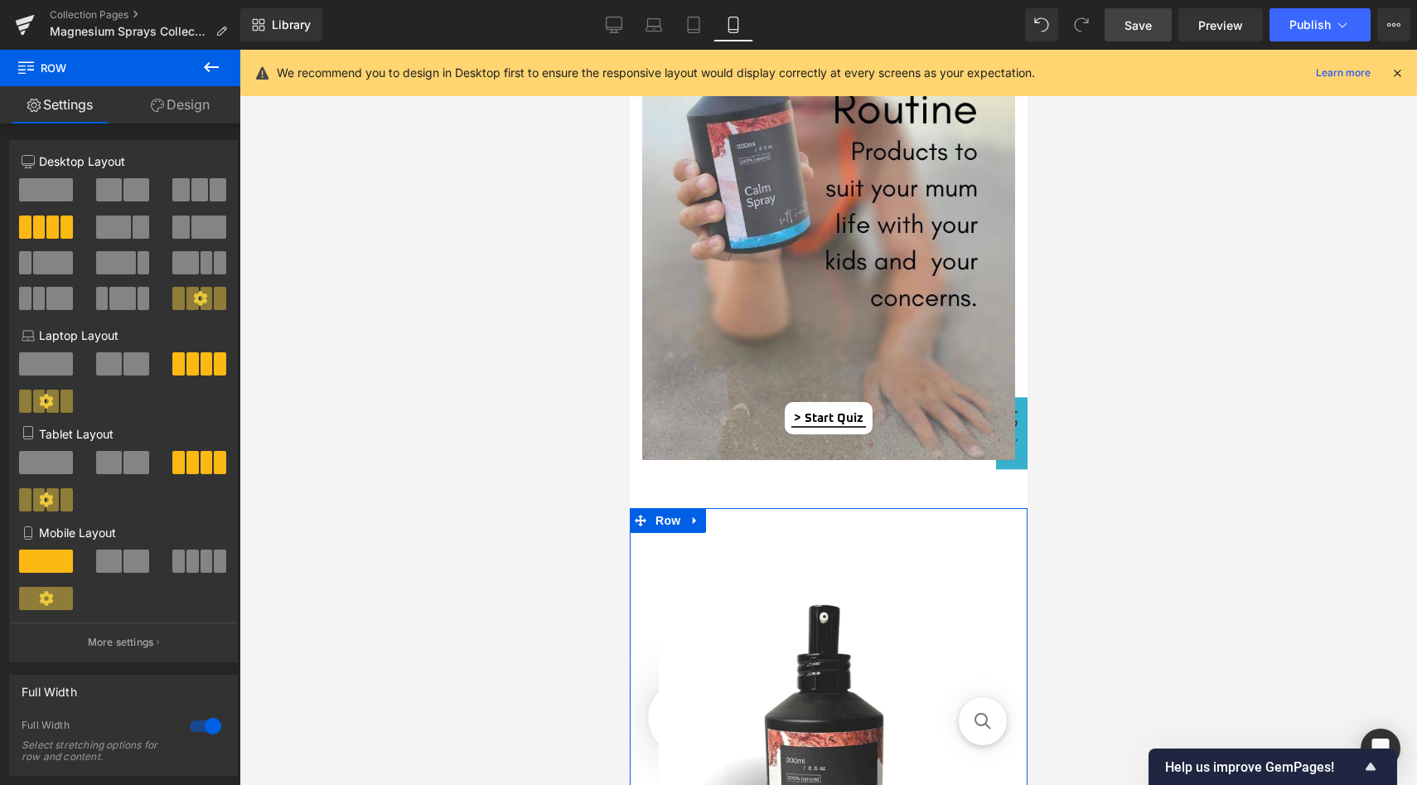
click at [188, 94] on link "Design" at bounding box center [180, 104] width 120 height 37
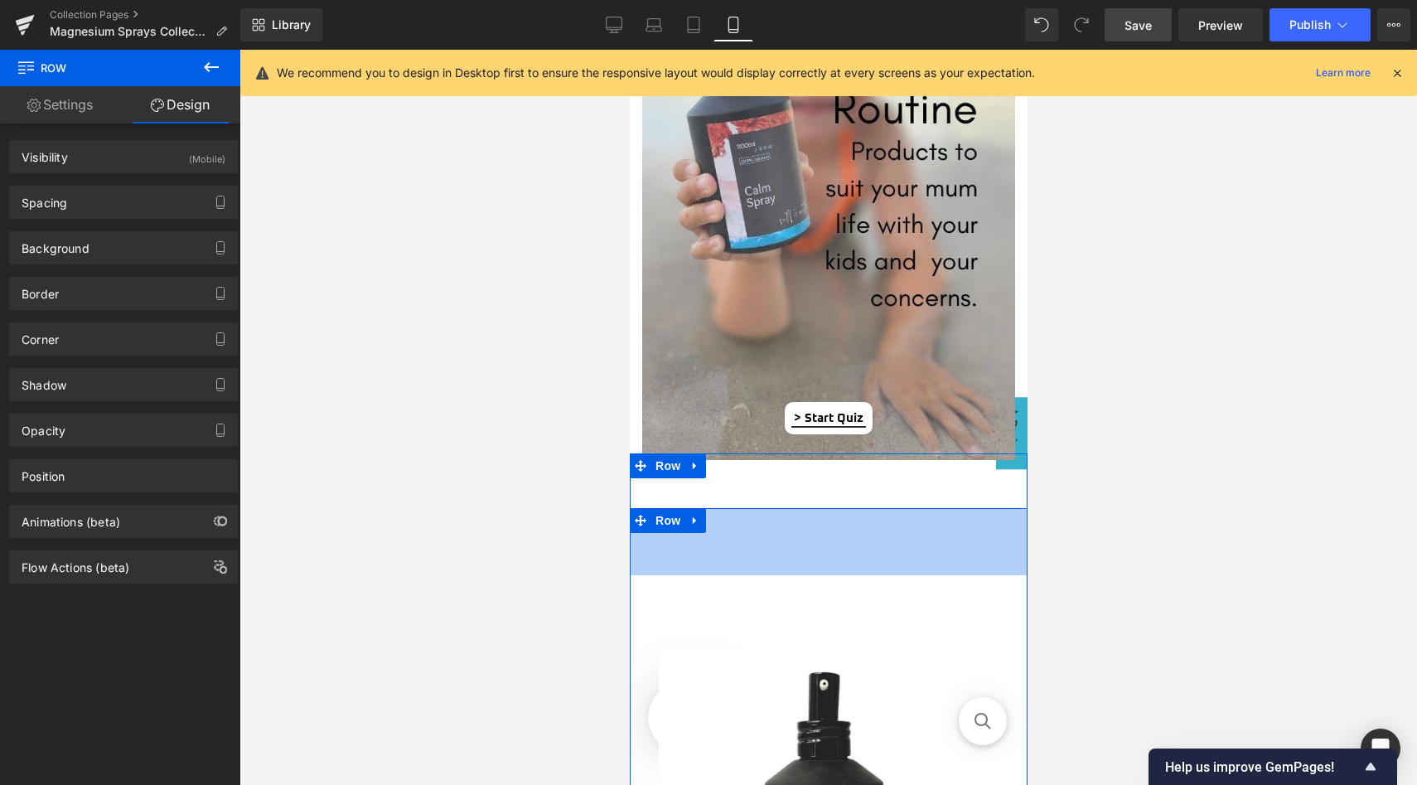
drag, startPoint x: 733, startPoint y: 510, endPoint x: 732, endPoint y: 576, distance: 66.3
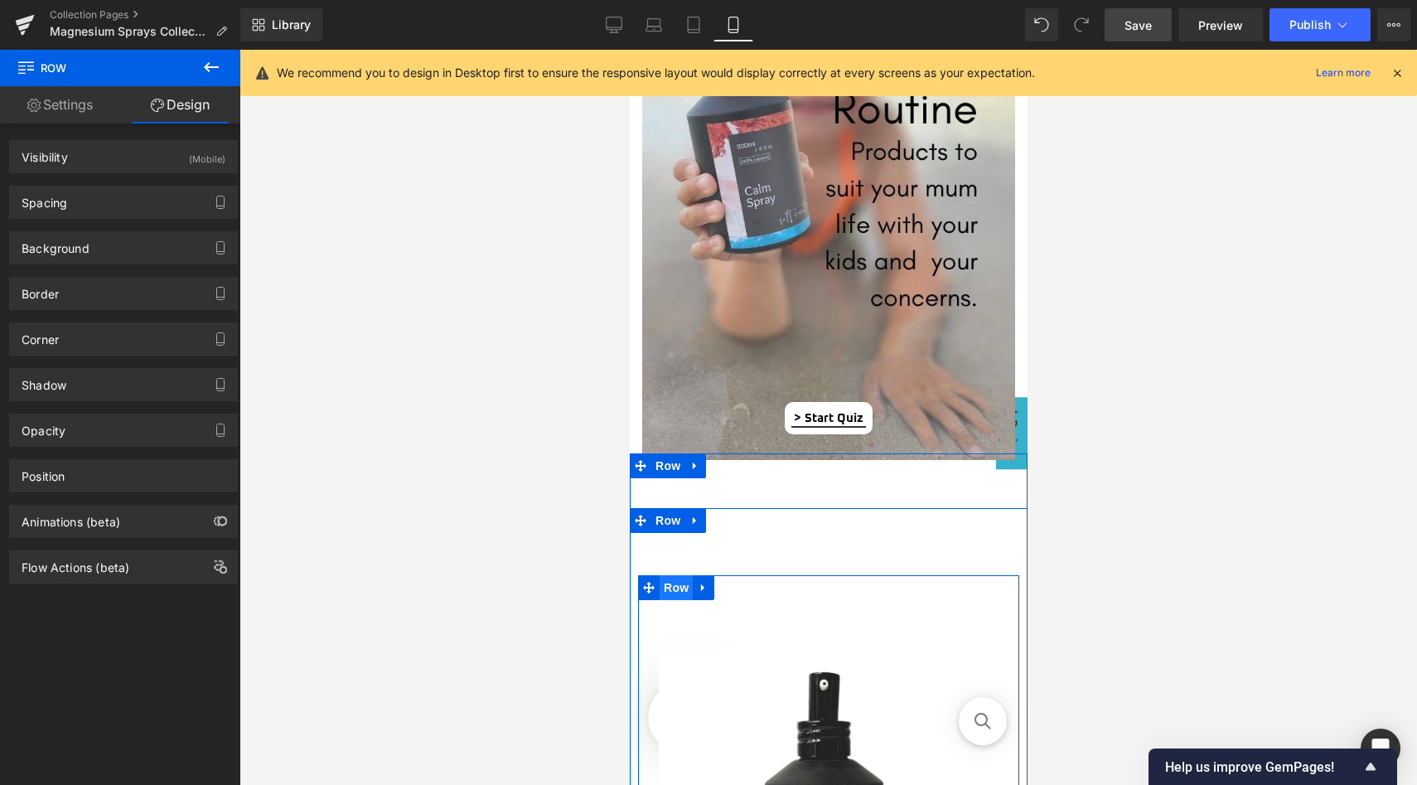
click at [675, 586] on span "Row" at bounding box center [675, 587] width 33 height 25
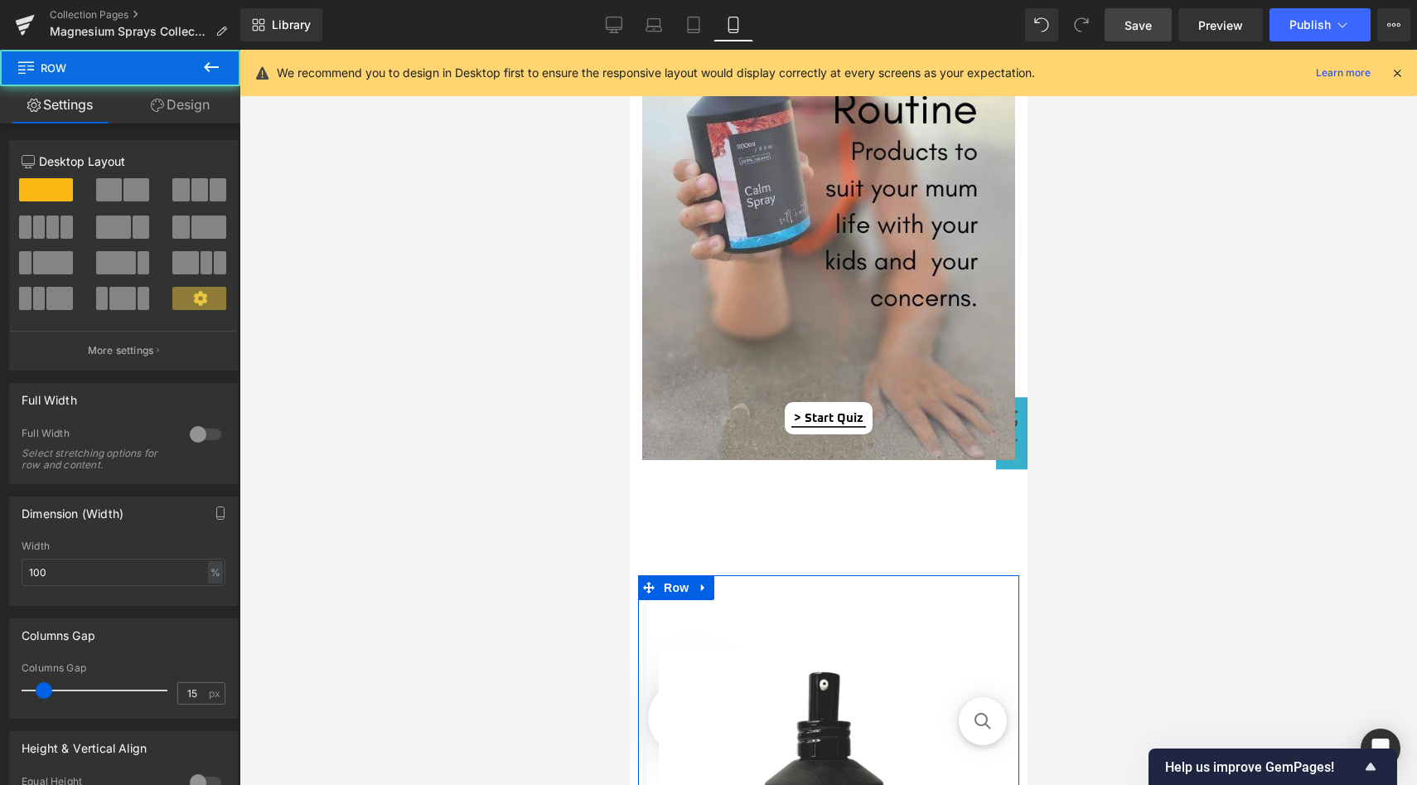
click at [179, 109] on link "Design" at bounding box center [180, 104] width 120 height 37
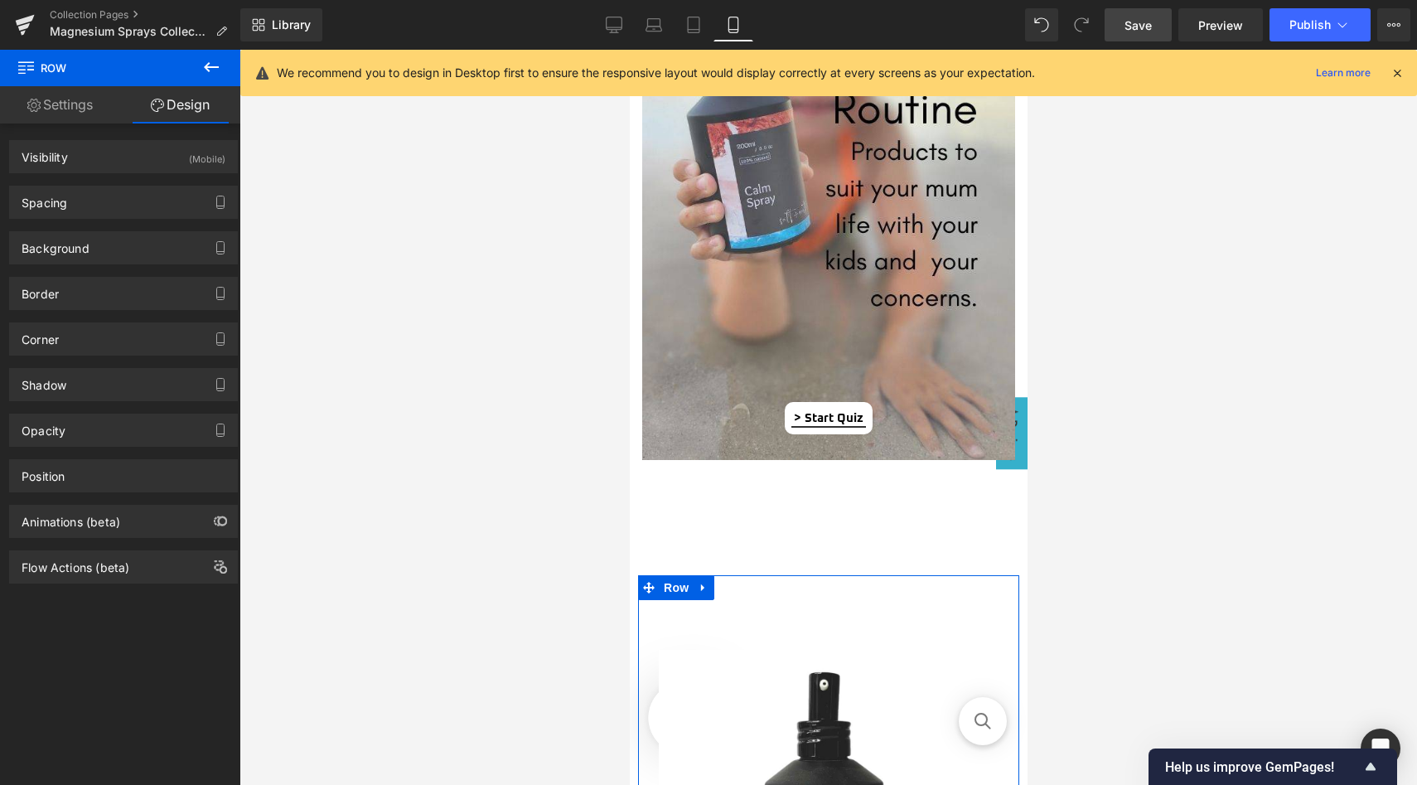
click at [78, 102] on link "Settings" at bounding box center [60, 104] width 120 height 37
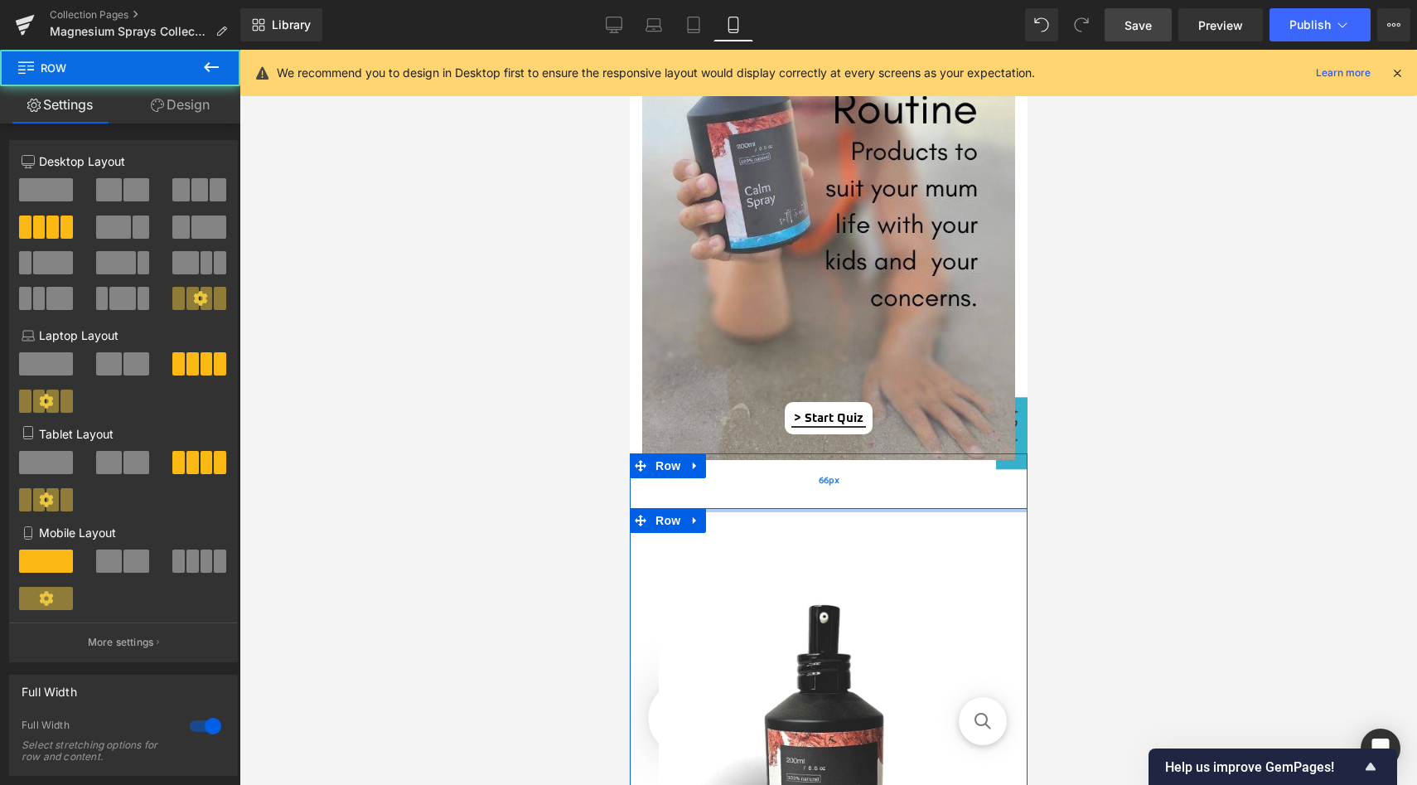
drag, startPoint x: 757, startPoint y: 572, endPoint x: 758, endPoint y: 501, distance: 71.3
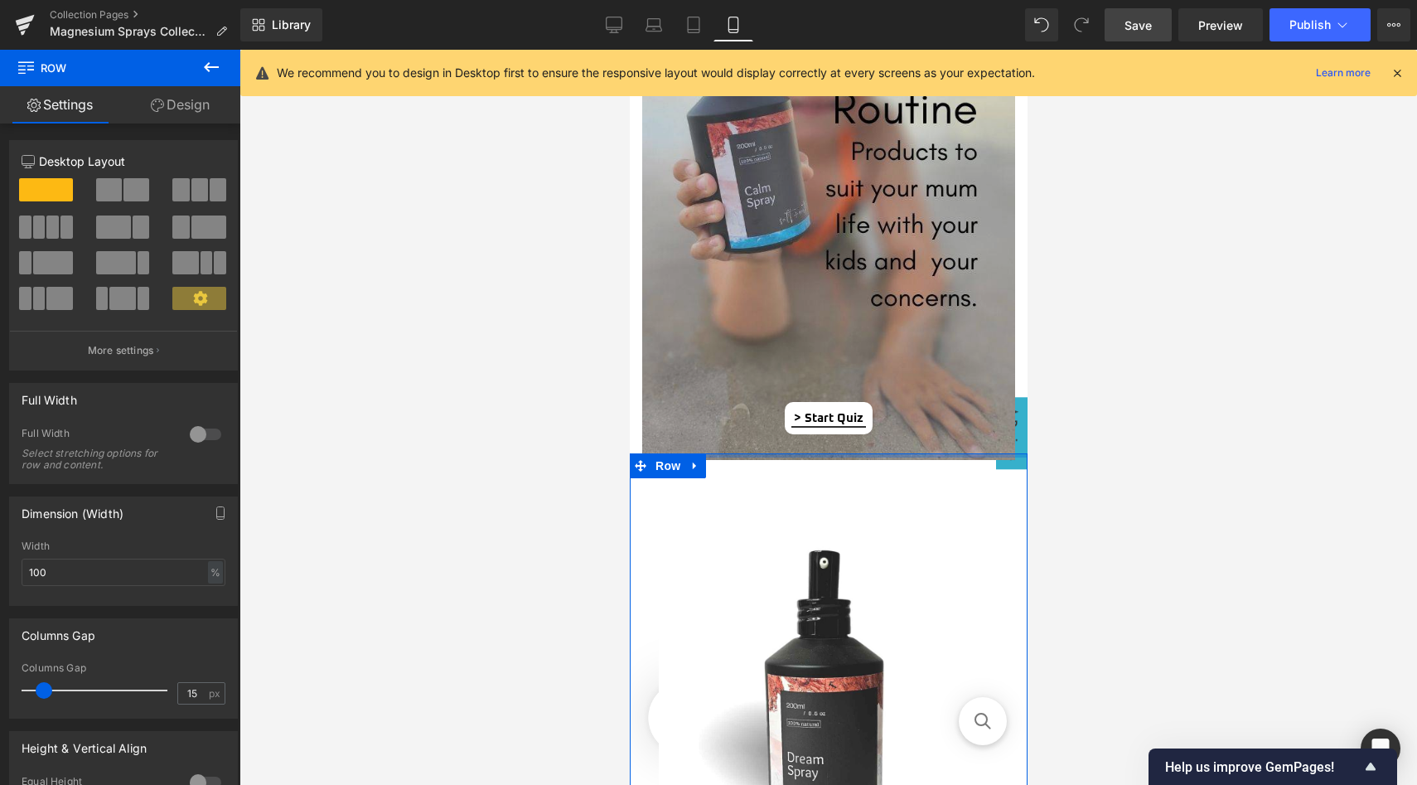
drag, startPoint x: 760, startPoint y: 500, endPoint x: 763, endPoint y: 442, distance: 58.1
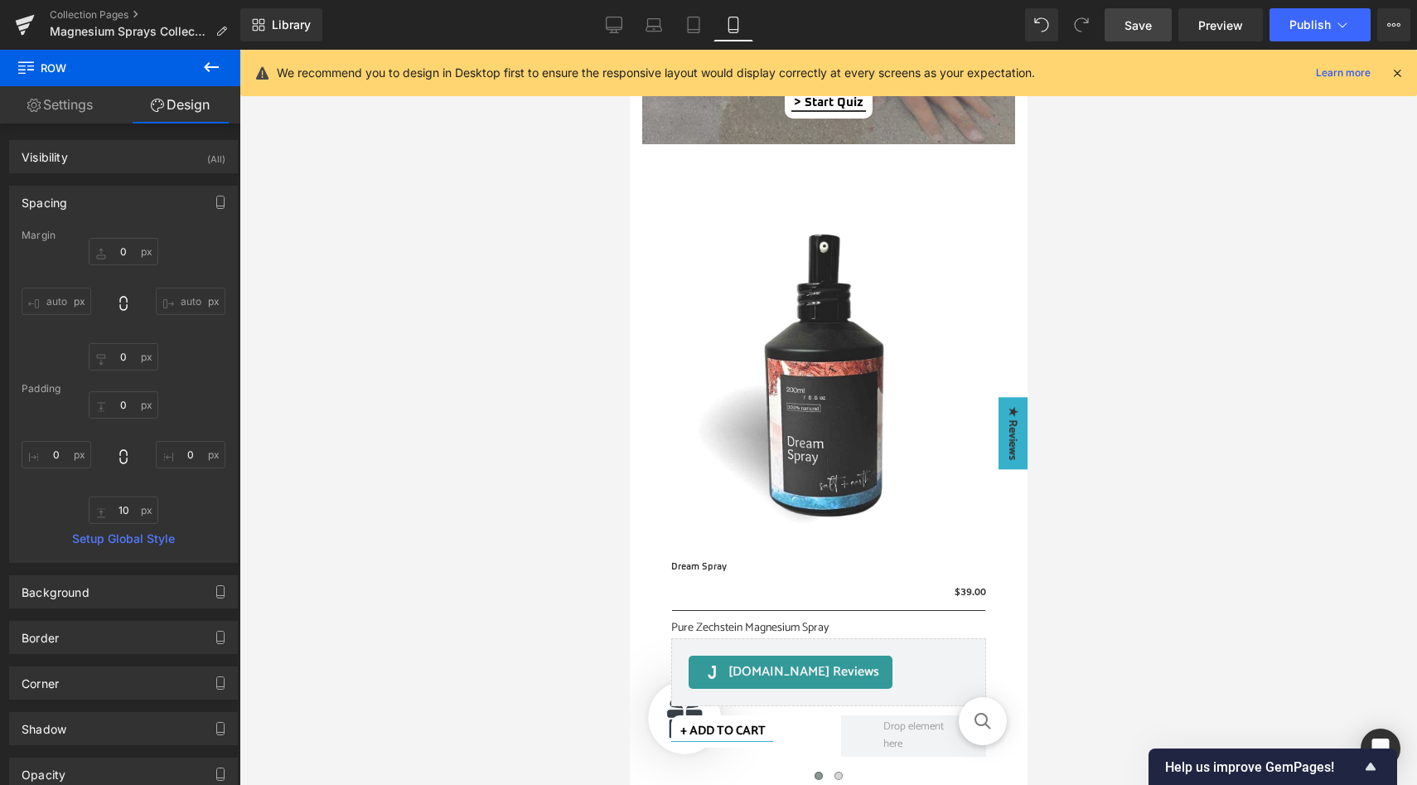
scroll to position [1480, 0]
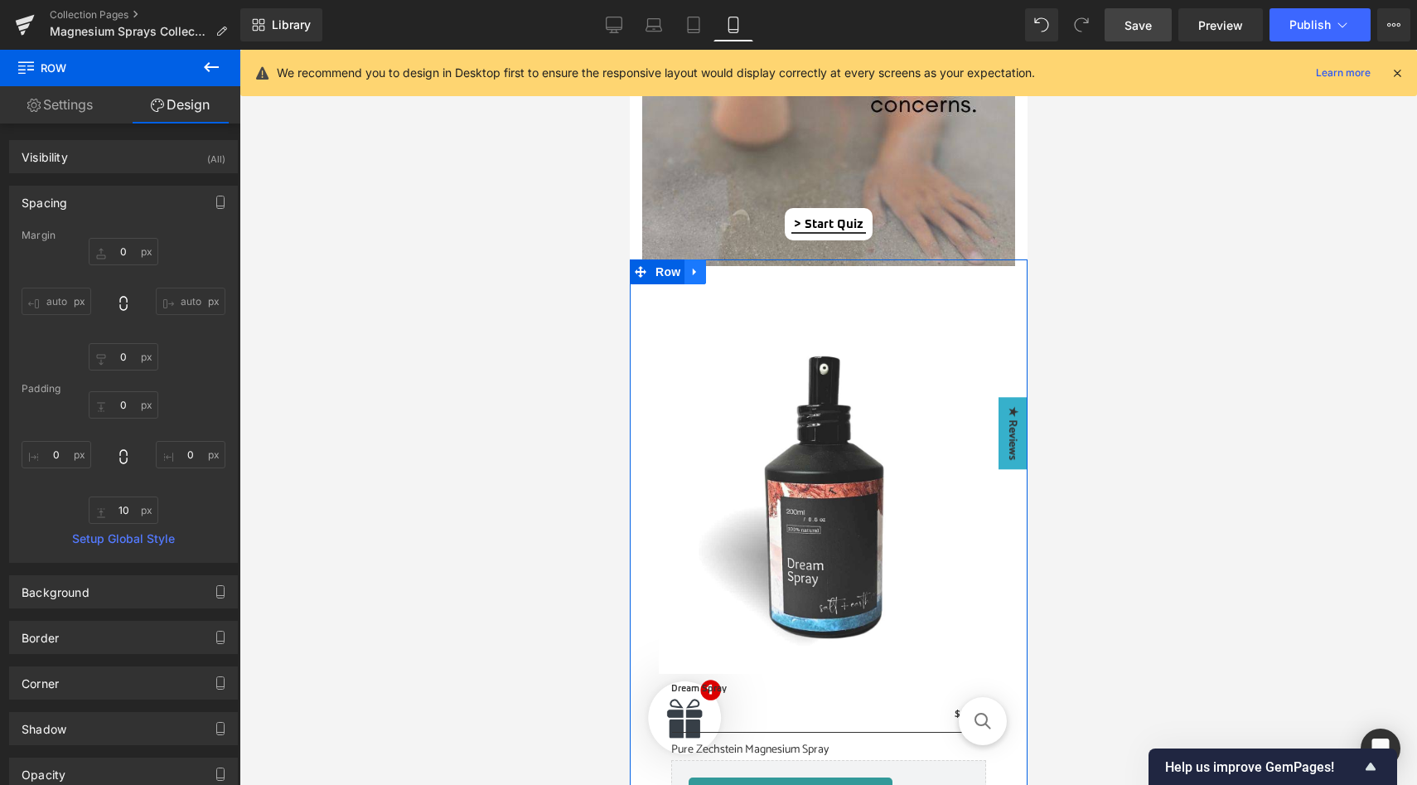
click at [704, 277] on link at bounding box center [695, 271] width 22 height 25
click at [713, 275] on icon at bounding box center [716, 271] width 12 height 12
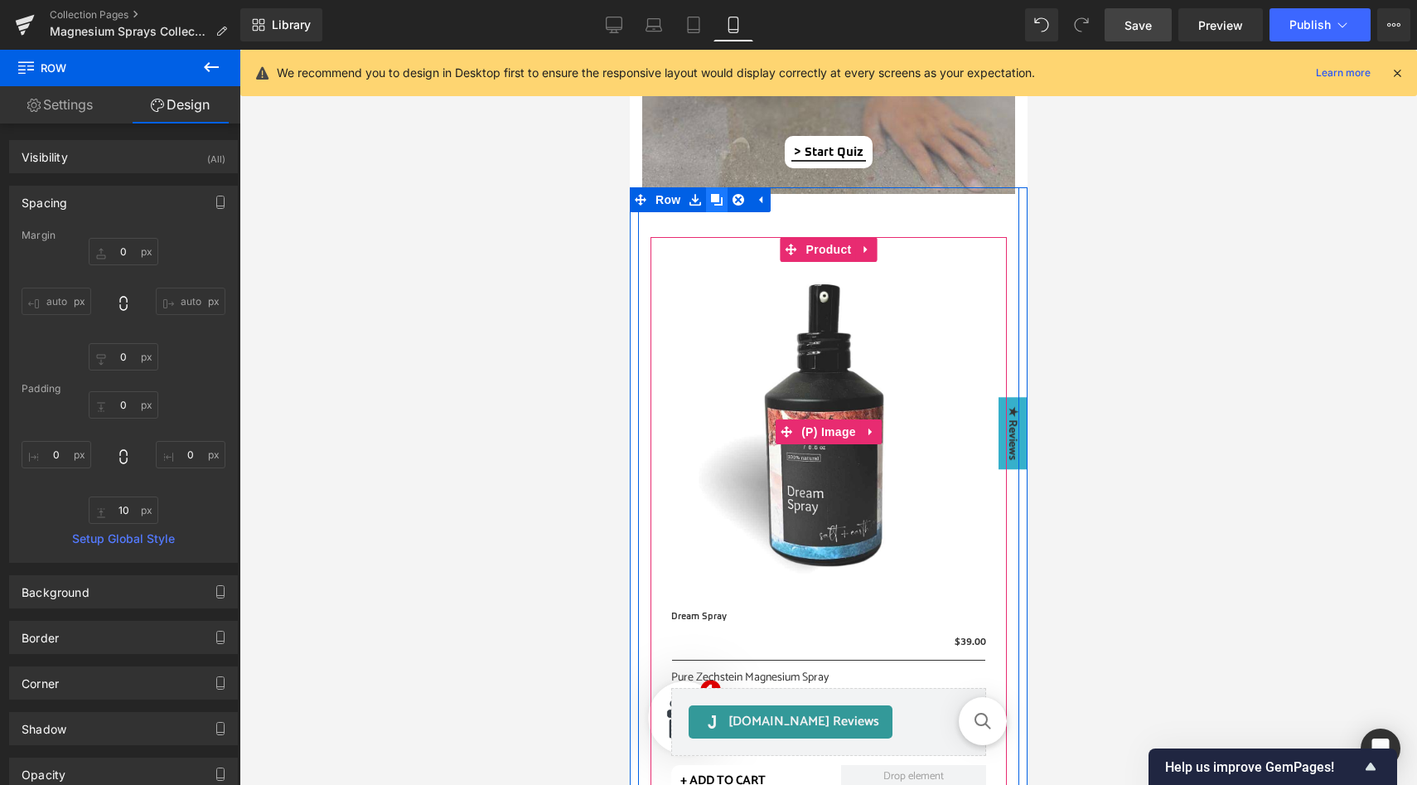
scroll to position [1461, 0]
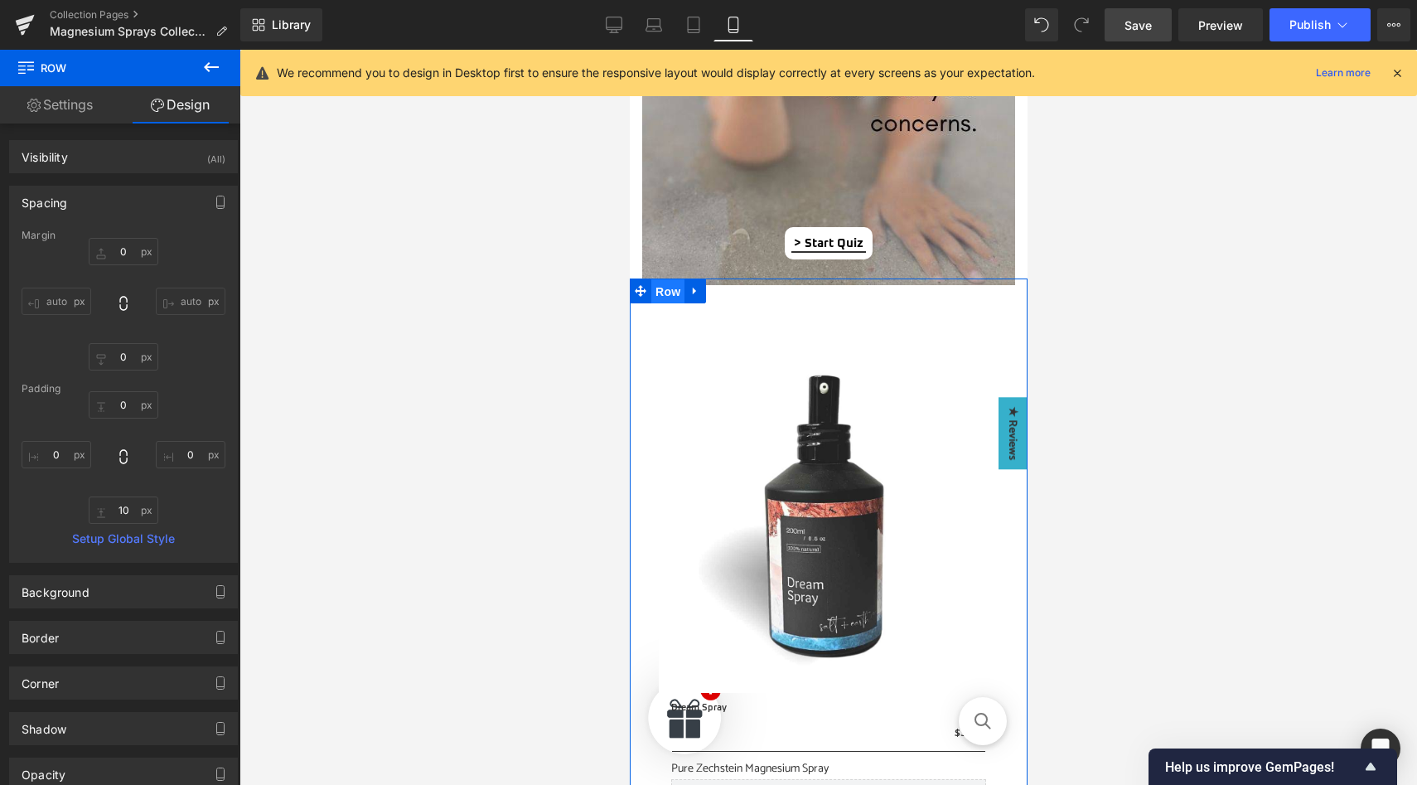
click at [666, 291] on span "Row" at bounding box center [667, 291] width 33 height 25
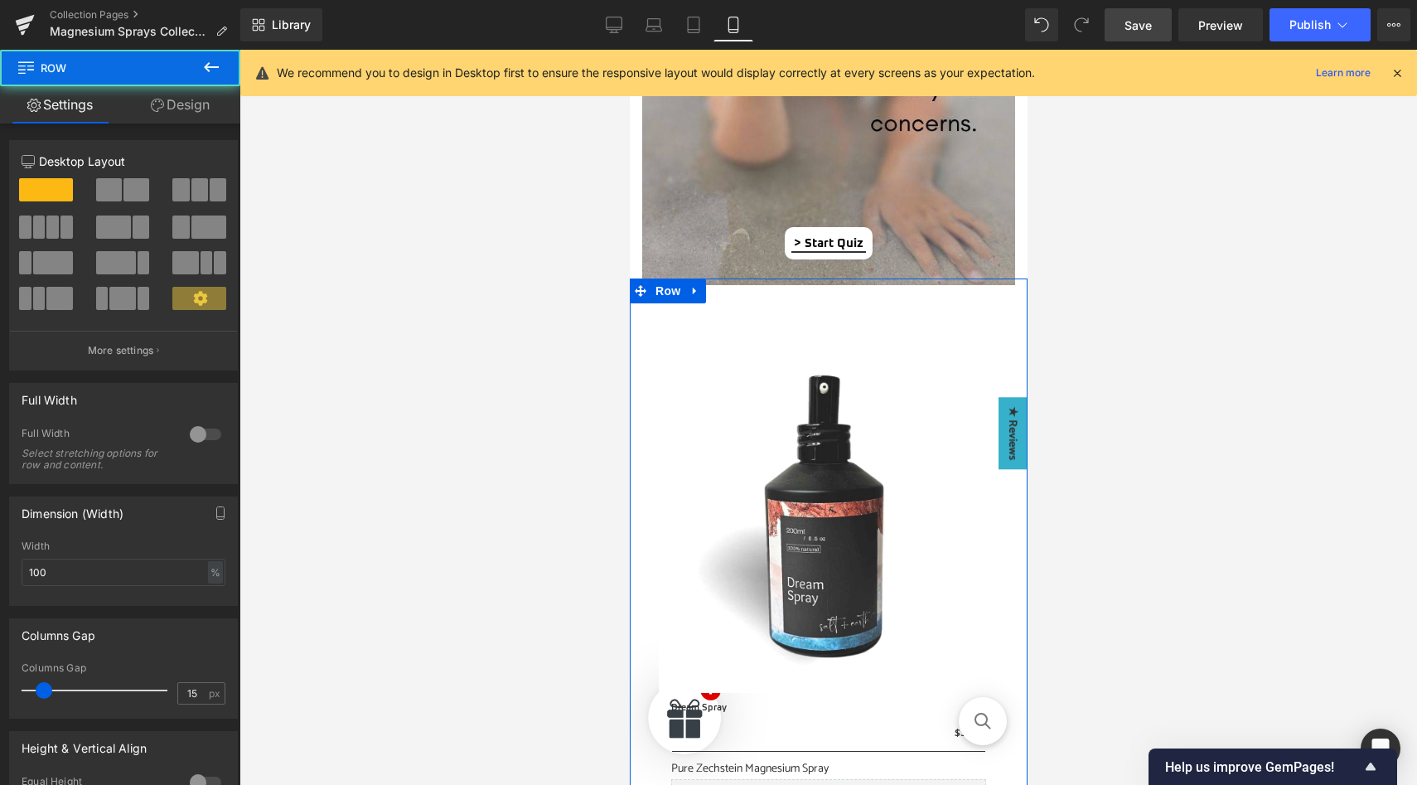
click at [186, 102] on link "Design" at bounding box center [180, 104] width 120 height 37
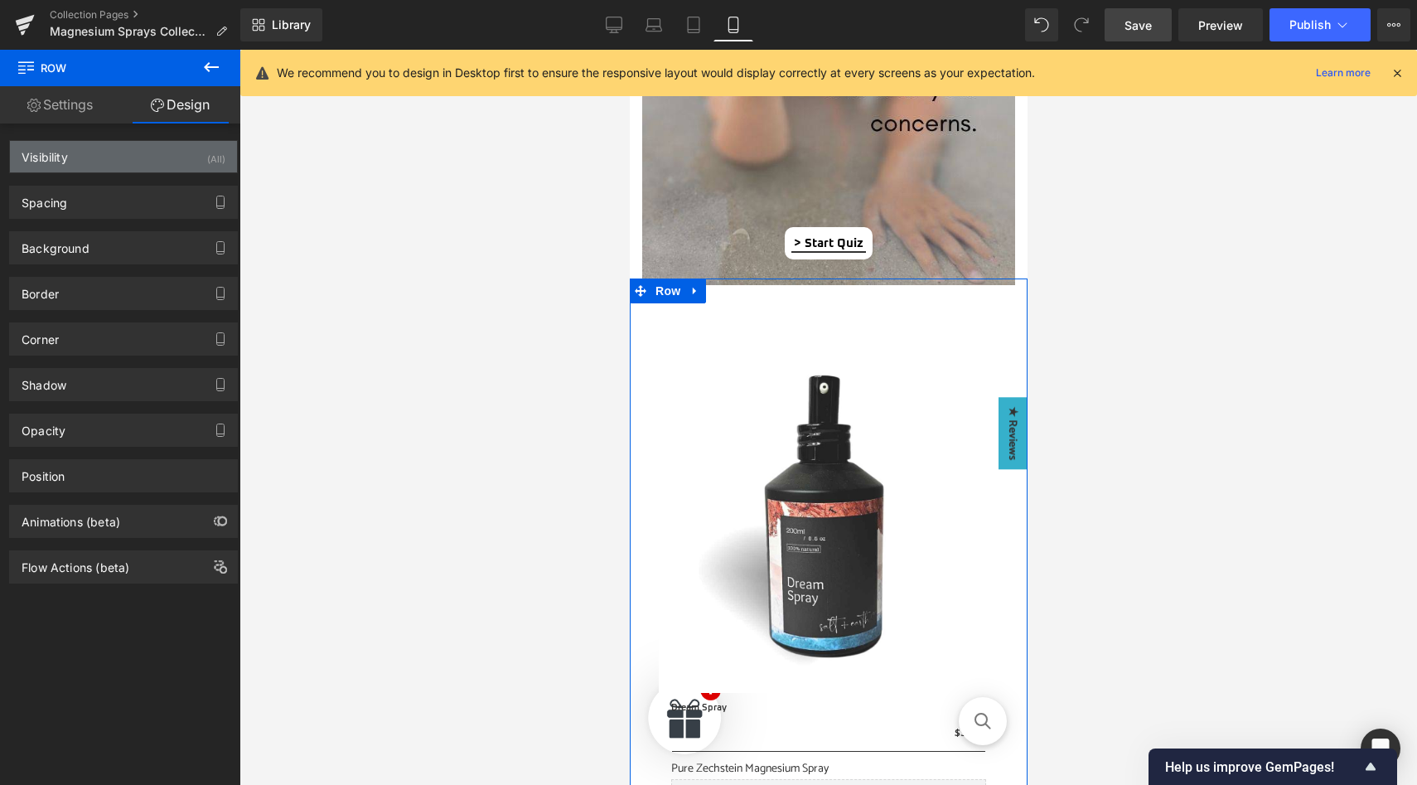
click at [207, 152] on div "(All)" at bounding box center [216, 154] width 18 height 27
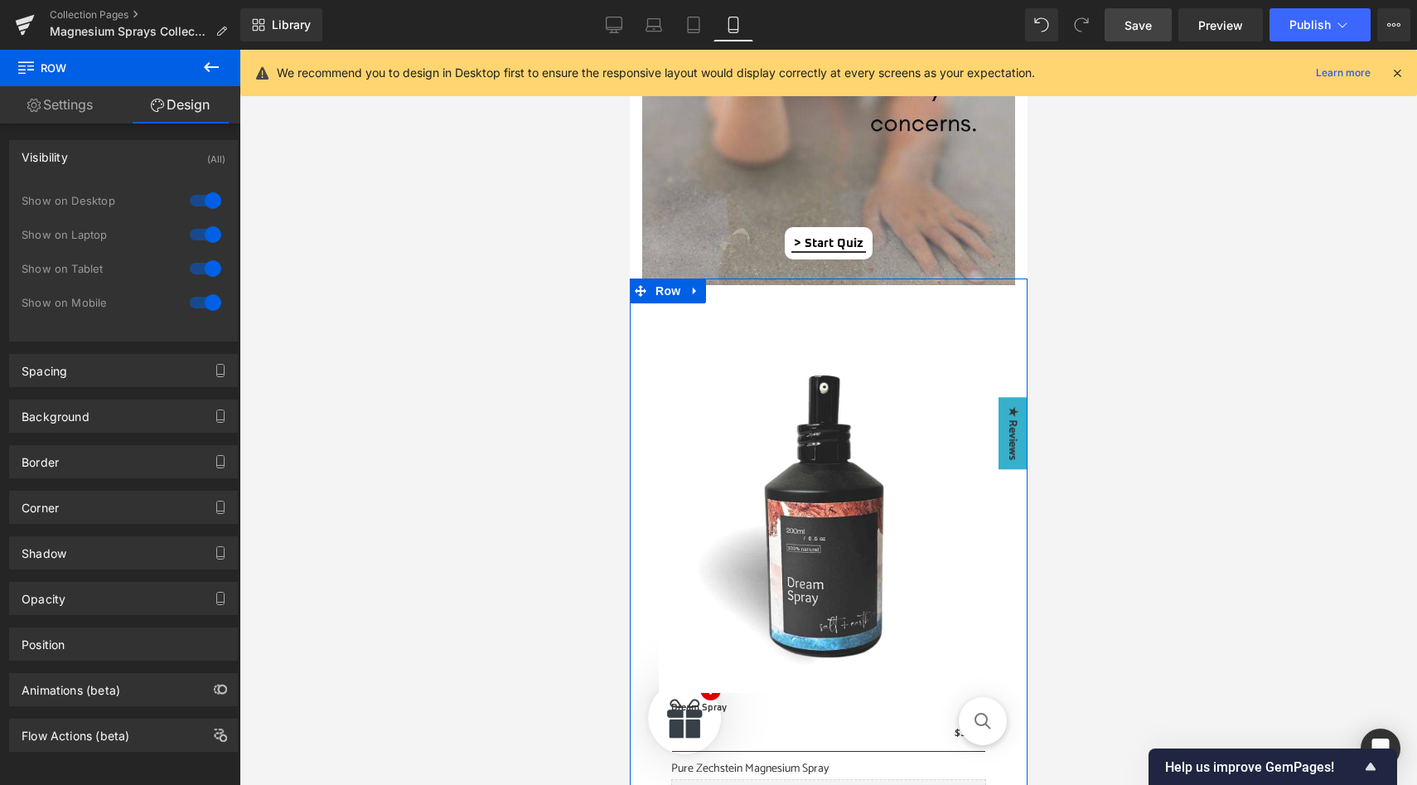
click at [198, 302] on div at bounding box center [206, 302] width 40 height 27
click at [665, 293] on span "Row" at bounding box center [667, 290] width 33 height 25
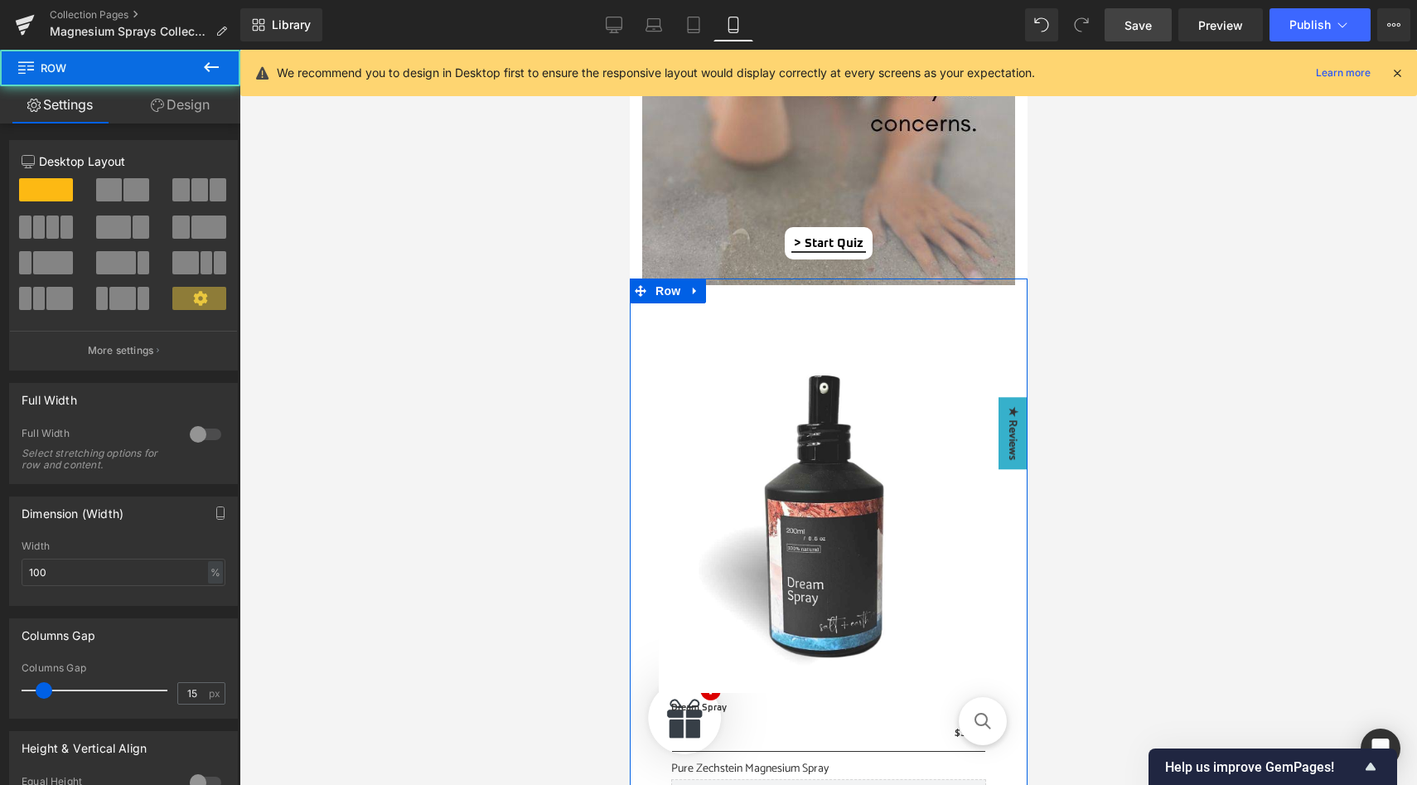
click at [193, 104] on link "Design" at bounding box center [180, 104] width 120 height 37
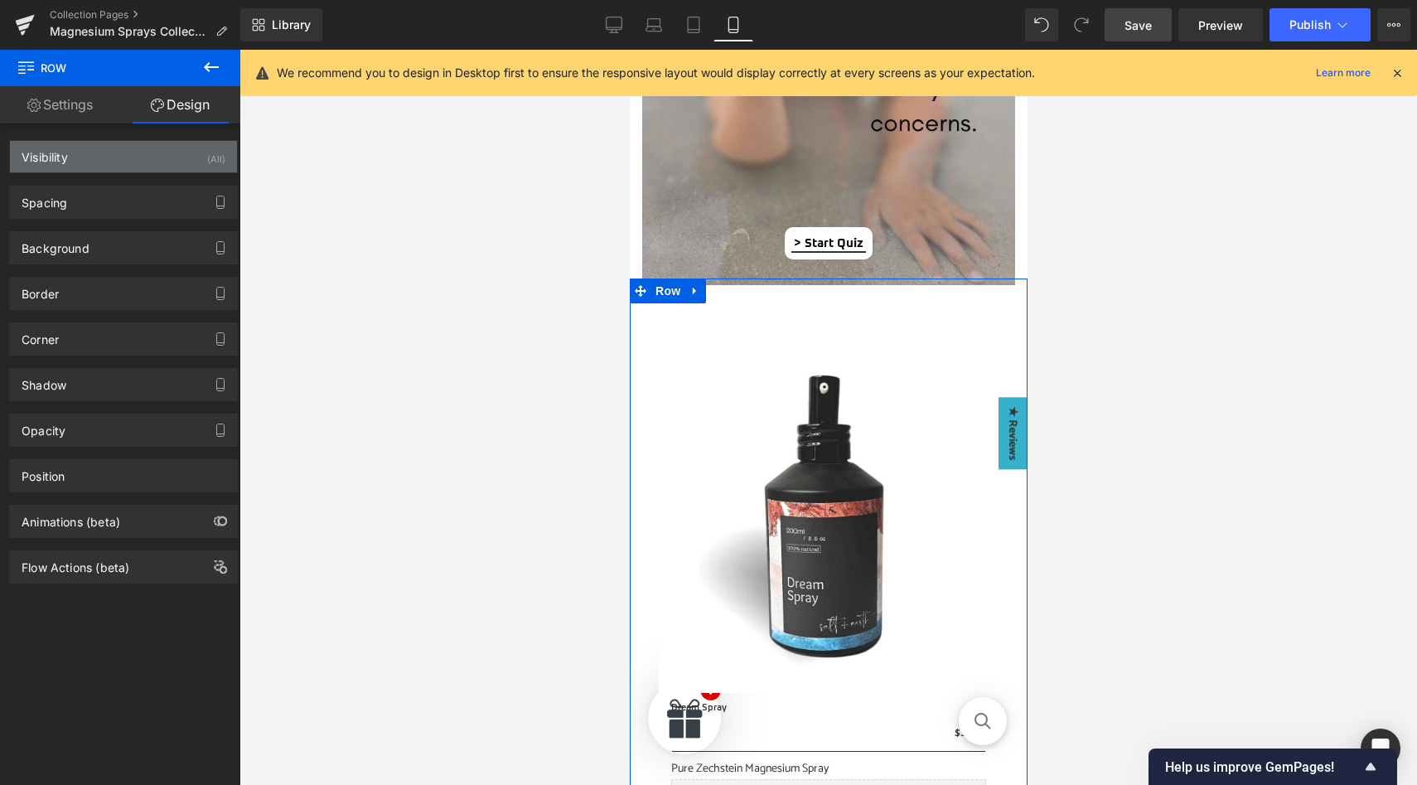
click at [207, 155] on div "(All)" at bounding box center [216, 154] width 18 height 27
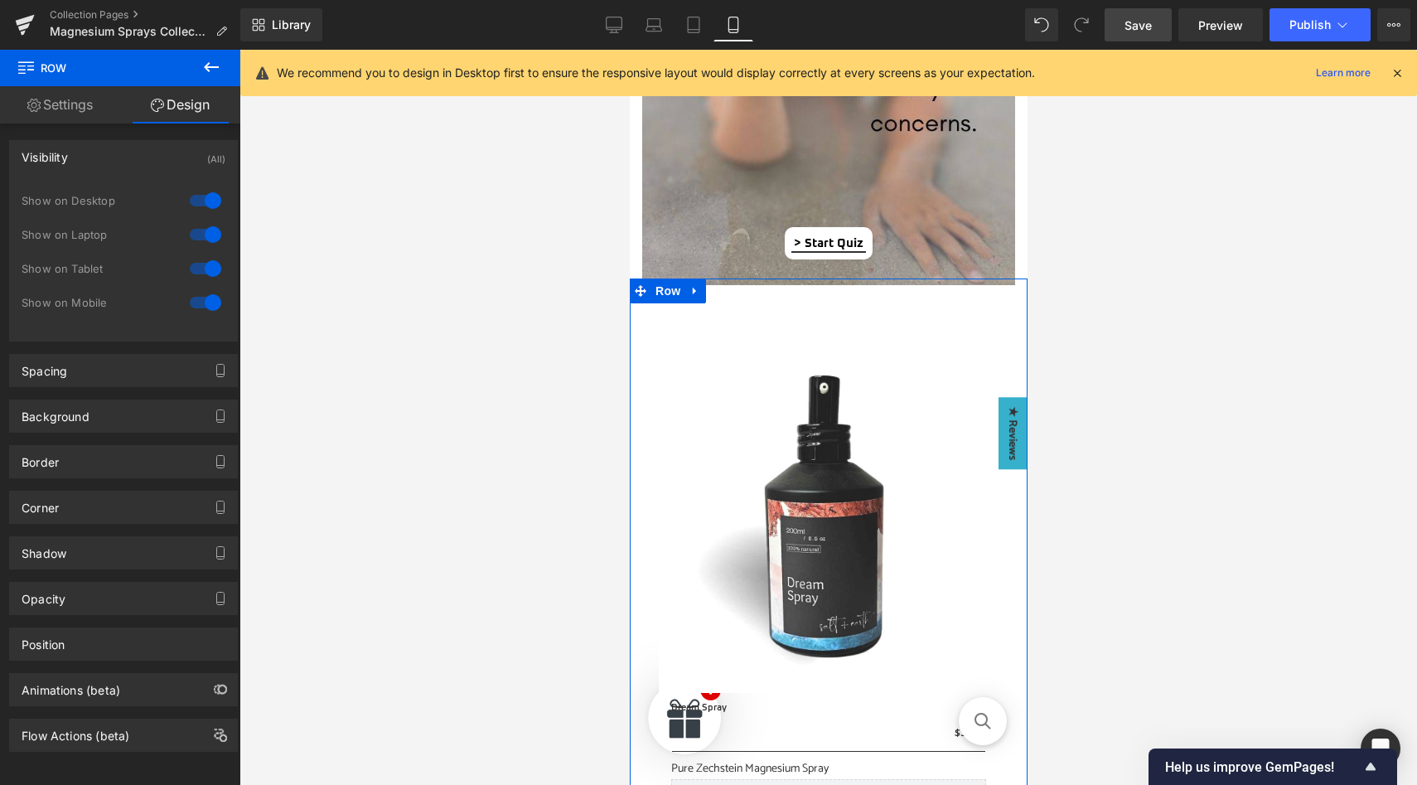
click at [210, 197] on div at bounding box center [206, 200] width 40 height 27
click at [208, 235] on div at bounding box center [206, 234] width 40 height 27
click at [206, 273] on div at bounding box center [206, 268] width 40 height 27
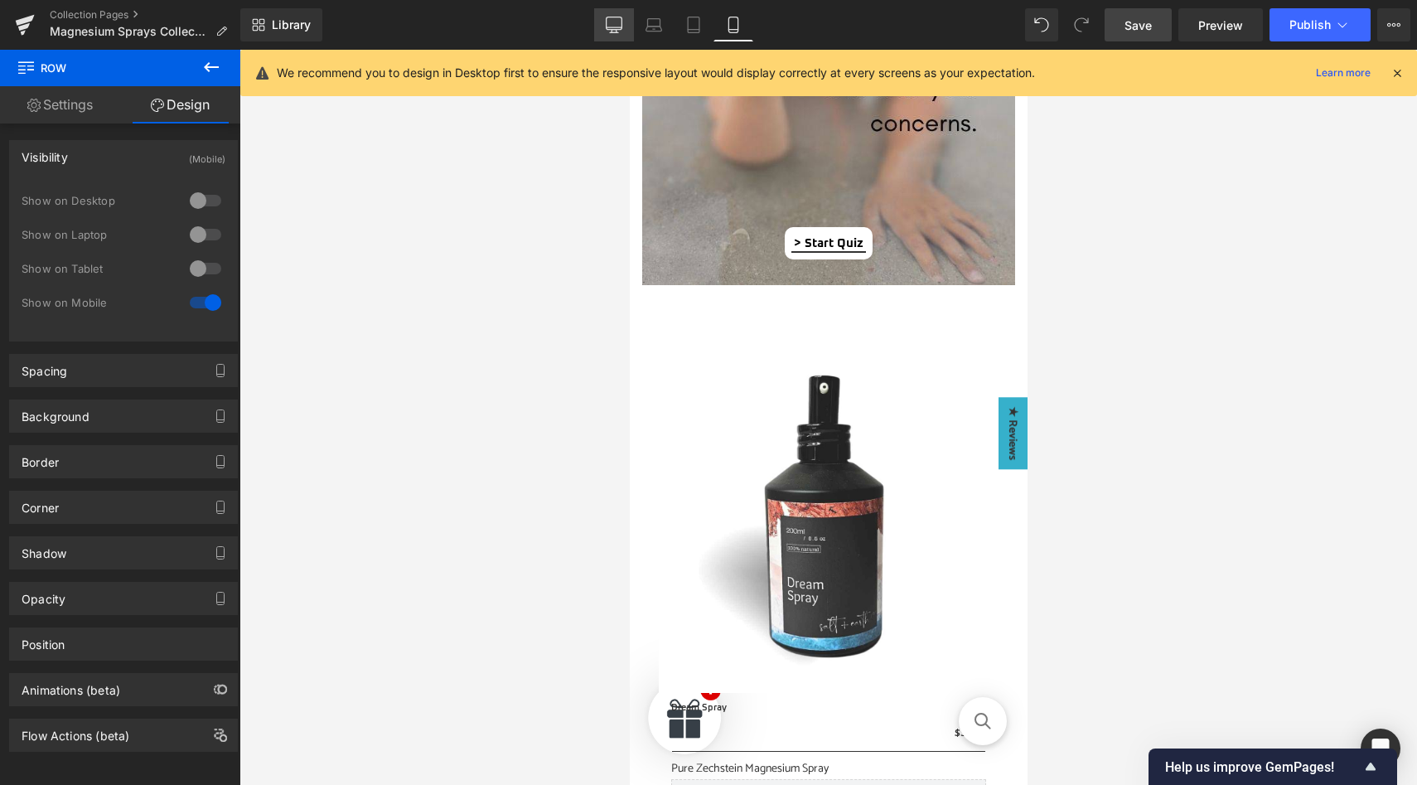
click at [609, 17] on icon at bounding box center [614, 25] width 17 height 17
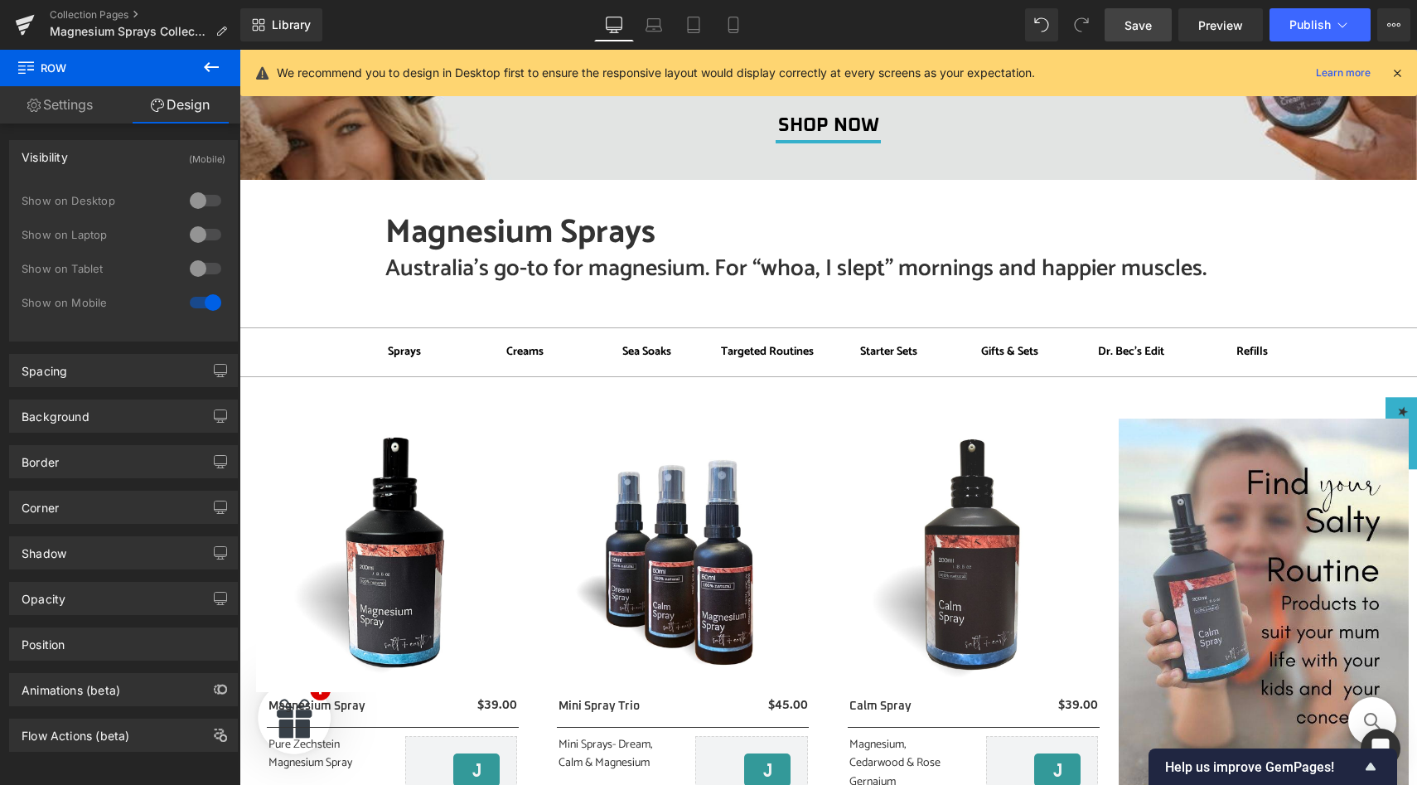
scroll to position [0, 0]
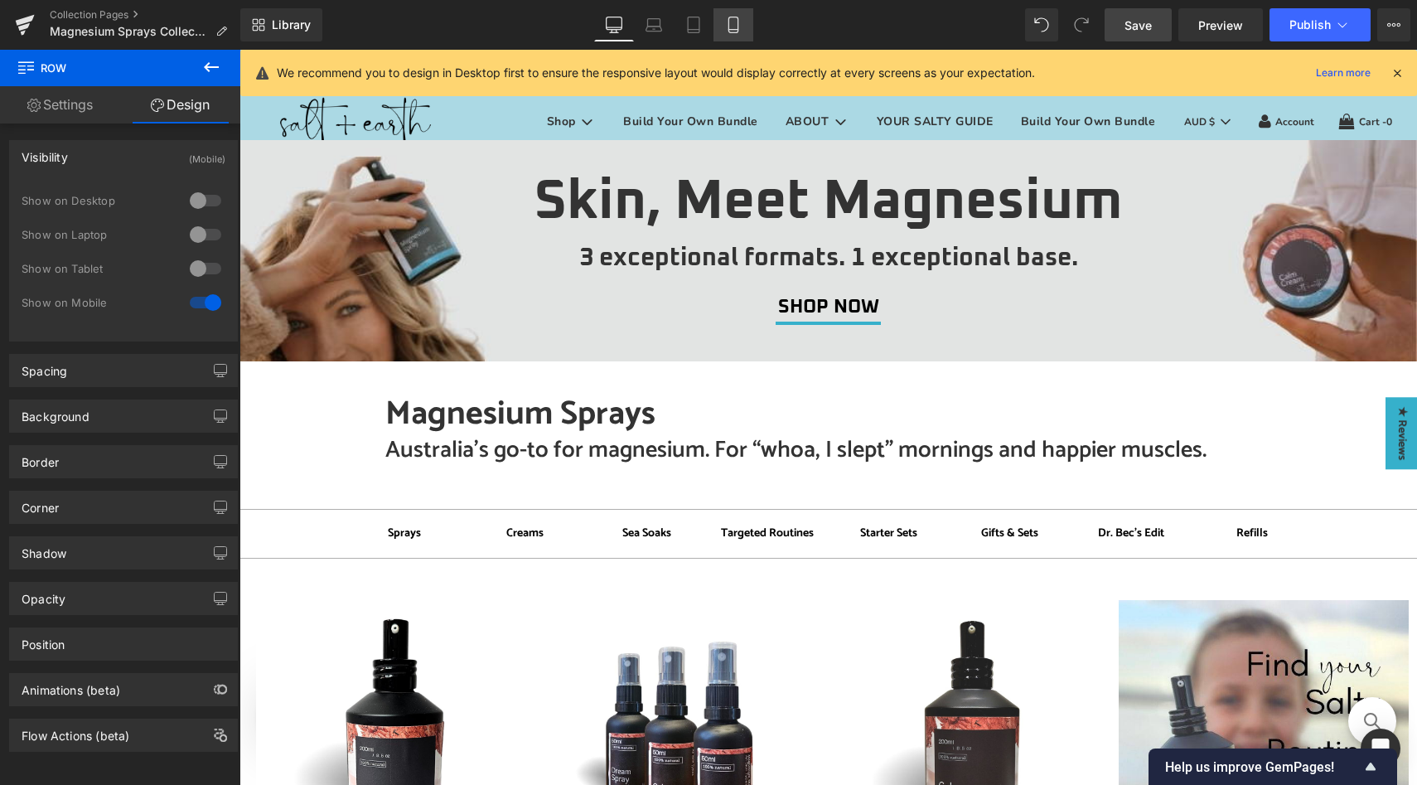
click at [733, 22] on icon at bounding box center [733, 25] width 17 height 17
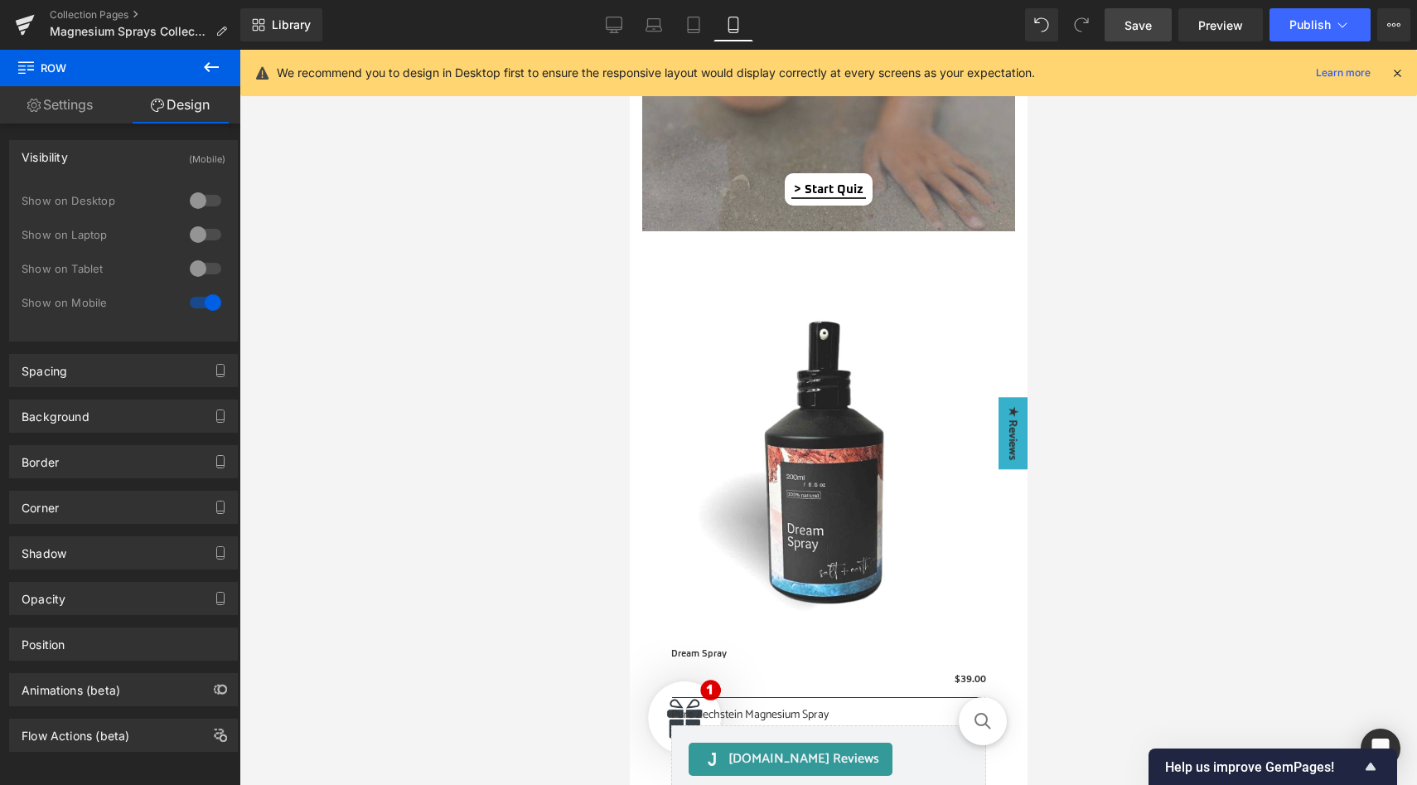
scroll to position [1718, 0]
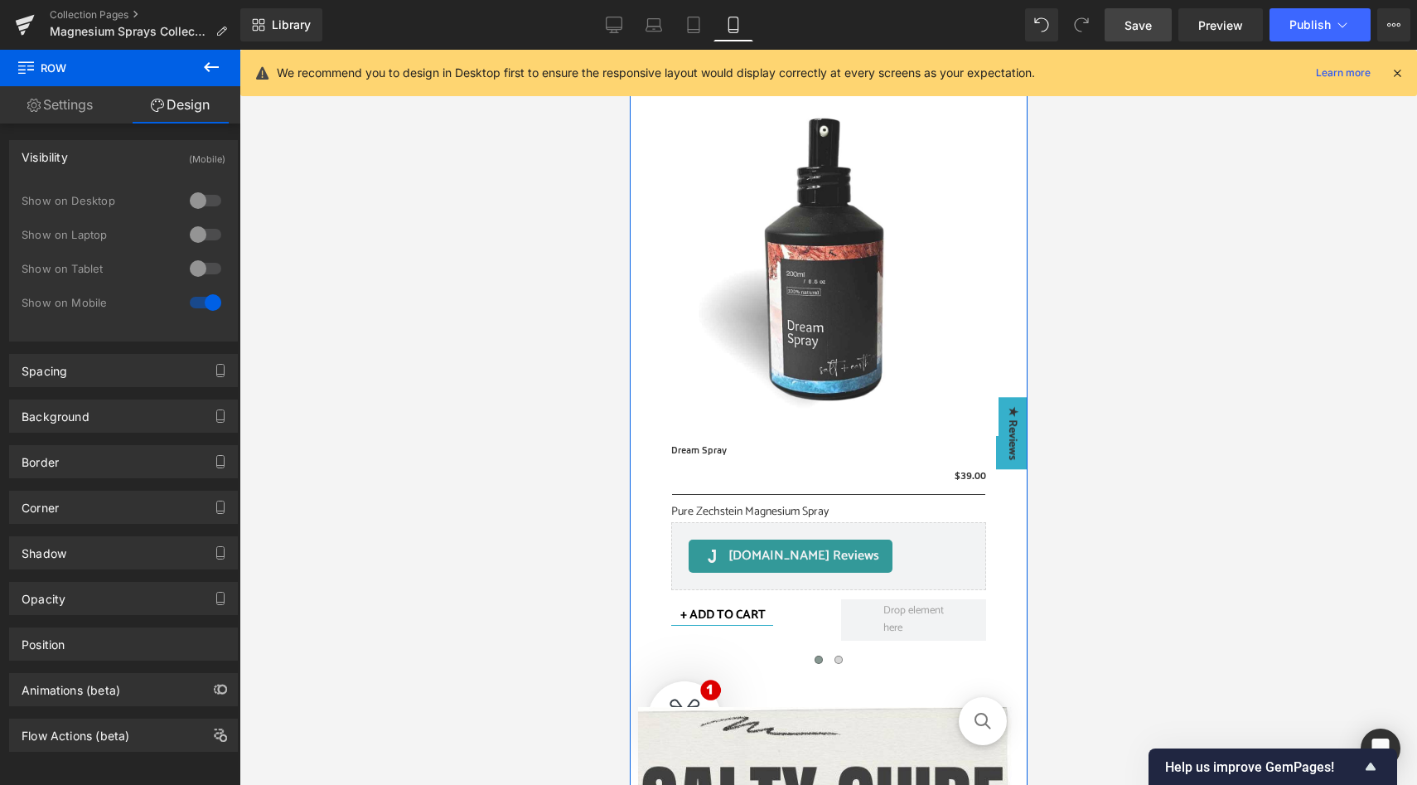
click at [641, 693] on div "Sale Off (P) Image Dream Spray (P) Title $0 $39.00 (P) Price Row Separator Pure…" at bounding box center [827, 631] width 381 height 1219
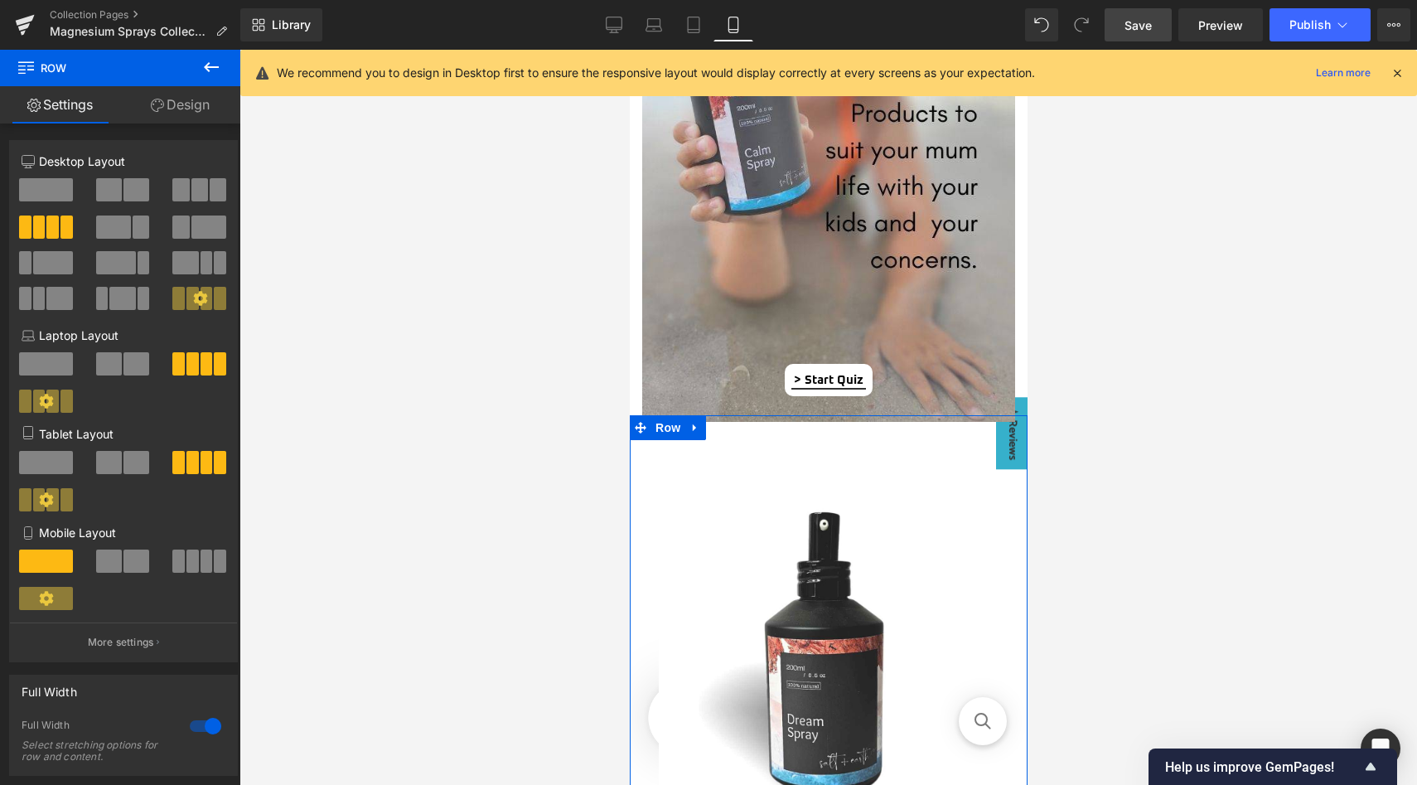
scroll to position [1304, 0]
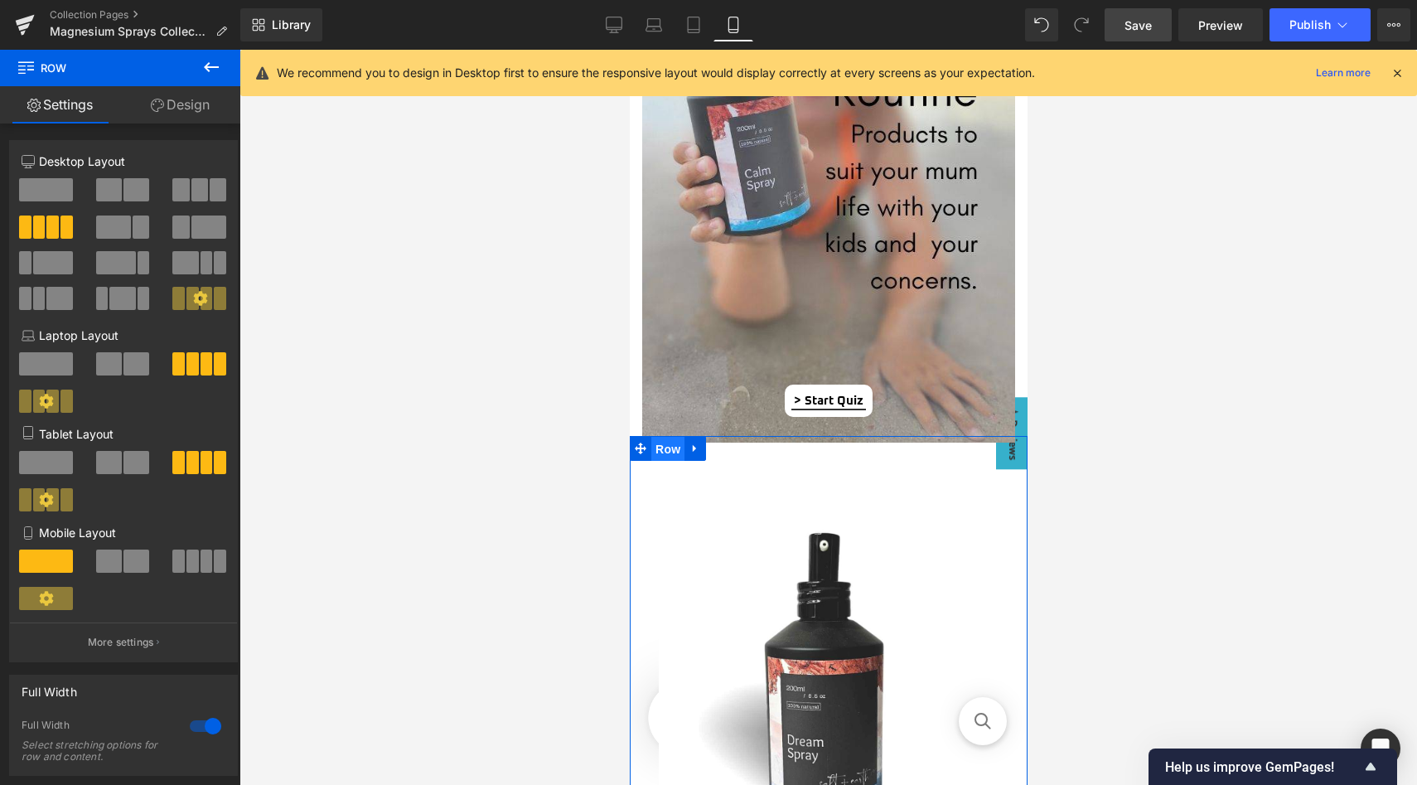
click at [660, 448] on span "Row" at bounding box center [667, 449] width 33 height 25
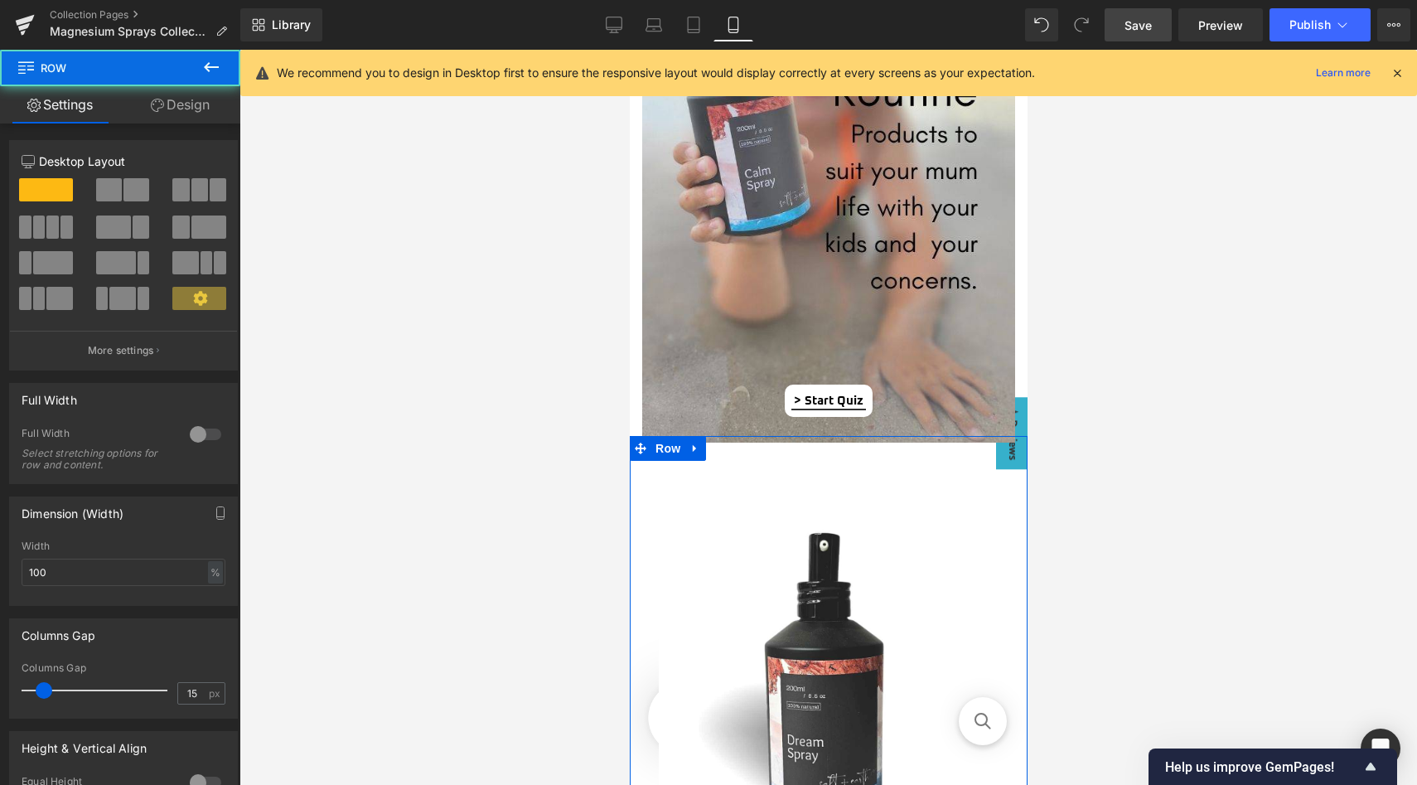
click at [181, 101] on link "Design" at bounding box center [180, 104] width 120 height 37
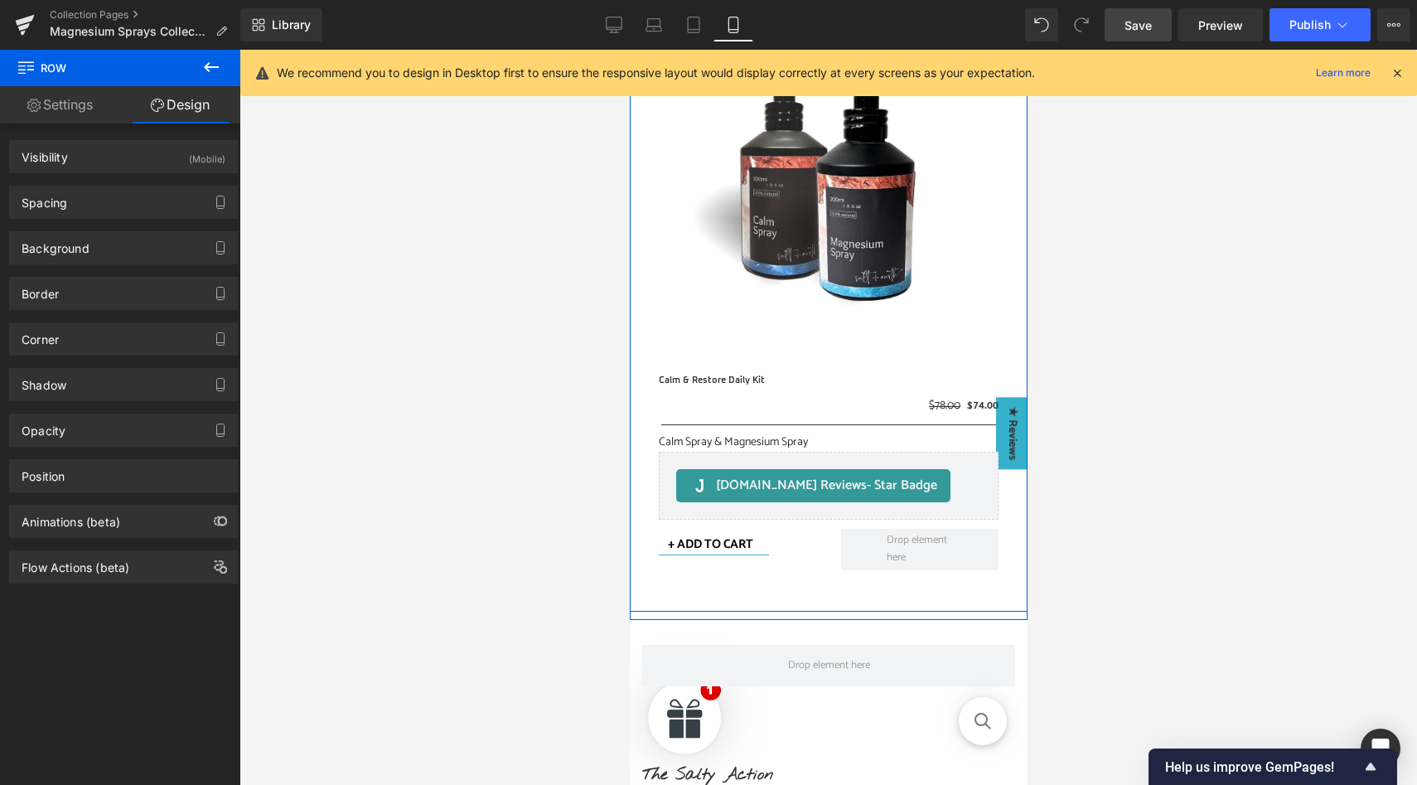
scroll to position [4204, 0]
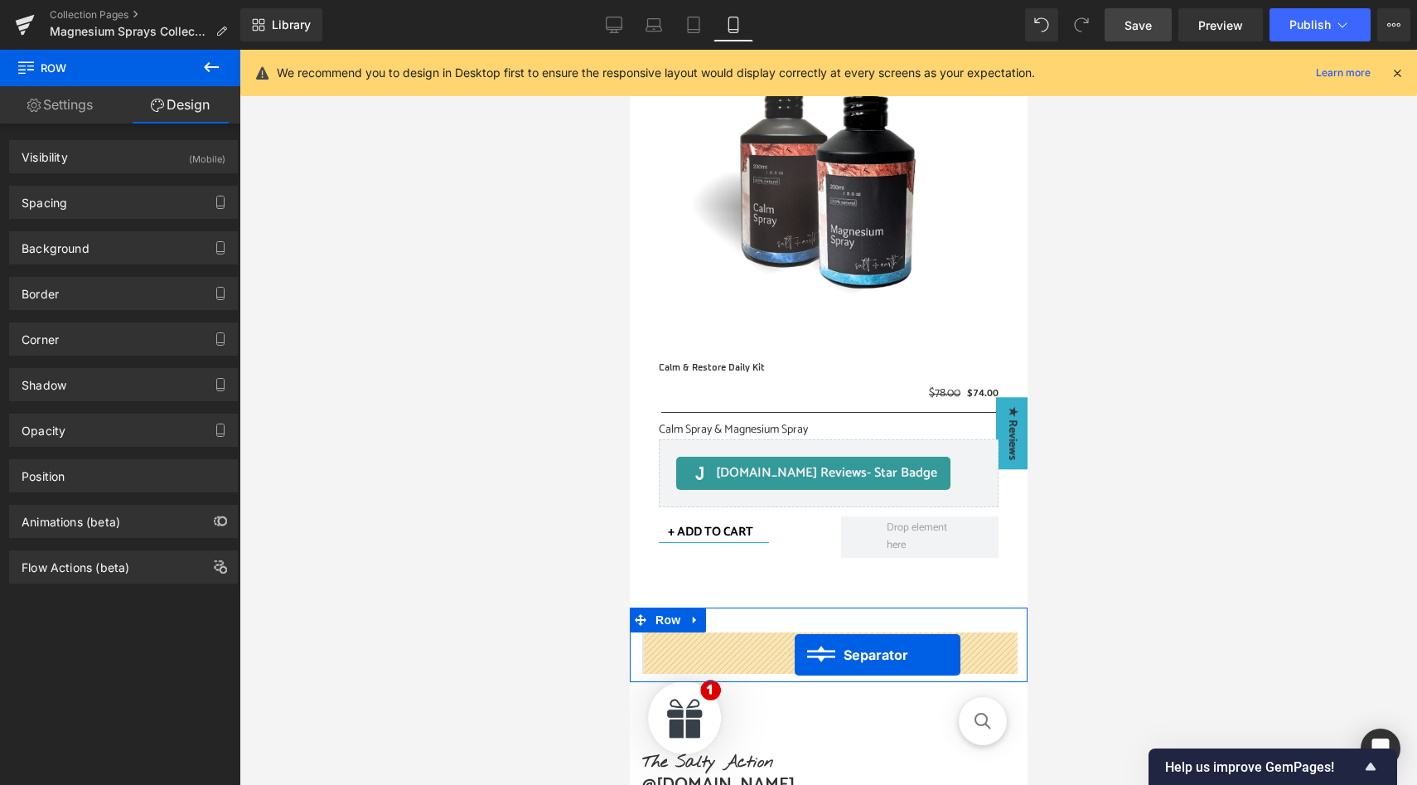
drag, startPoint x: 794, startPoint y: 434, endPoint x: 794, endPoint y: 655, distance: 220.4
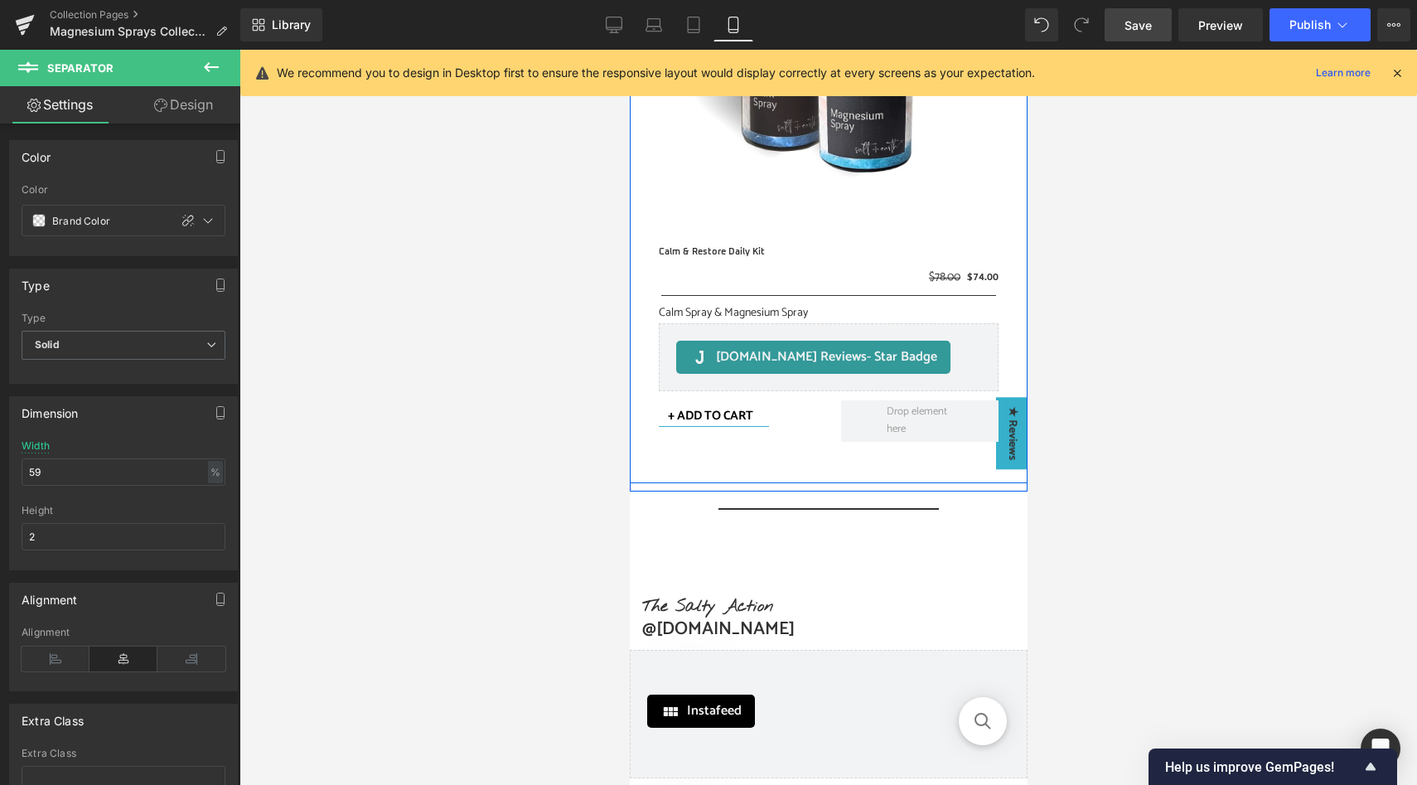
scroll to position [4311, 0]
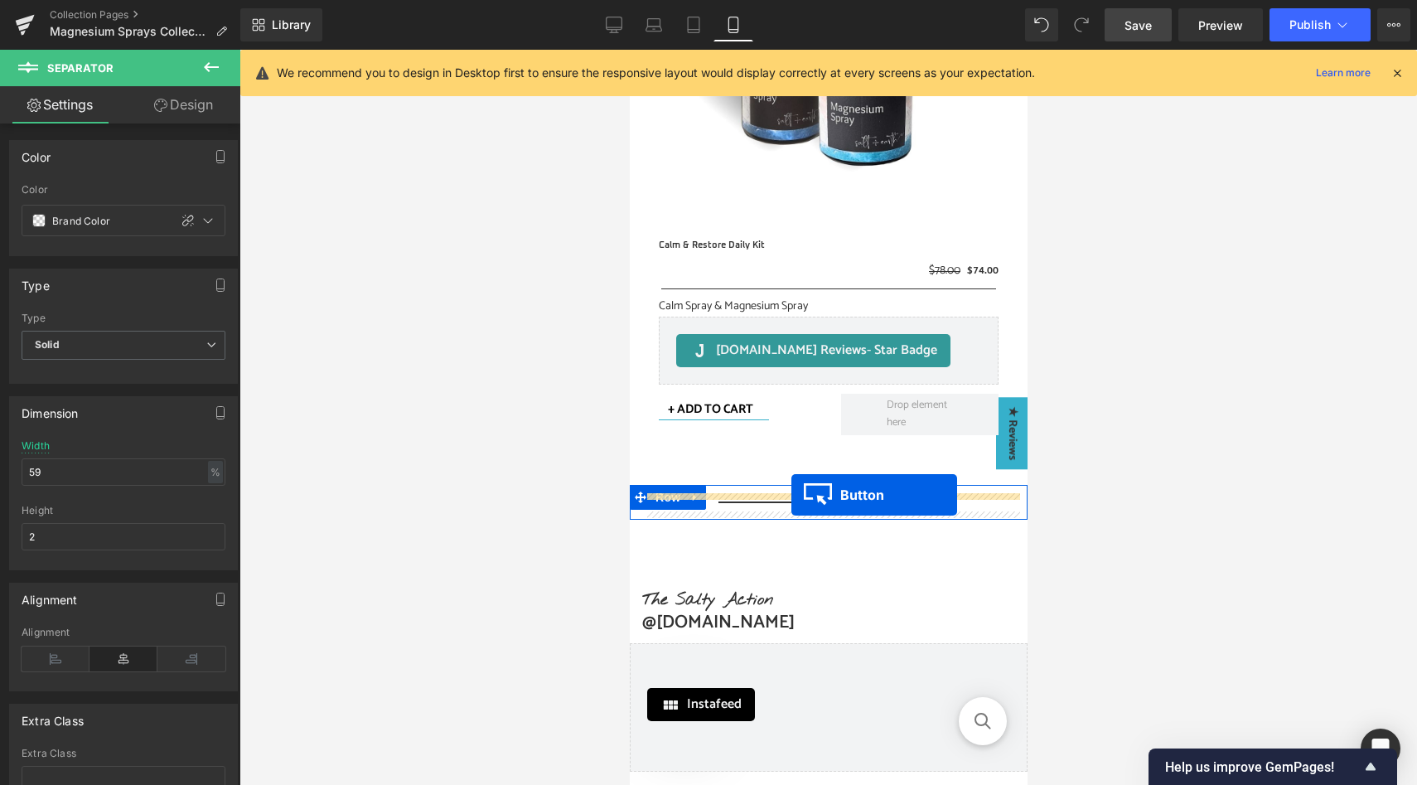
drag, startPoint x: 801, startPoint y: 320, endPoint x: 791, endPoint y: 495, distance: 175.2
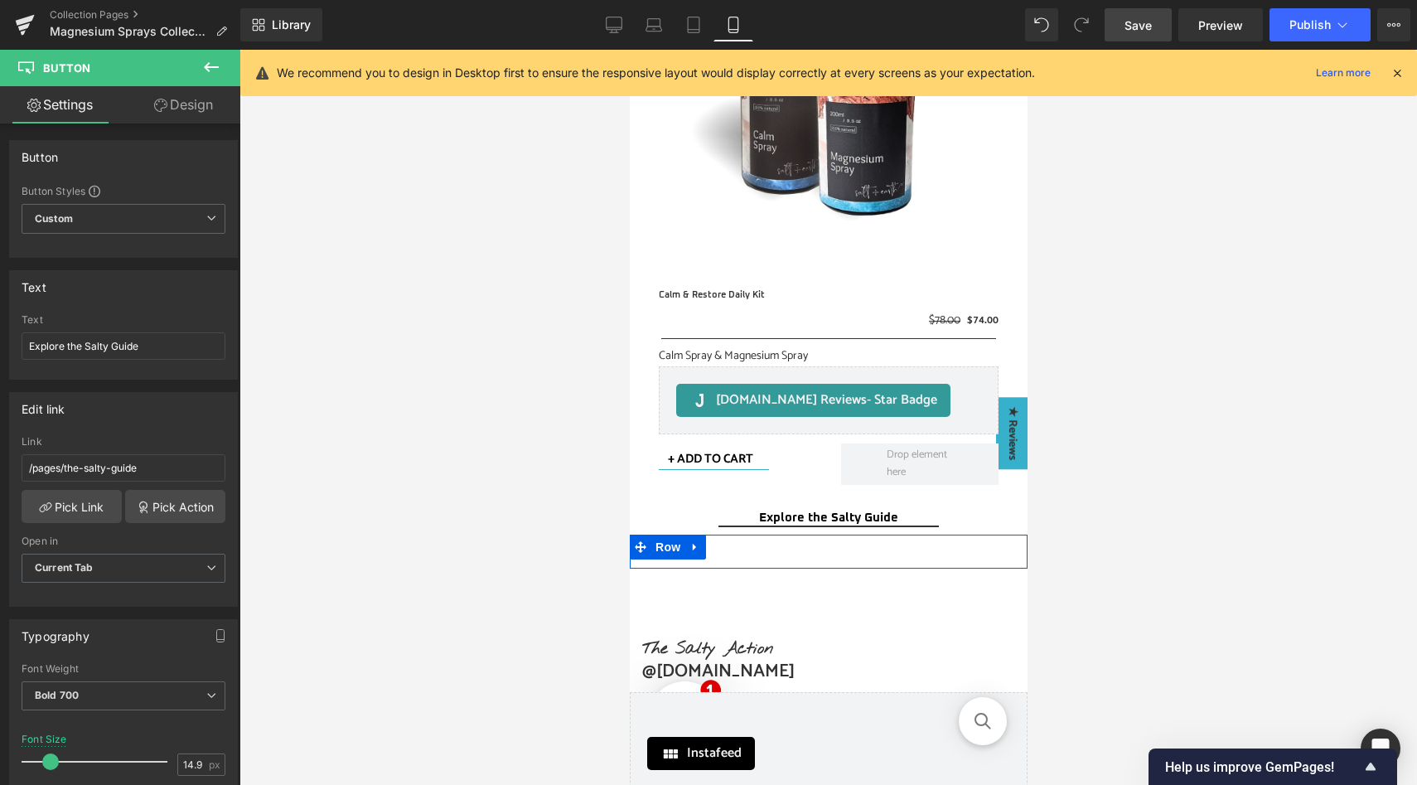
scroll to position [4277, 0]
click at [825, 528] on span "Separator" at bounding box center [827, 527] width 51 height 20
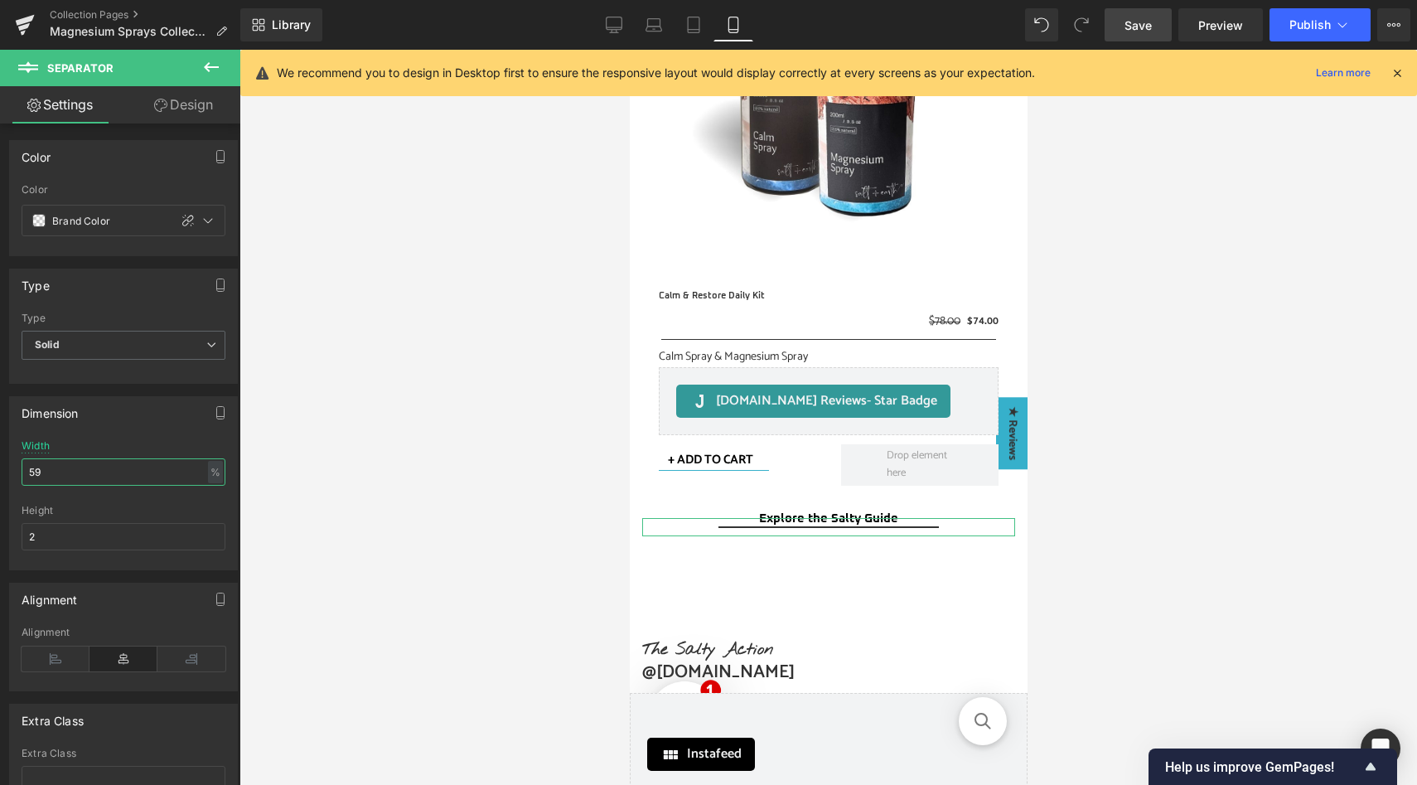
drag, startPoint x: 56, startPoint y: 471, endPoint x: 25, endPoint y: 470, distance: 31.5
click at [25, 470] on input "59" at bounding box center [124, 471] width 204 height 27
type input "3"
type input "4"
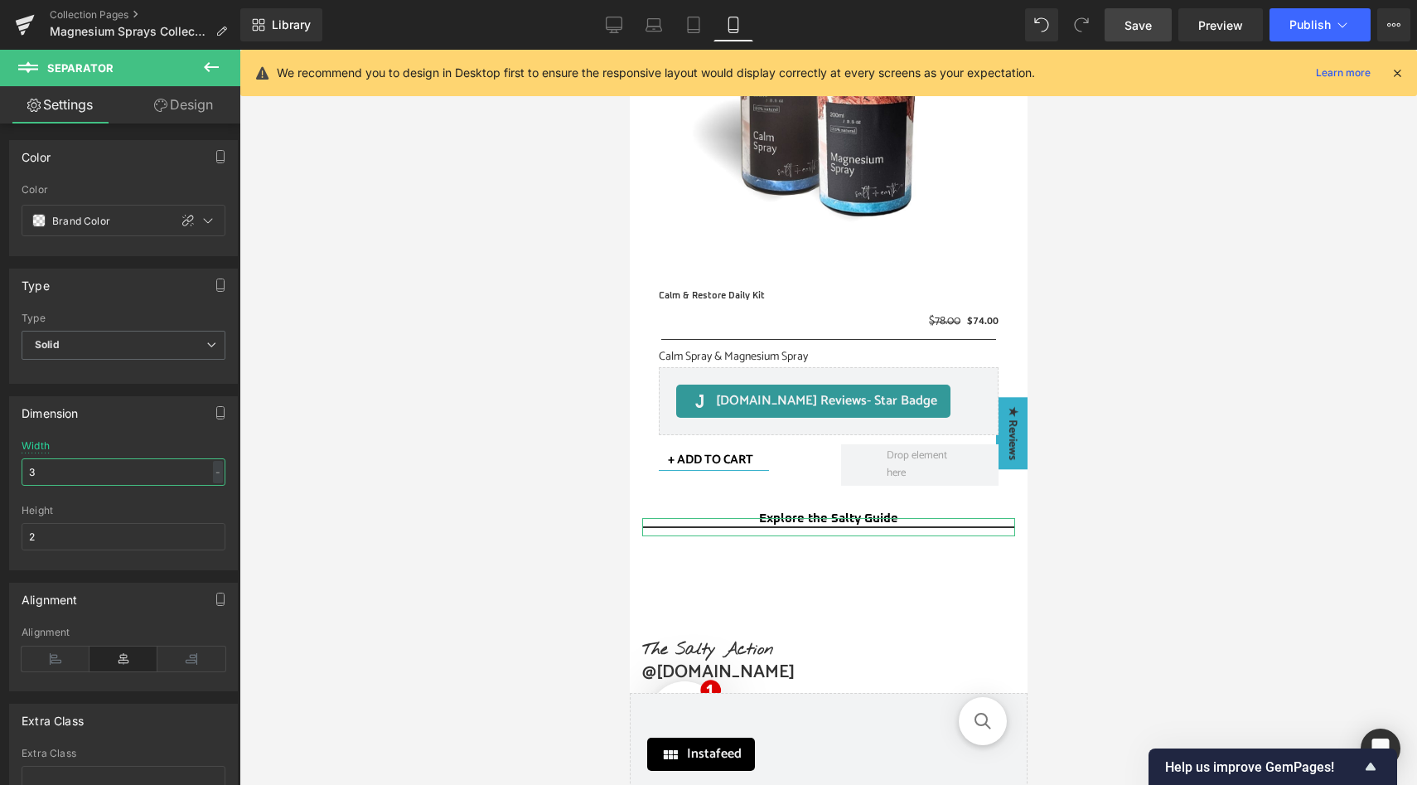
type input "35"
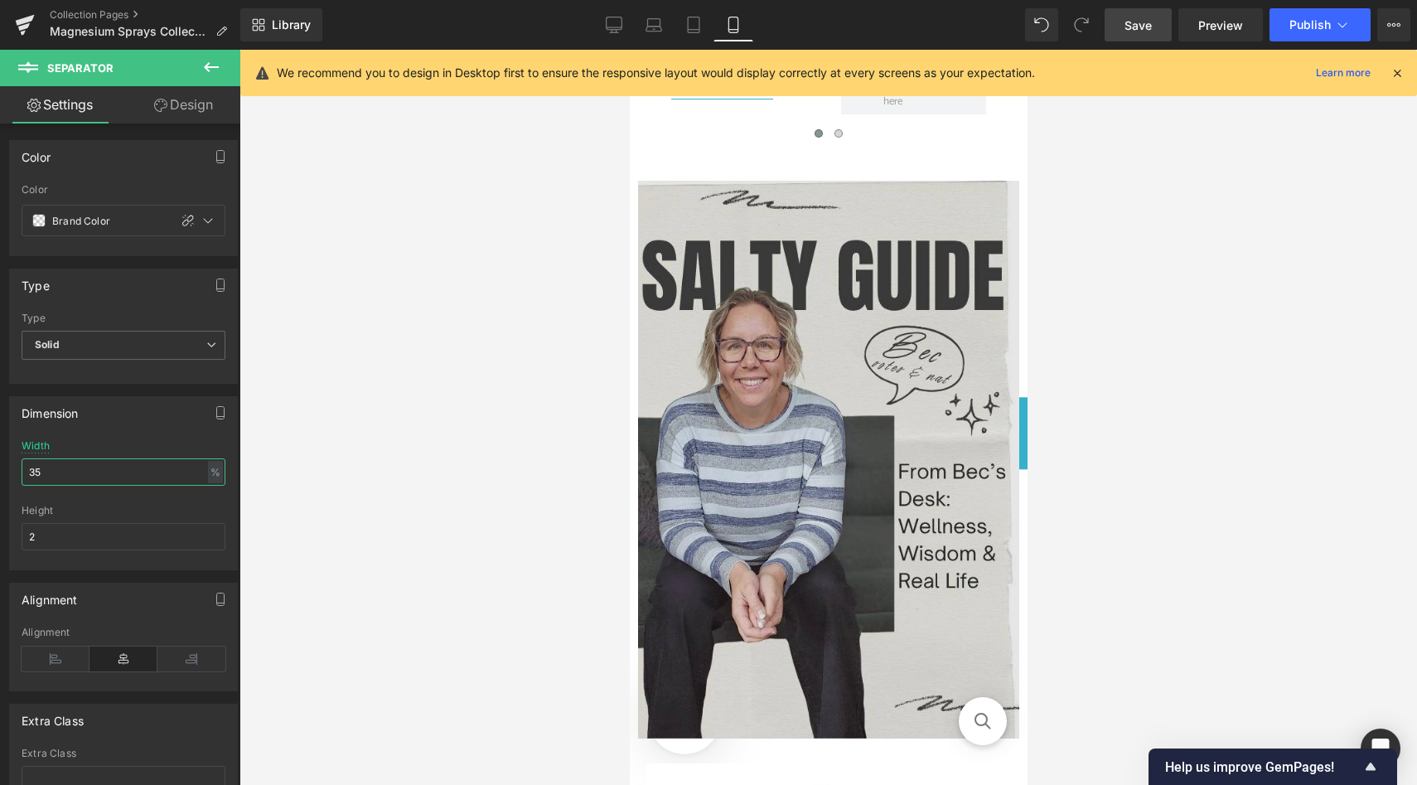
scroll to position [2240, 0]
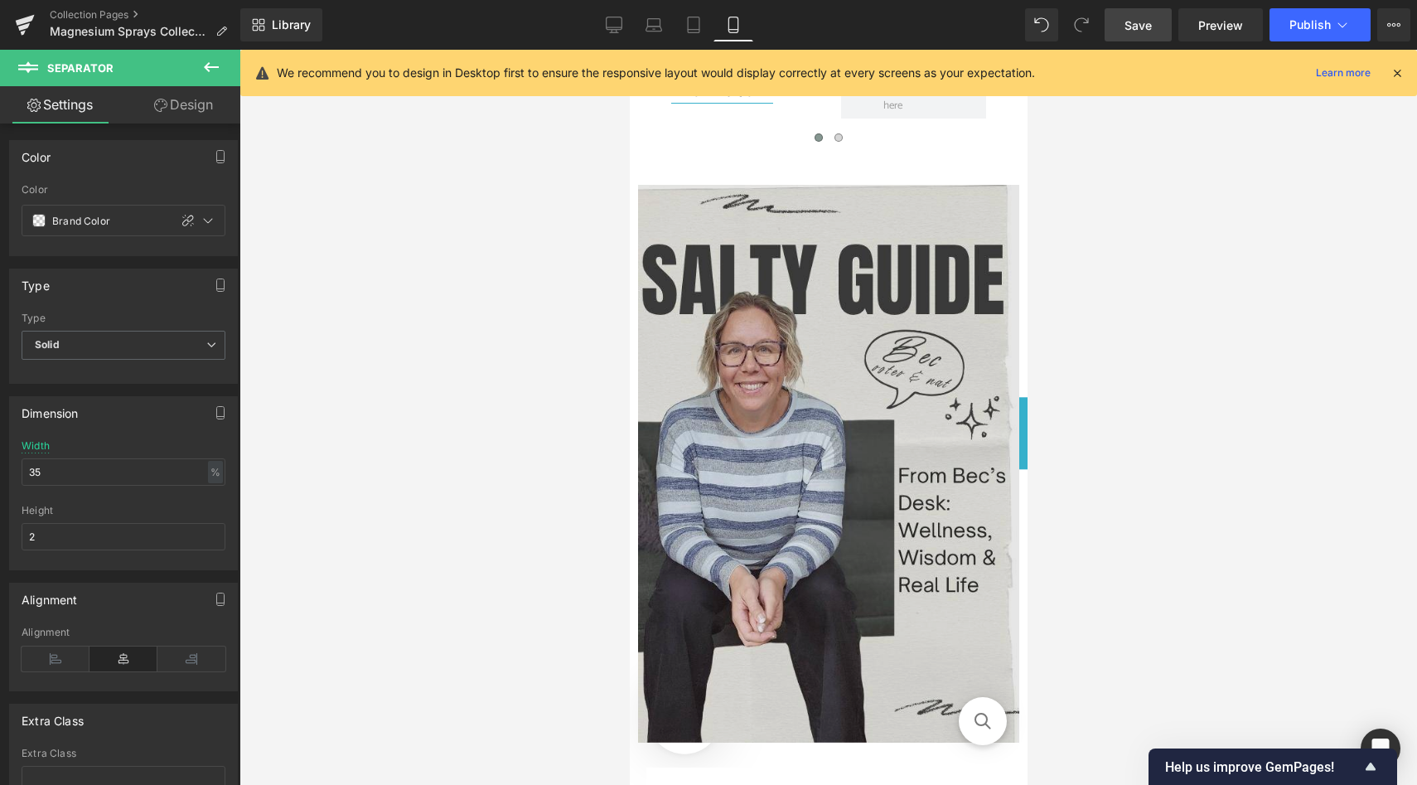
click at [799, 378] on img at bounding box center [827, 464] width 381 height 558
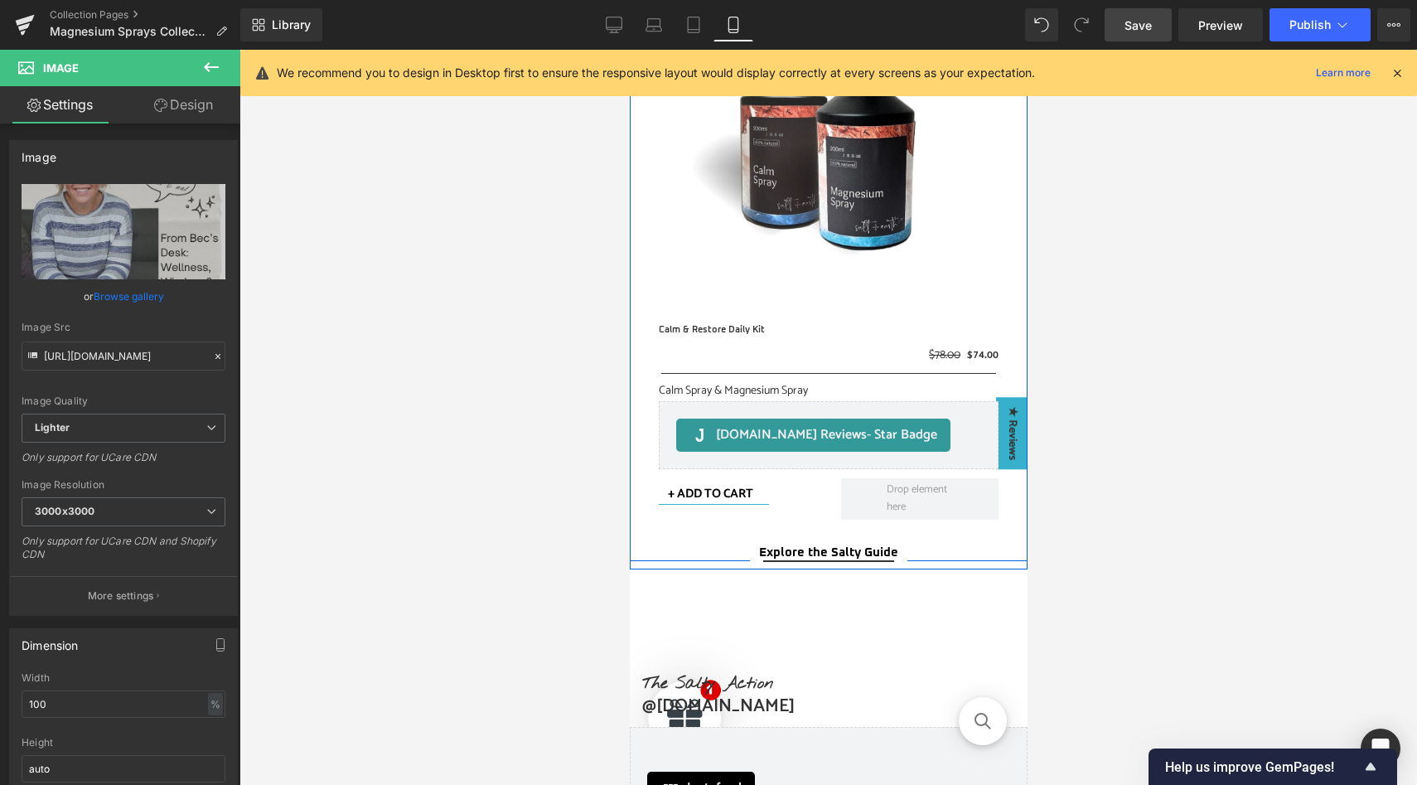
scroll to position [3780, 0]
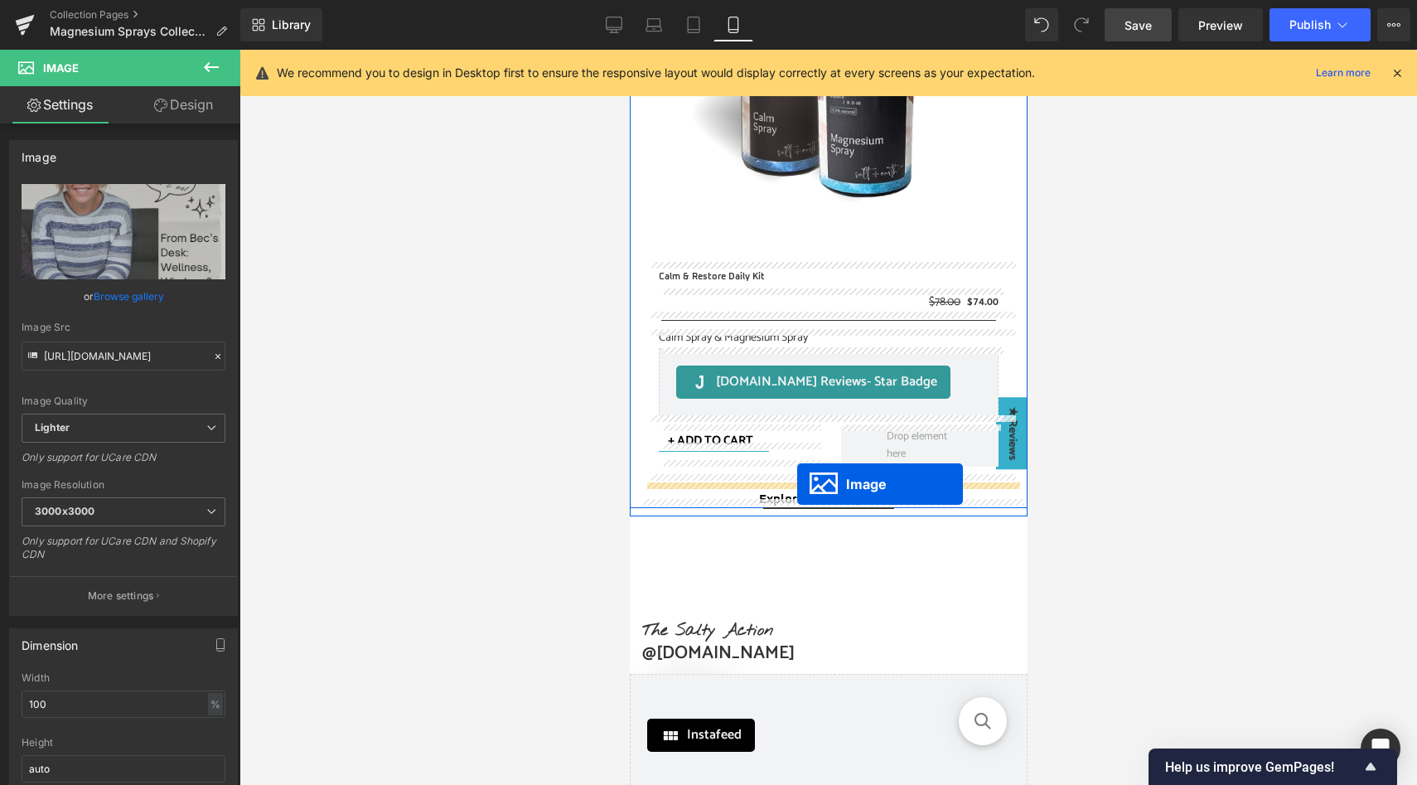
drag, startPoint x: 798, startPoint y: 462, endPoint x: 796, endPoint y: 484, distance: 22.4
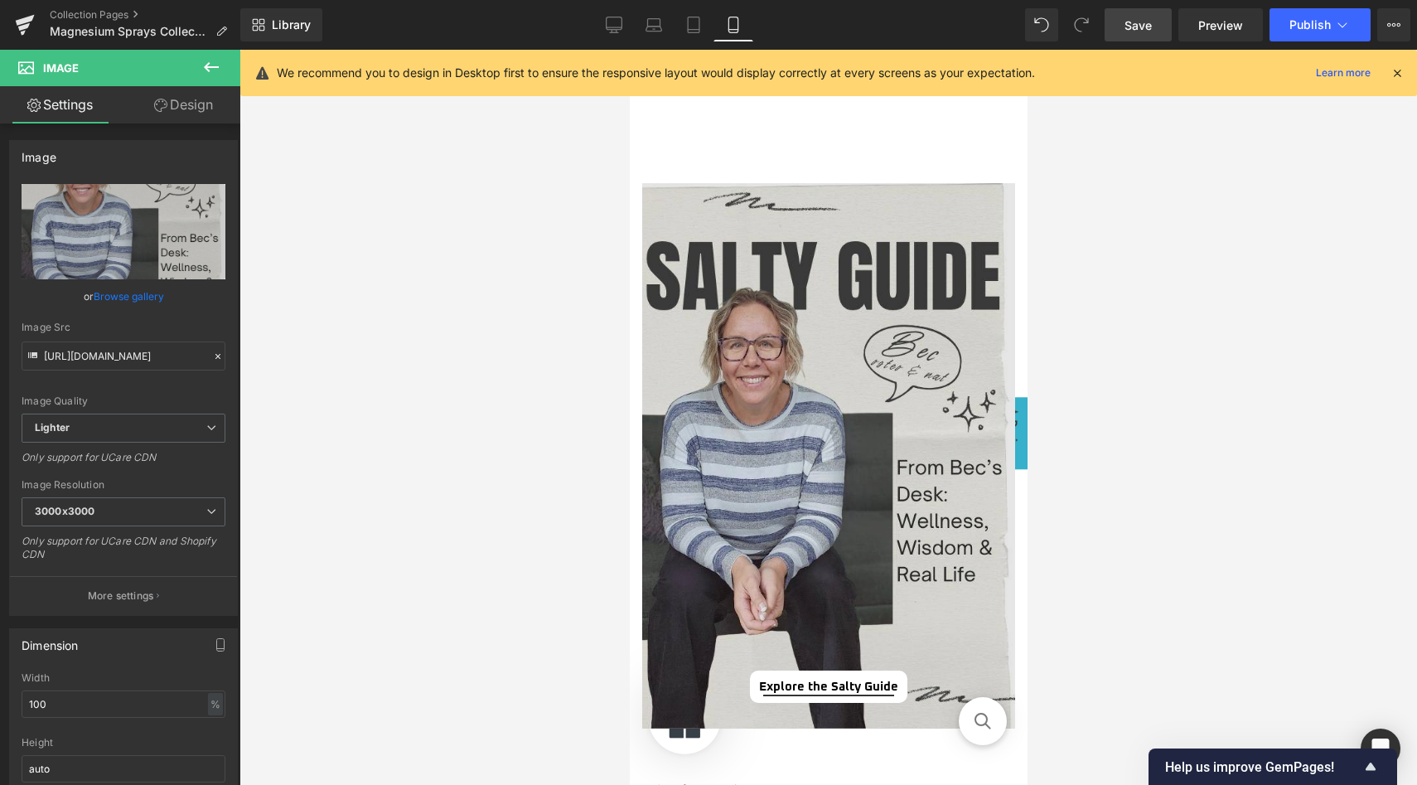
scroll to position [4051, 0]
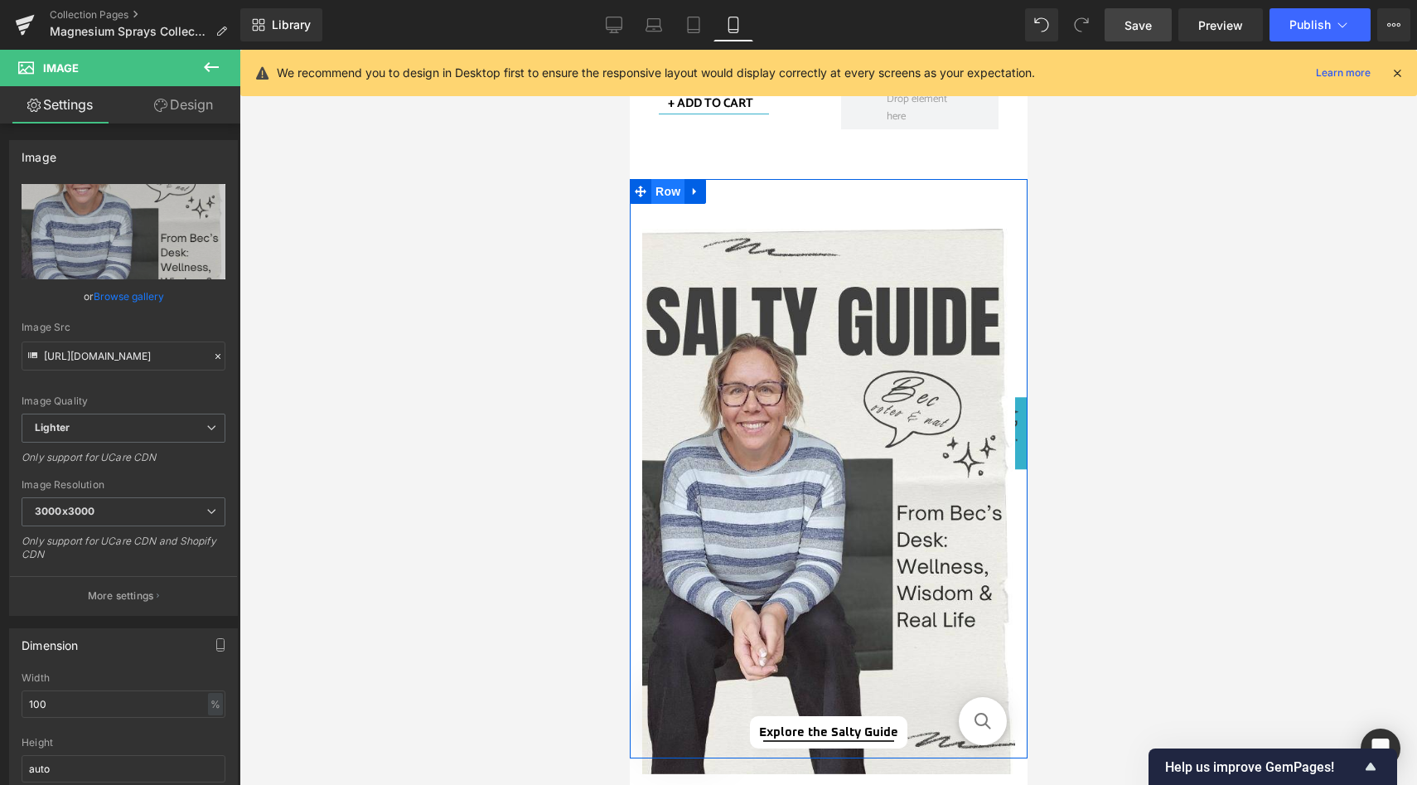
click at [664, 191] on span "Row" at bounding box center [667, 191] width 33 height 25
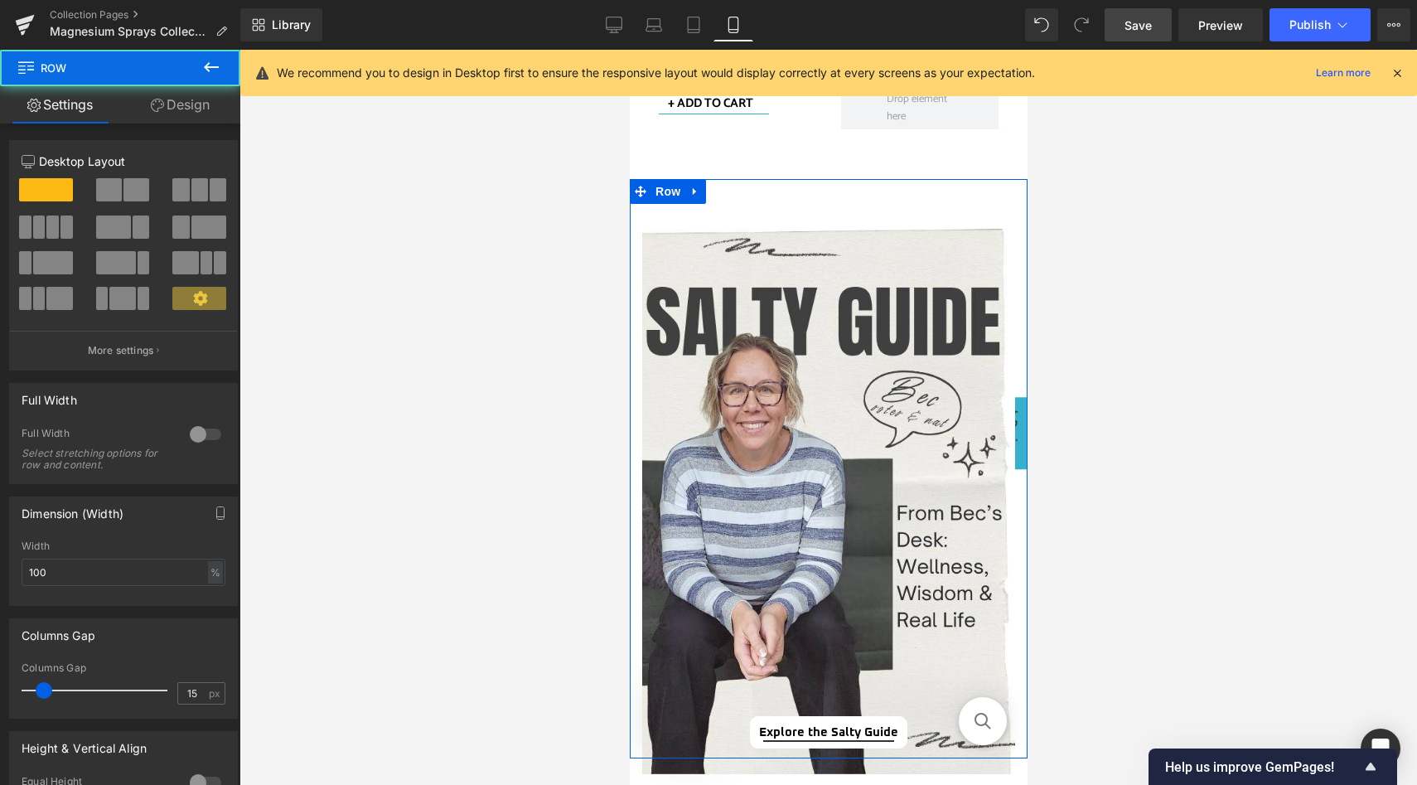
click at [172, 105] on link "Design" at bounding box center [180, 104] width 120 height 37
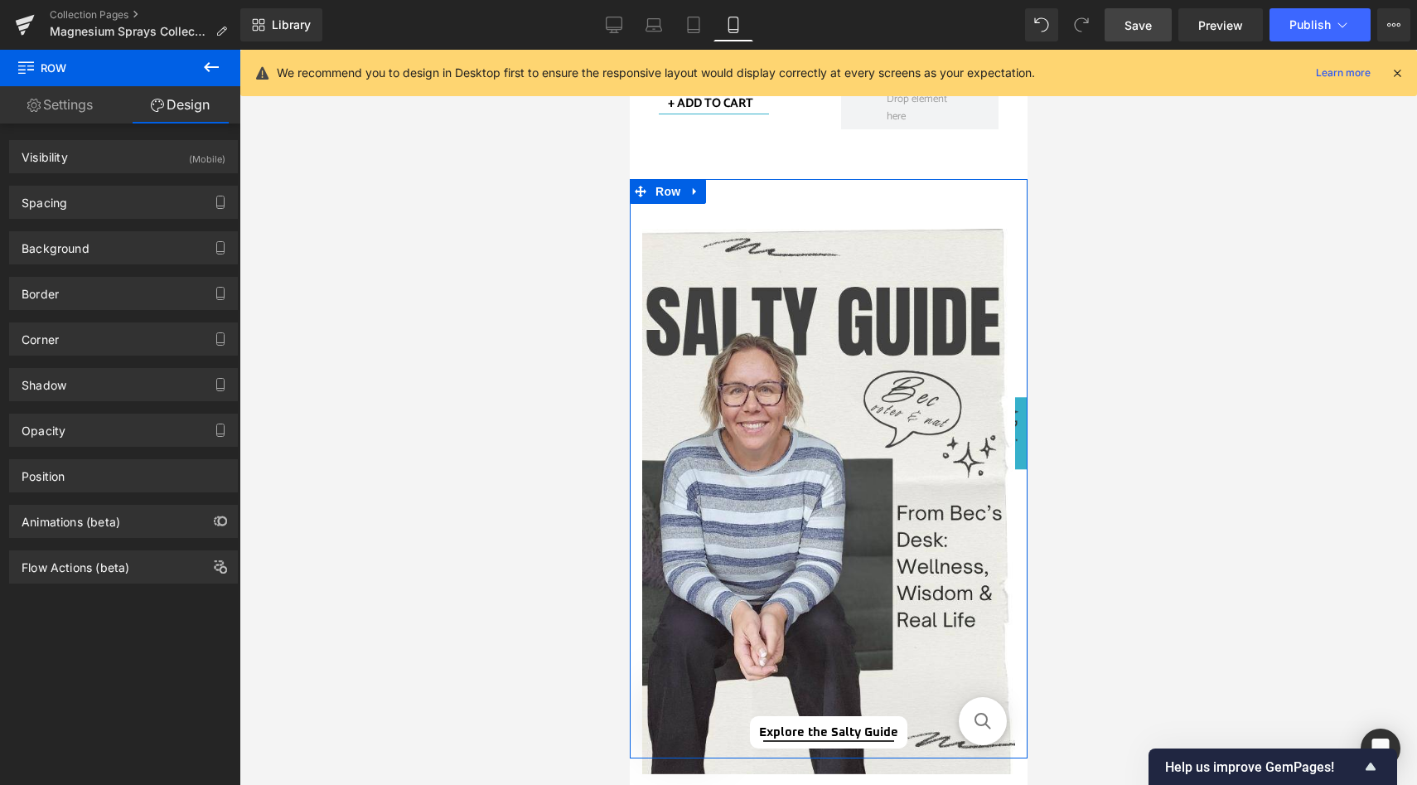
click at [733, 215] on div "Image Explore the Salty Guide Button Separator" at bounding box center [828, 477] width 398 height 547
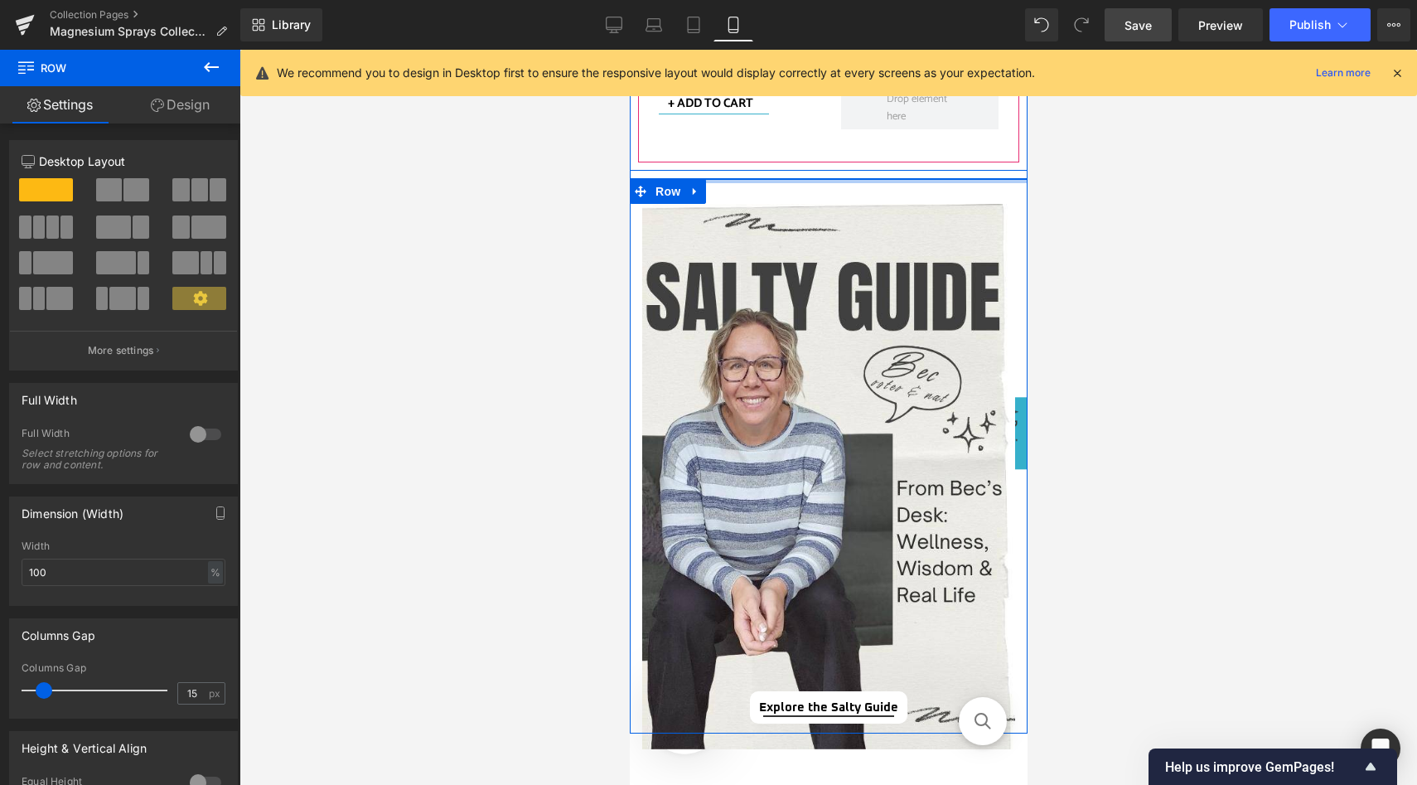
drag, startPoint x: 767, startPoint y: 199, endPoint x: 771, endPoint y: 150, distance: 49.1
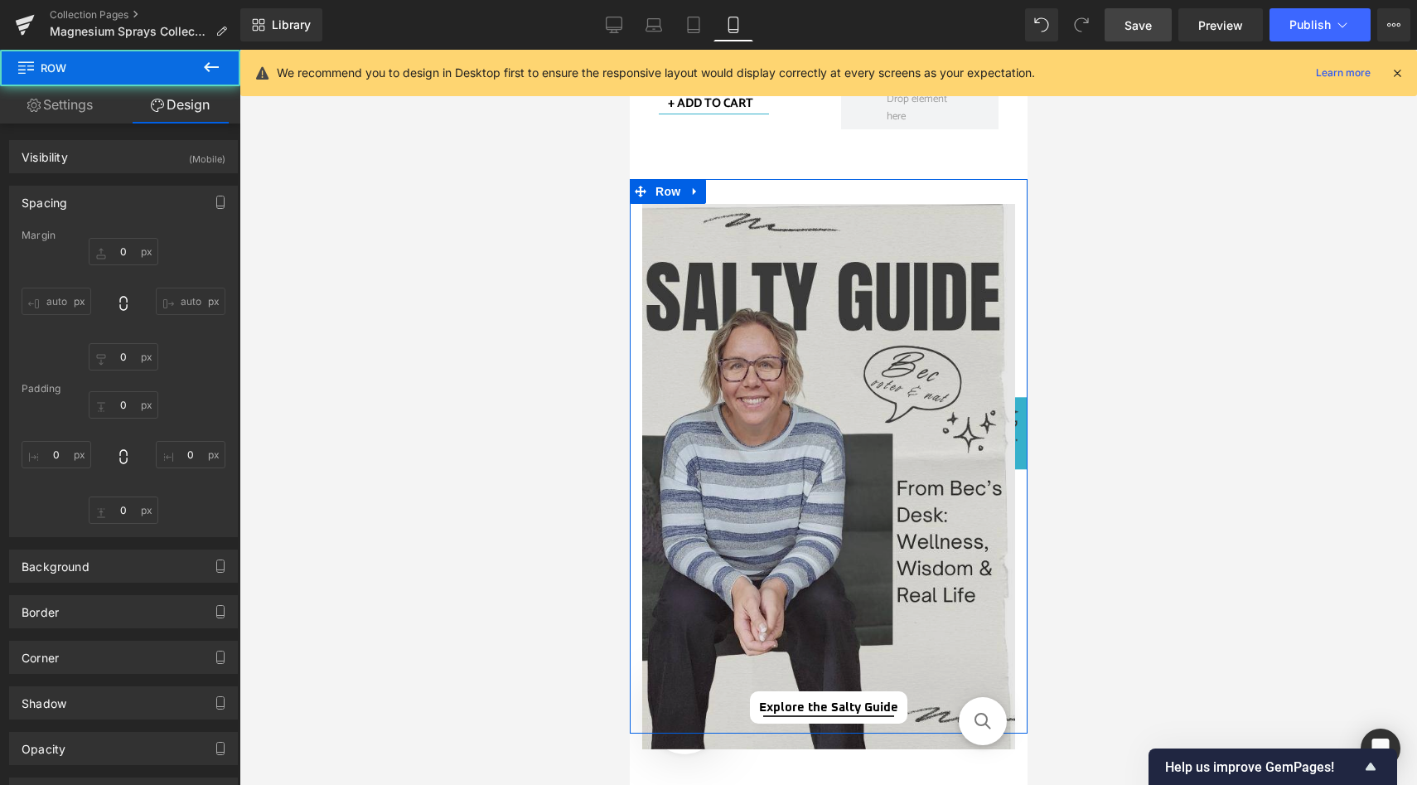
type input "0"
type input "10"
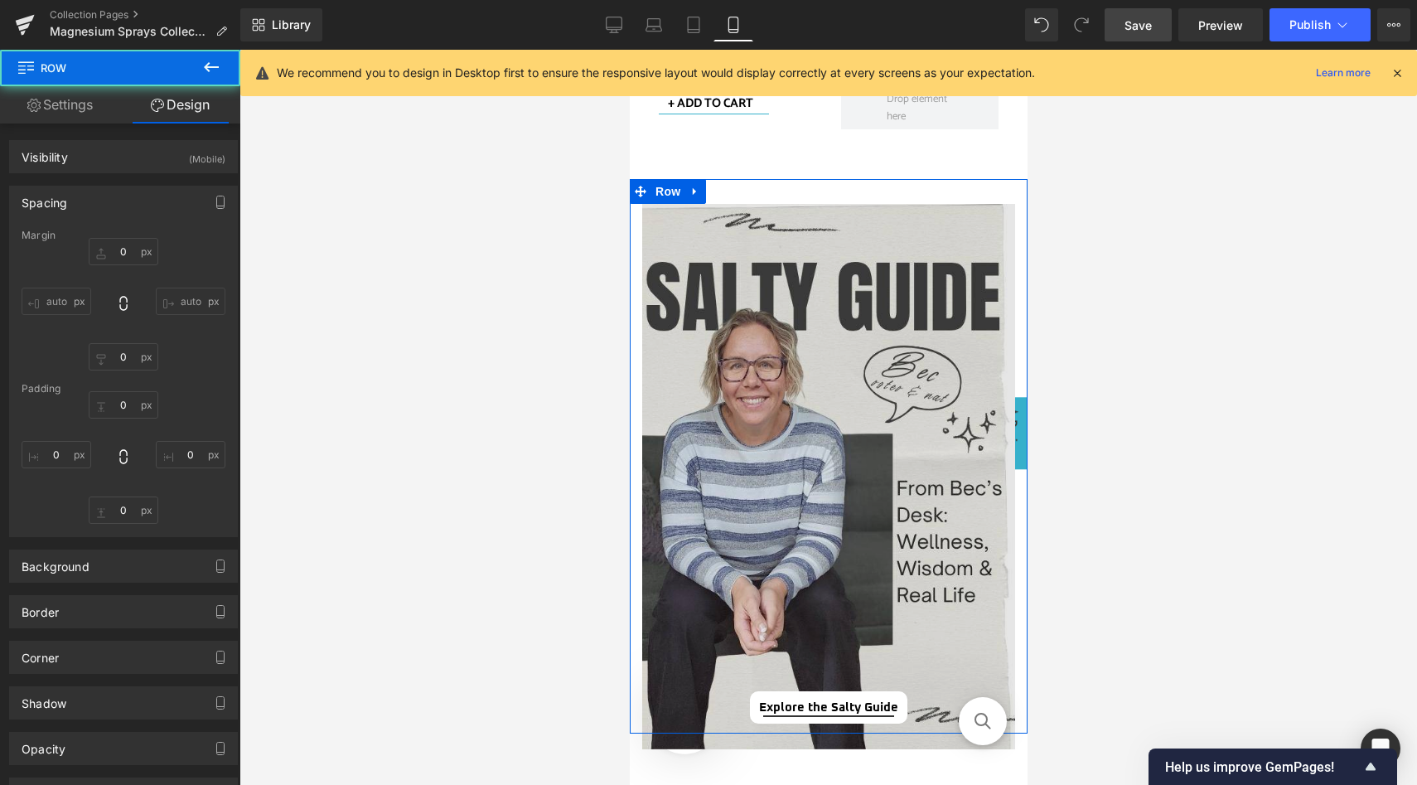
type input "0"
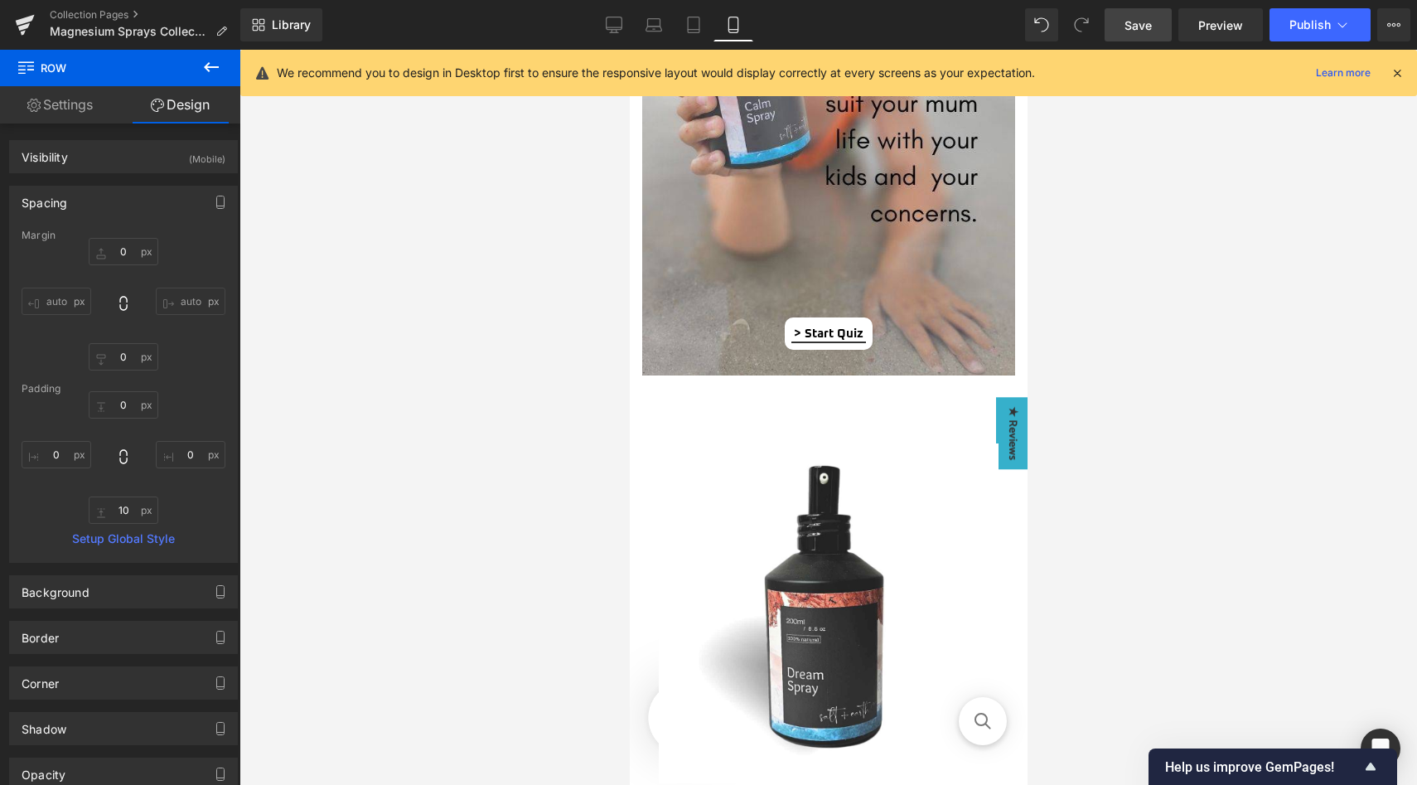
scroll to position [1366, 0]
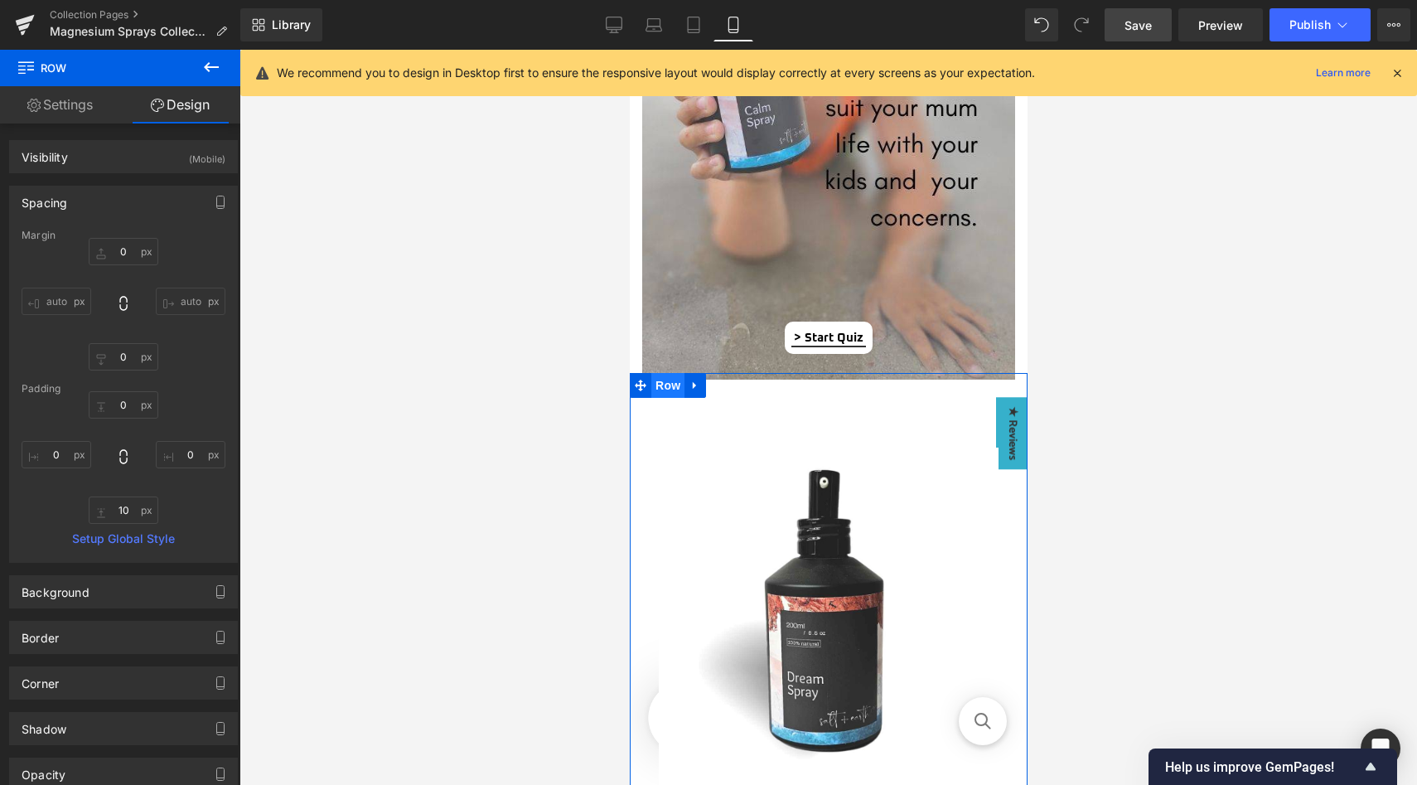
click at [664, 389] on span "Row" at bounding box center [667, 385] width 33 height 25
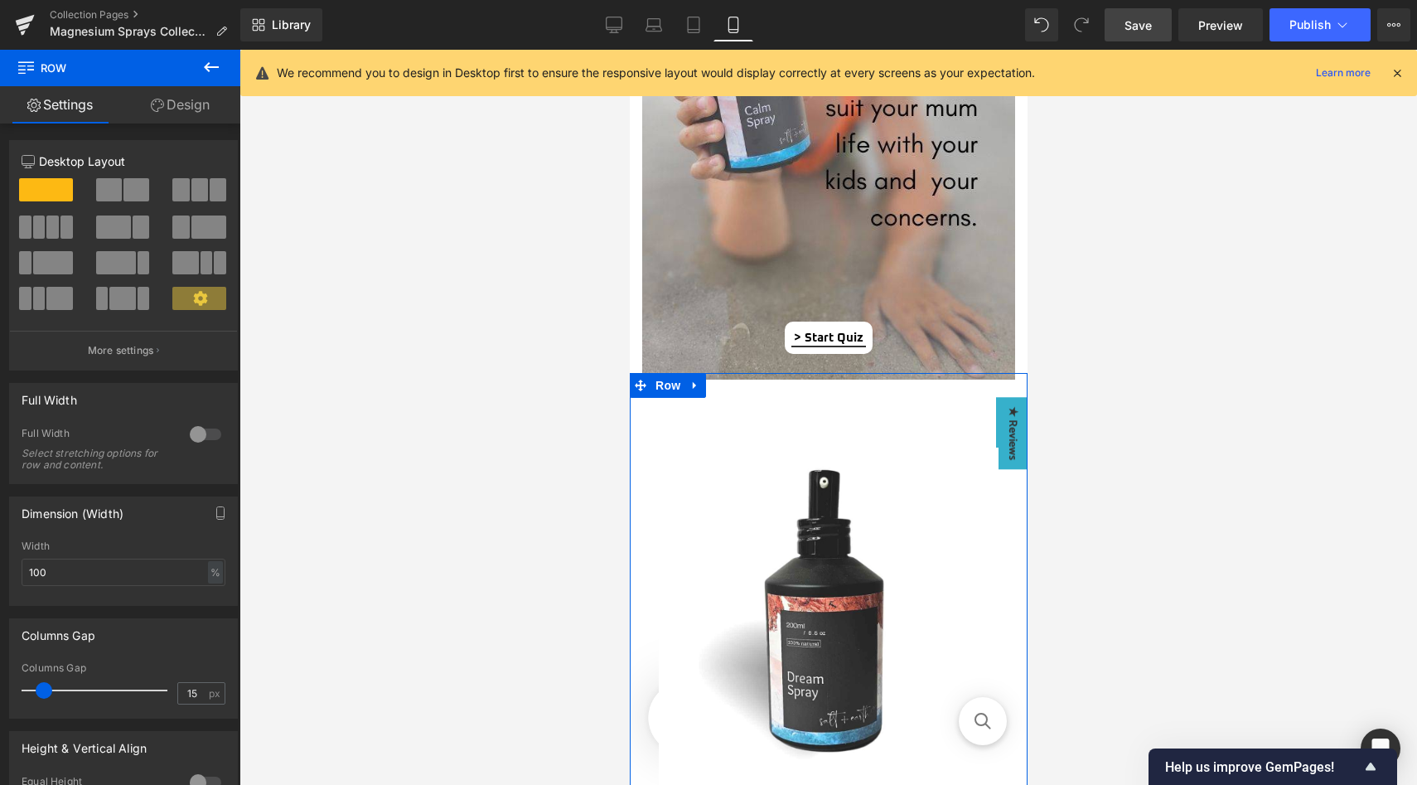
click at [196, 106] on link "Design" at bounding box center [180, 104] width 120 height 37
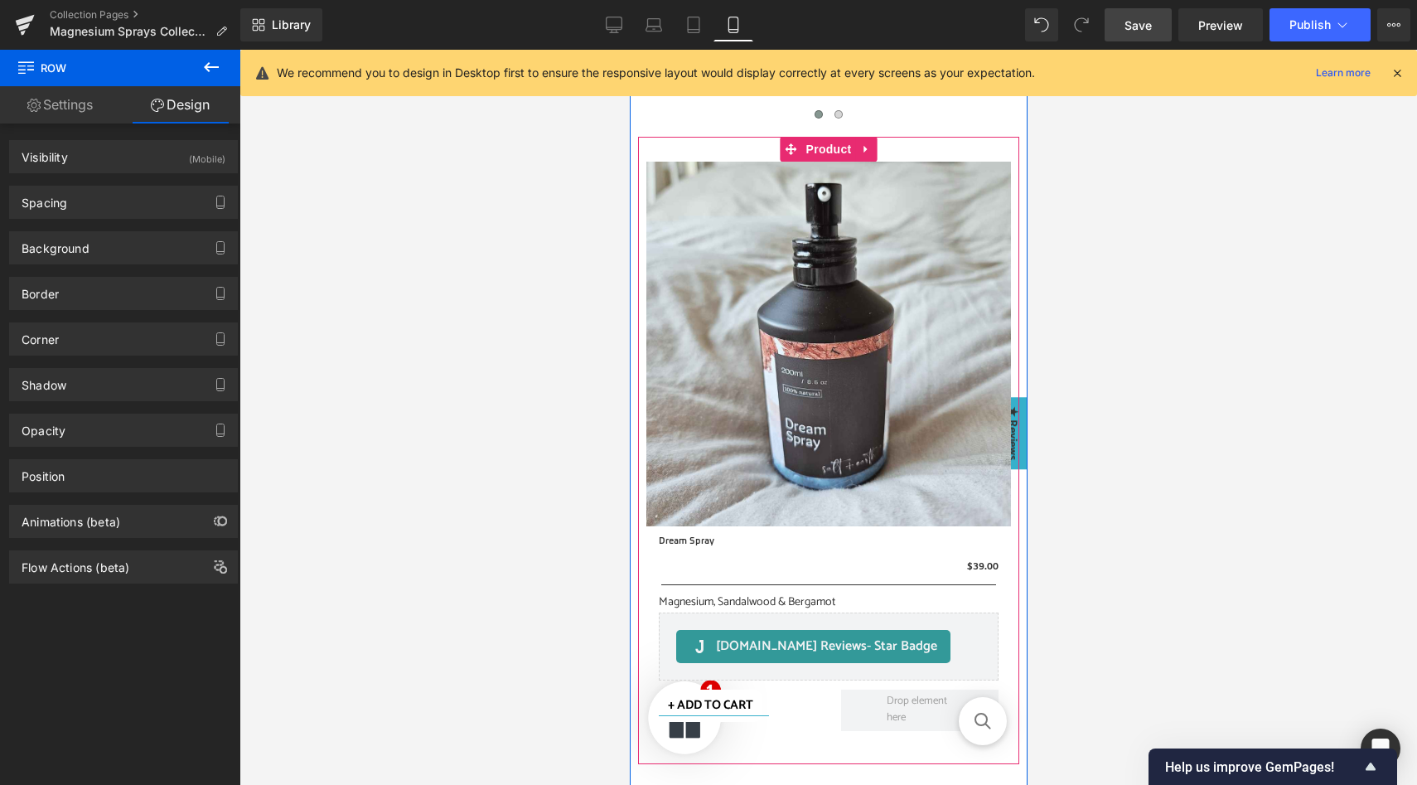
scroll to position [2244, 0]
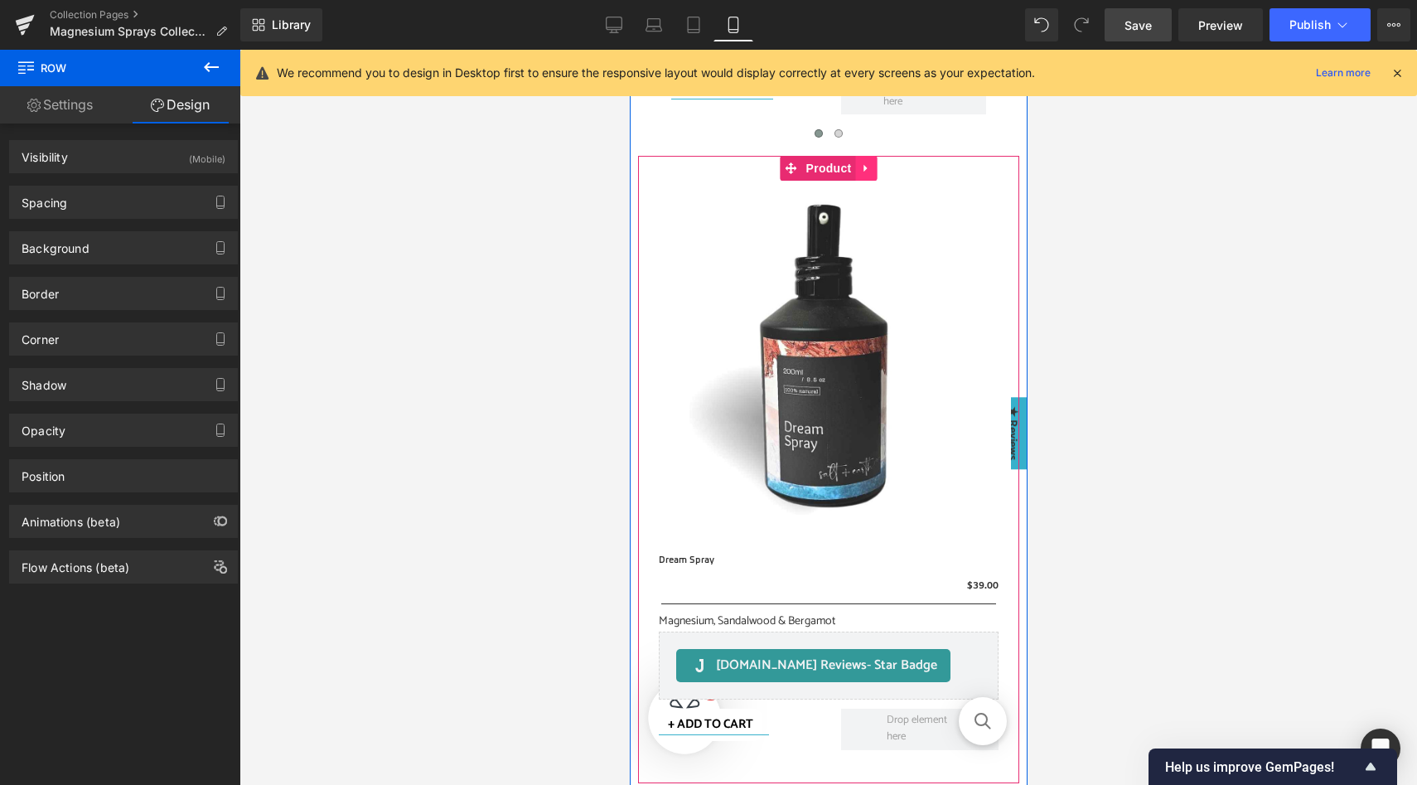
click at [865, 167] on icon at bounding box center [864, 167] width 3 height 7
click at [878, 168] on icon at bounding box center [877, 168] width 12 height 12
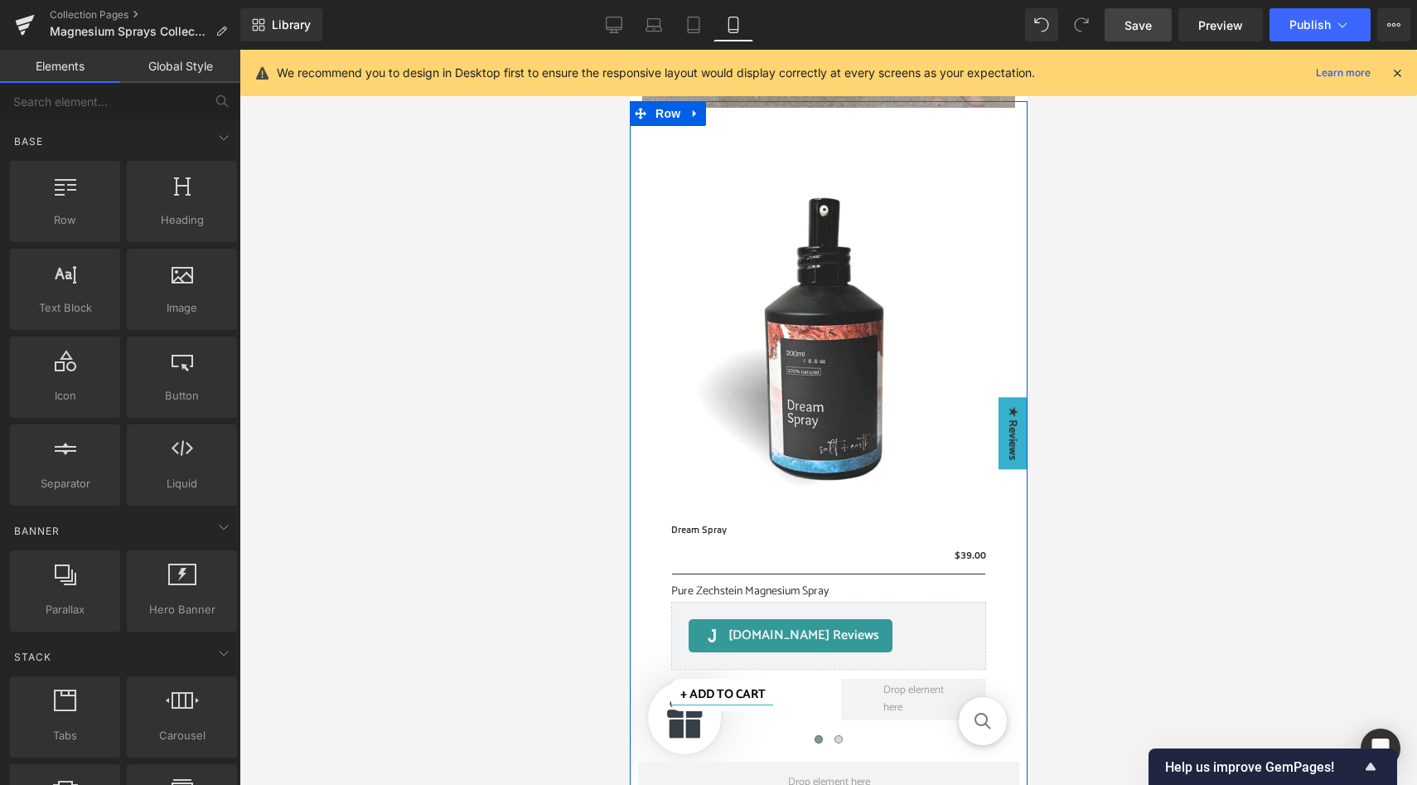
scroll to position [1533, 0]
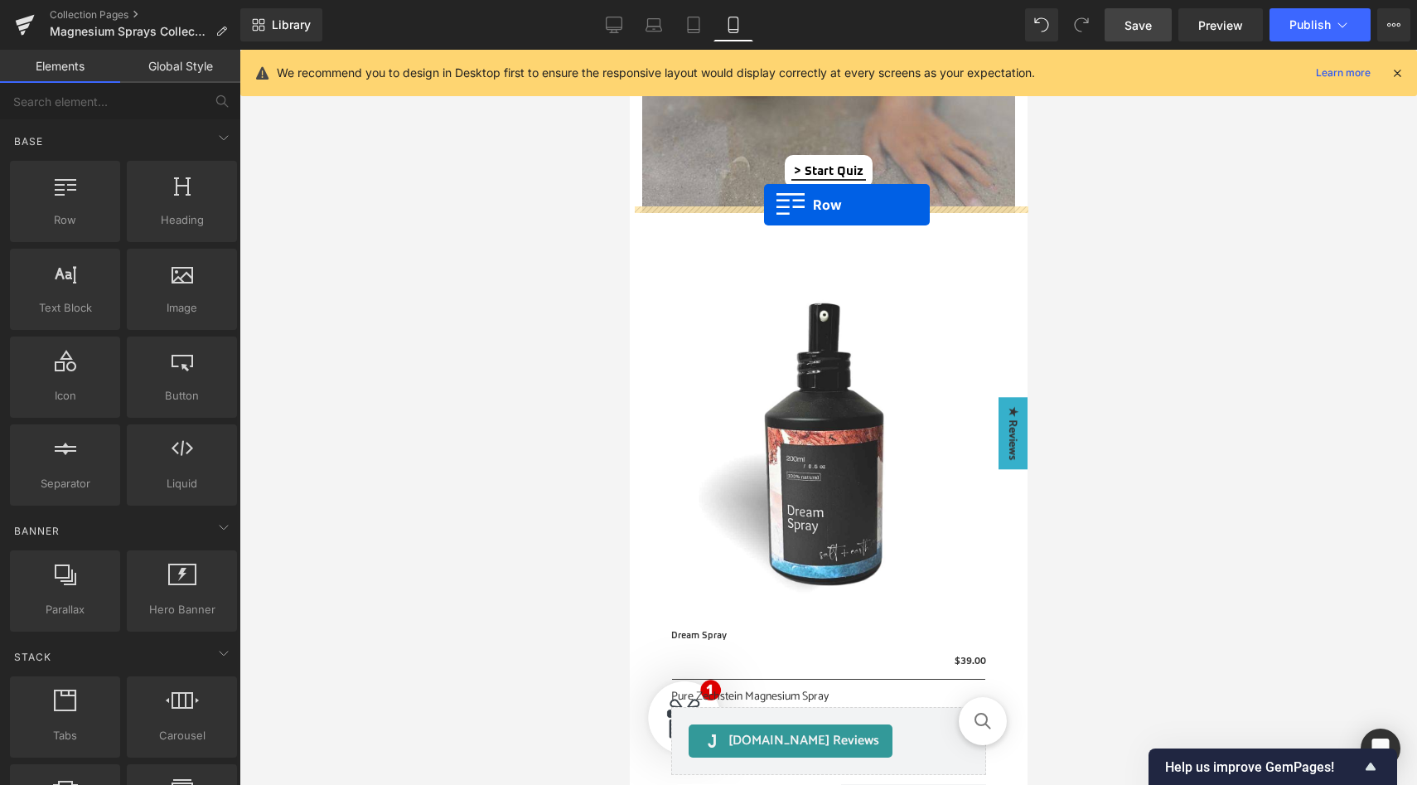
drag, startPoint x: 706, startPoint y: 248, endPoint x: 763, endPoint y: 205, distance: 71.6
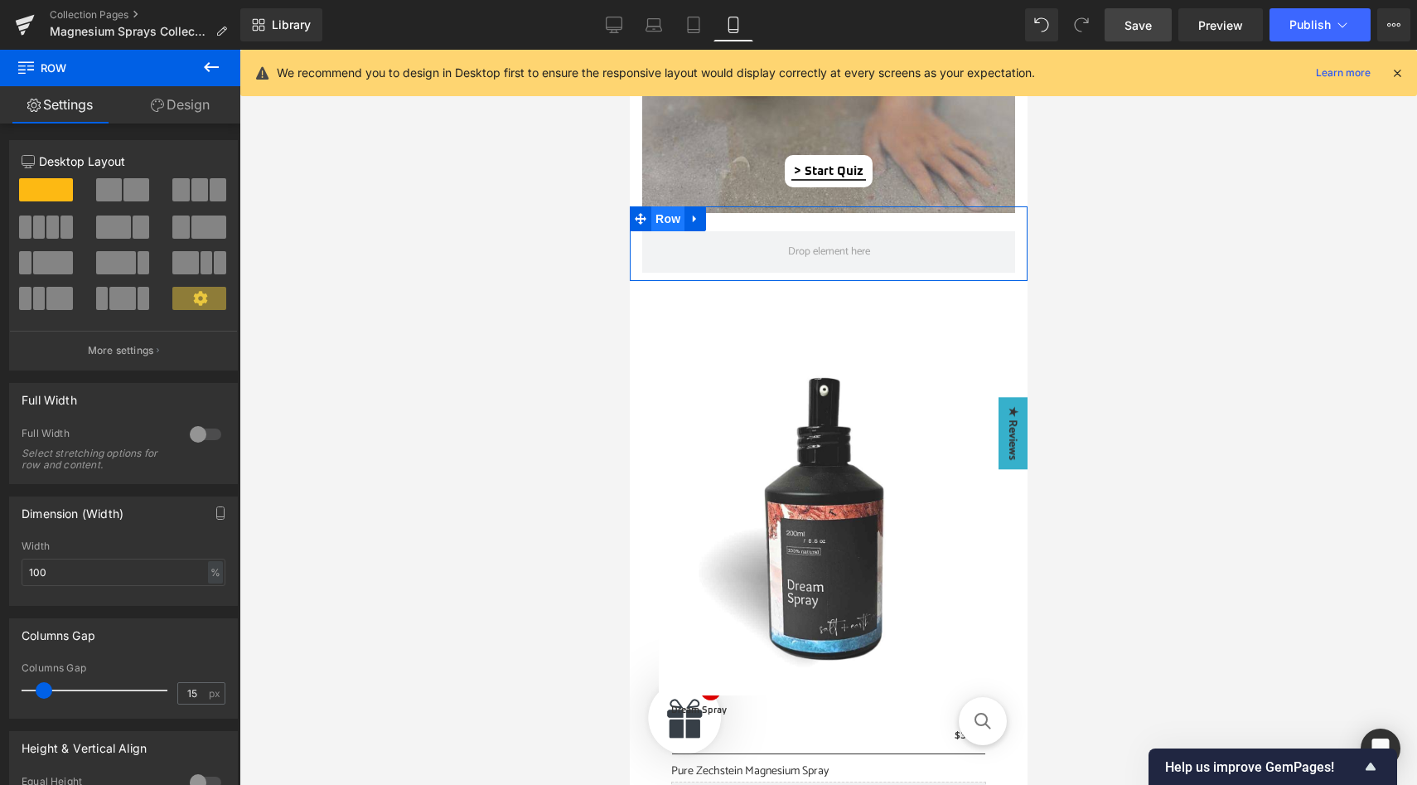
click at [665, 221] on span "Row" at bounding box center [667, 218] width 33 height 25
click at [192, 100] on link "Design" at bounding box center [180, 104] width 120 height 37
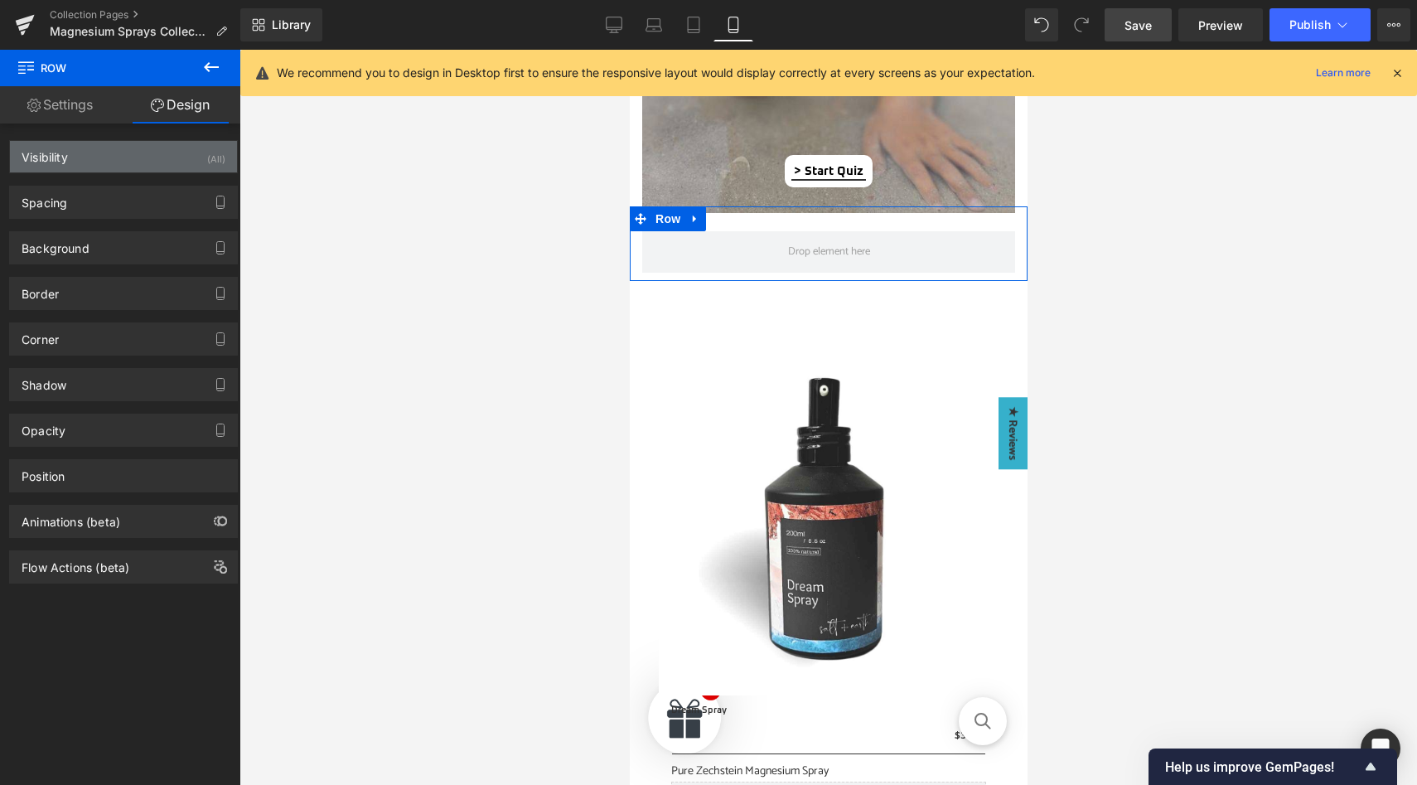
click at [207, 146] on div "(All)" at bounding box center [216, 154] width 18 height 27
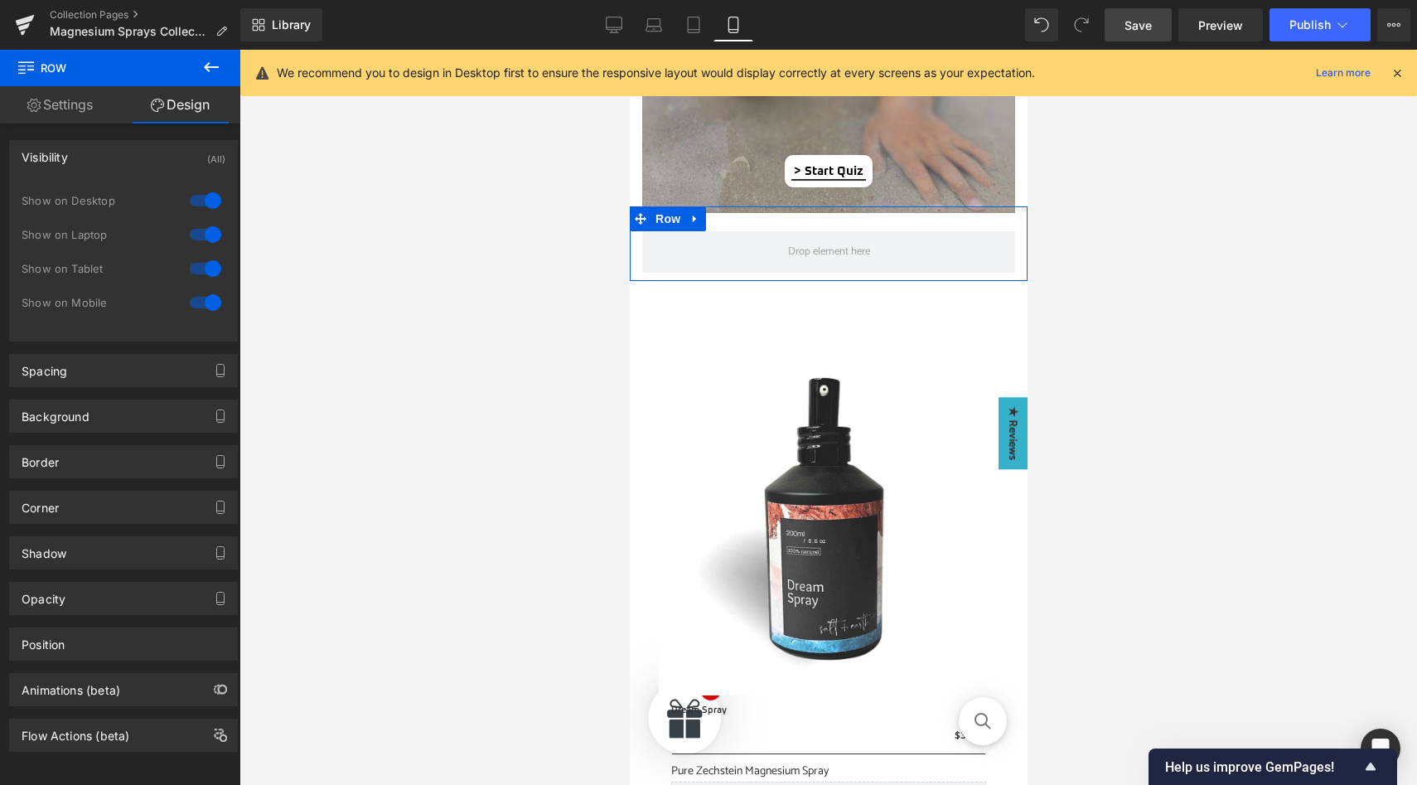
click at [206, 202] on div at bounding box center [206, 200] width 40 height 27
click at [206, 234] on div at bounding box center [206, 234] width 40 height 27
click at [206, 271] on div at bounding box center [206, 268] width 40 height 27
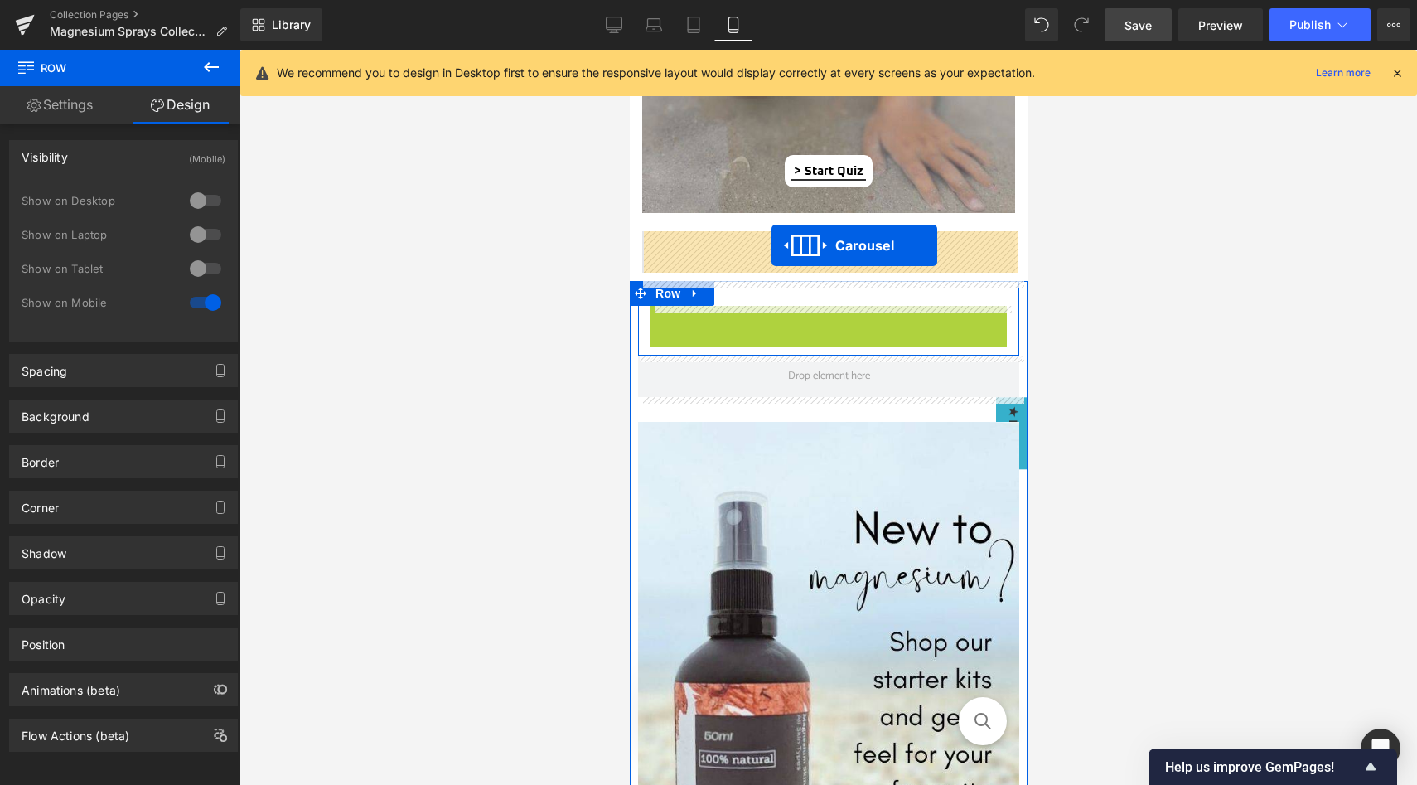
drag, startPoint x: 786, startPoint y: 317, endPoint x: 771, endPoint y: 245, distance: 73.6
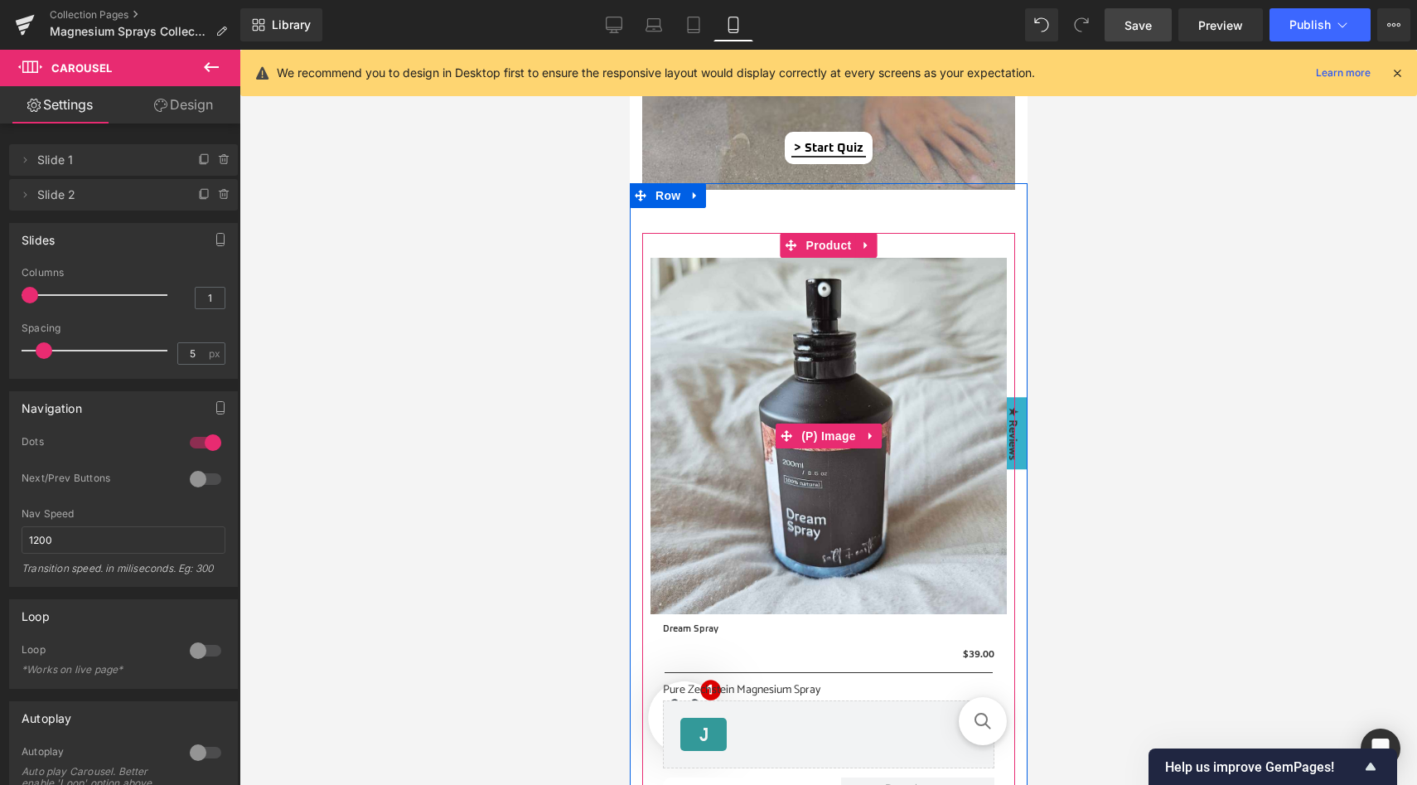
scroll to position [1561, 0]
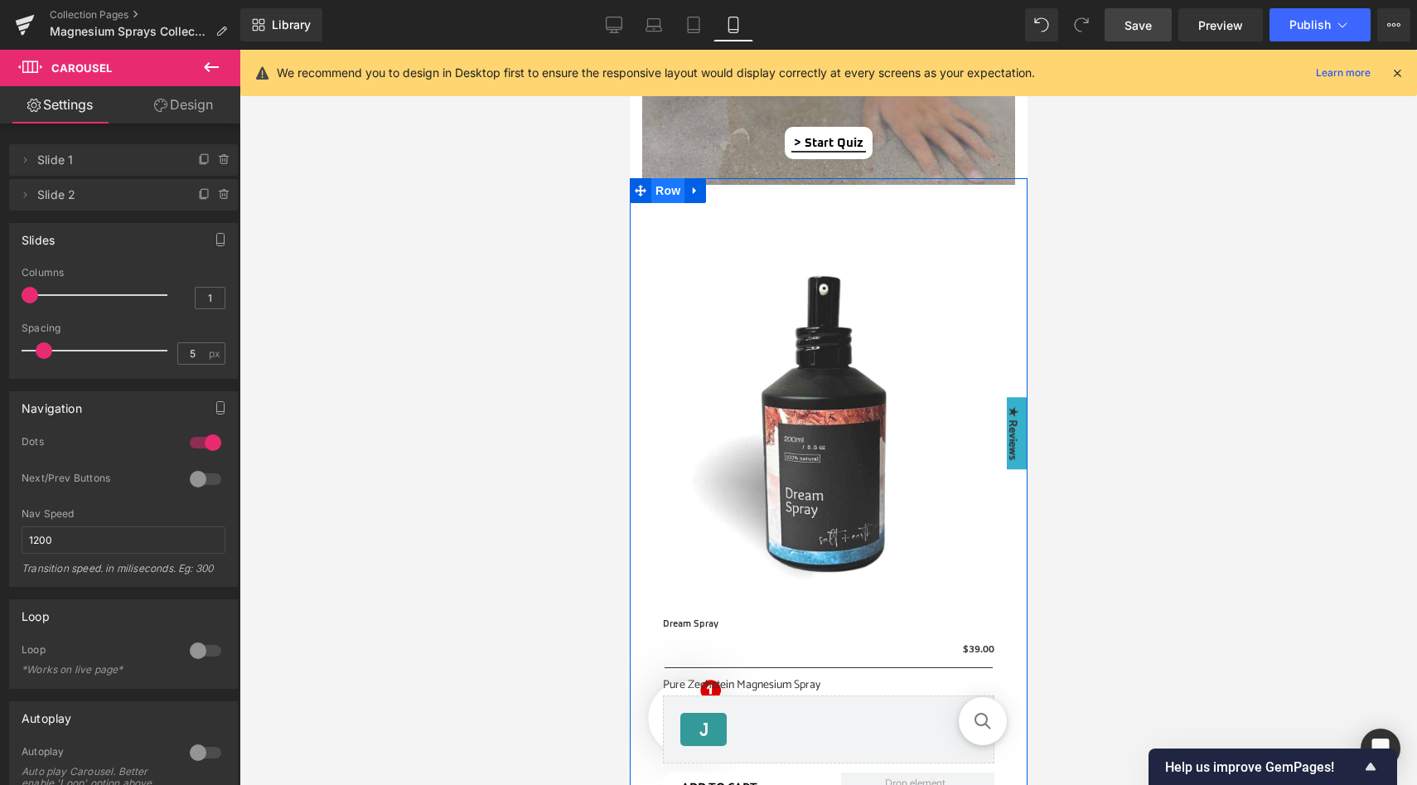
click at [663, 195] on span "Row" at bounding box center [667, 190] width 33 height 25
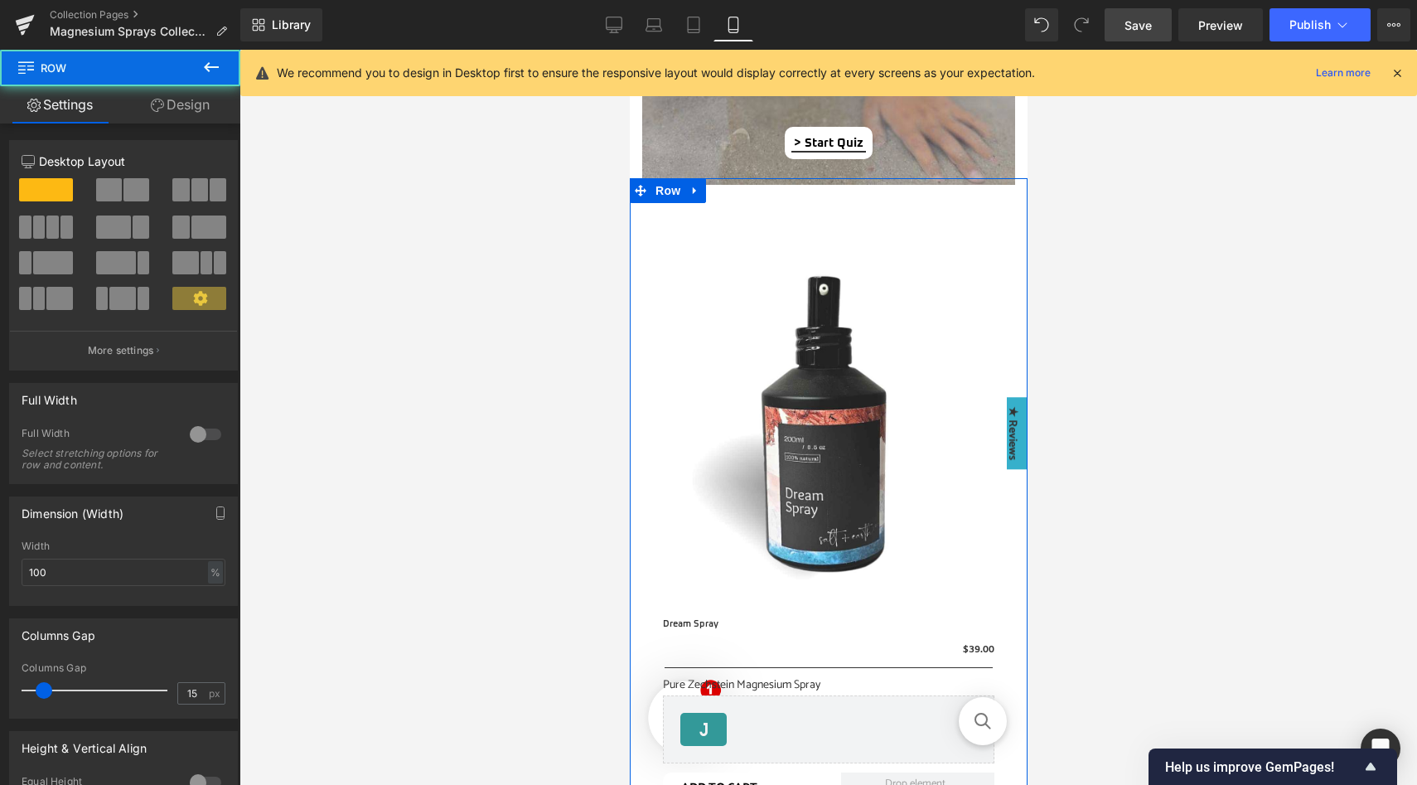
click at [213, 100] on link "Design" at bounding box center [180, 104] width 120 height 37
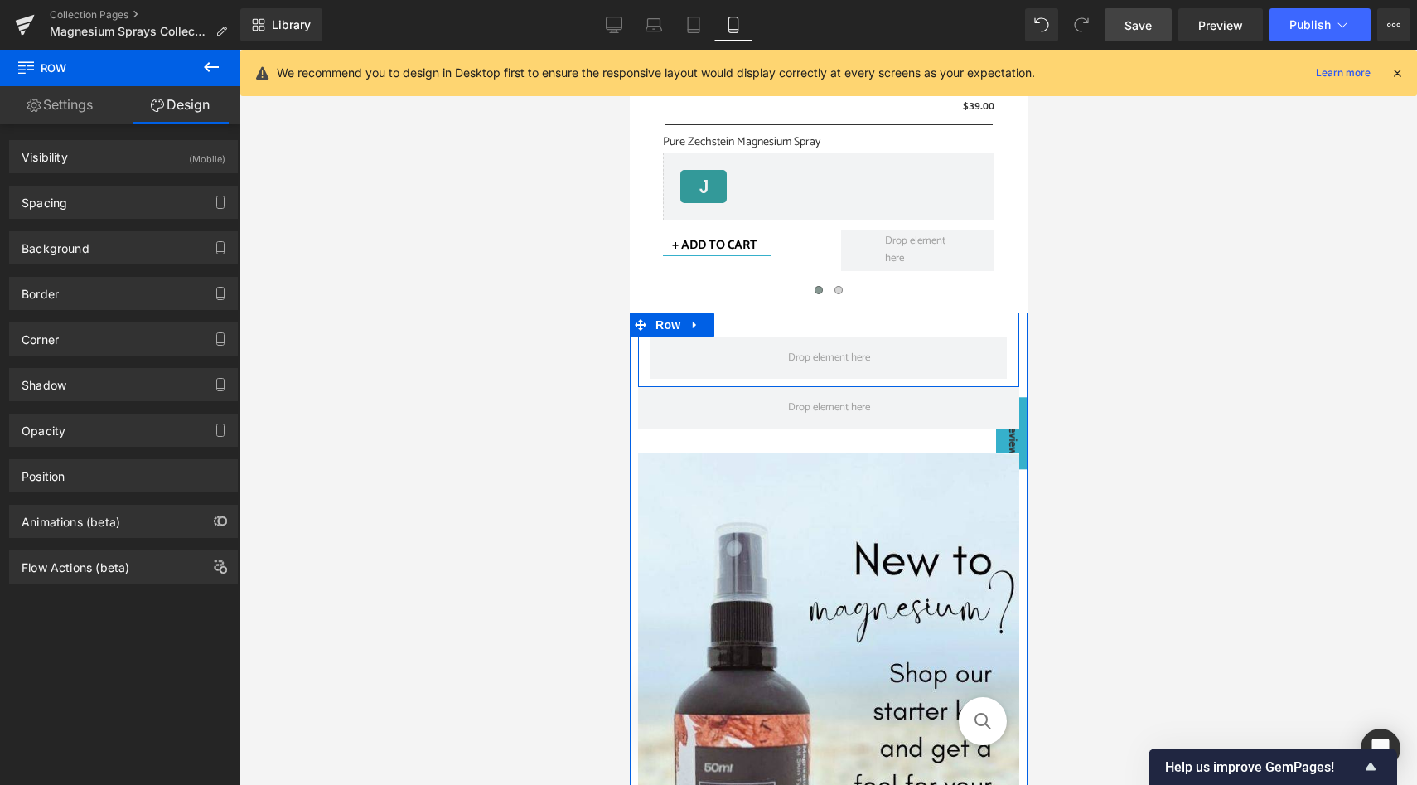
scroll to position [2106, 0]
click at [692, 322] on icon at bounding box center [693, 322] width 3 height 7
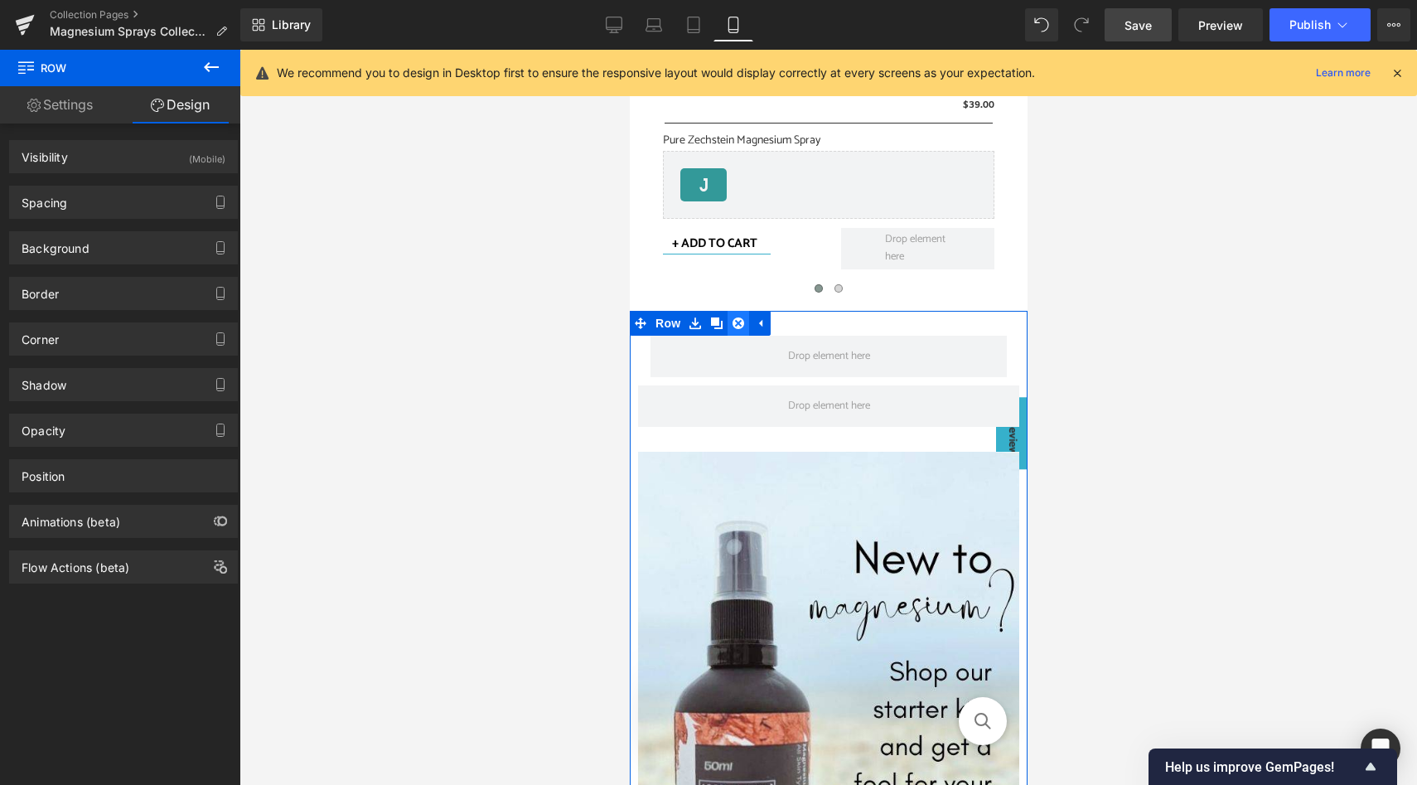
click at [741, 326] on icon at bounding box center [738, 323] width 12 height 12
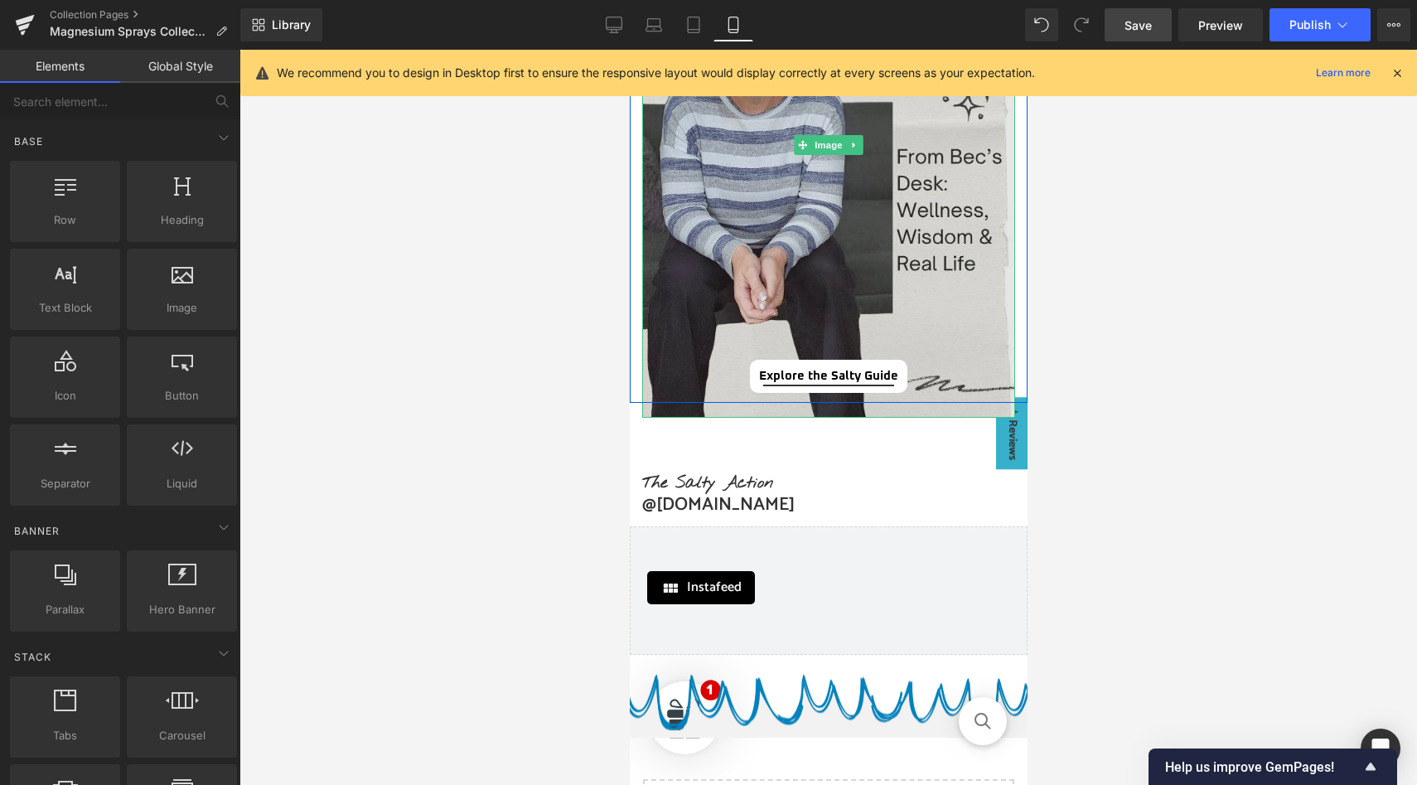
scroll to position [2794, 0]
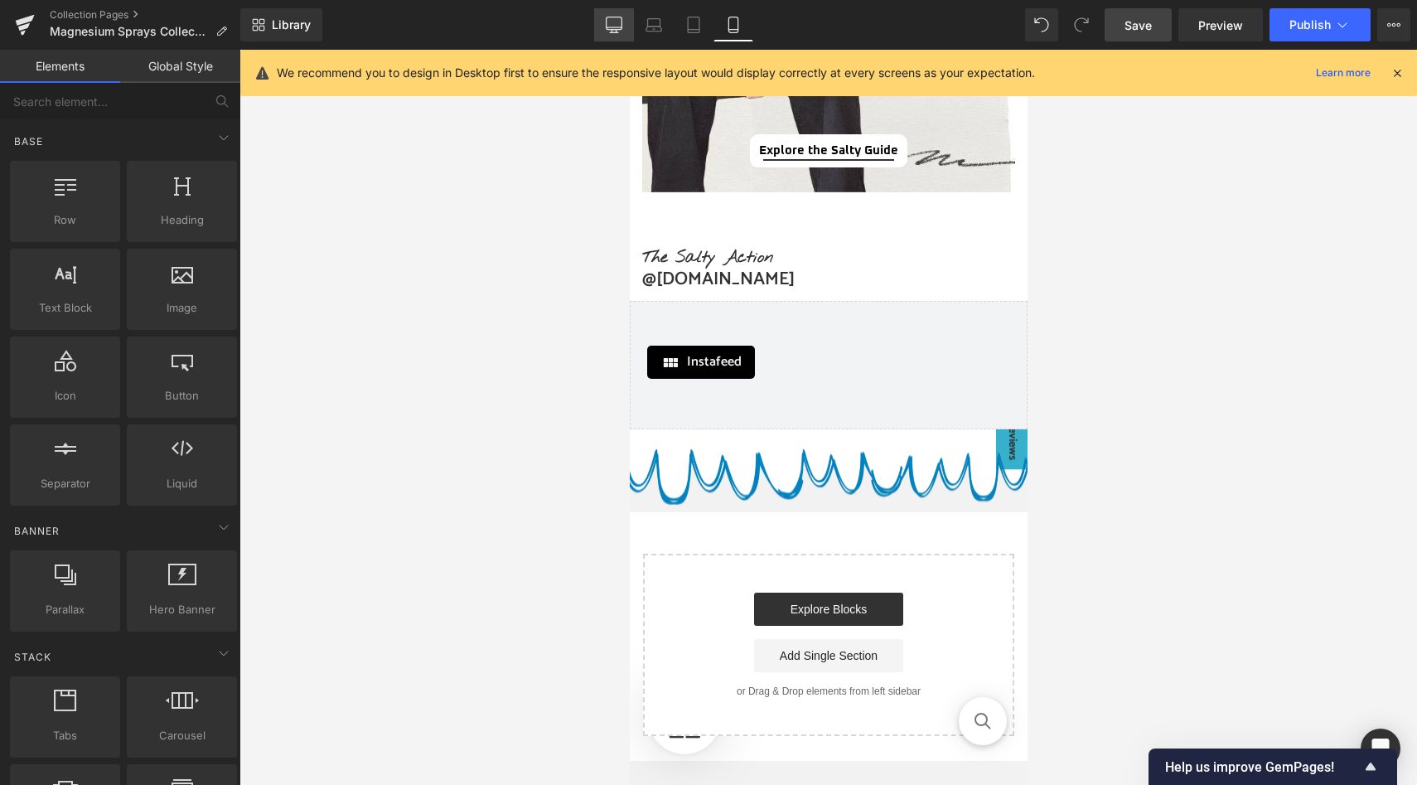
click at [612, 19] on icon at bounding box center [614, 25] width 17 height 17
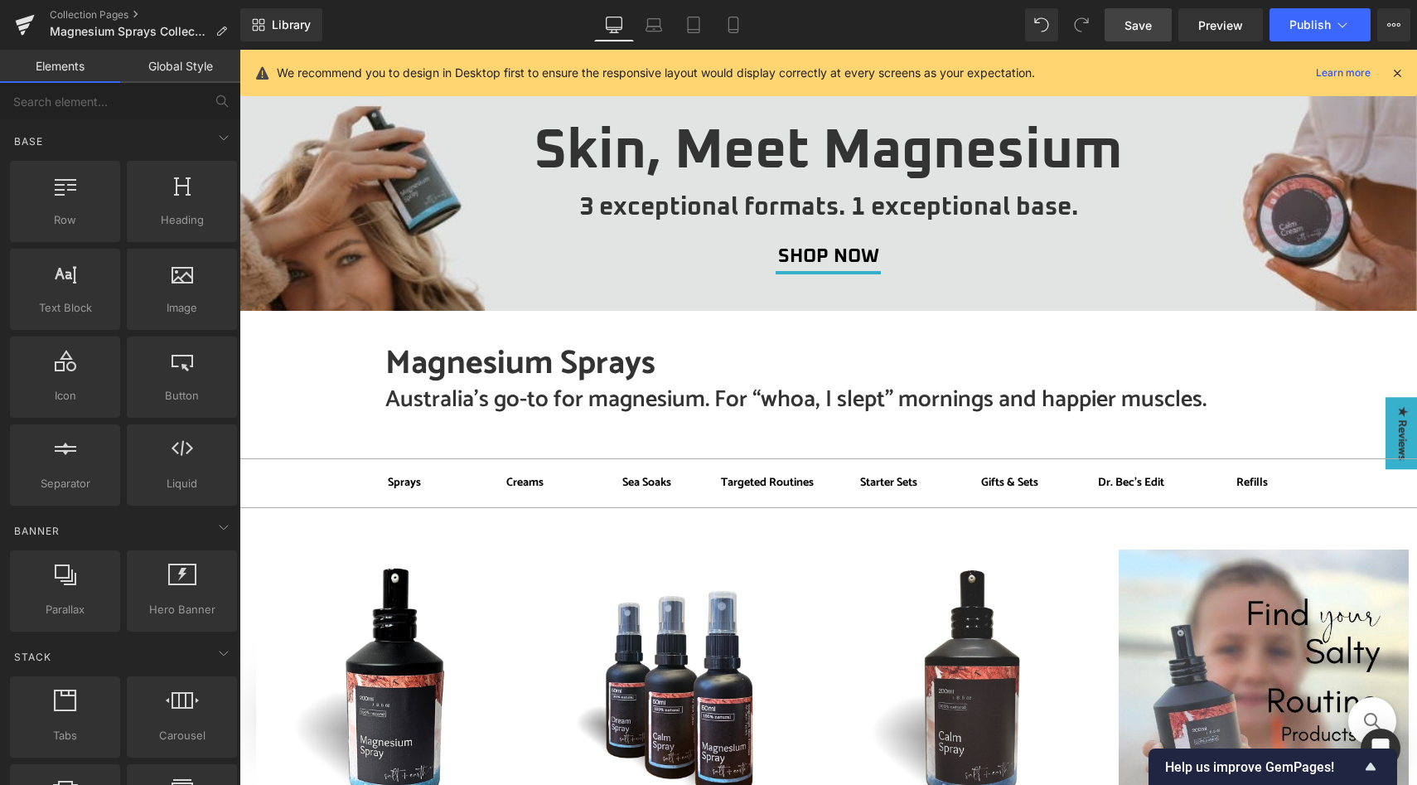
scroll to position [6, 0]
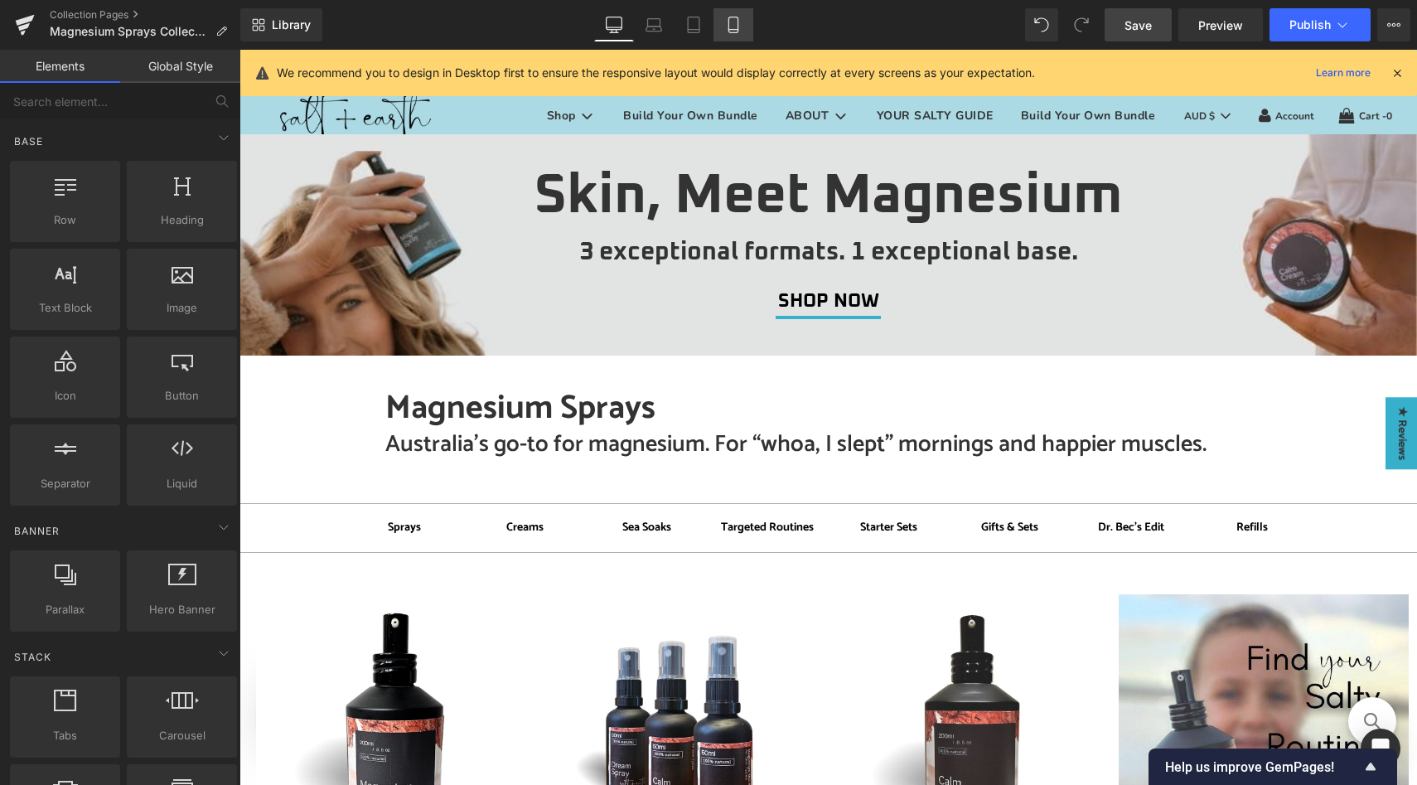
click at [733, 26] on icon at bounding box center [733, 25] width 17 height 17
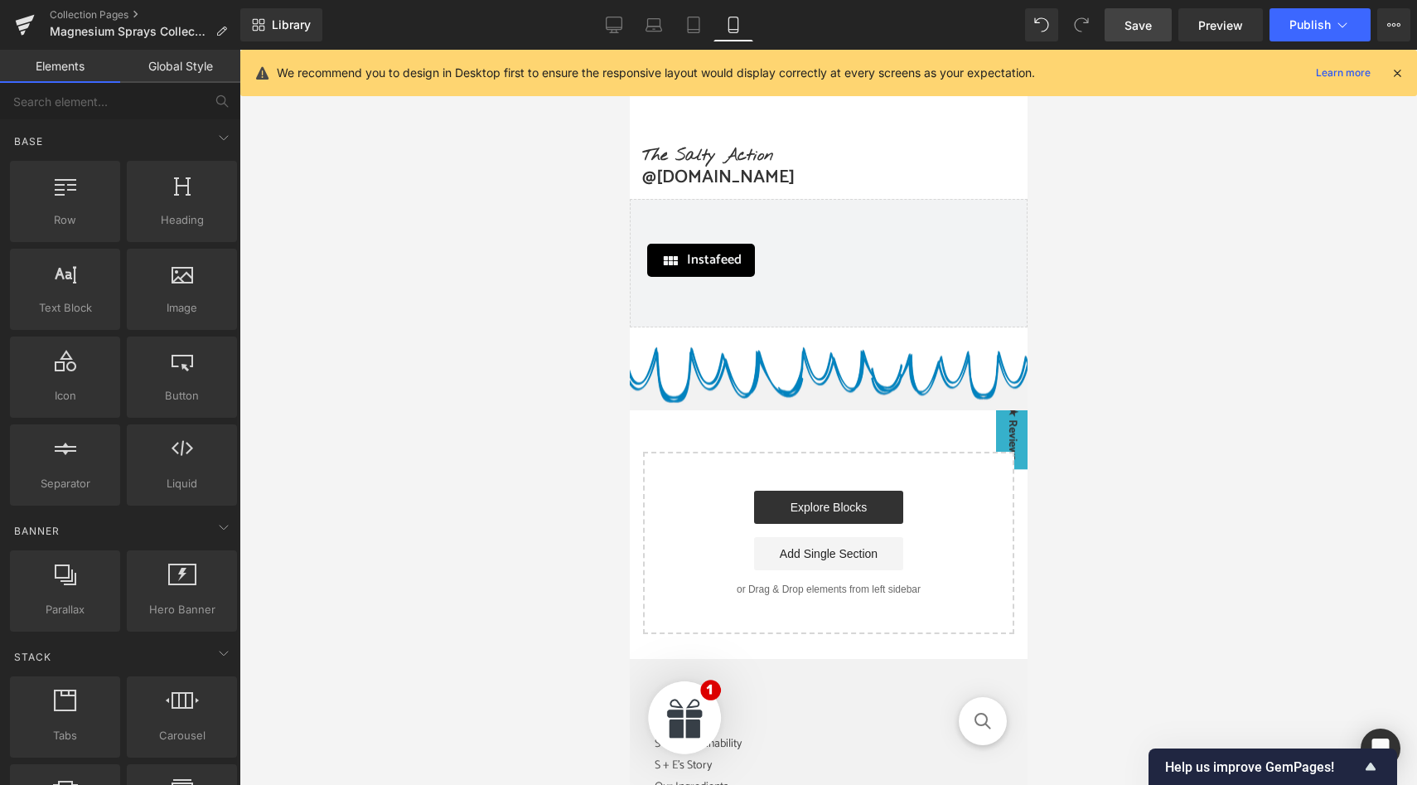
scroll to position [2935, 0]
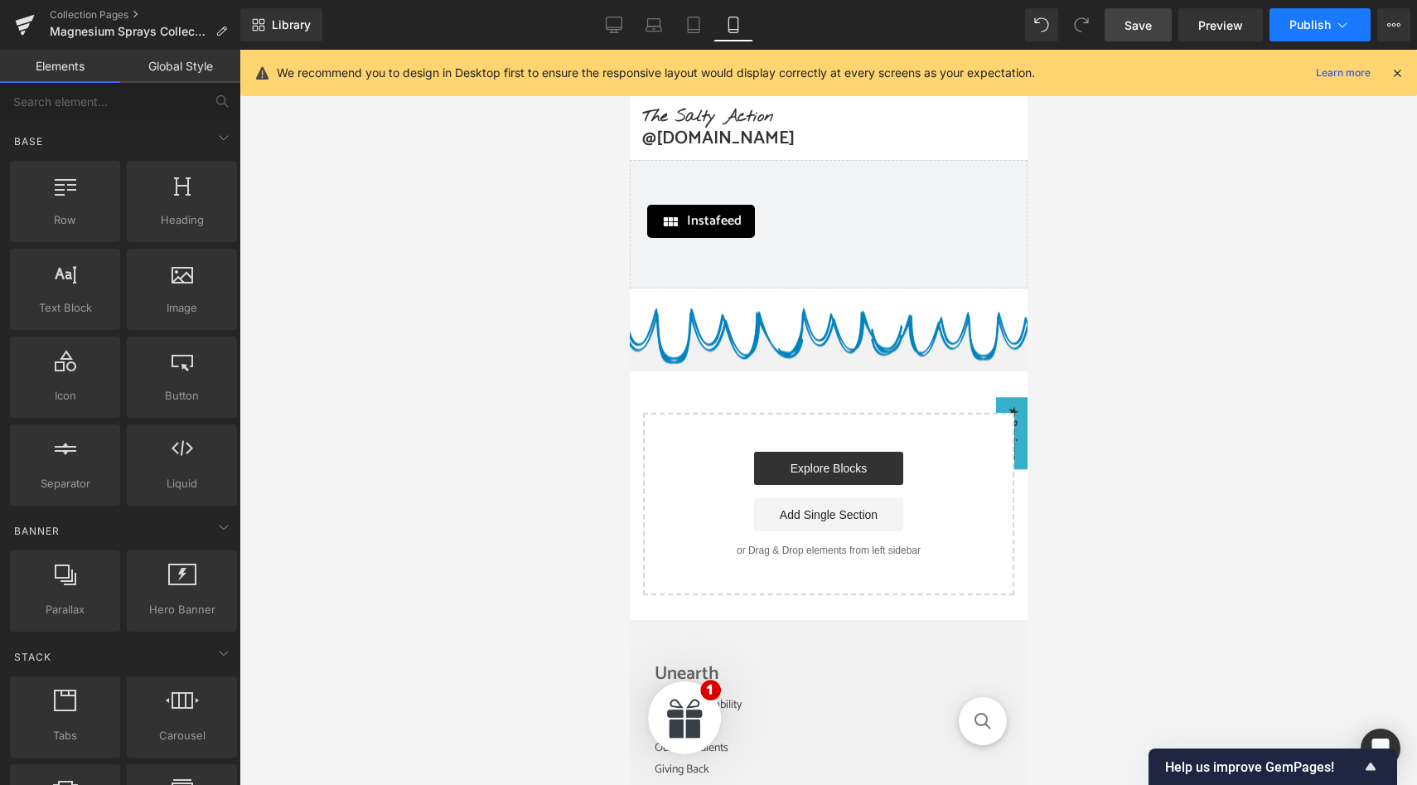
click at [1317, 27] on span "Publish" at bounding box center [1309, 24] width 41 height 13
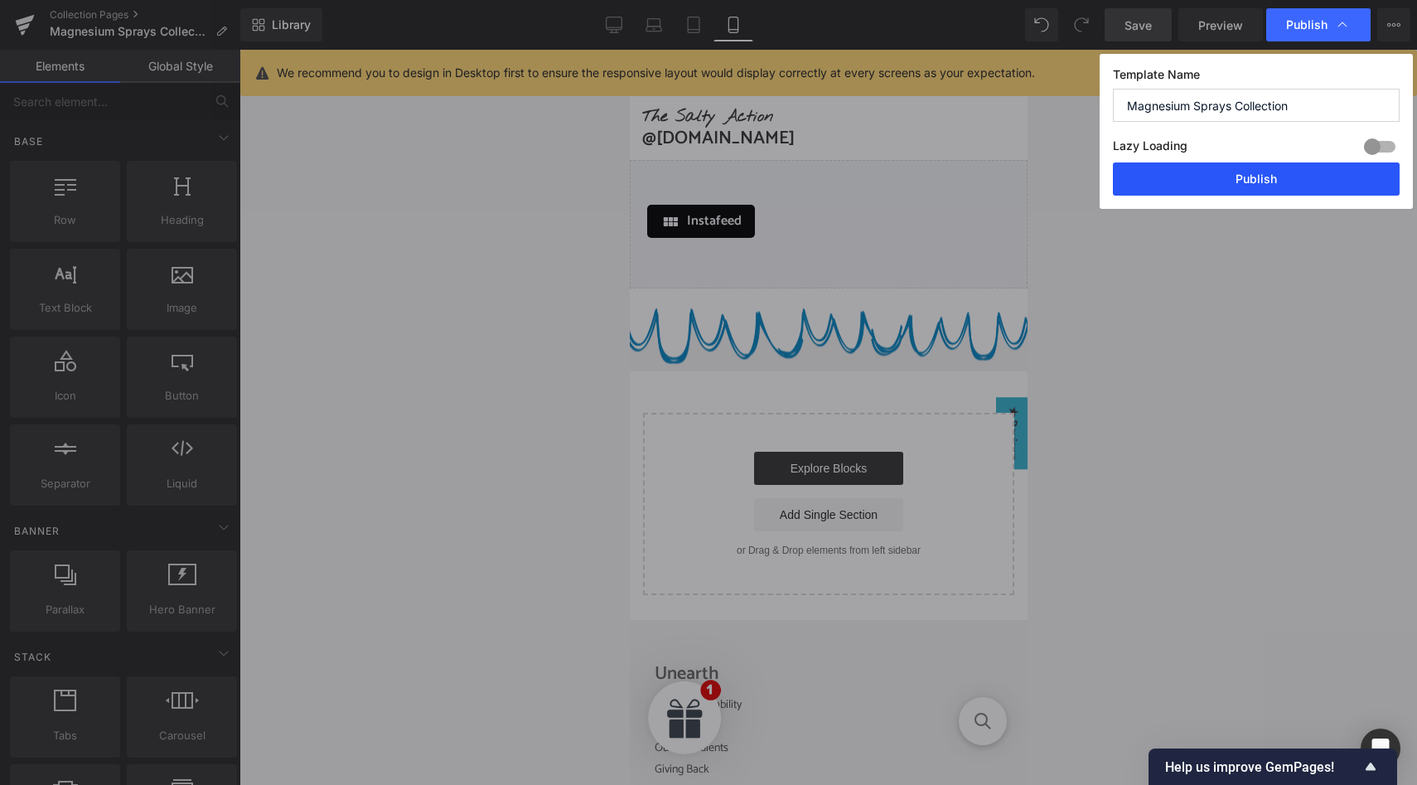
click at [1255, 188] on button "Publish" at bounding box center [1256, 178] width 287 height 33
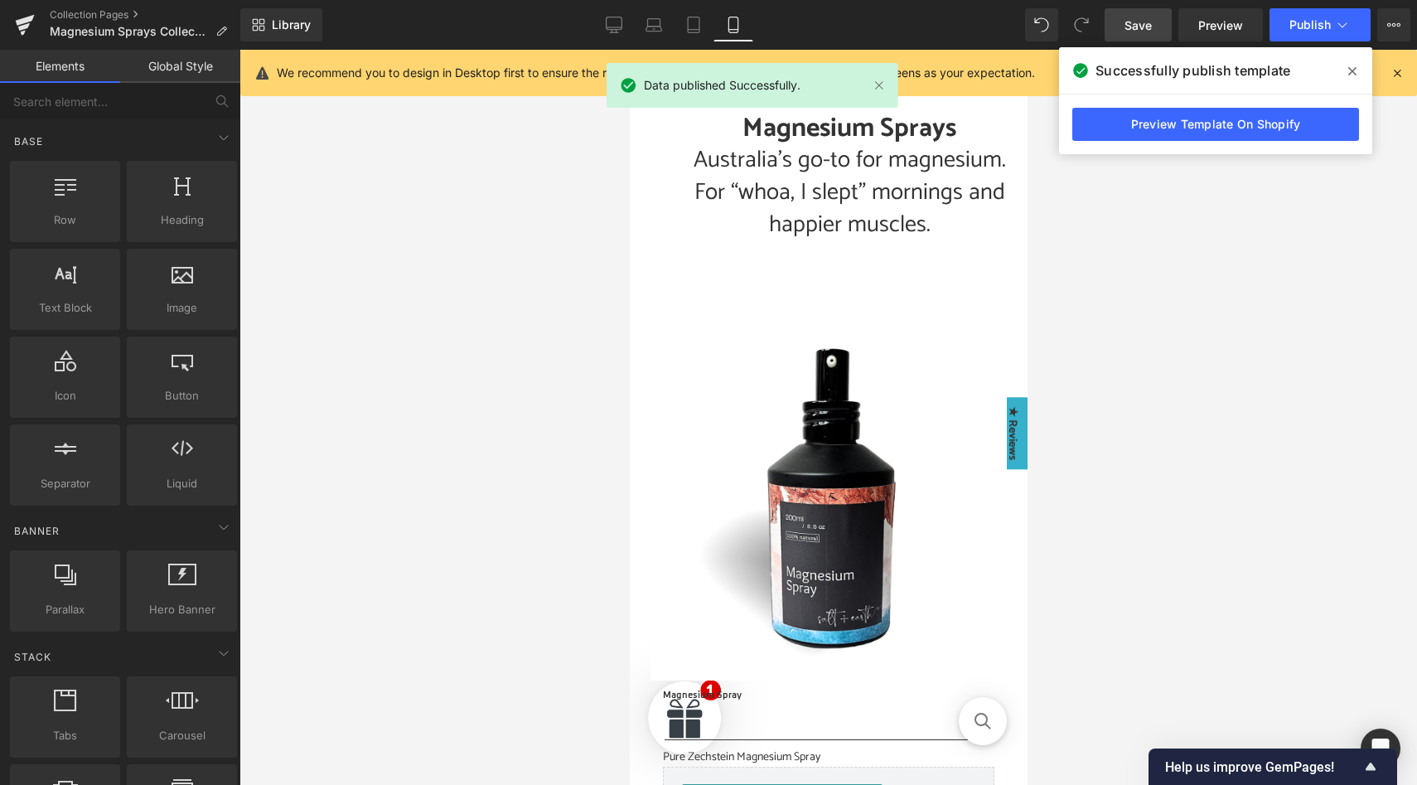
scroll to position [0, 0]
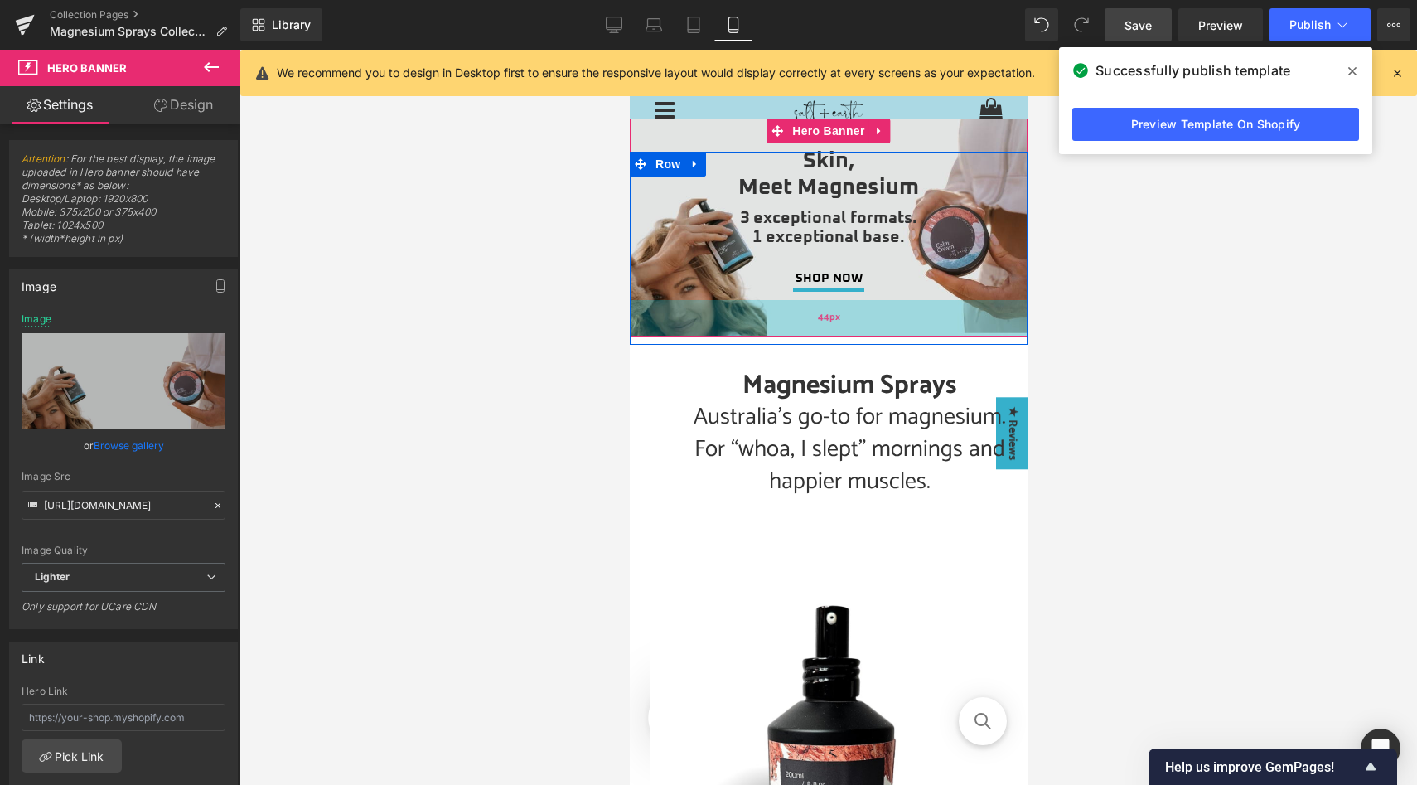
click at [897, 316] on div "44px" at bounding box center [828, 318] width 398 height 36
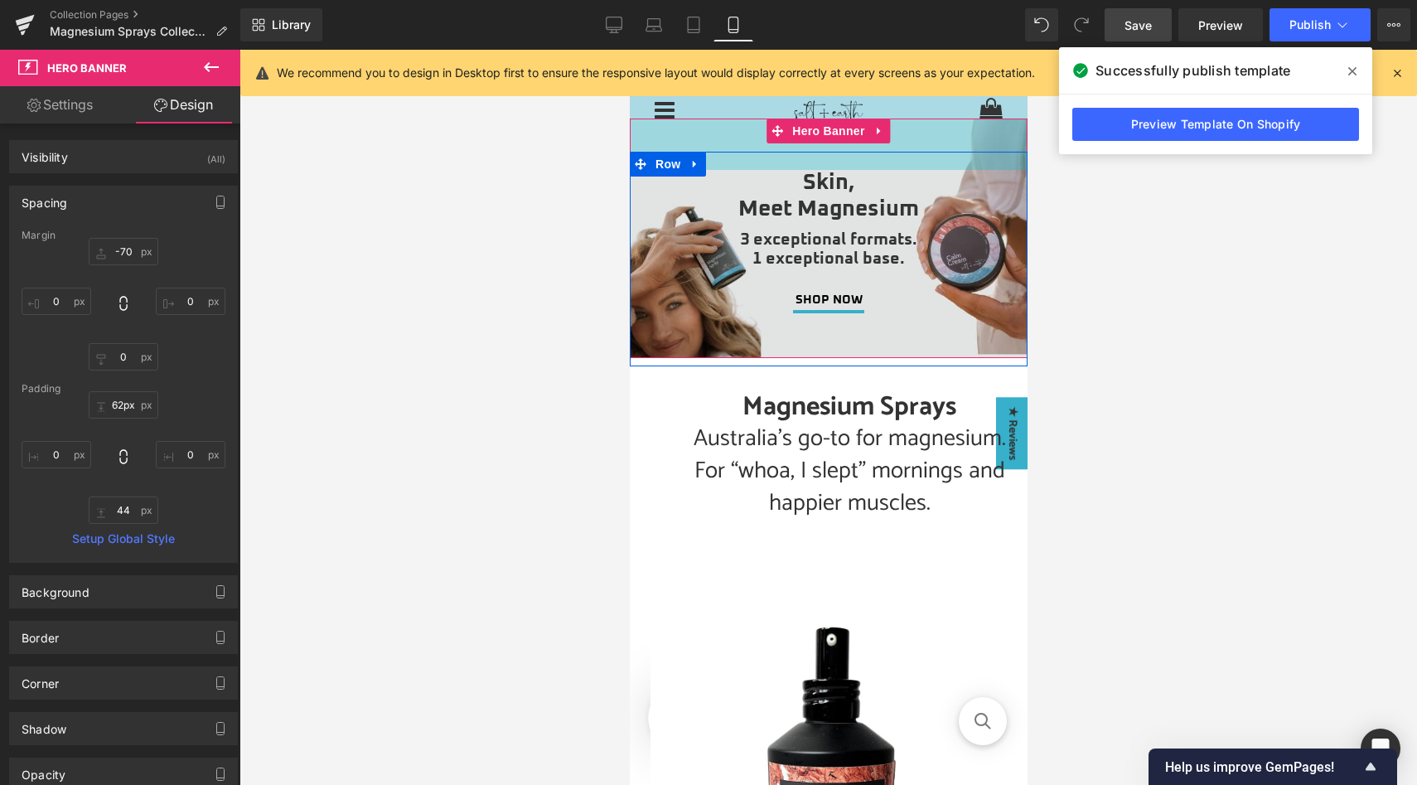
type input "63px"
drag, startPoint x: 923, startPoint y: 138, endPoint x: 923, endPoint y: 160, distance: 22.4
click at [923, 160] on div "Skin, Meet Magnesium Heading 3 exceptional formats. 1 exceptional base. Heading…" at bounding box center [828, 259] width 398 height 215
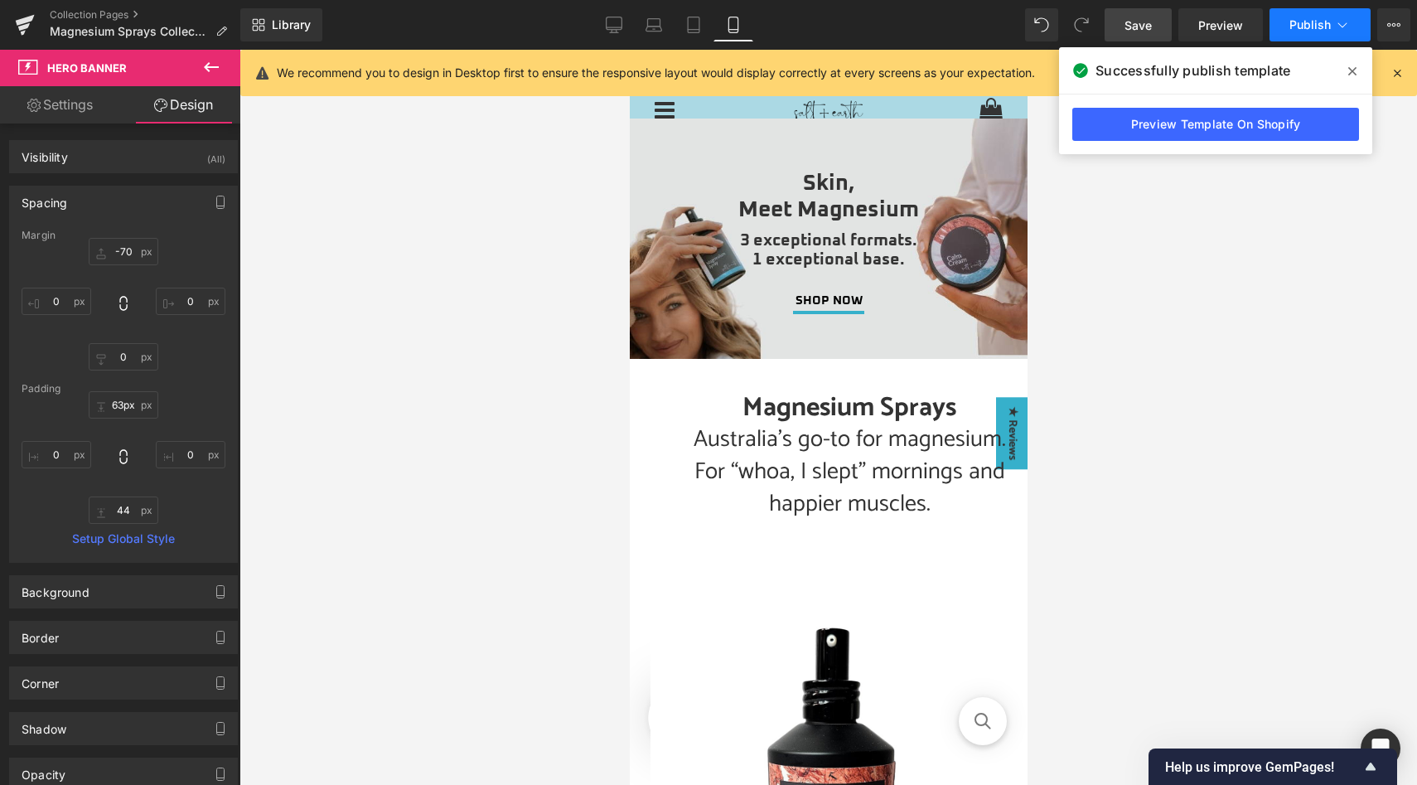
click at [1337, 27] on icon at bounding box center [1342, 25] width 17 height 17
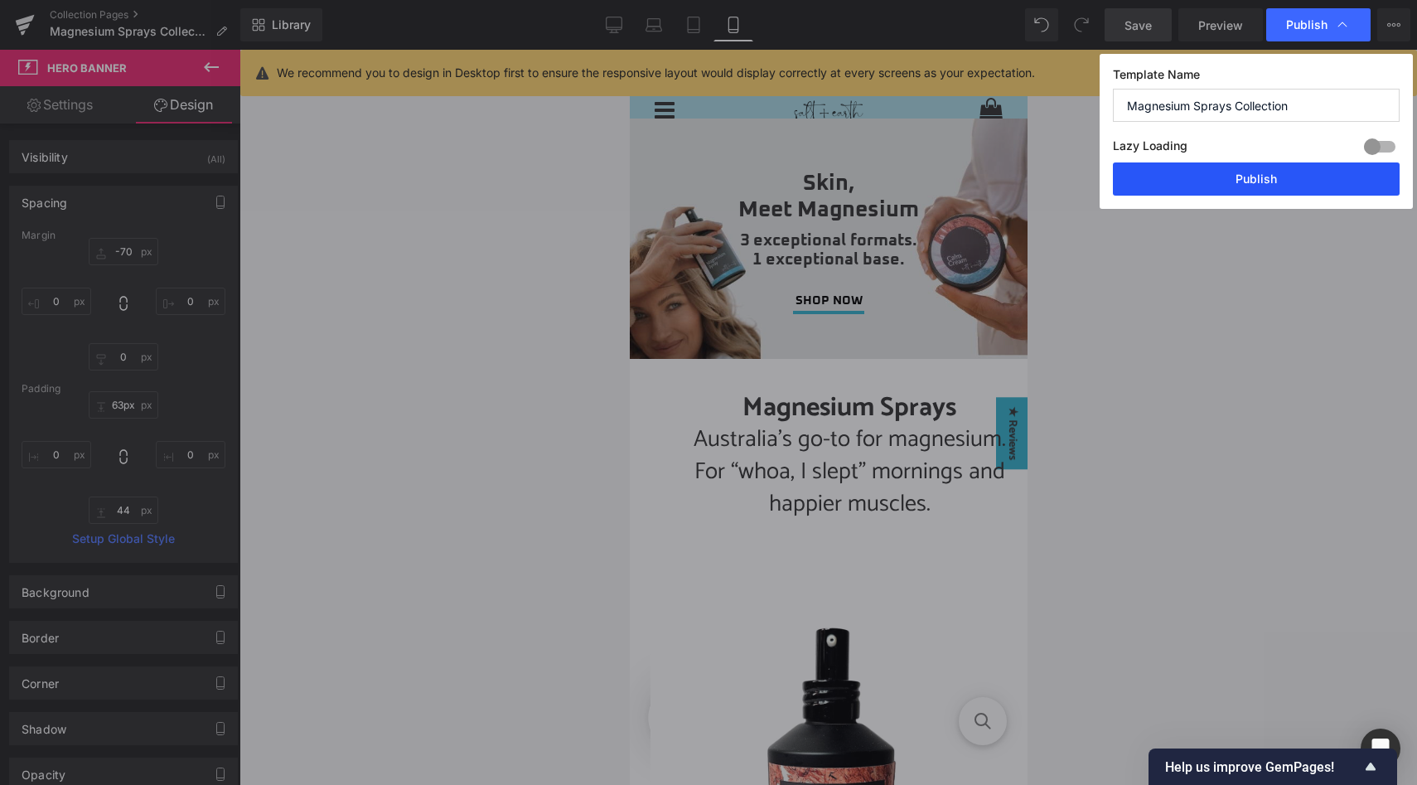
click at [1248, 186] on button "Publish" at bounding box center [1256, 178] width 287 height 33
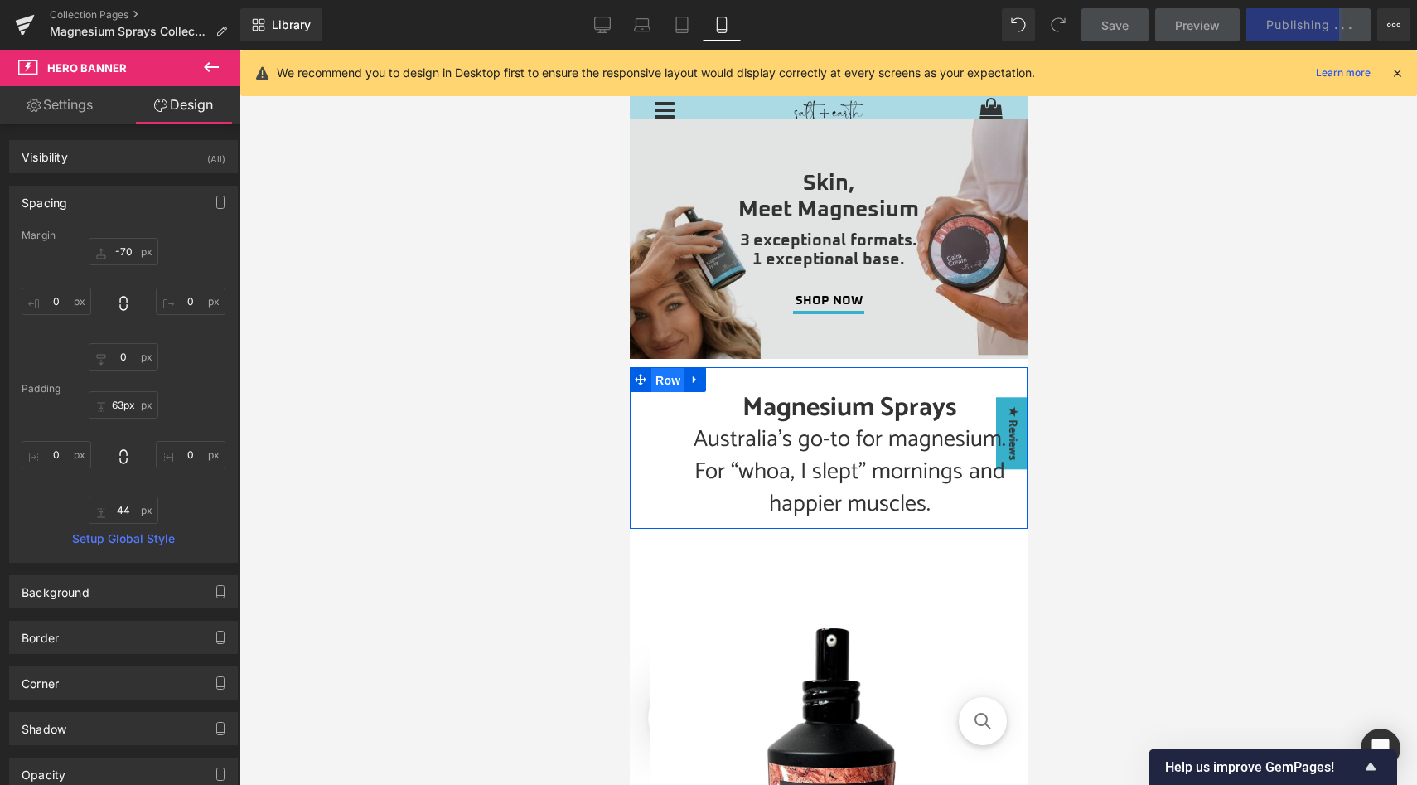
click at [665, 384] on span "Row" at bounding box center [667, 380] width 33 height 25
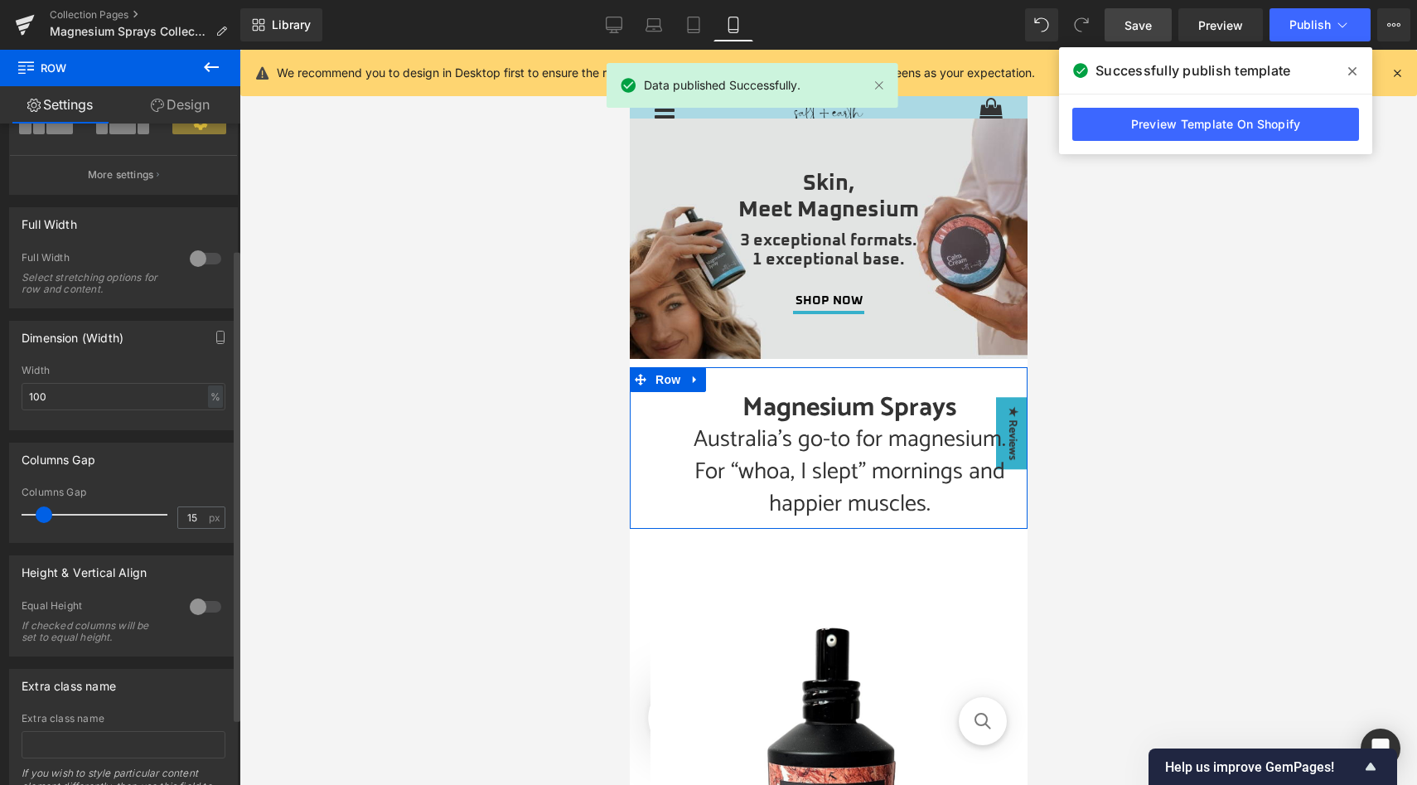
click at [197, 251] on div at bounding box center [206, 258] width 40 height 27
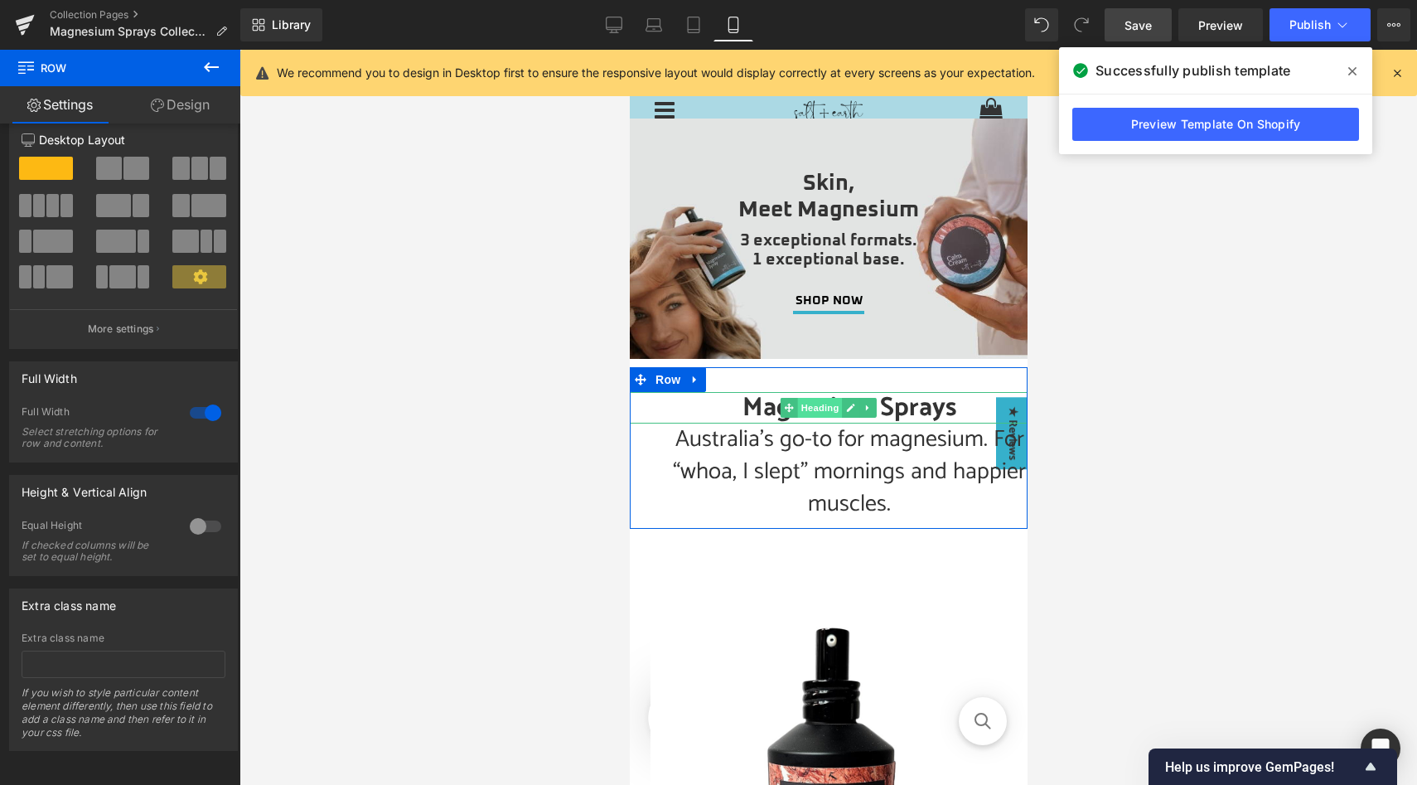
click at [821, 408] on span "Heading" at bounding box center [819, 408] width 45 height 20
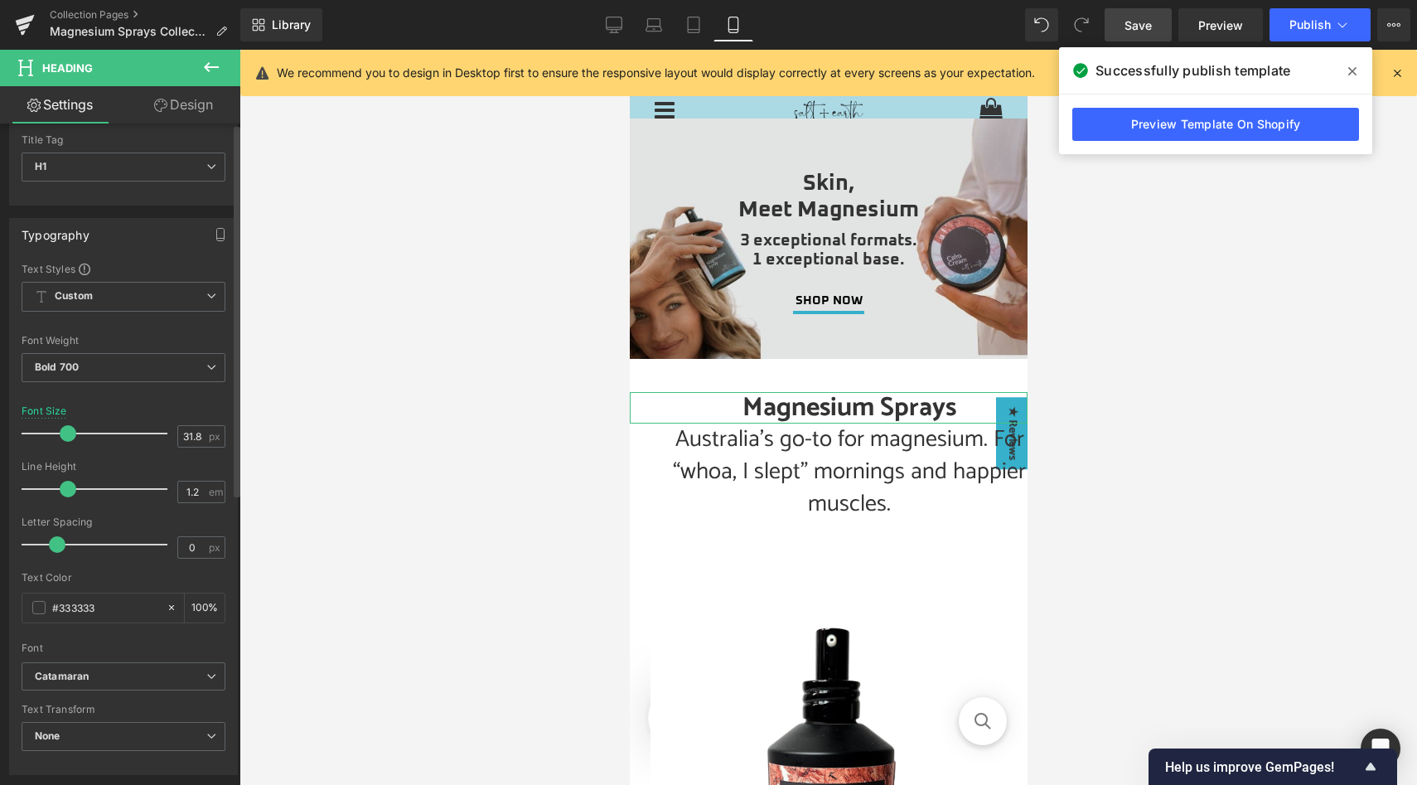
scroll to position [0, 0]
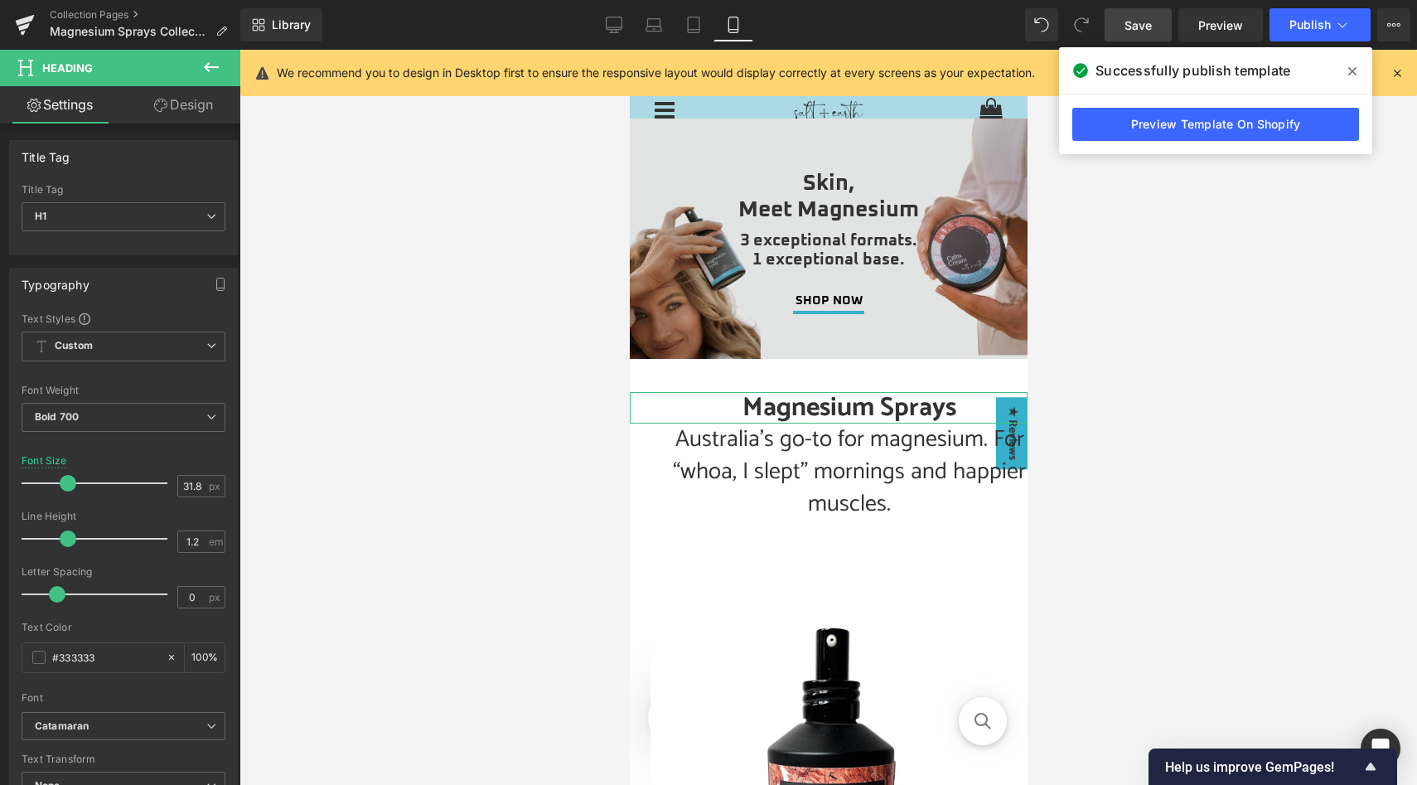
click at [183, 101] on link "Design" at bounding box center [183, 104] width 120 height 37
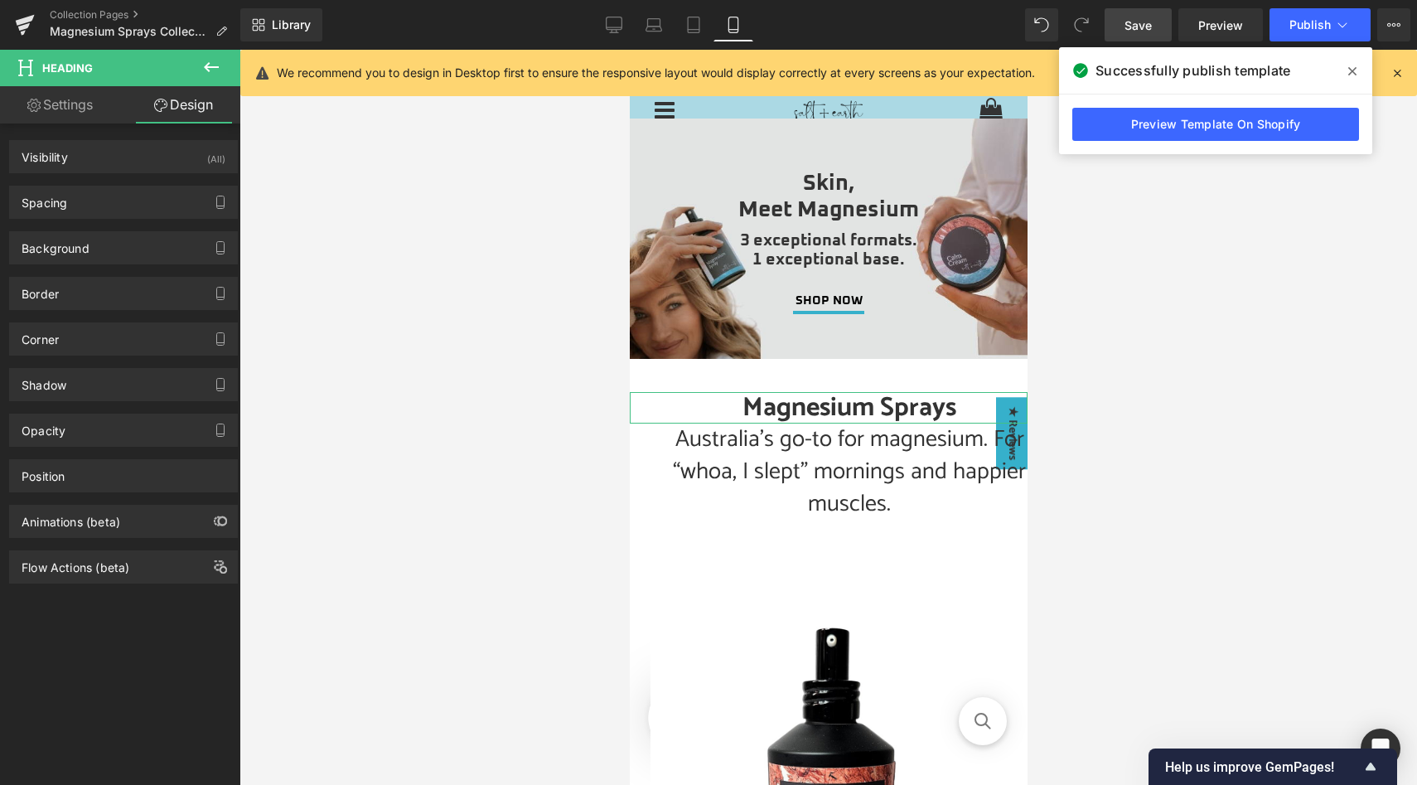
type input "0"
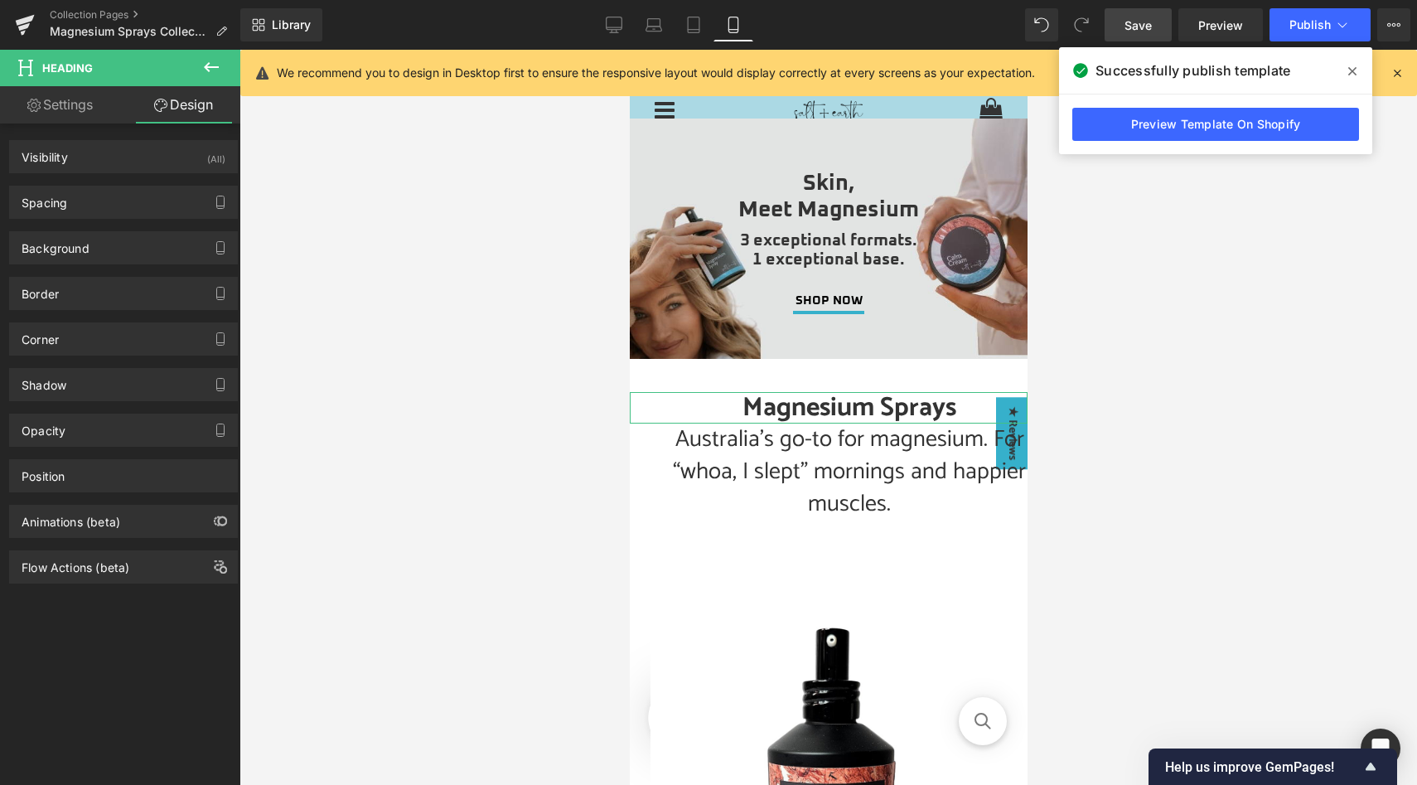
type input "0"
click at [172, 152] on div "Visibility (All)" at bounding box center [123, 156] width 227 height 31
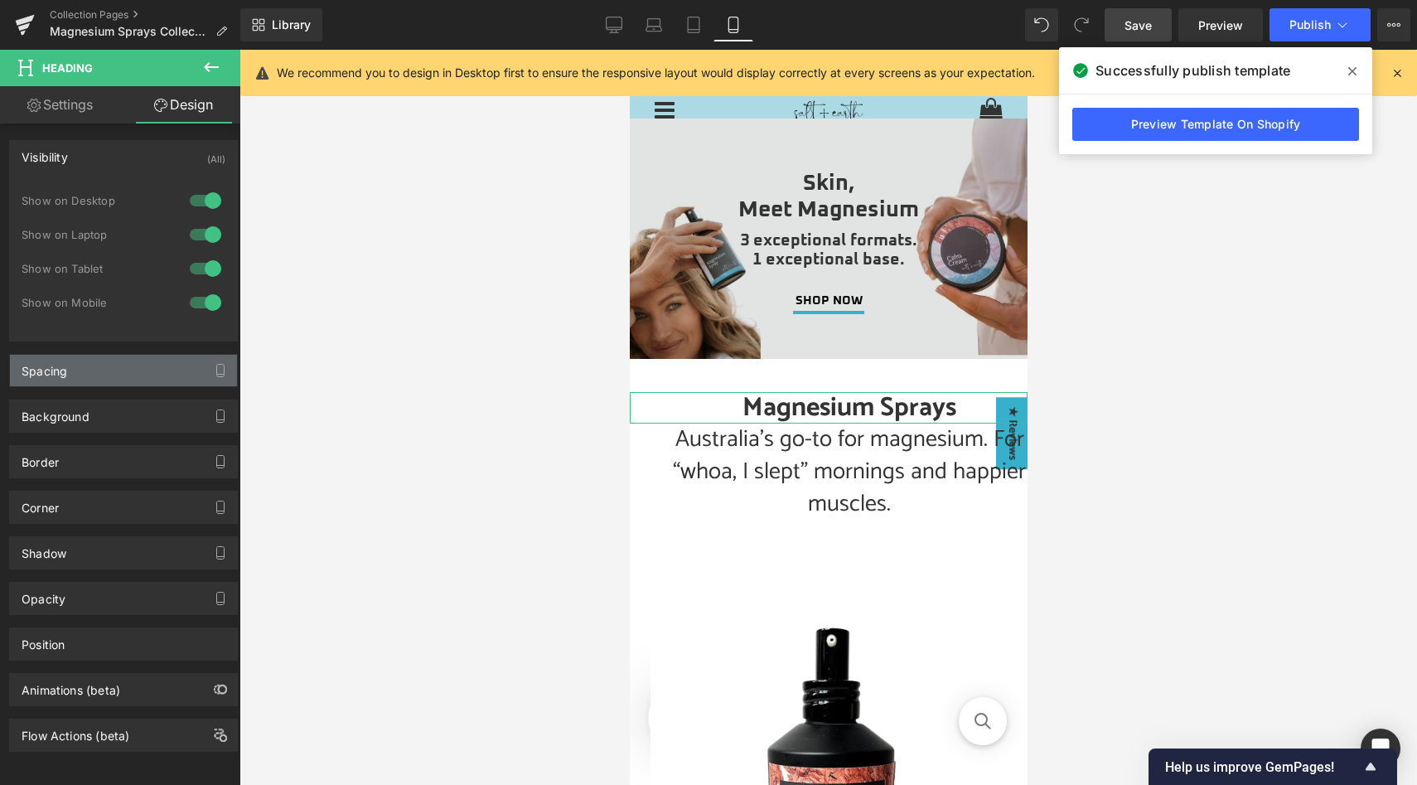
click at [143, 367] on div "Spacing" at bounding box center [123, 370] width 227 height 31
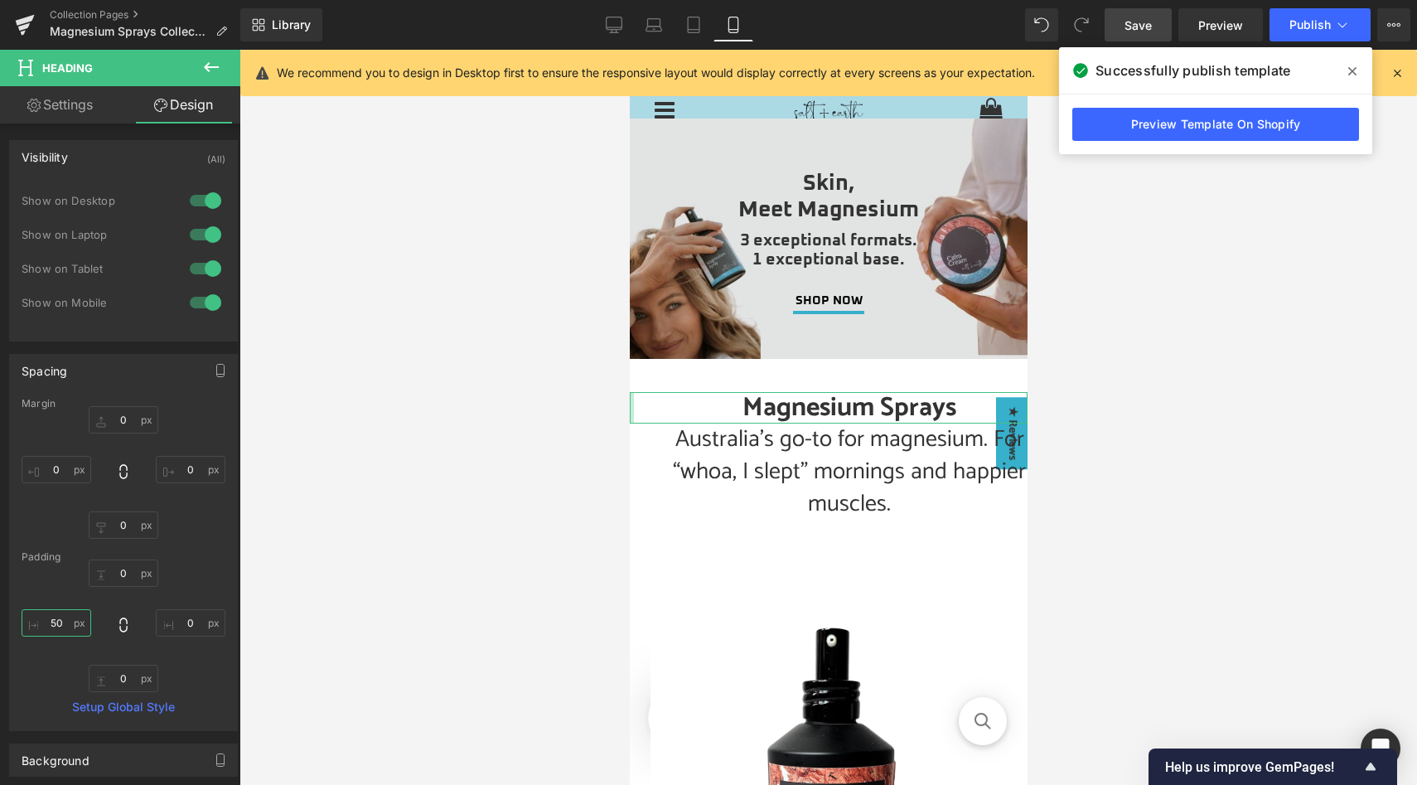
click at [64, 623] on input "50" at bounding box center [57, 622] width 70 height 27
type input "0"
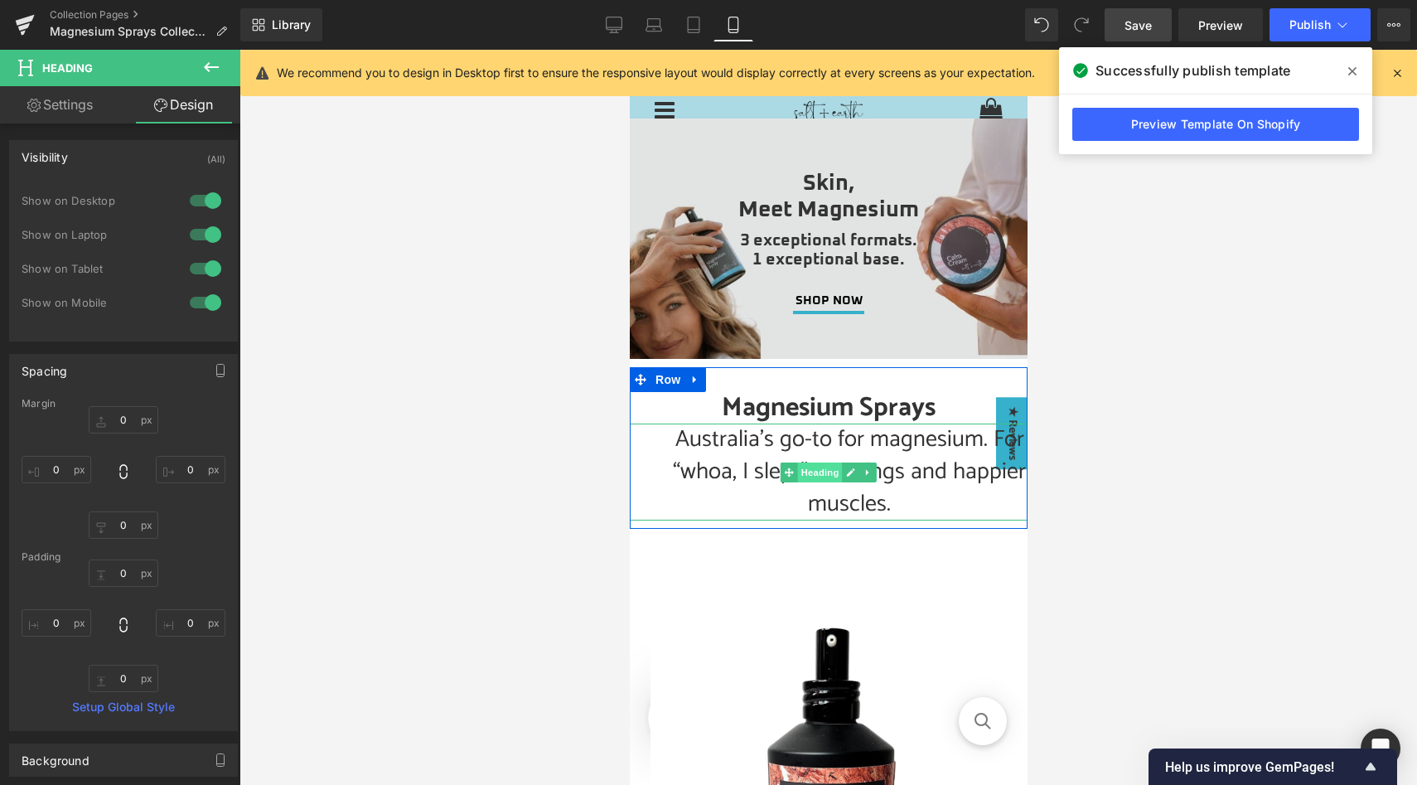
click at [818, 475] on span "Heading" at bounding box center [819, 472] width 45 height 20
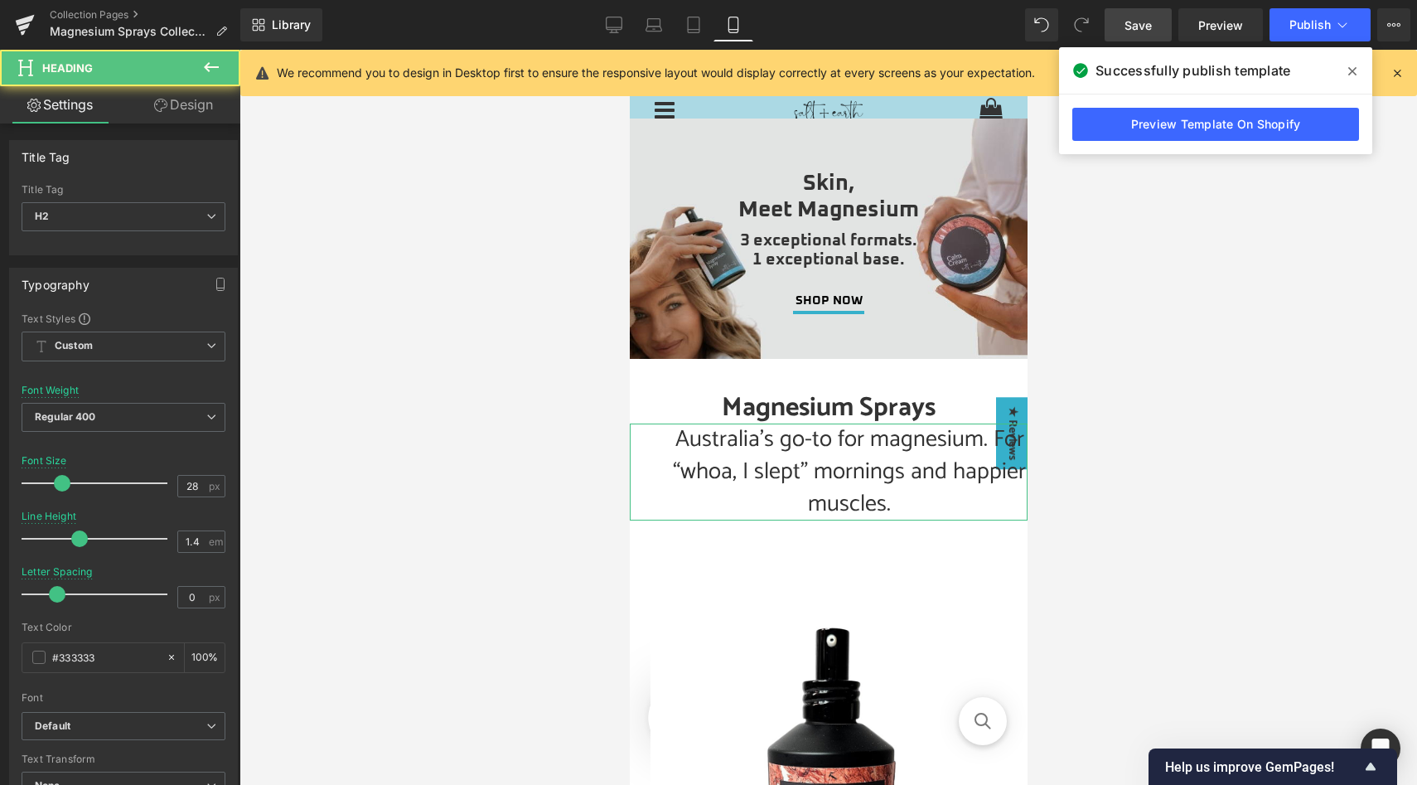
click at [198, 108] on link "Design" at bounding box center [183, 104] width 120 height 37
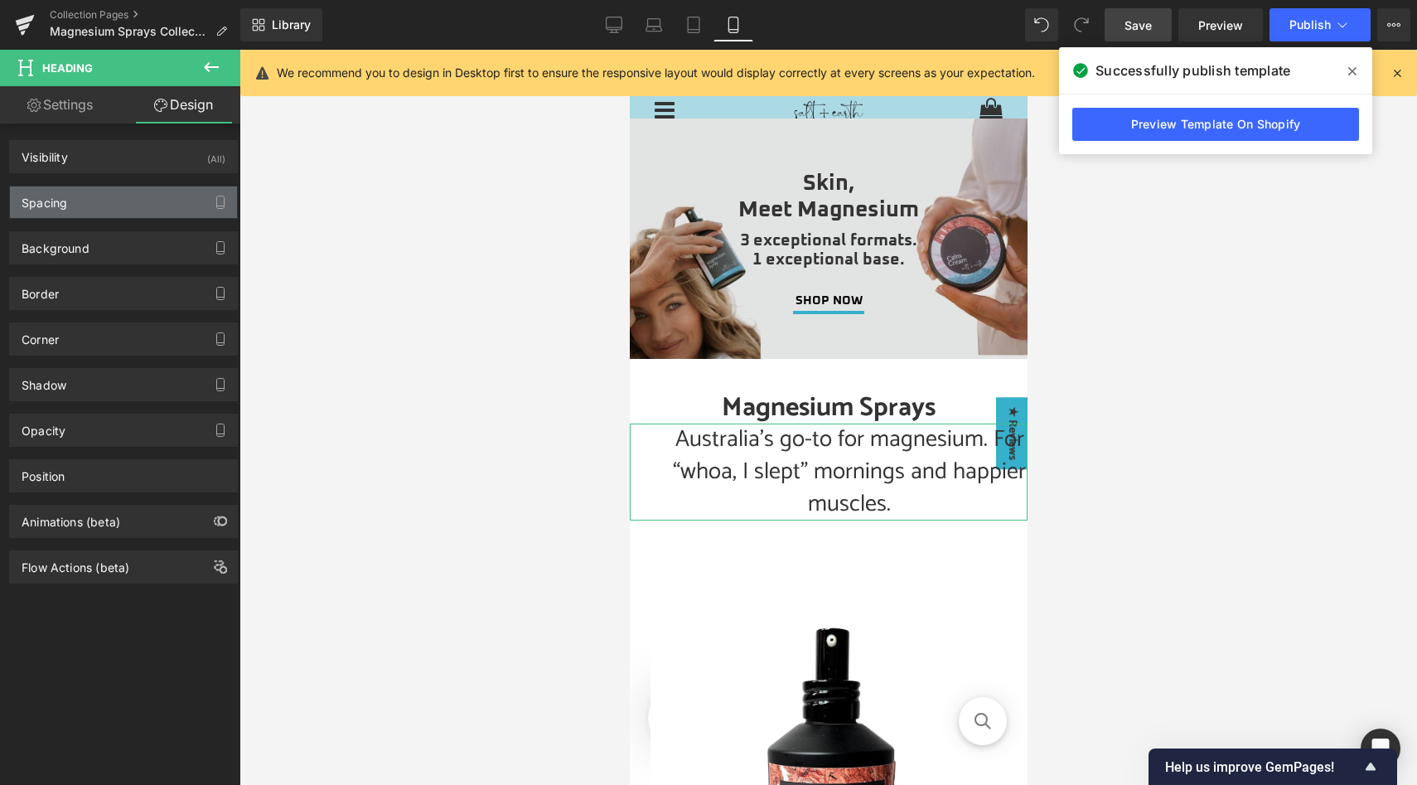
click at [90, 215] on div "Spacing" at bounding box center [123, 201] width 227 height 31
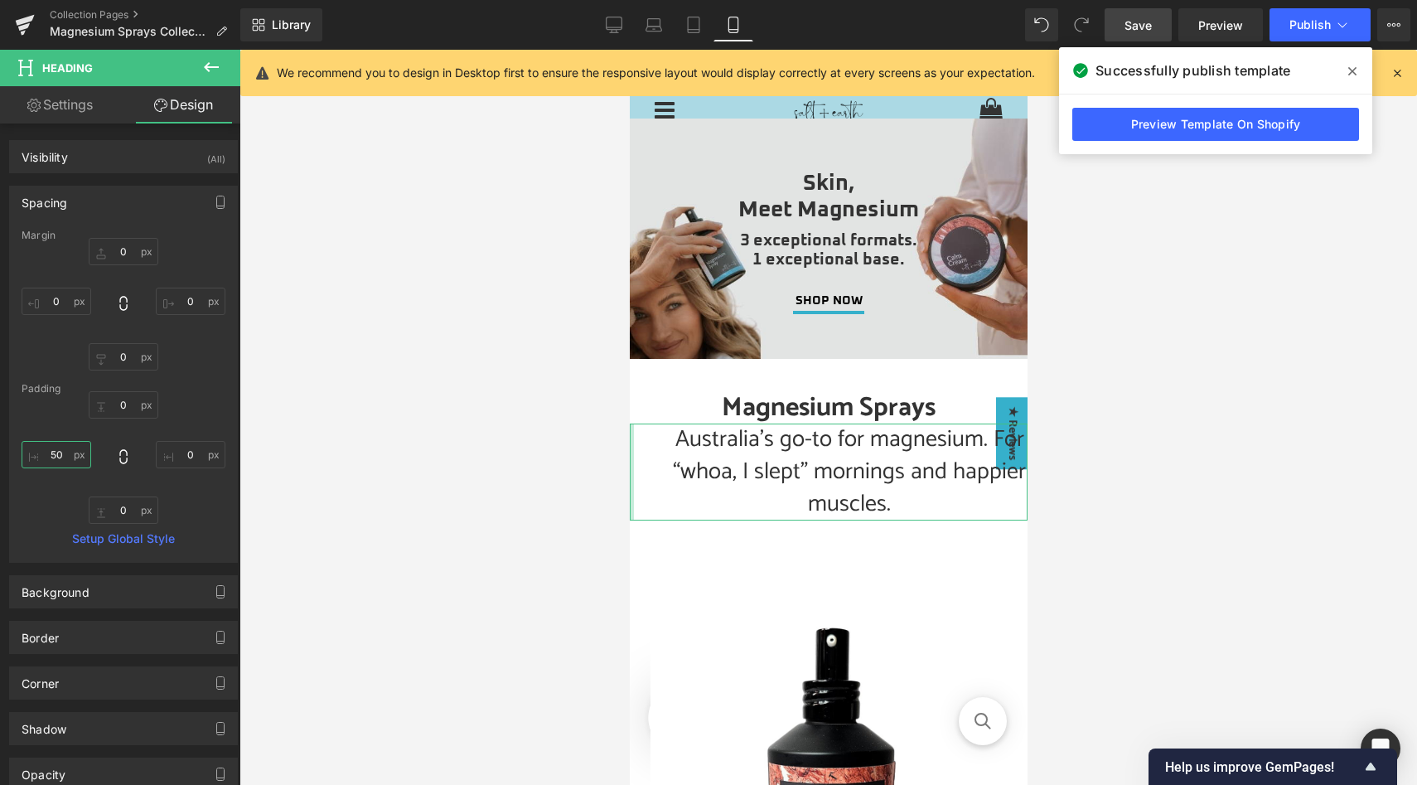
click at [58, 454] on input "50" at bounding box center [57, 454] width 70 height 27
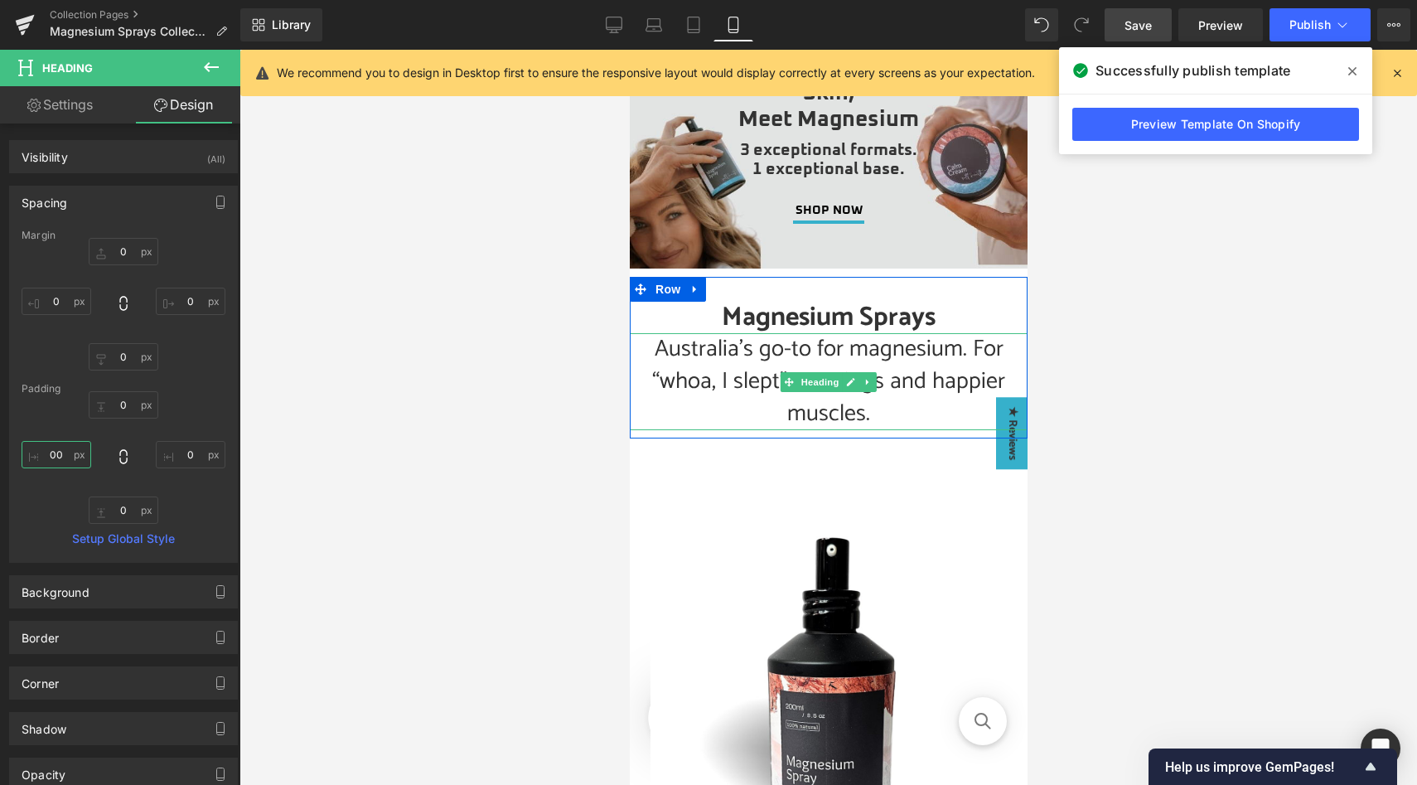
scroll to position [96, 0]
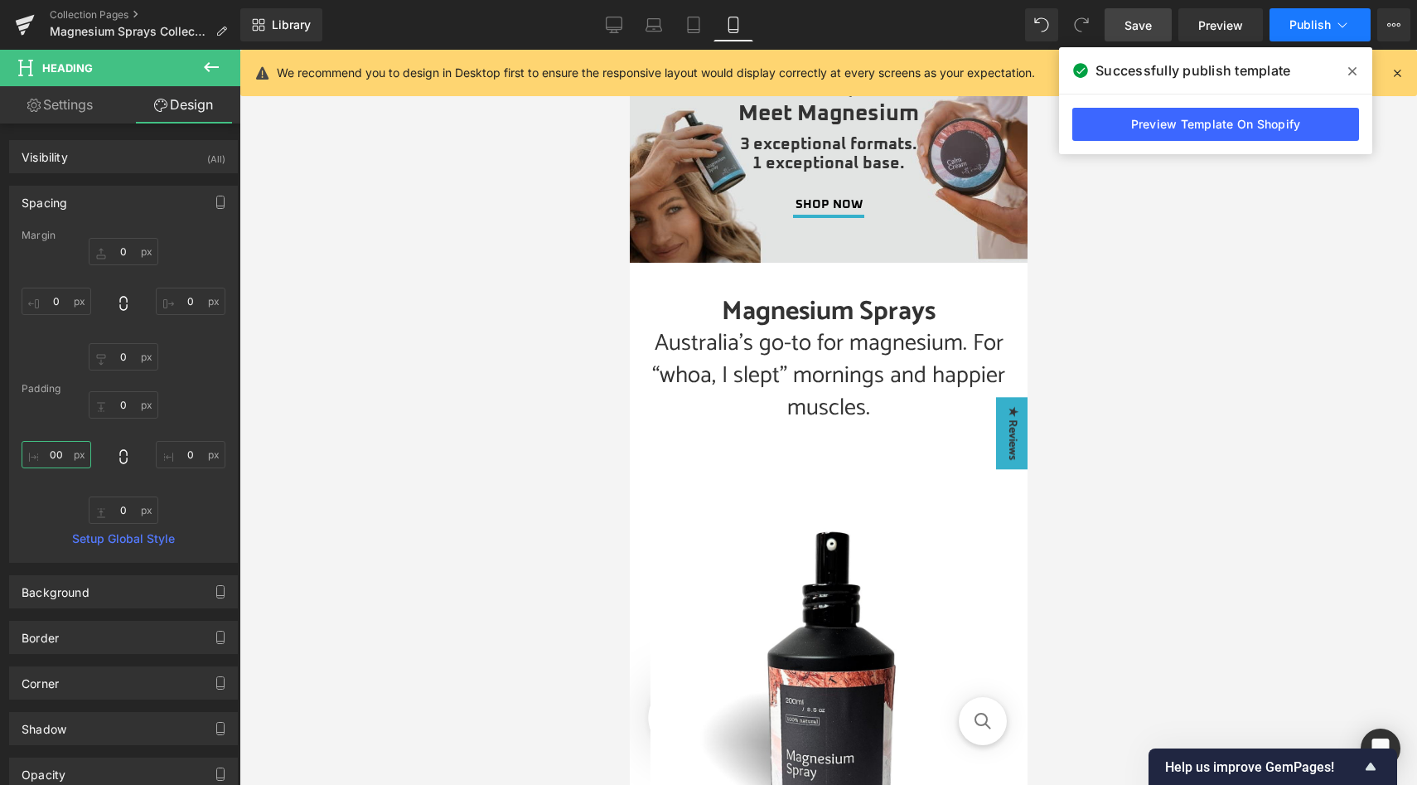
type input "00"
click at [1327, 37] on button "Publish" at bounding box center [1320, 24] width 101 height 33
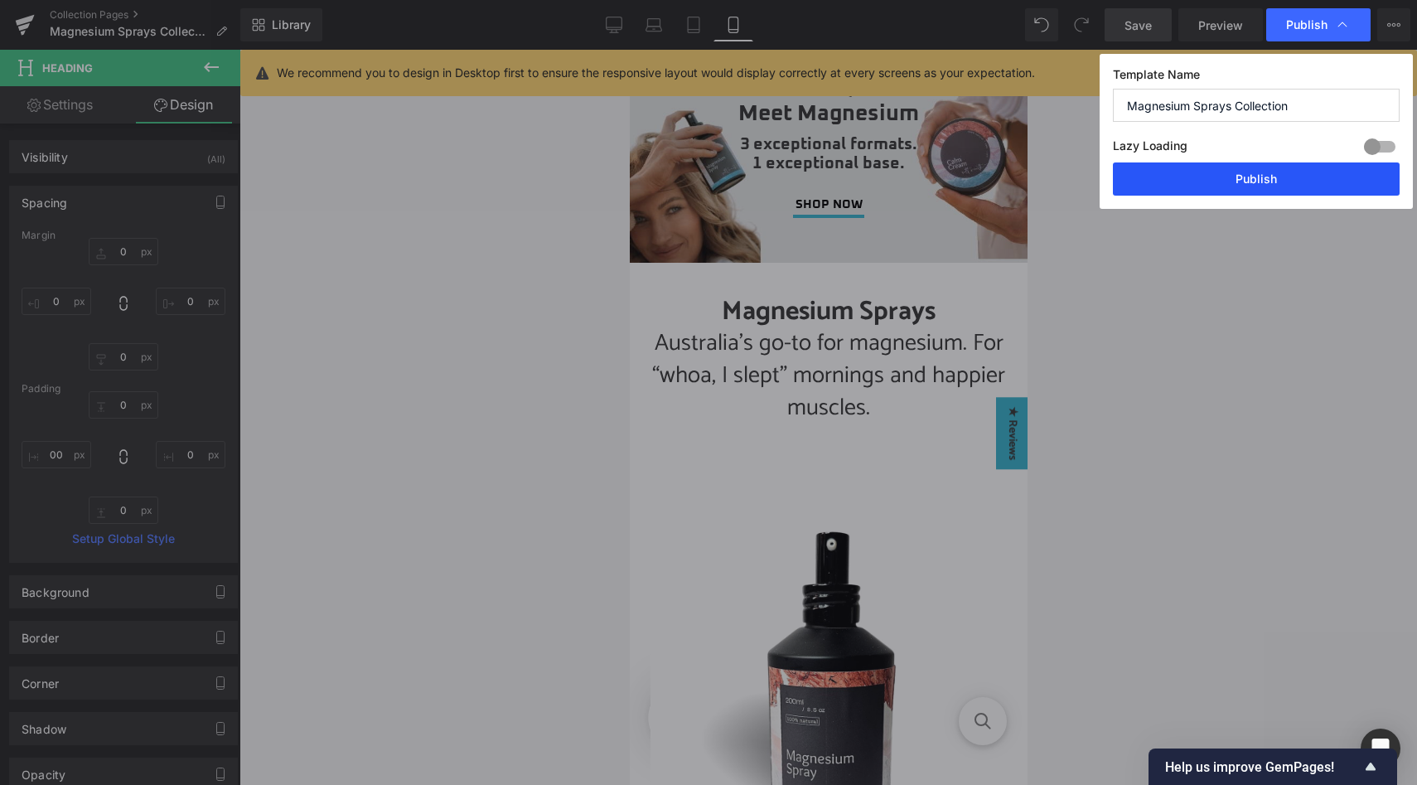
click at [1270, 173] on button "Publish" at bounding box center [1256, 178] width 287 height 33
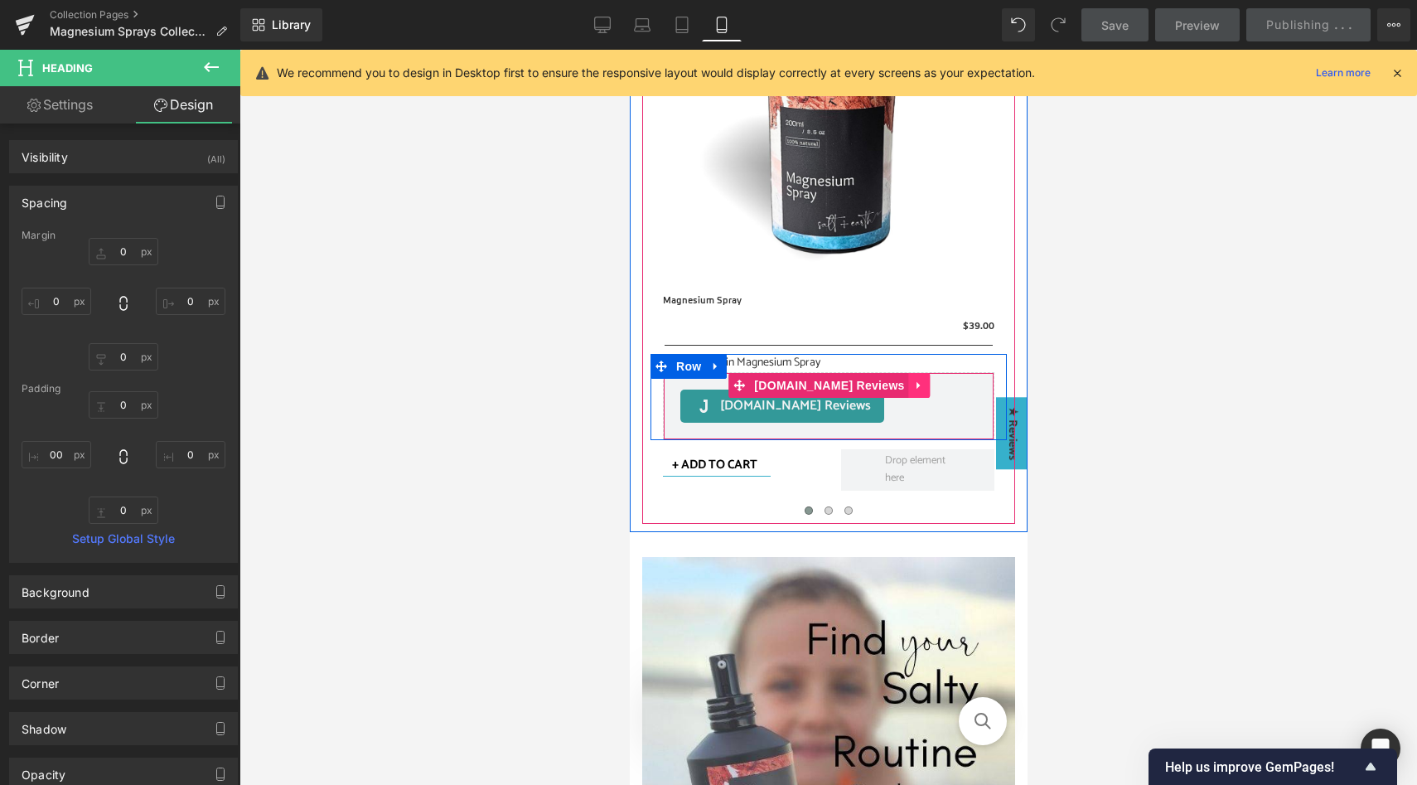
scroll to position [727, 0]
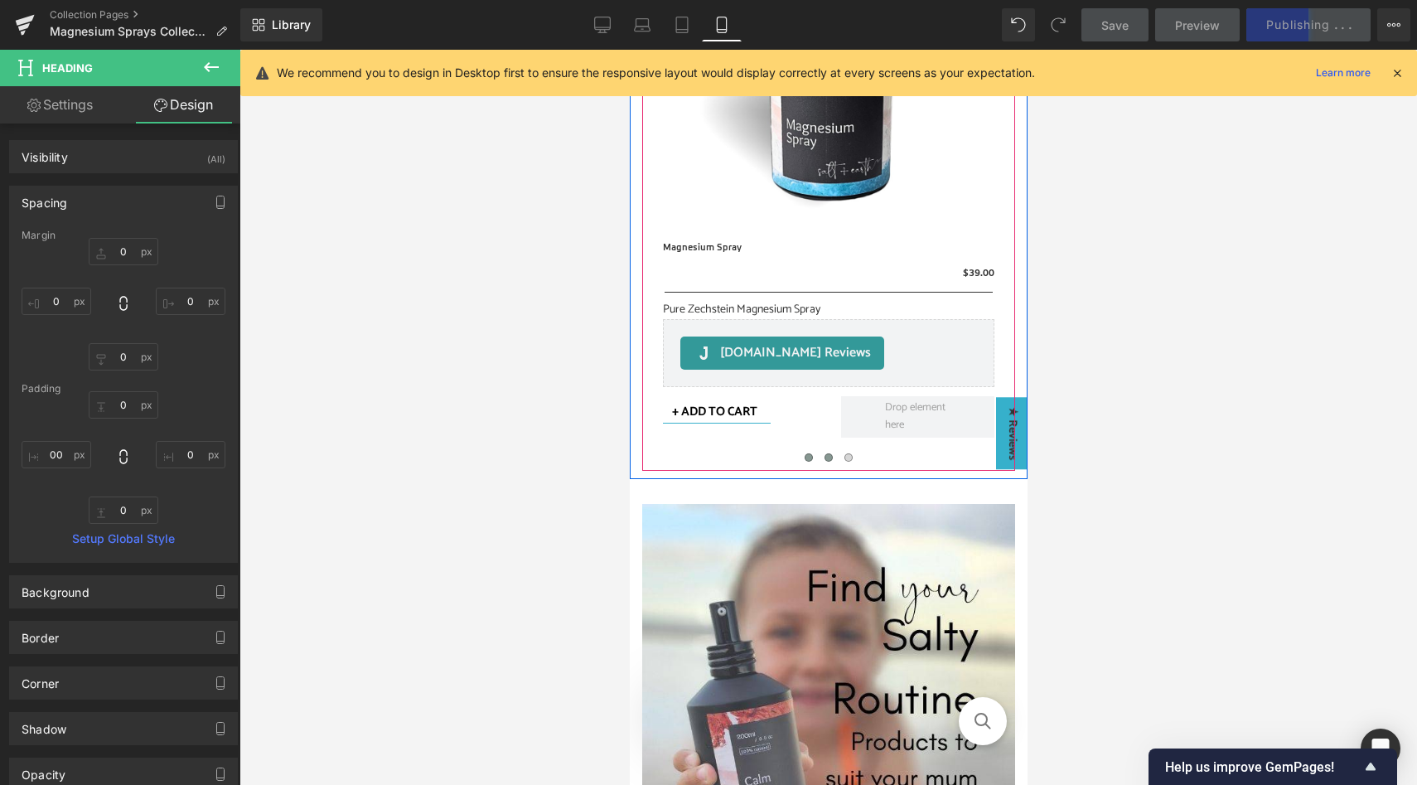
click at [830, 461] on span at bounding box center [828, 457] width 8 height 8
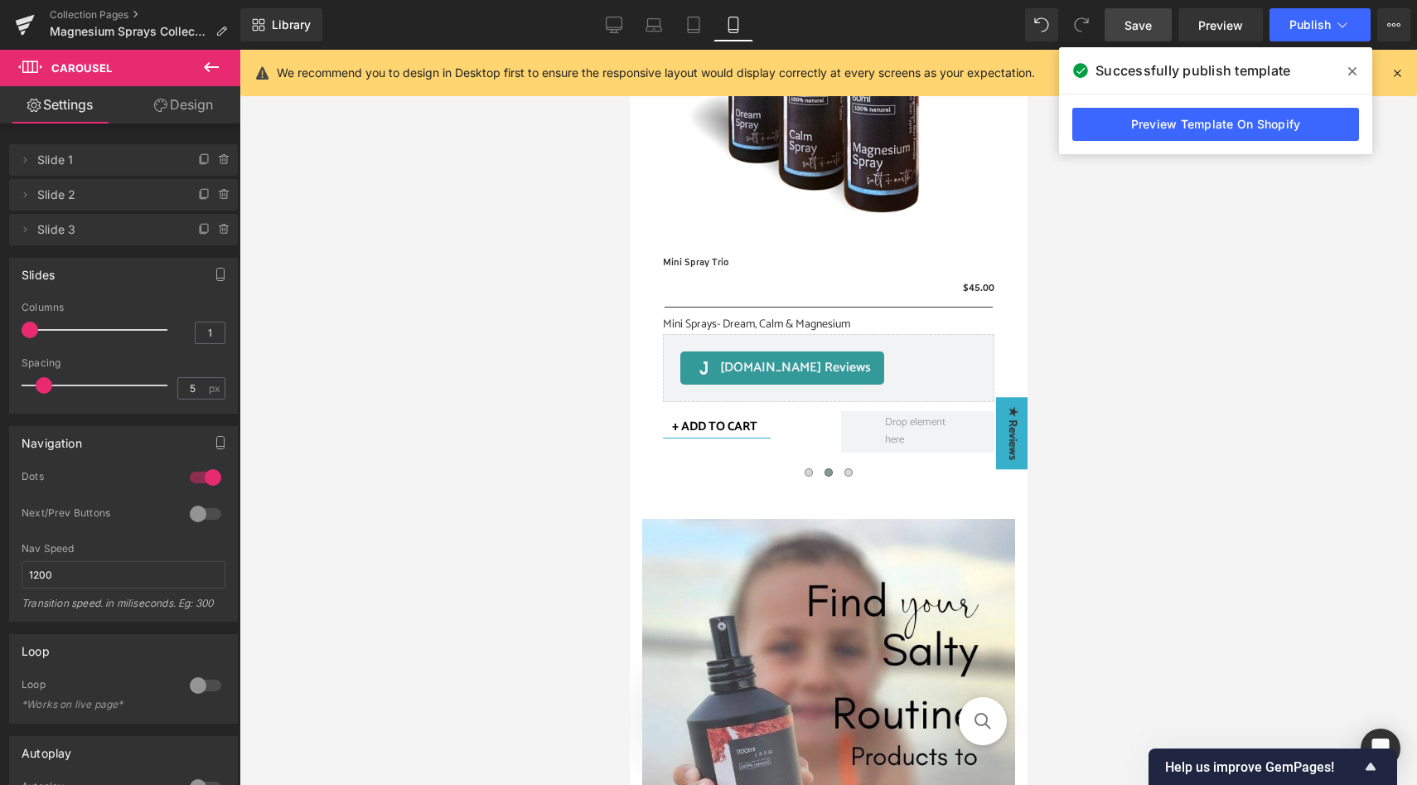
scroll to position [713, 0]
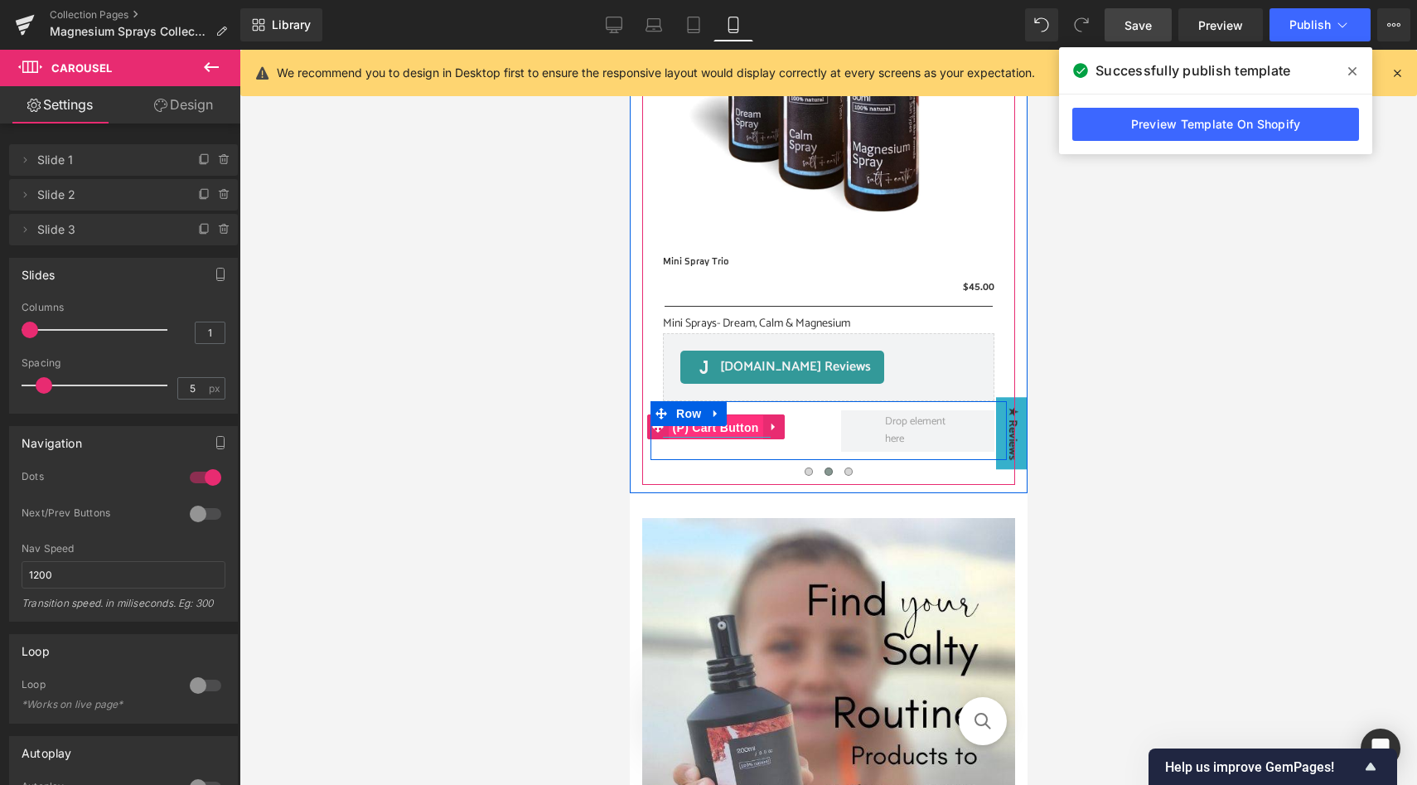
click at [738, 427] on span "(P) Cart Button" at bounding box center [715, 427] width 94 height 25
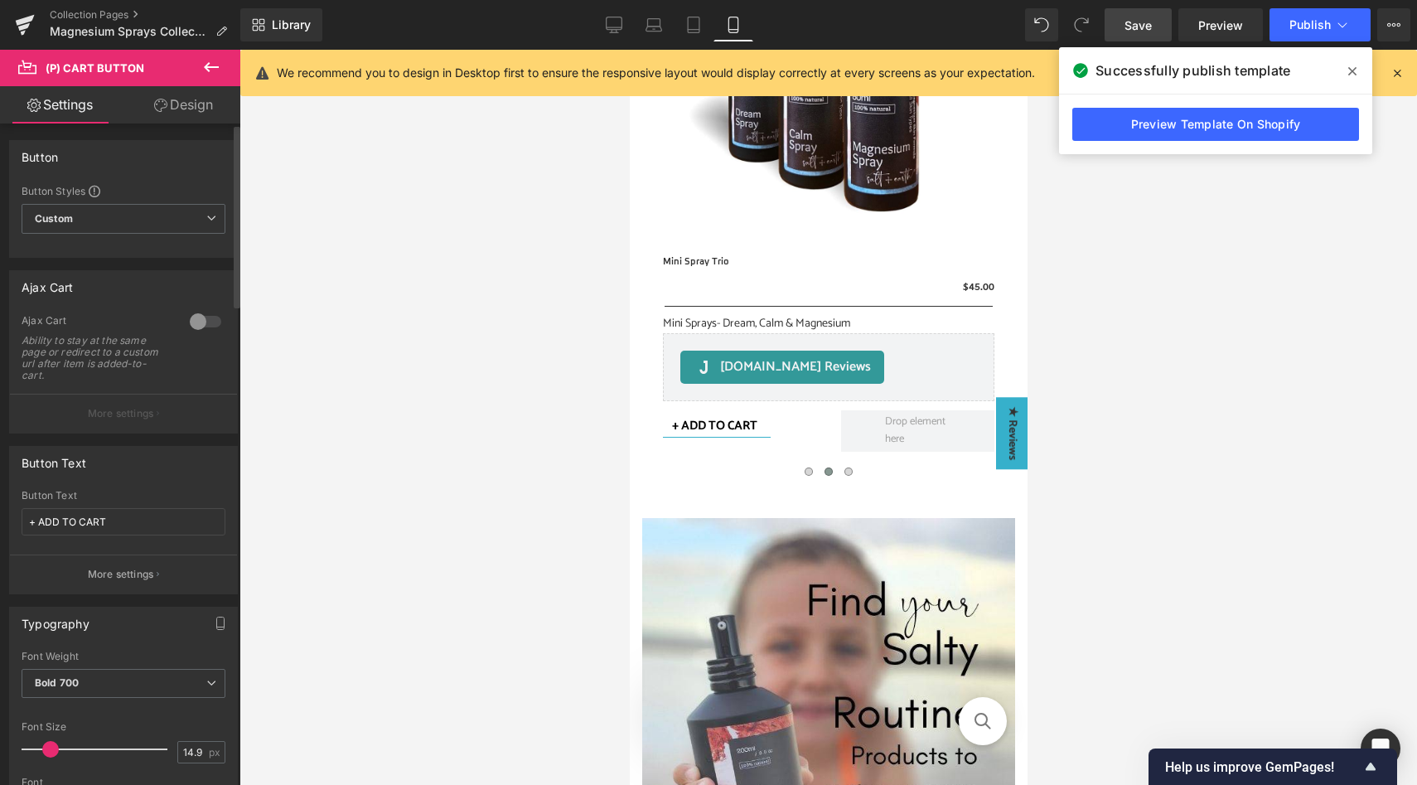
click at [201, 322] on div at bounding box center [206, 321] width 40 height 27
click at [149, 416] on p "More settings" at bounding box center [121, 413] width 66 height 15
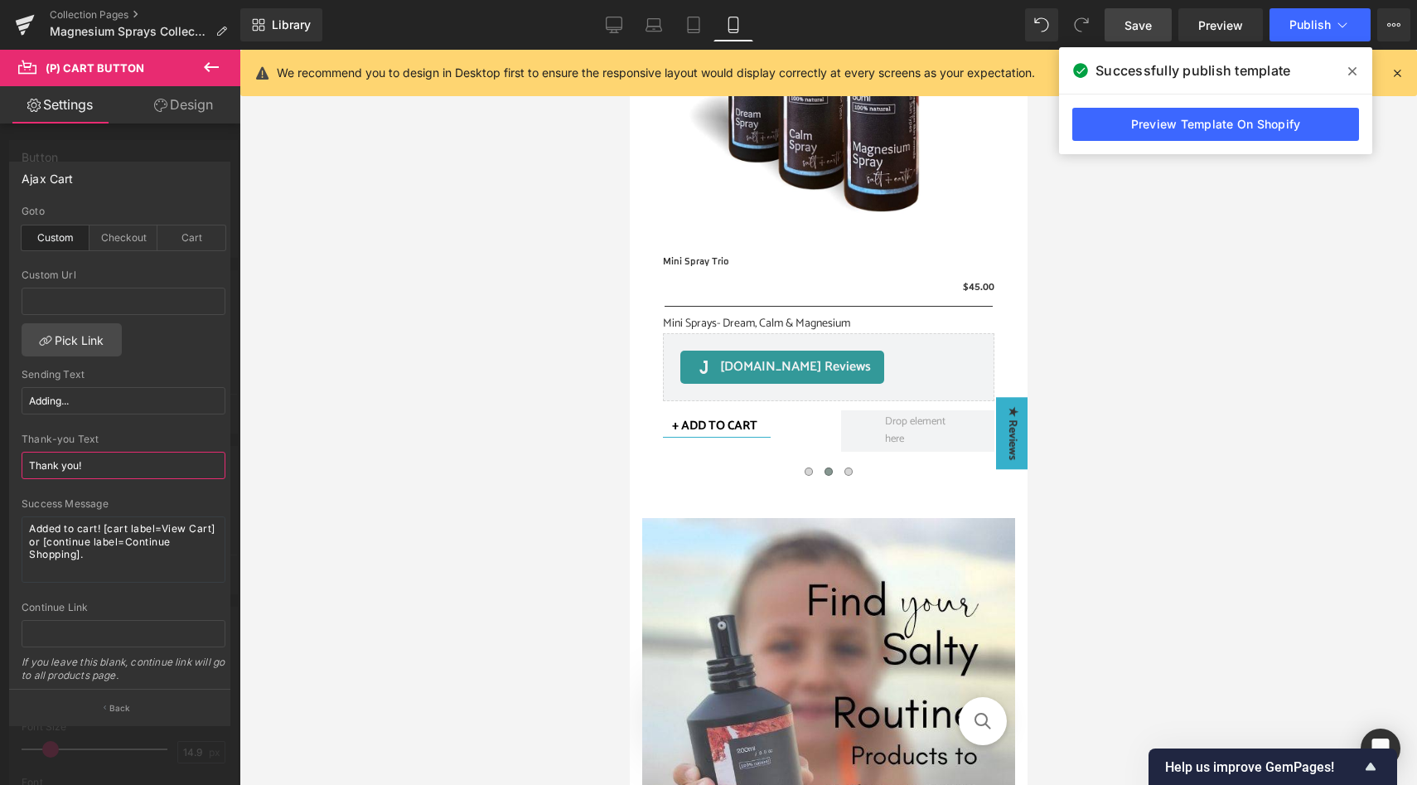
drag, startPoint x: 98, startPoint y: 468, endPoint x: 0, endPoint y: 459, distance: 98.2
click at [0, 459] on div "Ajax Cart custom Goto Custom Checkout Cart Custom Url Pick Link Adding... Sendi…" at bounding box center [120, 436] width 240 height 575
type input "Done!"
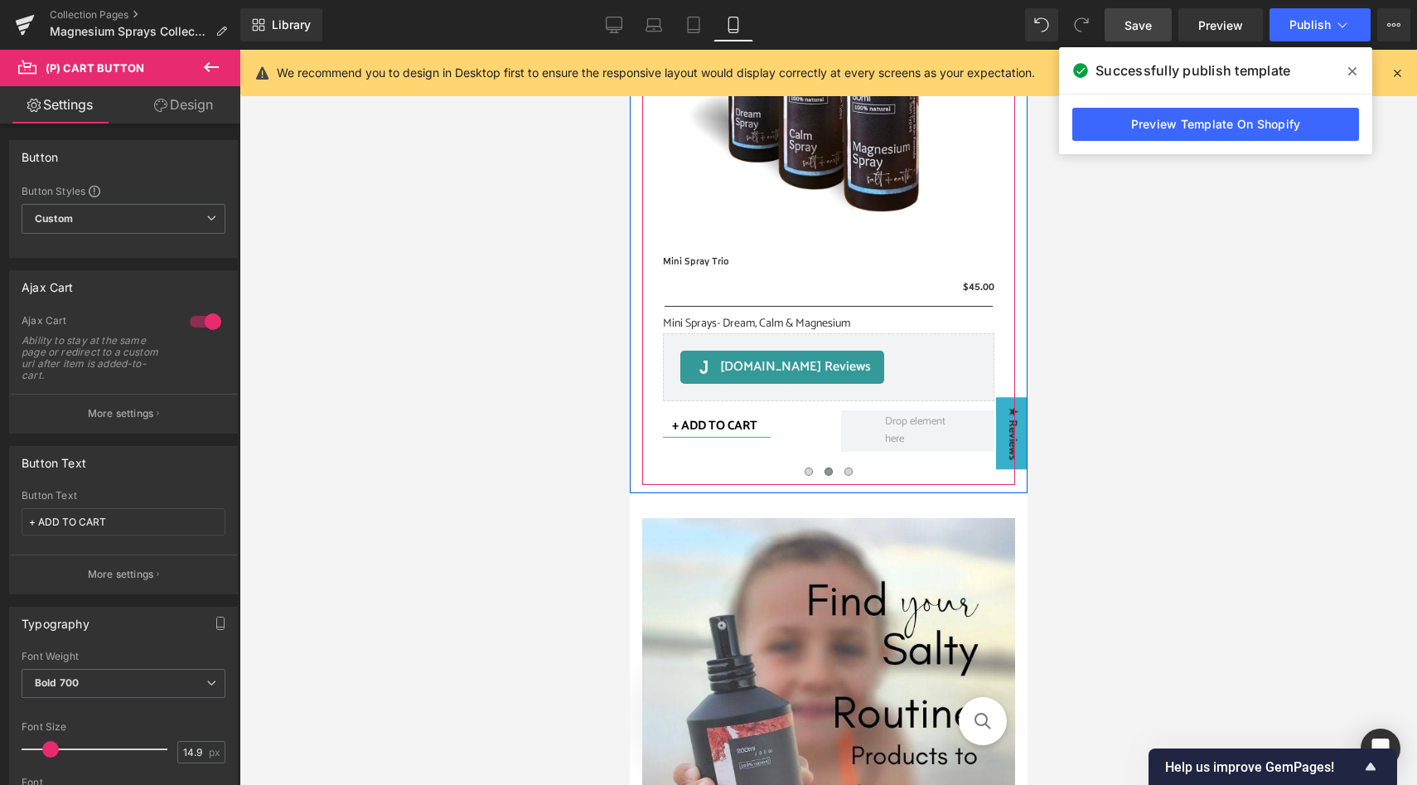
click at [809, 473] on span at bounding box center [808, 471] width 8 height 8
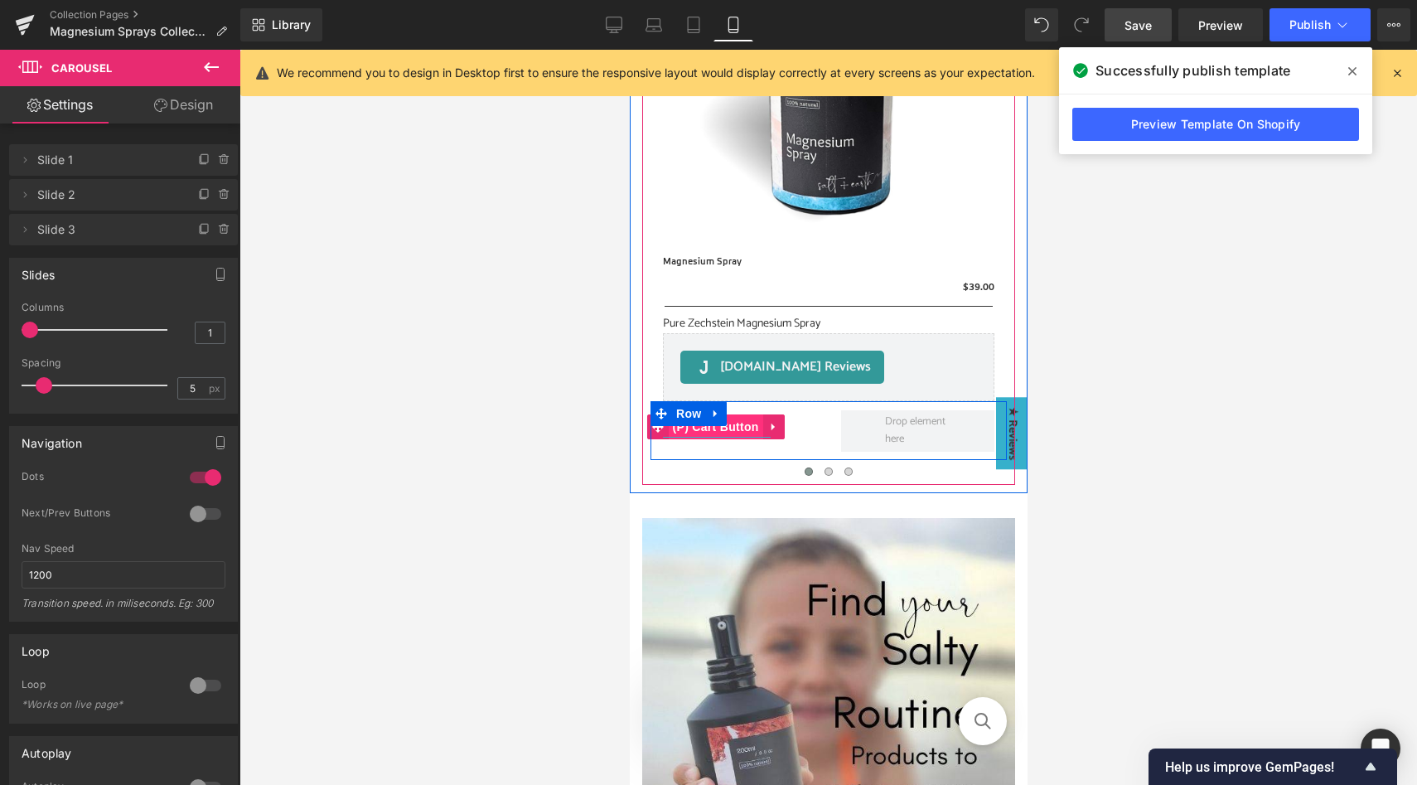
click at [738, 422] on span "(P) Cart Button" at bounding box center [715, 426] width 94 height 25
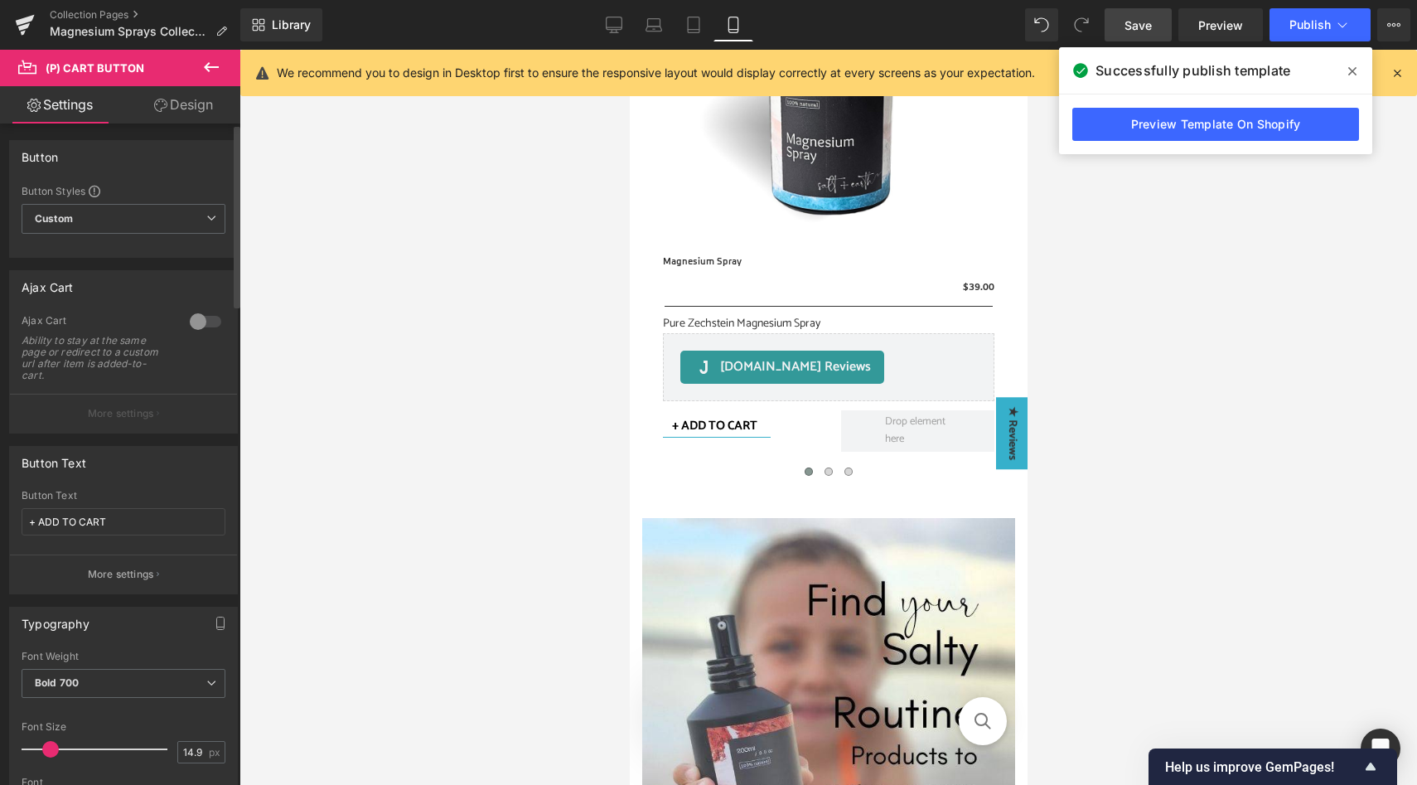
click at [186, 317] on div at bounding box center [206, 321] width 40 height 27
click at [95, 416] on p "More settings" at bounding box center [121, 413] width 66 height 15
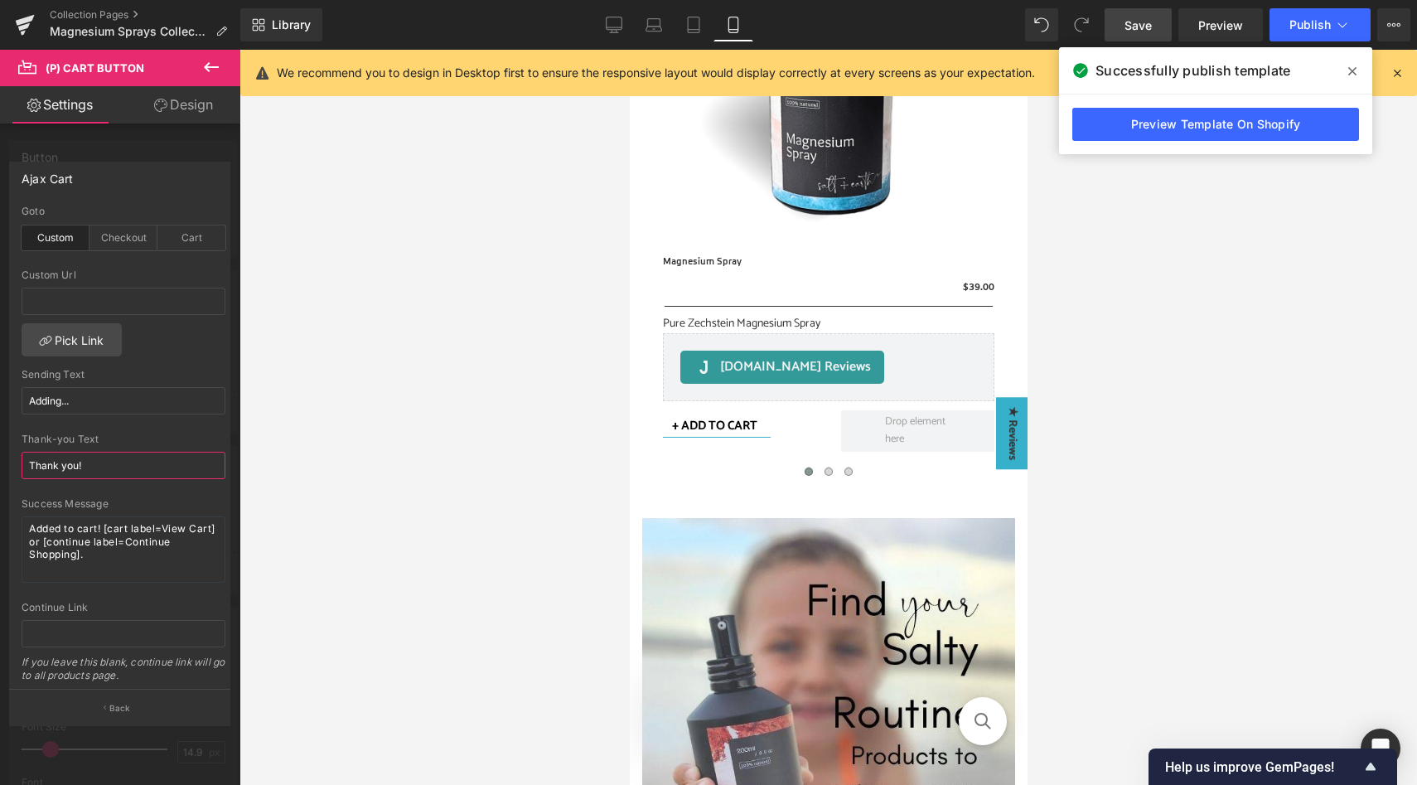
drag, startPoint x: 97, startPoint y: 462, endPoint x: 4, endPoint y: 462, distance: 92.8
click at [4, 462] on div "Ajax Cart custom Goto Custom Checkout Cart Custom Url Pick Link Adding... Sendi…" at bounding box center [120, 436] width 240 height 575
type input "Done!"
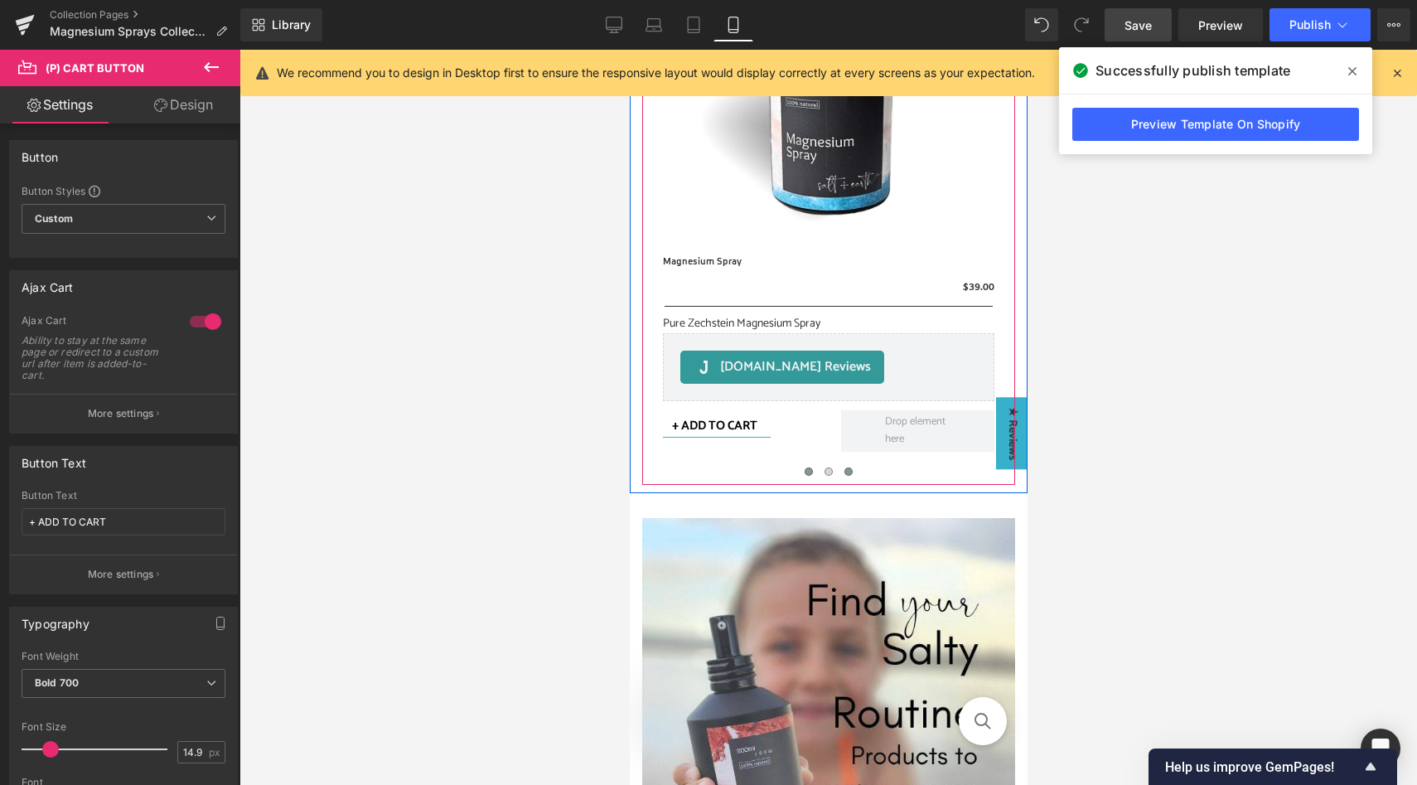
click at [849, 472] on span at bounding box center [848, 471] width 8 height 8
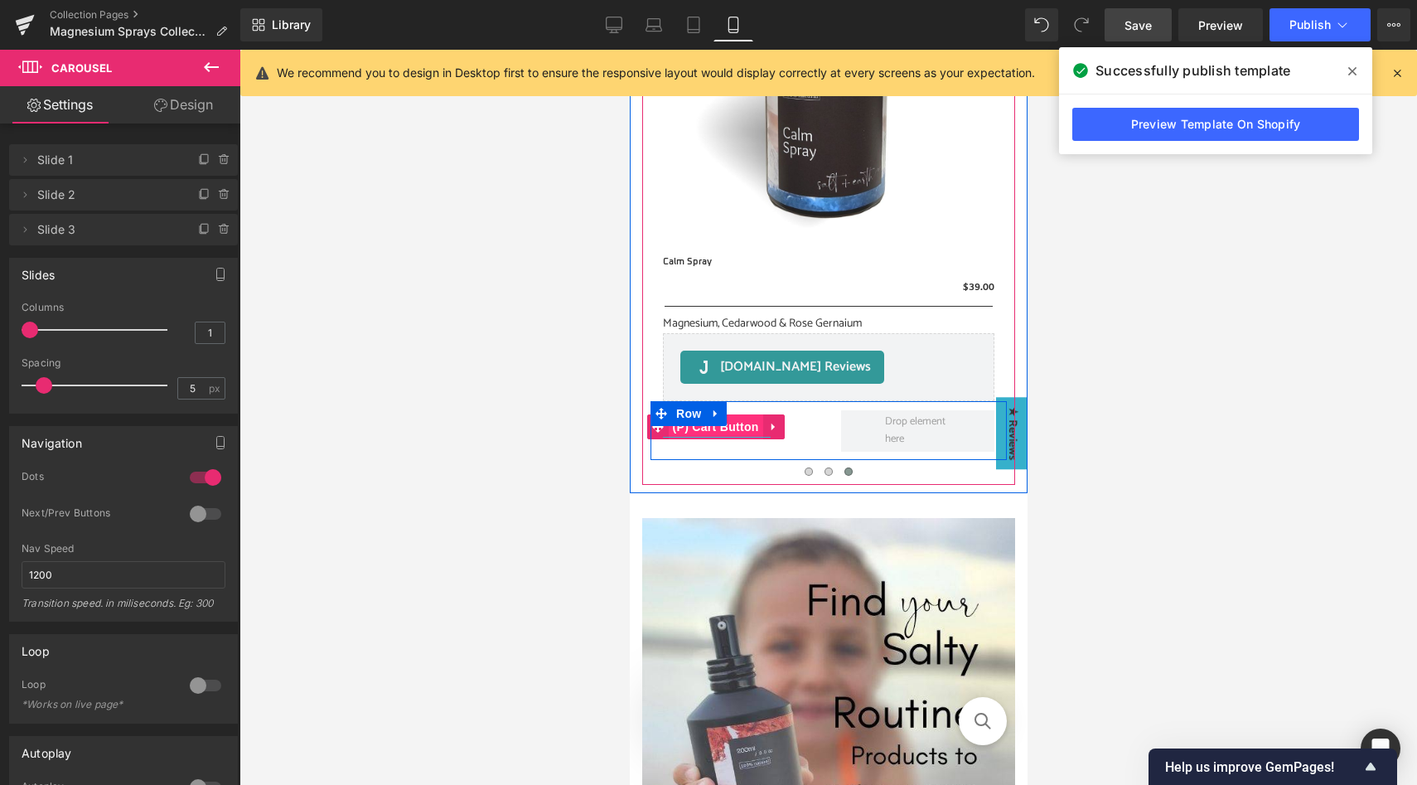
click at [736, 423] on span "(P) Cart Button" at bounding box center [715, 426] width 94 height 25
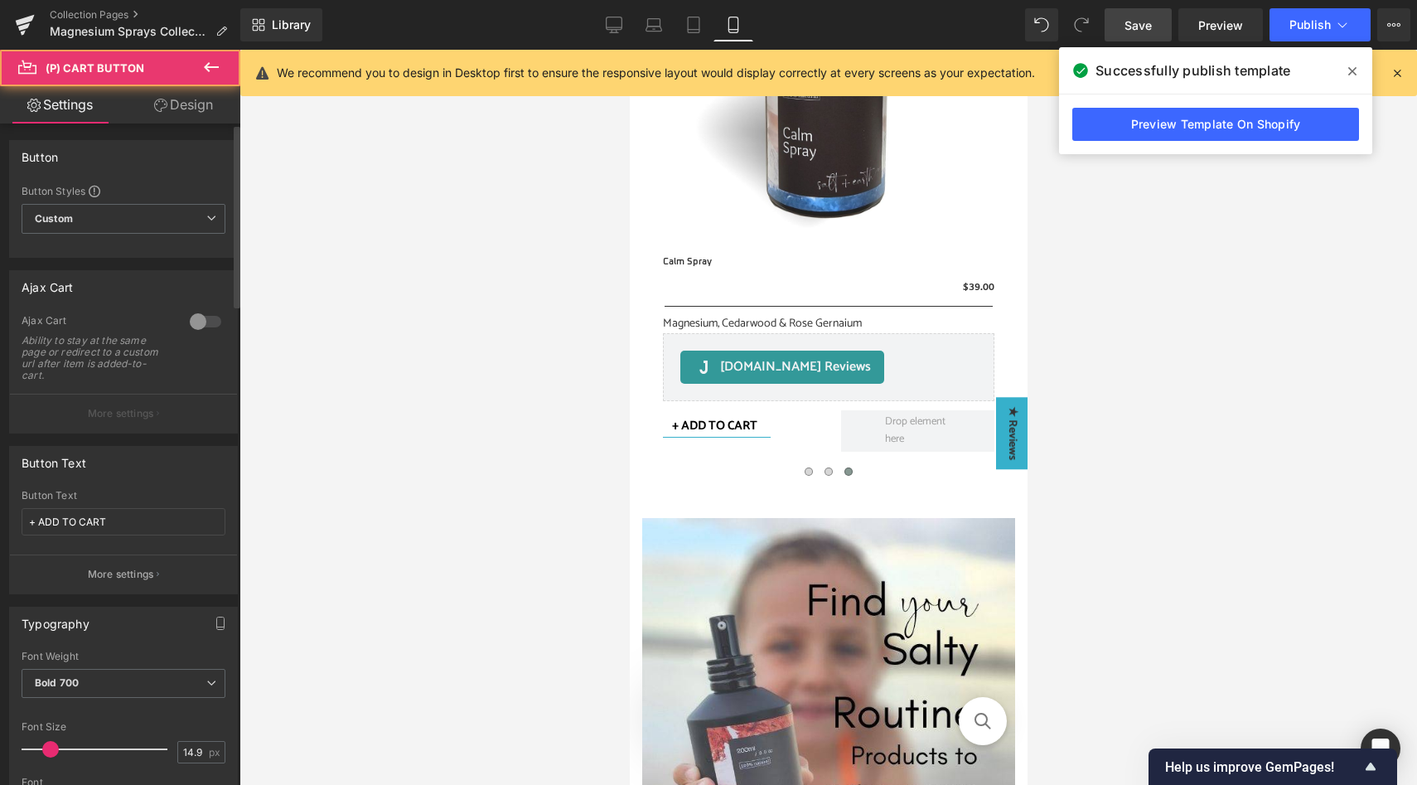
click at [192, 320] on div at bounding box center [206, 321] width 40 height 27
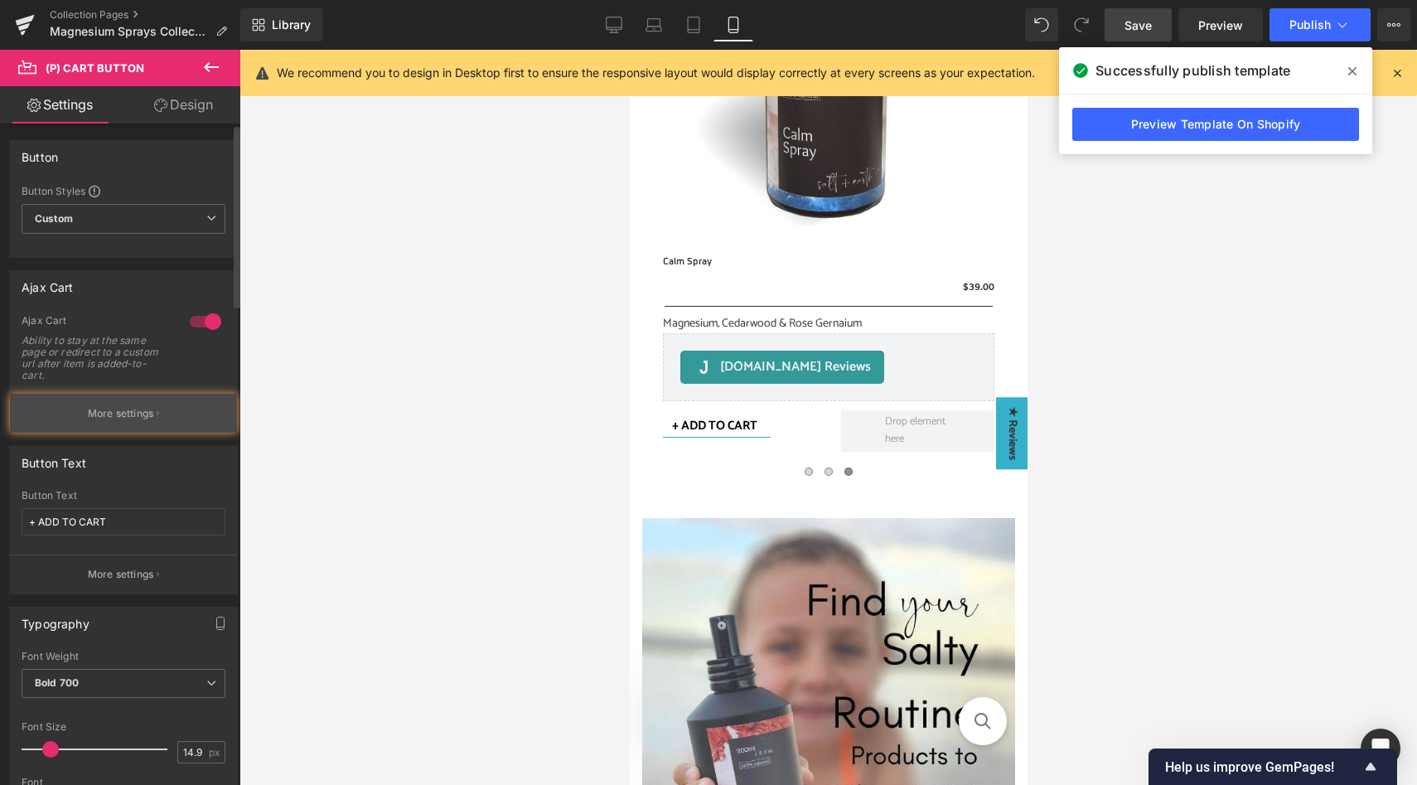
click at [118, 417] on p "More settings" at bounding box center [121, 413] width 66 height 15
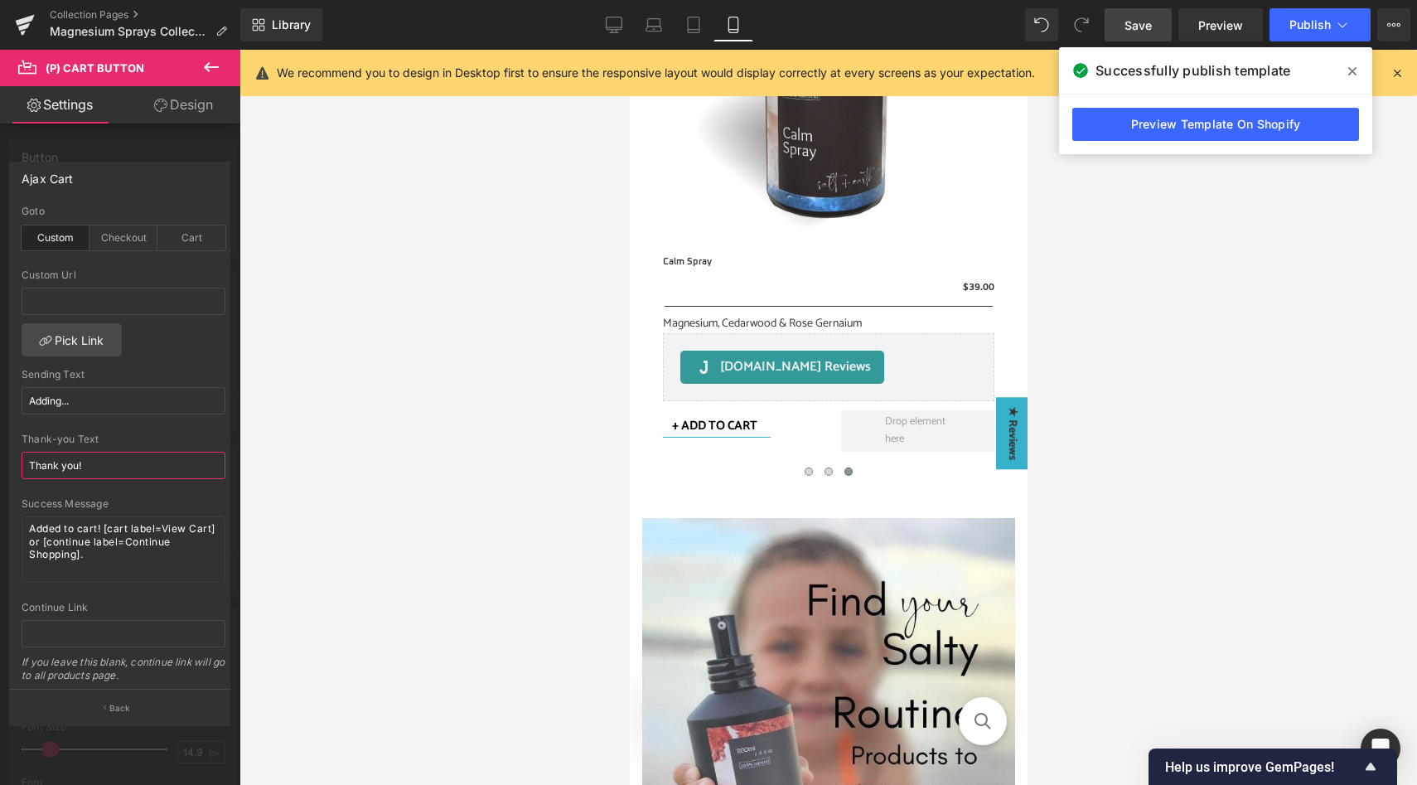
drag, startPoint x: 101, startPoint y: 467, endPoint x: 0, endPoint y: 464, distance: 101.1
click at [0, 465] on div "Ajax Cart custom Goto Custom Checkout Cart Custom Url Pick Link Adding... Sendi…" at bounding box center [120, 436] width 240 height 575
type input "Done!"
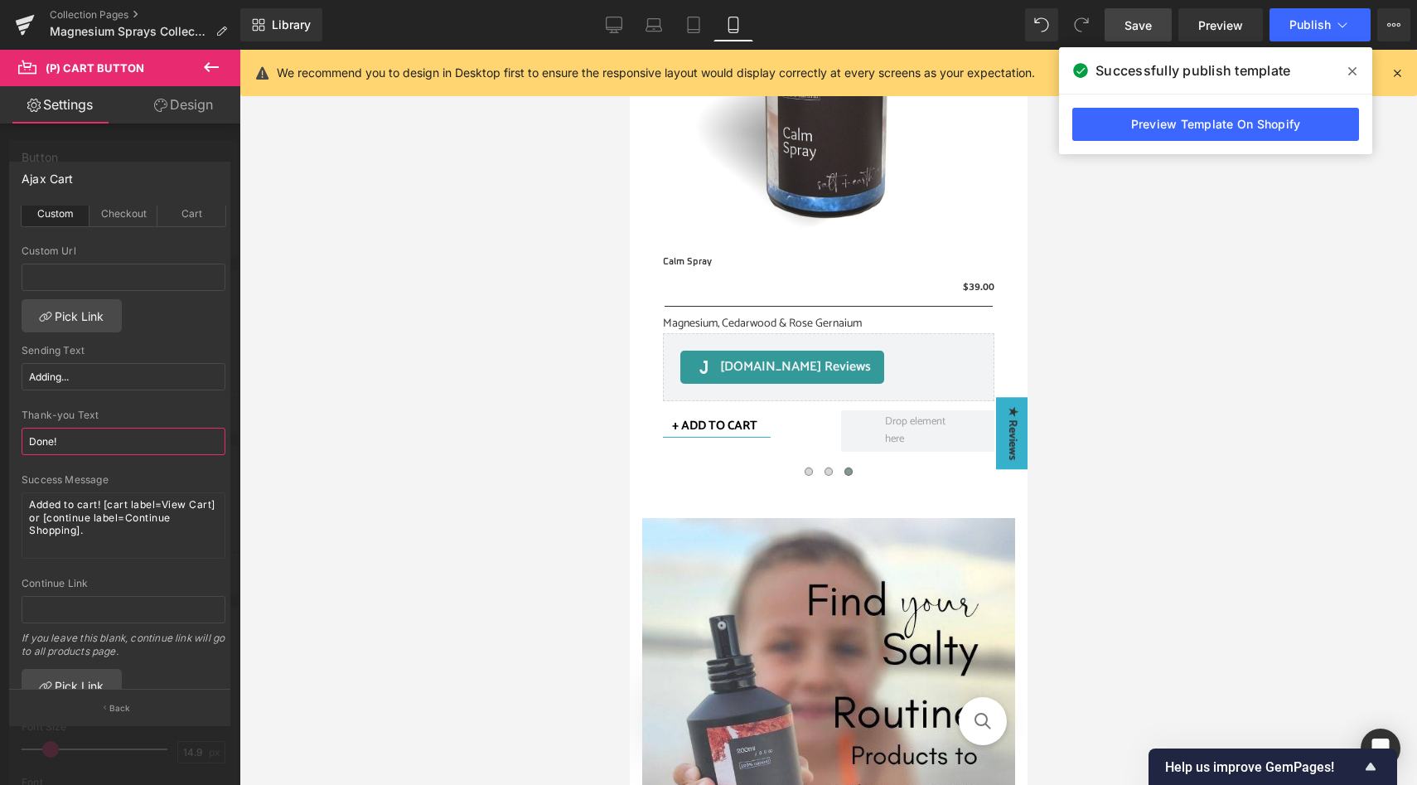
scroll to position [26, 0]
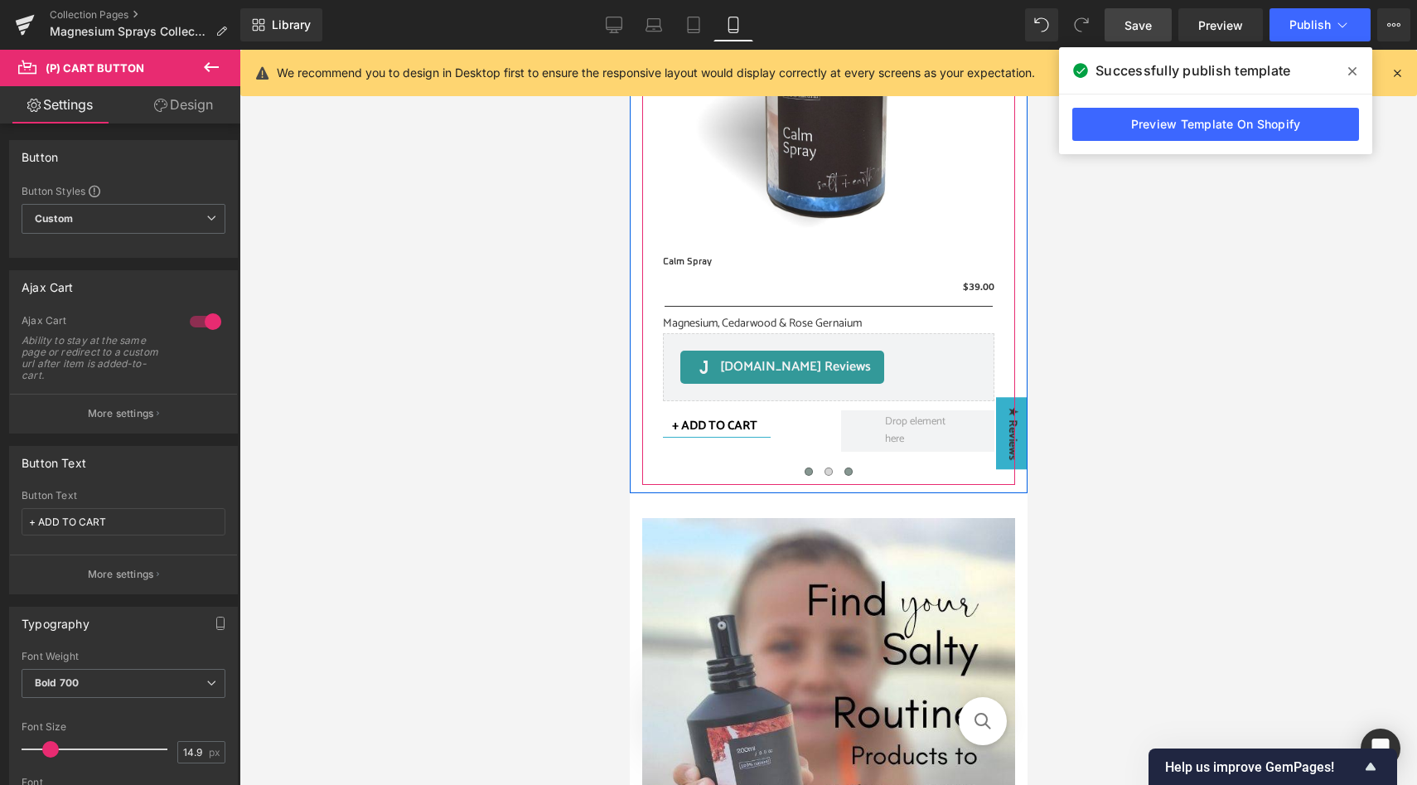
click at [809, 468] on span at bounding box center [808, 471] width 8 height 8
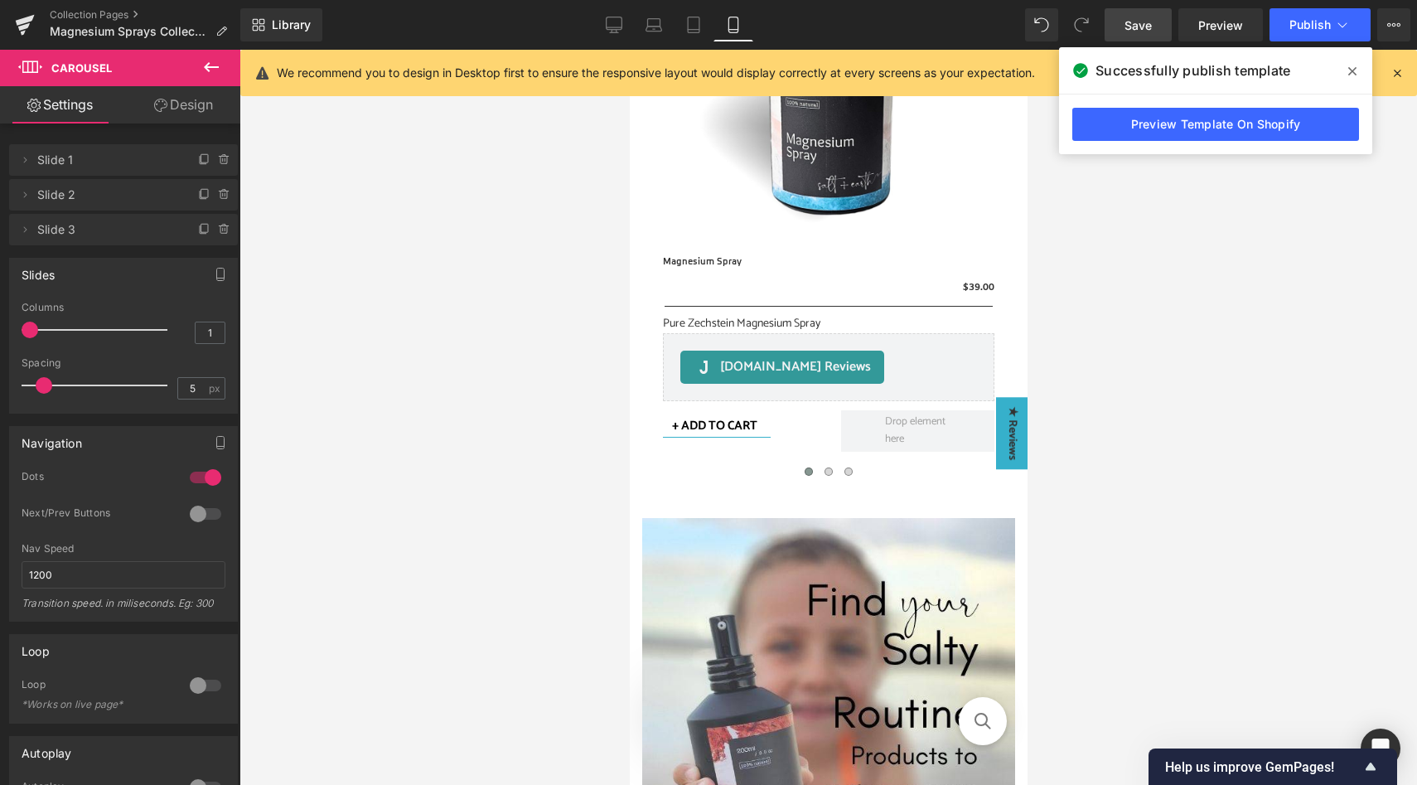
drag, startPoint x: 1139, startPoint y: 23, endPoint x: 130, endPoint y: 364, distance: 1064.5
click at [1139, 23] on span "Save" at bounding box center [1138, 25] width 27 height 17
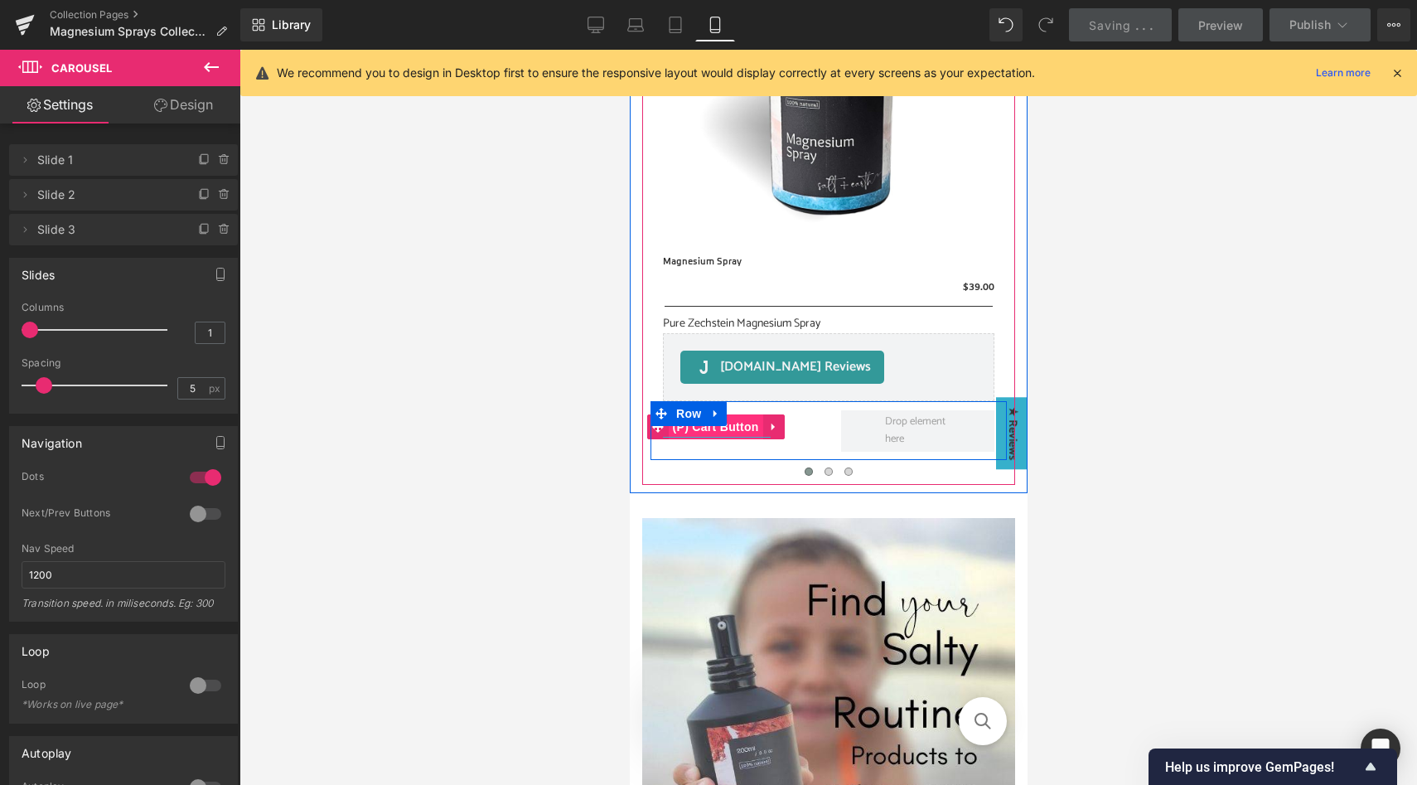
click at [747, 420] on span "(P) Cart Button" at bounding box center [715, 426] width 94 height 25
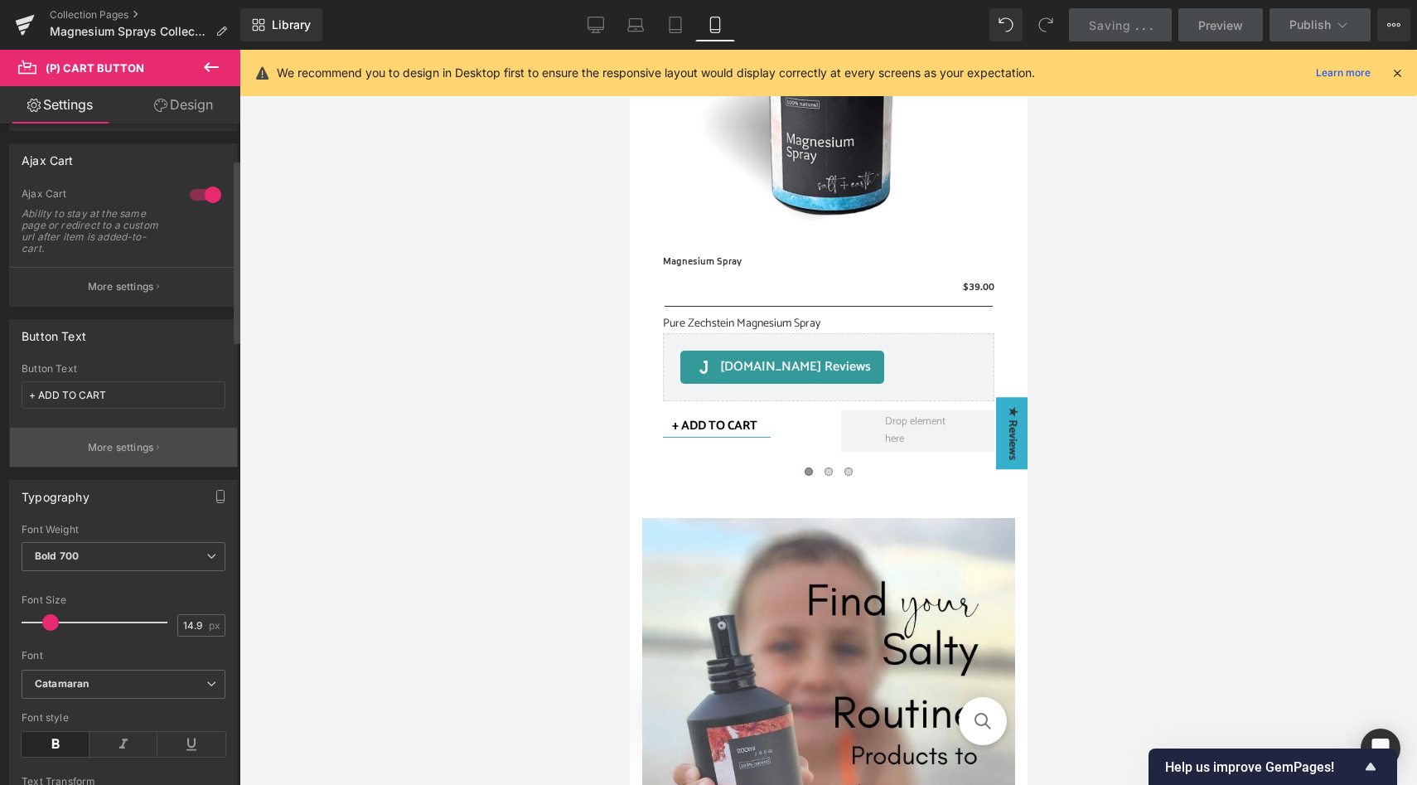
scroll to position [129, 0]
click at [142, 444] on p "More settings" at bounding box center [121, 445] width 66 height 15
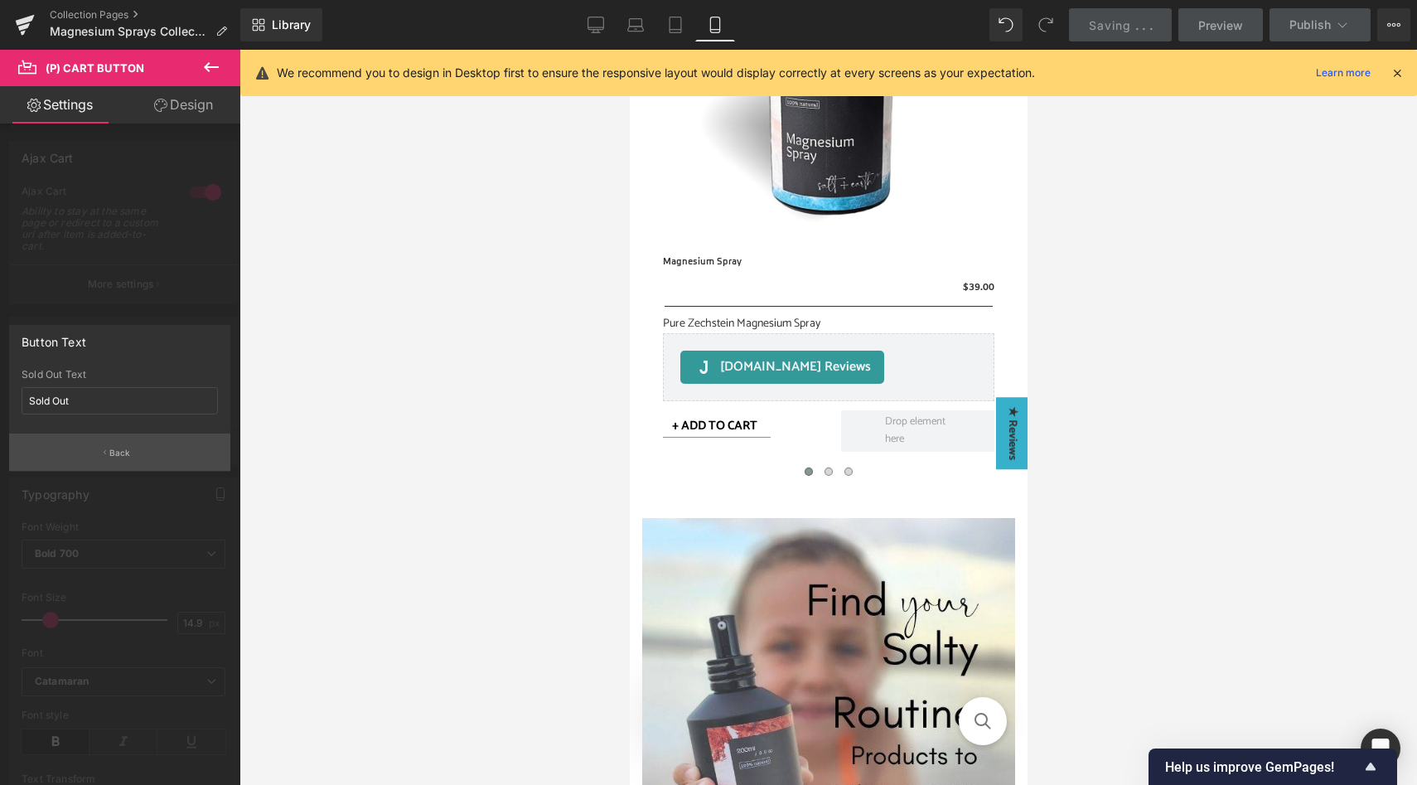
click at [142, 461] on button "Back" at bounding box center [119, 451] width 221 height 37
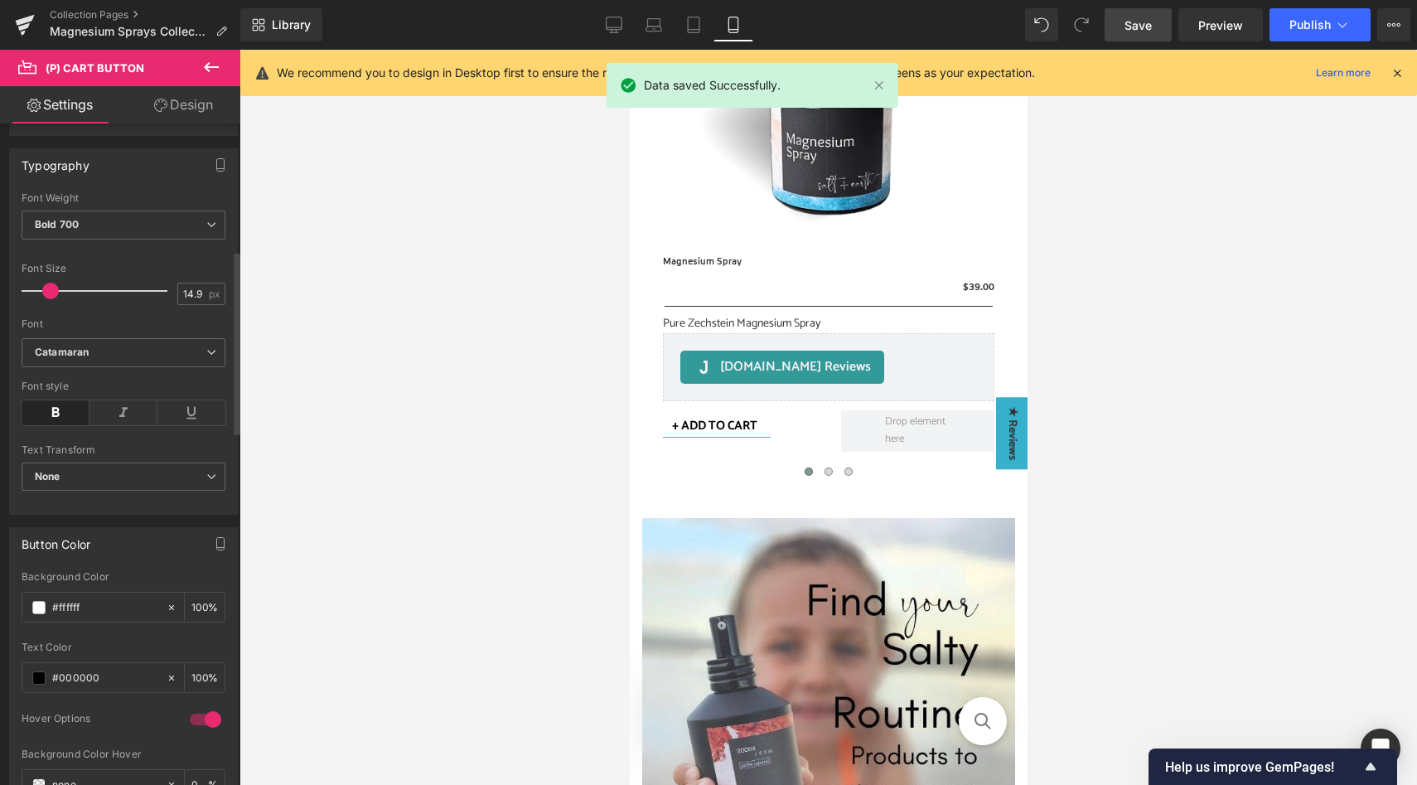
scroll to position [467, 0]
click at [186, 407] on icon at bounding box center [191, 404] width 68 height 25
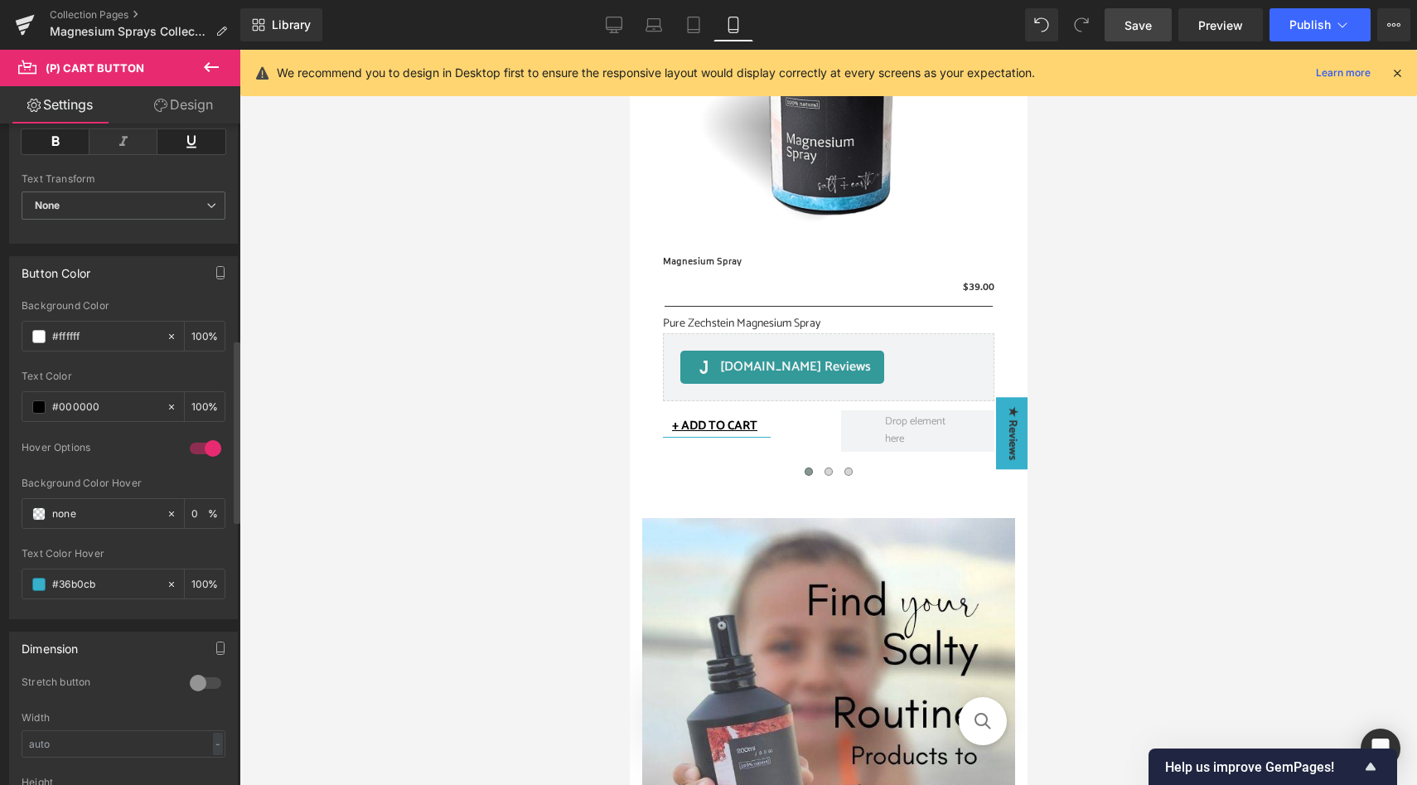
scroll to position [378, 0]
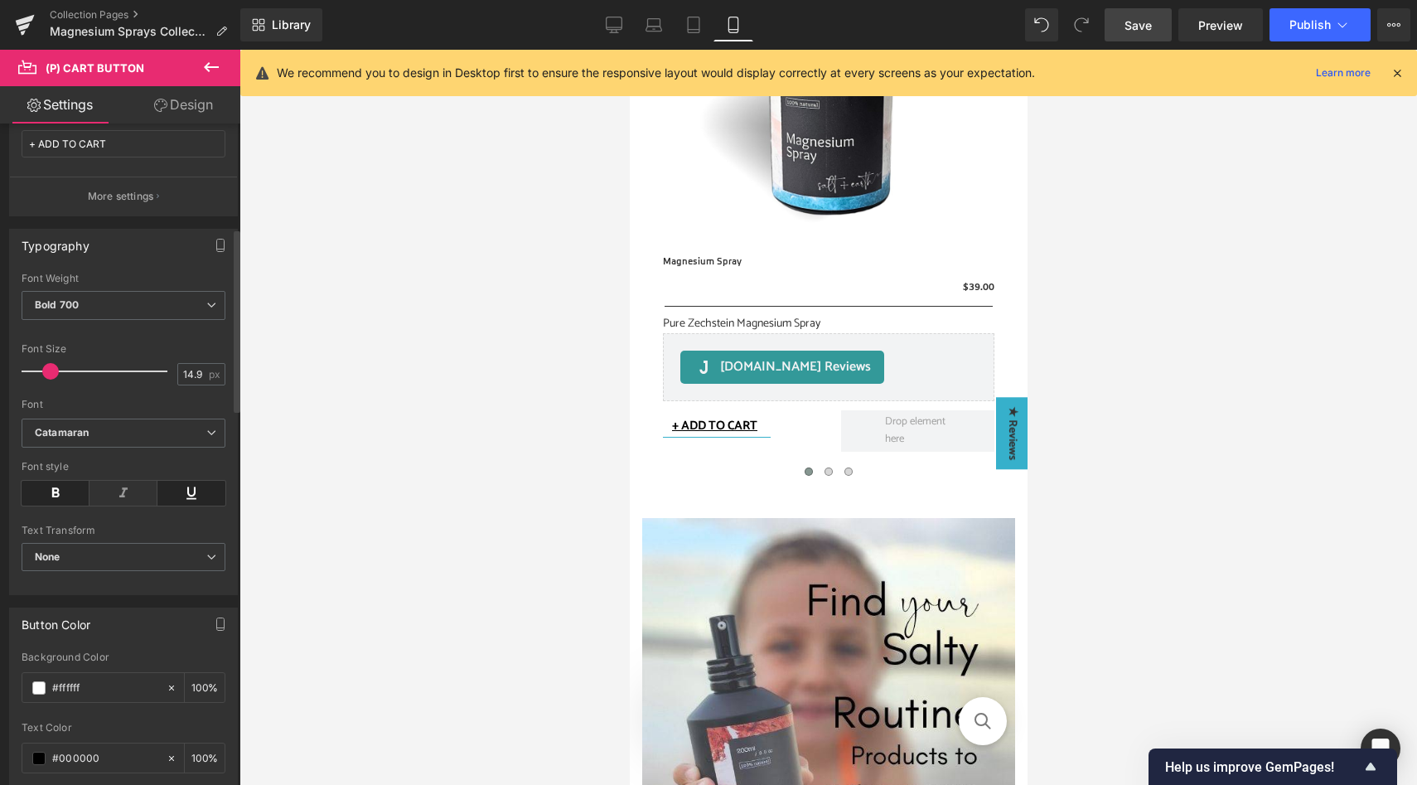
click at [201, 490] on icon at bounding box center [191, 493] width 68 height 25
click at [1309, 29] on span "Publish" at bounding box center [1309, 24] width 41 height 13
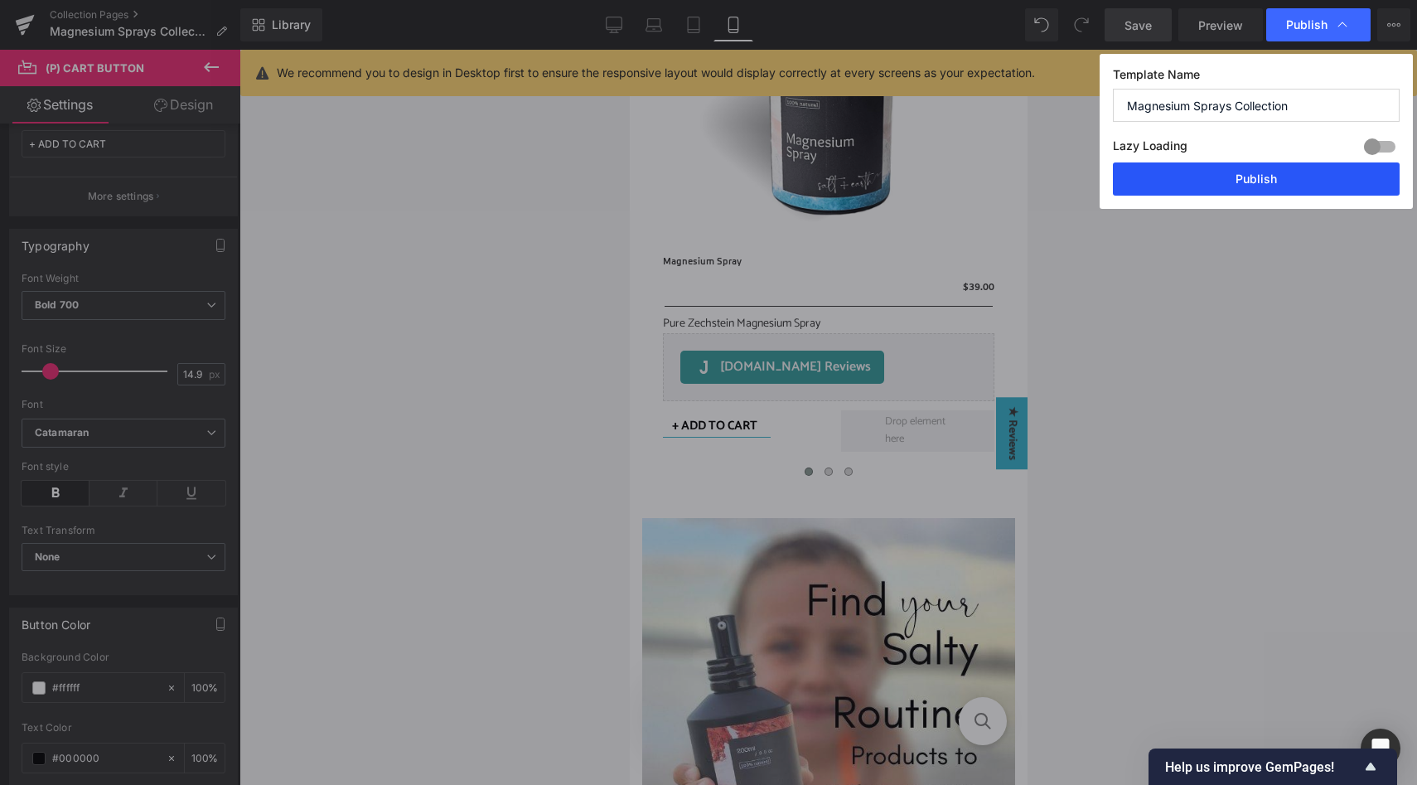
click at [1220, 178] on button "Publish" at bounding box center [1256, 178] width 287 height 33
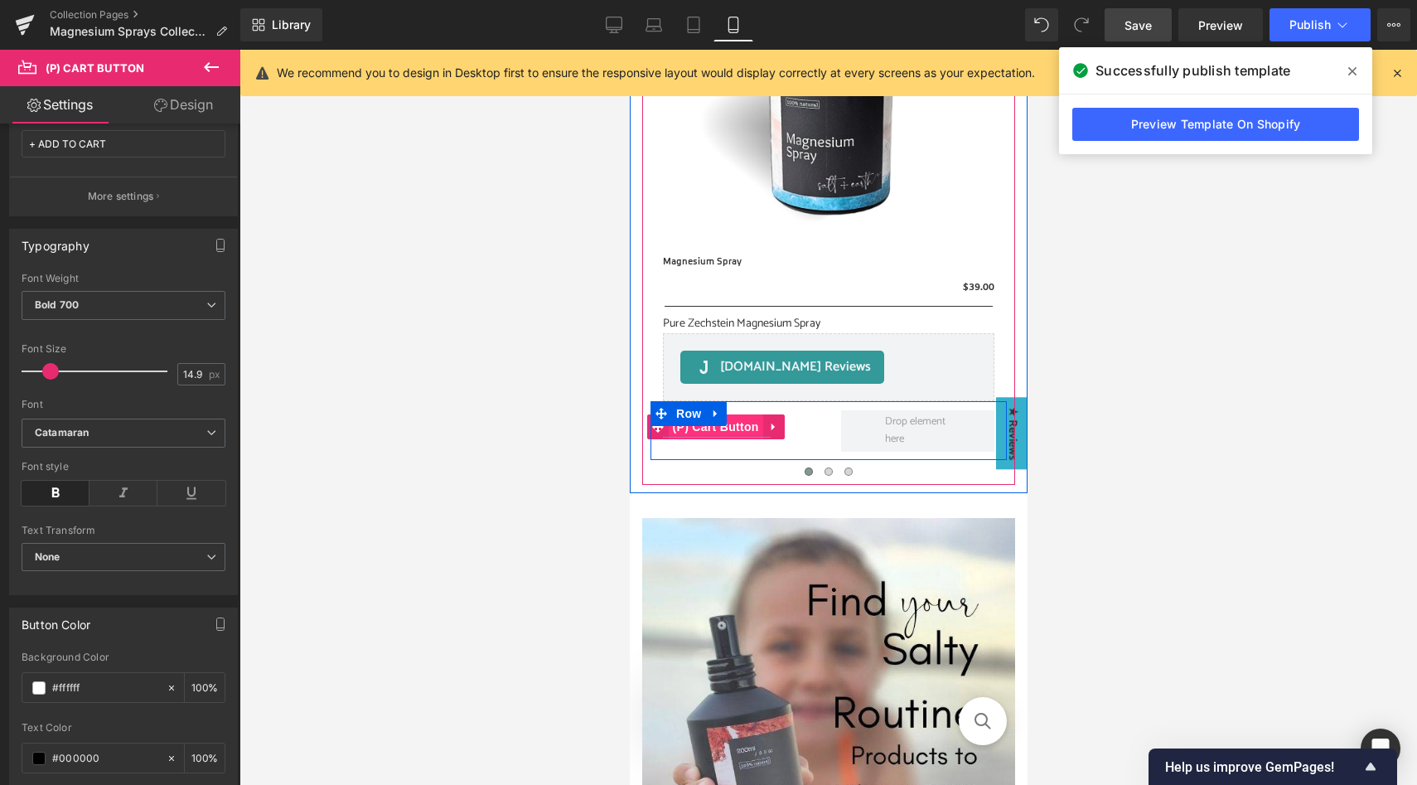
click at [731, 424] on span "(P) Cart Button" at bounding box center [715, 426] width 94 height 25
click at [742, 422] on span "(P) Cart Button" at bounding box center [715, 426] width 94 height 25
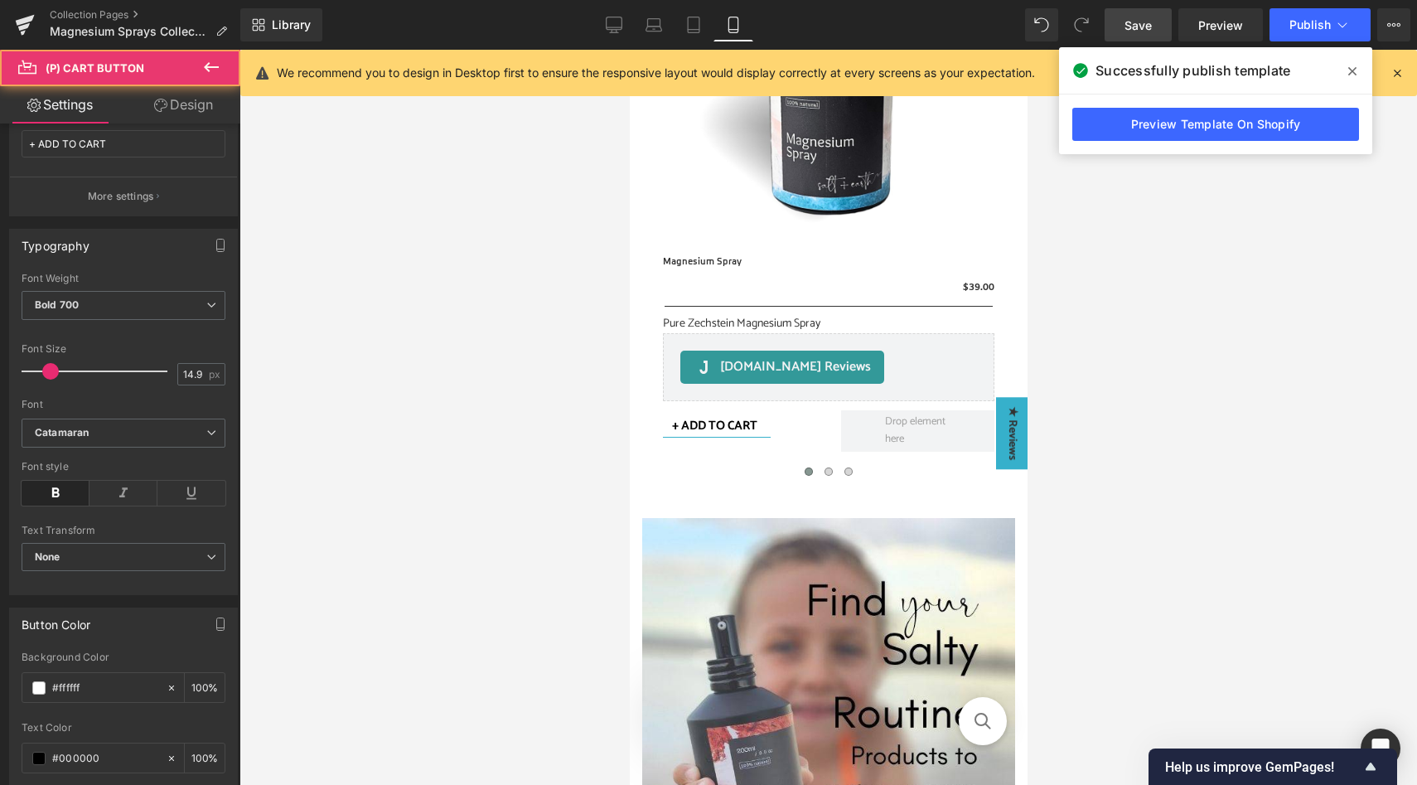
click at [184, 103] on link "Design" at bounding box center [183, 104] width 120 height 37
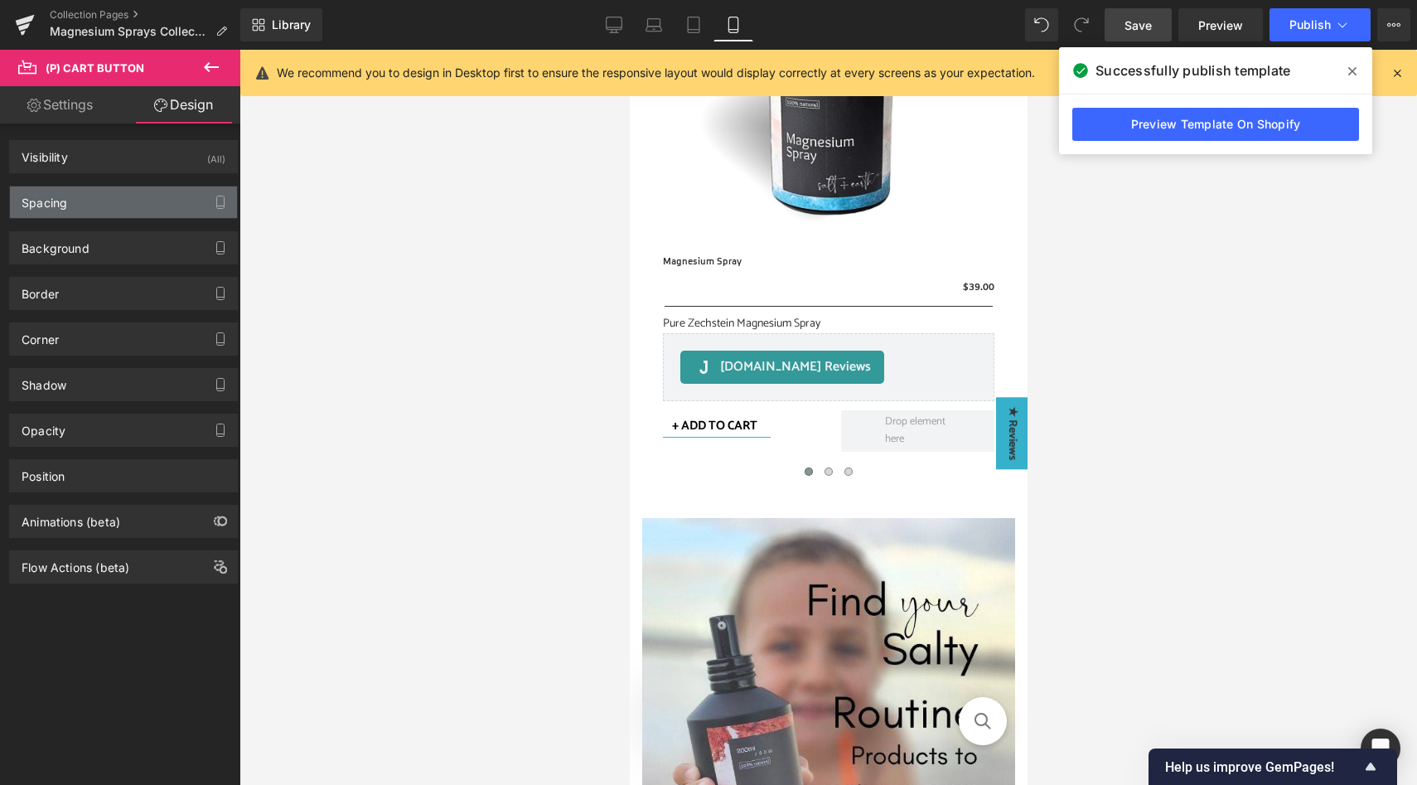
click at [170, 195] on div "Spacing" at bounding box center [123, 201] width 227 height 31
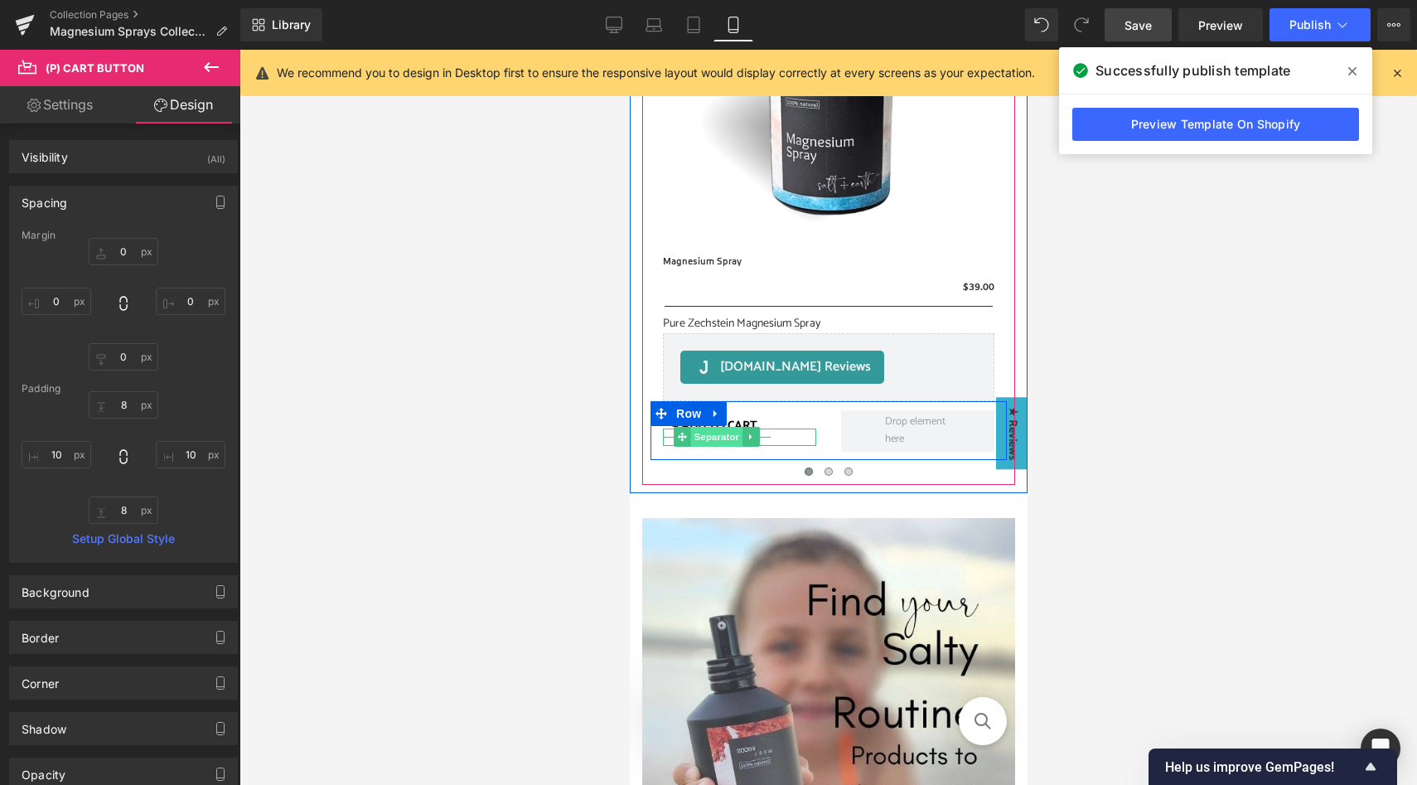
click at [715, 439] on span "Separator" at bounding box center [715, 437] width 51 height 20
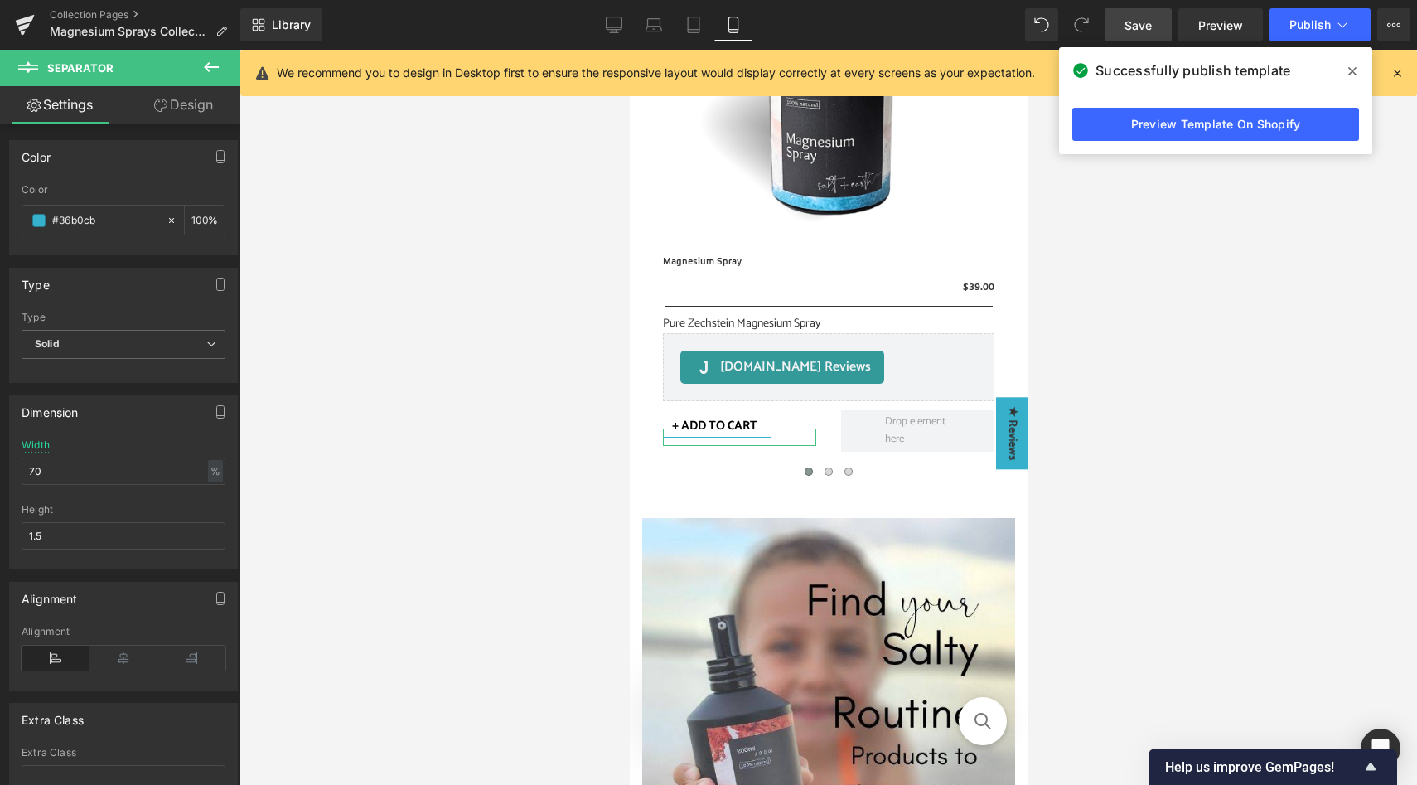
click at [180, 114] on link "Design" at bounding box center [183, 104] width 120 height 37
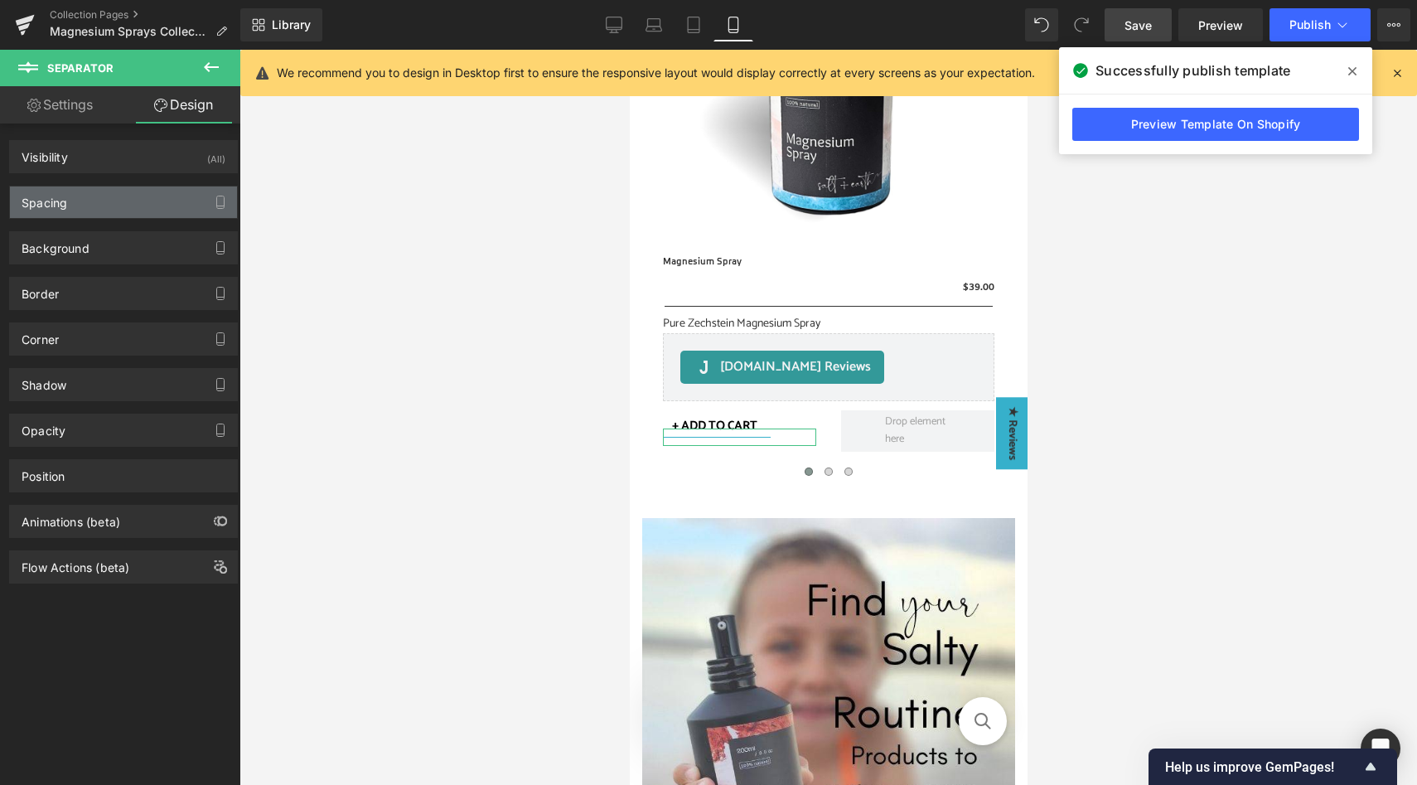
click at [144, 201] on div "Spacing" at bounding box center [123, 201] width 227 height 31
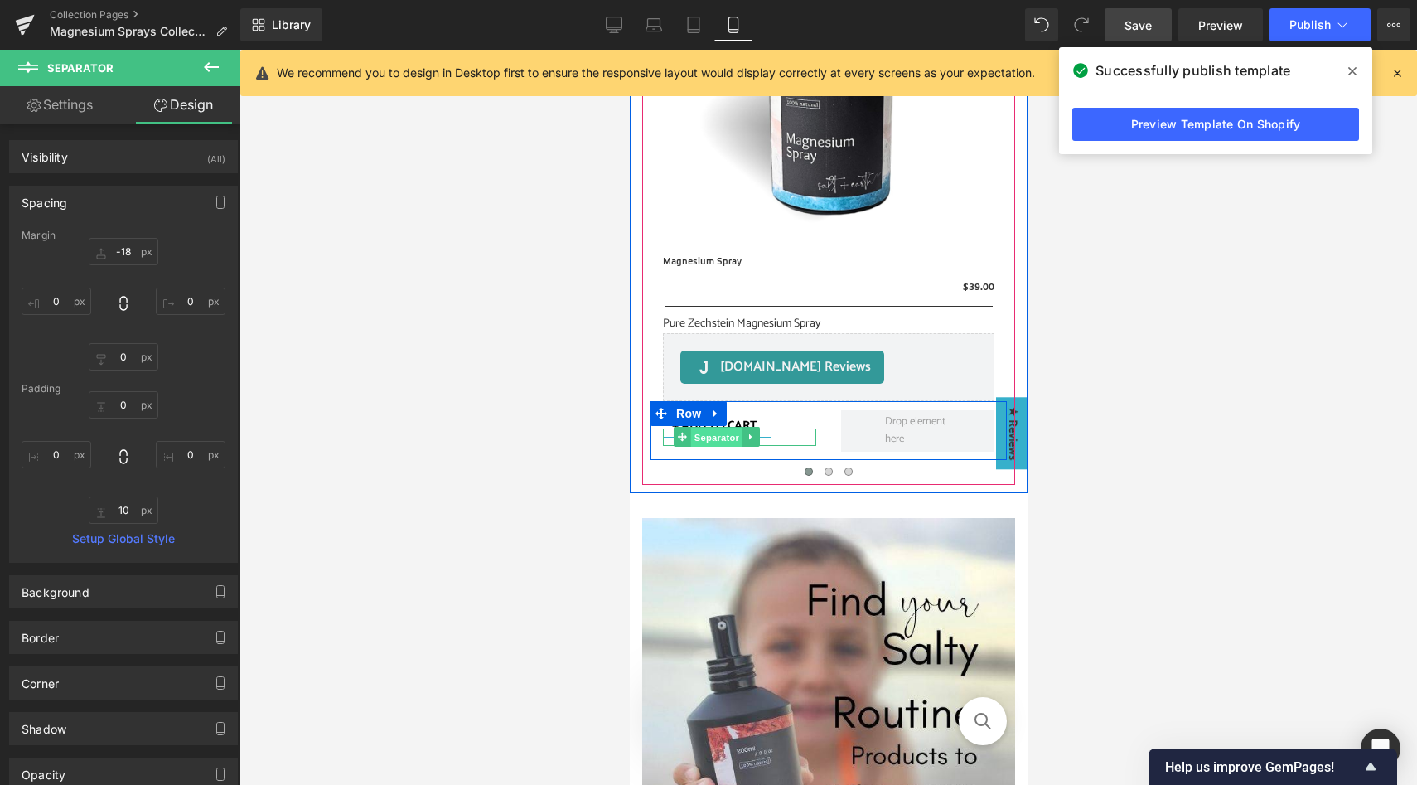
click at [721, 437] on span "Separator" at bounding box center [715, 438] width 51 height 20
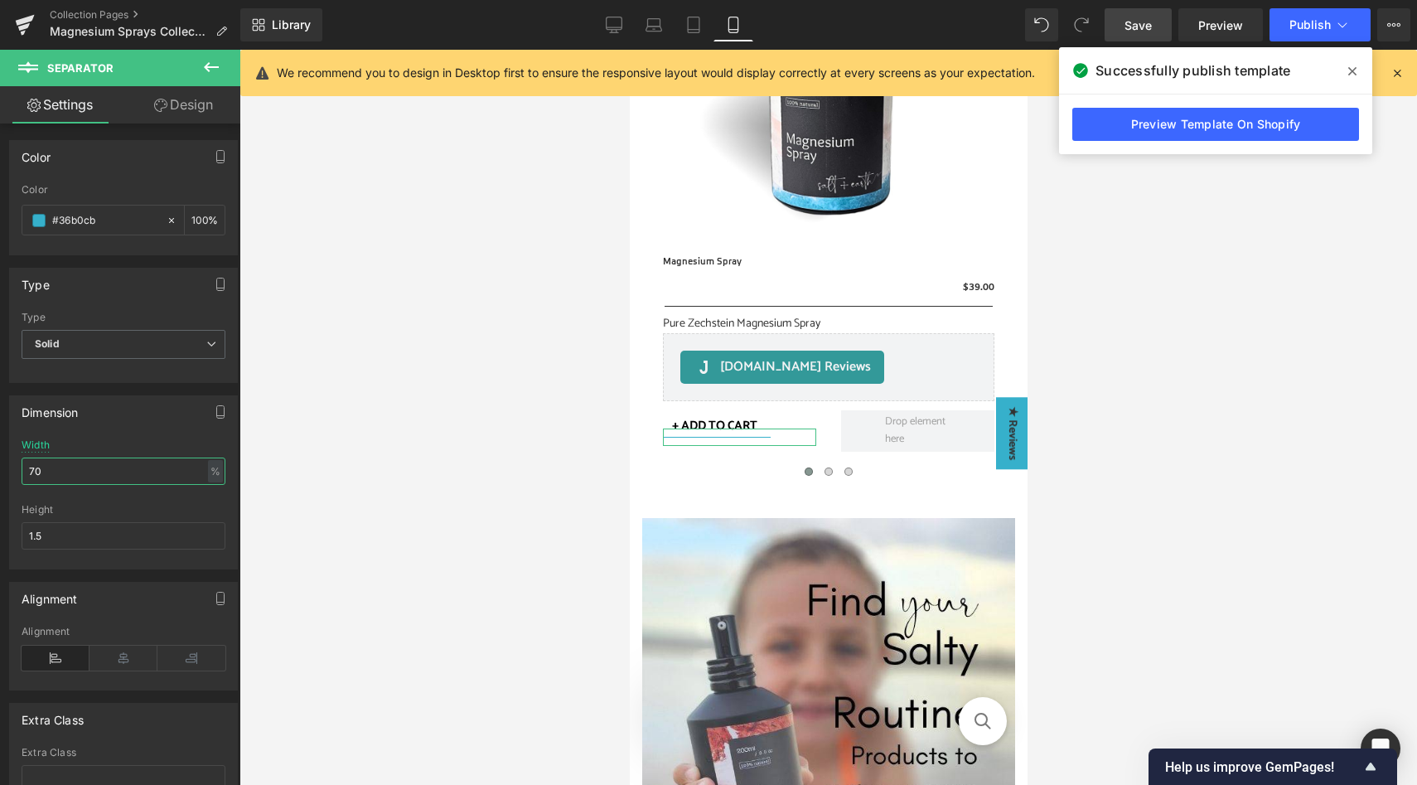
drag, startPoint x: 68, startPoint y: 467, endPoint x: 20, endPoint y: 466, distance: 48.1
click at [20, 466] on div "70% Width 70 % % px 1.5px Height 1.5" at bounding box center [123, 503] width 227 height 129
type input "100"
click at [1326, 35] on button "Publish" at bounding box center [1320, 24] width 101 height 33
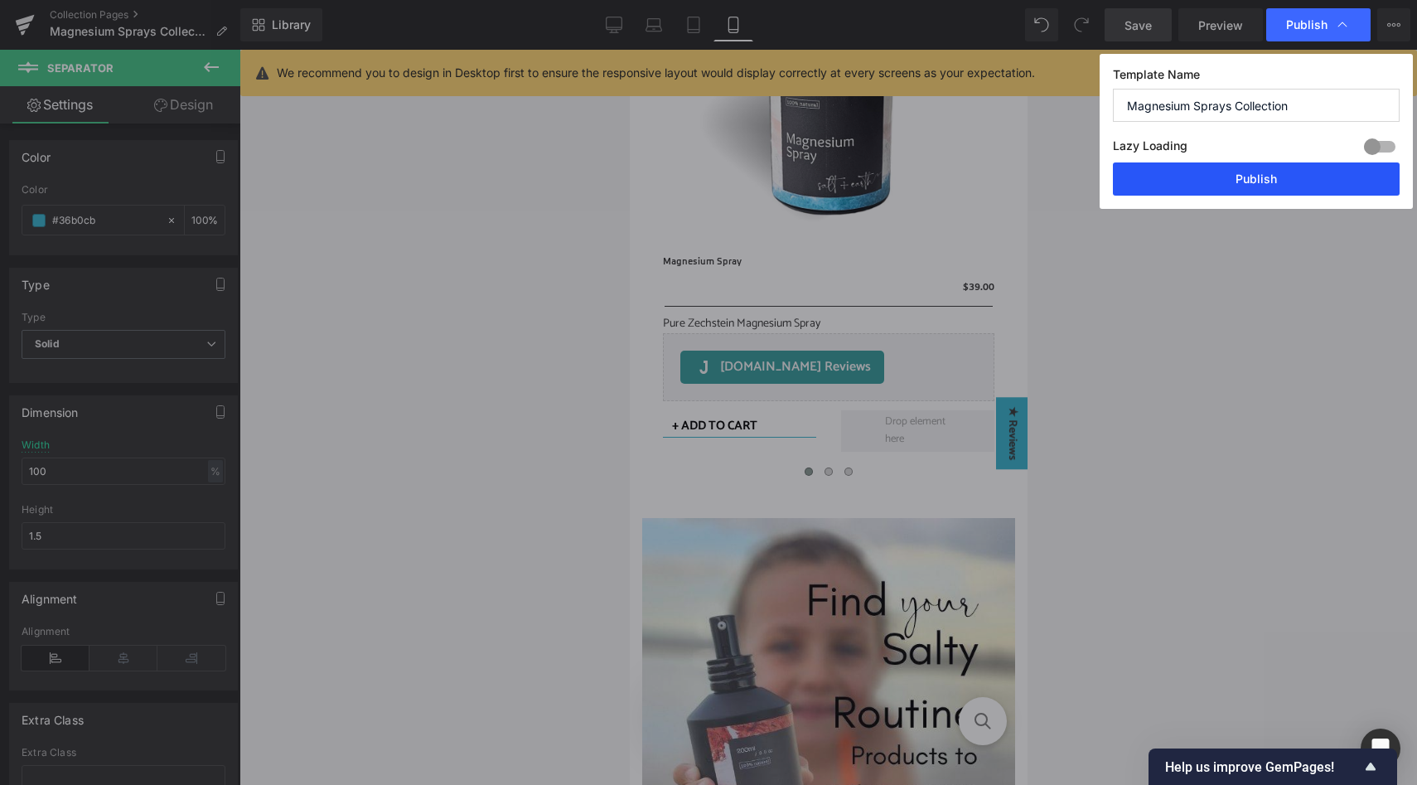
click at [1231, 186] on button "Publish" at bounding box center [1256, 178] width 287 height 33
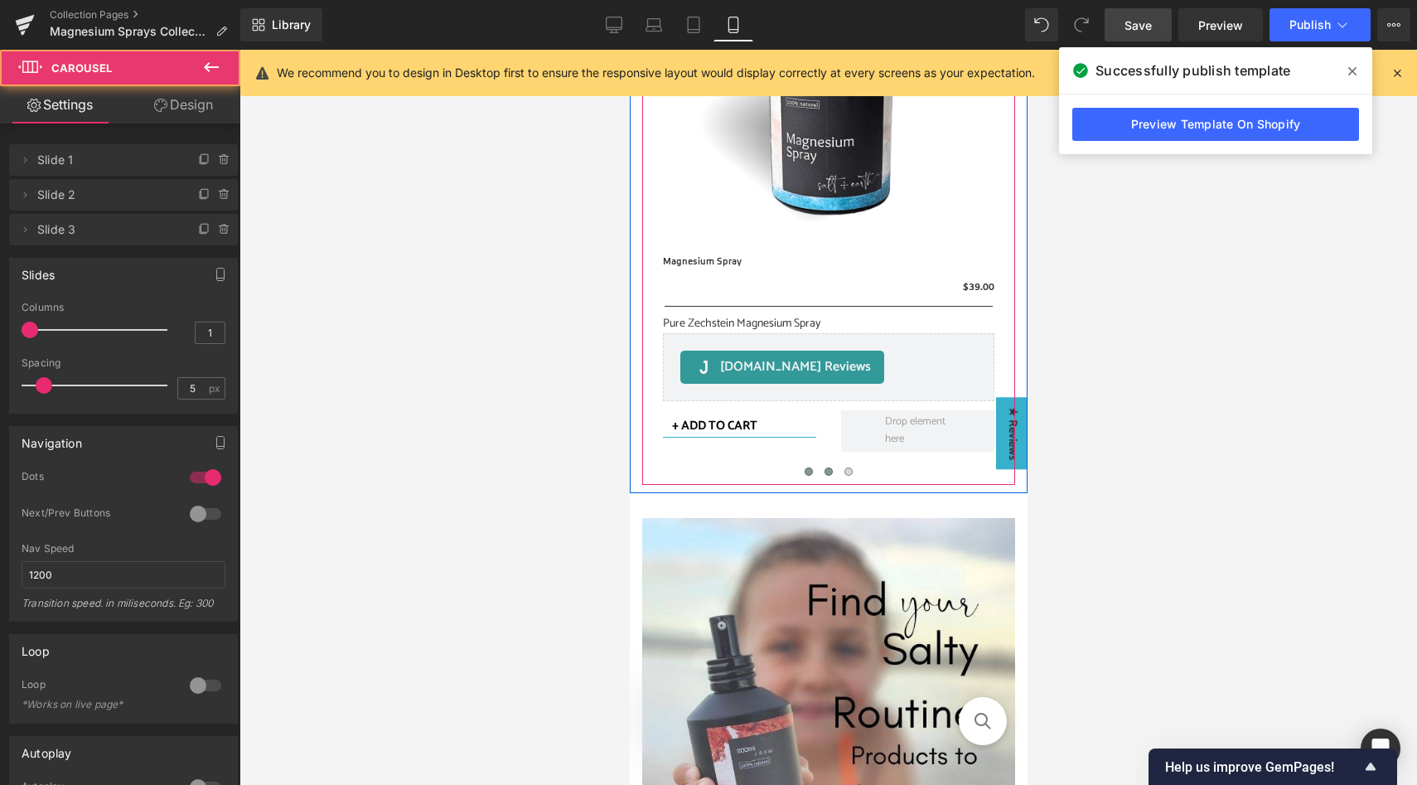
click at [831, 475] on button at bounding box center [828, 471] width 20 height 17
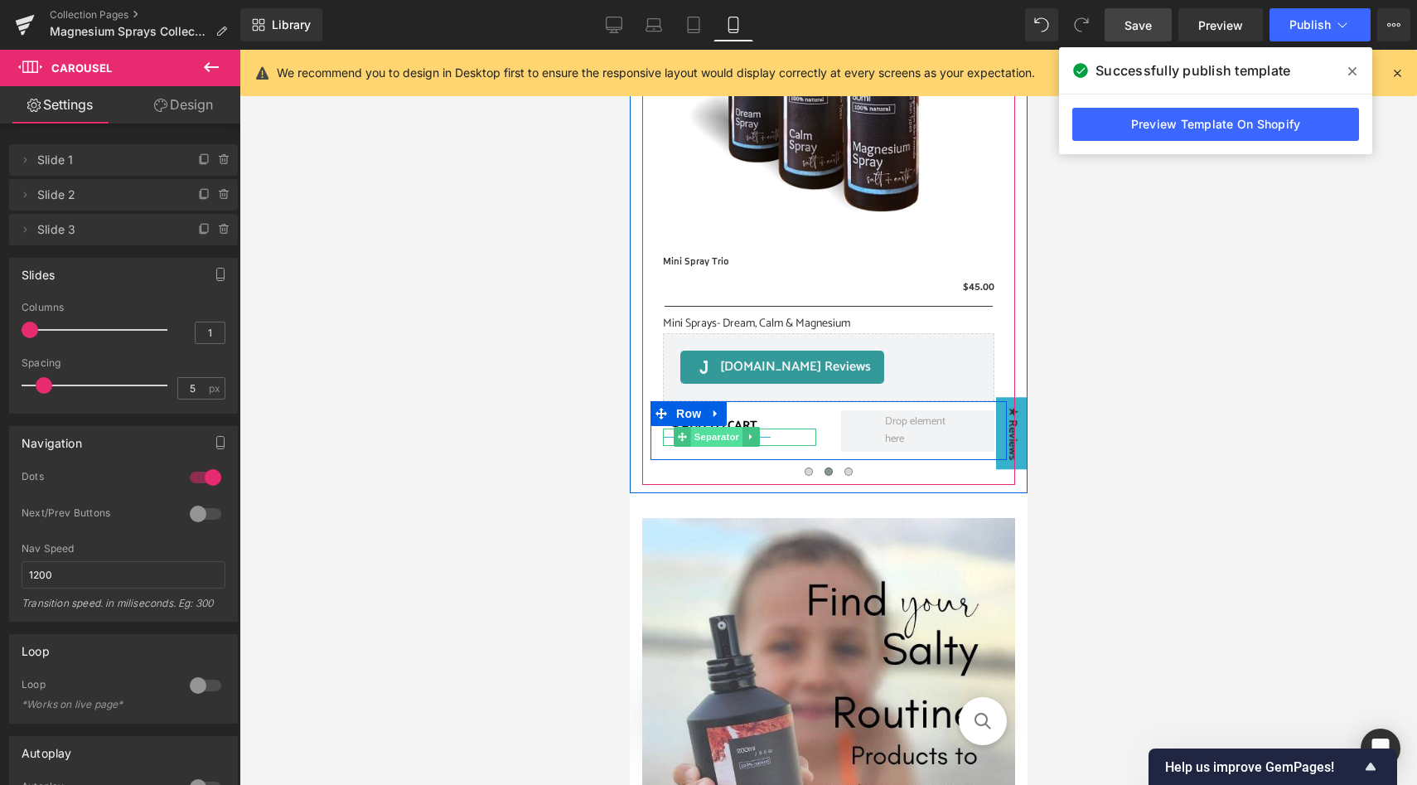
click at [718, 442] on span "Separator" at bounding box center [715, 437] width 51 height 20
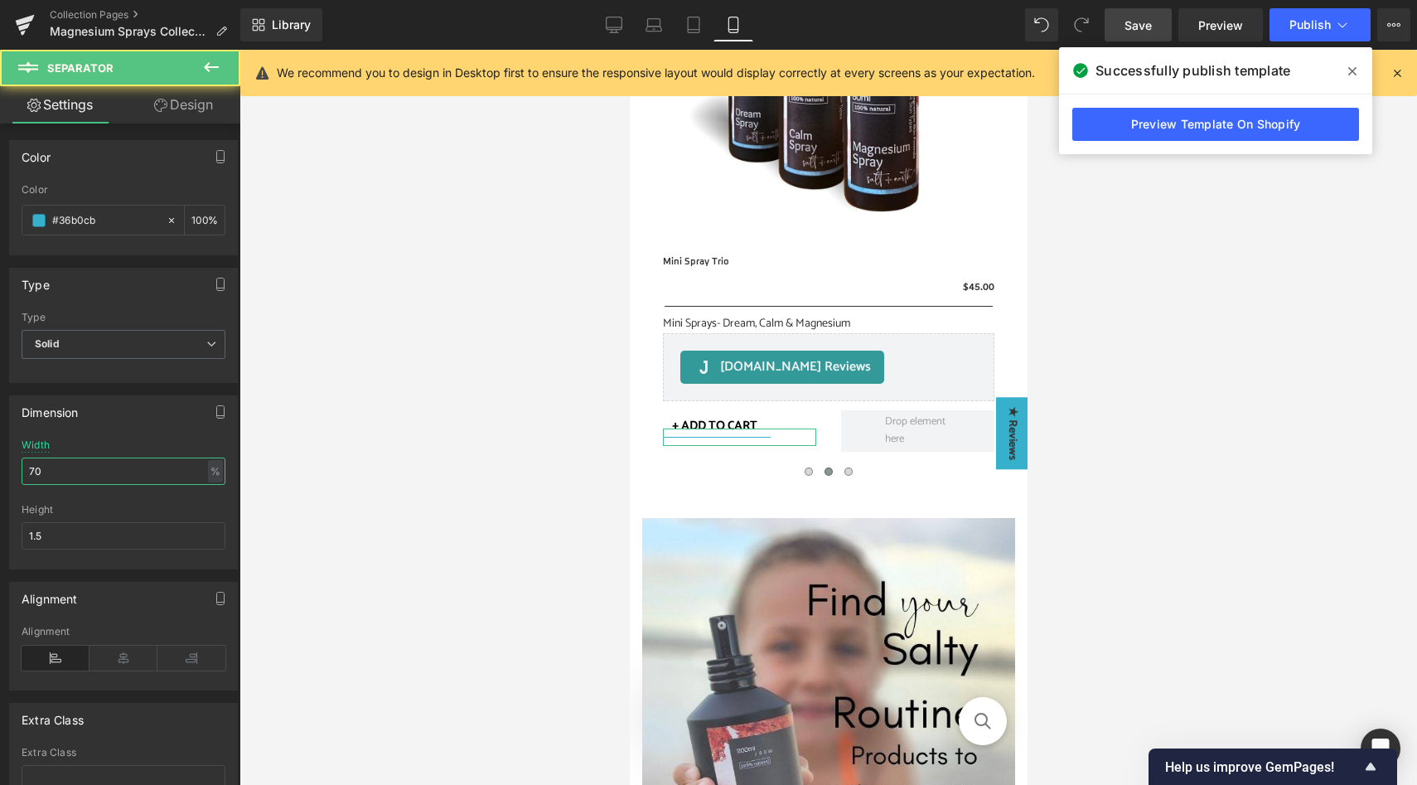
click at [96, 467] on input "70" at bounding box center [124, 470] width 204 height 27
type input "100"
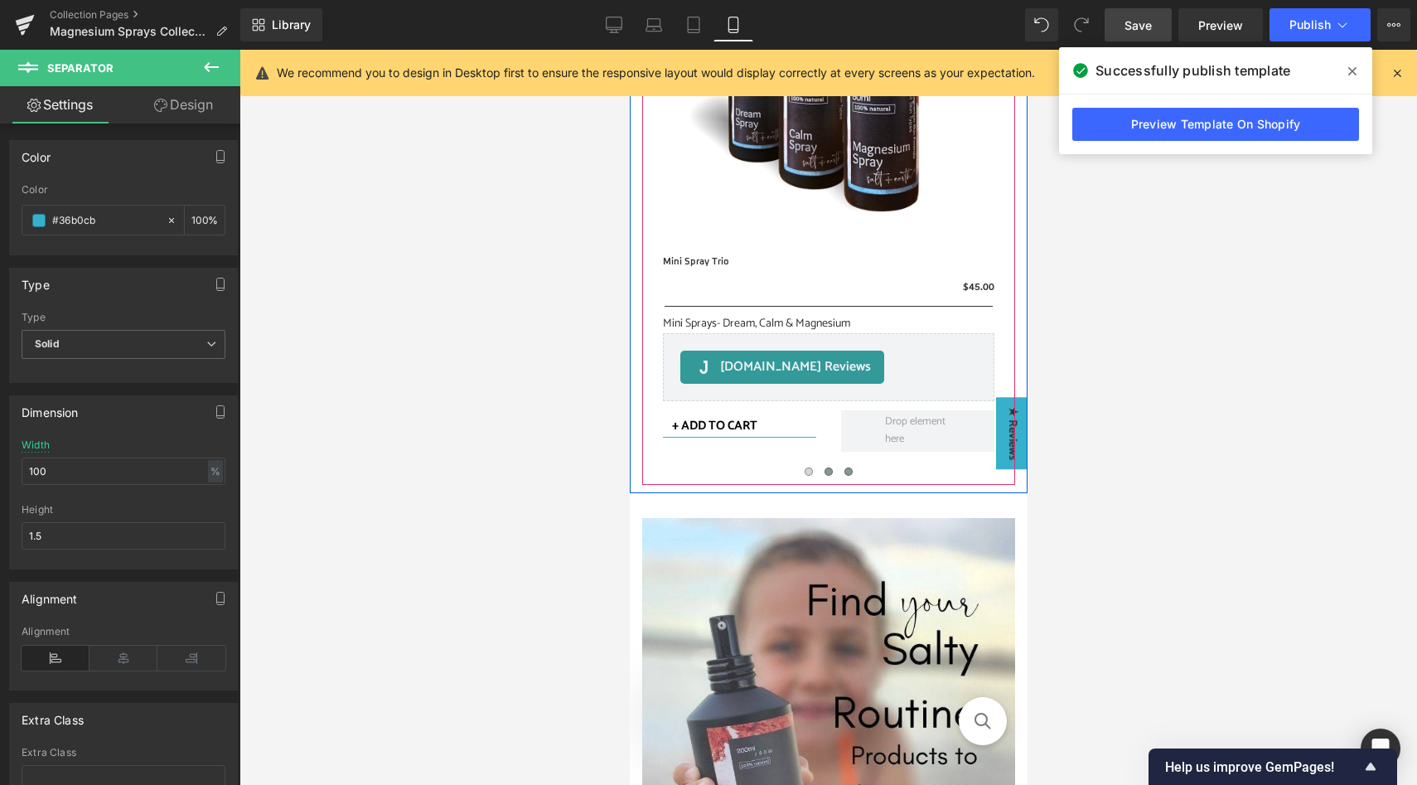
click at [852, 474] on button at bounding box center [848, 471] width 20 height 17
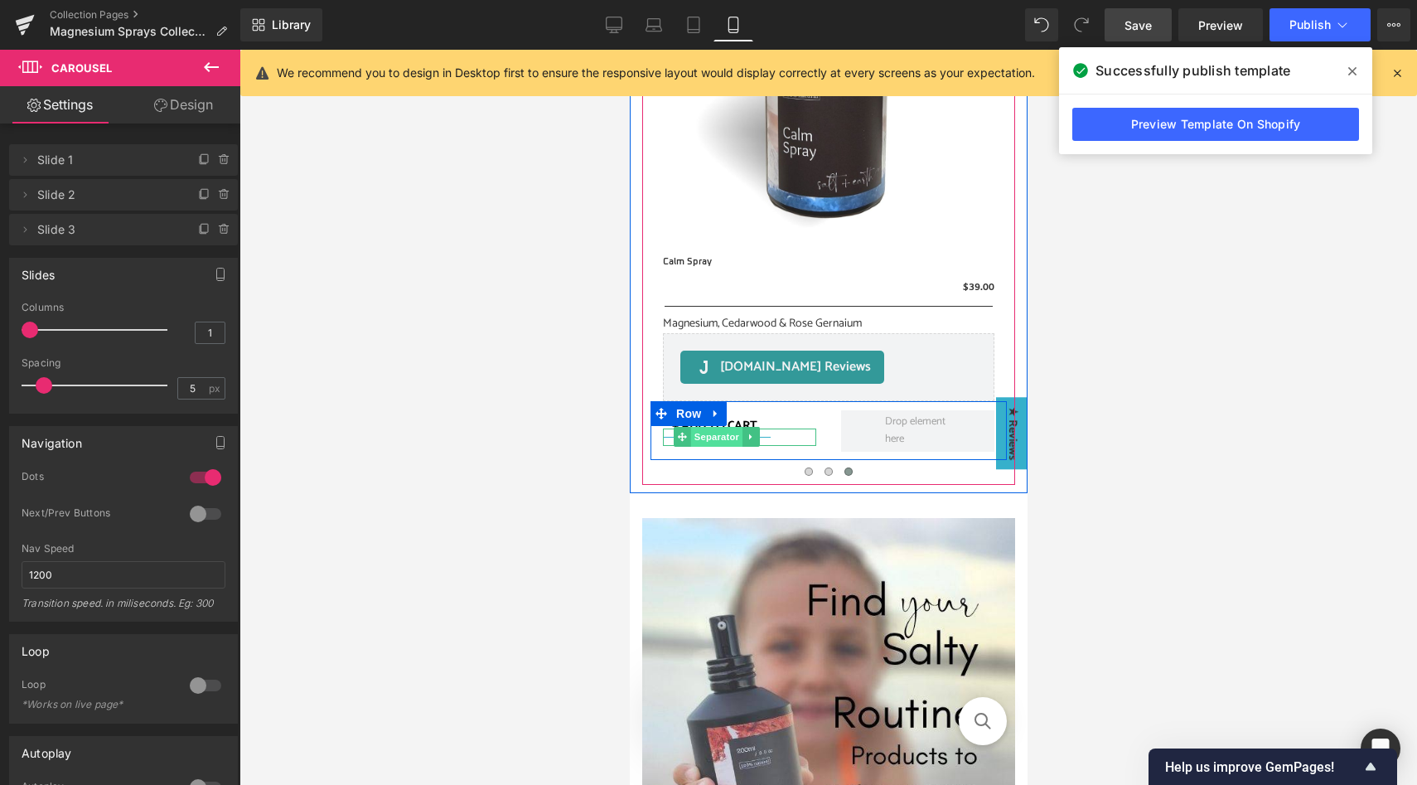
click at [720, 437] on span "Separator" at bounding box center [715, 437] width 51 height 20
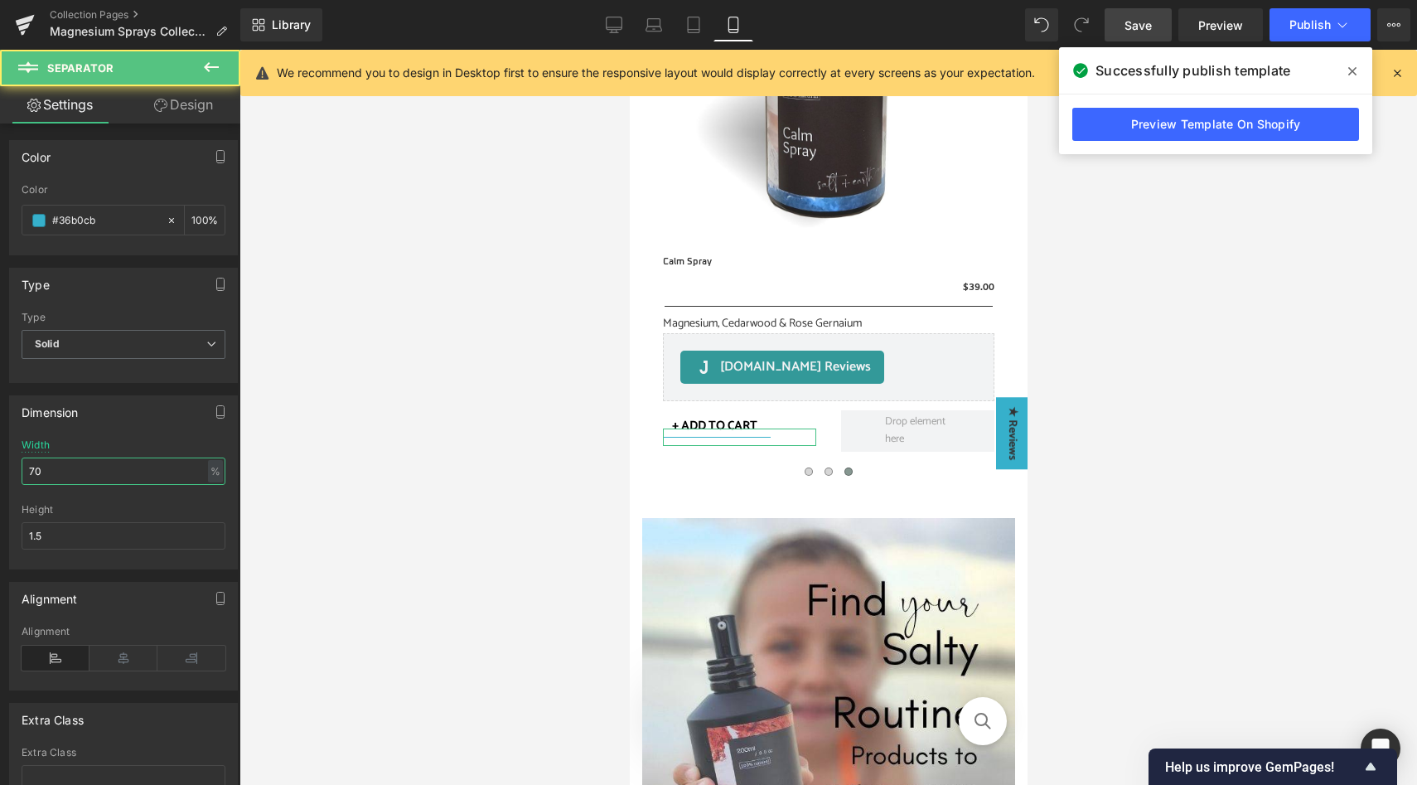
click at [120, 467] on input "70" at bounding box center [124, 470] width 204 height 27
type input "100"
click at [1134, 22] on span "Save" at bounding box center [1138, 25] width 27 height 17
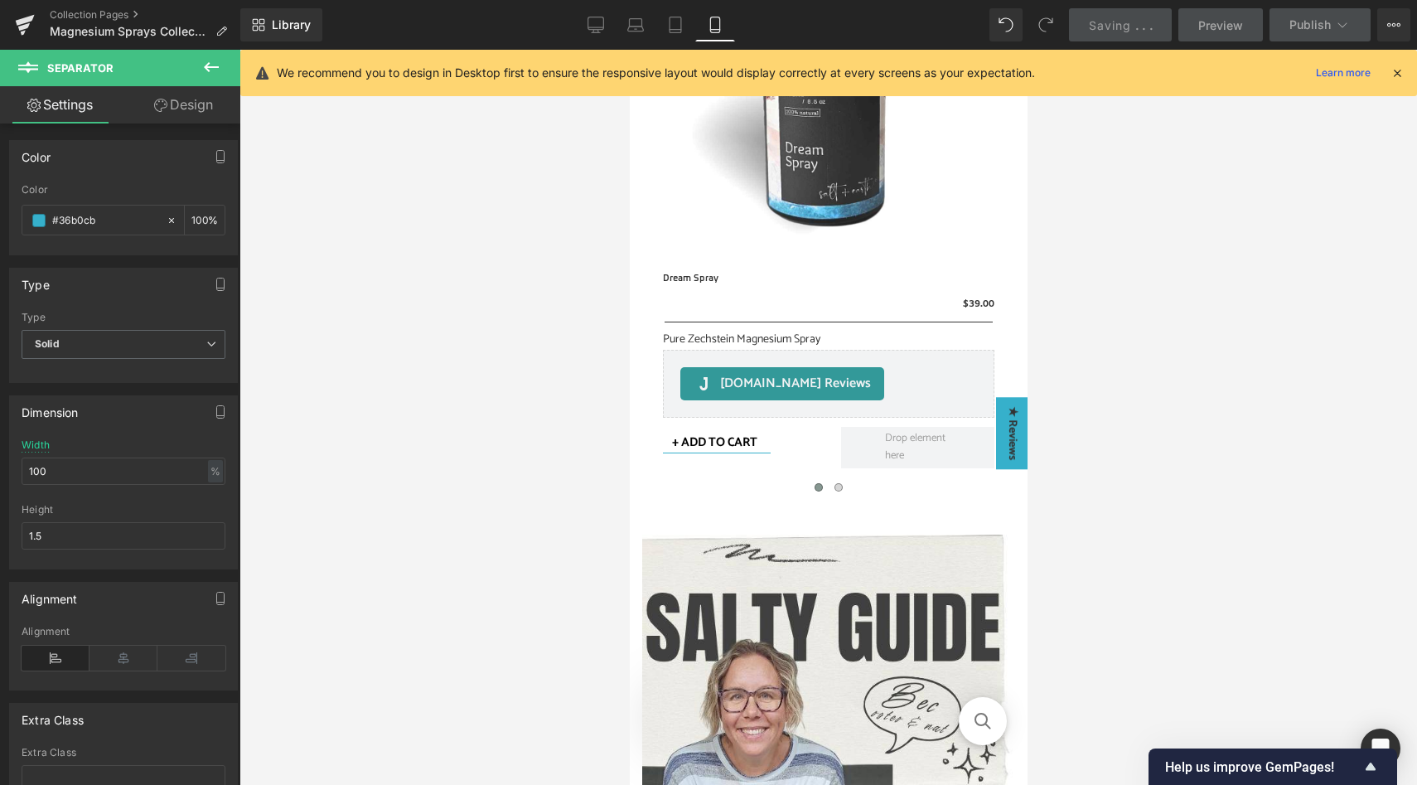
scroll to position [1939, 0]
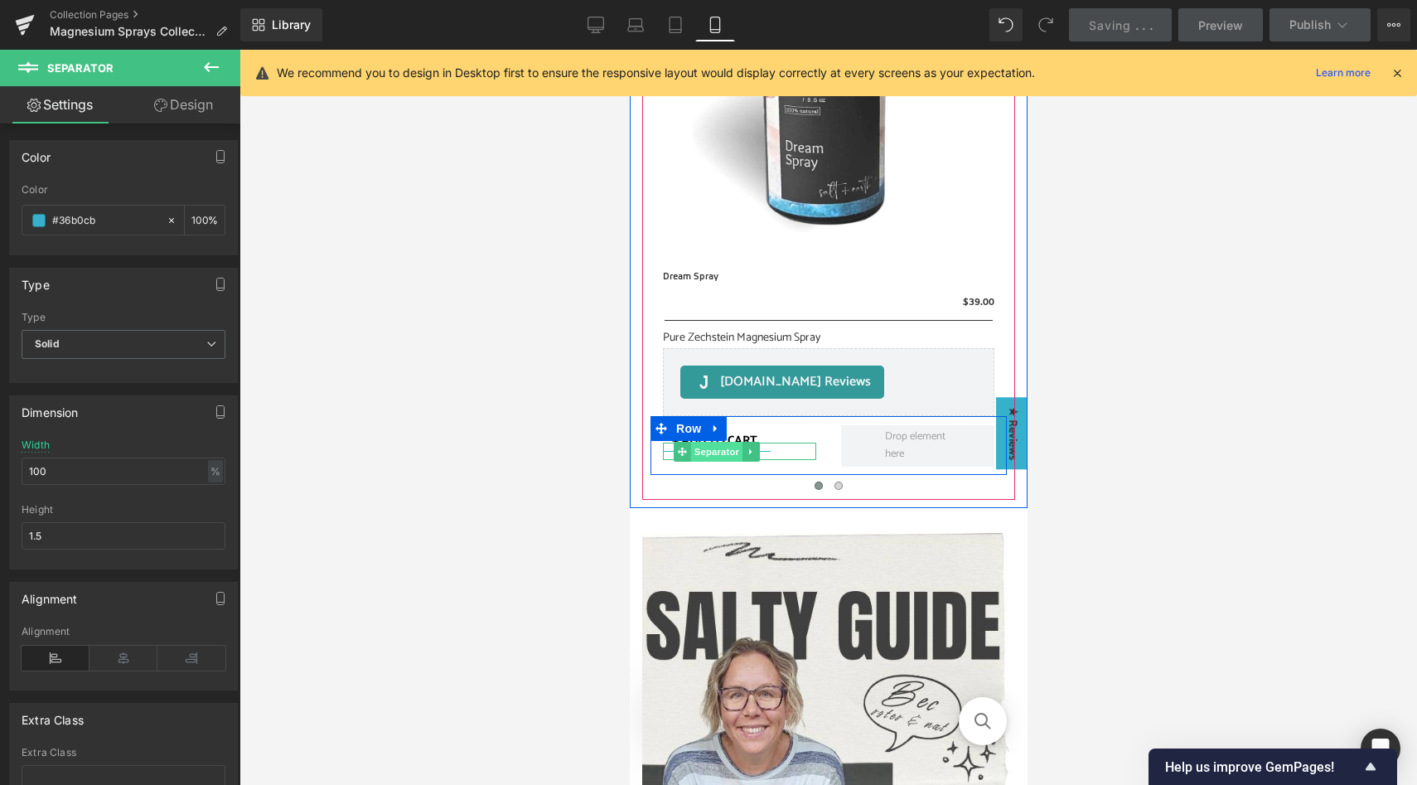
click at [713, 450] on span "Separator" at bounding box center [715, 452] width 51 height 20
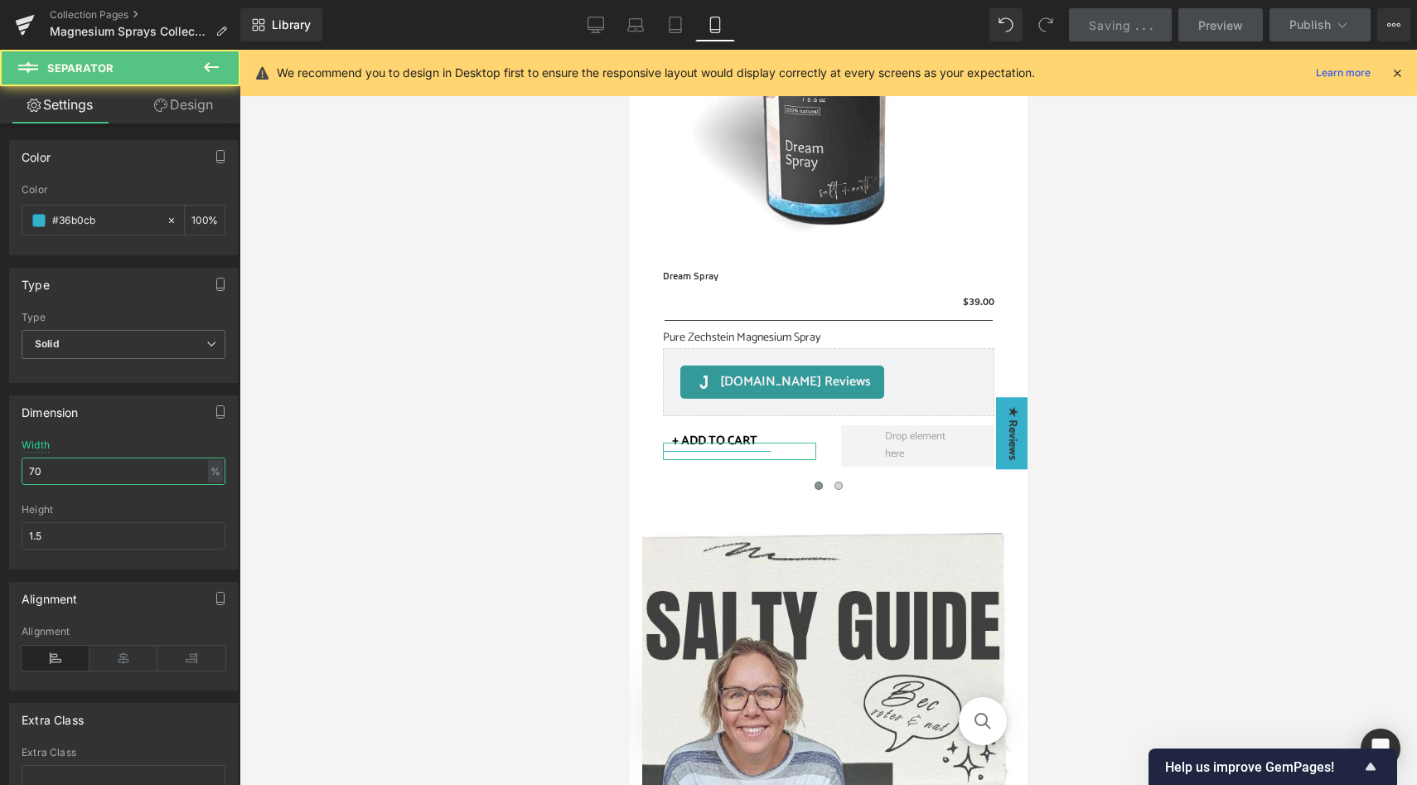
click at [68, 470] on input "70" at bounding box center [124, 470] width 204 height 27
type input "100"
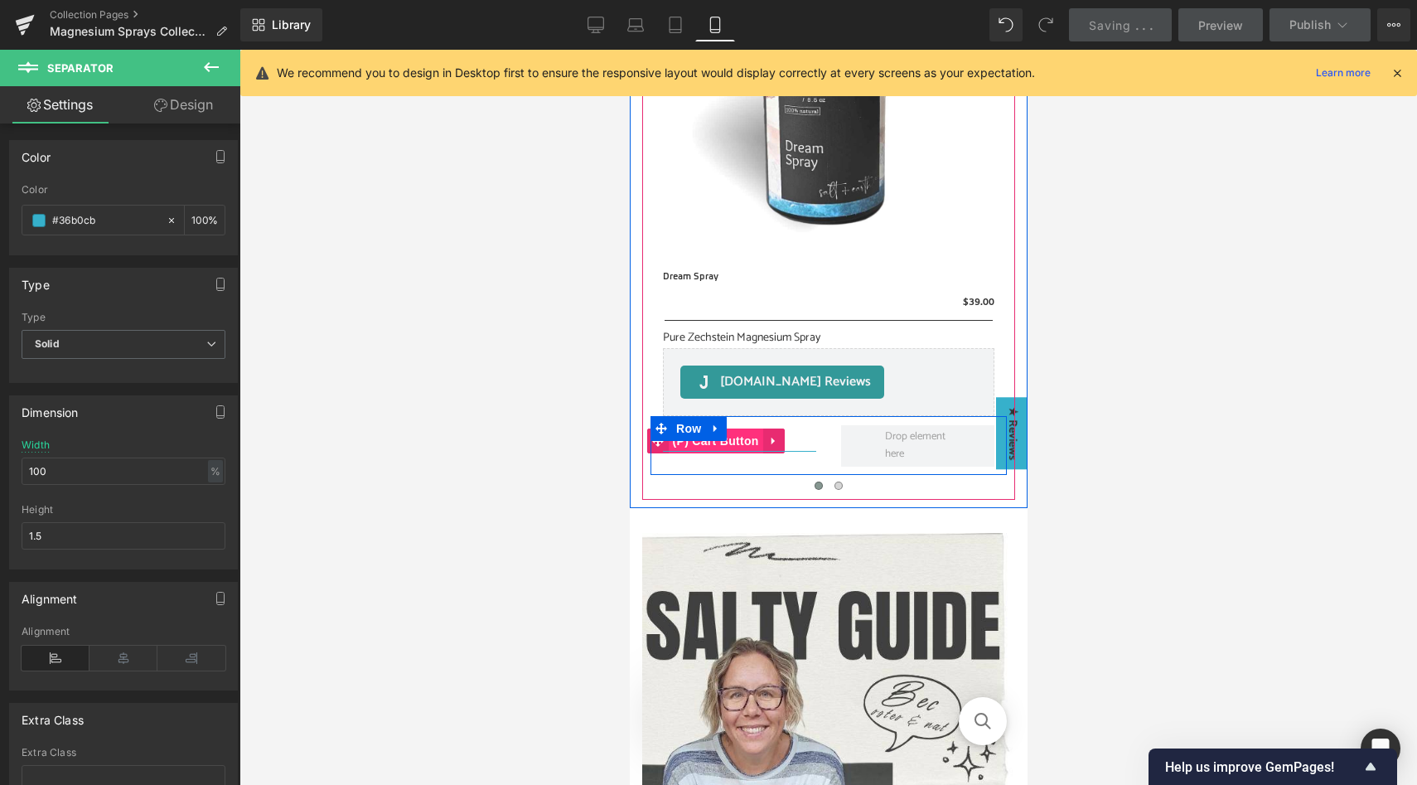
click at [749, 438] on span "(P) Cart Button" at bounding box center [715, 440] width 94 height 25
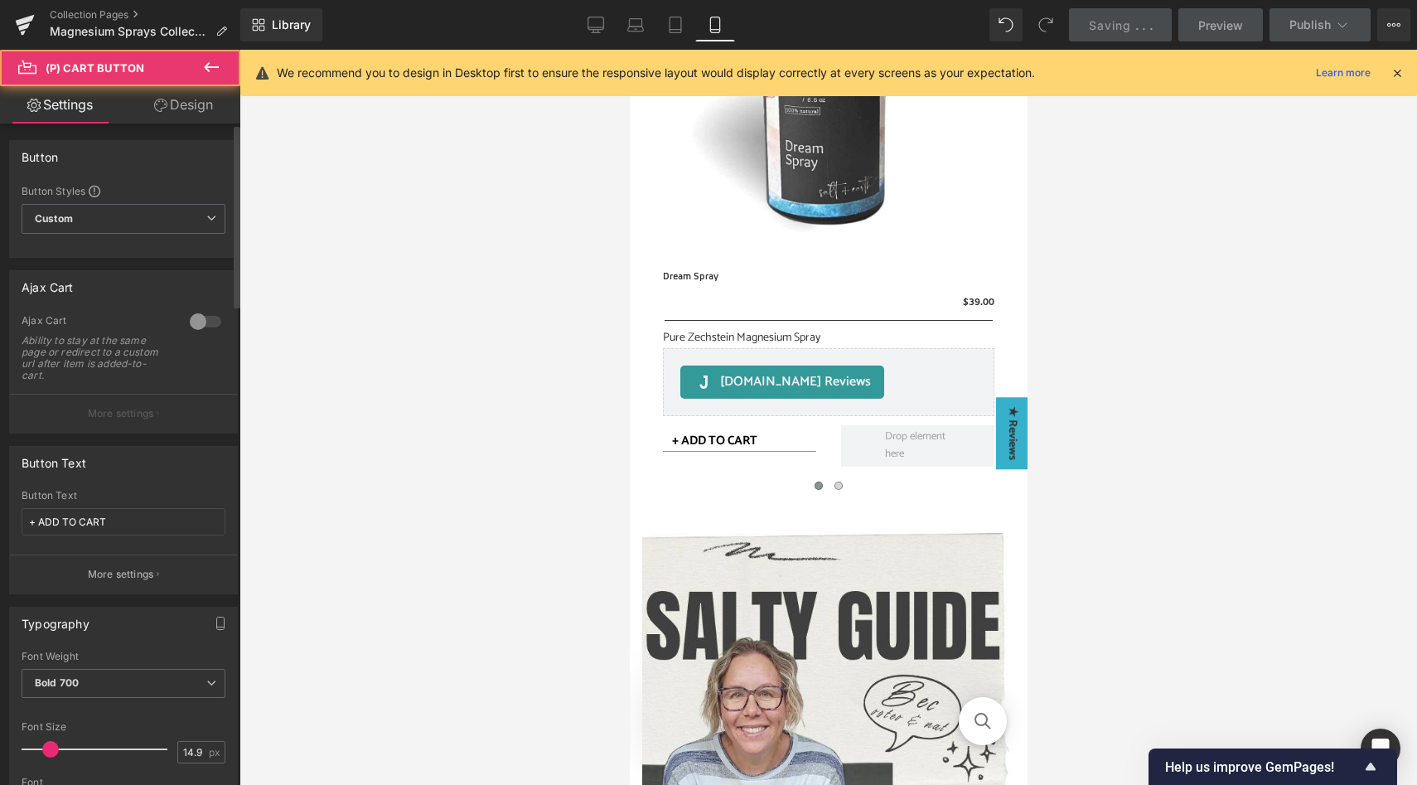
click at [204, 322] on div at bounding box center [206, 321] width 40 height 27
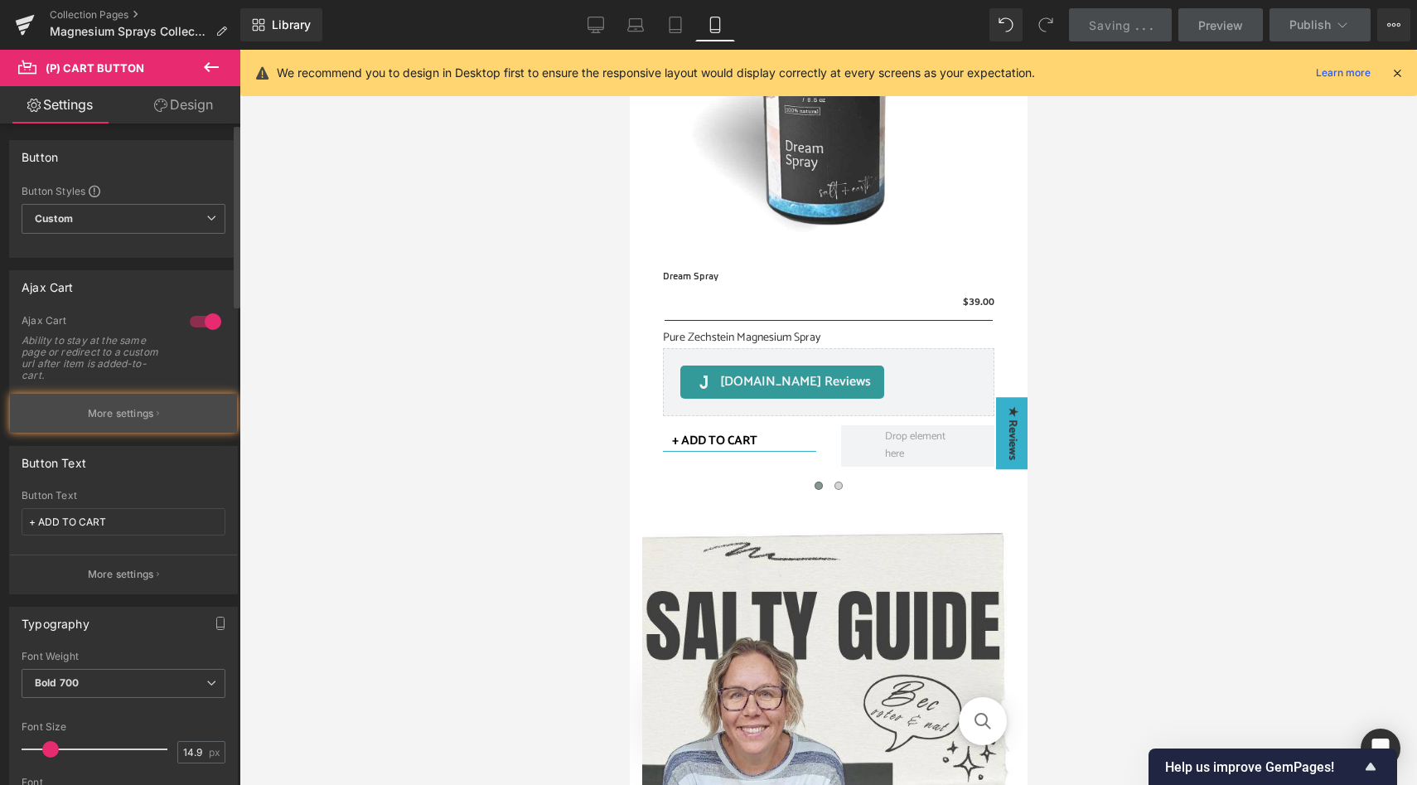
click at [135, 414] on p "More settings" at bounding box center [121, 413] width 66 height 15
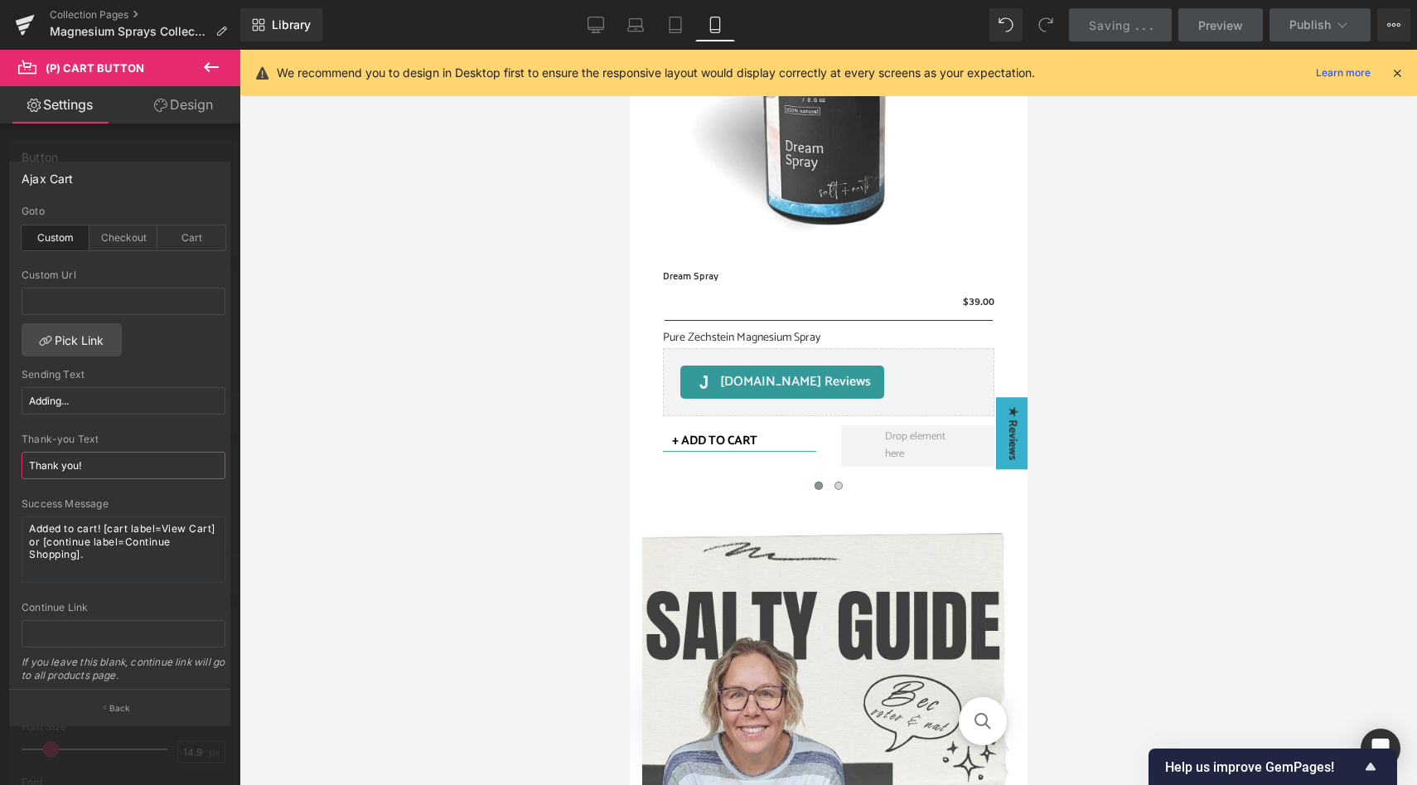
click at [99, 469] on input "Thank you!" at bounding box center [124, 465] width 204 height 27
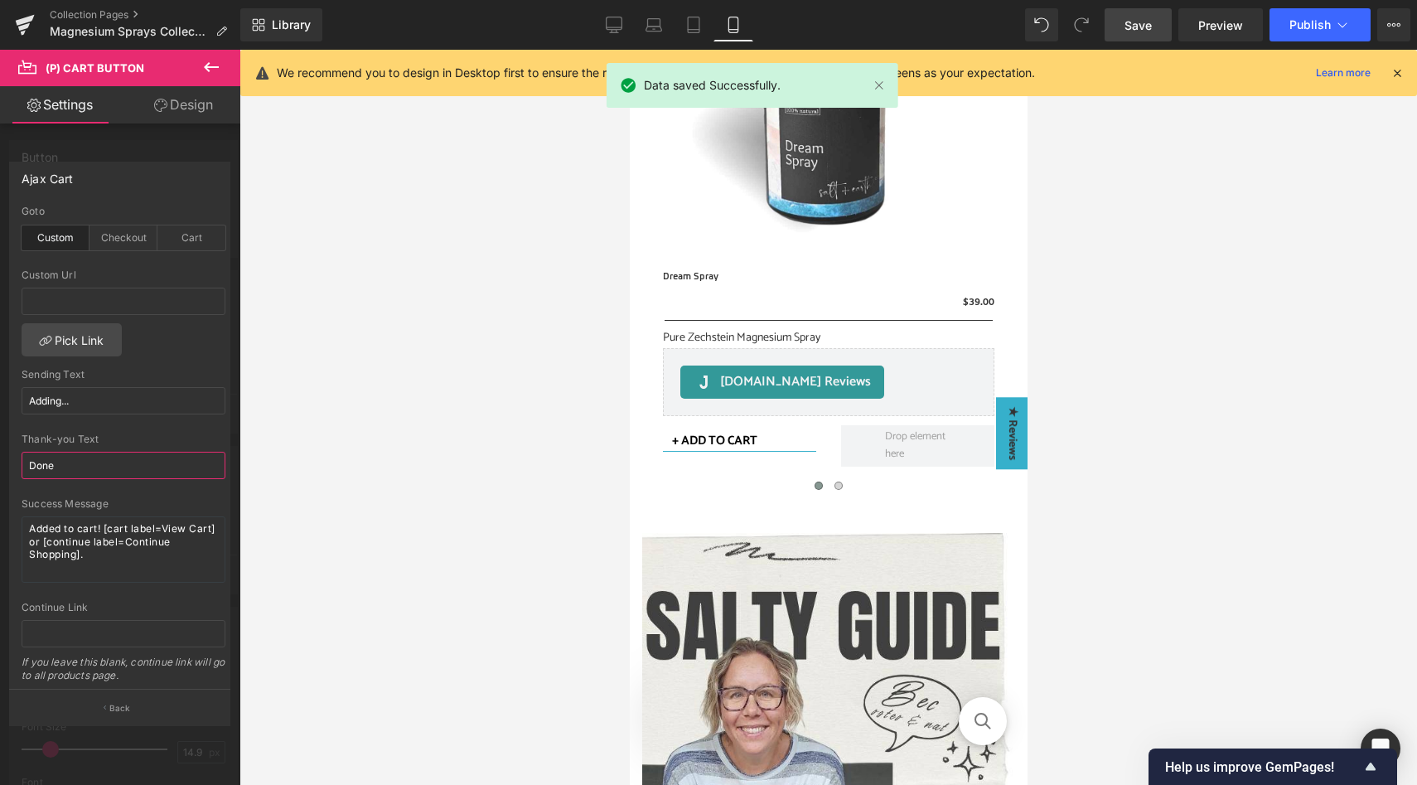
type input "Done!"
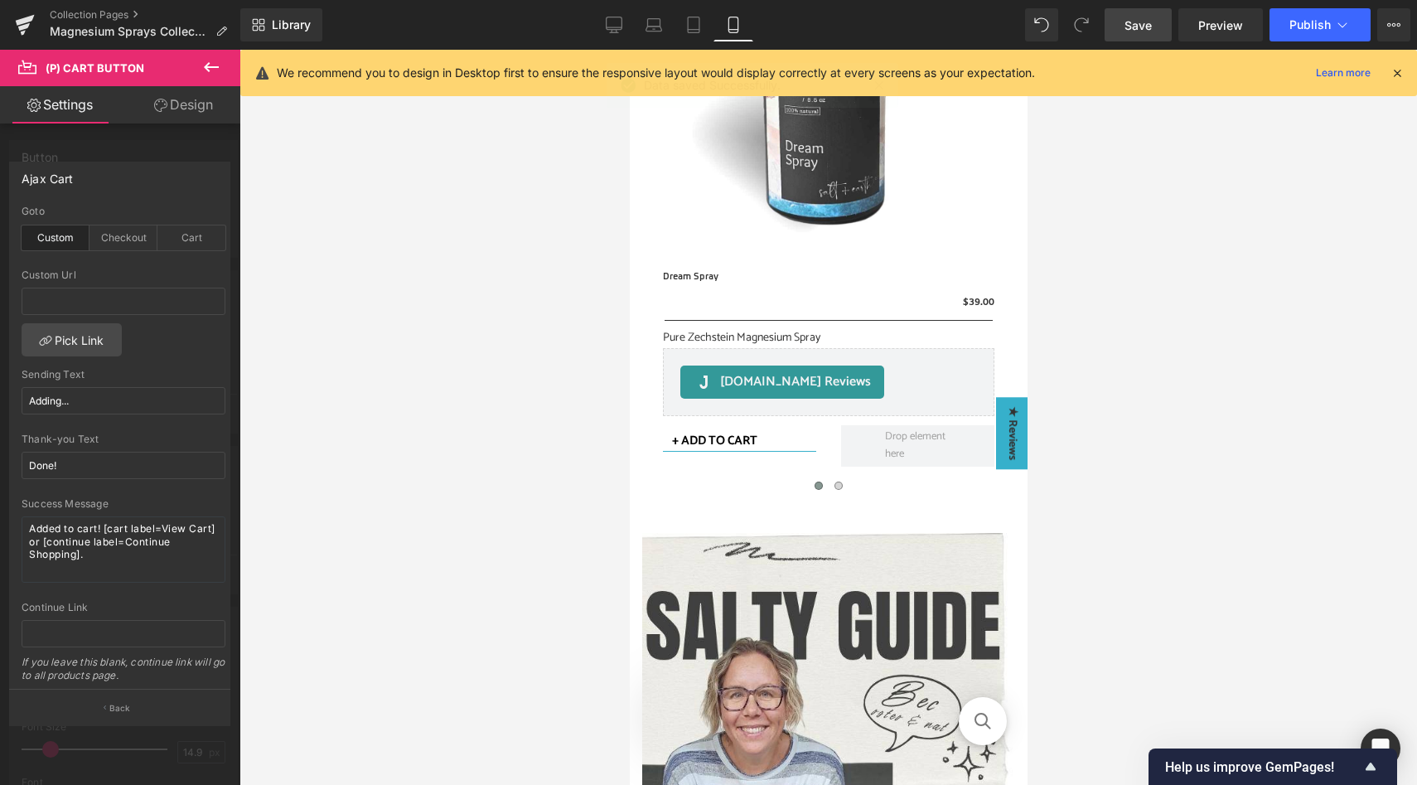
click at [837, 487] on body "Free Shipping! All AU Orders $79+ Shop See more "Close Cart" By Products See mo…" at bounding box center [828, 385] width 398 height 4548
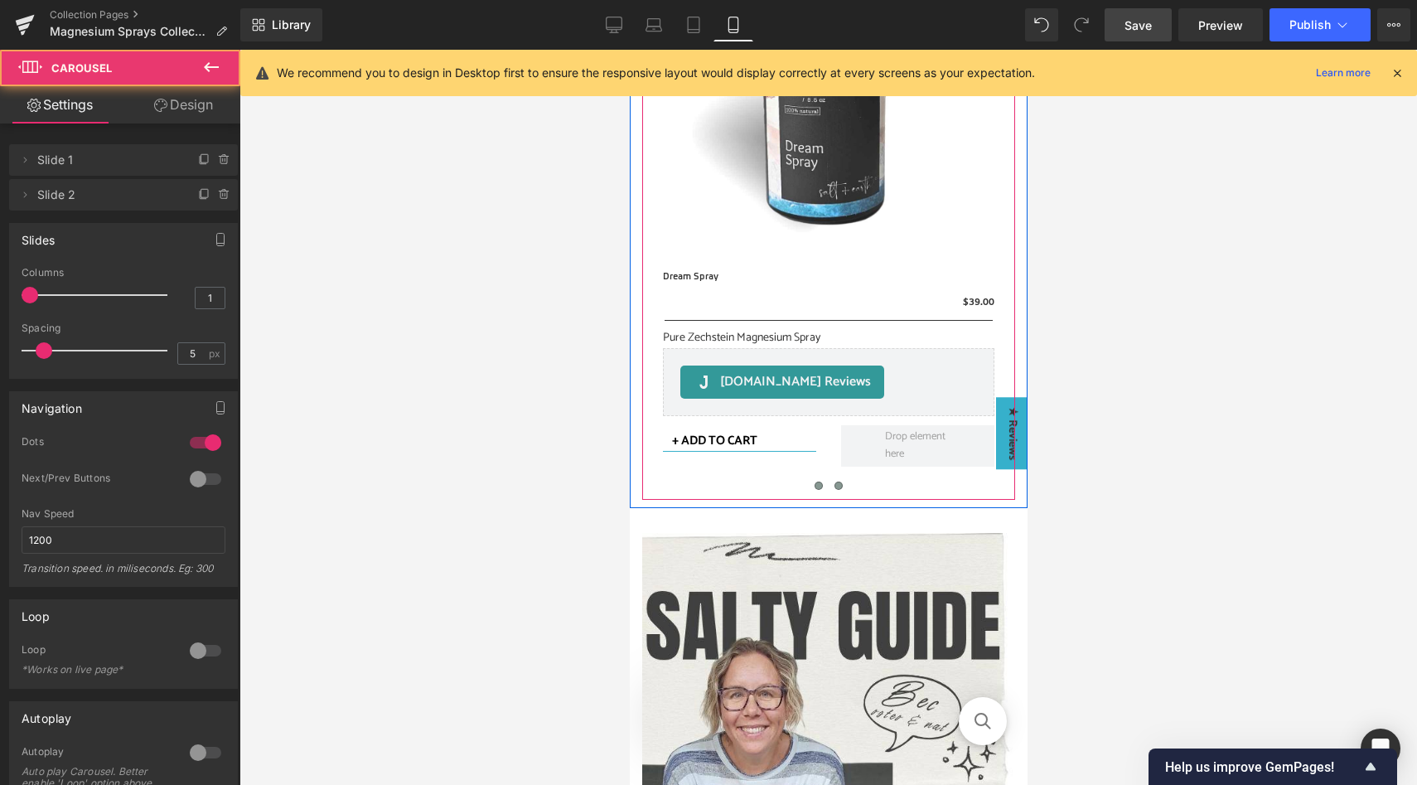
click at [841, 486] on span at bounding box center [838, 485] width 8 height 8
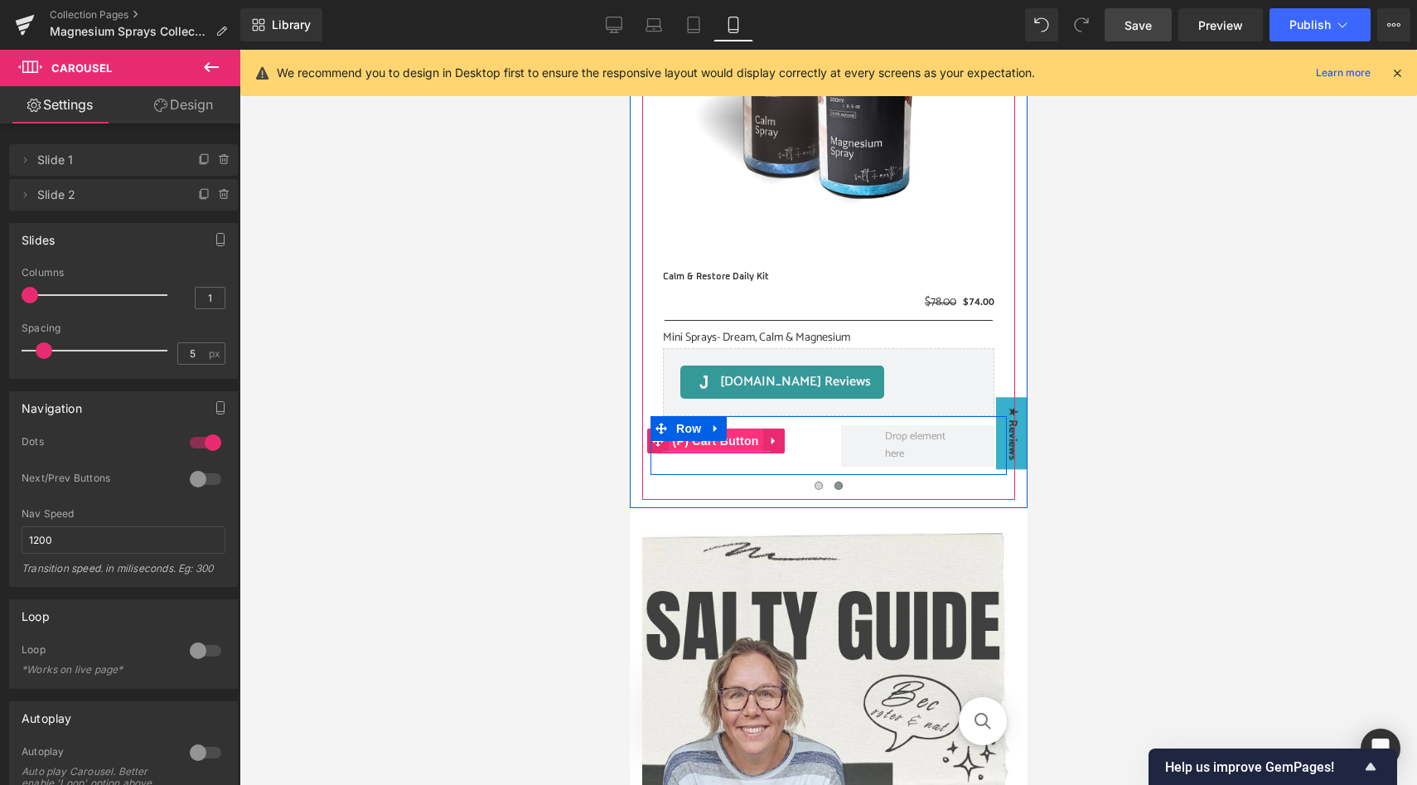
click at [739, 438] on span "(P) Cart Button" at bounding box center [715, 440] width 94 height 25
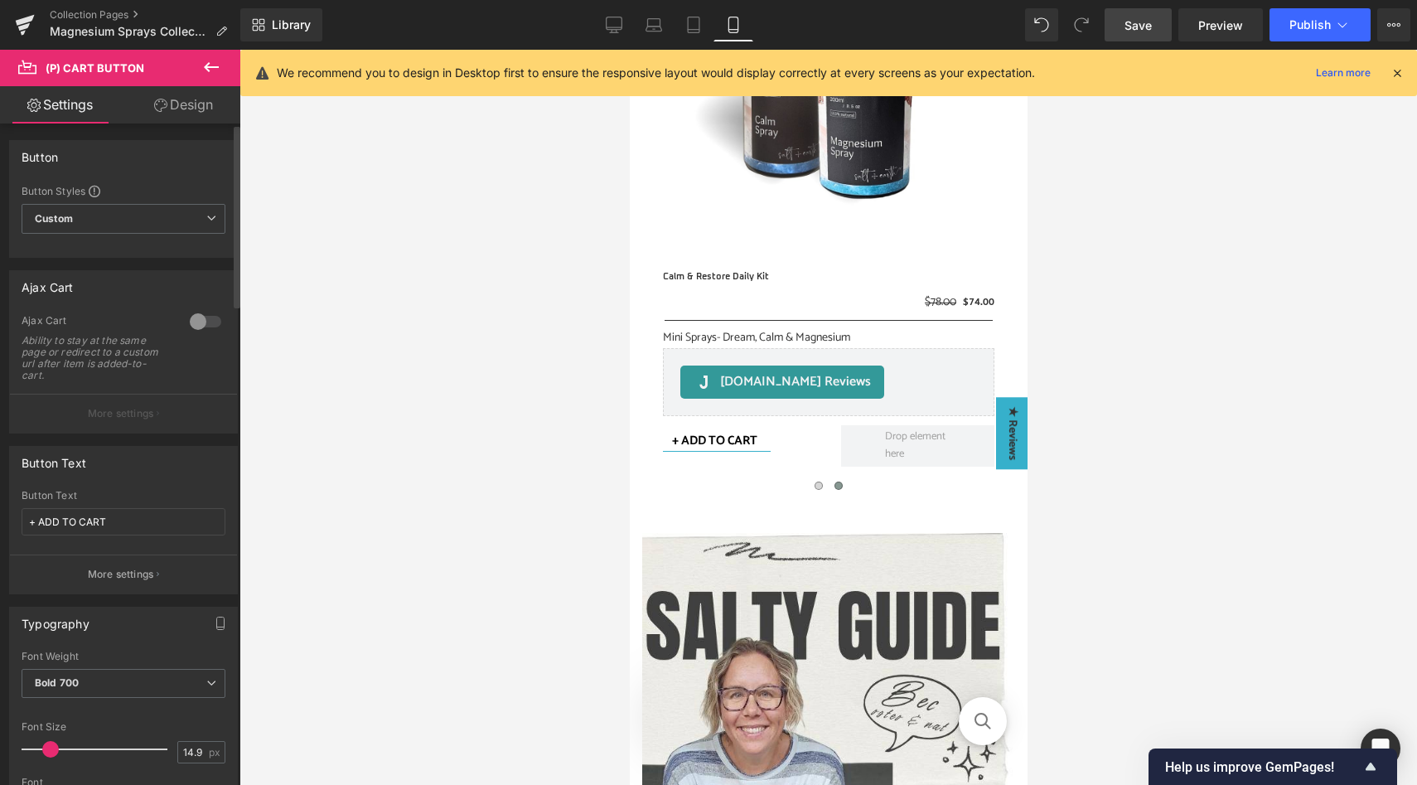
click at [197, 319] on div at bounding box center [206, 321] width 40 height 27
click at [144, 412] on p "More settings" at bounding box center [121, 413] width 66 height 15
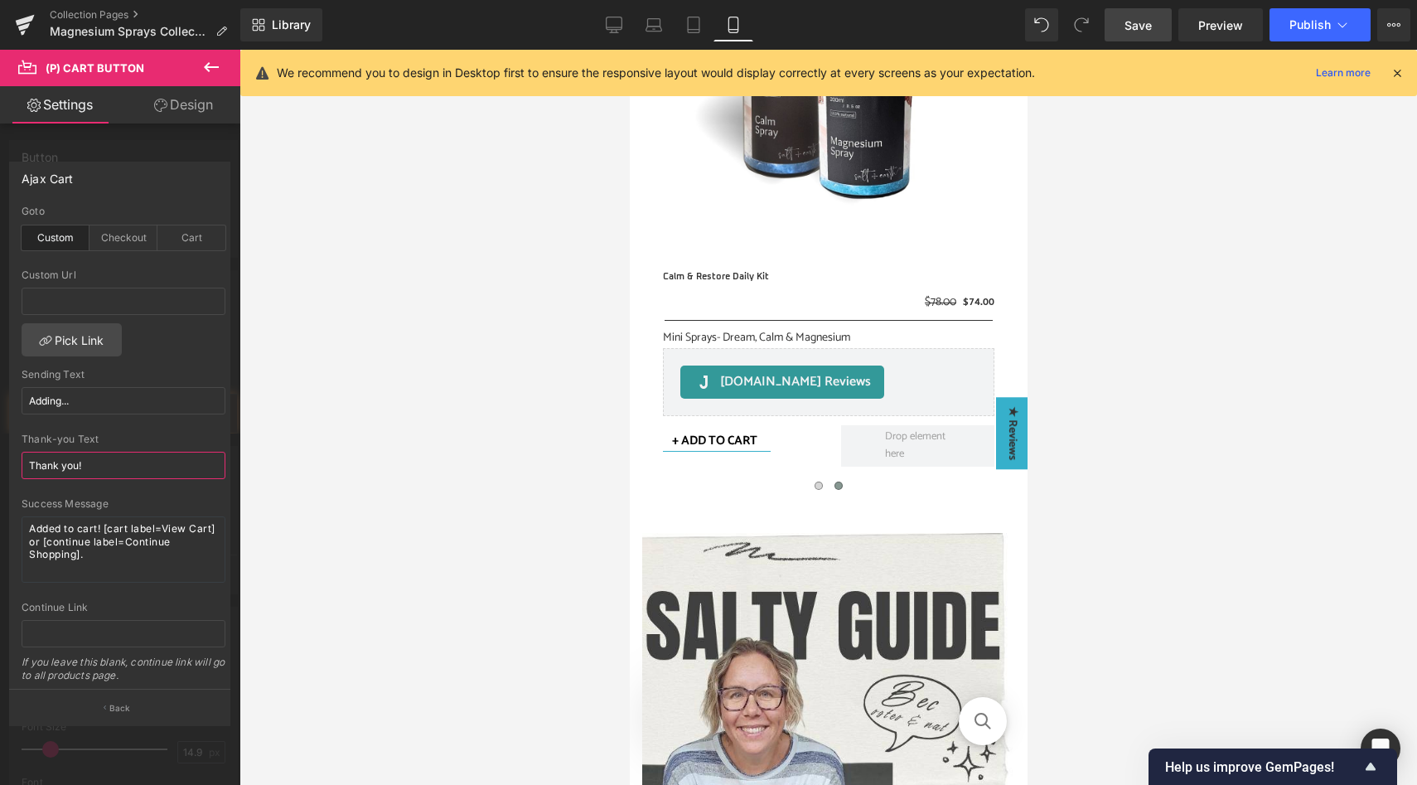
click at [123, 462] on input "Thank you!" at bounding box center [124, 465] width 204 height 27
paste input "Done"
type input "Done!"
click at [720, 452] on body "Free Shipping! All AU Orders $79+ Shop See more "Close Cart" By Products See mo…" at bounding box center [828, 385] width 398 height 4548
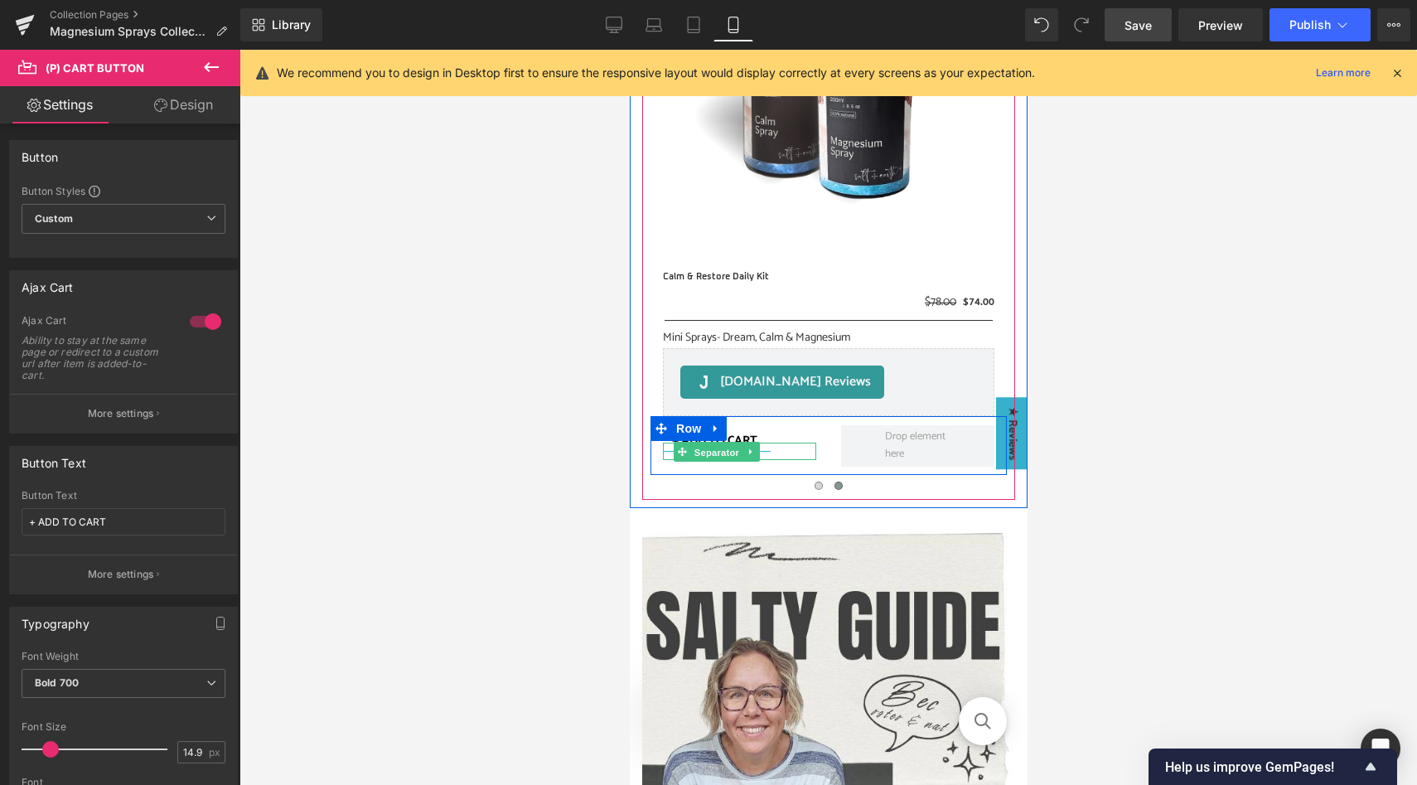
click at [720, 452] on span "Separator" at bounding box center [715, 452] width 51 height 20
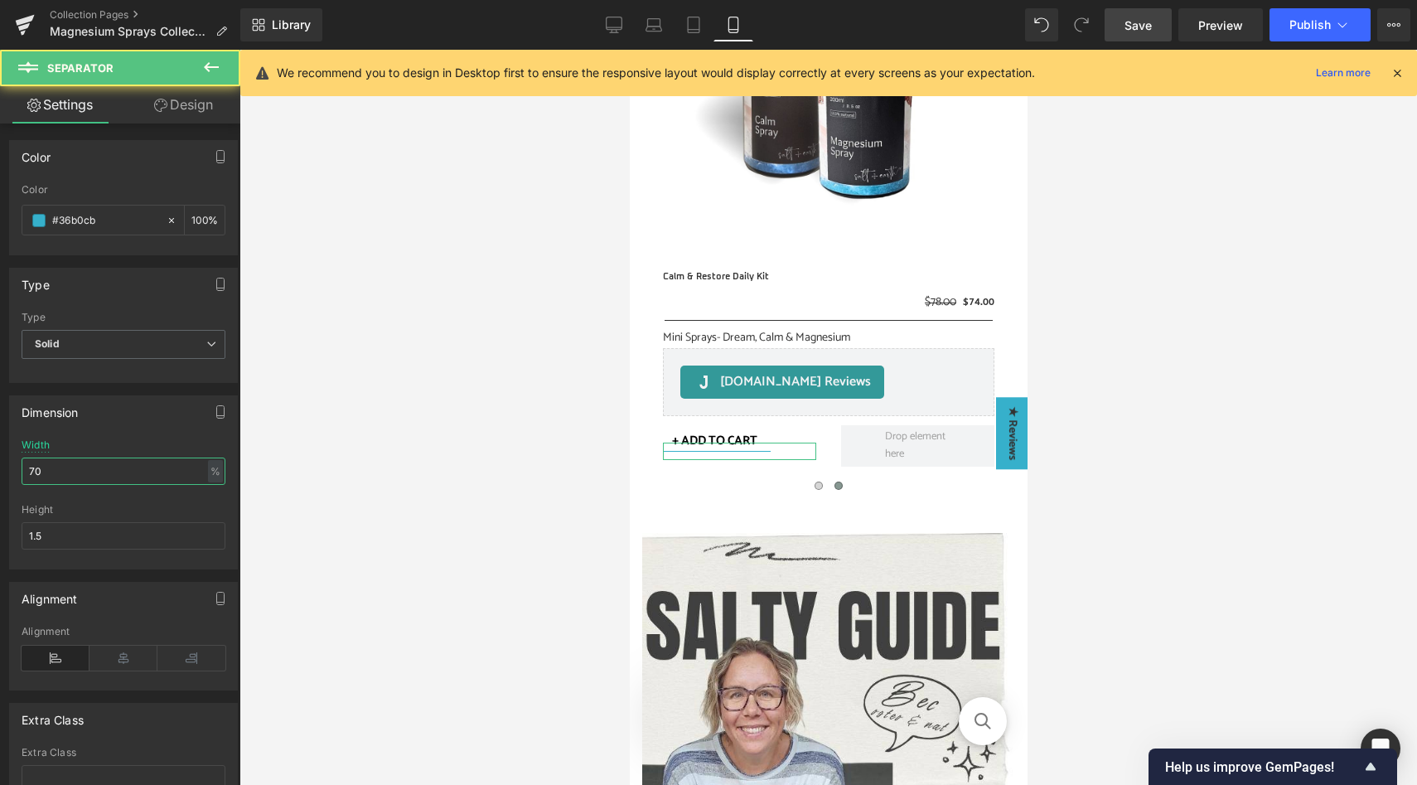
click at [87, 477] on input "70" at bounding box center [124, 470] width 204 height 27
type input "100"
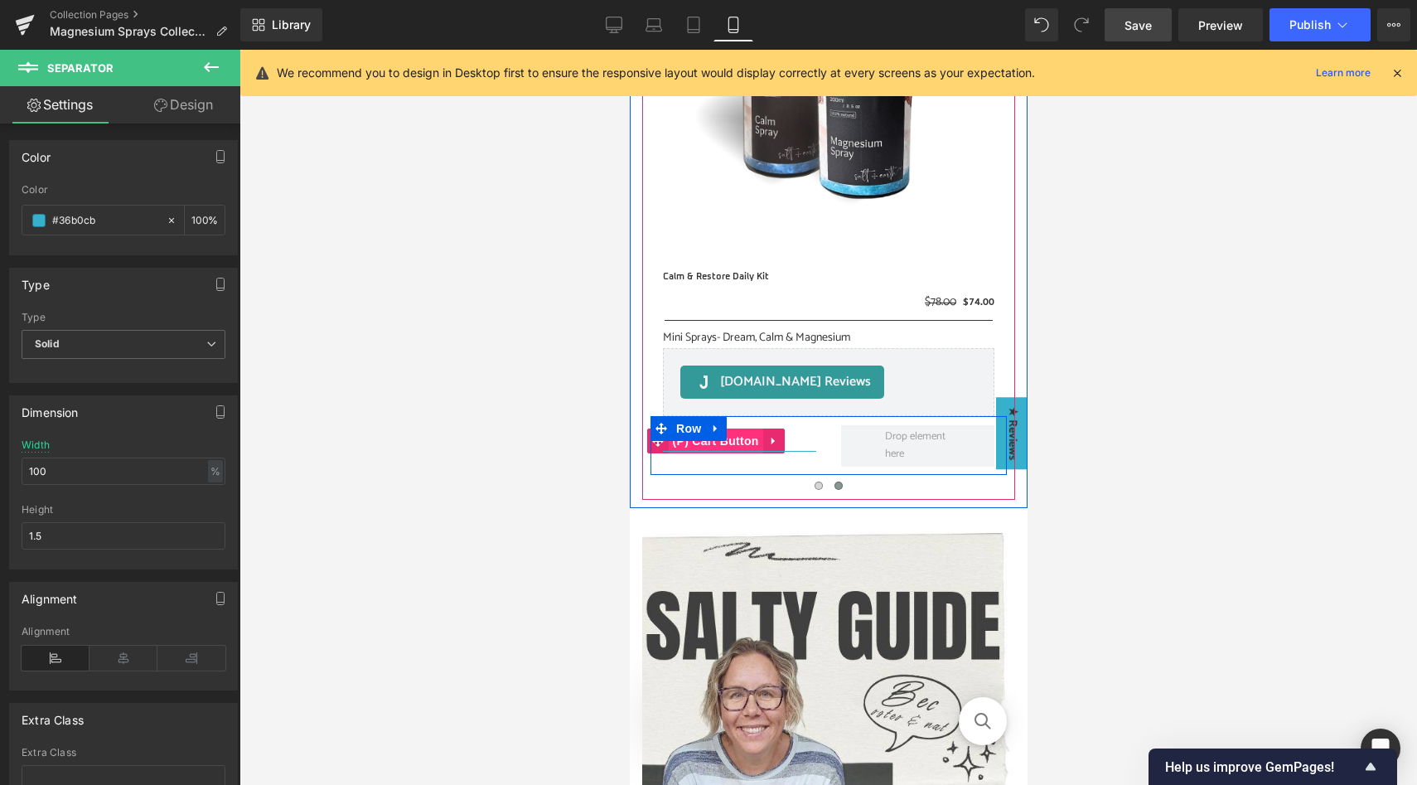
click at [745, 439] on span "(P) Cart Button" at bounding box center [715, 440] width 94 height 25
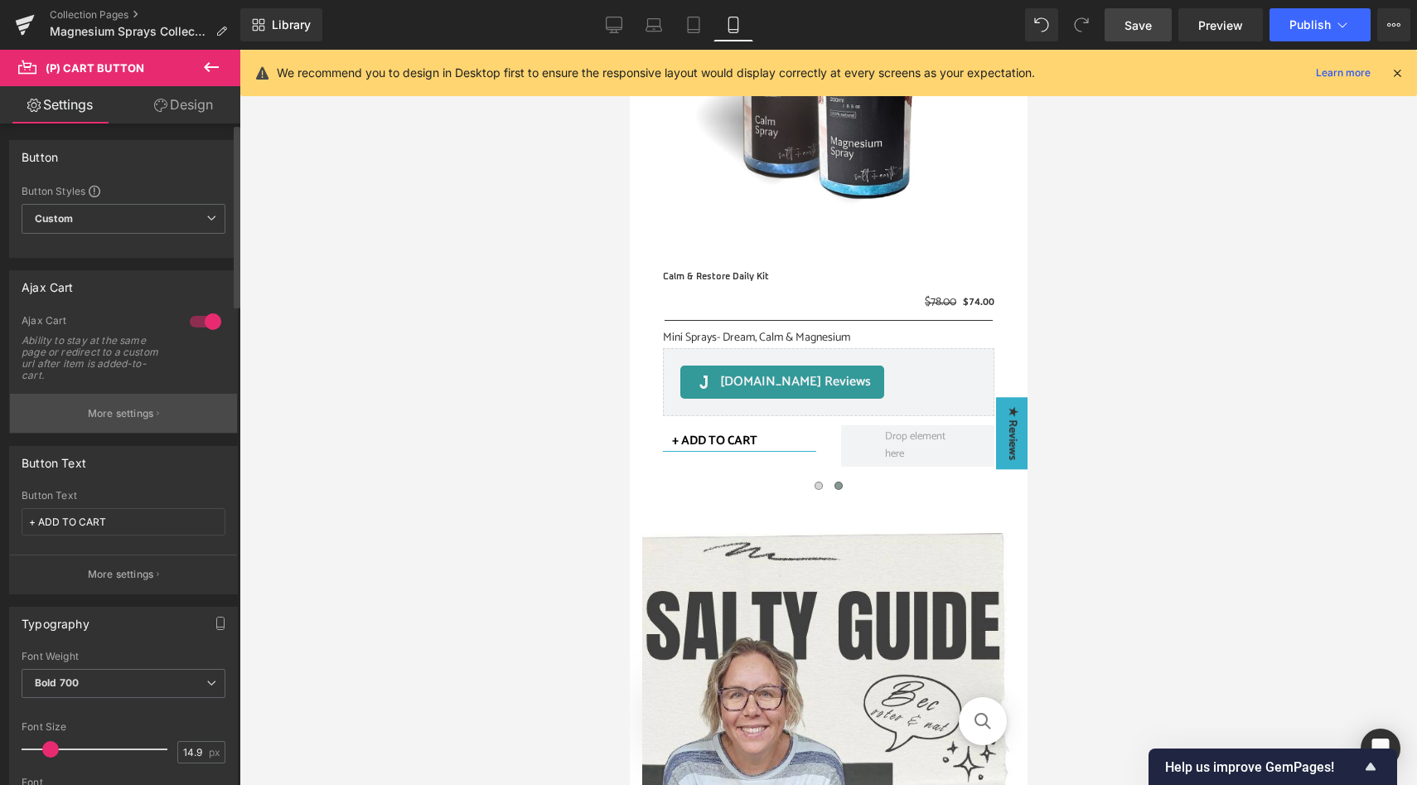
click at [113, 412] on p "More settings" at bounding box center [121, 413] width 66 height 15
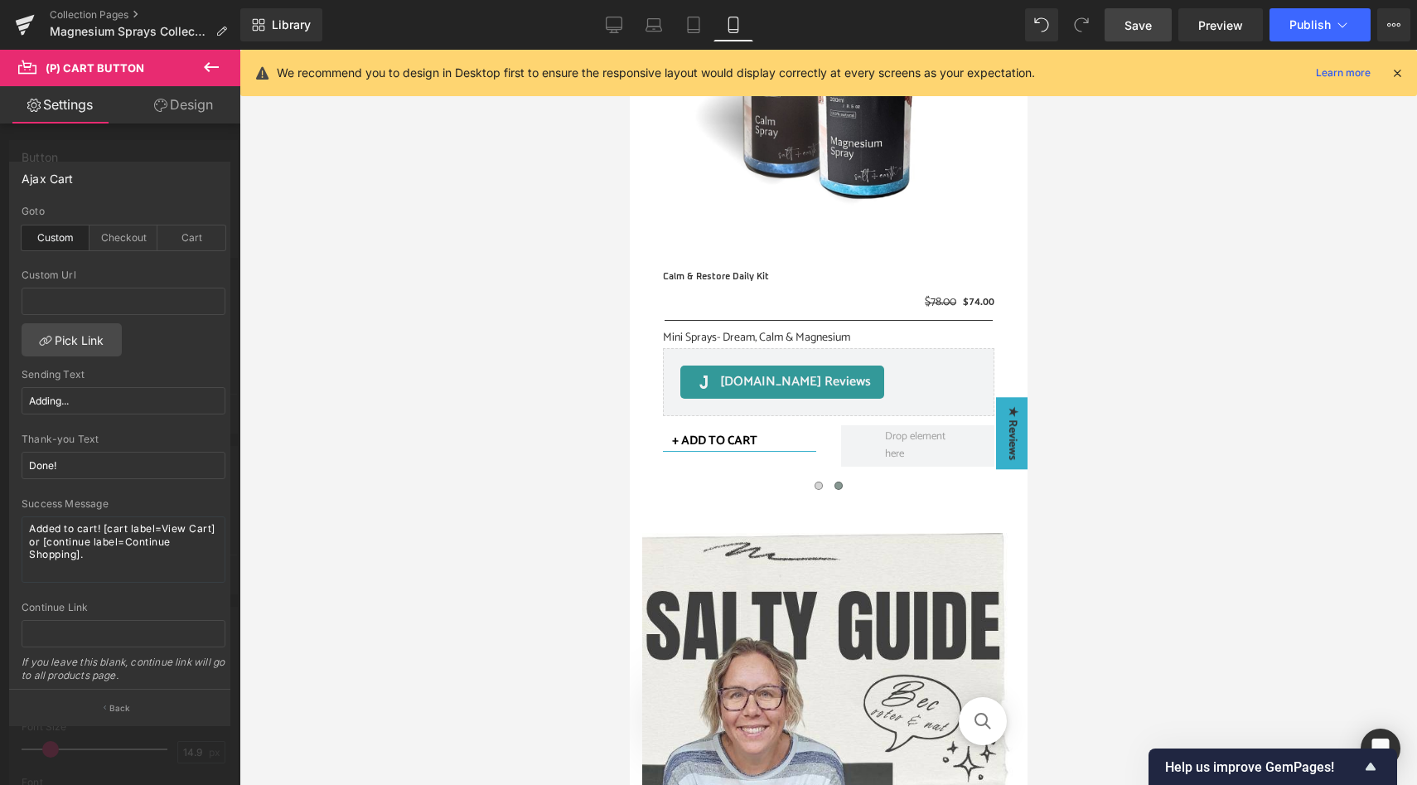
click at [1144, 28] on span "Save" at bounding box center [1138, 25] width 27 height 17
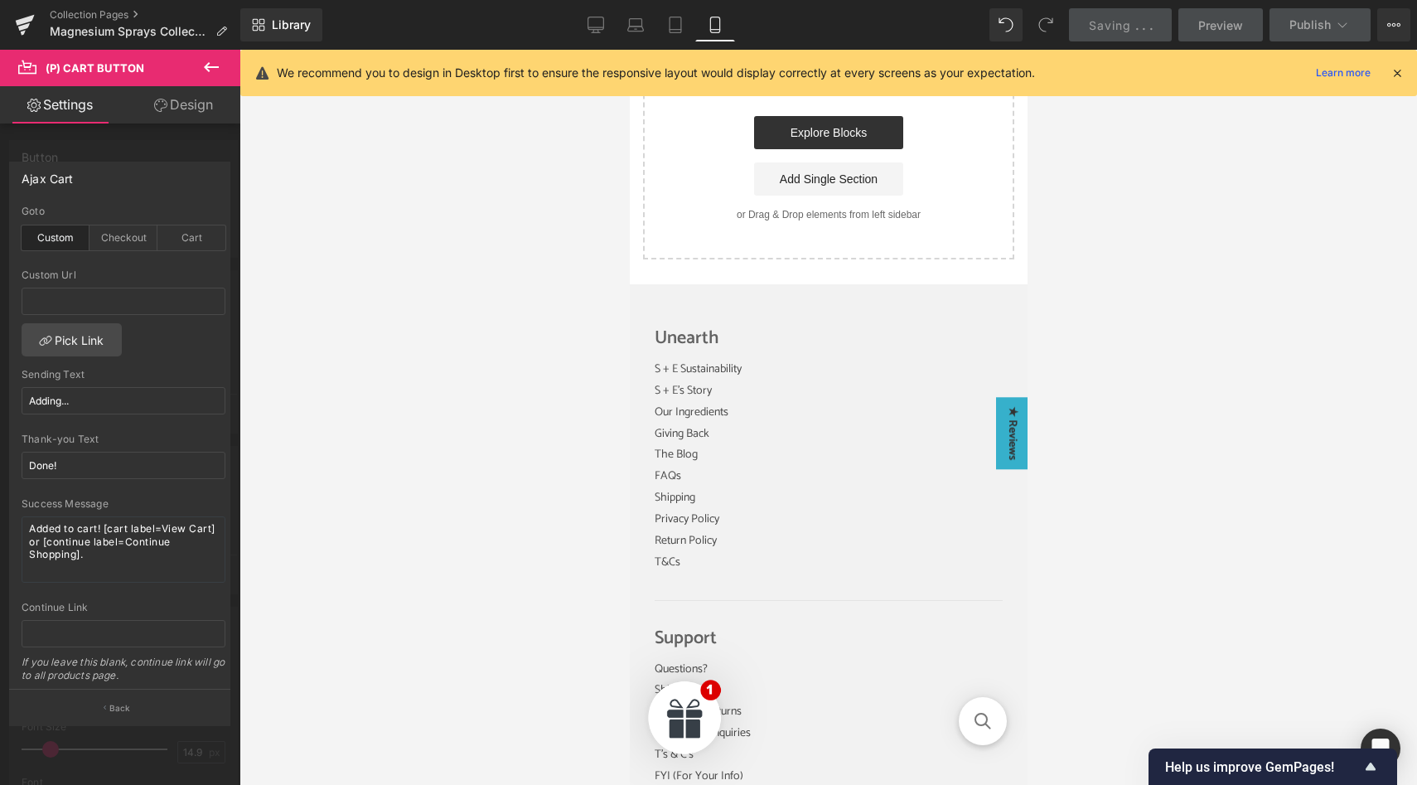
scroll to position [3364, 0]
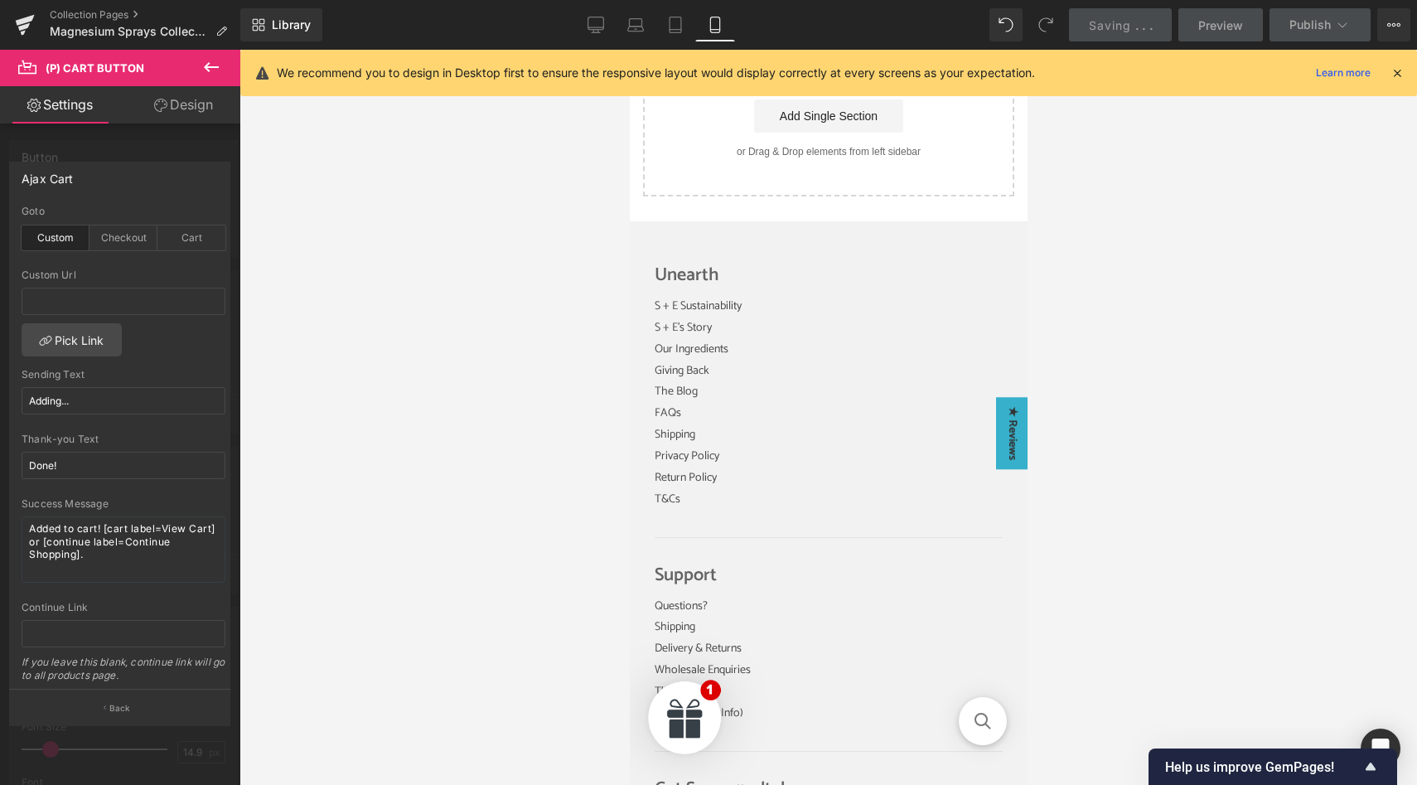
click at [1393, 72] on icon at bounding box center [1397, 72] width 15 height 15
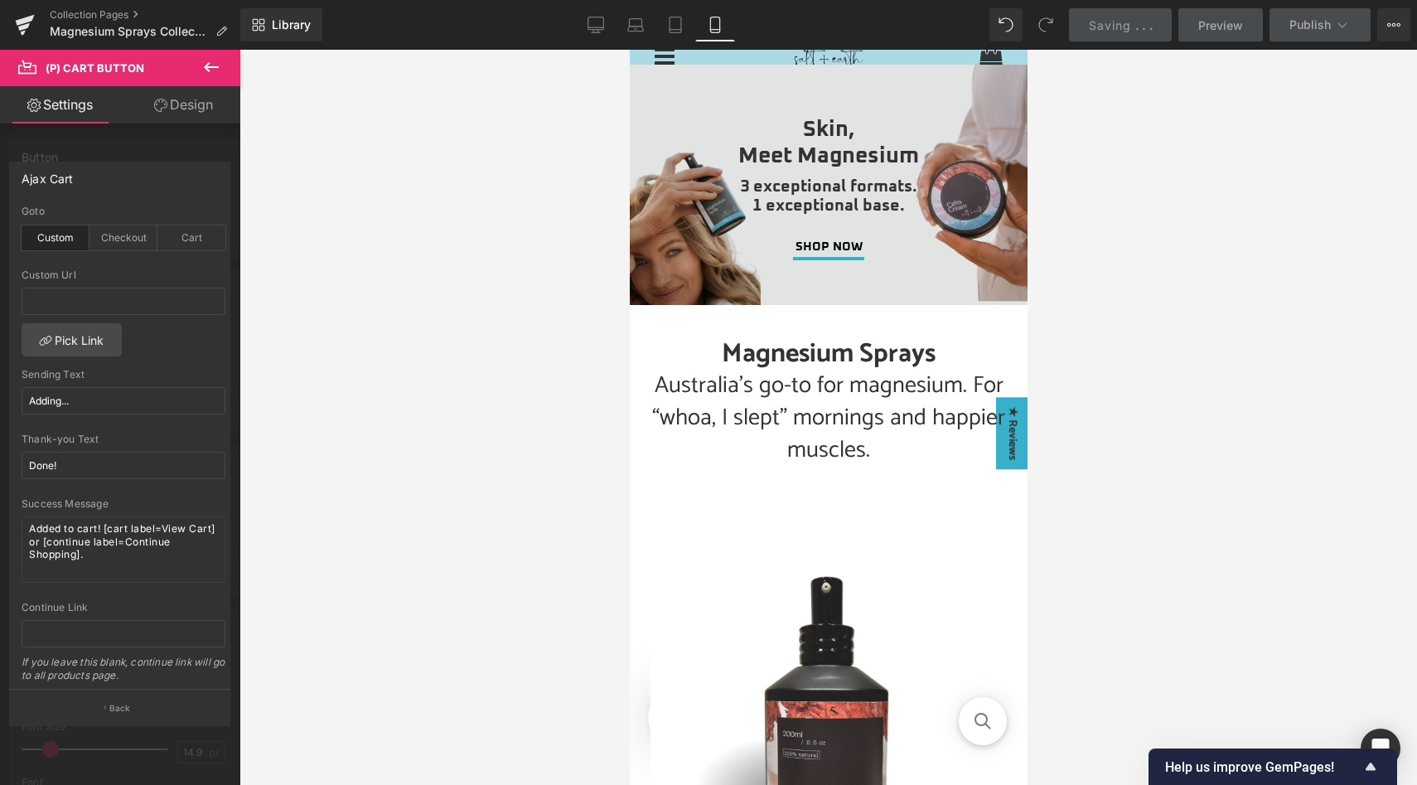
scroll to position [0, 0]
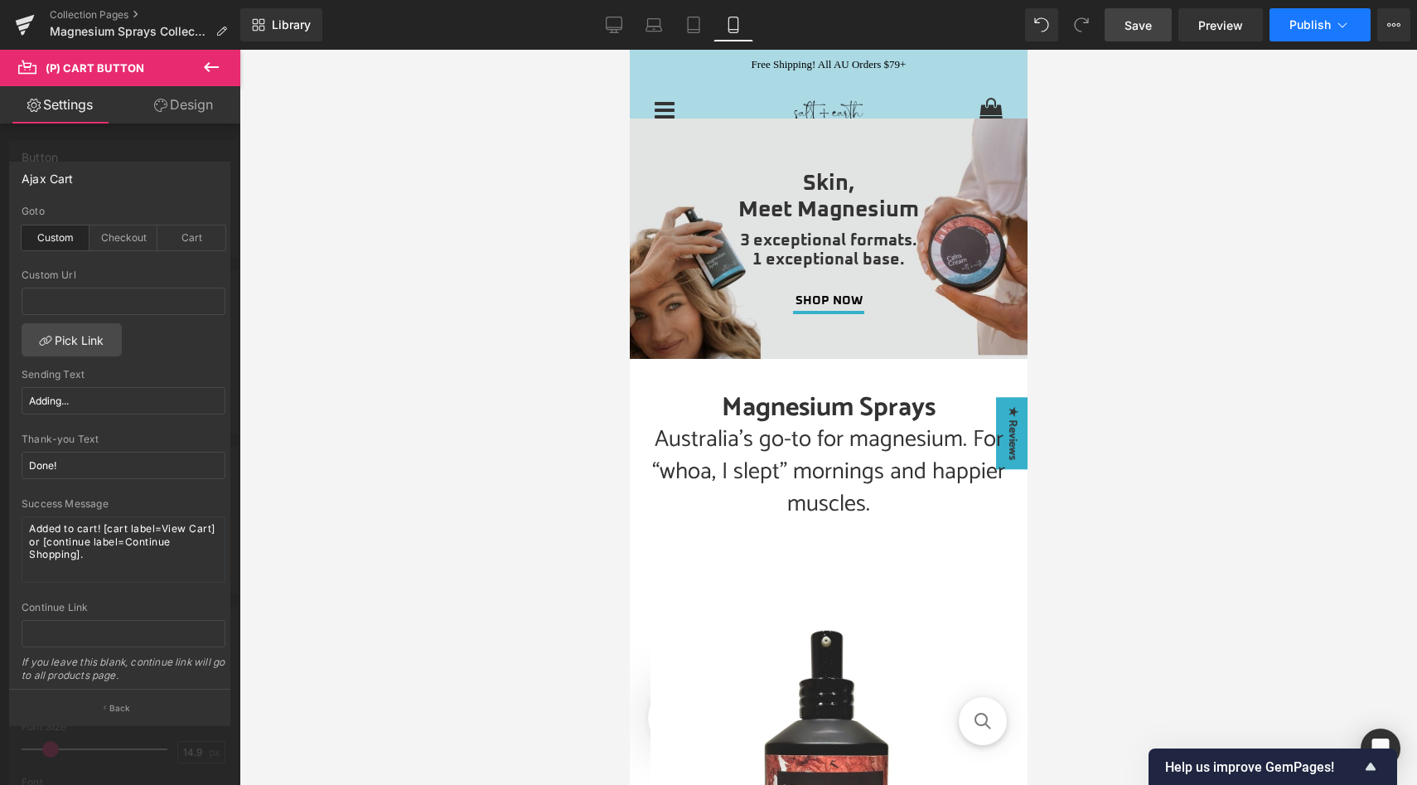
click at [1315, 33] on button "Publish" at bounding box center [1320, 24] width 101 height 33
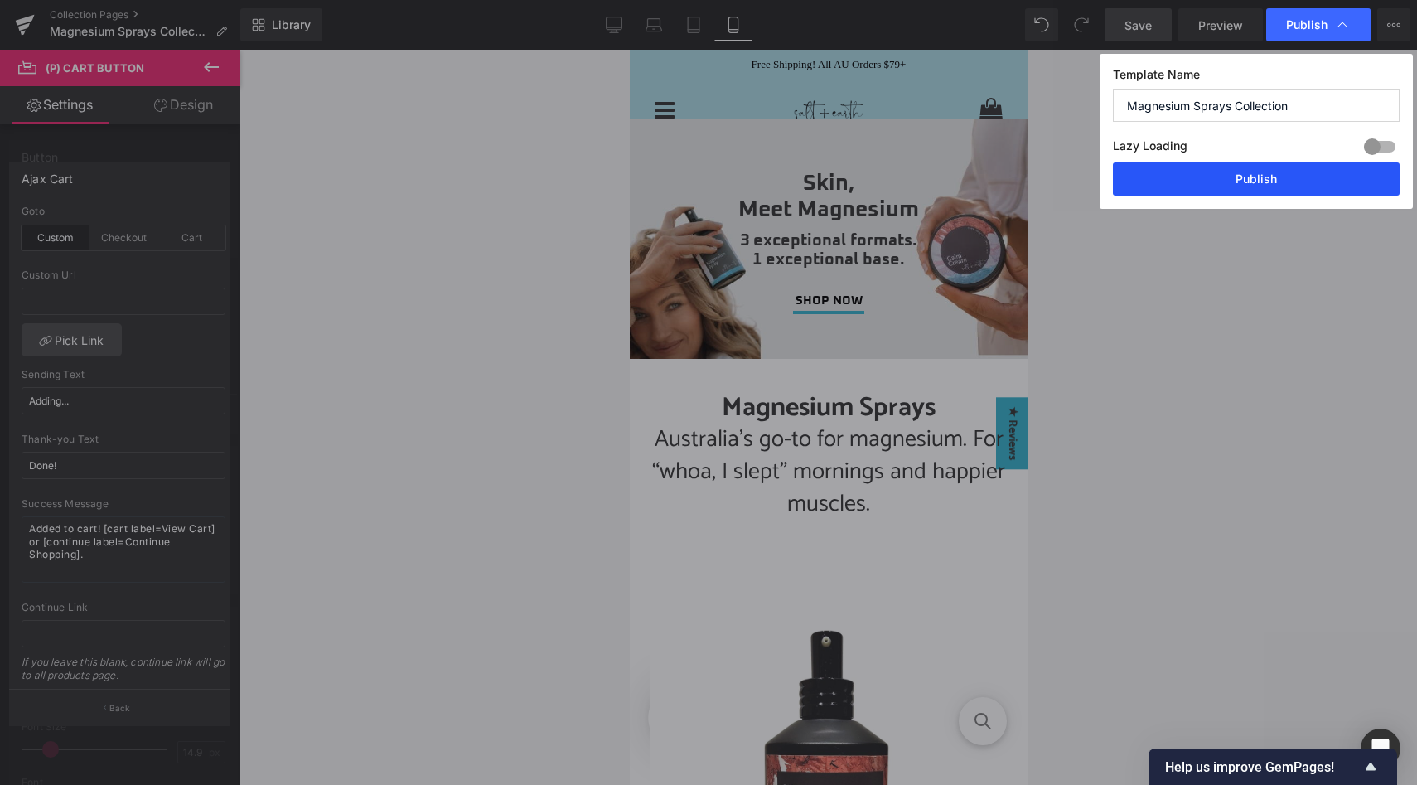
click at [1246, 180] on button "Publish" at bounding box center [1256, 178] width 287 height 33
